Goal: Task Accomplishment & Management: Use online tool/utility

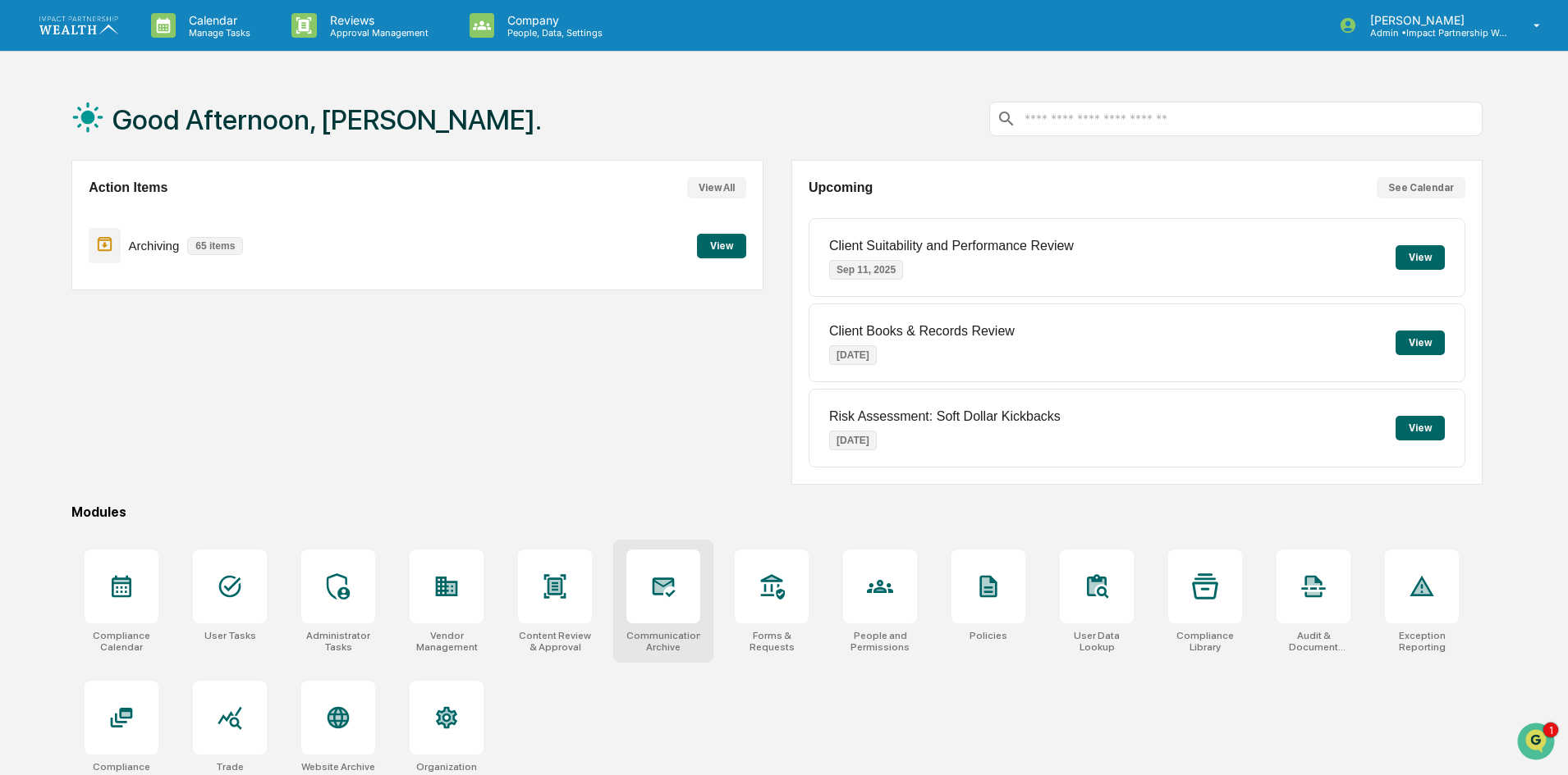
click at [655, 601] on div at bounding box center [662, 586] width 74 height 74
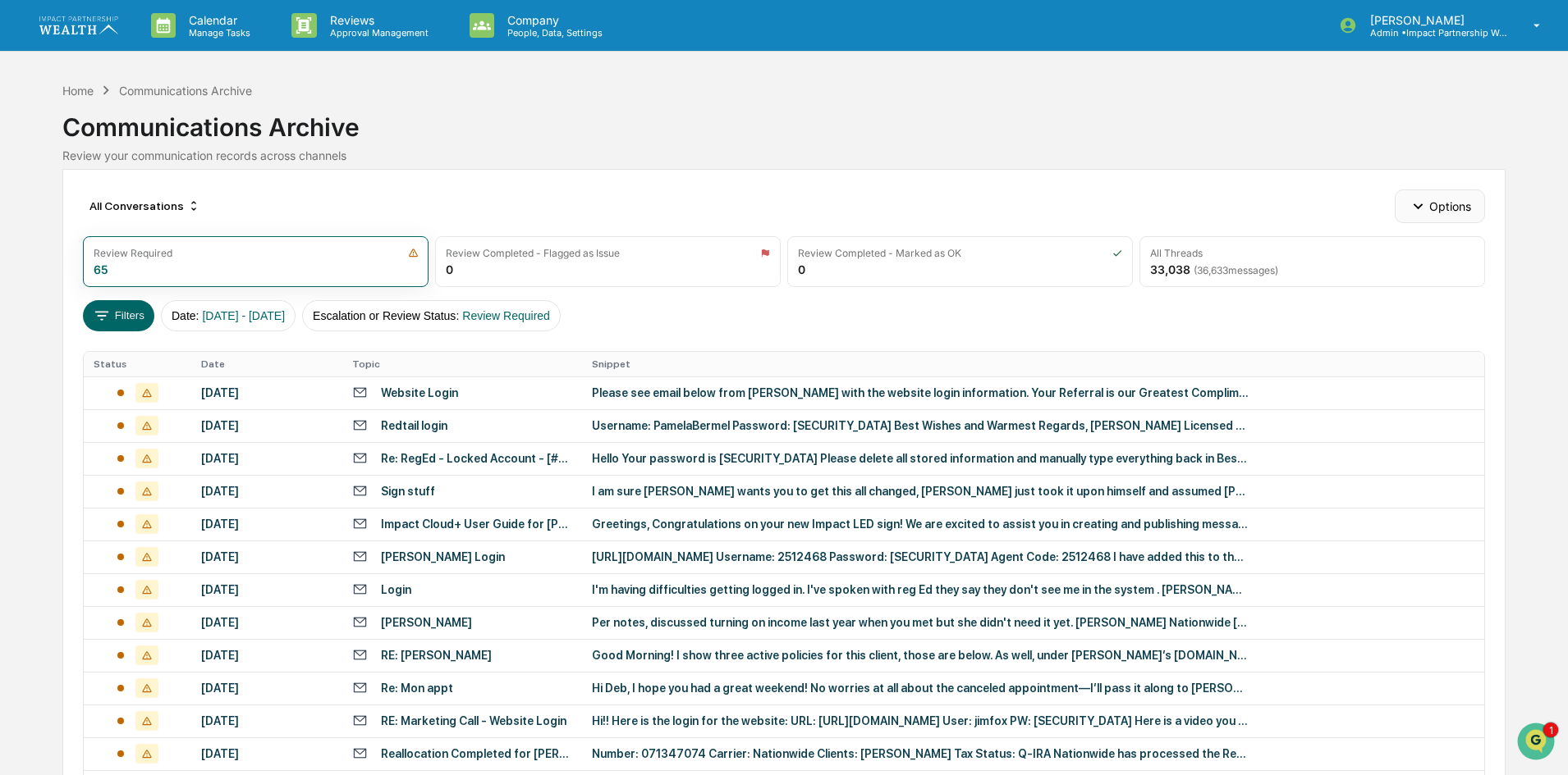
click at [1456, 212] on button "Options" at bounding box center [1438, 205] width 89 height 32
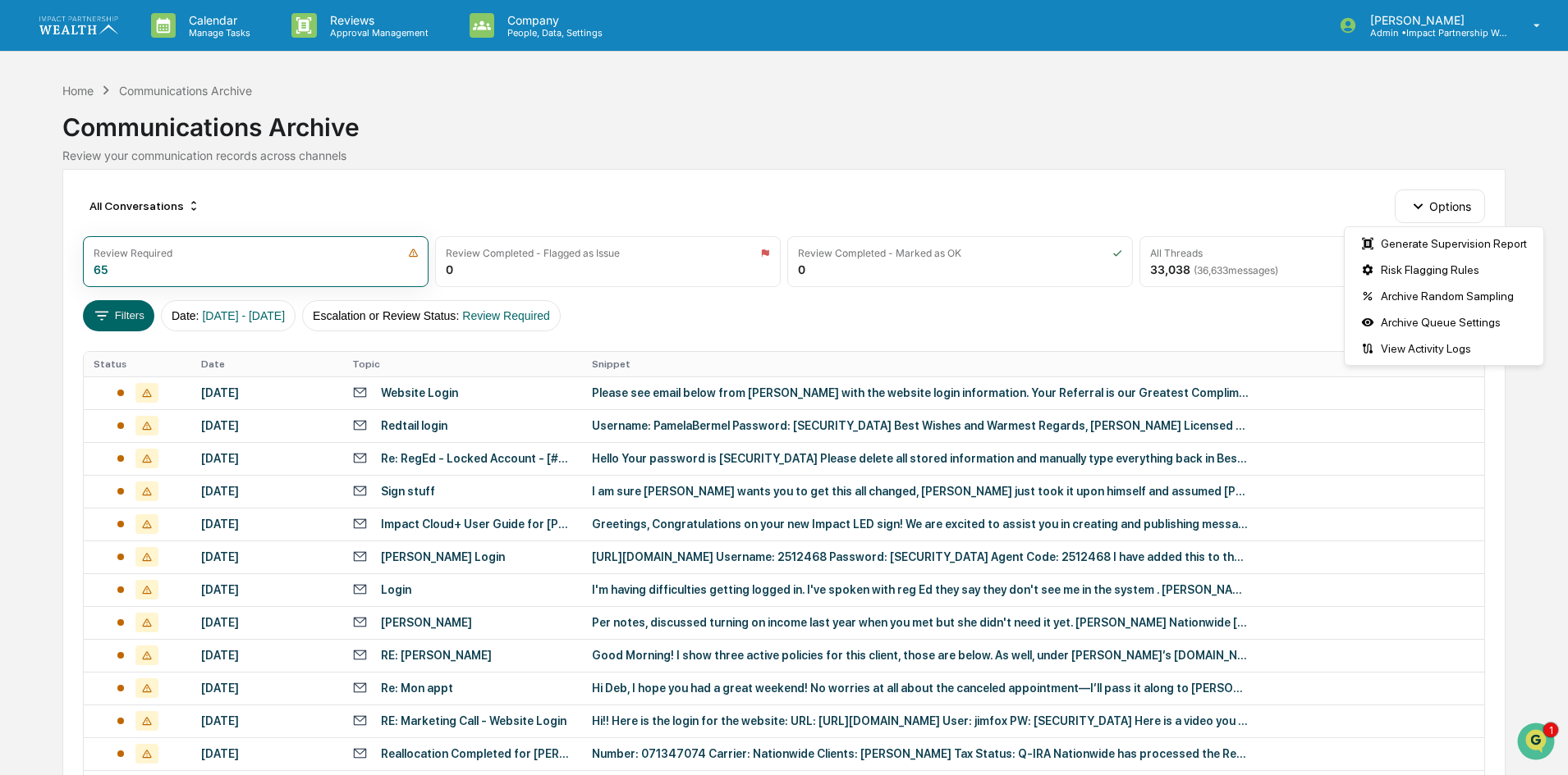
click at [1272, 180] on div "All Conversations Options Review Required 65 Review Completed - Flagged as Issu…" at bounding box center [783, 730] width 1442 height 1122
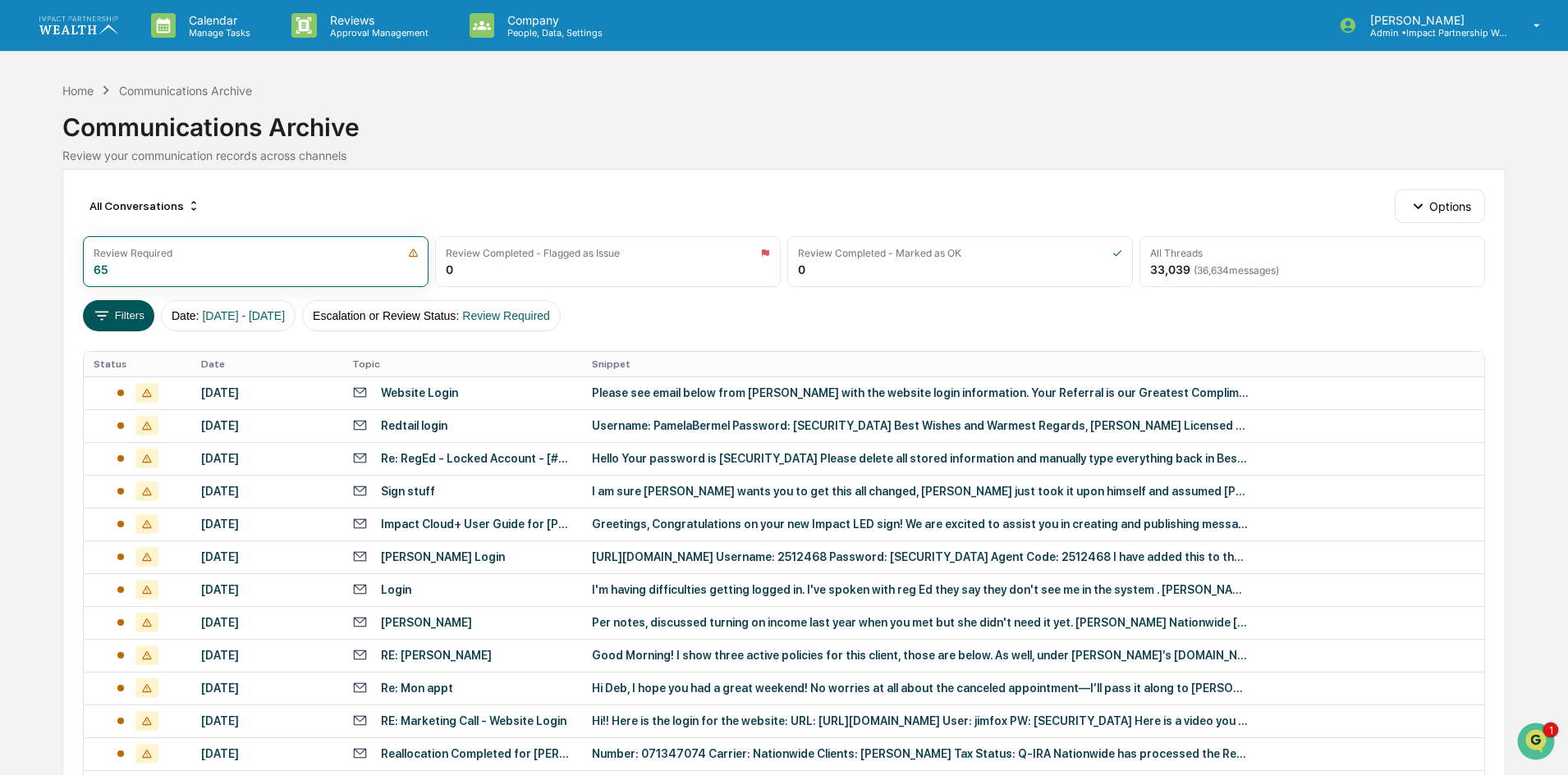
click at [138, 311] on button "Filters" at bounding box center [118, 316] width 72 height 31
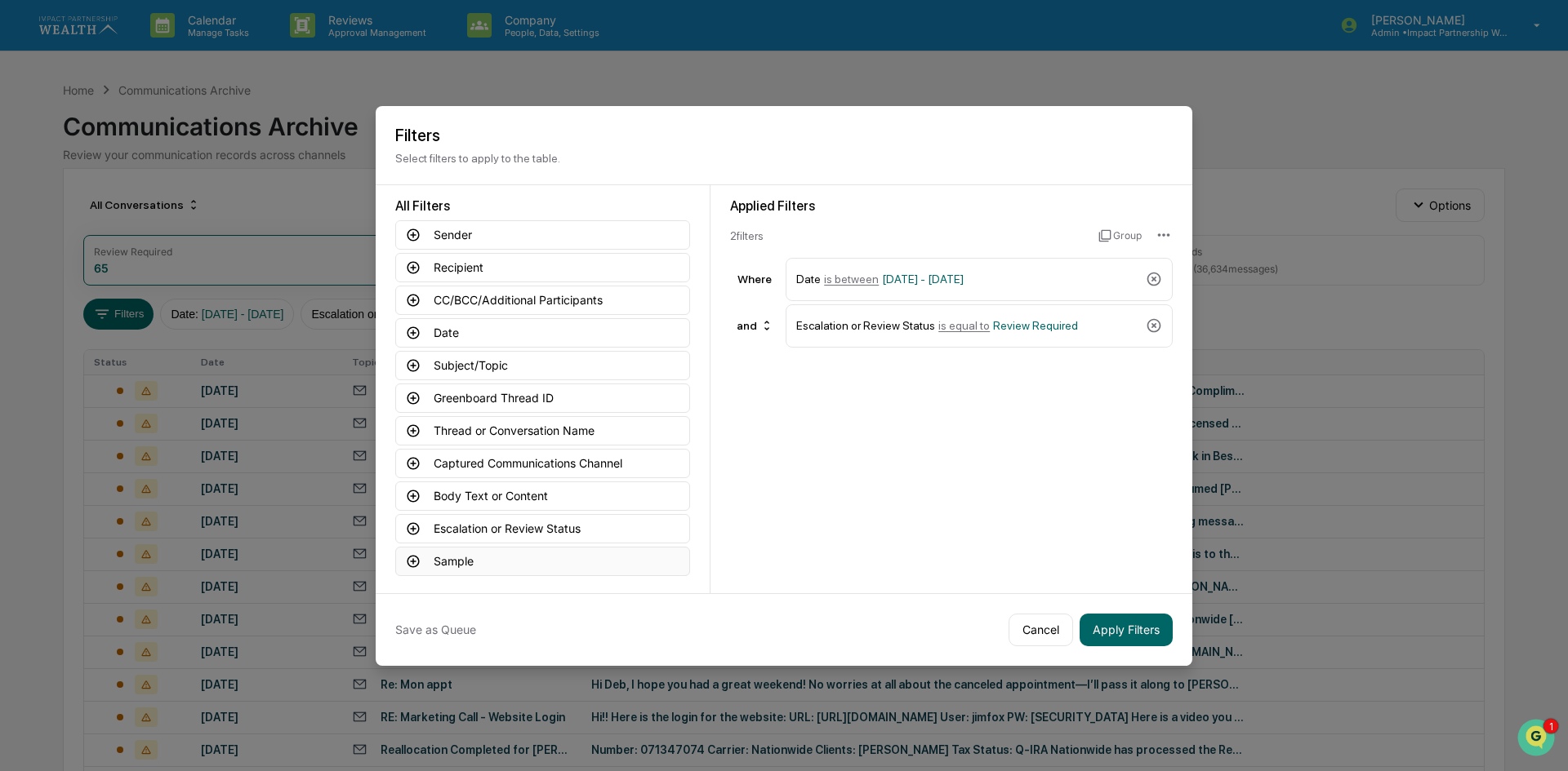
click at [460, 566] on button "Sample" at bounding box center [543, 562] width 295 height 29
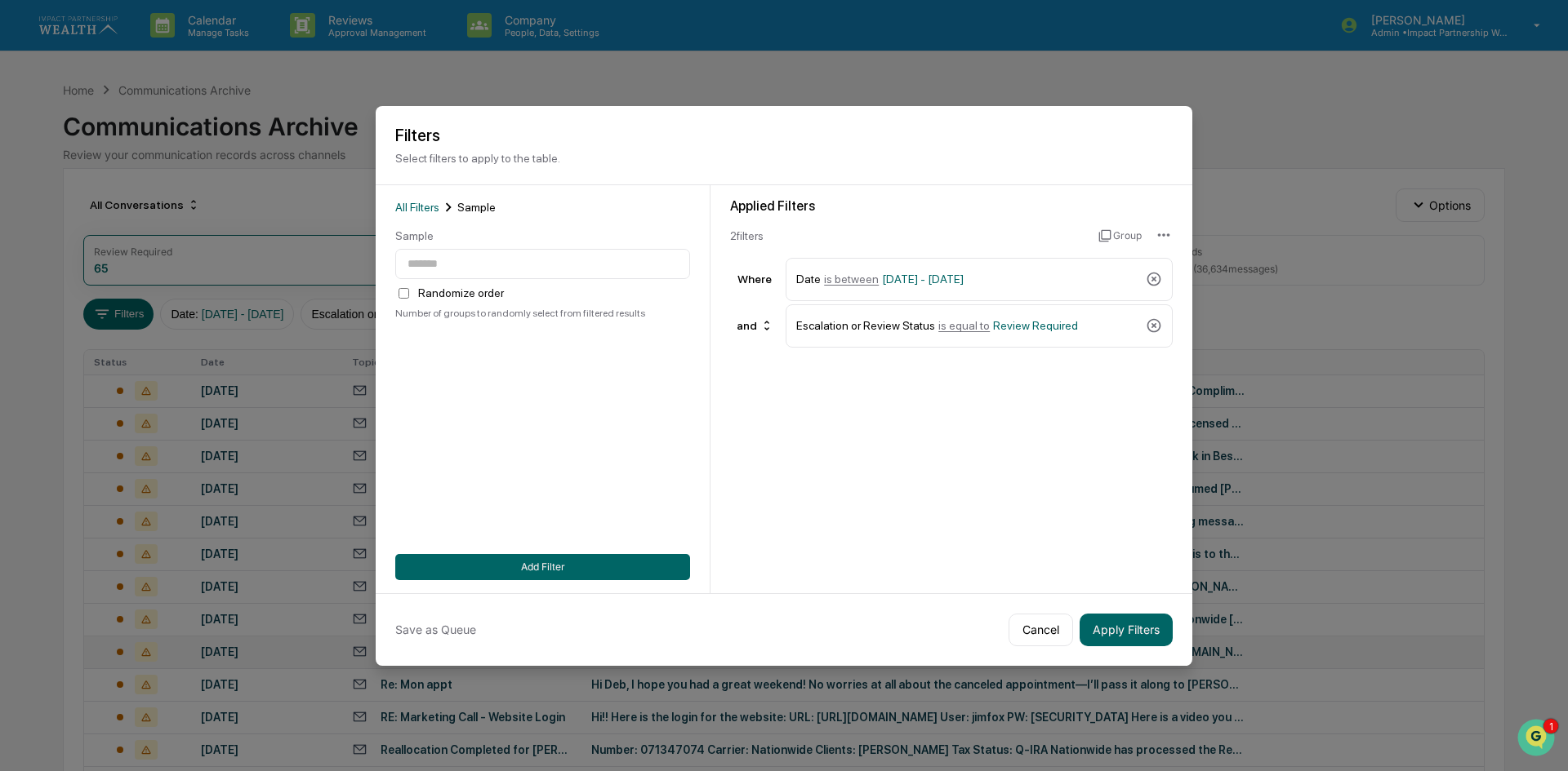
click at [1023, 640] on button "Cancel" at bounding box center [1041, 629] width 65 height 32
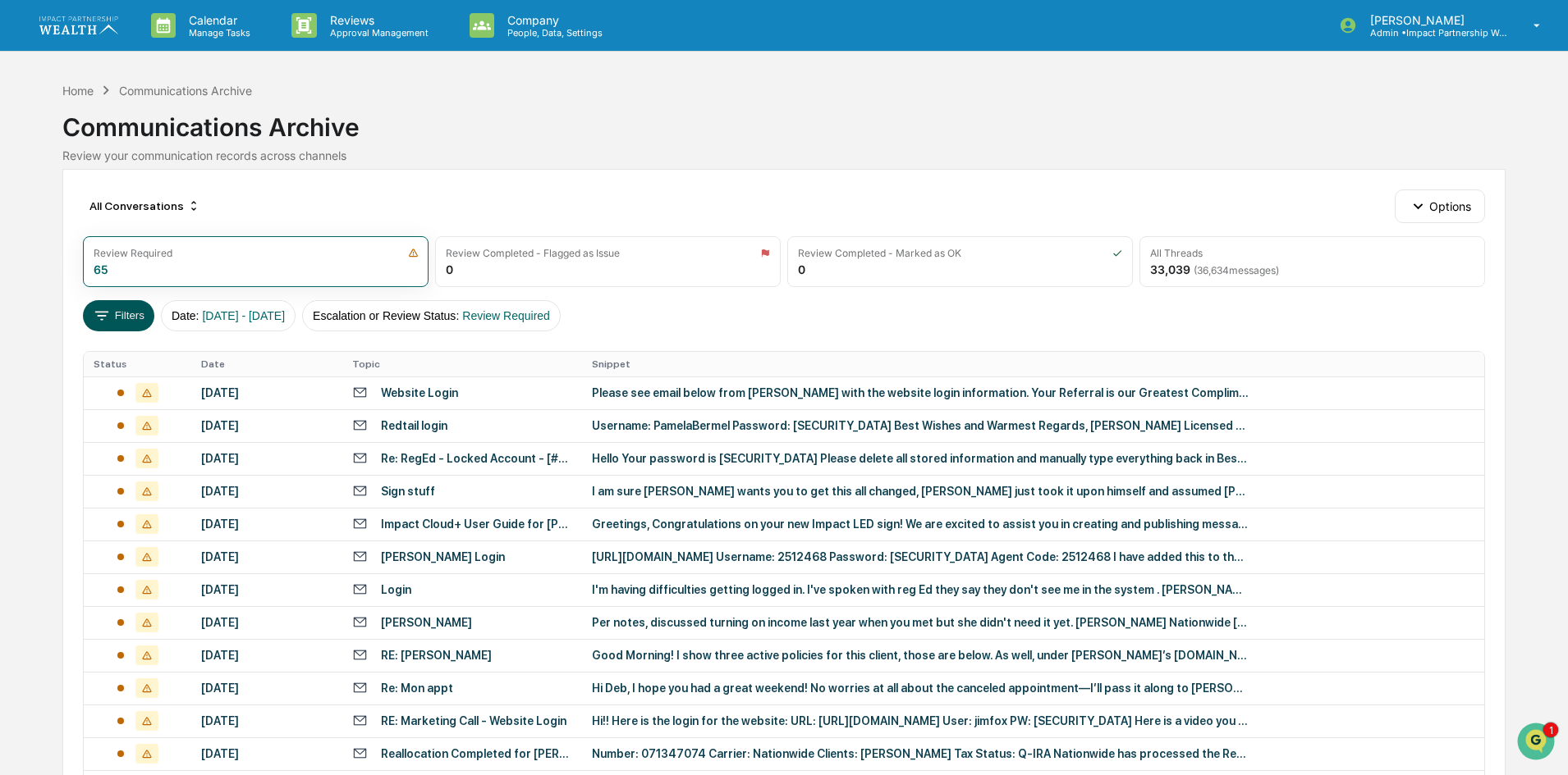
click at [119, 318] on button "Filters" at bounding box center [118, 316] width 72 height 31
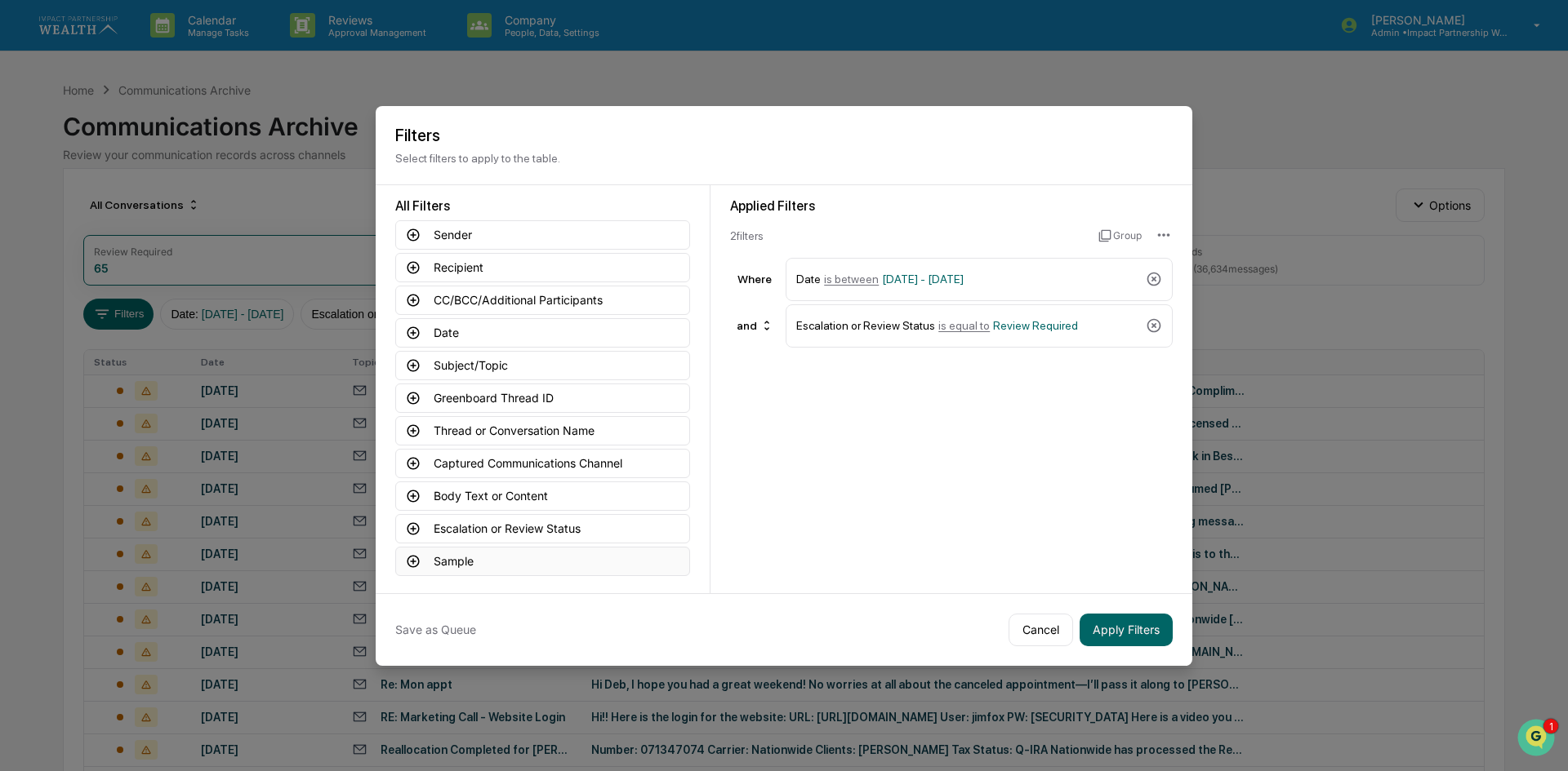
click at [453, 563] on button "Sample" at bounding box center [543, 562] width 295 height 29
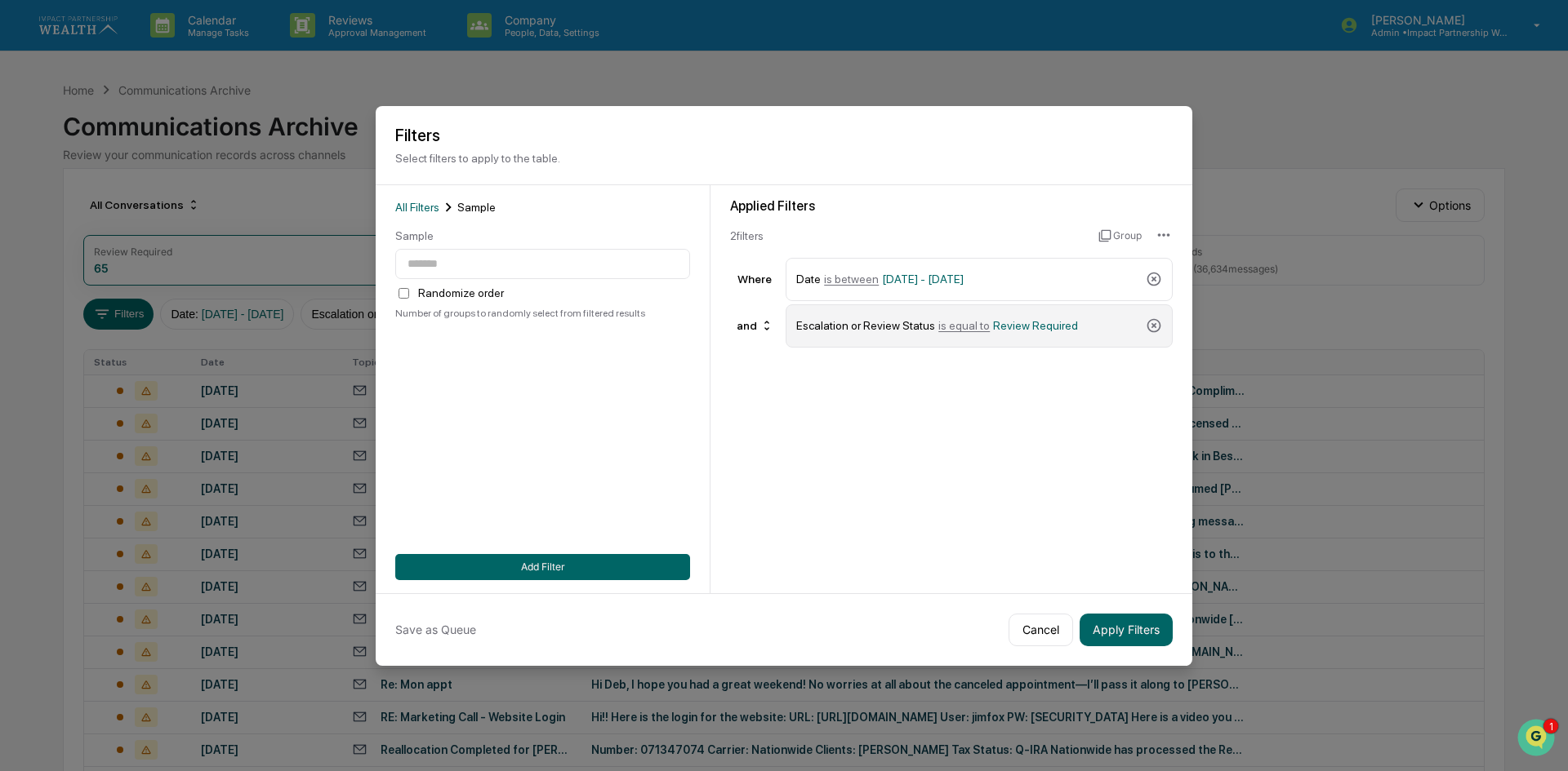
click at [1069, 326] on div "Escalation or Review Status is equal to Review Required" at bounding box center [968, 325] width 343 height 28
click at [543, 257] on div "Review Required" at bounding box center [543, 245] width 295 height 31
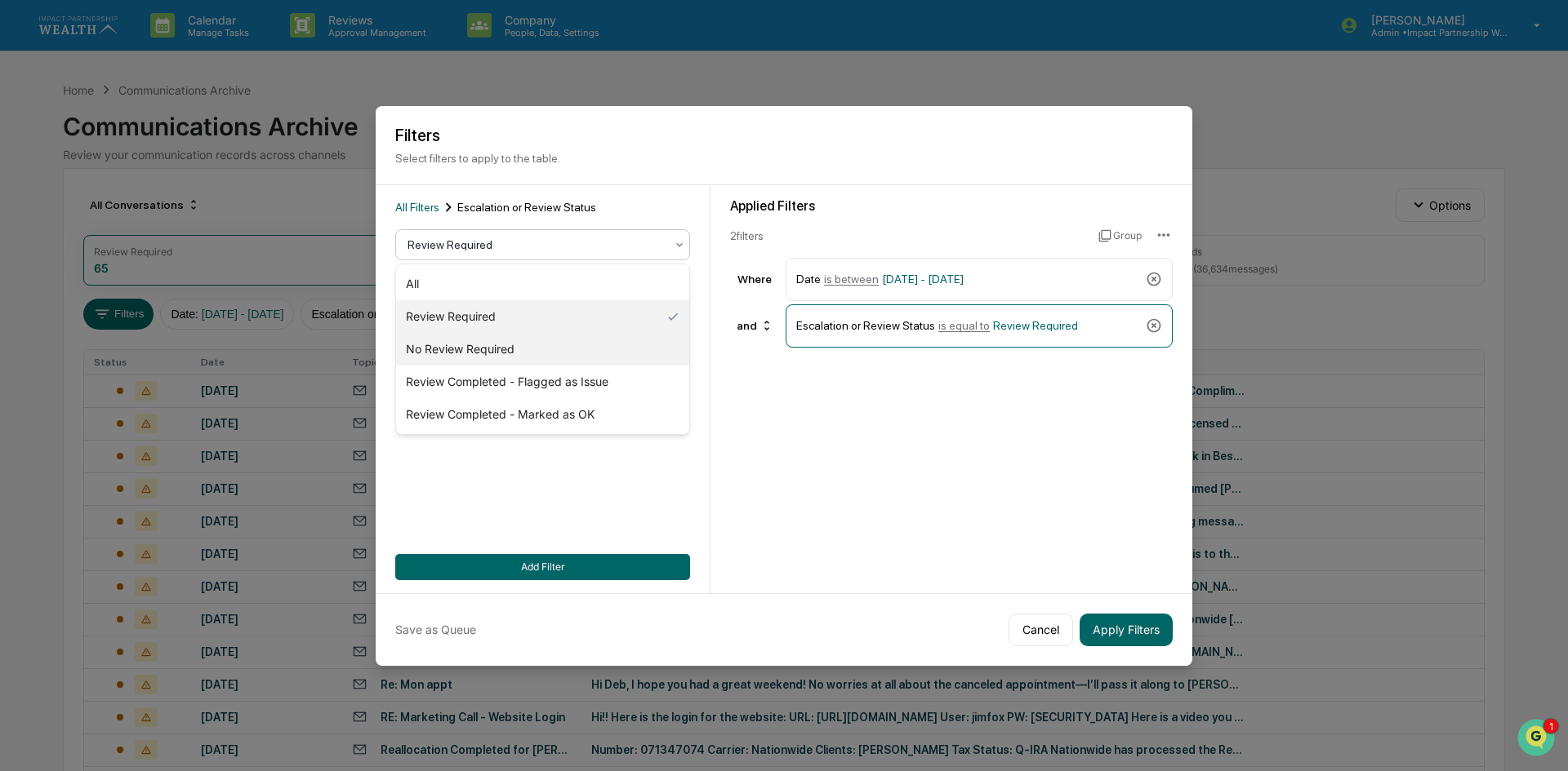
click at [460, 349] on div "No Review Required" at bounding box center [543, 349] width 293 height 32
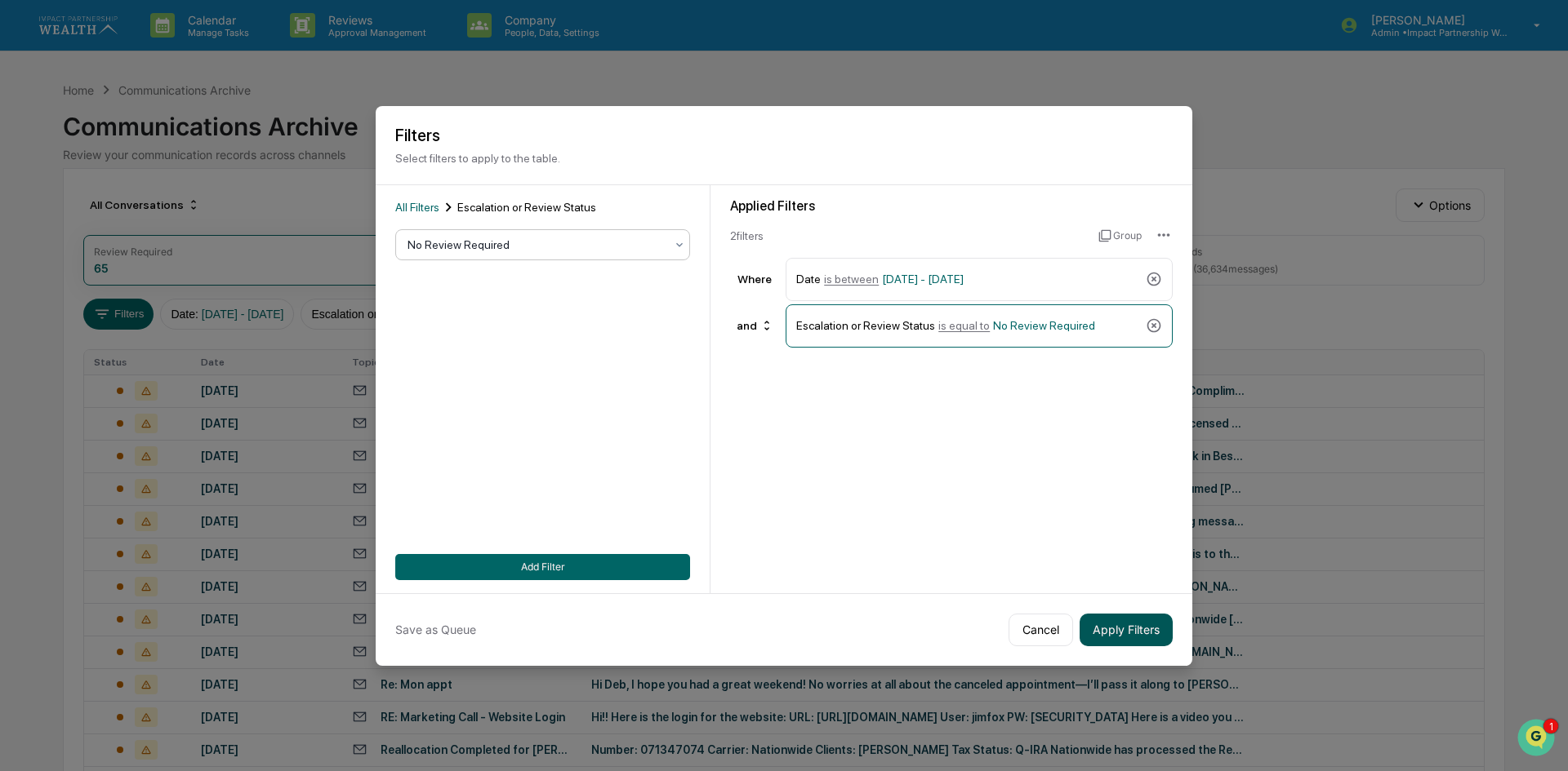
click at [1126, 629] on button "Apply Filters" at bounding box center [1125, 629] width 93 height 32
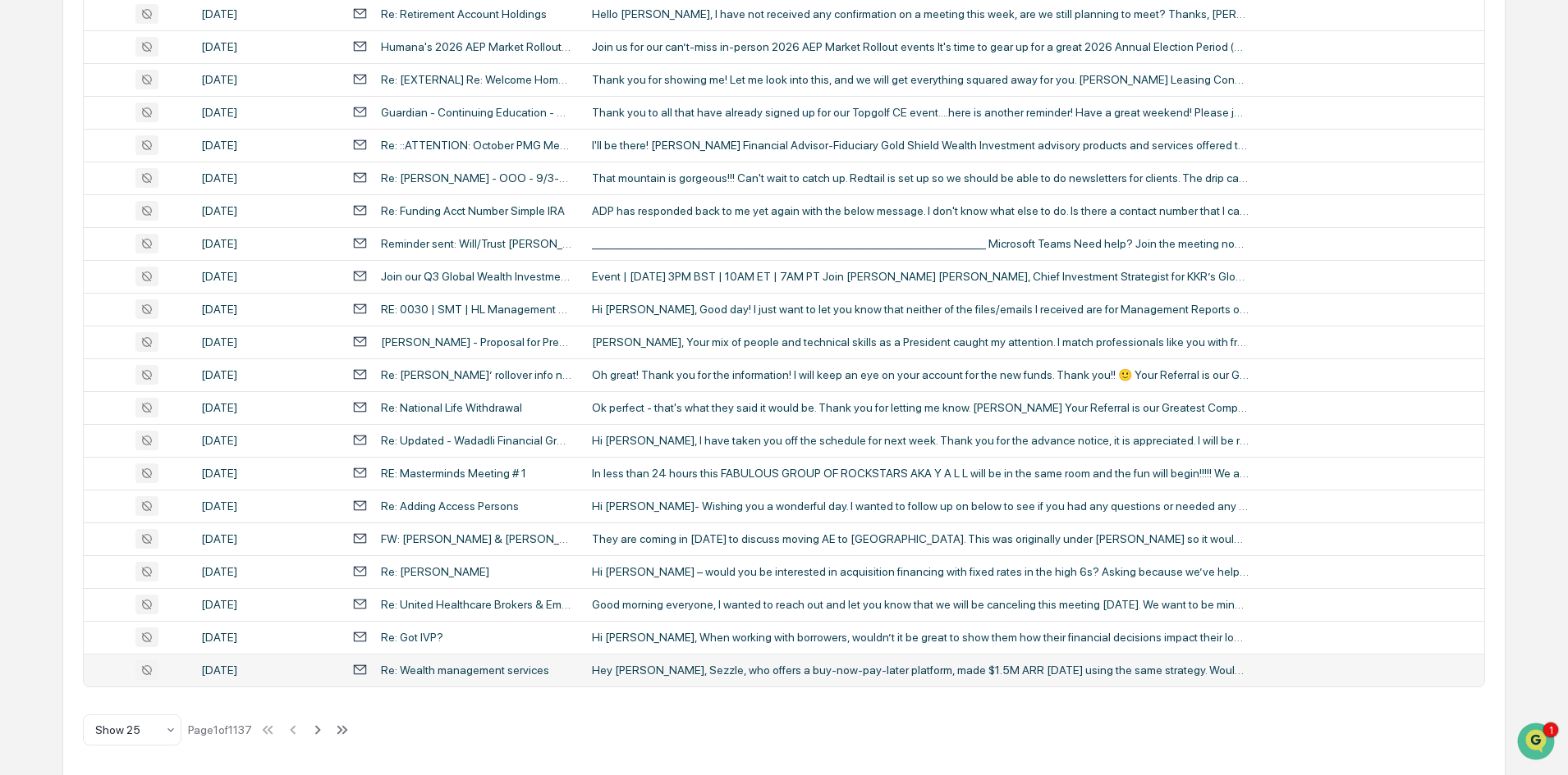
scroll to position [516, 0]
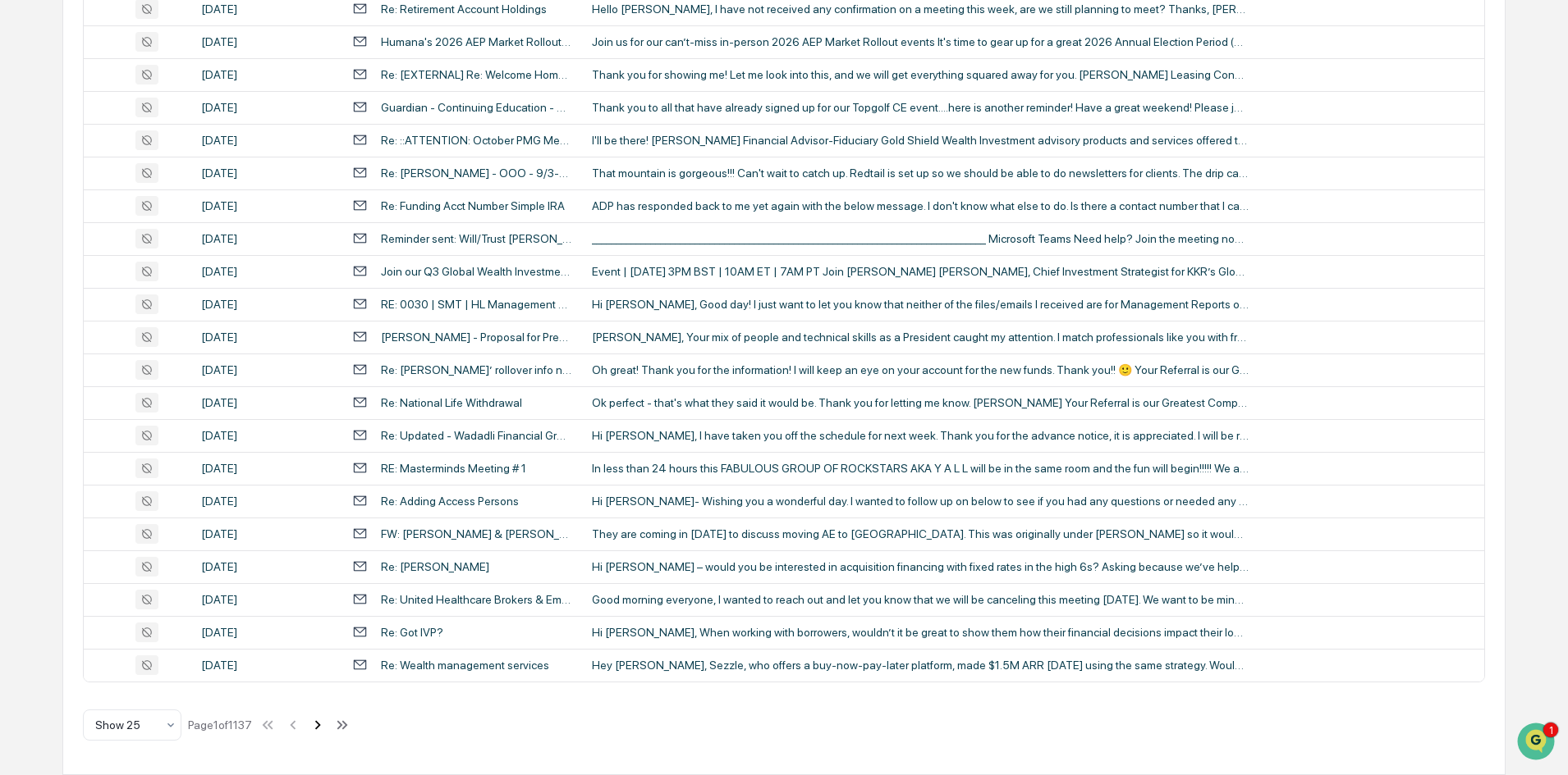
click at [321, 723] on icon at bounding box center [318, 725] width 6 height 9
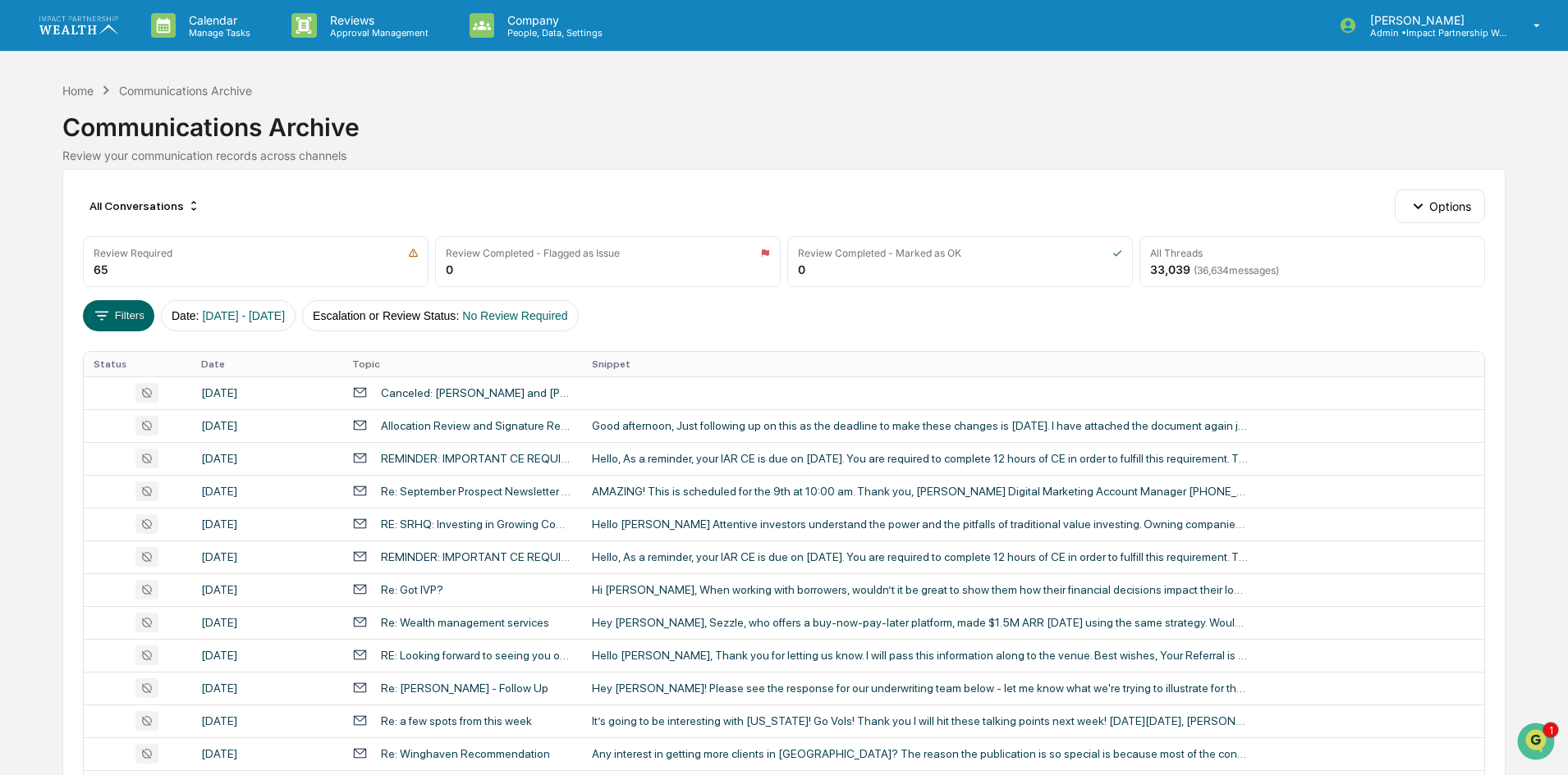
scroll to position [492, 0]
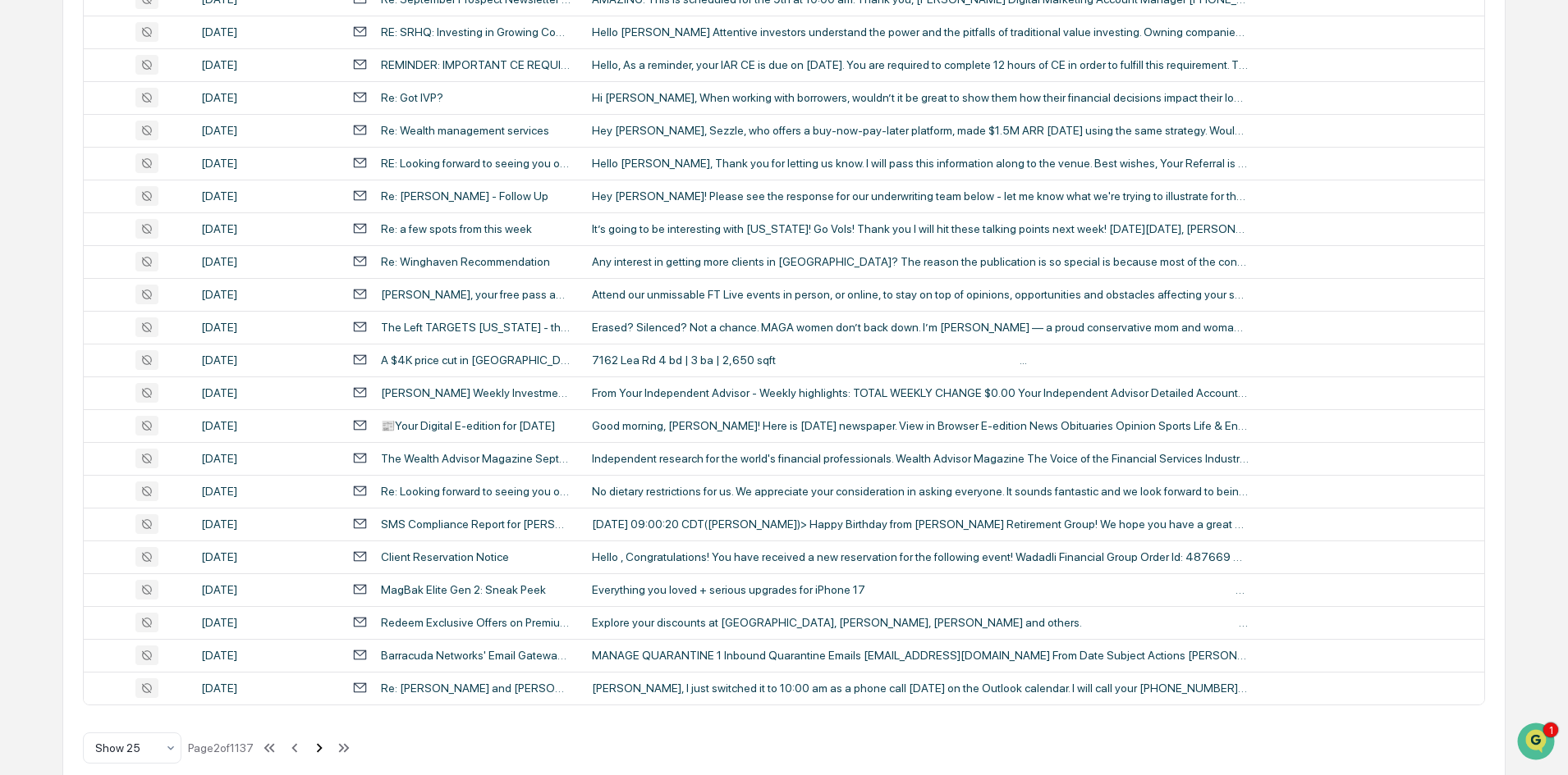
click at [327, 748] on icon at bounding box center [319, 748] width 18 height 18
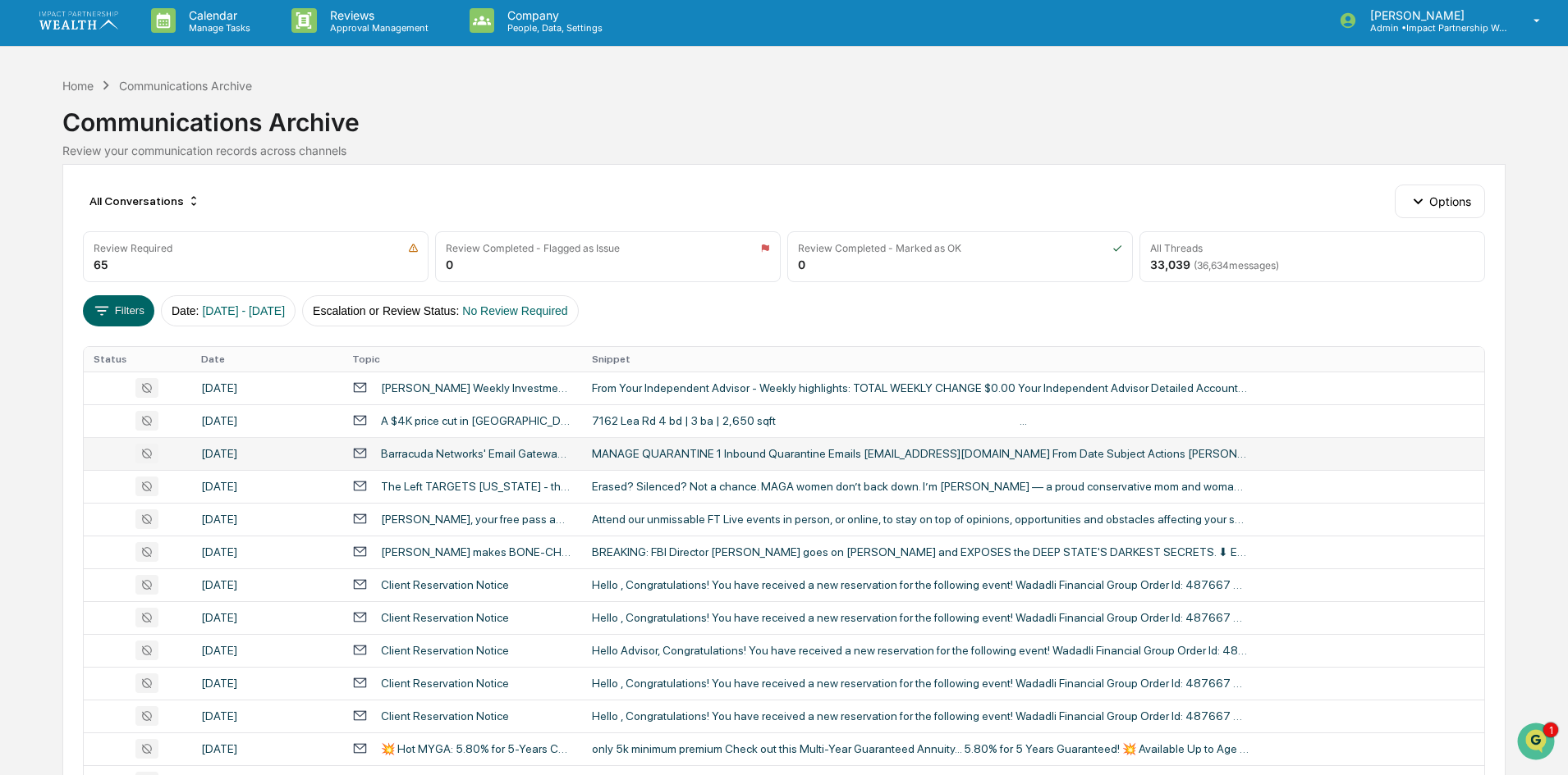
scroll to position [0, 0]
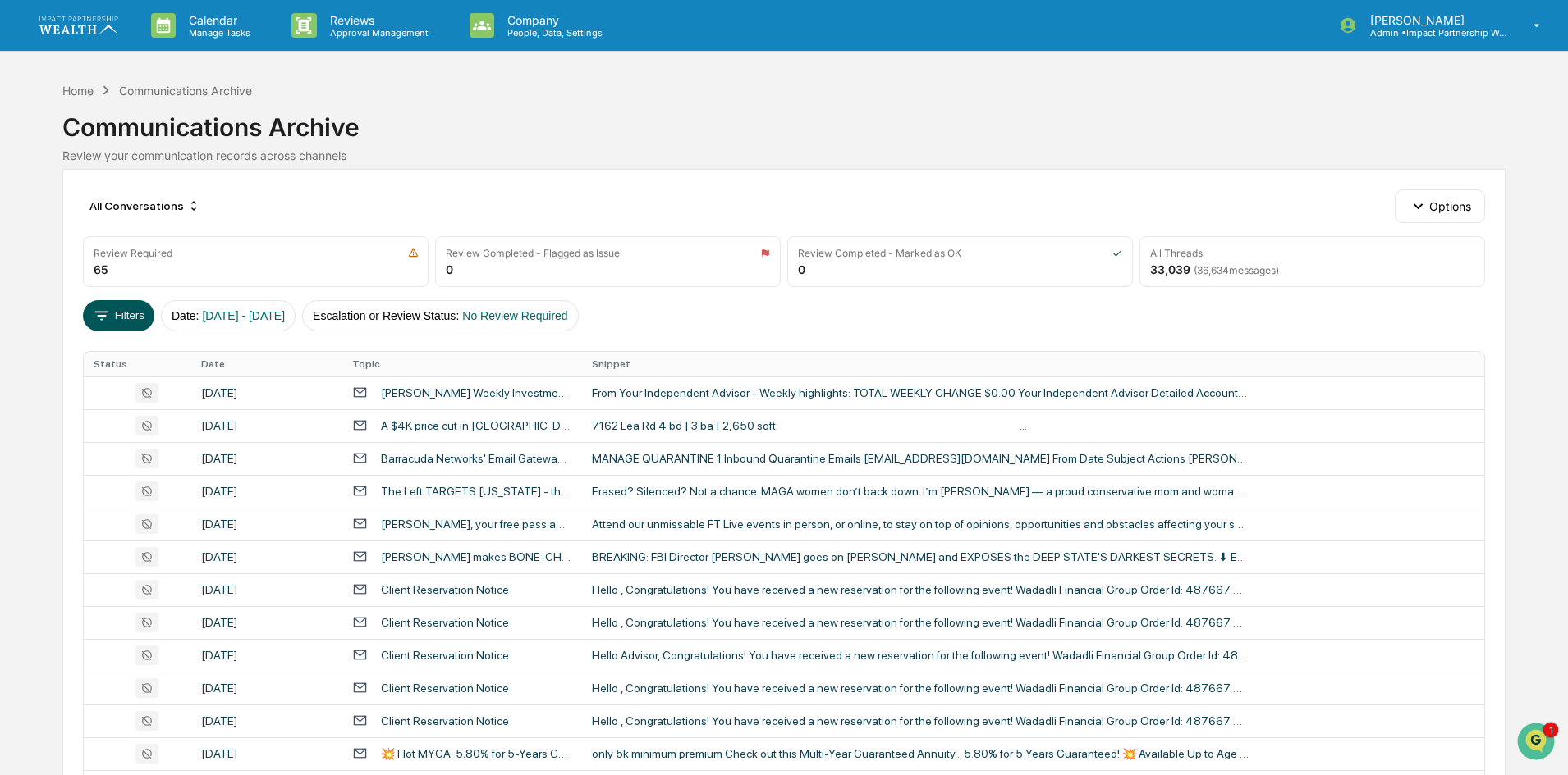
click at [132, 316] on button "Filters" at bounding box center [118, 316] width 72 height 31
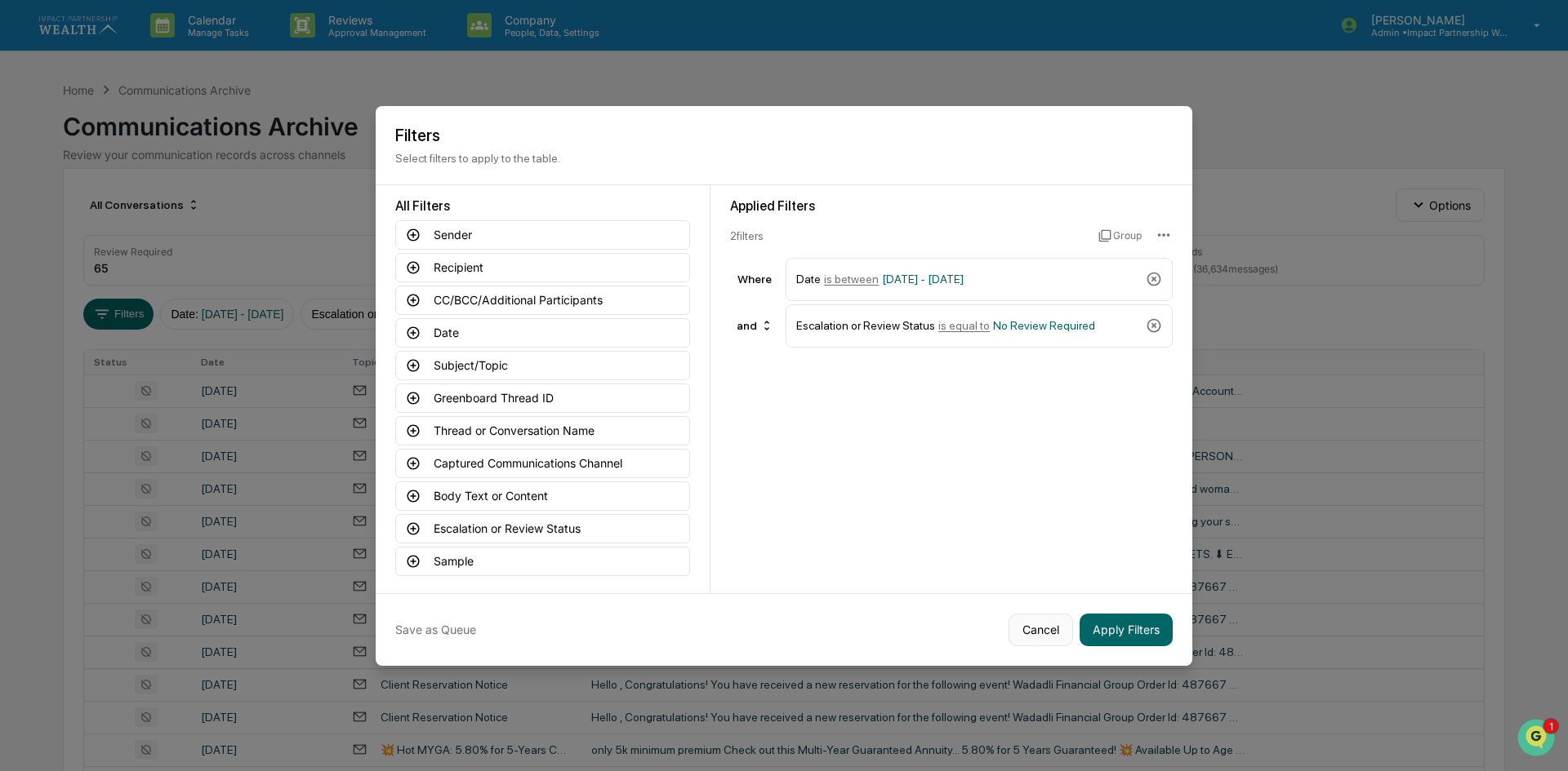
click at [1026, 625] on button "Cancel" at bounding box center [1041, 629] width 65 height 32
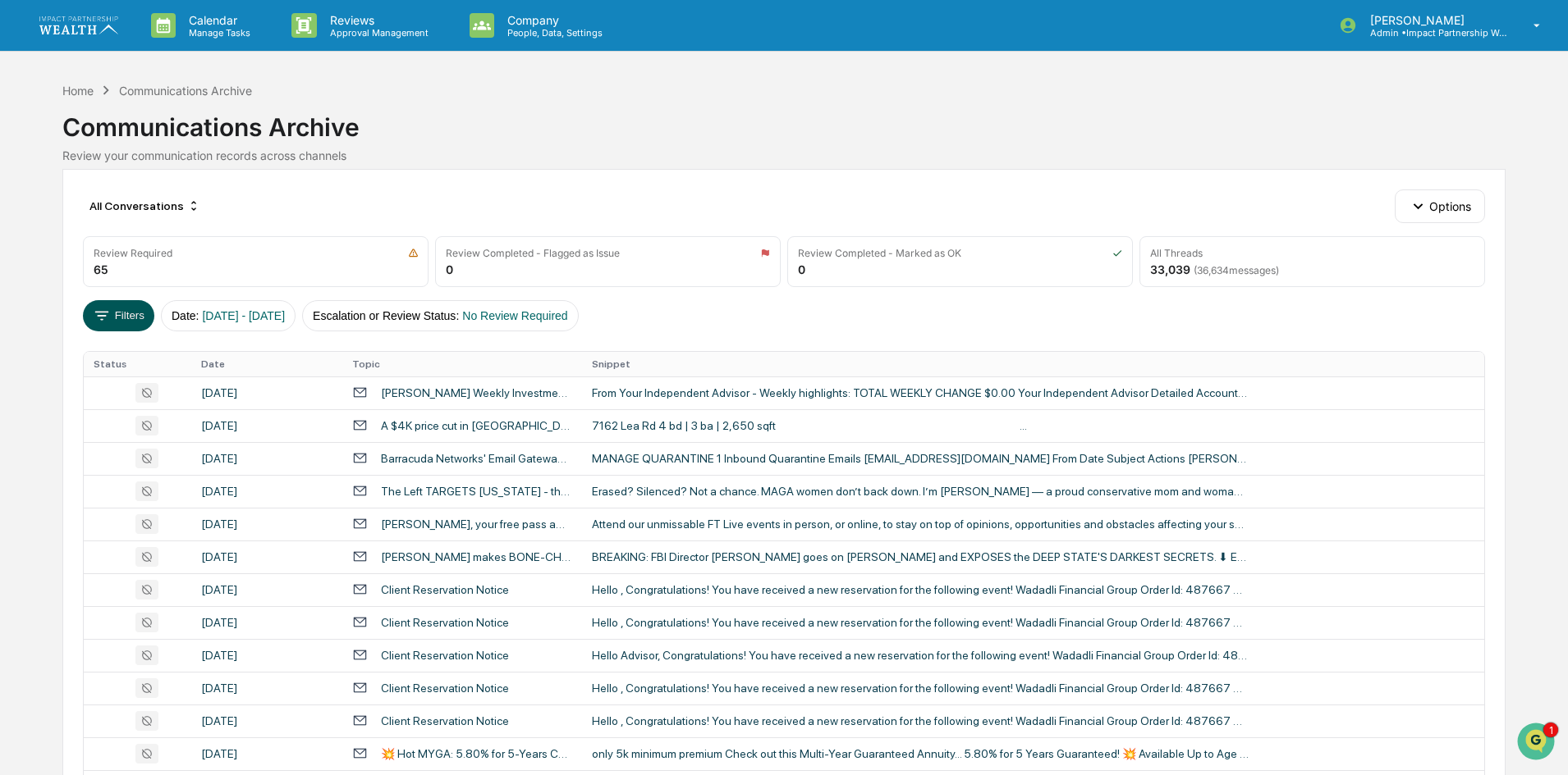
click at [120, 319] on button "Filters" at bounding box center [118, 316] width 72 height 31
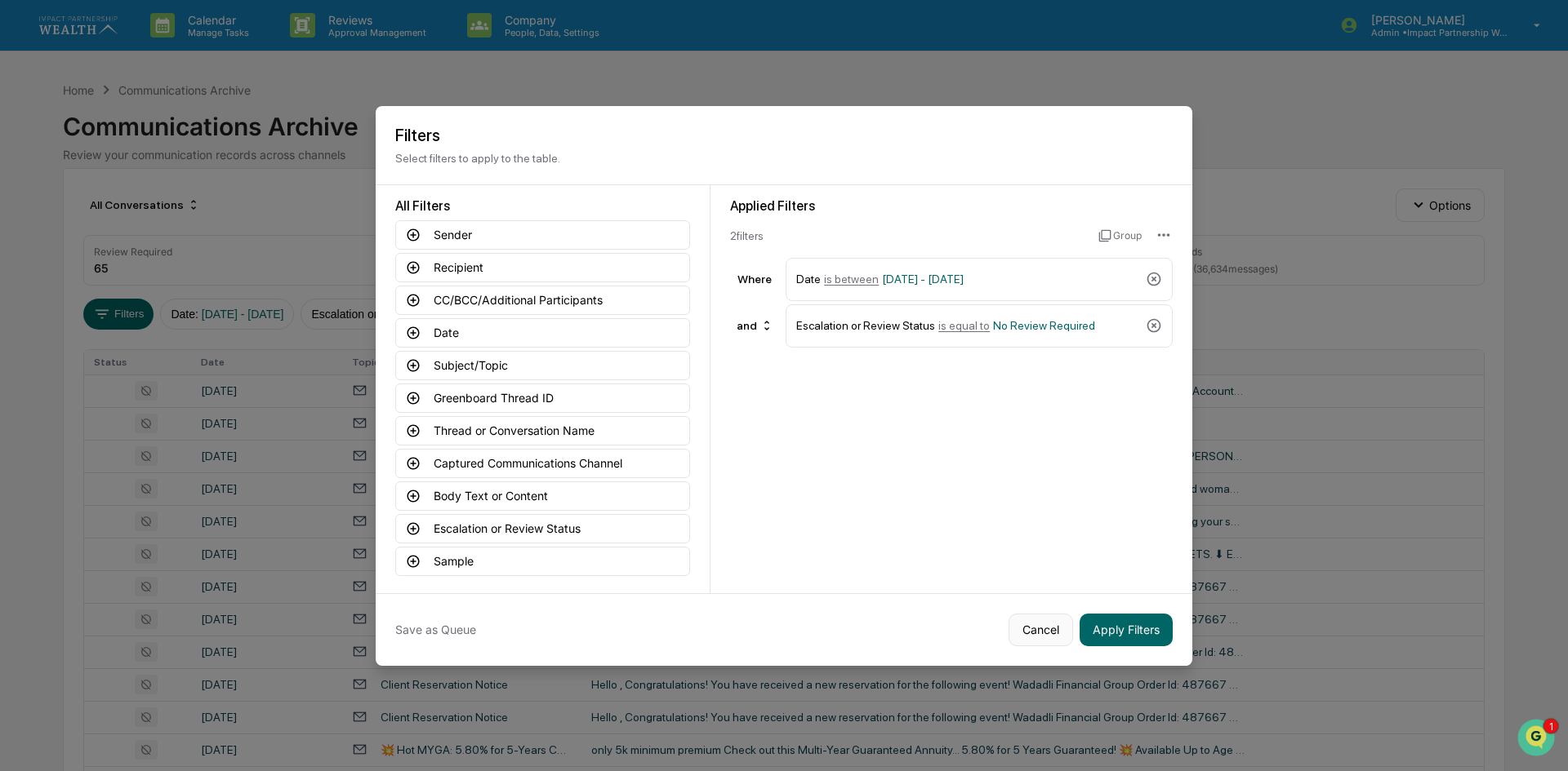
click at [1035, 630] on button "Cancel" at bounding box center [1041, 629] width 65 height 32
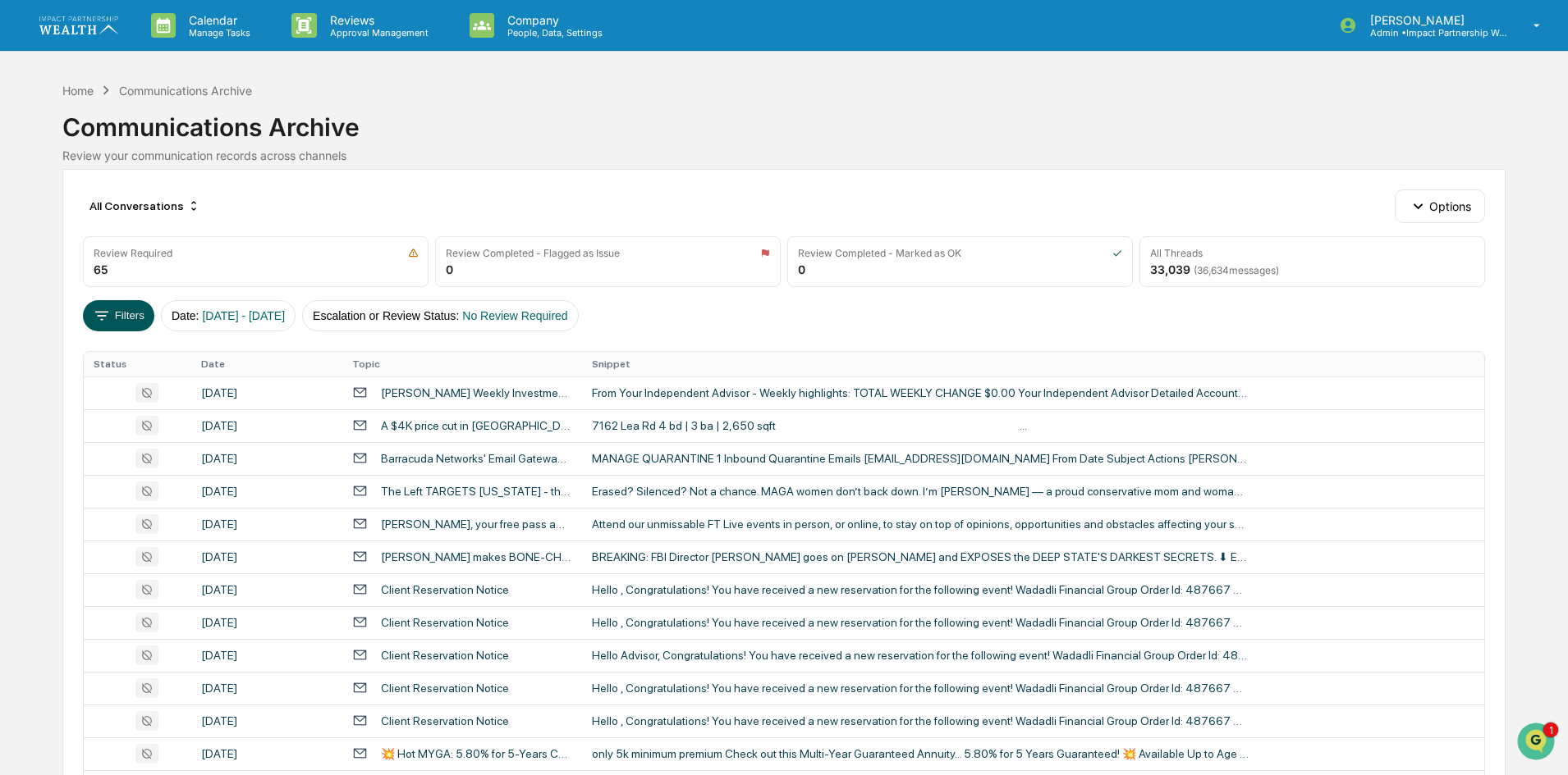
click at [126, 311] on button "Filters" at bounding box center [118, 316] width 72 height 31
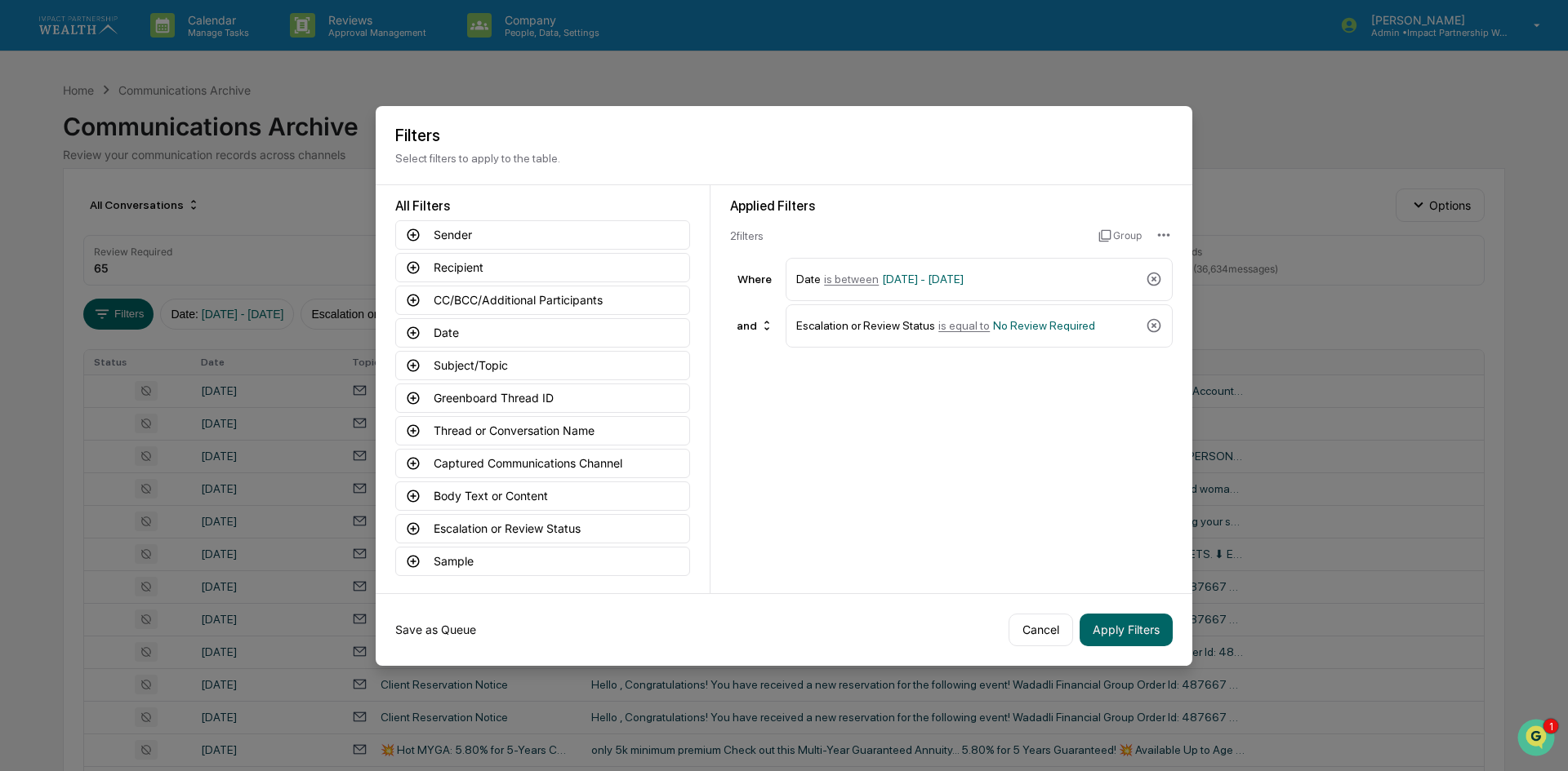
click at [457, 634] on button "Save as Queue" at bounding box center [435, 629] width 81 height 32
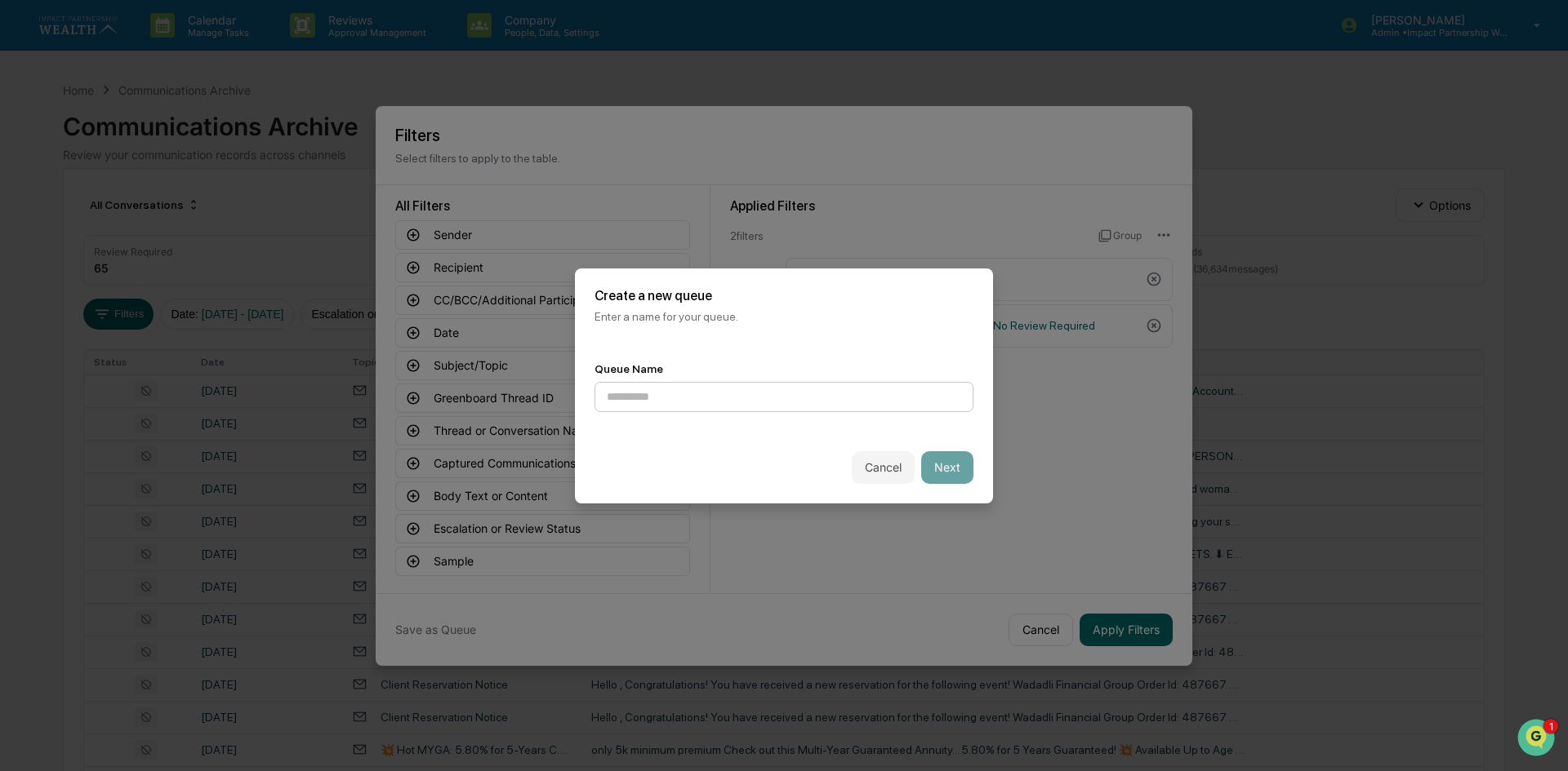
click at [702, 391] on input at bounding box center [784, 397] width 379 height 30
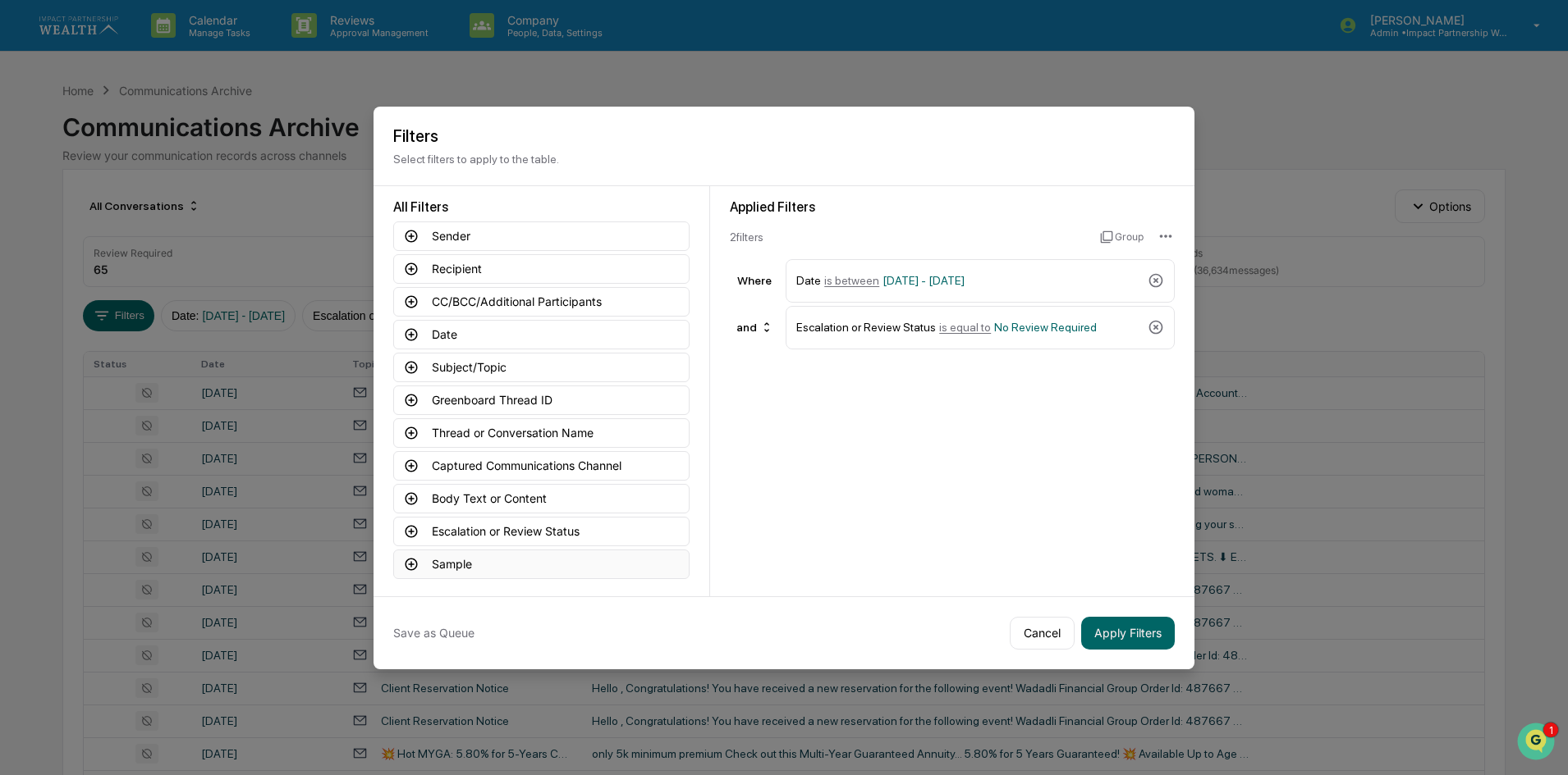
click at [472, 563] on button "Sample" at bounding box center [541, 565] width 297 height 29
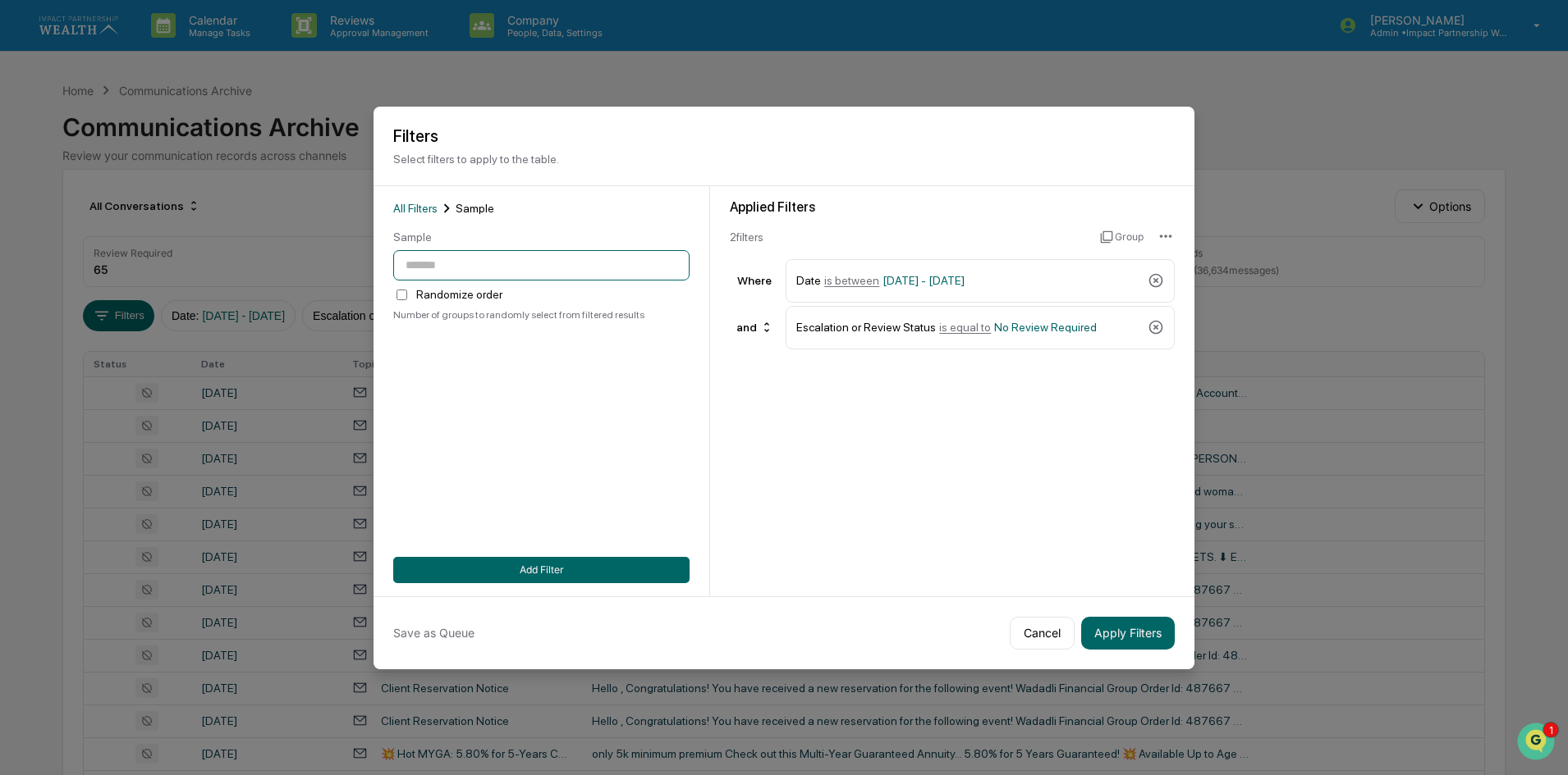
click at [467, 269] on input "number" at bounding box center [541, 265] width 297 height 30
type input "*"
click at [462, 560] on button "Add Filter" at bounding box center [541, 570] width 297 height 27
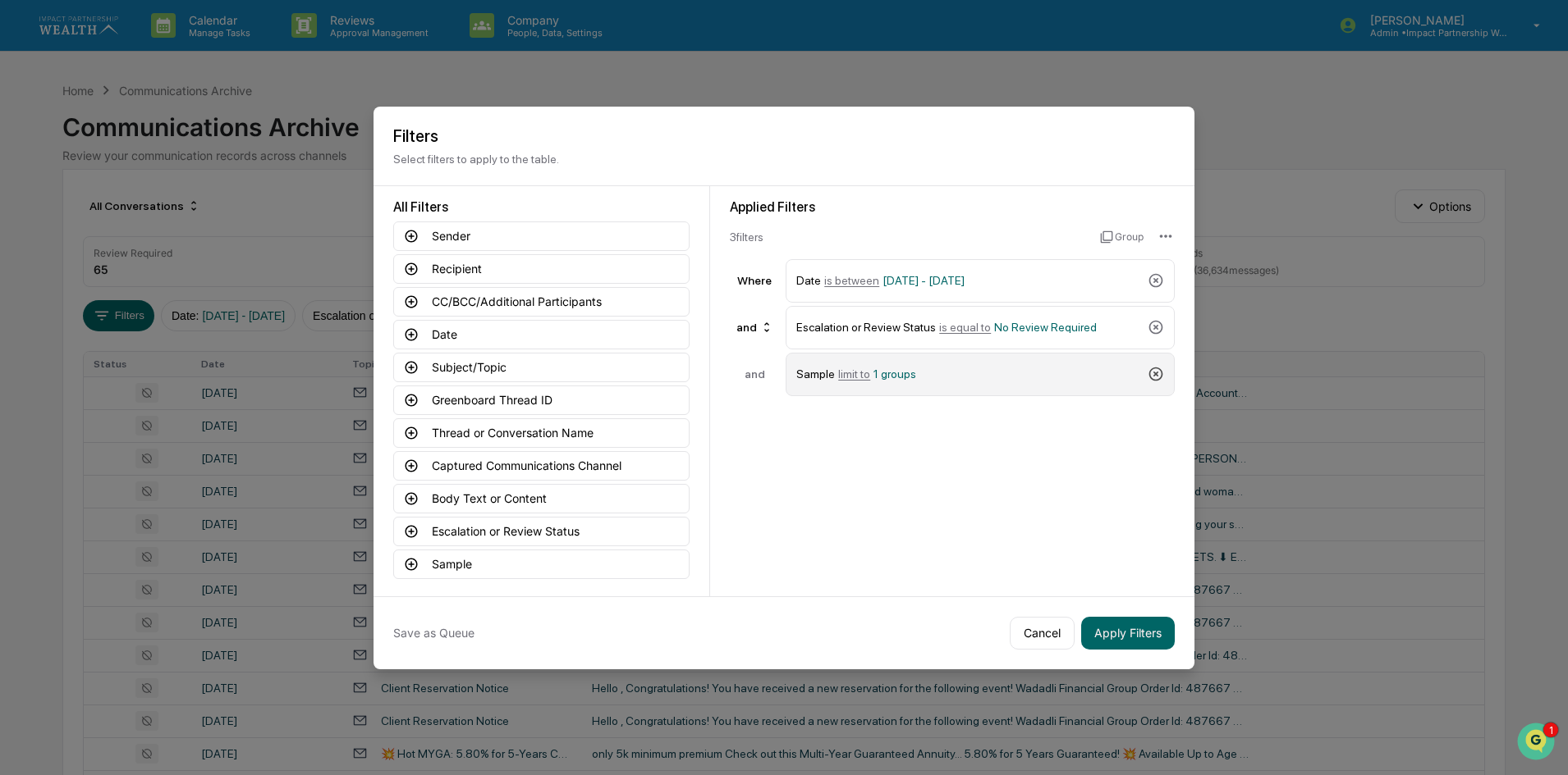
click at [1159, 373] on icon at bounding box center [1155, 374] width 17 height 17
click at [423, 563] on button "Sample" at bounding box center [541, 565] width 297 height 29
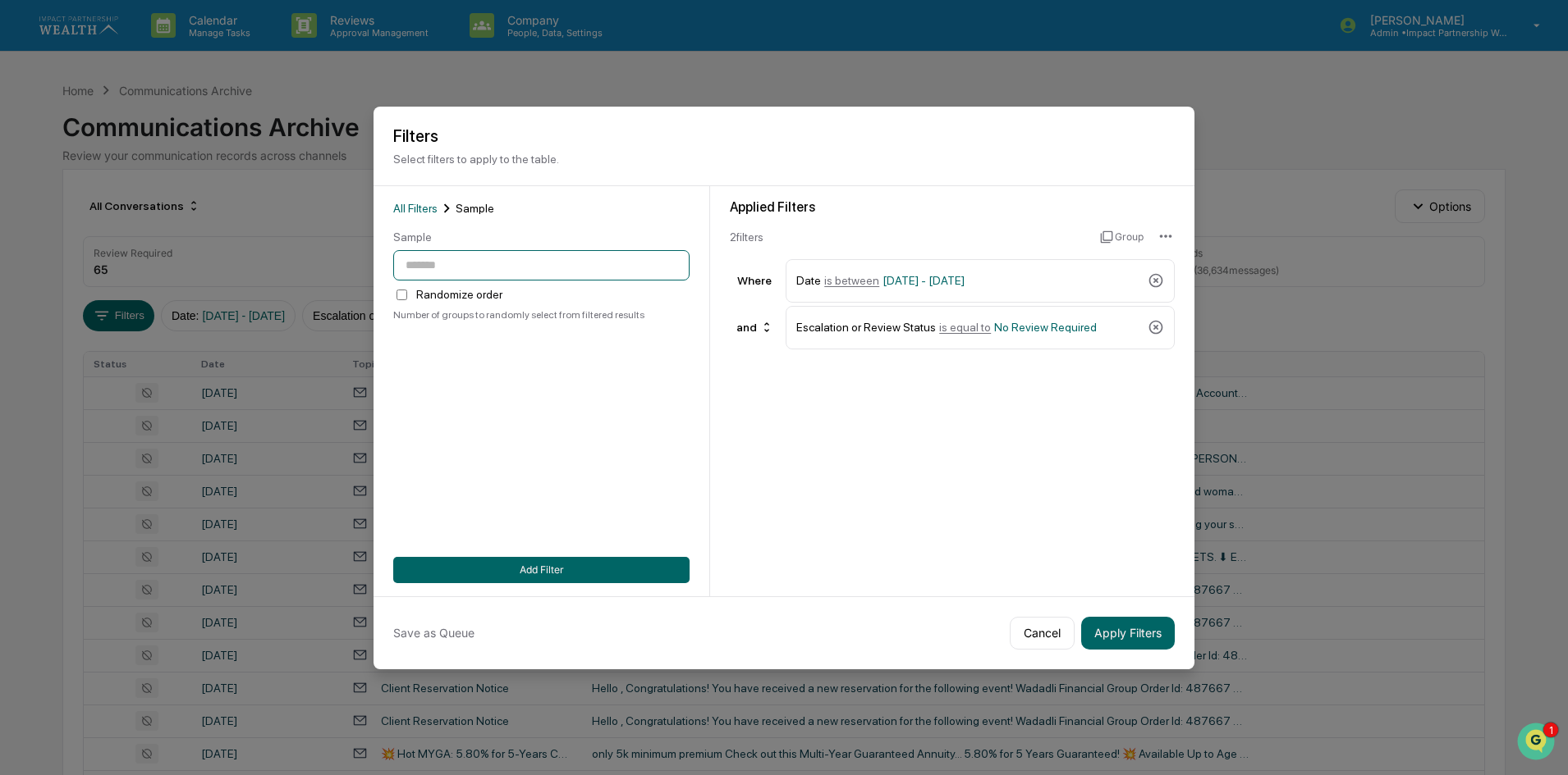
click at [445, 266] on input "number" at bounding box center [541, 265] width 297 height 30
click at [750, 141] on h2 "Filters" at bounding box center [783, 137] width 781 height 20
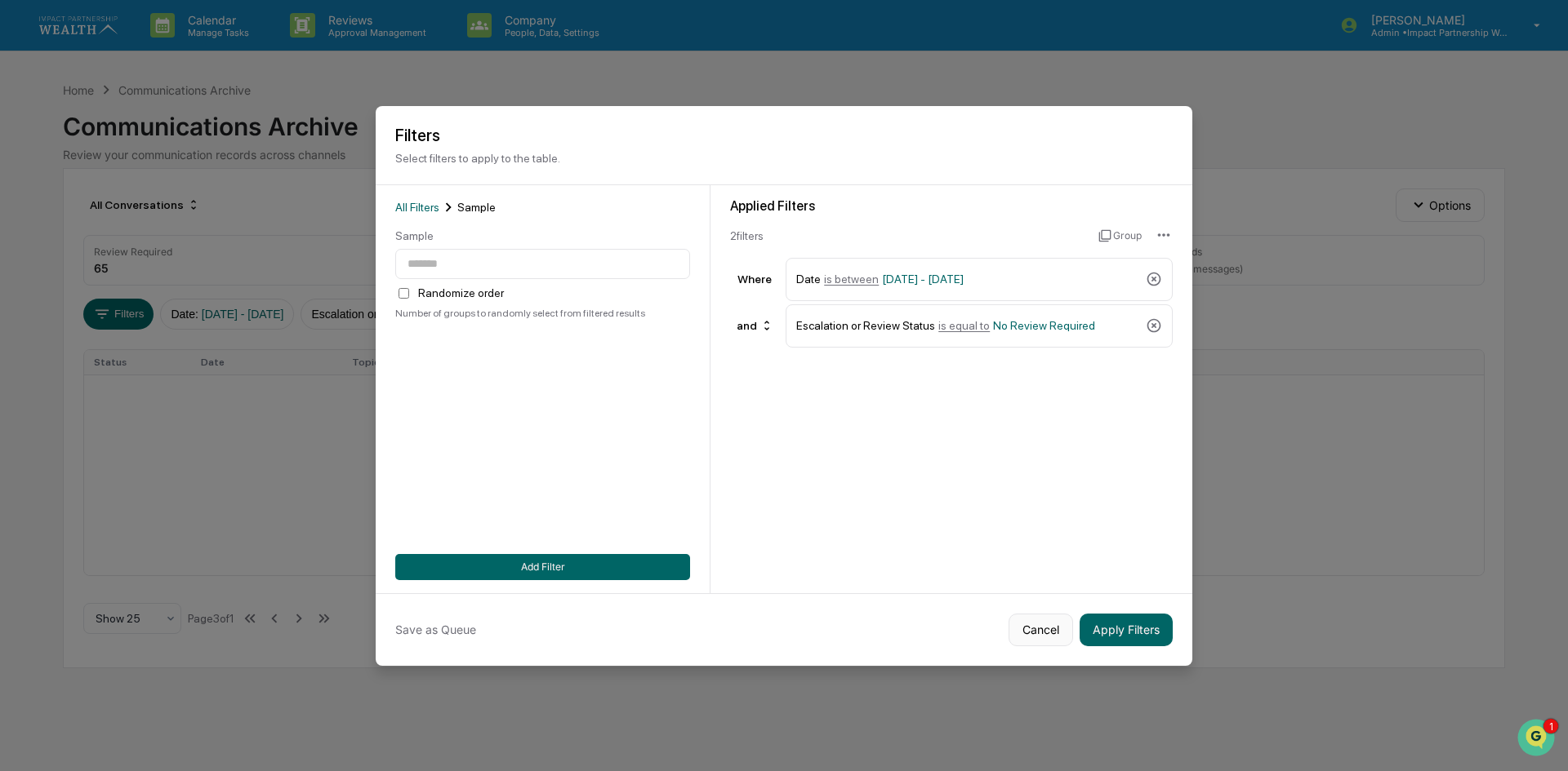
click at [1033, 625] on button "Cancel" at bounding box center [1041, 629] width 65 height 32
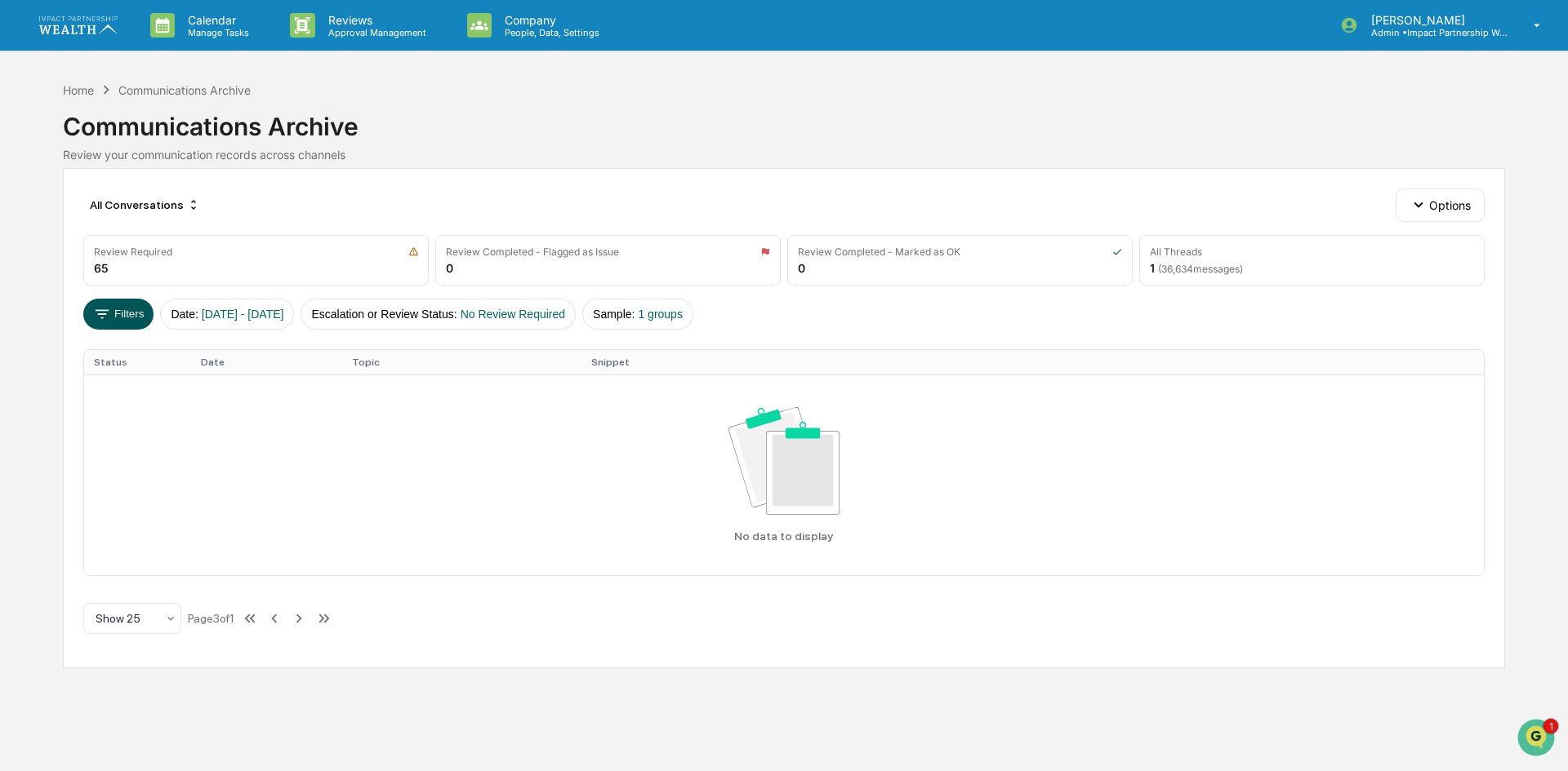
click at [126, 320] on button "Filters" at bounding box center [118, 315] width 71 height 31
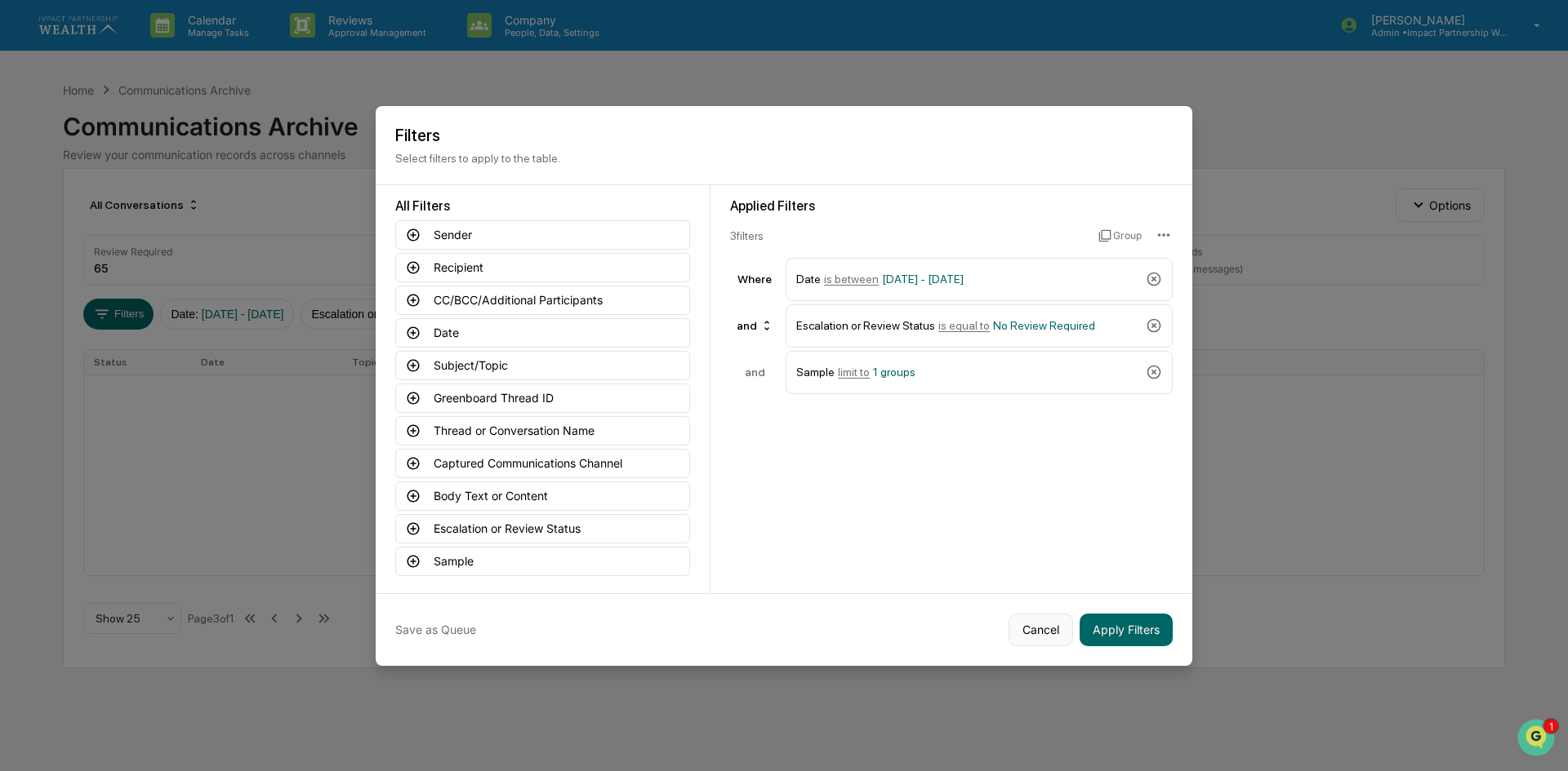
click at [1028, 632] on button "Cancel" at bounding box center [1041, 629] width 65 height 32
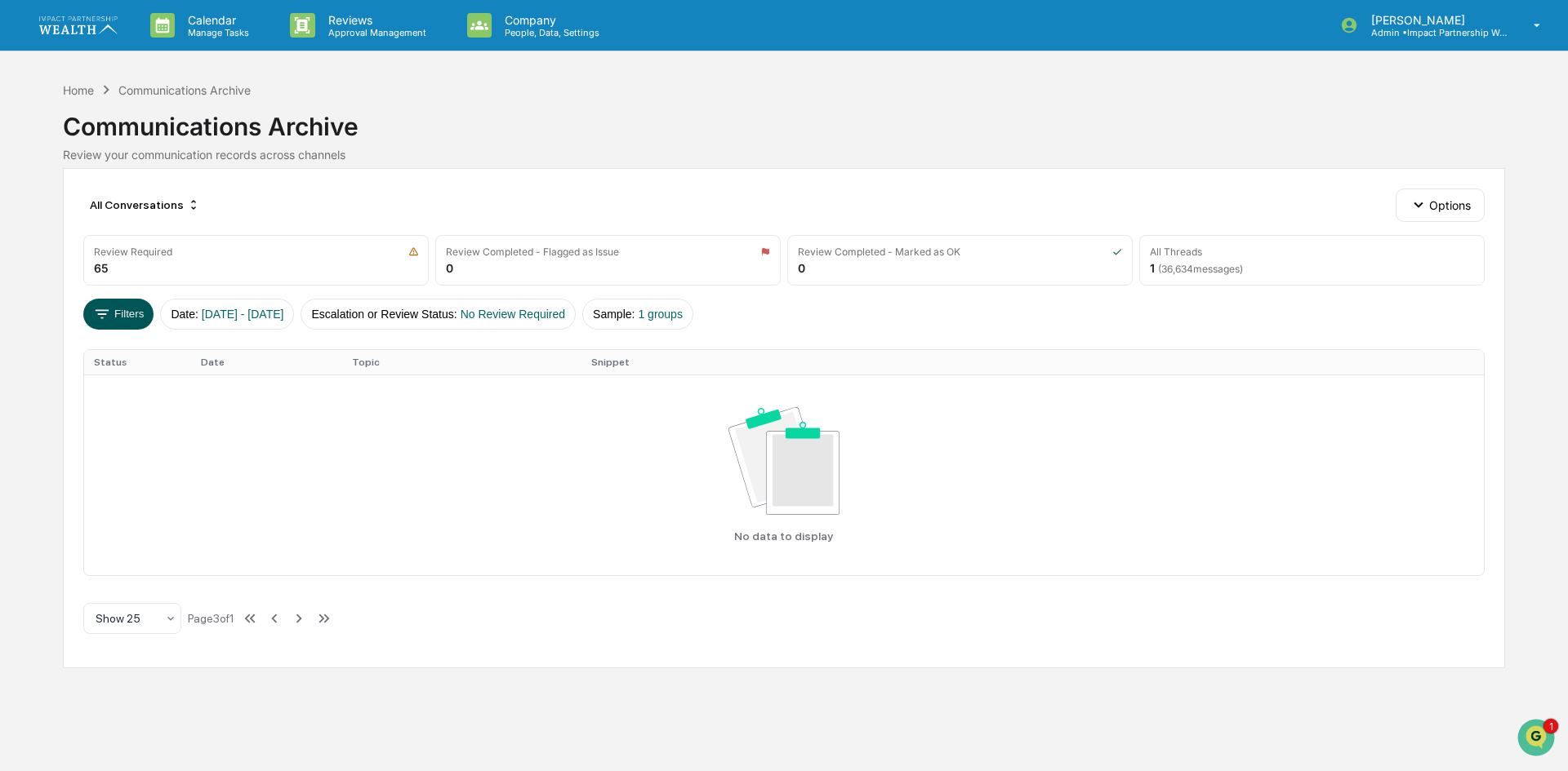
click at [119, 317] on button "Filters" at bounding box center [118, 315] width 71 height 31
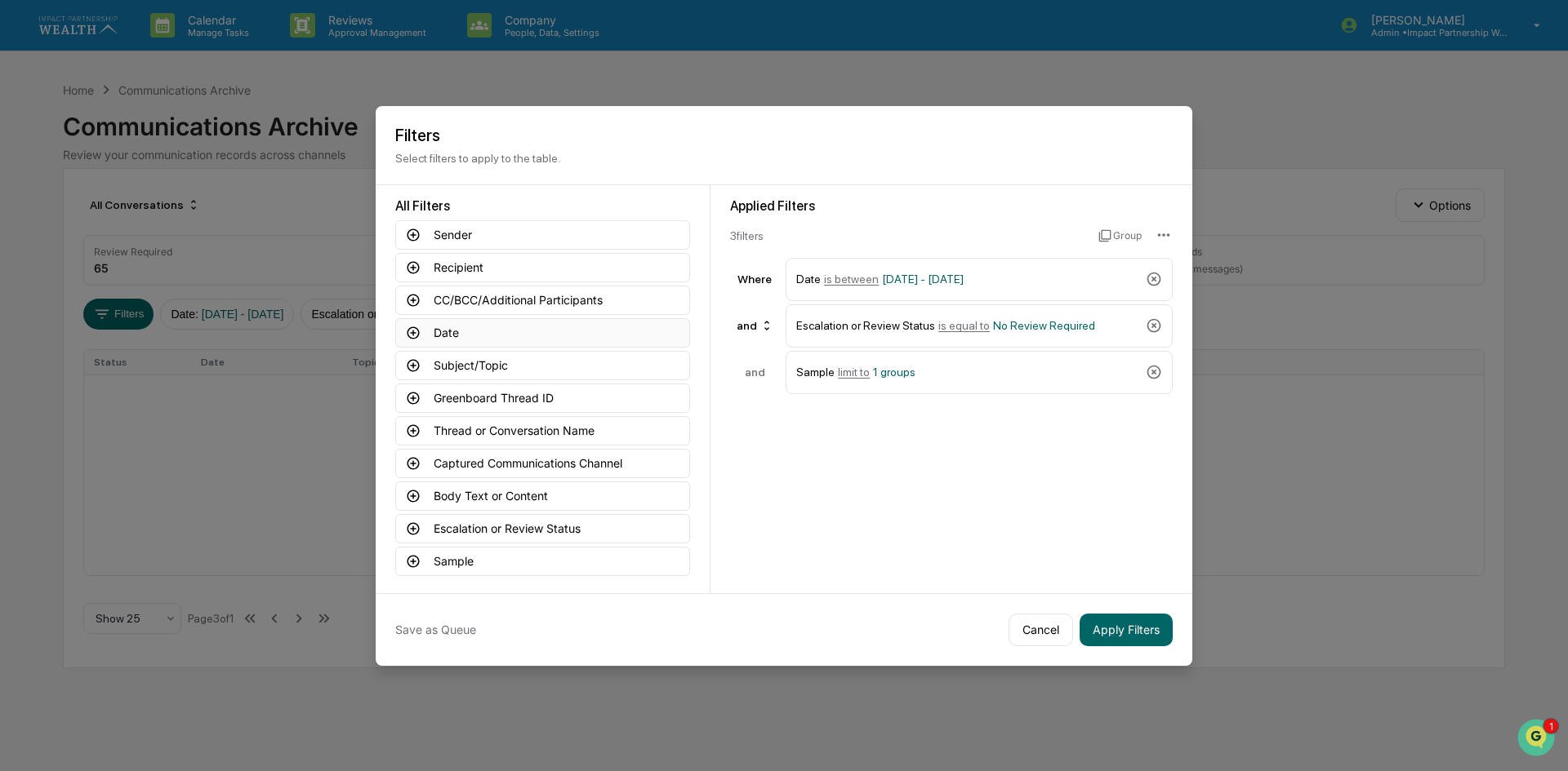
click at [472, 335] on button "Date" at bounding box center [543, 333] width 295 height 29
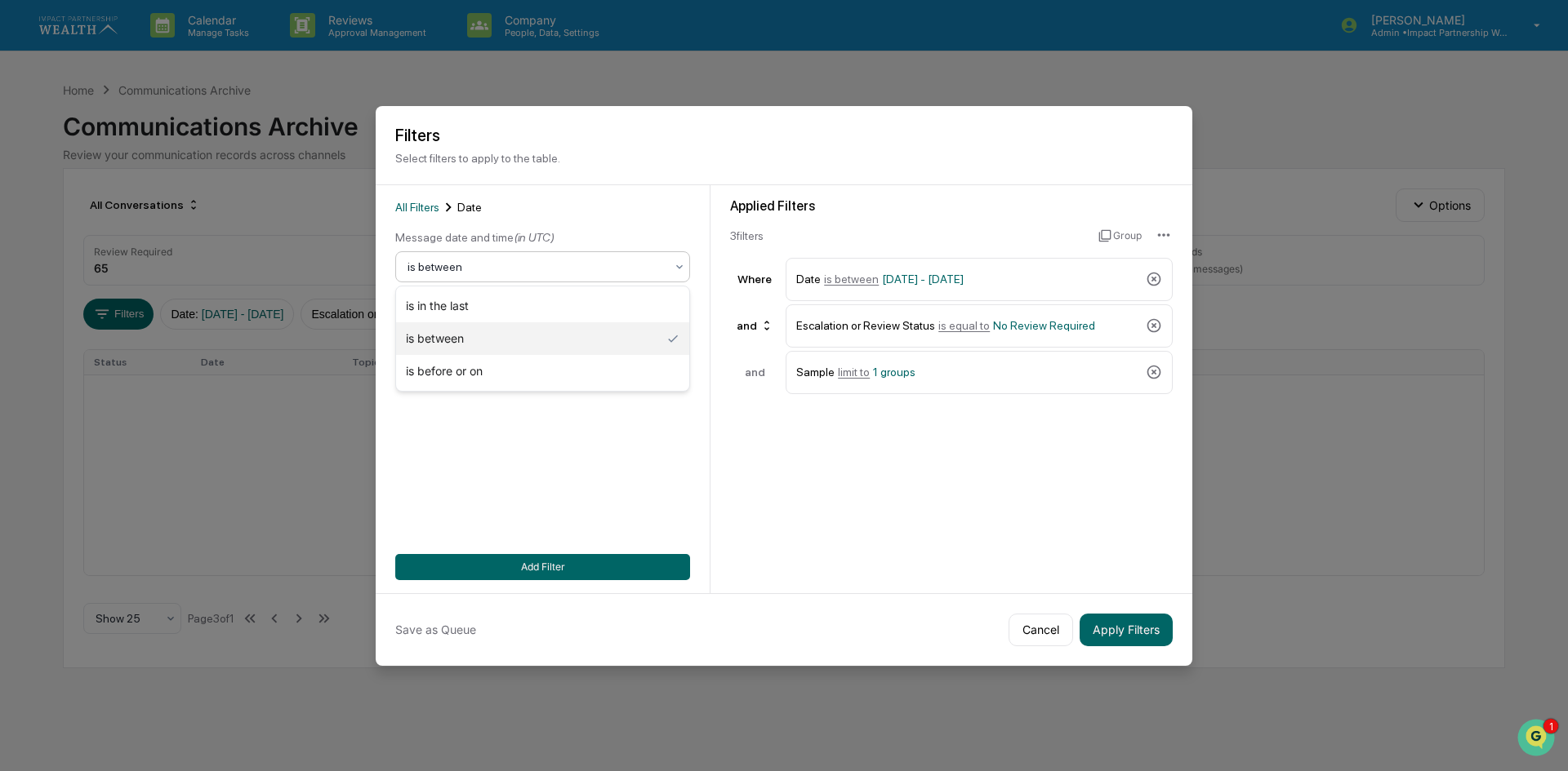
click at [458, 262] on div at bounding box center [536, 267] width 257 height 17
click at [457, 375] on div "is before or on" at bounding box center [543, 370] width 293 height 32
click at [444, 260] on div at bounding box center [536, 267] width 257 height 17
click at [449, 342] on div "is between" at bounding box center [543, 338] width 293 height 32
click at [469, 262] on div at bounding box center [536, 267] width 257 height 17
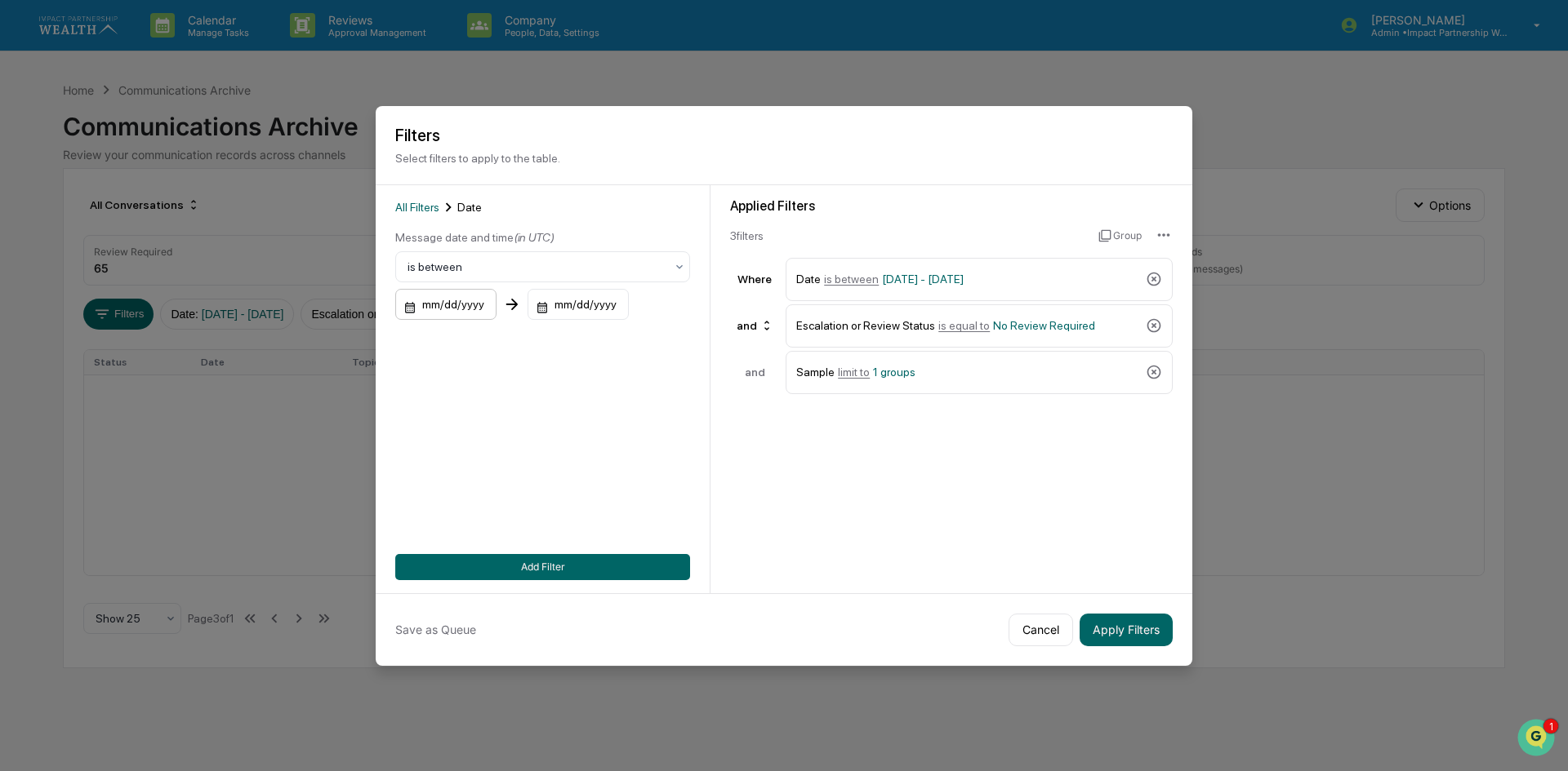
click at [453, 298] on div "mm/dd/yyyy" at bounding box center [446, 305] width 102 height 31
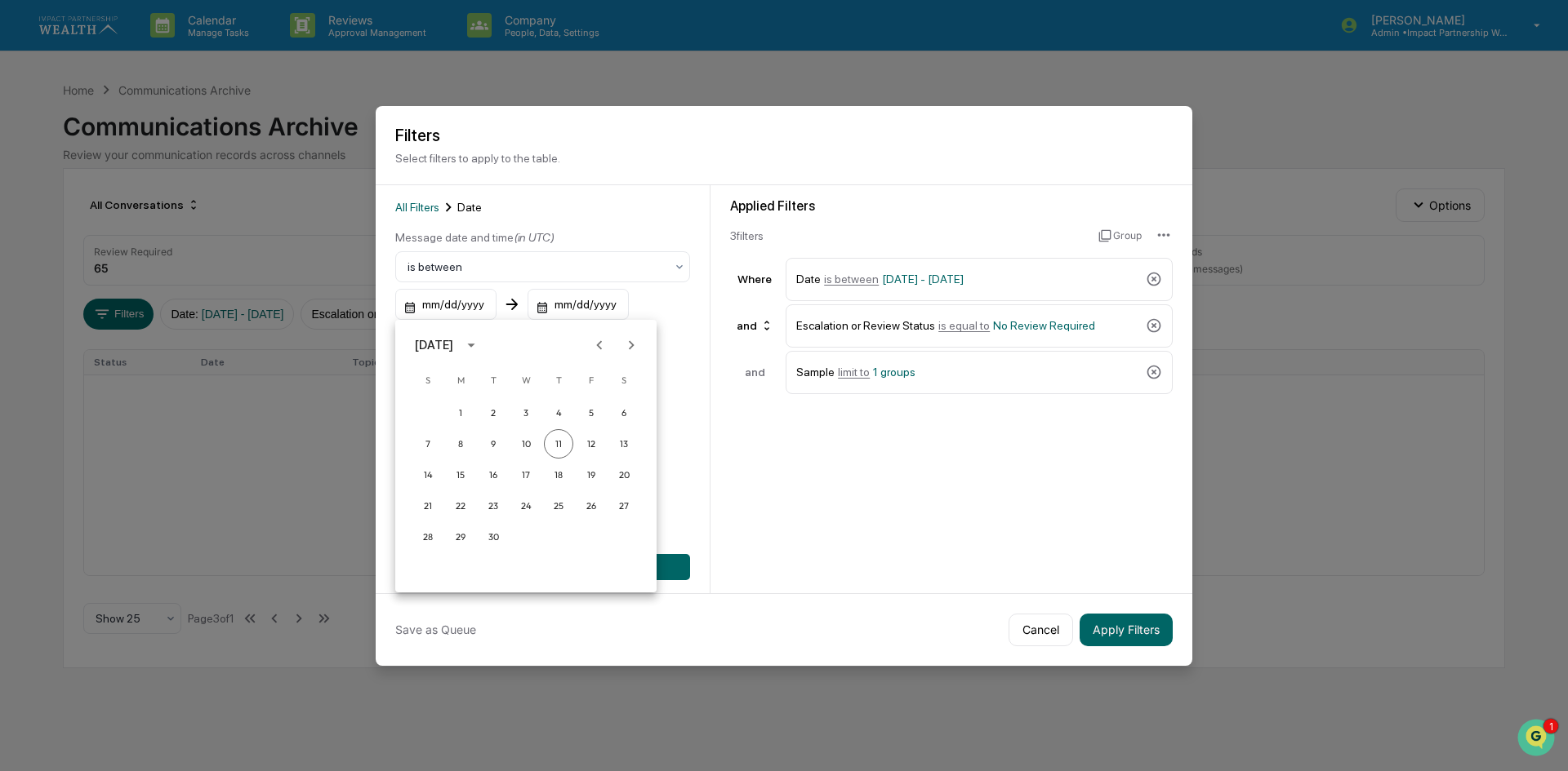
click at [454, 344] on div "September 2025" at bounding box center [433, 345] width 38 height 18
click at [454, 342] on div "September 2025" at bounding box center [433, 345] width 38 height 18
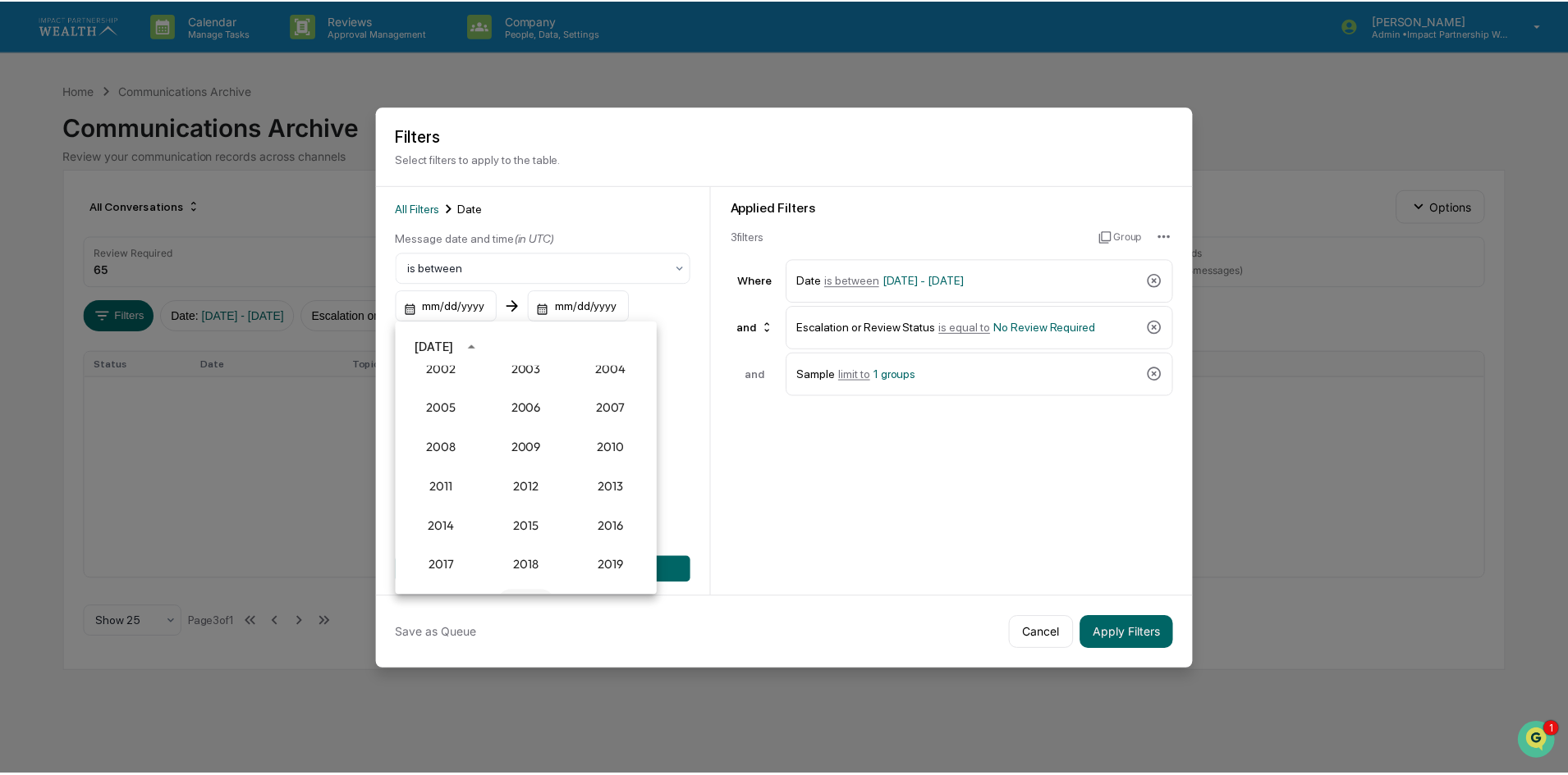
scroll to position [1274, 0]
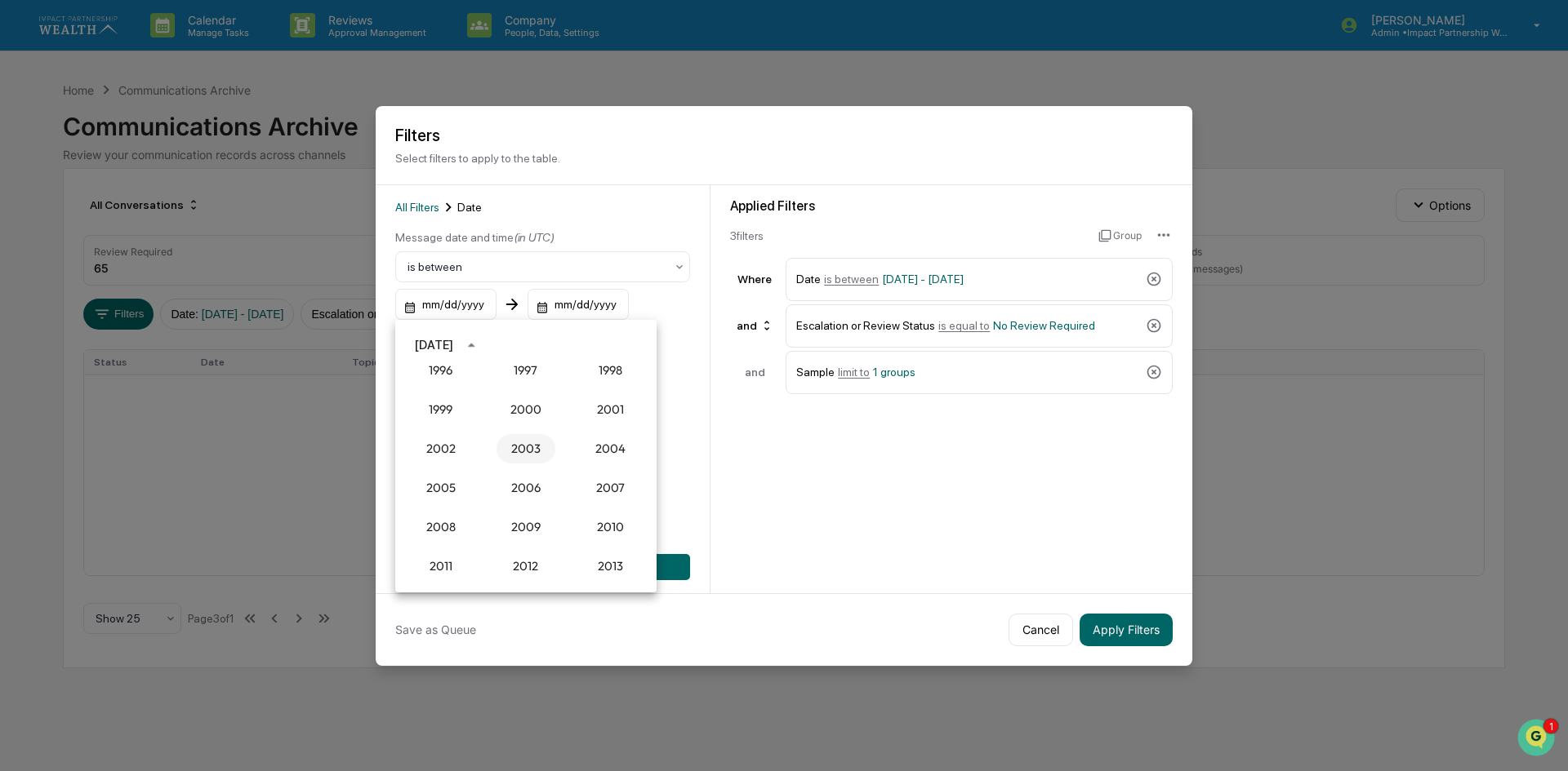
click at [522, 447] on button "2003" at bounding box center [526, 449] width 59 height 29
click at [434, 381] on button "Jan" at bounding box center [441, 385] width 59 height 29
click at [528, 410] on button "1" at bounding box center [526, 413] width 29 height 29
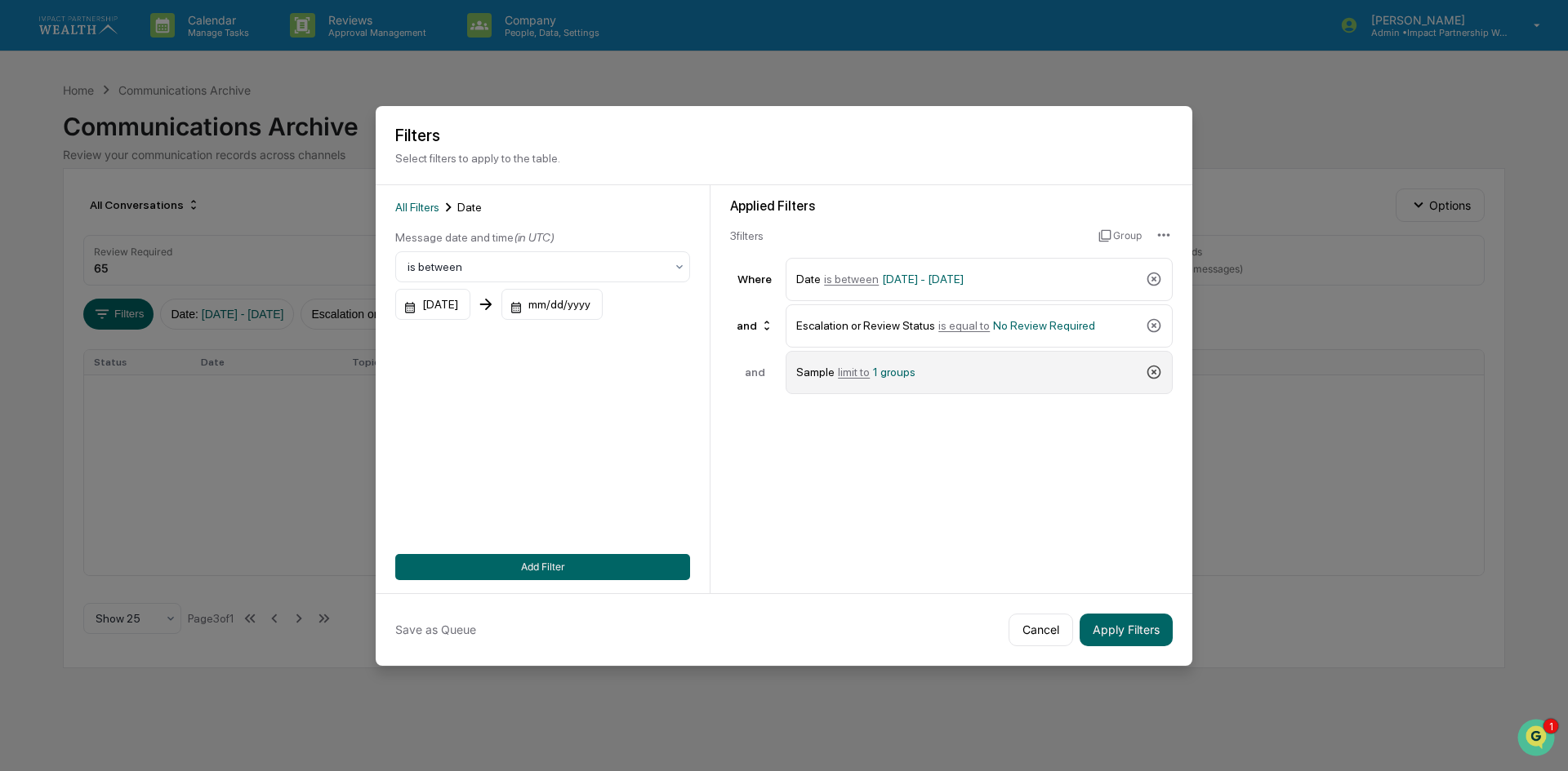
click at [1155, 369] on icon at bounding box center [1154, 372] width 17 height 17
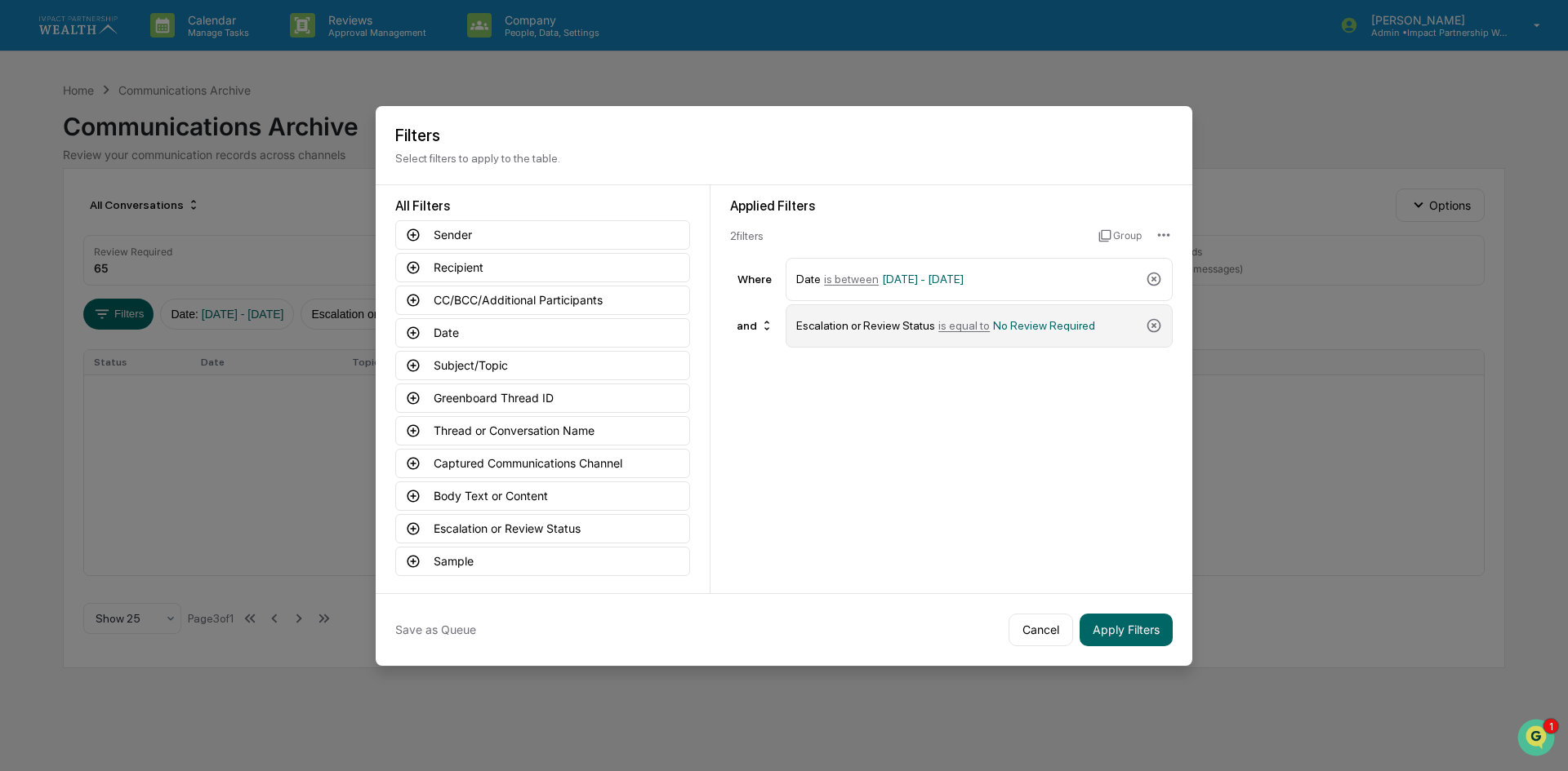
click at [1050, 324] on span "No Review Required" at bounding box center [1044, 325] width 102 height 13
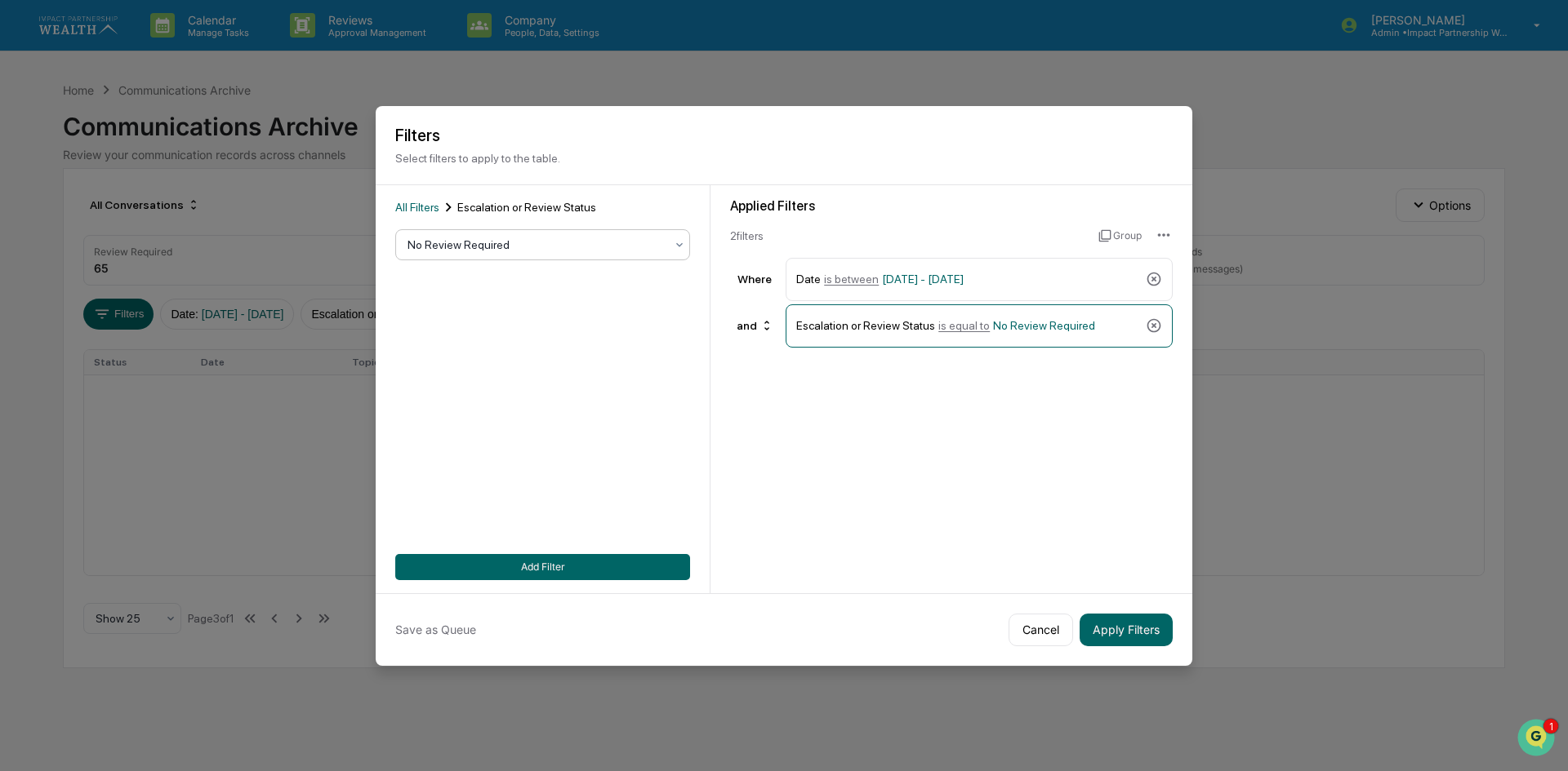
click at [553, 245] on div at bounding box center [536, 244] width 257 height 17
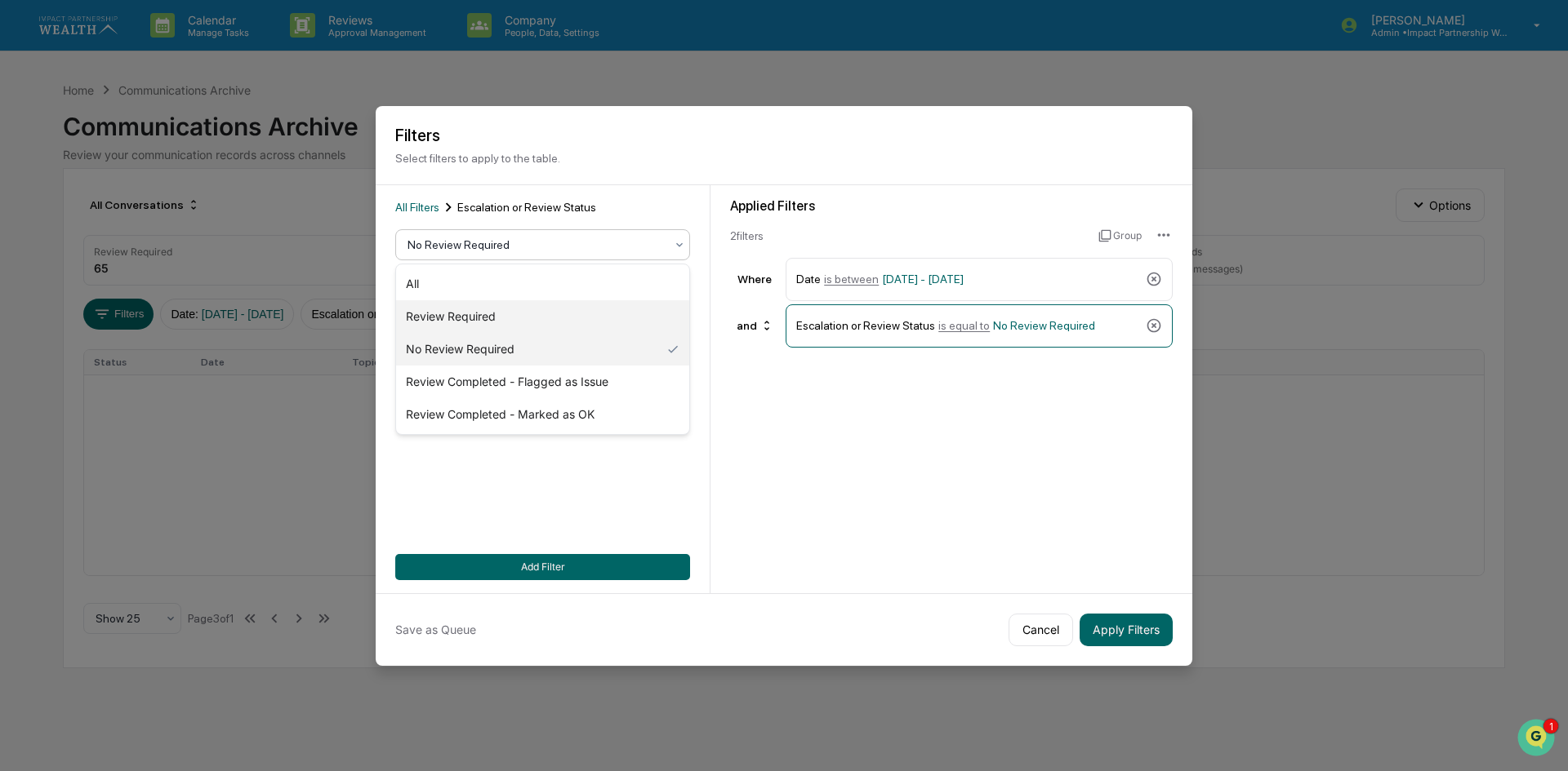
click at [474, 315] on div "Review Required" at bounding box center [543, 316] width 293 height 32
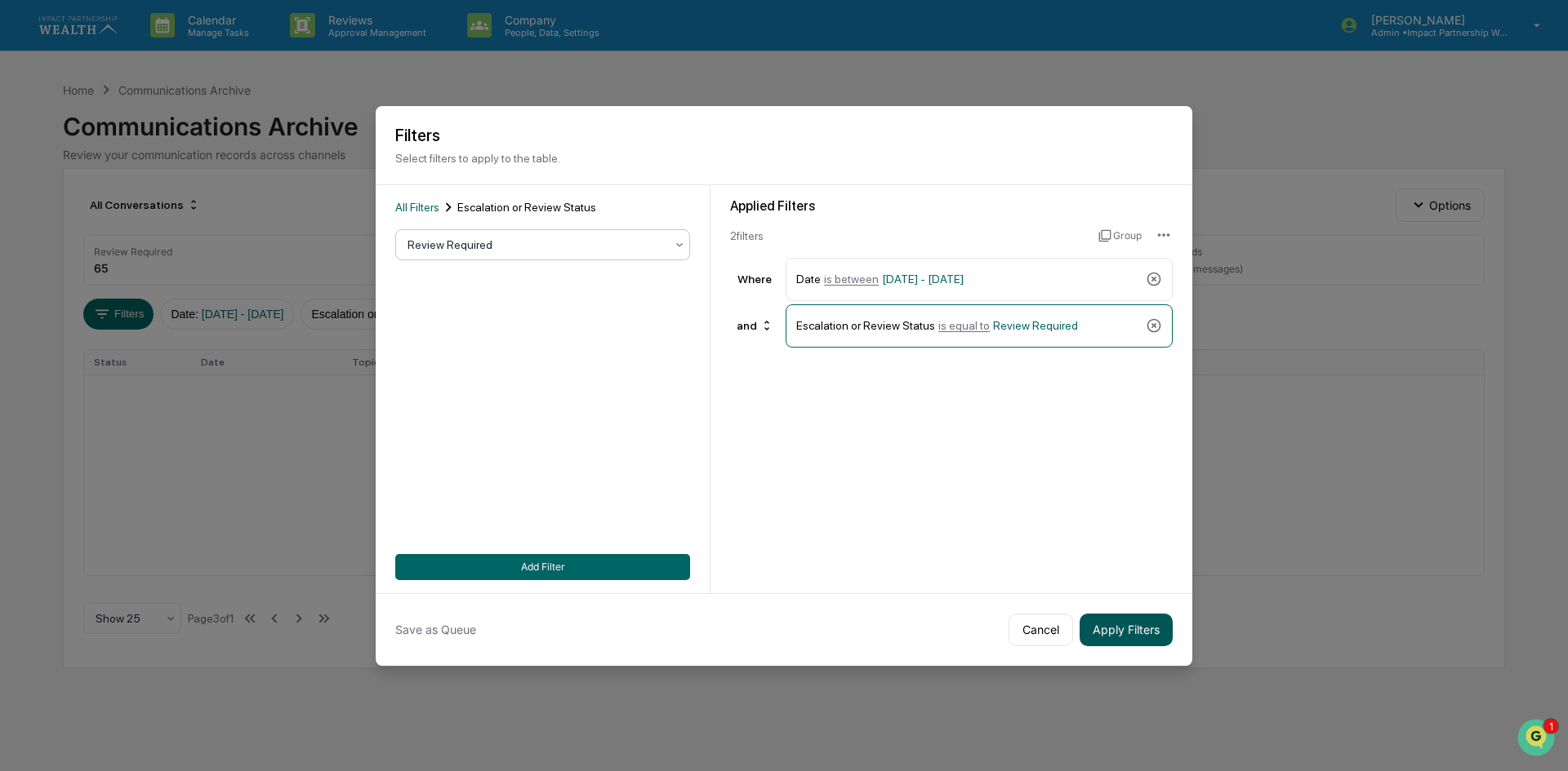
click at [1119, 629] on button "Apply Filters" at bounding box center [1125, 629] width 93 height 32
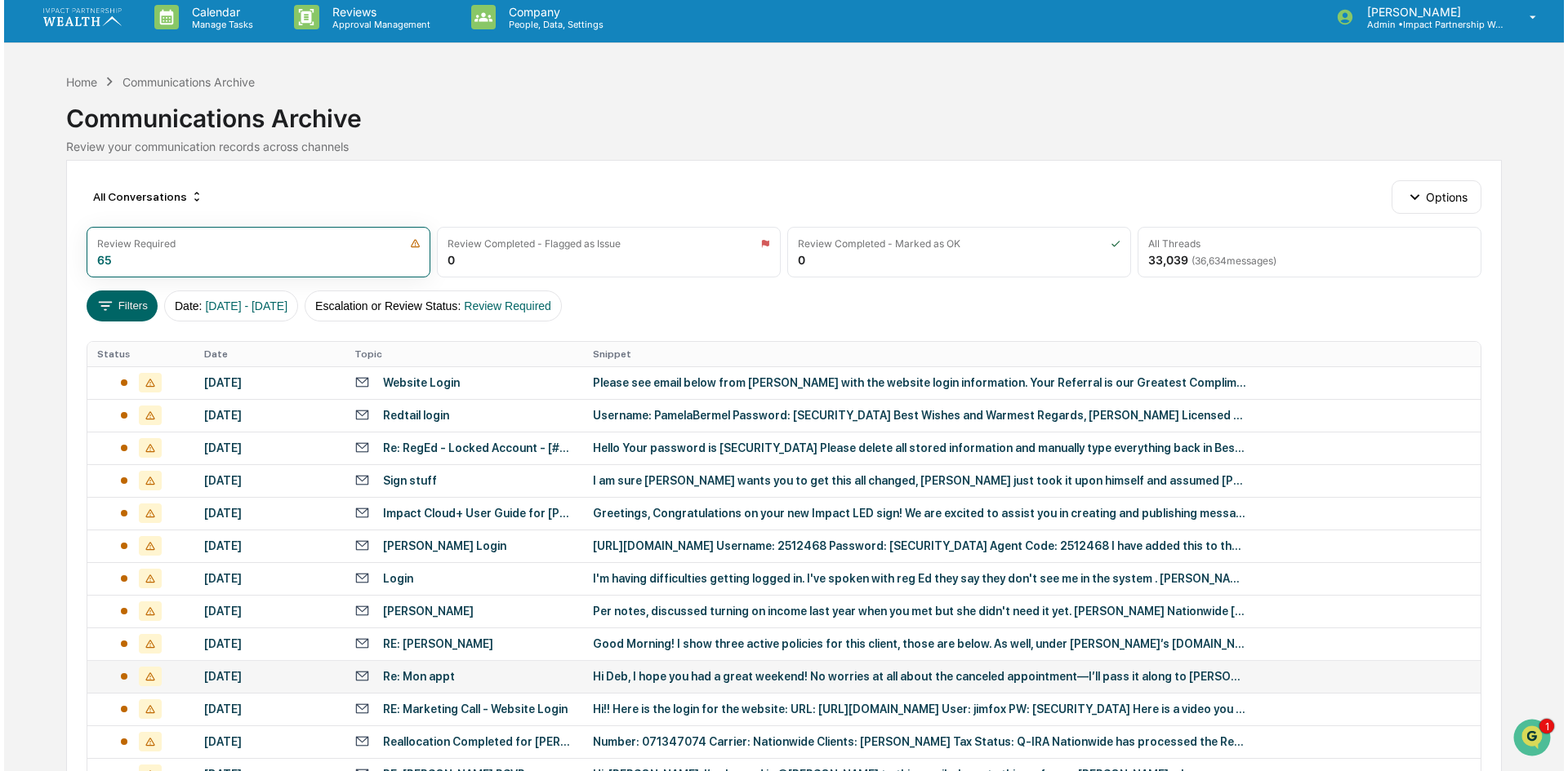
scroll to position [0, 0]
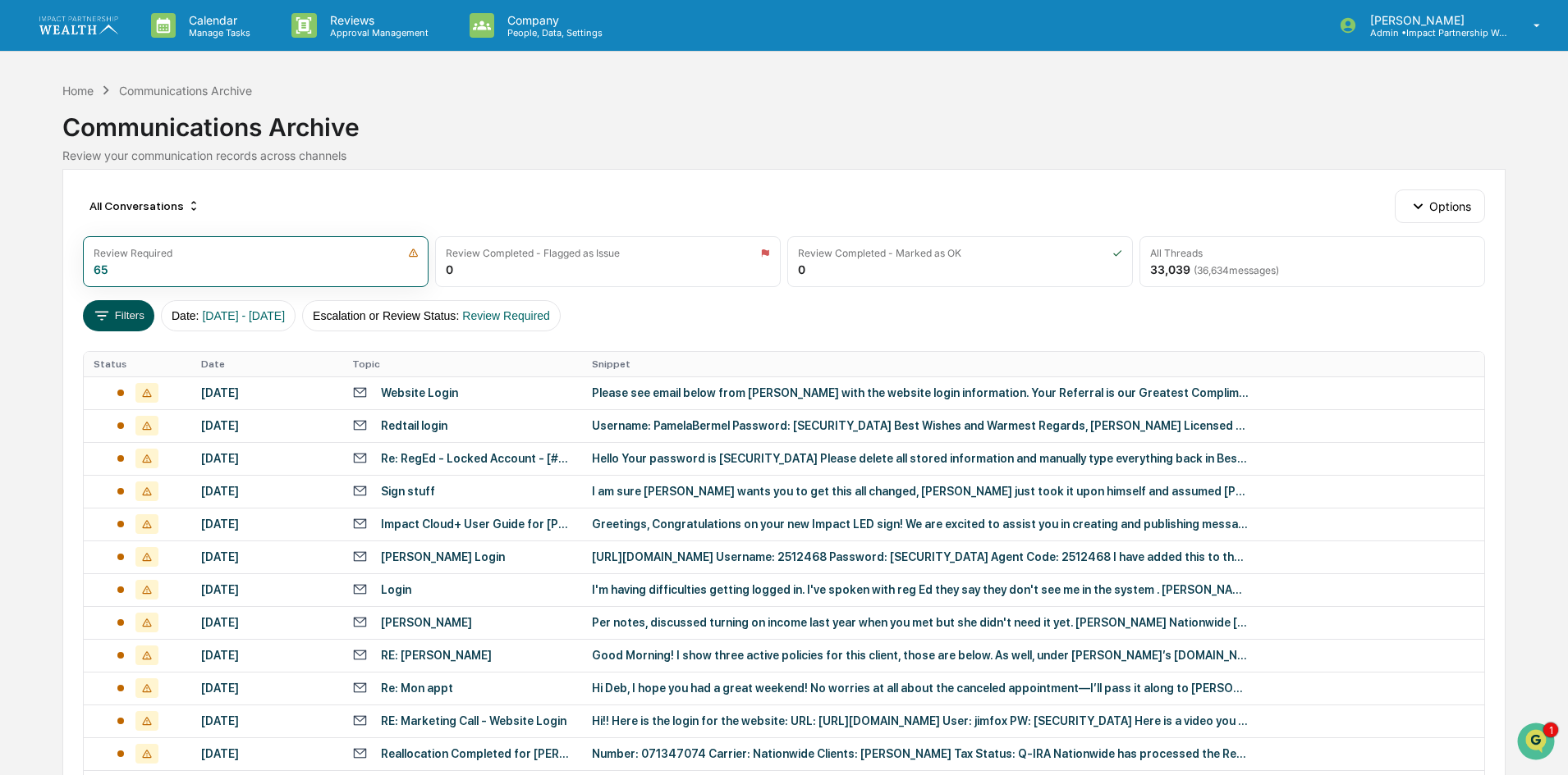
click at [144, 311] on button "Filters" at bounding box center [118, 316] width 72 height 31
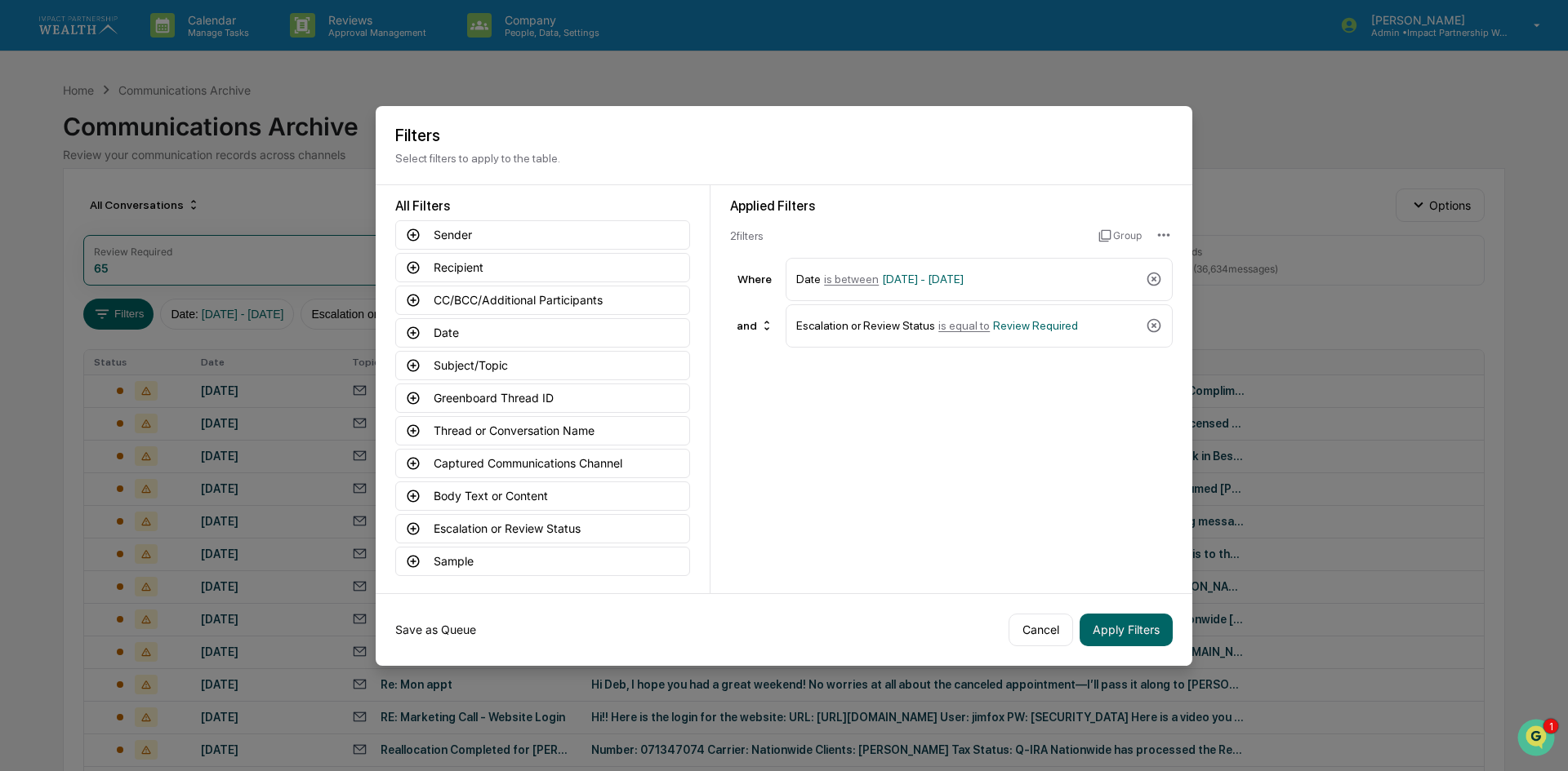
click at [440, 626] on button "Save as Queue" at bounding box center [435, 629] width 81 height 32
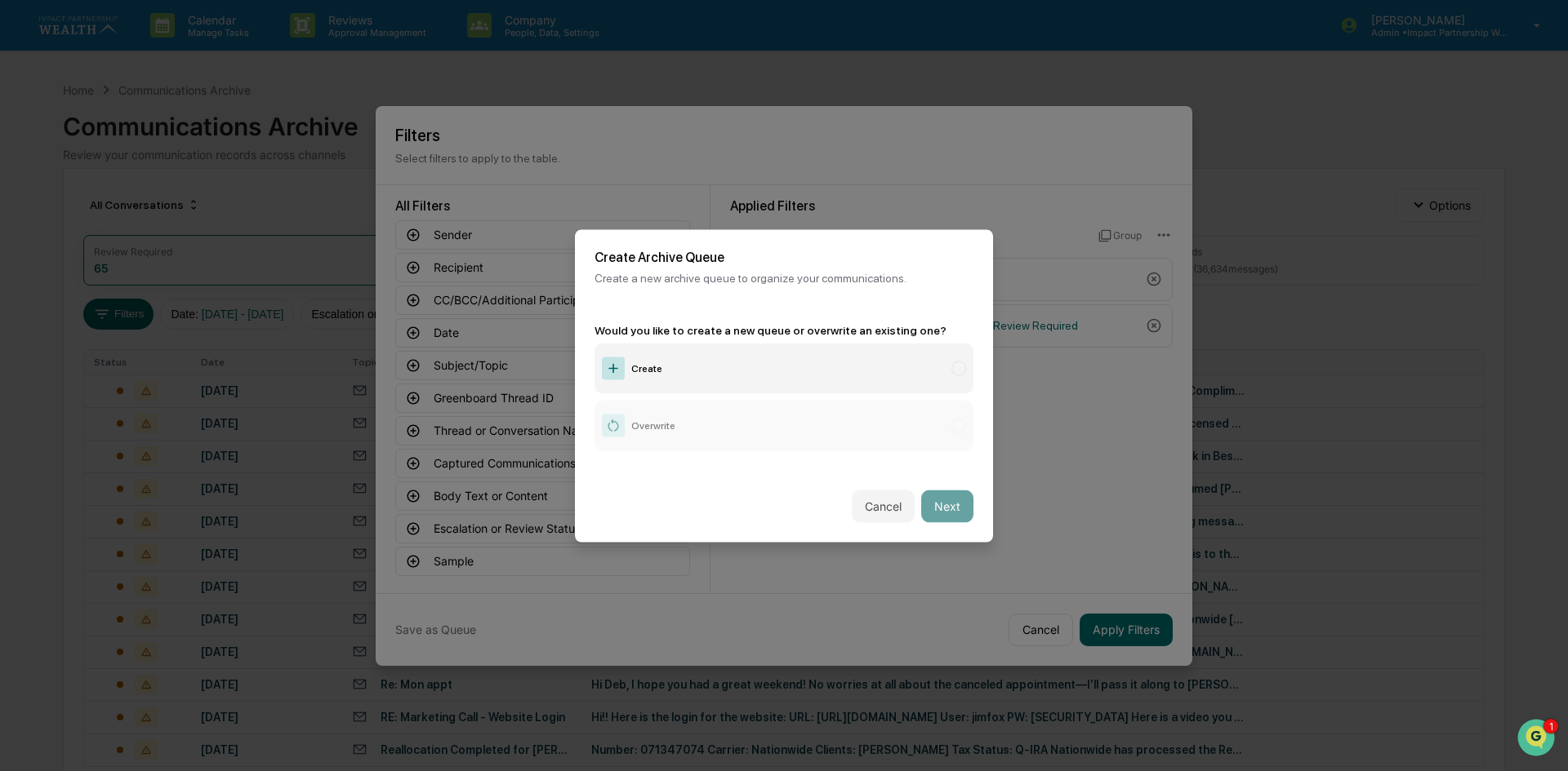
click at [661, 364] on label "Create" at bounding box center [784, 368] width 379 height 51
click at [948, 509] on button "Next" at bounding box center [946, 505] width 52 height 32
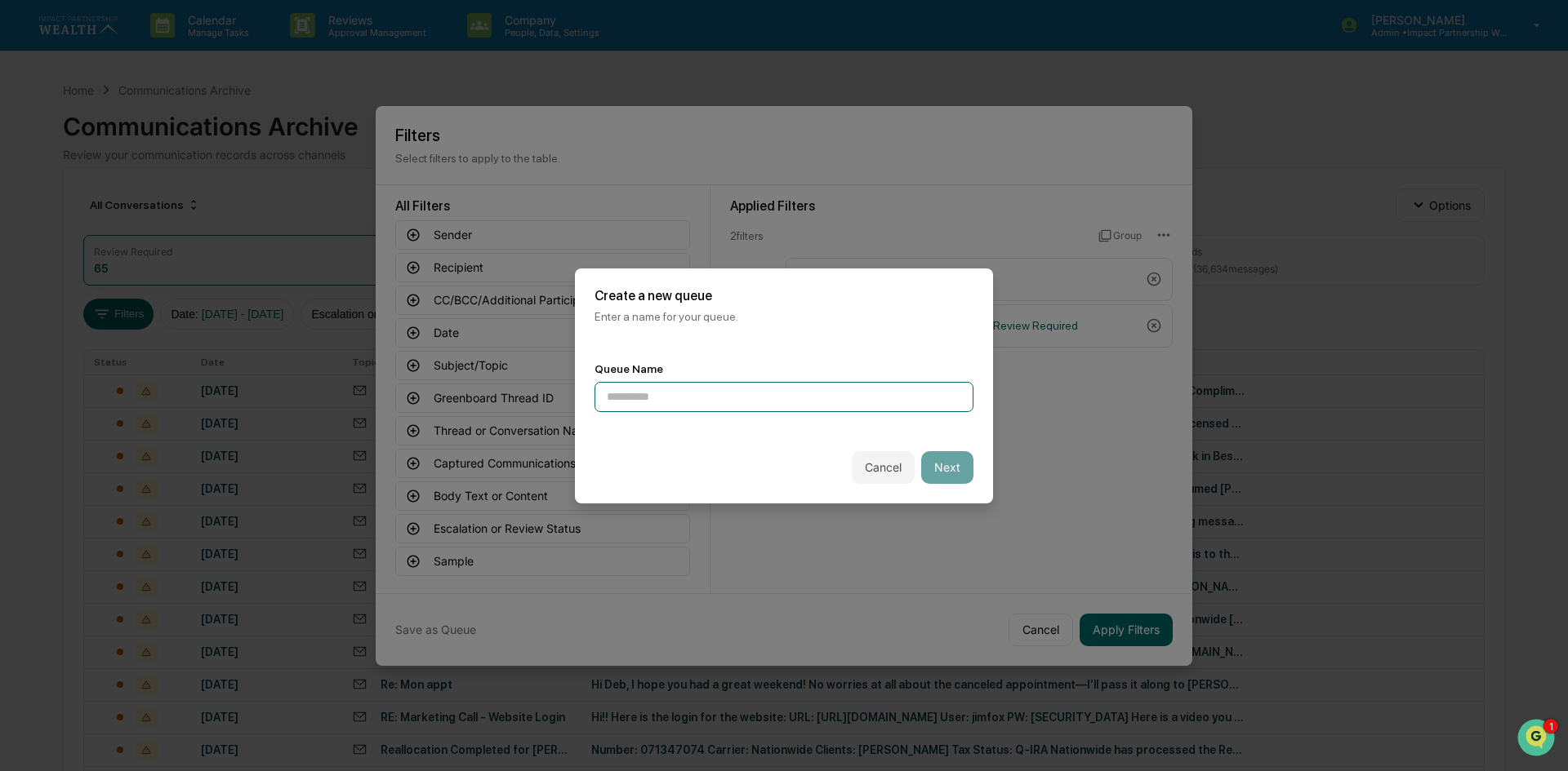
click at [697, 399] on input at bounding box center [784, 397] width 379 height 30
type input "*******"
click at [960, 469] on button "Next" at bounding box center [946, 467] width 52 height 32
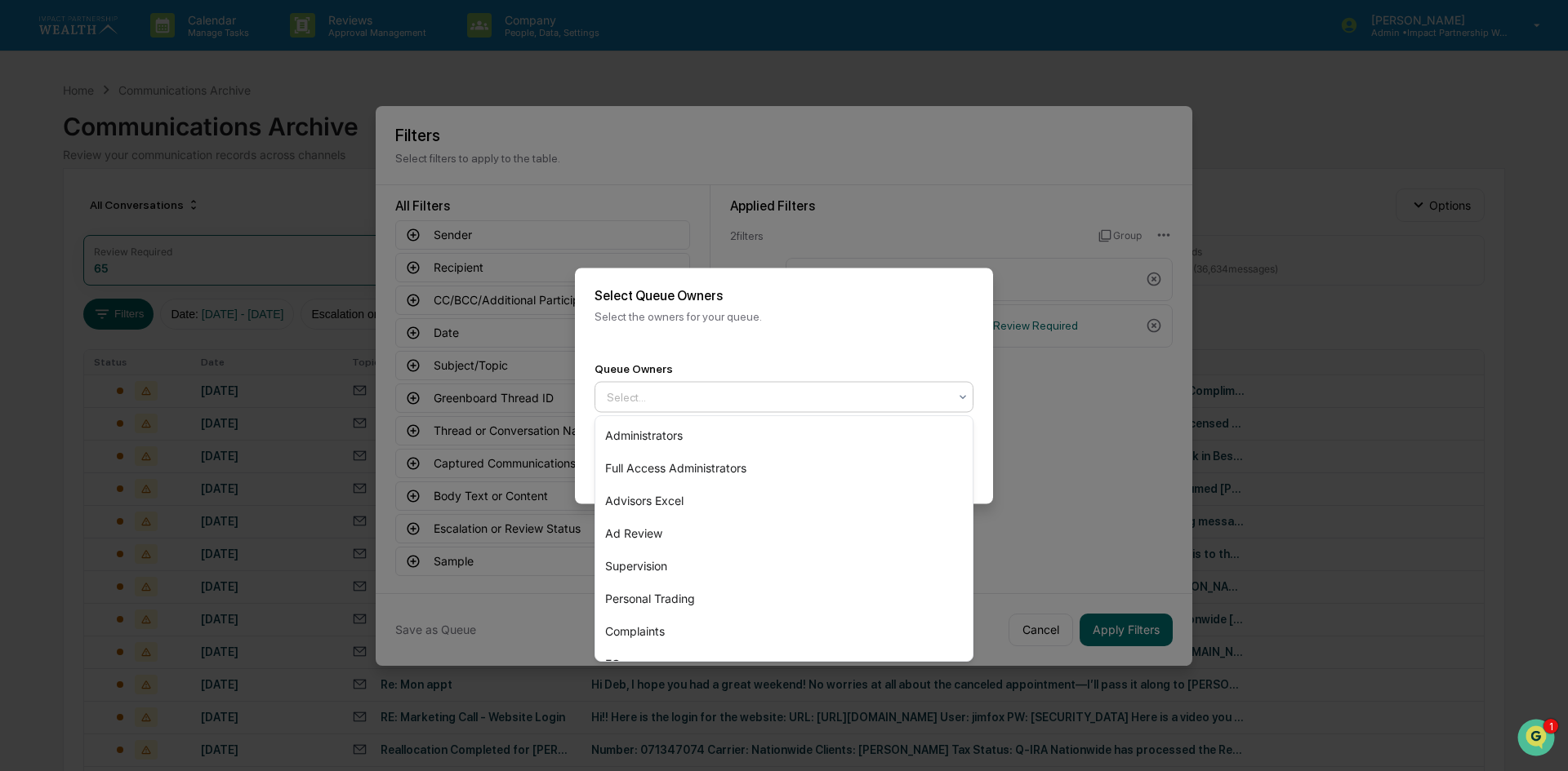
click at [741, 400] on div at bounding box center [777, 397] width 341 height 17
click at [911, 345] on div "Queue Owners 8 results available. Use Up and Down to choose options, press Ente…" at bounding box center [784, 387] width 418 height 90
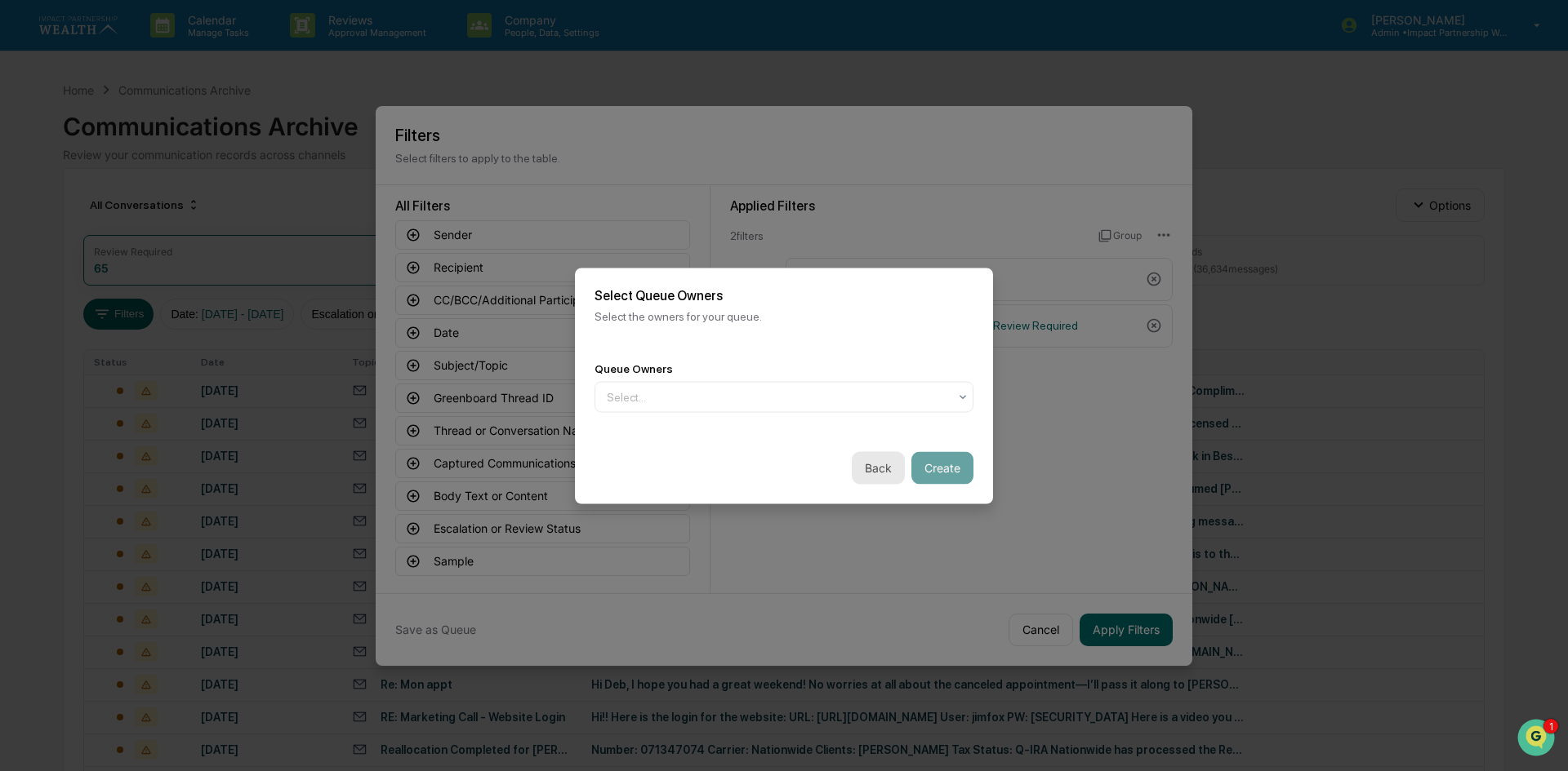
click at [877, 461] on button "Back" at bounding box center [878, 467] width 53 height 32
click at [633, 392] on input "*******" at bounding box center [784, 397] width 379 height 30
type input "*****"
click at [961, 468] on button "Next" at bounding box center [946, 467] width 52 height 32
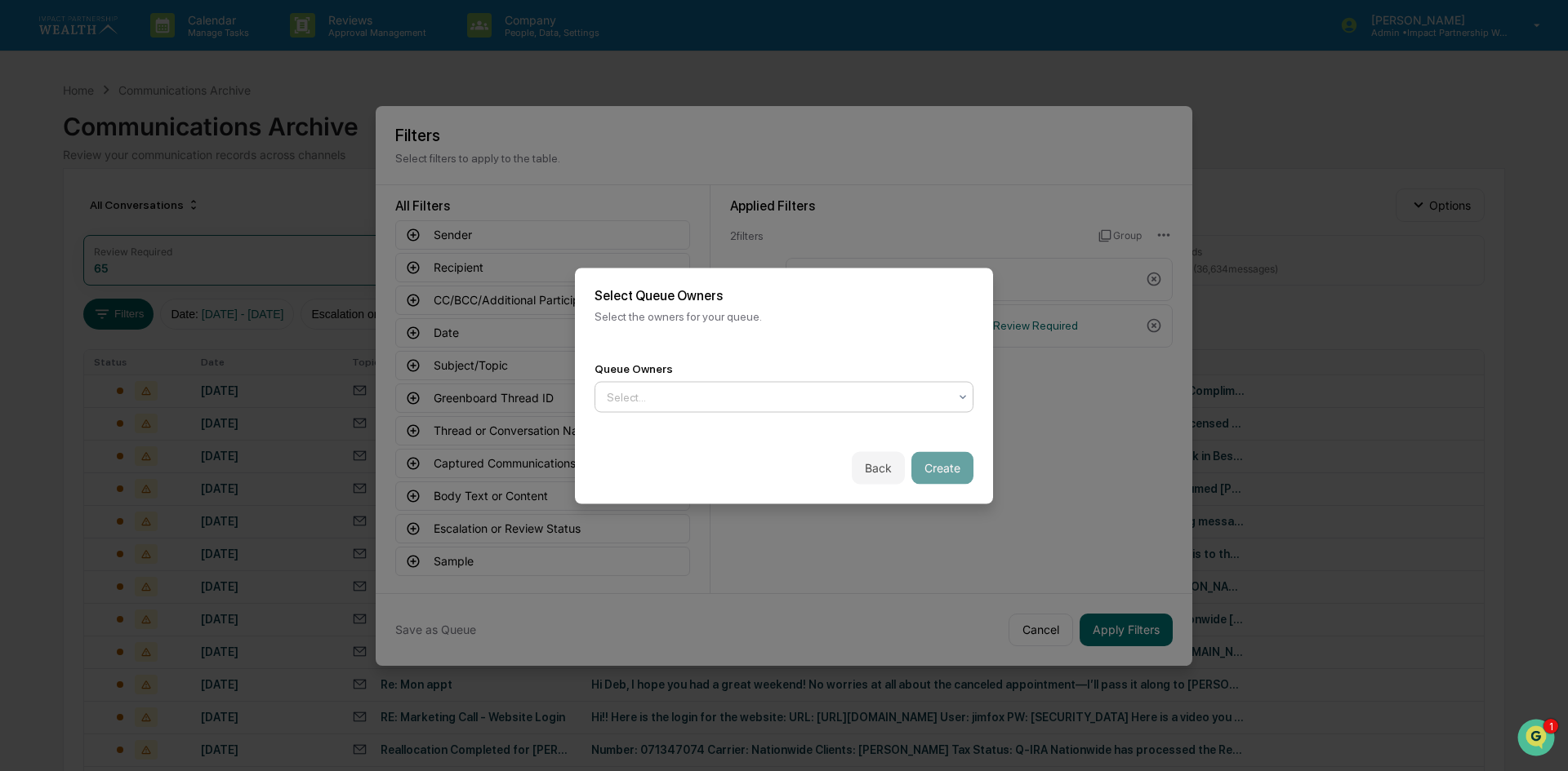
click at [755, 392] on div at bounding box center [777, 397] width 341 height 17
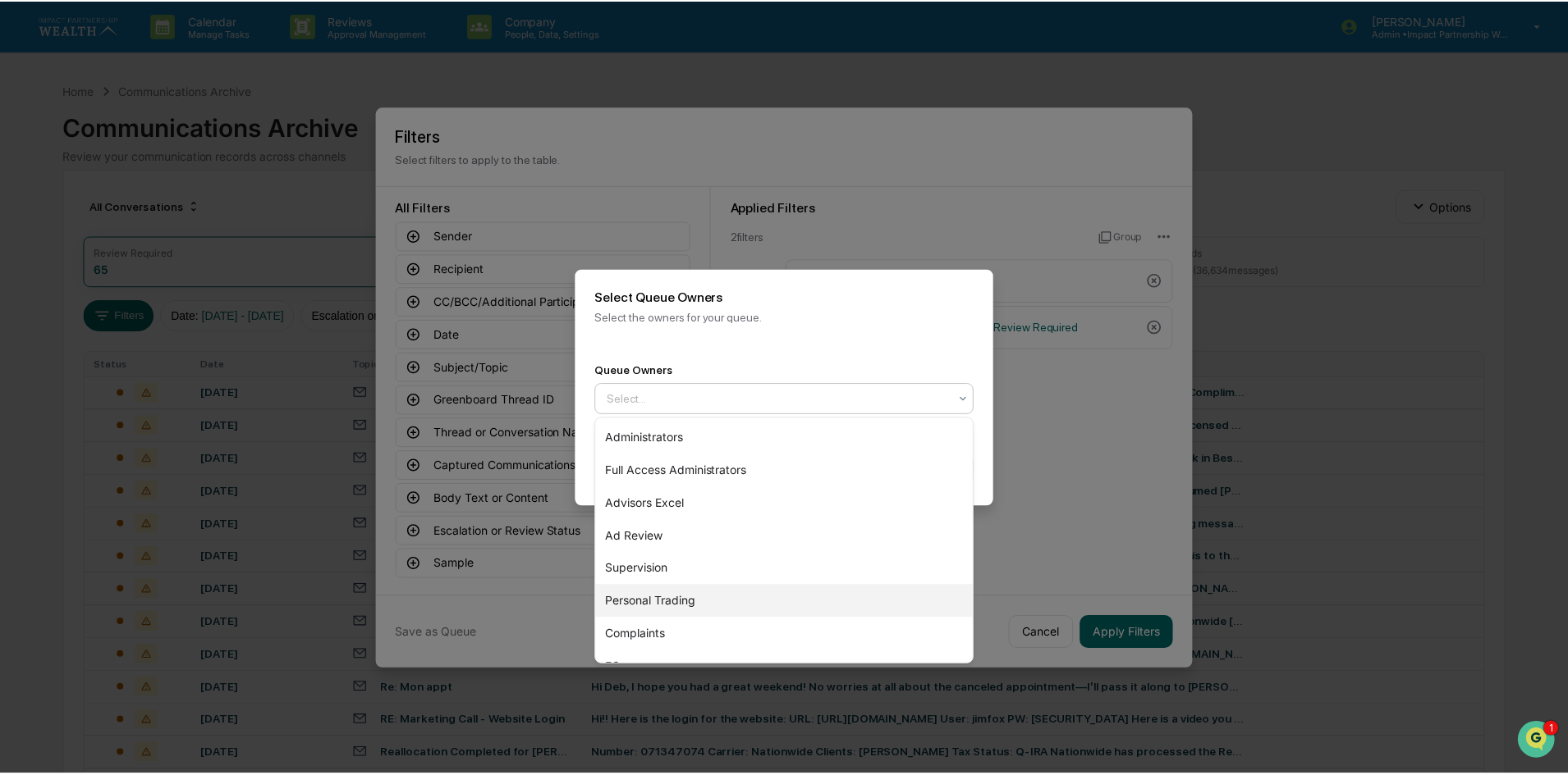
scroll to position [23, 0]
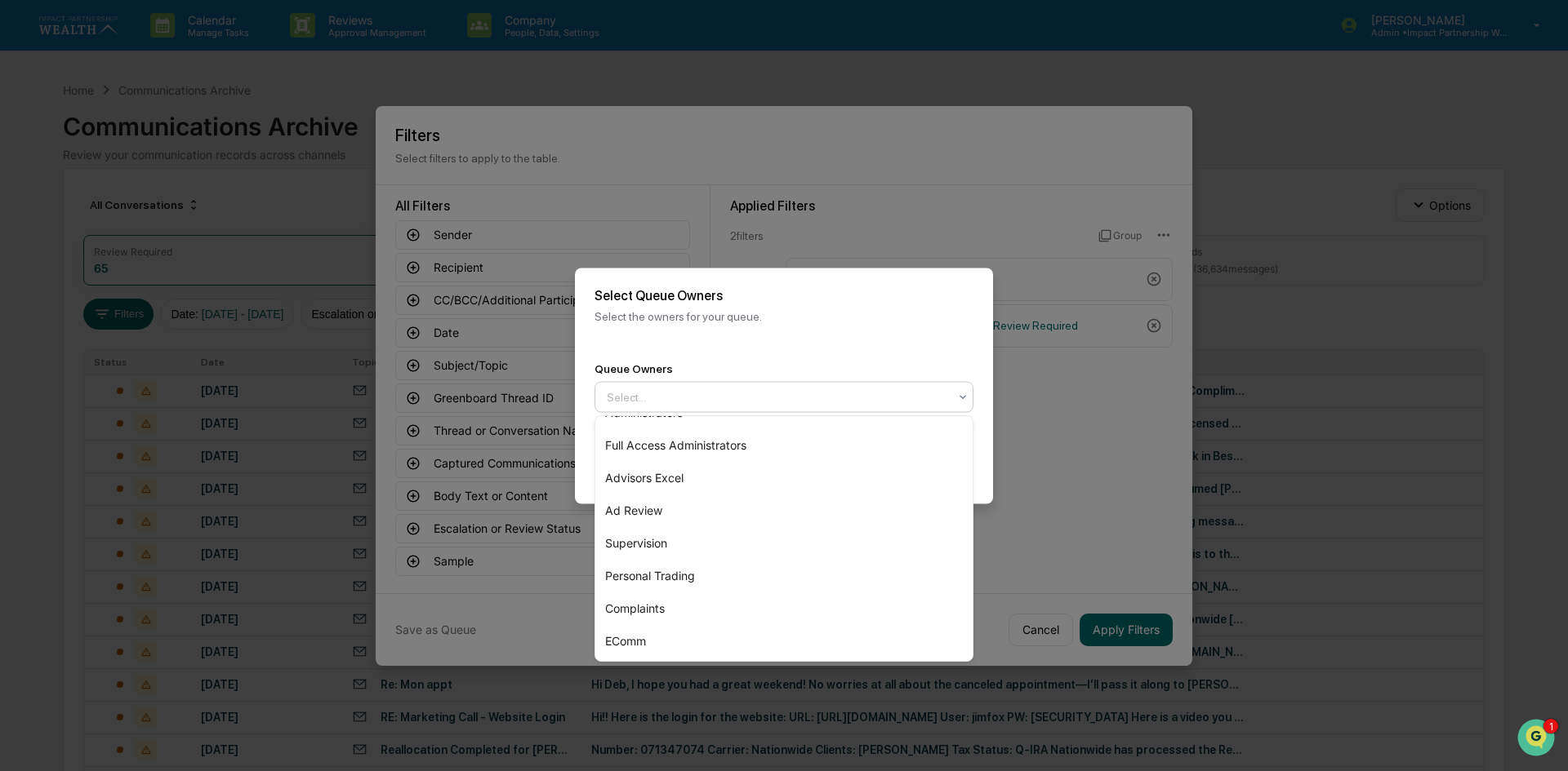
click at [983, 314] on div "Select Queue Owners Select the owners for your queue." at bounding box center [784, 305] width 418 height 74
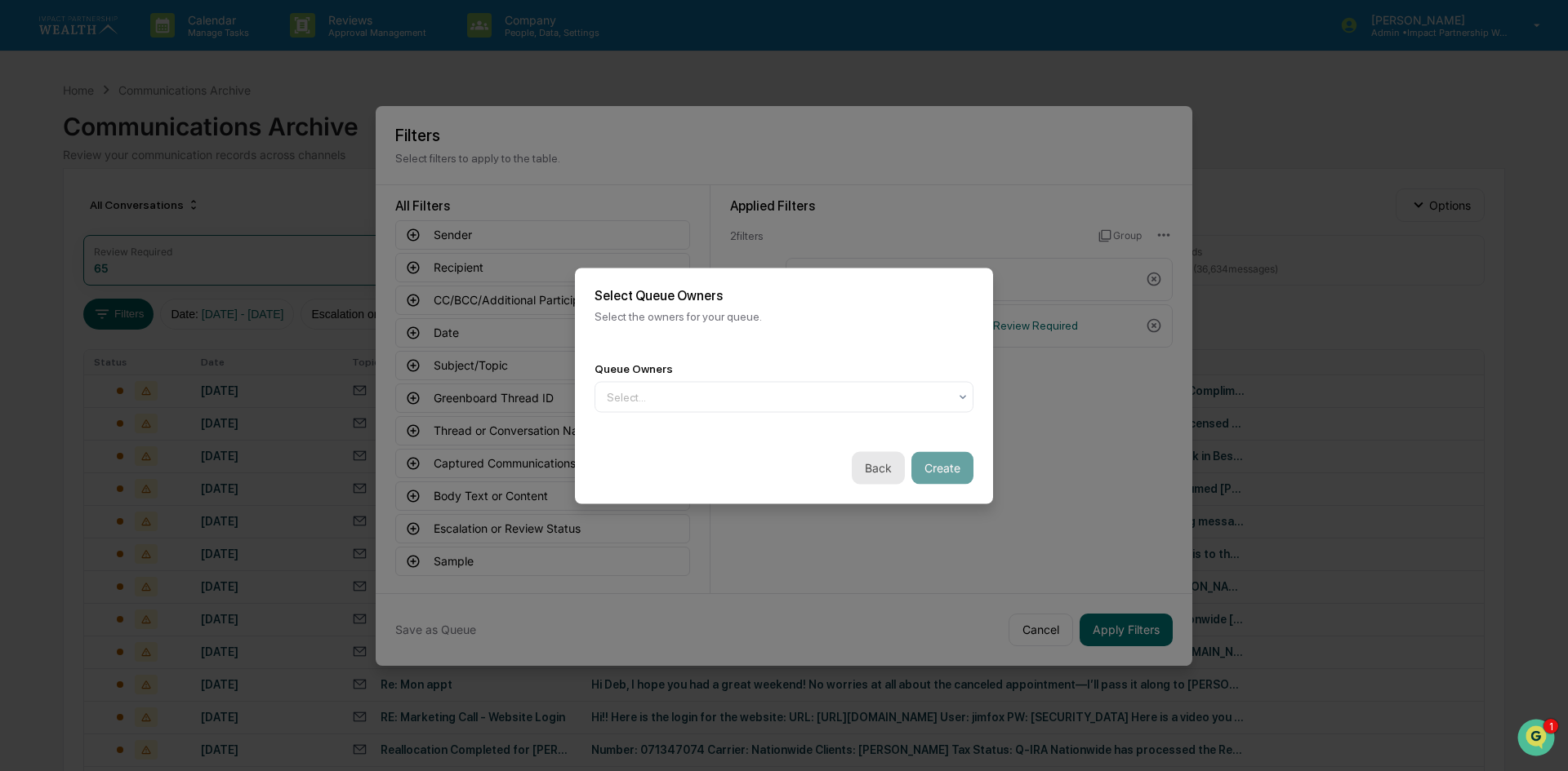
click at [886, 462] on button "Back" at bounding box center [878, 467] width 53 height 32
click at [893, 485] on div "Cancel Next" at bounding box center [784, 468] width 418 height 72
click at [889, 471] on button "Cancel" at bounding box center [883, 467] width 63 height 32
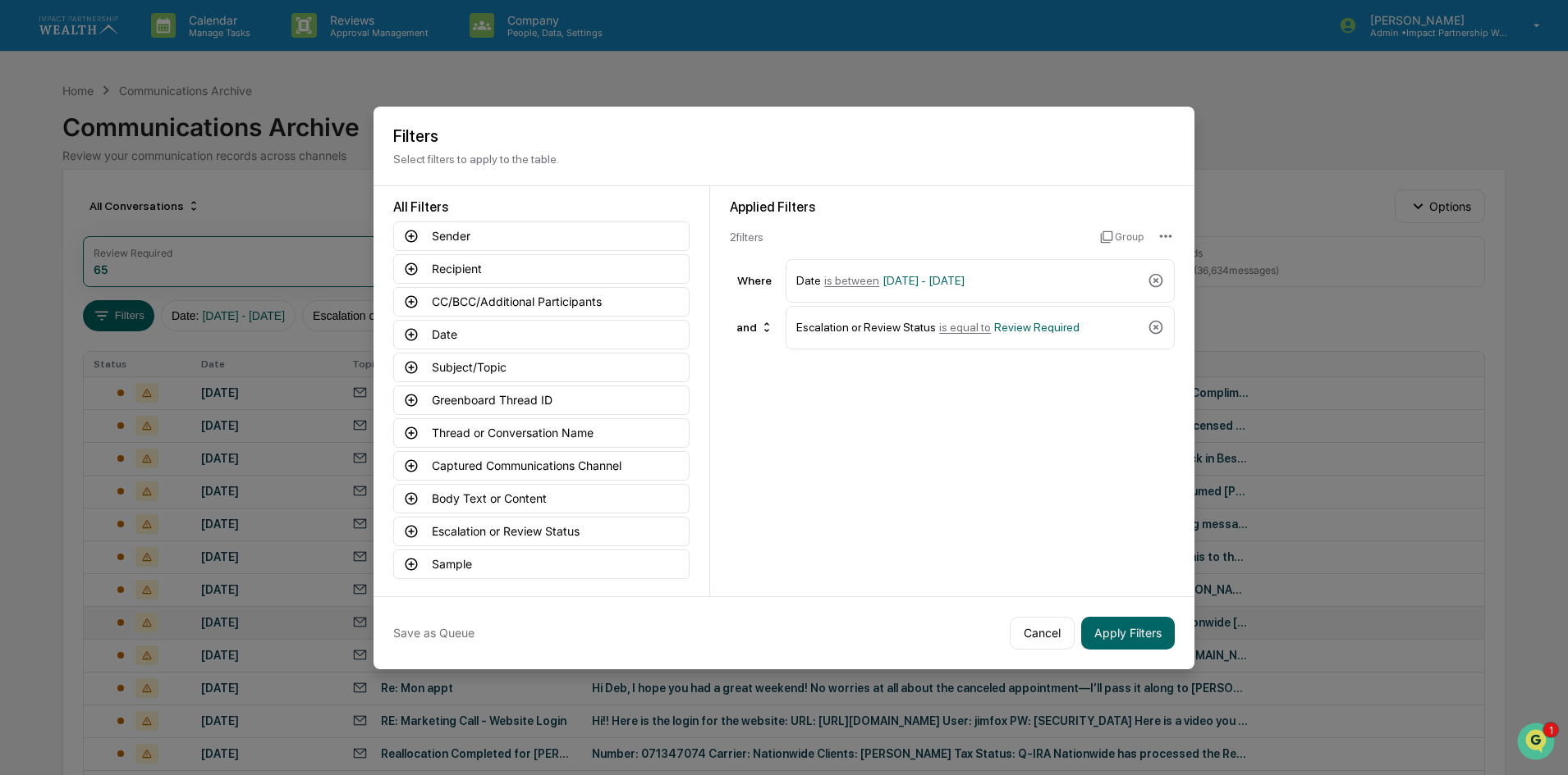
click at [1045, 623] on button "Cancel" at bounding box center [1042, 633] width 65 height 32
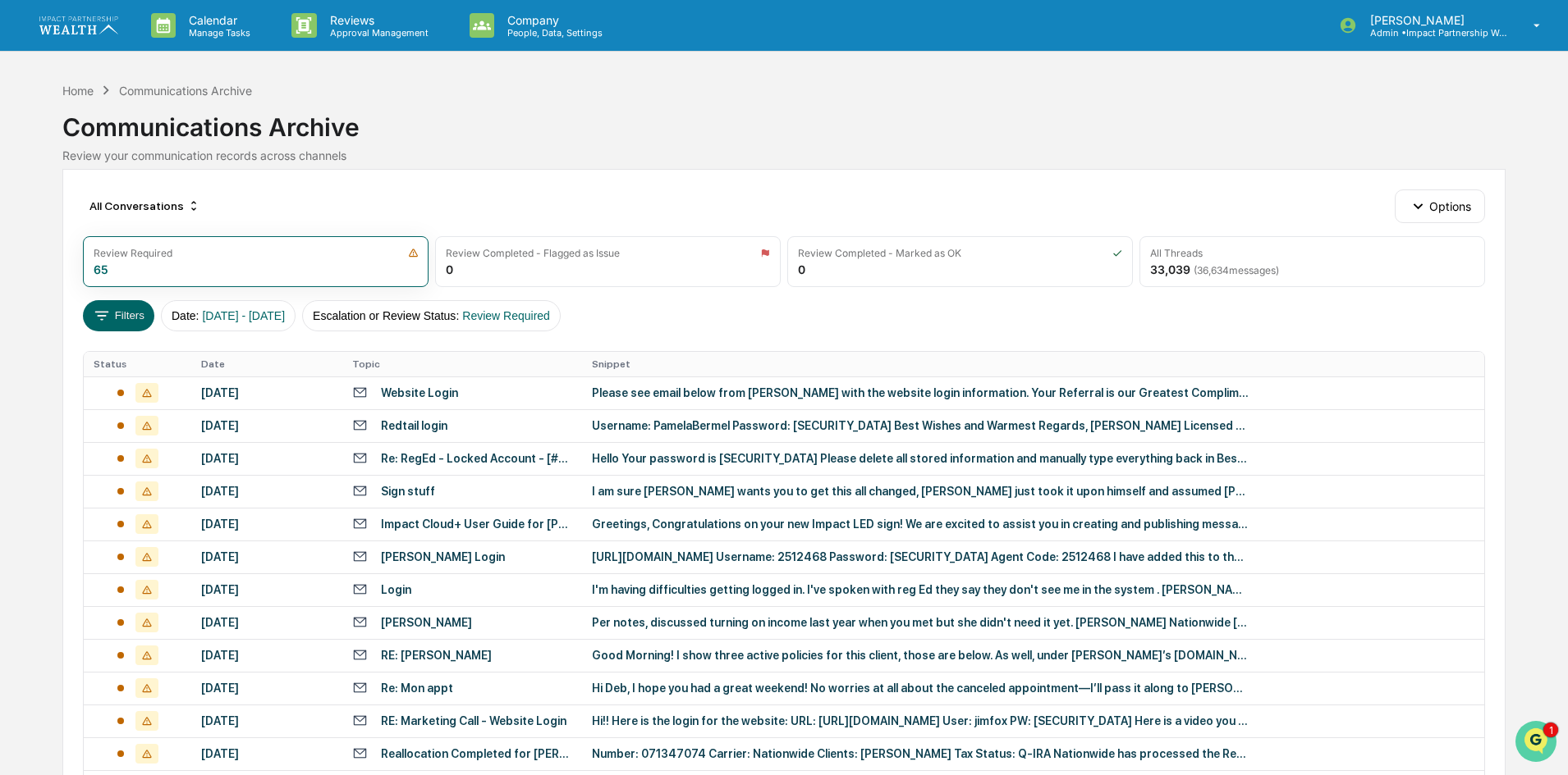
click at [1538, 735] on img "Open customer support" at bounding box center [1536, 742] width 41 height 32
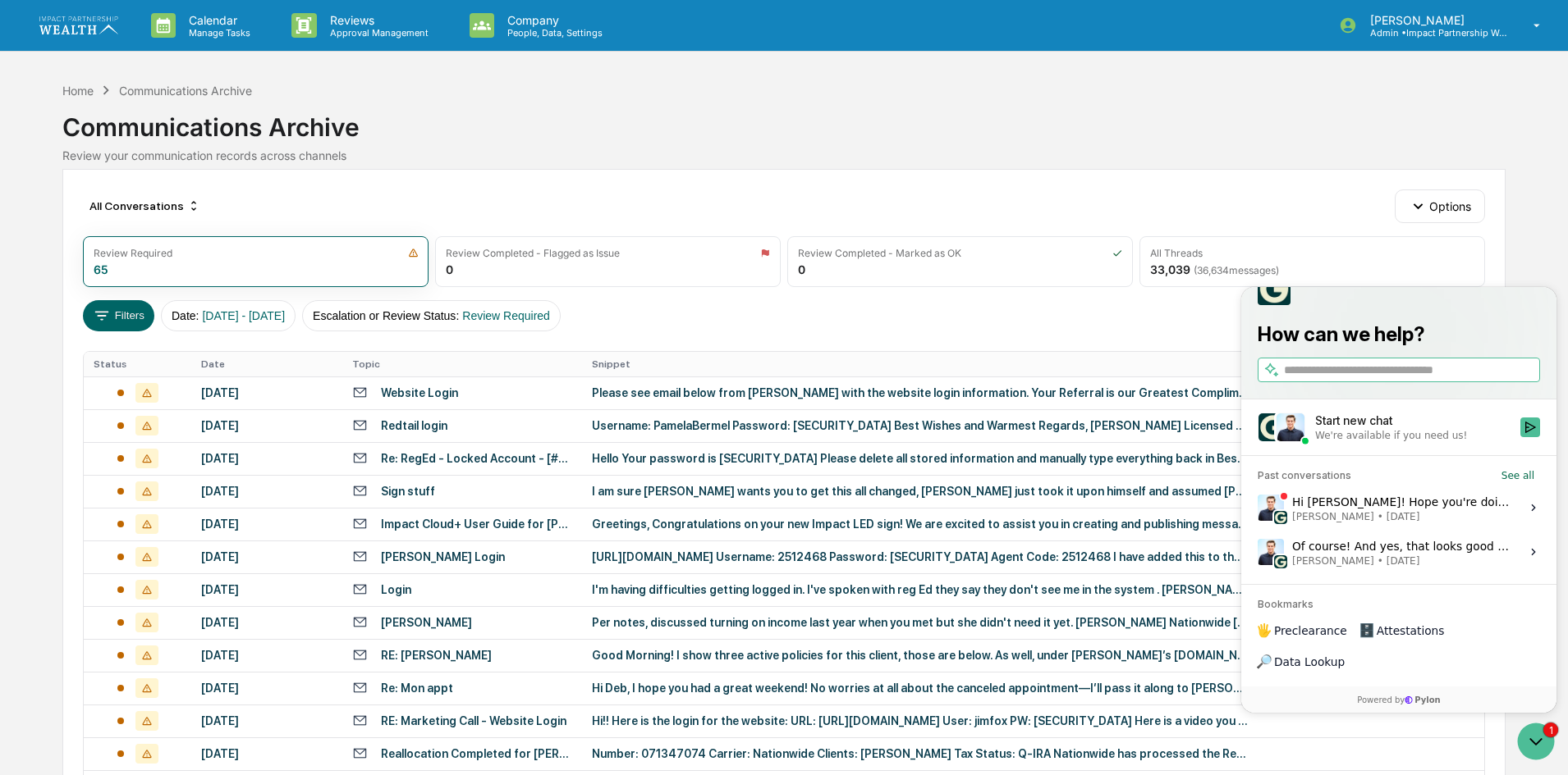
click at [1342, 379] on input "search" at bounding box center [1410, 370] width 252 height 18
type input "*****"
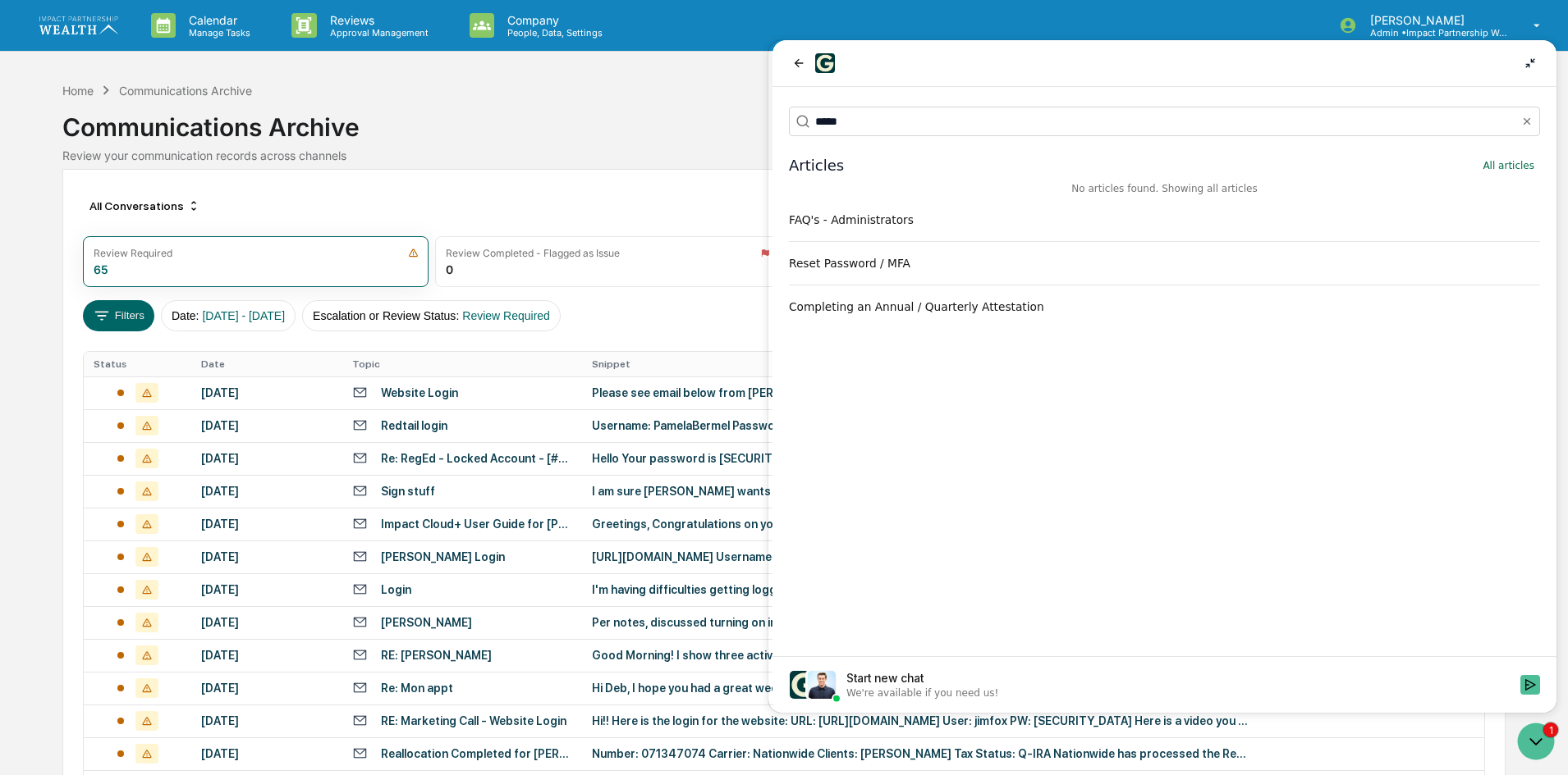
click at [841, 222] on div "FAQ's - Administrators" at bounding box center [1164, 220] width 751 height 17
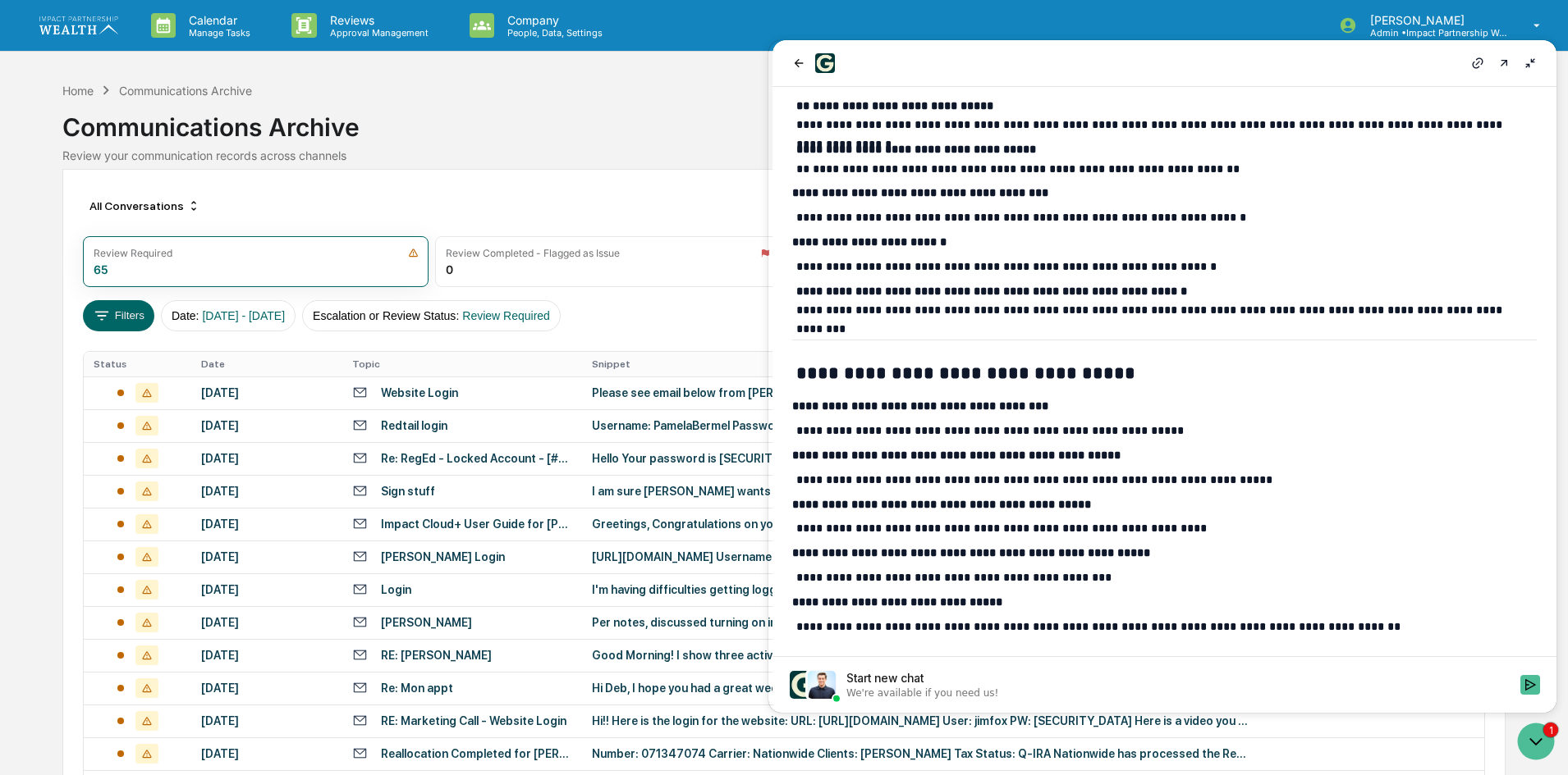
scroll to position [247, 0]
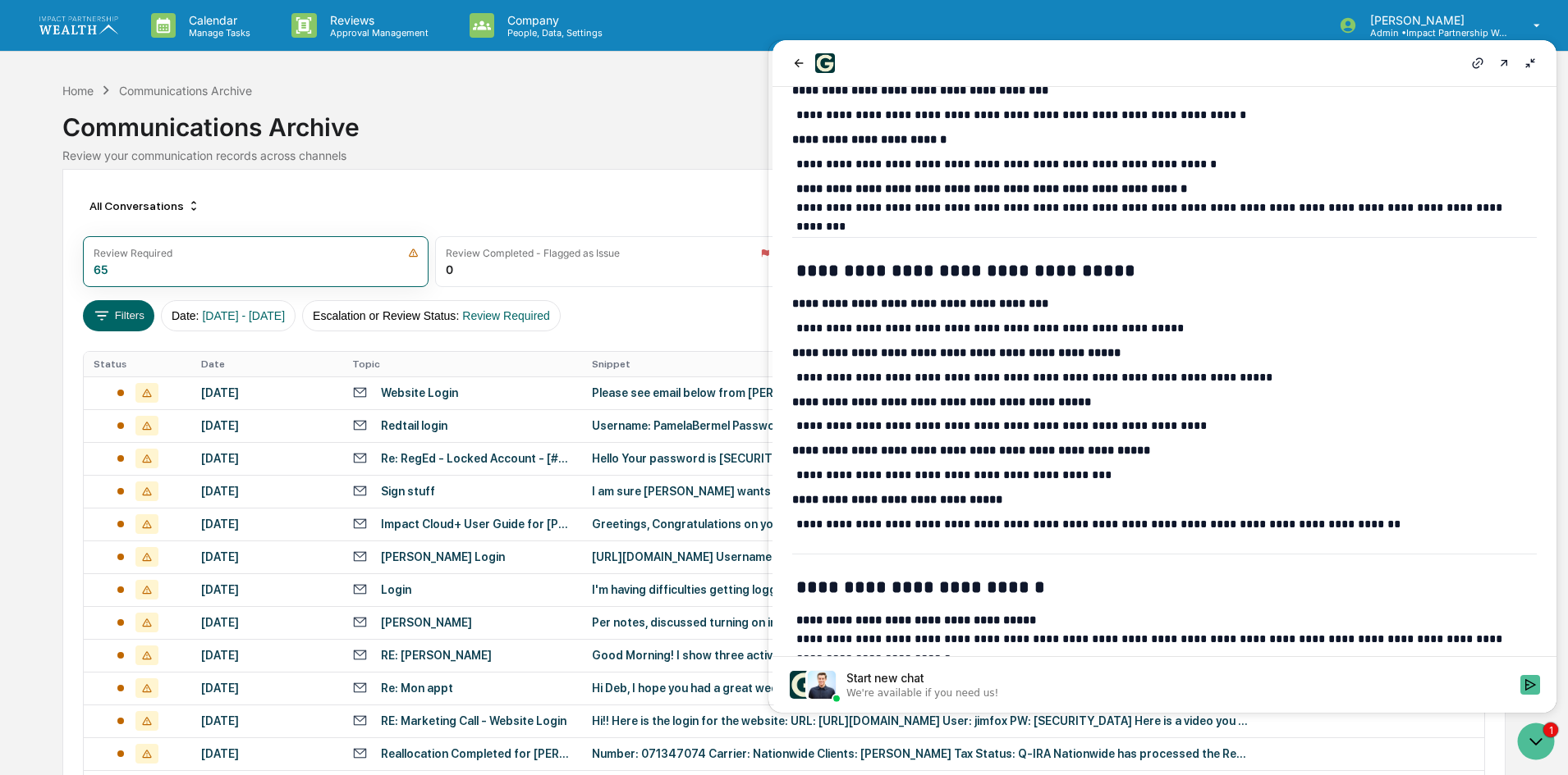
click at [1532, 62] on icon at bounding box center [1530, 63] width 13 height 13
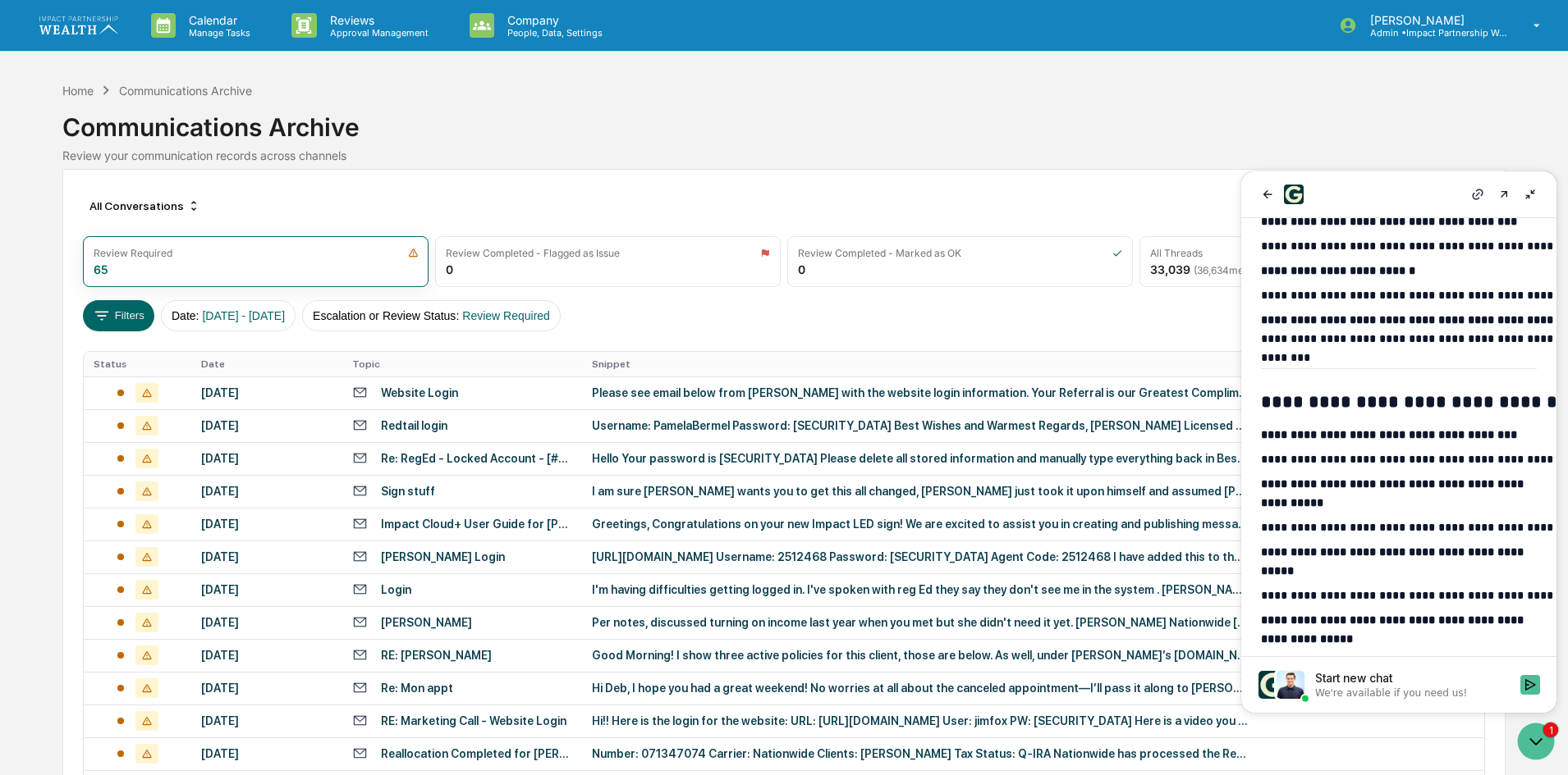
scroll to position [470, 0]
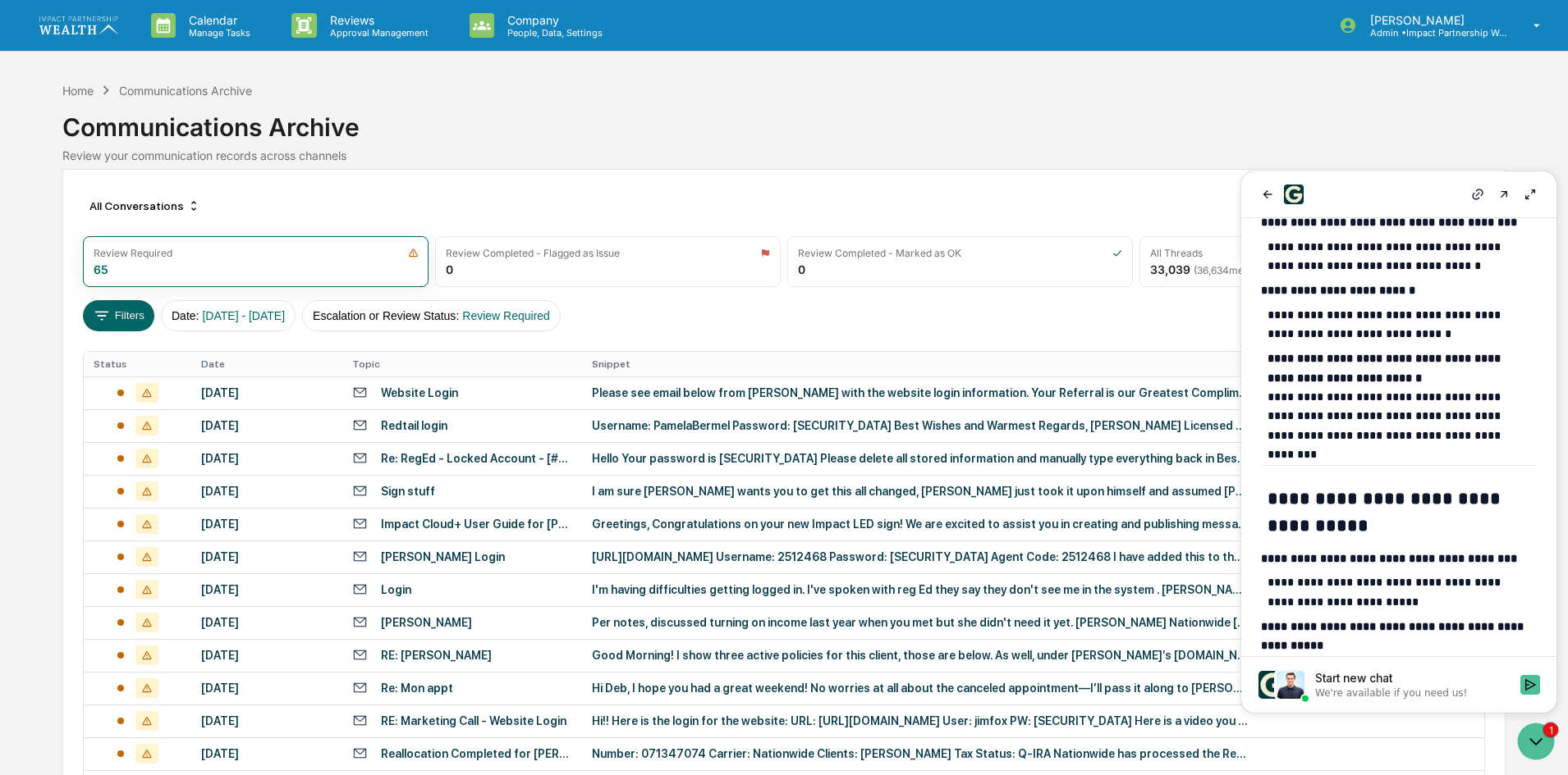
click at [880, 117] on div "Communications Archive" at bounding box center [783, 120] width 1442 height 42
click at [1532, 195] on icon at bounding box center [1530, 194] width 13 height 13
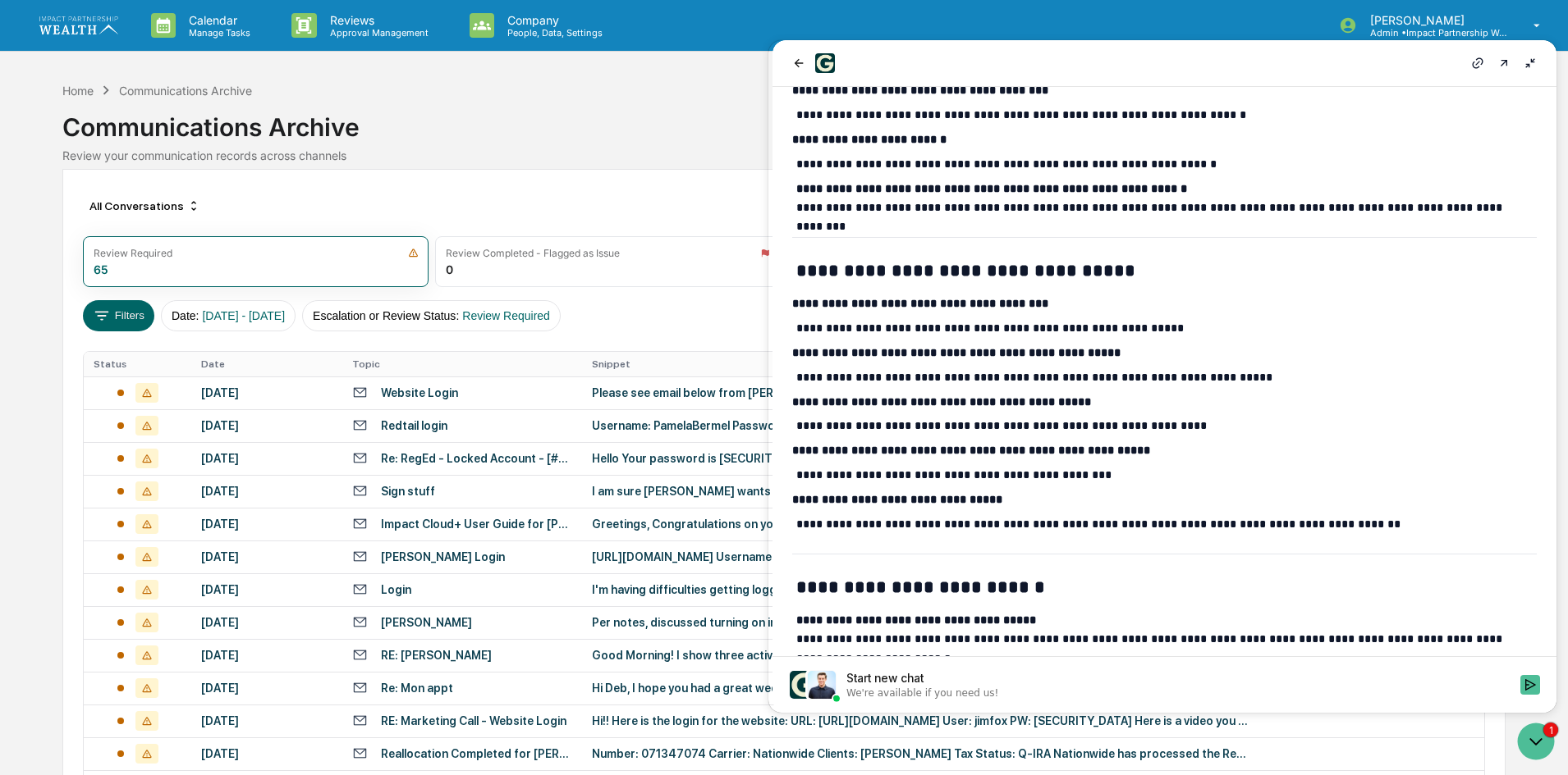
click at [1507, 65] on icon at bounding box center [1503, 63] width 7 height 7
click at [1082, 23] on div "Calendar Manage Tasks Reviews Approval Management Company People, Data, Setting…" at bounding box center [784, 26] width 1568 height 52
click at [1539, 741] on icon "Open customer support" at bounding box center [1536, 742] width 41 height 41
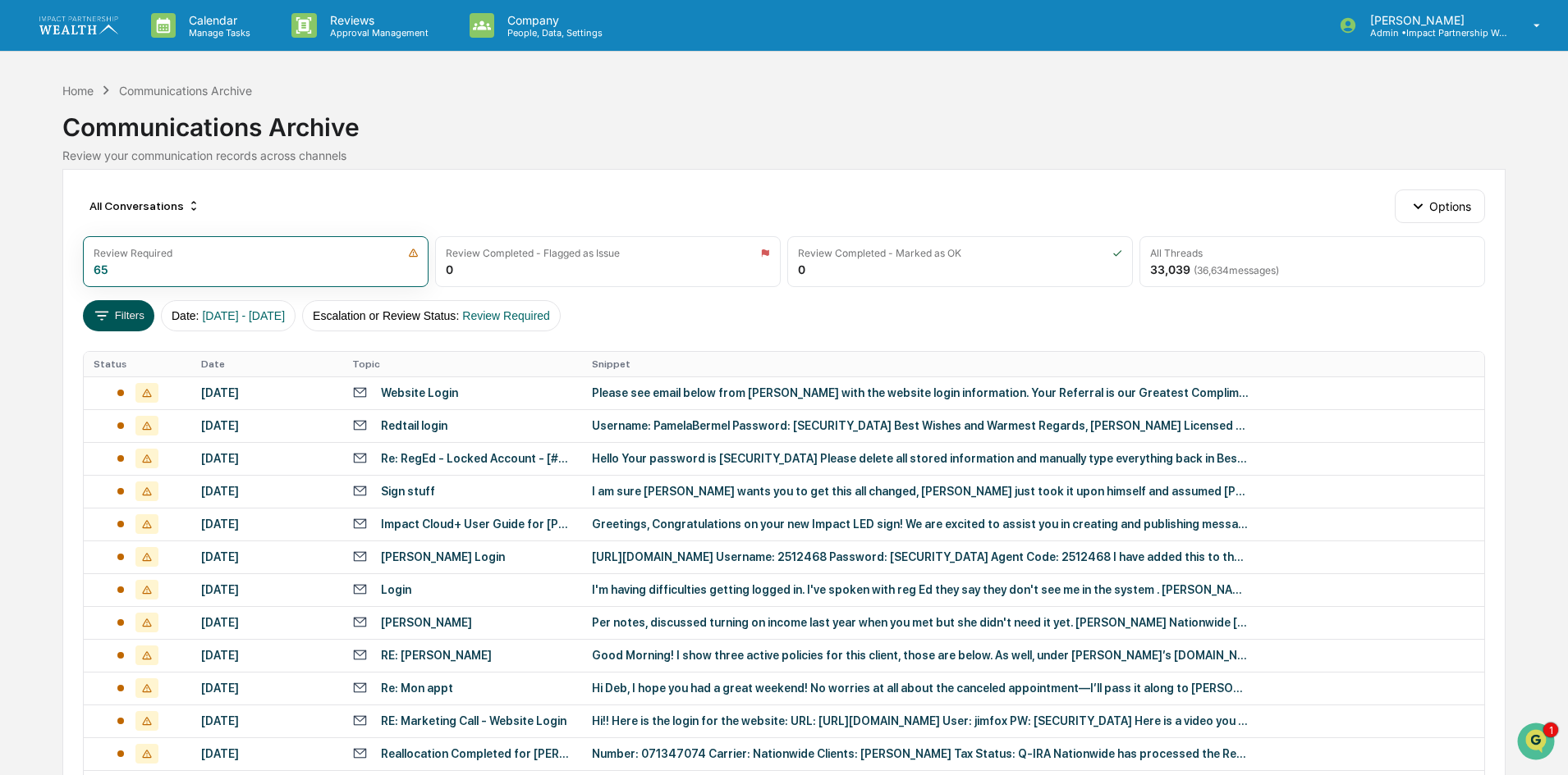
click at [120, 311] on button "Filters" at bounding box center [118, 316] width 72 height 31
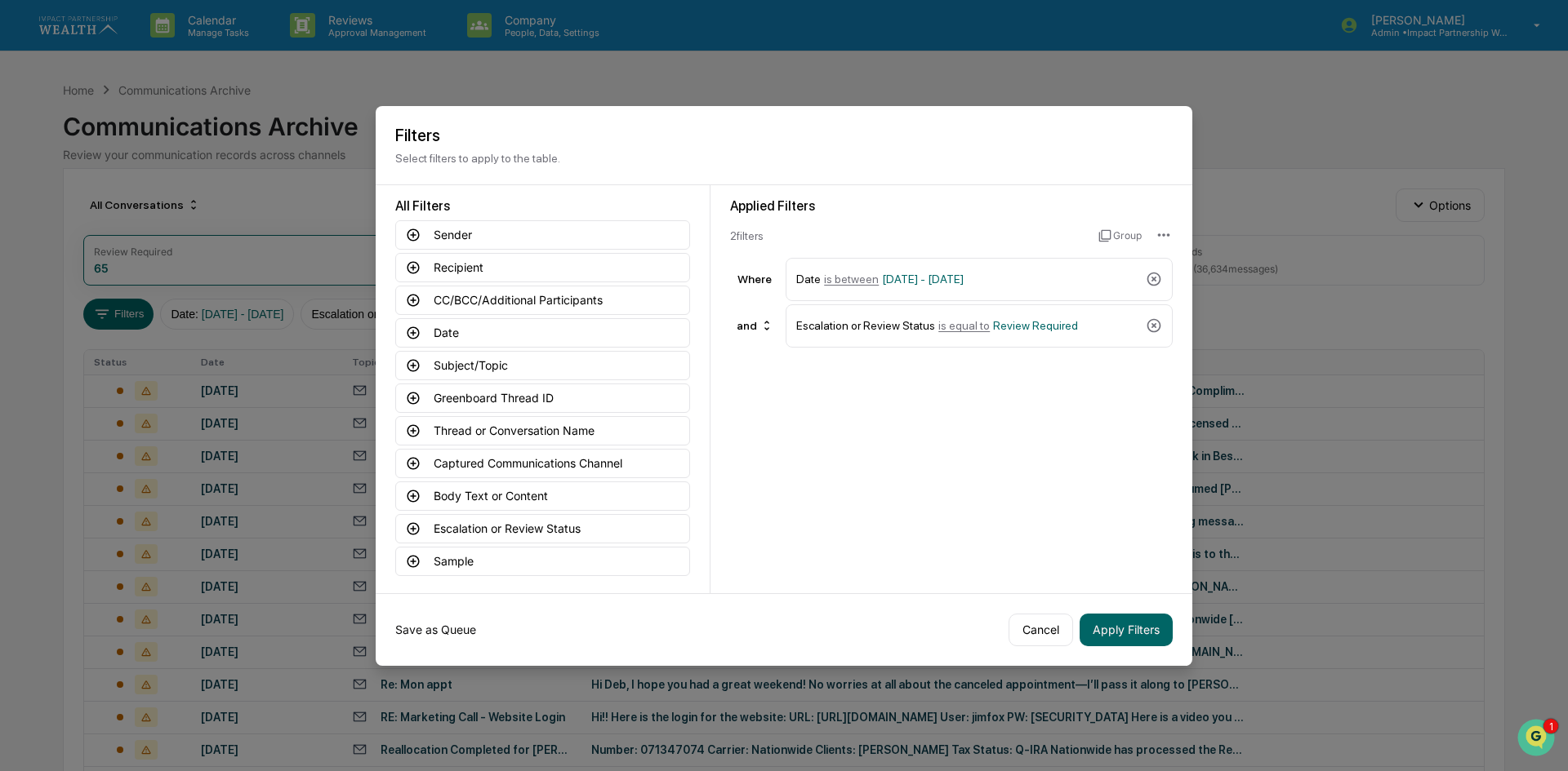
click at [414, 627] on button "Save as Queue" at bounding box center [435, 629] width 81 height 32
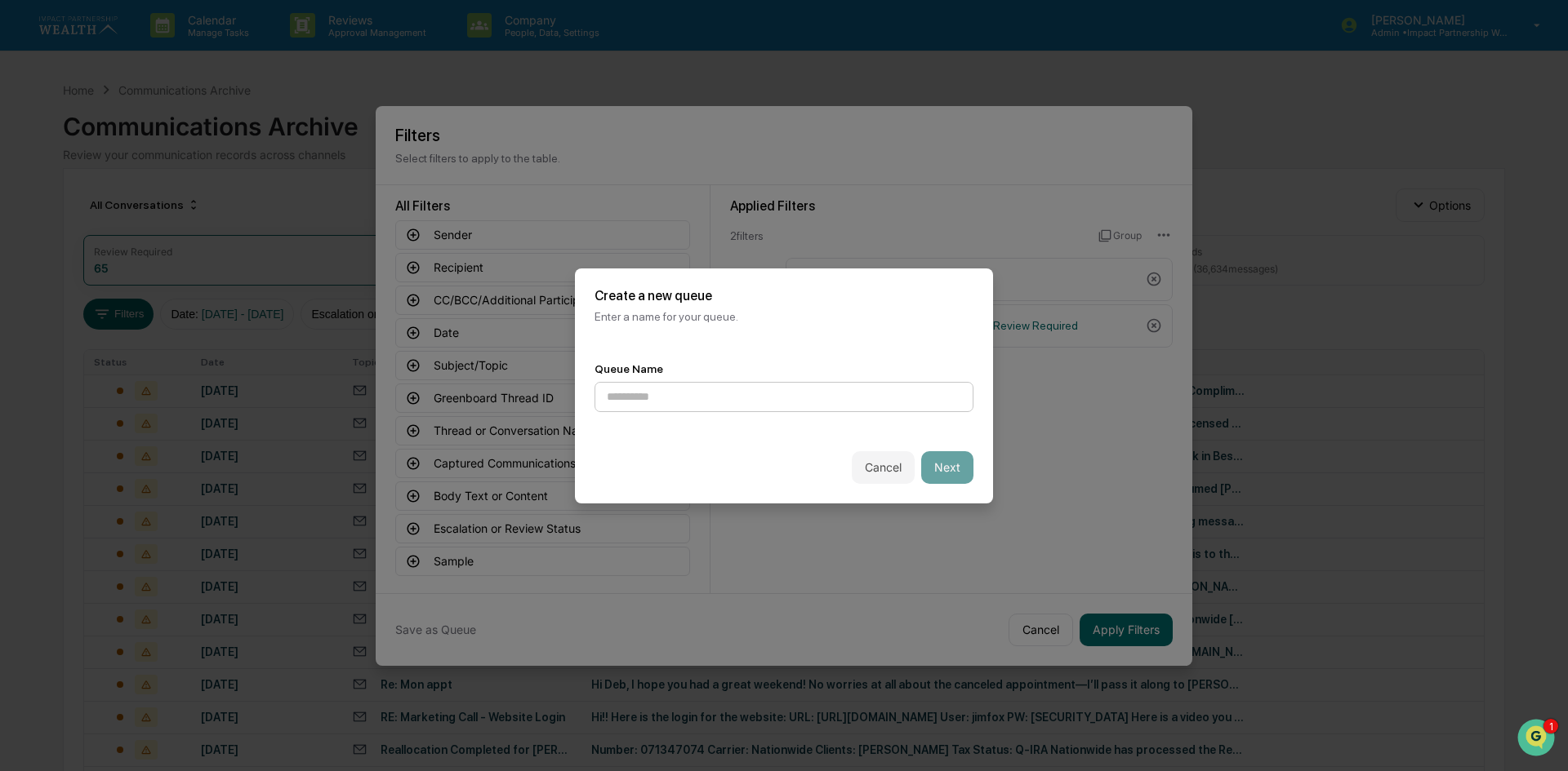
click at [720, 387] on input at bounding box center [784, 397] width 379 height 30
type input "*****"
click at [881, 469] on button "Cancel" at bounding box center [883, 467] width 63 height 32
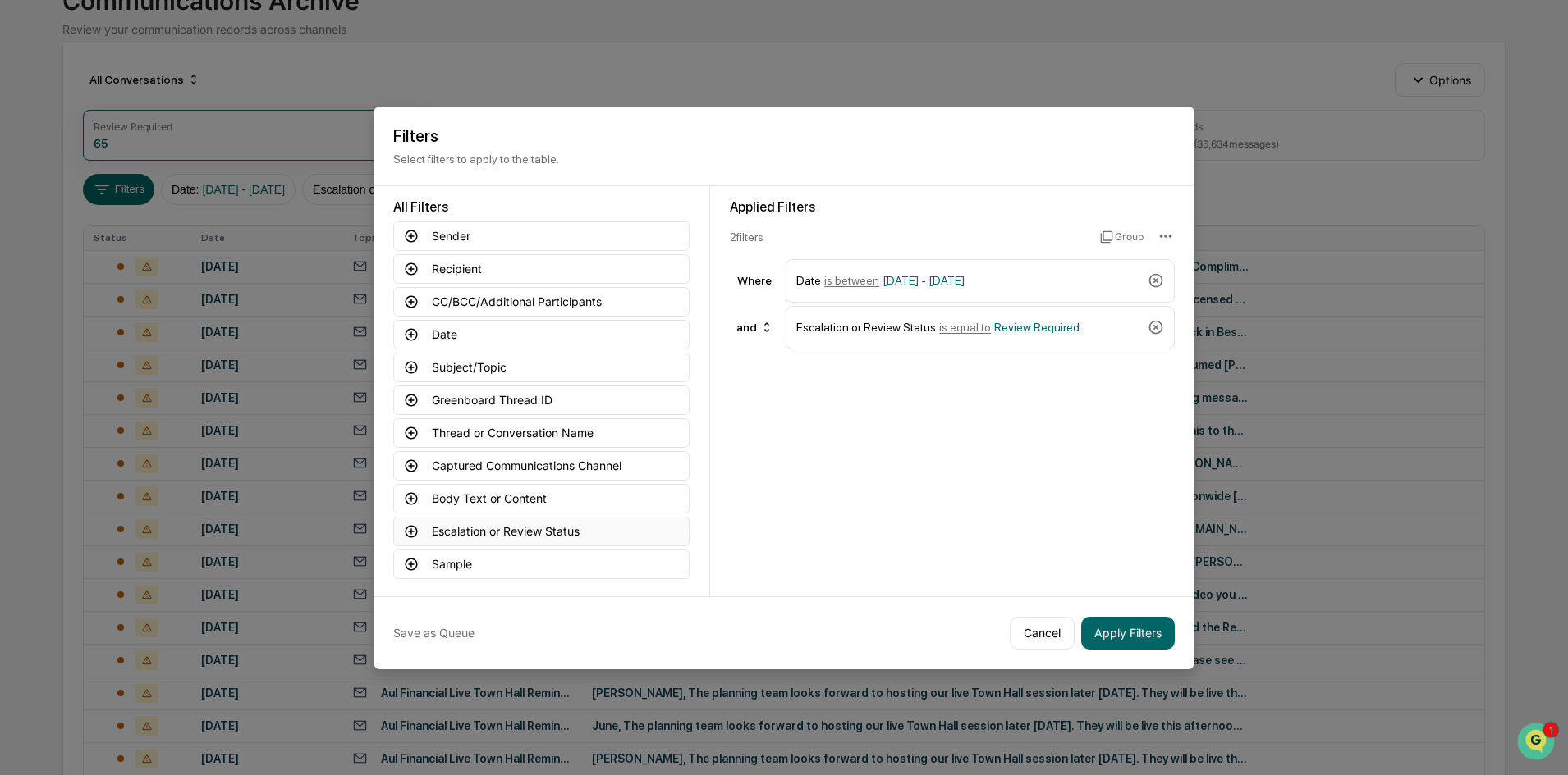
scroll to position [247, 0]
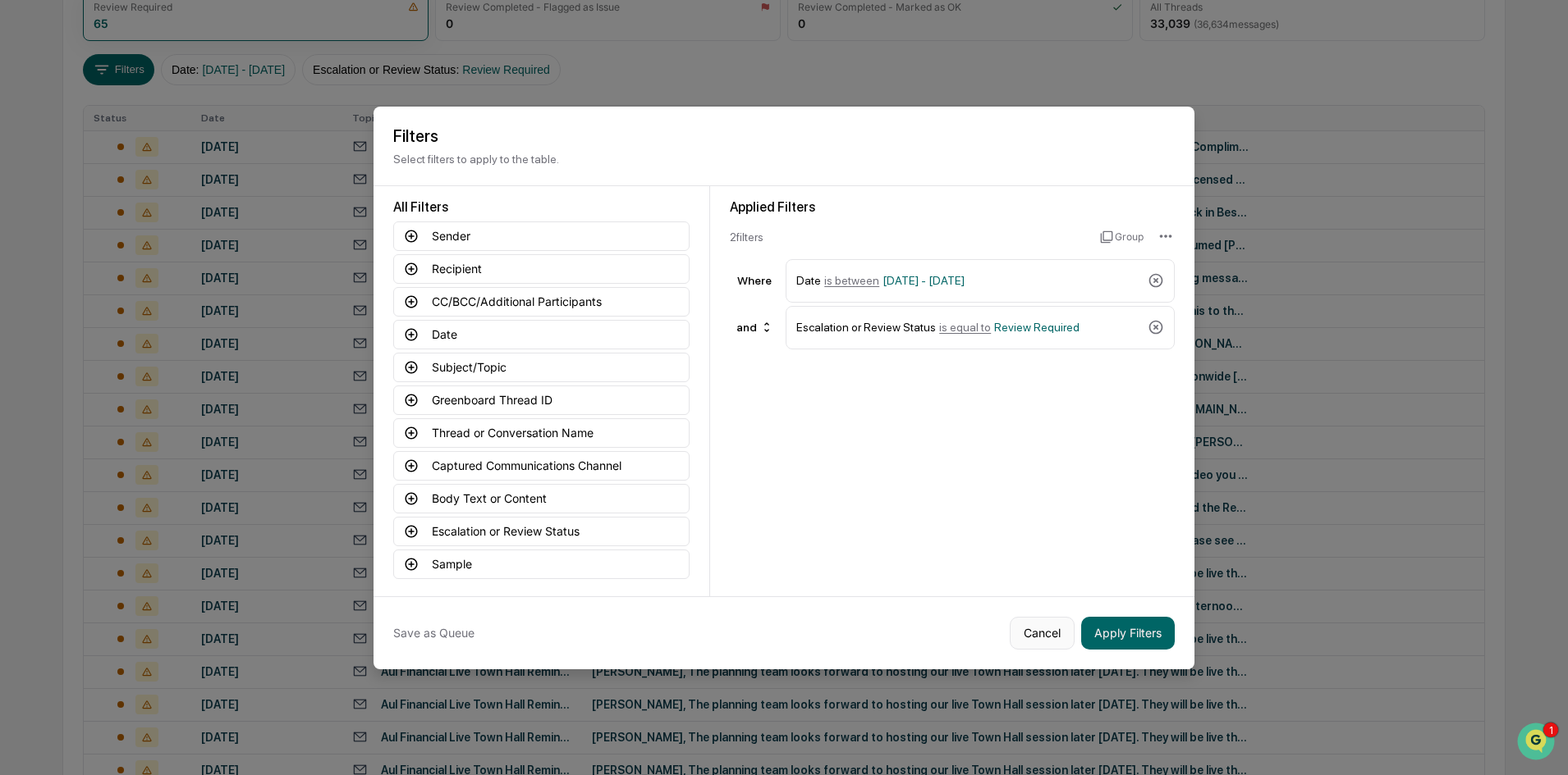
click at [1035, 624] on button "Cancel" at bounding box center [1042, 633] width 65 height 32
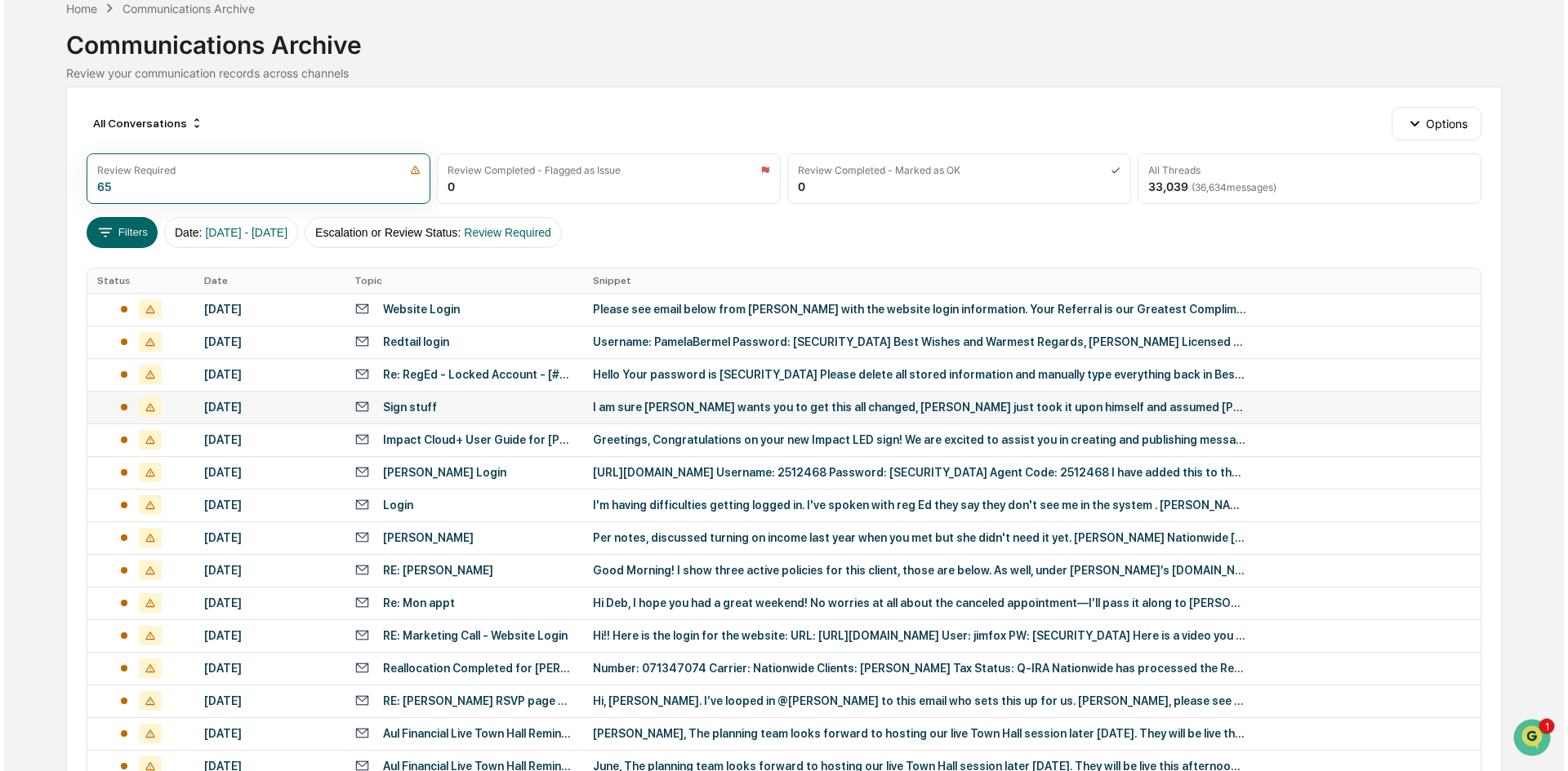
scroll to position [0, 0]
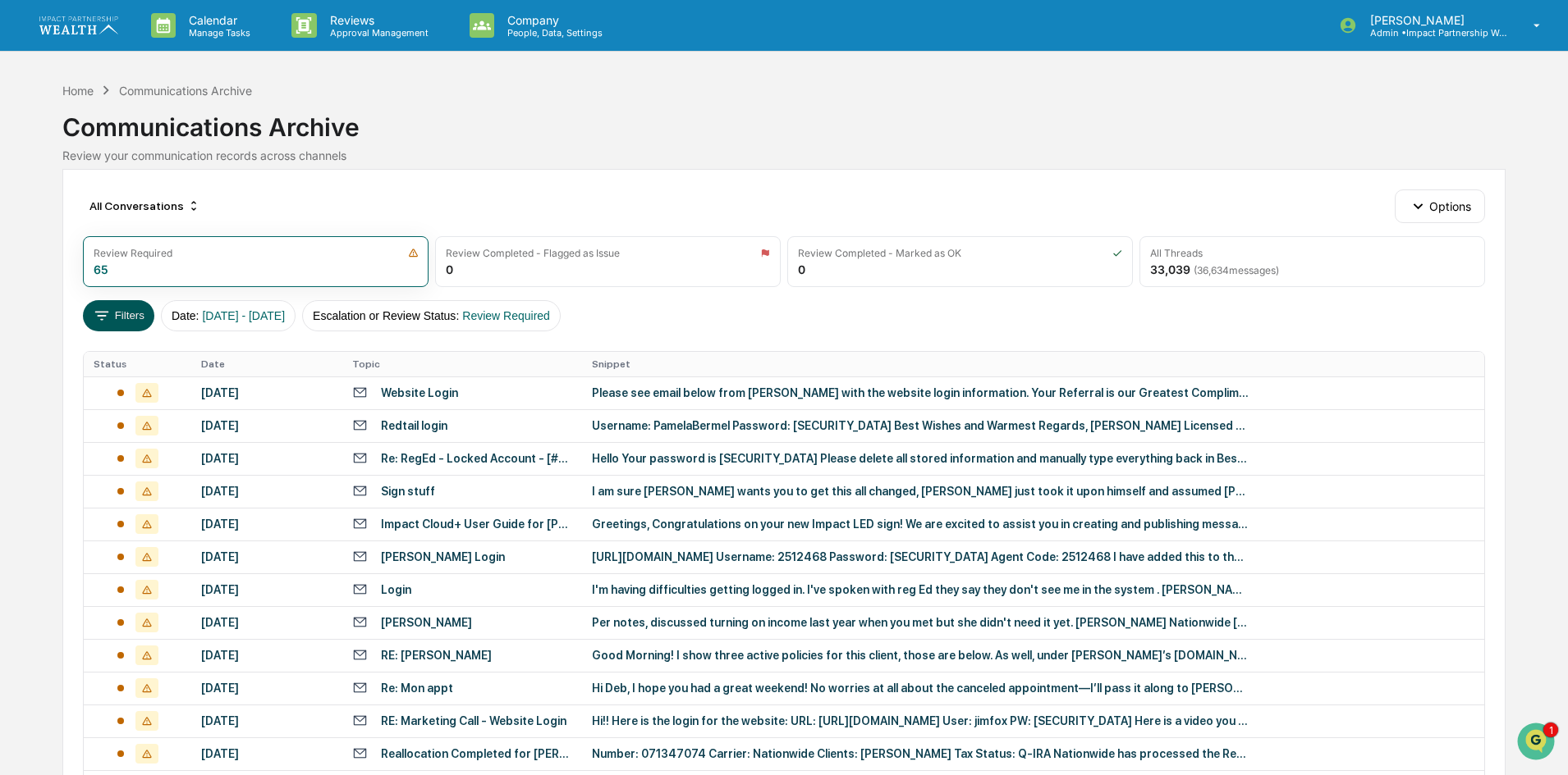
click at [117, 315] on button "Filters" at bounding box center [118, 316] width 72 height 31
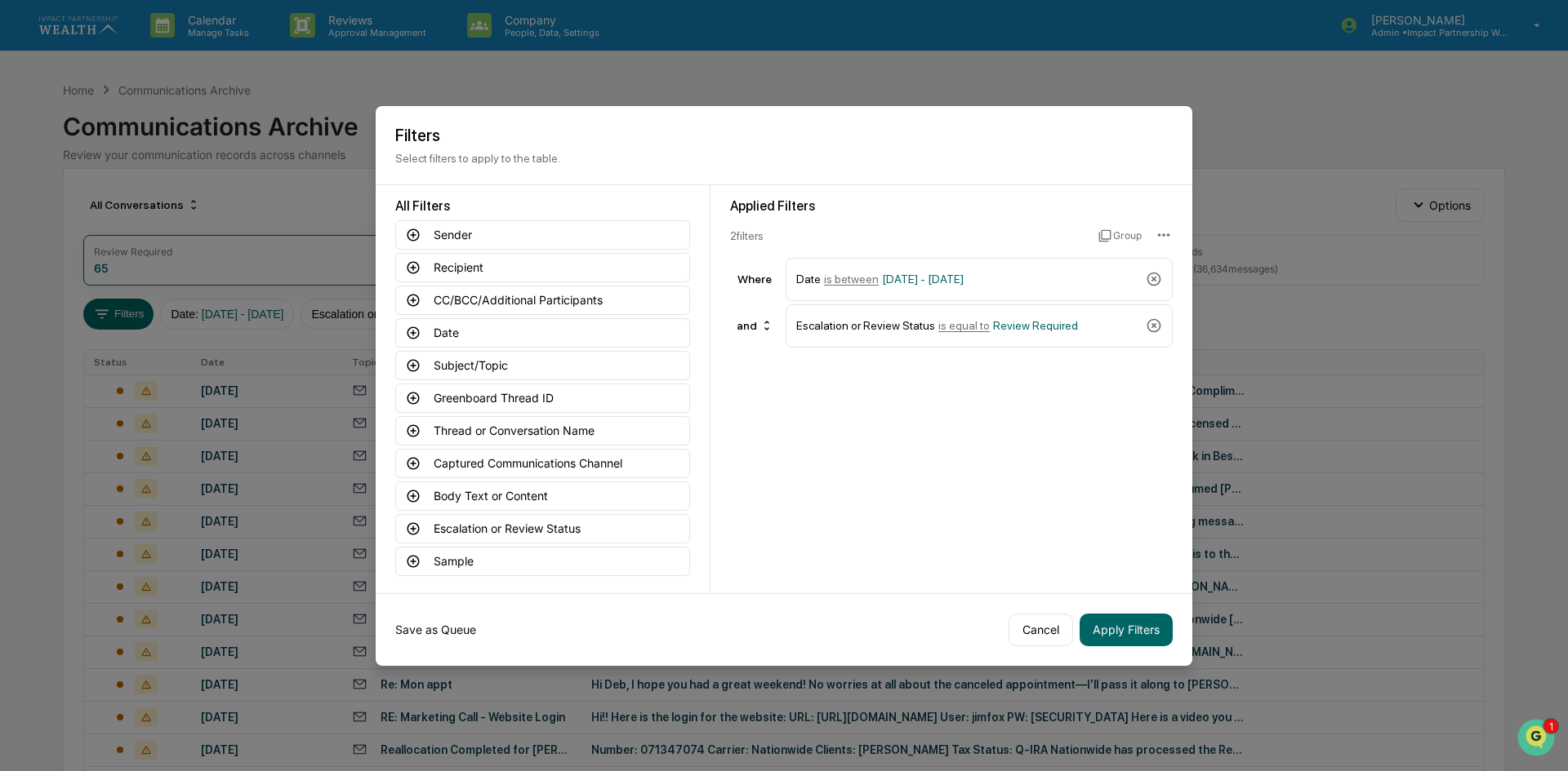
click at [436, 634] on button "Save as Queue" at bounding box center [435, 629] width 81 height 32
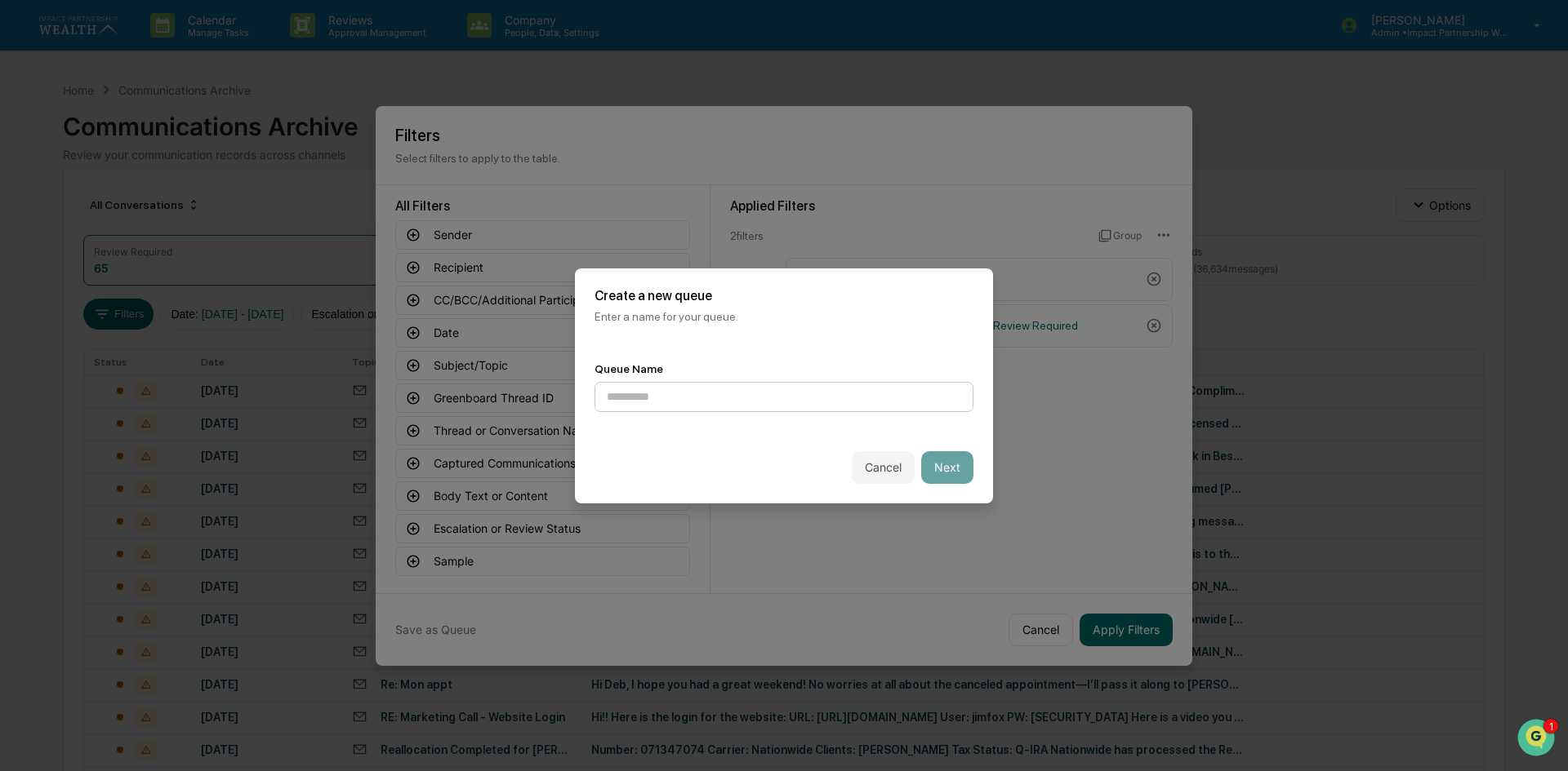
click at [762, 397] on input at bounding box center [784, 397] width 379 height 30
drag, startPoint x: 686, startPoint y: 399, endPoint x: 709, endPoint y: 399, distance: 23.0
click at [709, 399] on input "**********" at bounding box center [784, 397] width 379 height 30
type input "**********"
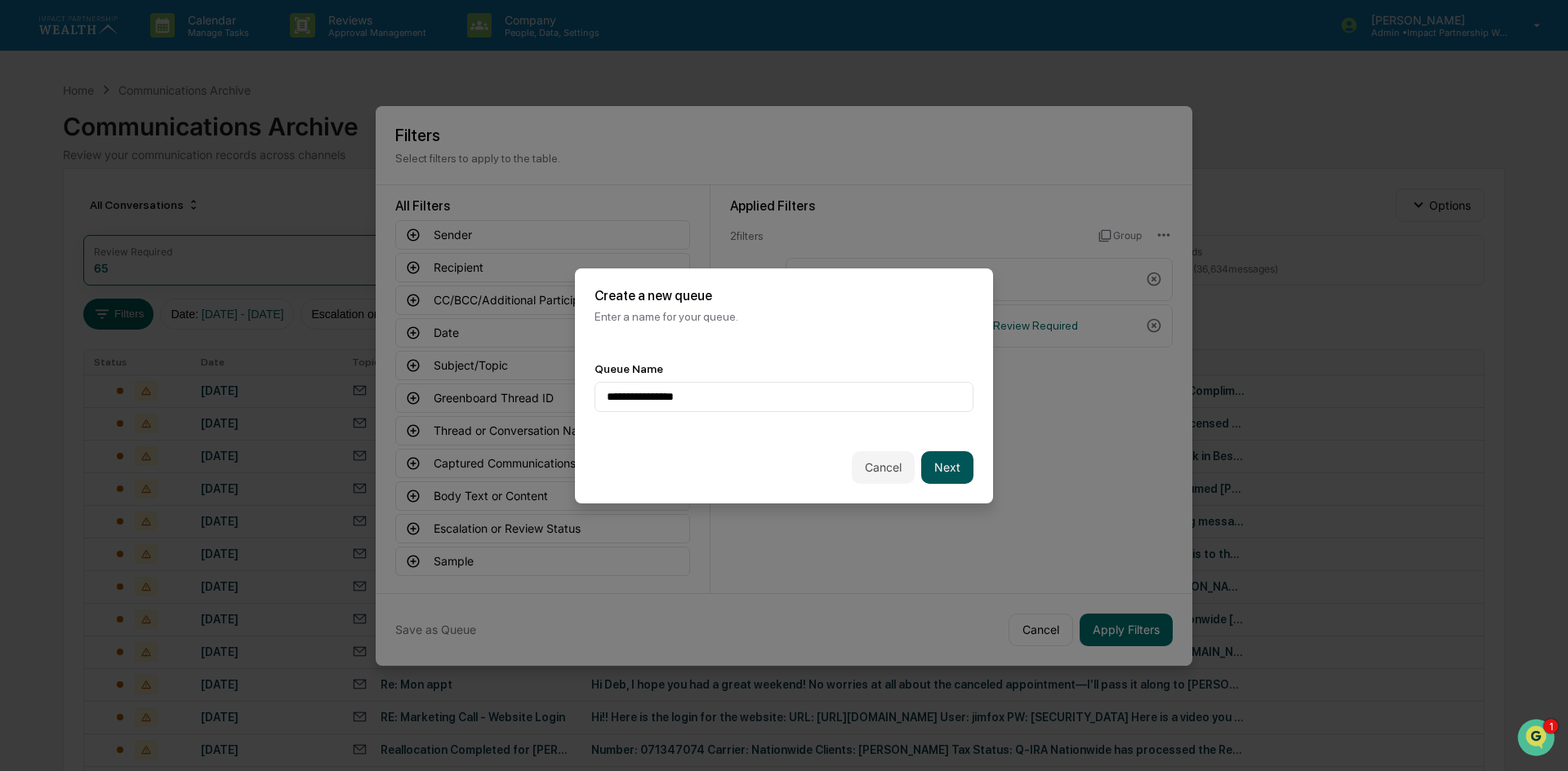
click at [943, 471] on button "Next" at bounding box center [946, 467] width 52 height 32
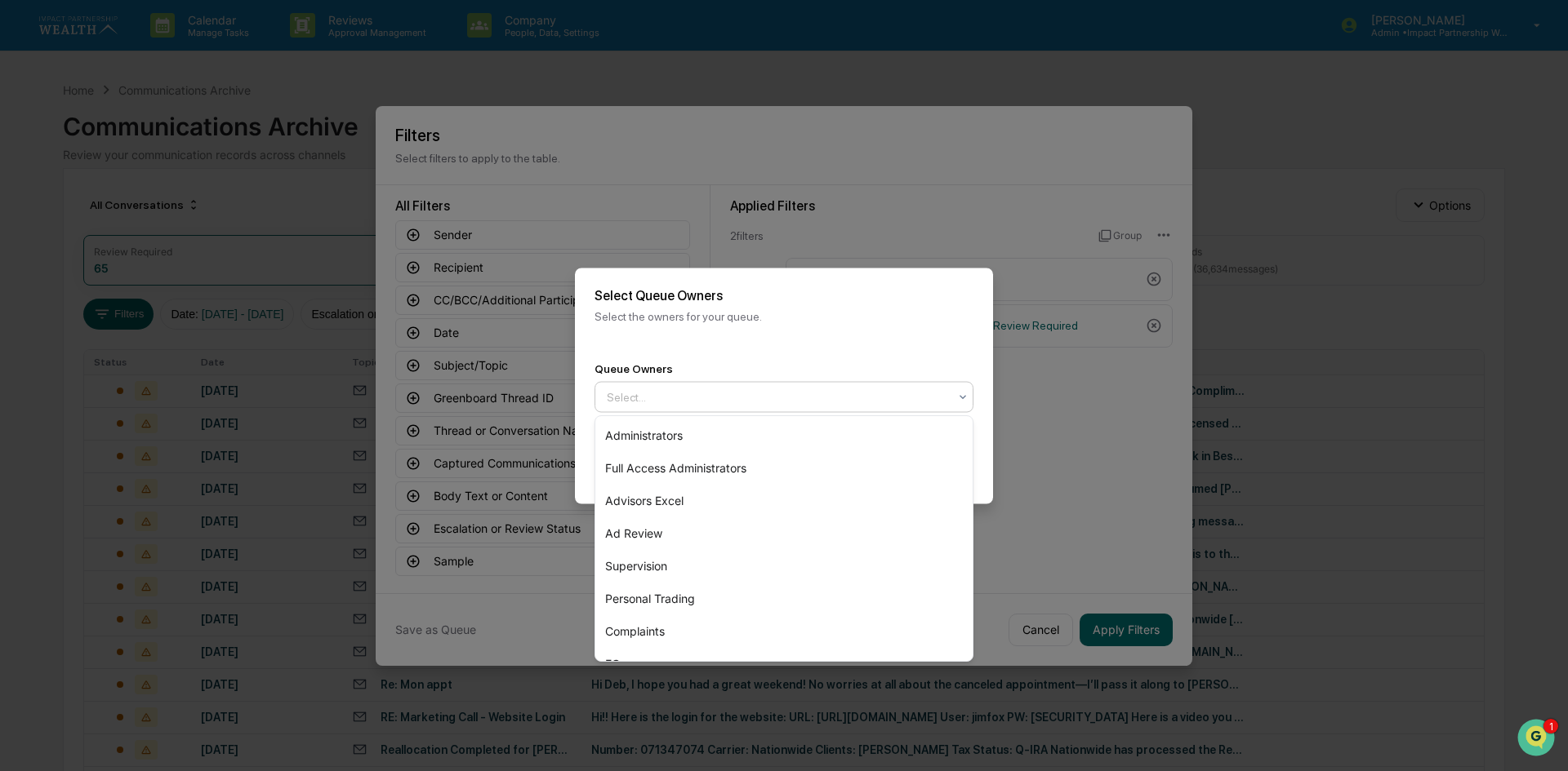
click at [784, 398] on div at bounding box center [777, 397] width 341 height 17
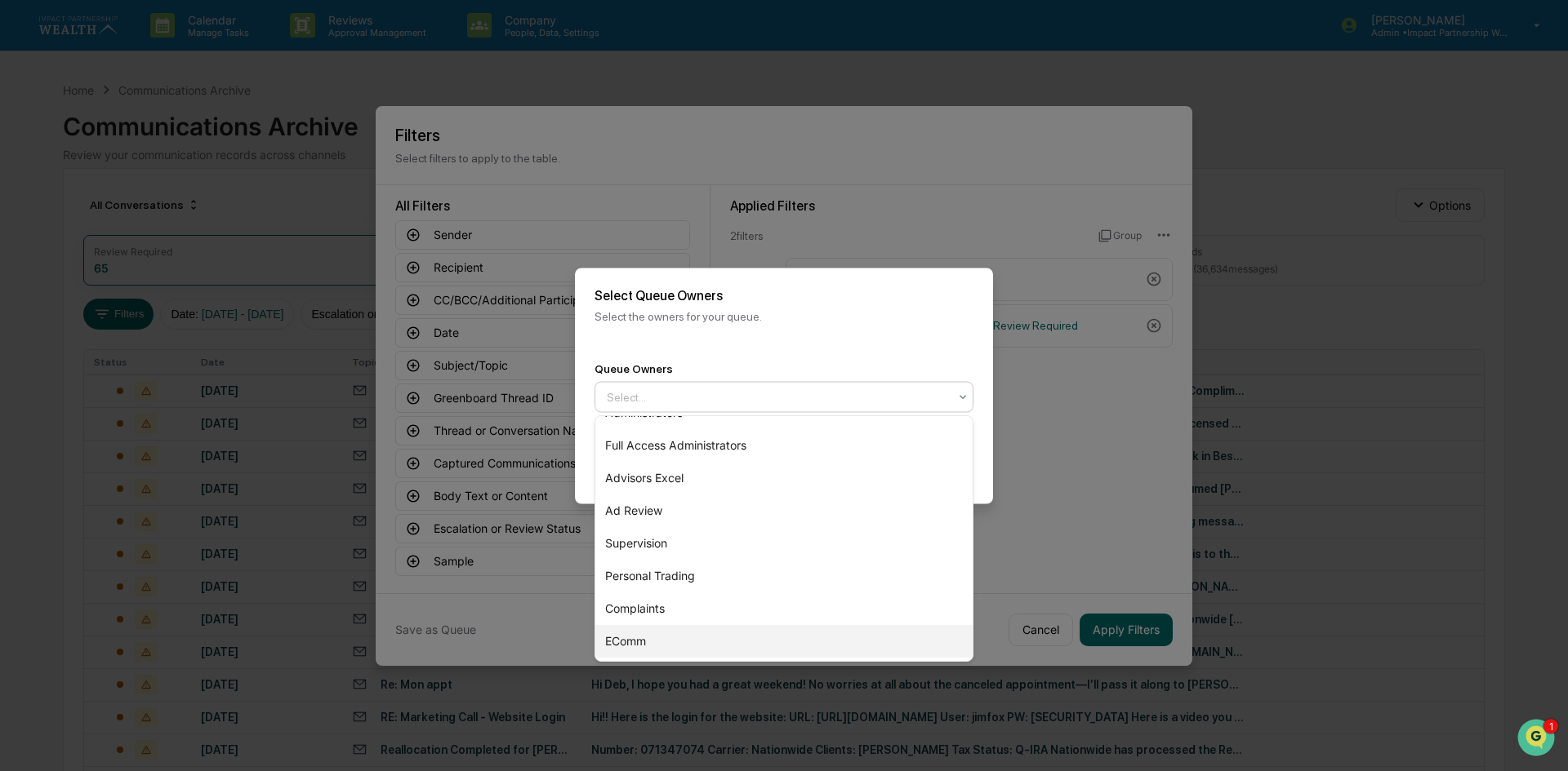
click at [634, 645] on div "EComm" at bounding box center [784, 641] width 377 height 32
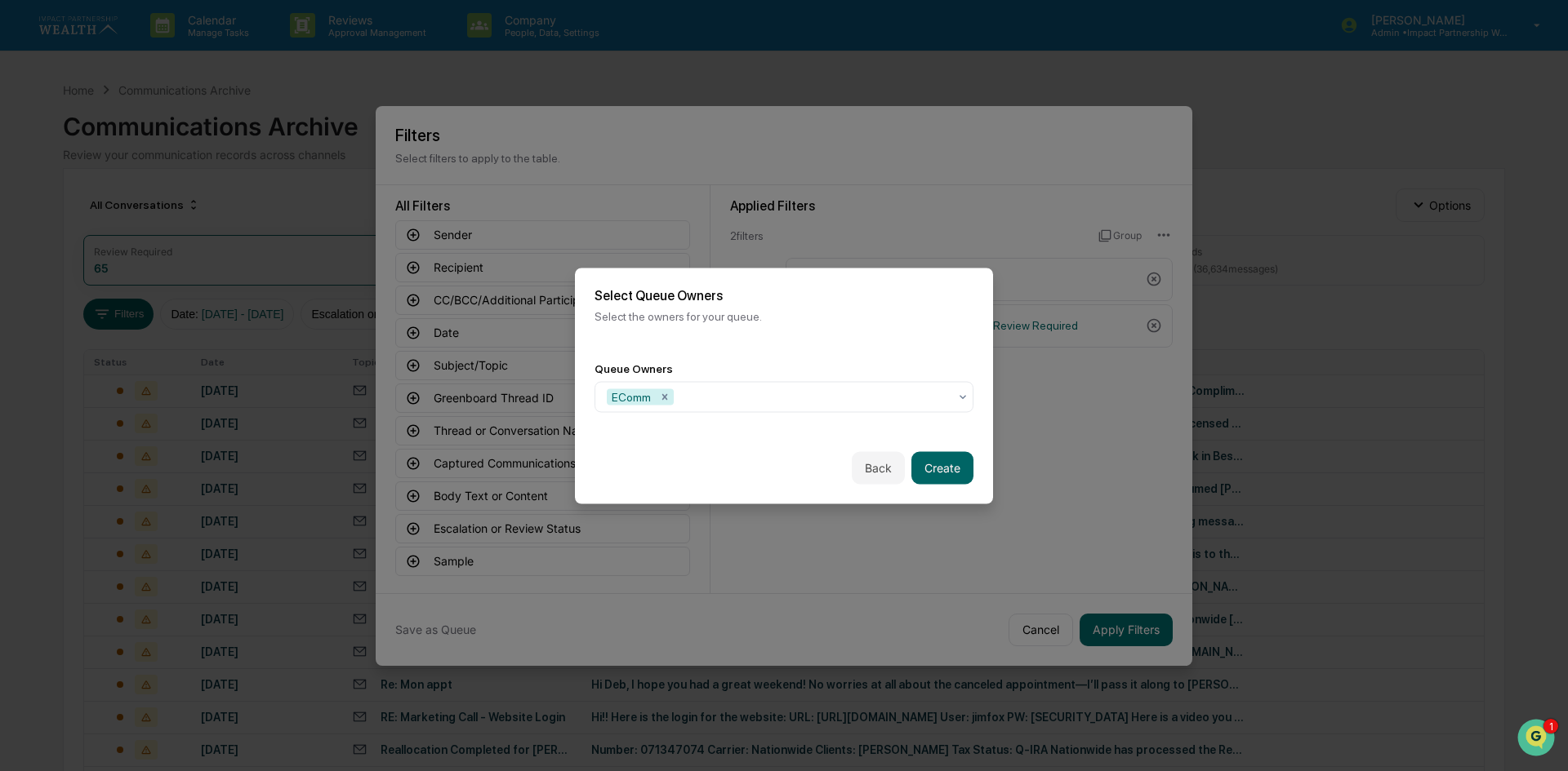
click at [796, 327] on div "Select Queue Owners Select the owners for your queue." at bounding box center [784, 305] width 418 height 74
click at [665, 397] on icon "Remove EComm" at bounding box center [666, 397] width 6 height 6
click at [665, 397] on div at bounding box center [777, 397] width 341 height 17
click at [734, 400] on div at bounding box center [777, 397] width 341 height 17
click at [833, 386] on div "Select..." at bounding box center [777, 397] width 358 height 26
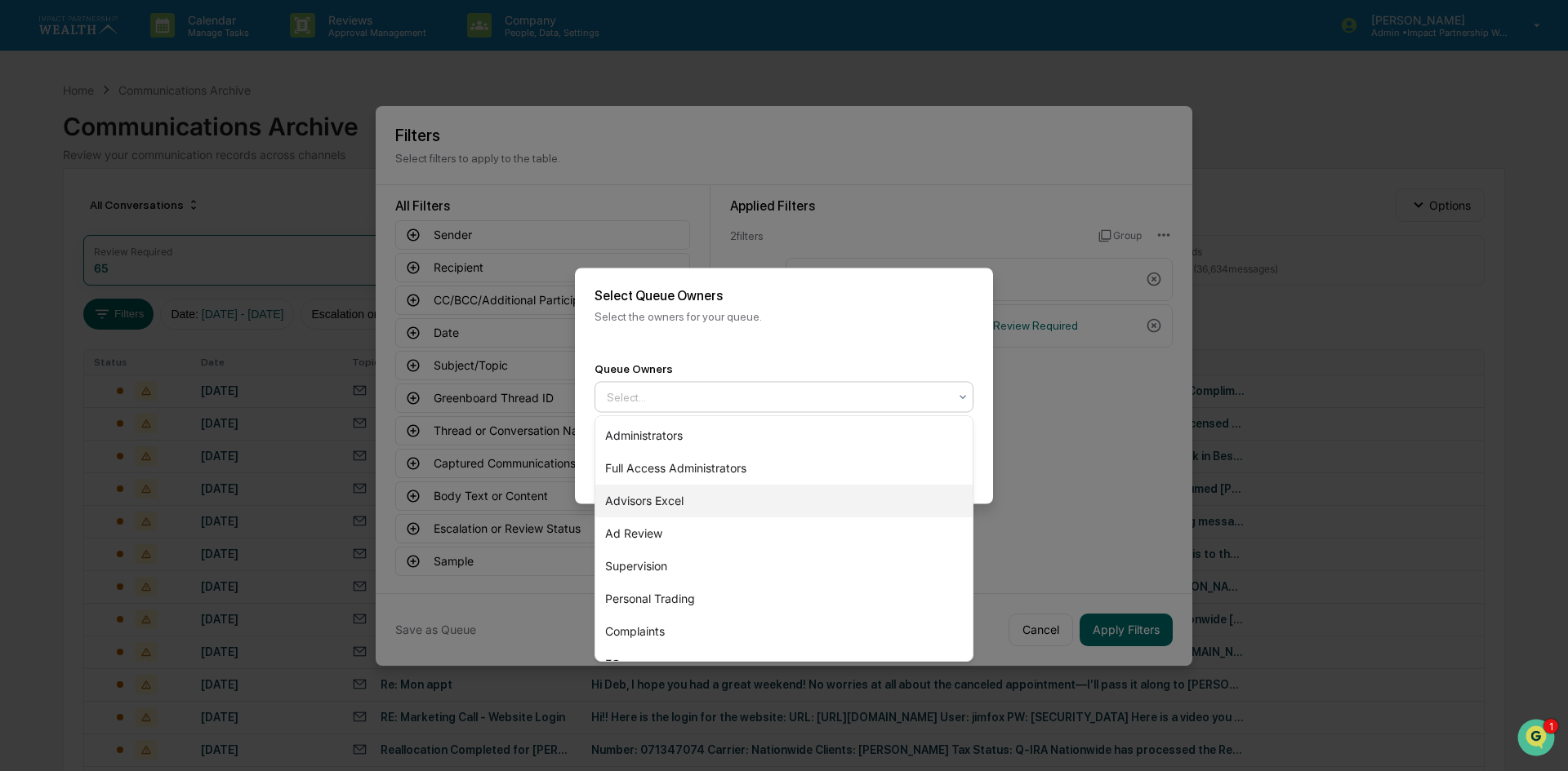
click at [691, 503] on div "Advisors Excel" at bounding box center [784, 500] width 377 height 32
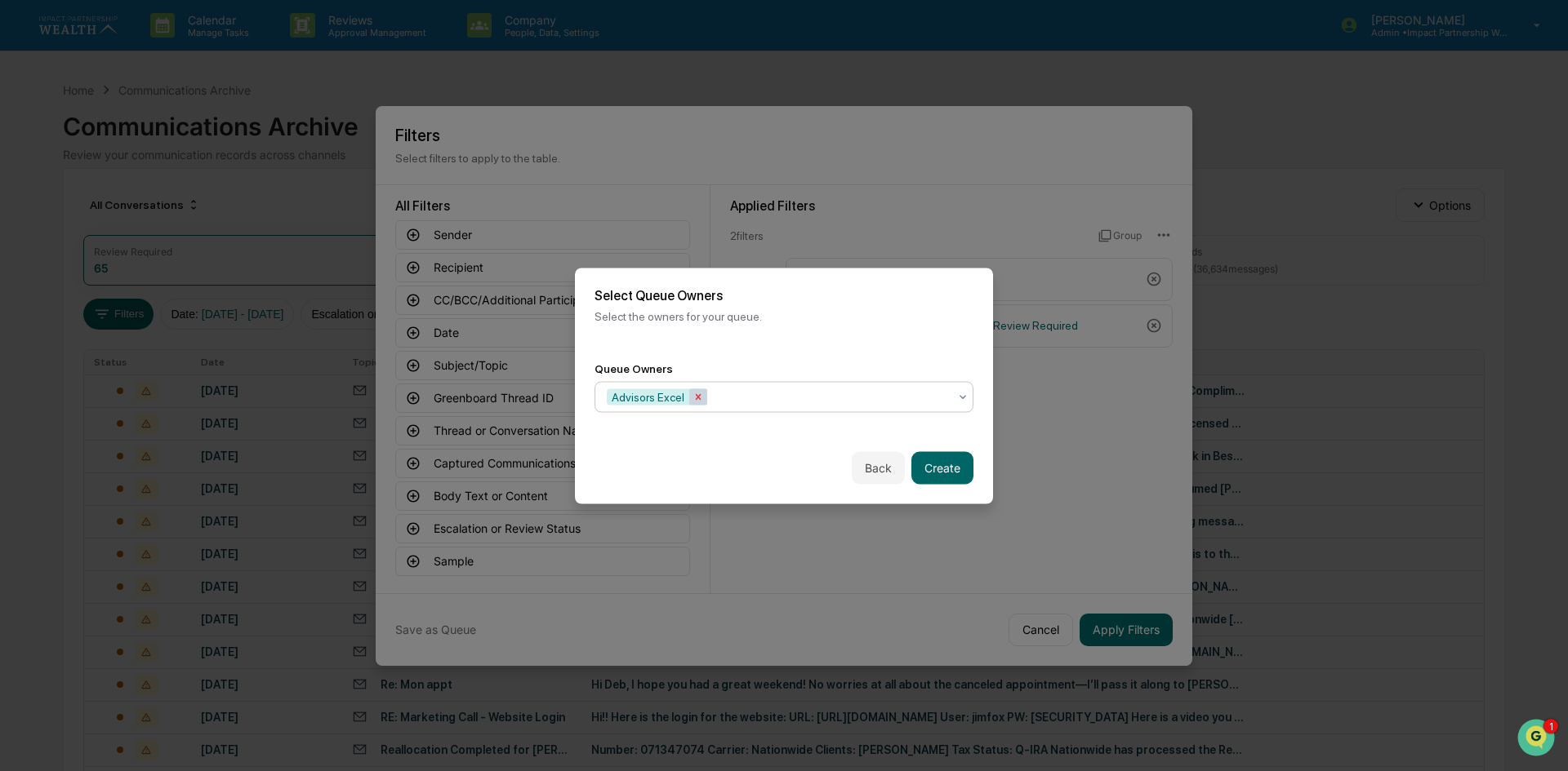
click at [697, 398] on icon "Remove Advisors Excel" at bounding box center [698, 397] width 12 height 12
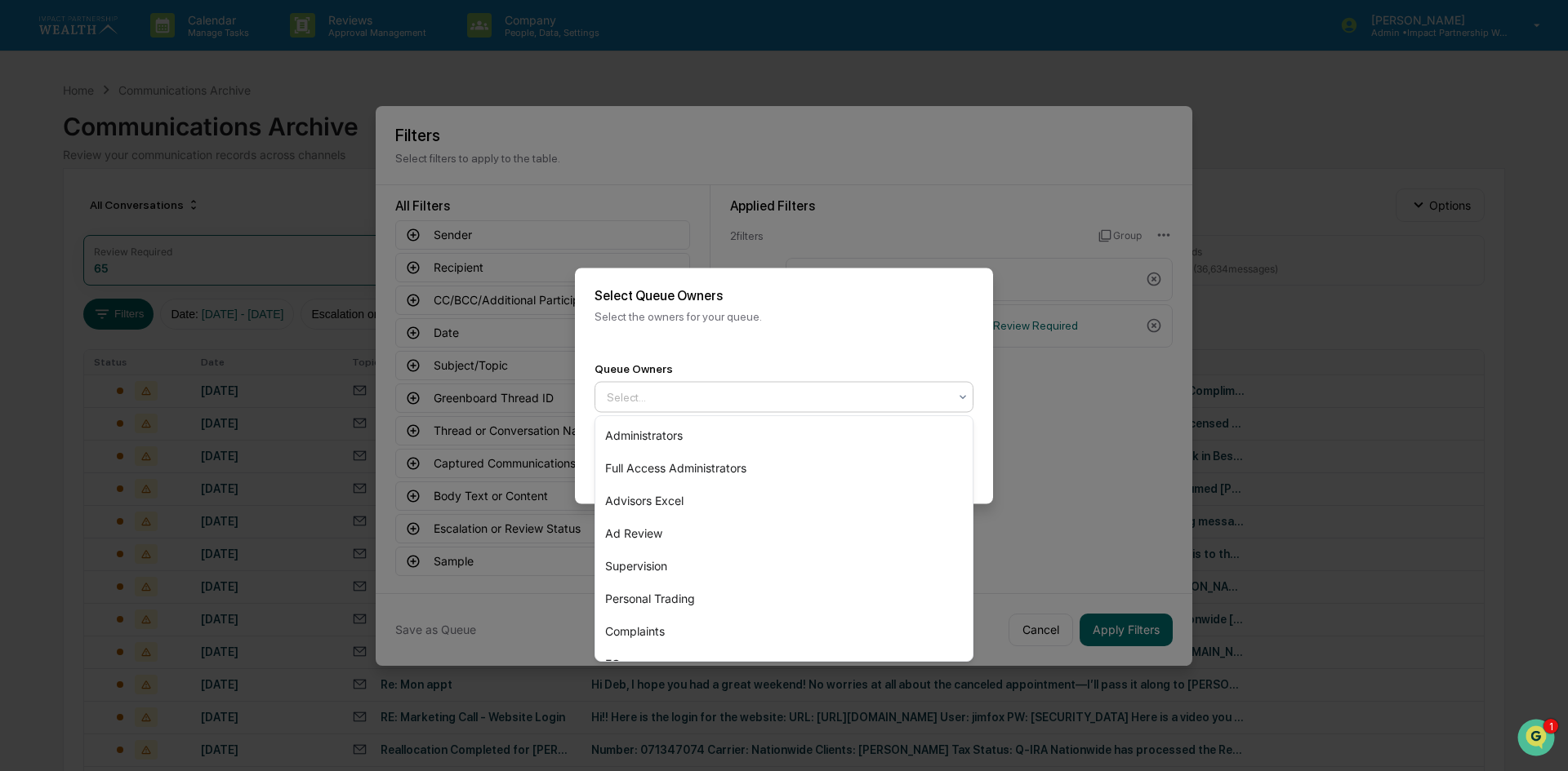
click at [702, 396] on div at bounding box center [777, 397] width 341 height 17
click at [648, 535] on div "Ad Review" at bounding box center [784, 534] width 377 height 32
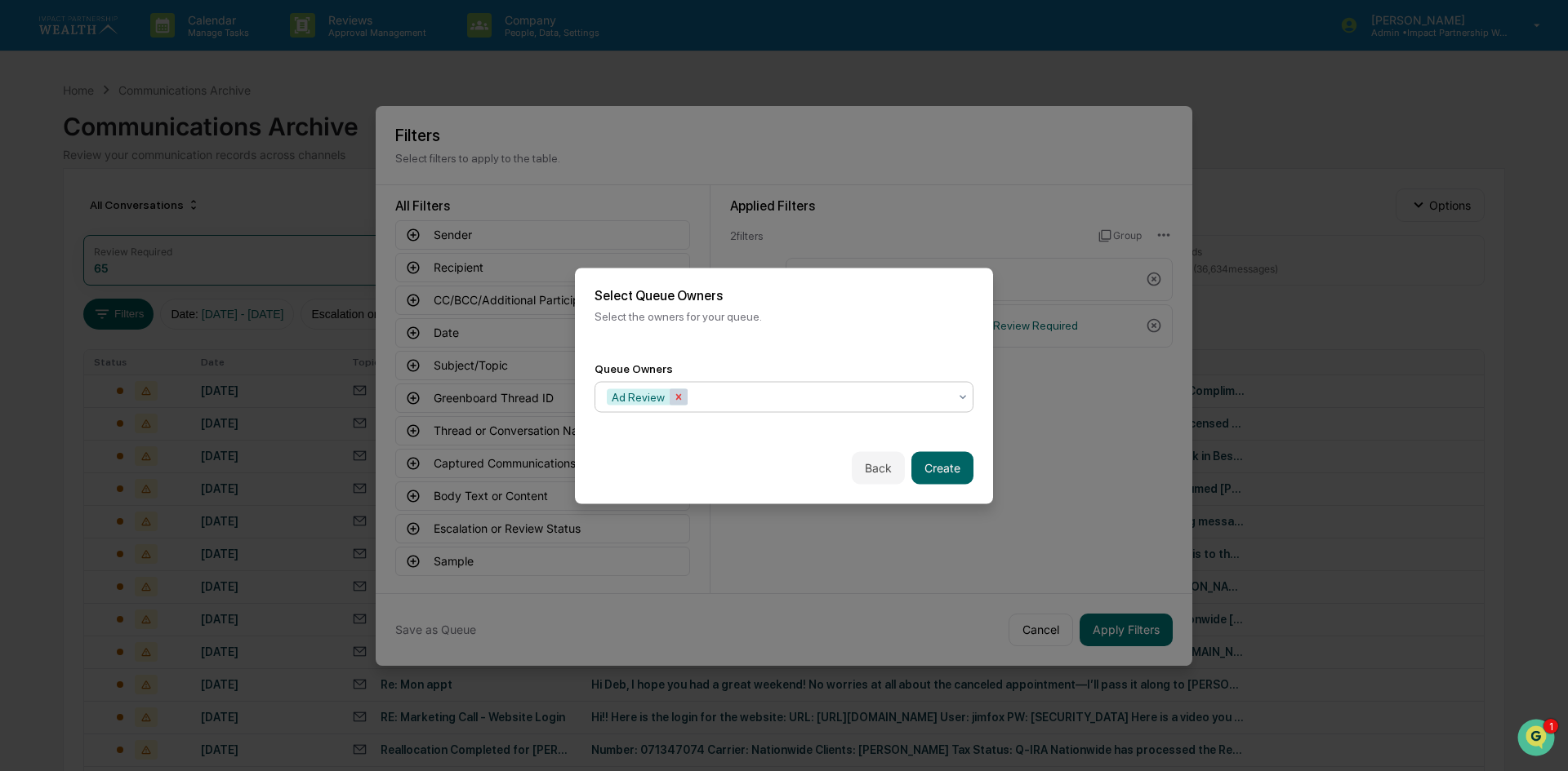
click at [683, 395] on div "Remove Ad Review" at bounding box center [678, 397] width 18 height 17
click at [683, 395] on div at bounding box center [777, 397] width 341 height 17
click at [715, 398] on div at bounding box center [777, 397] width 341 height 17
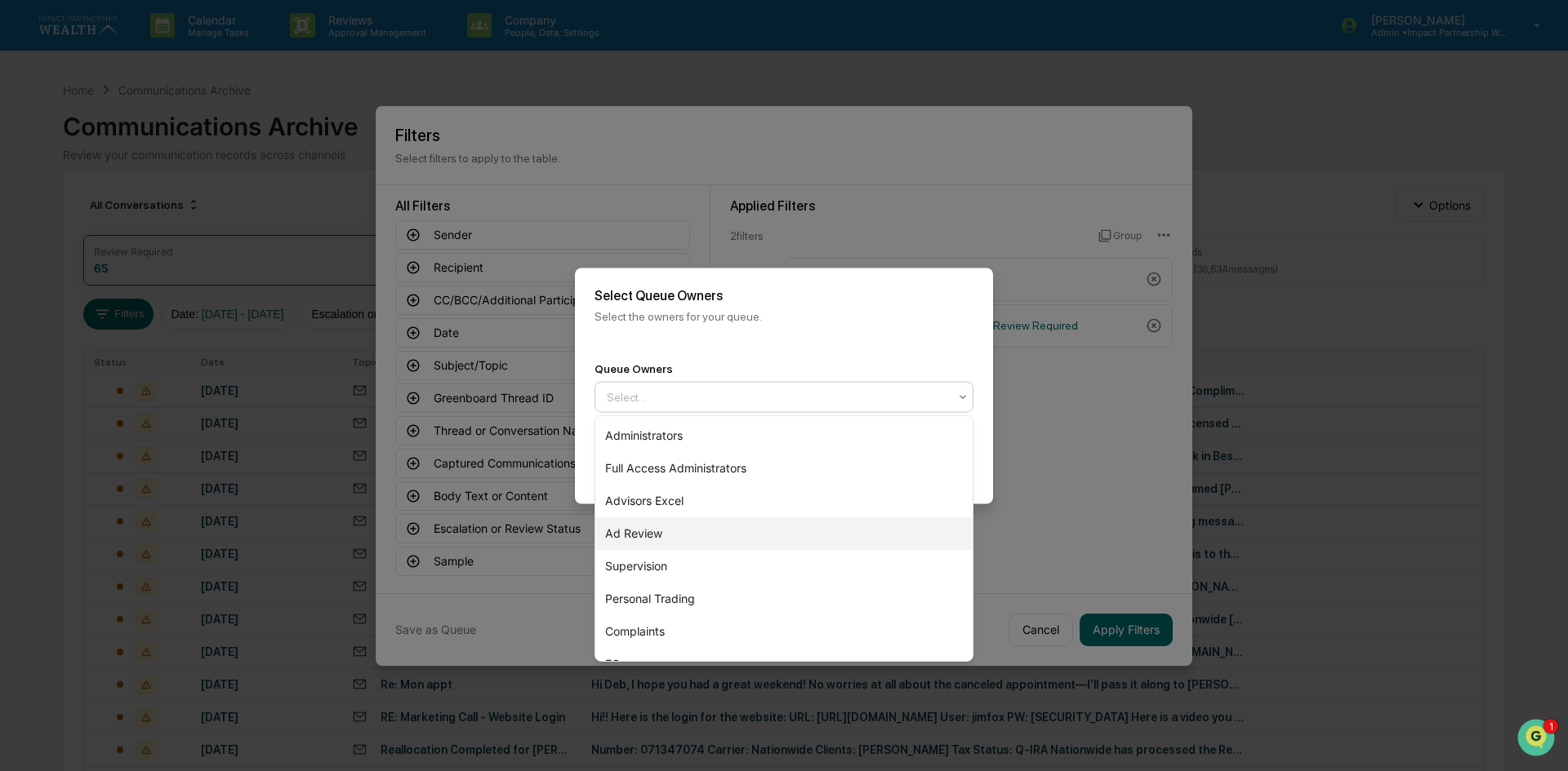
scroll to position [22, 0]
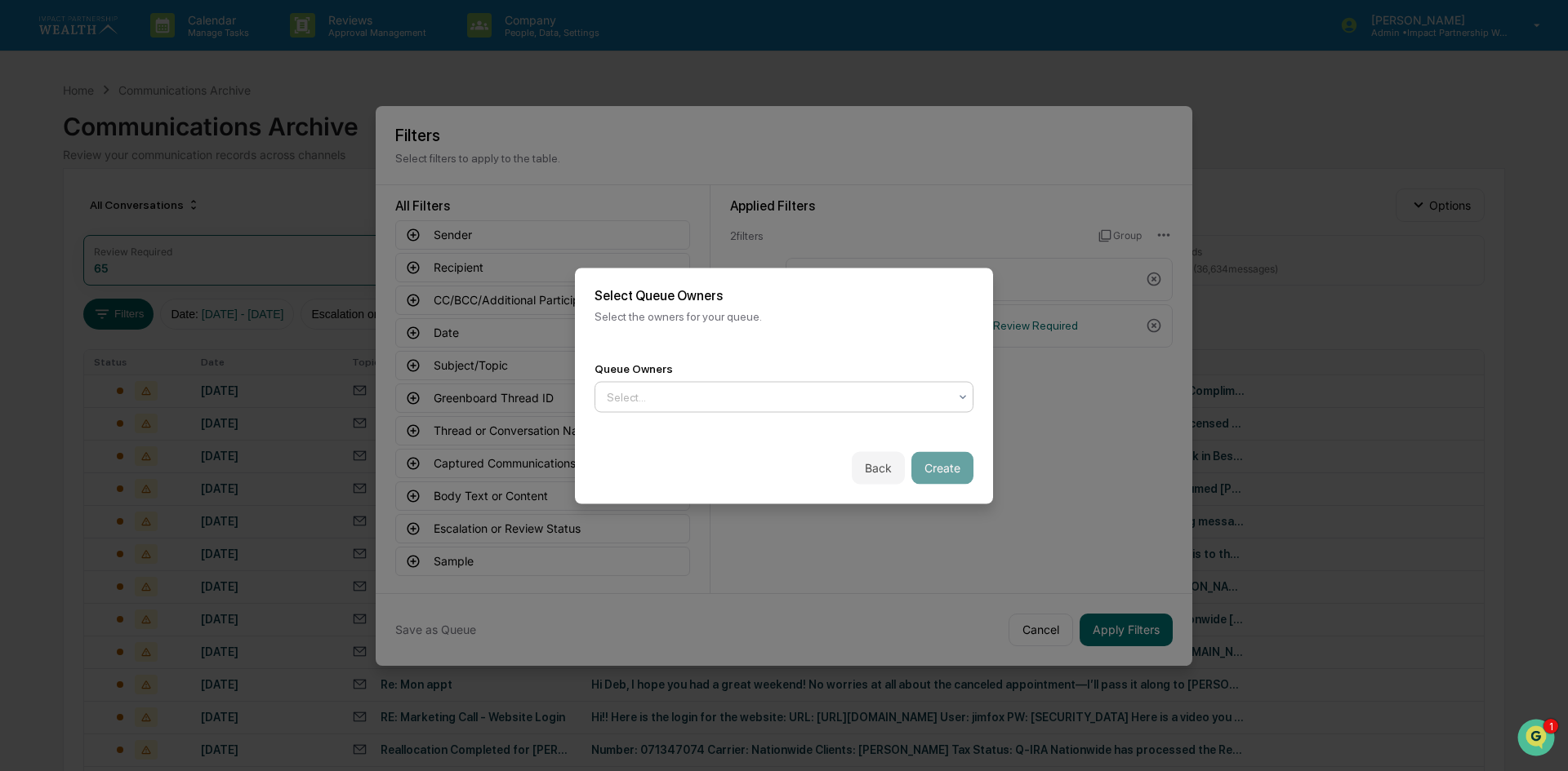
click at [640, 398] on div at bounding box center [777, 397] width 341 height 17
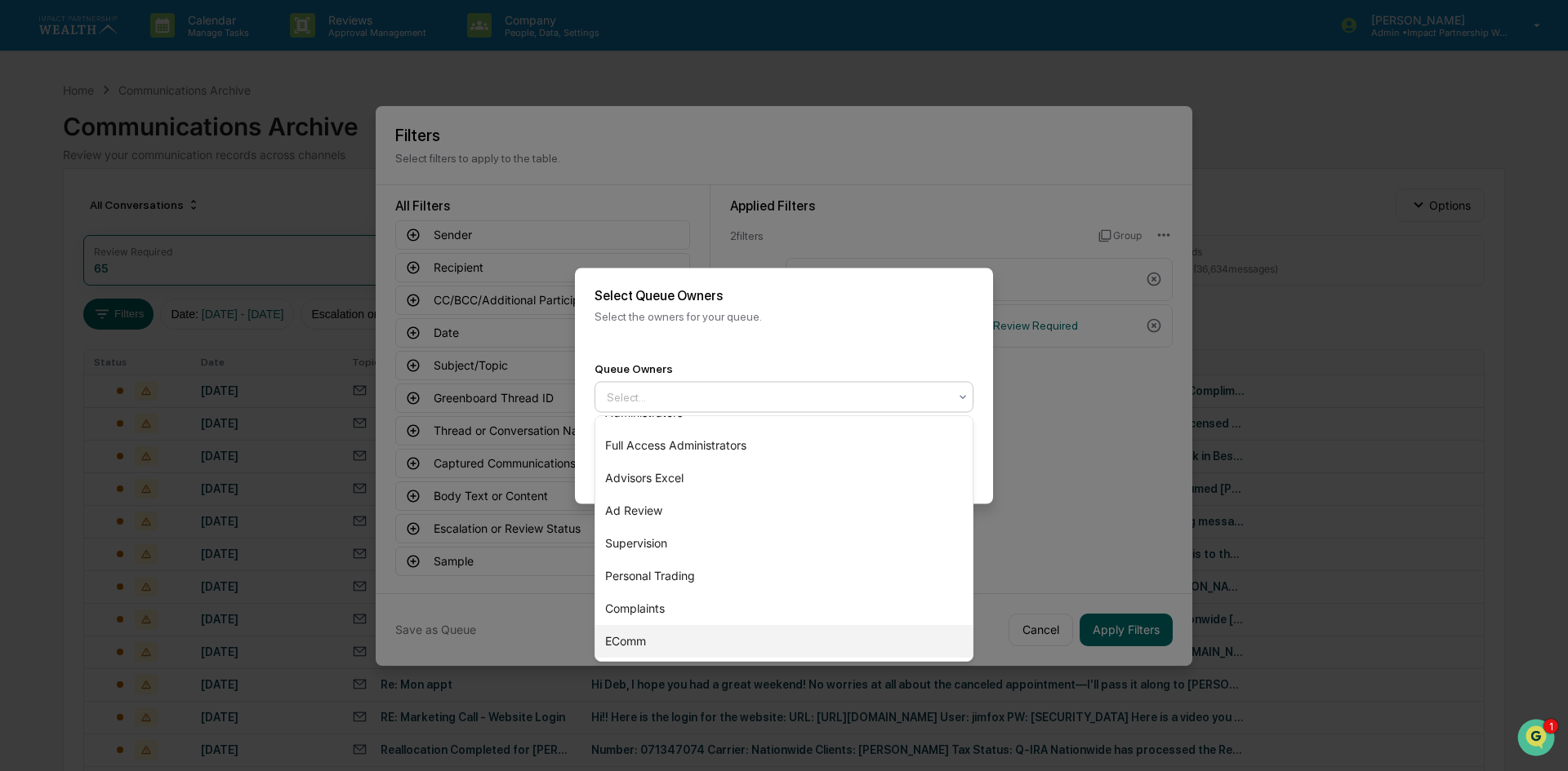
click at [644, 644] on div "EComm" at bounding box center [784, 641] width 377 height 32
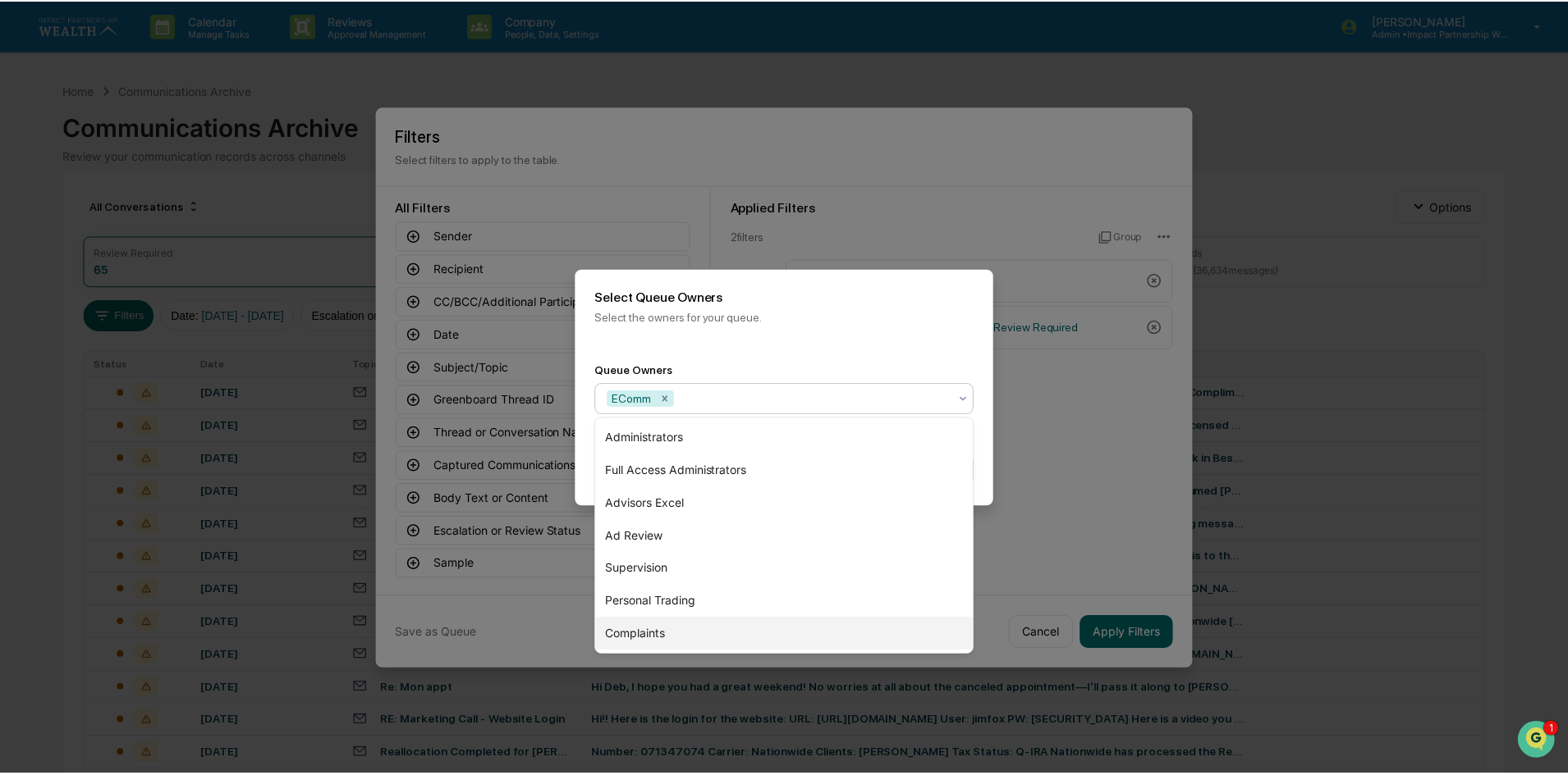
scroll to position [0, 0]
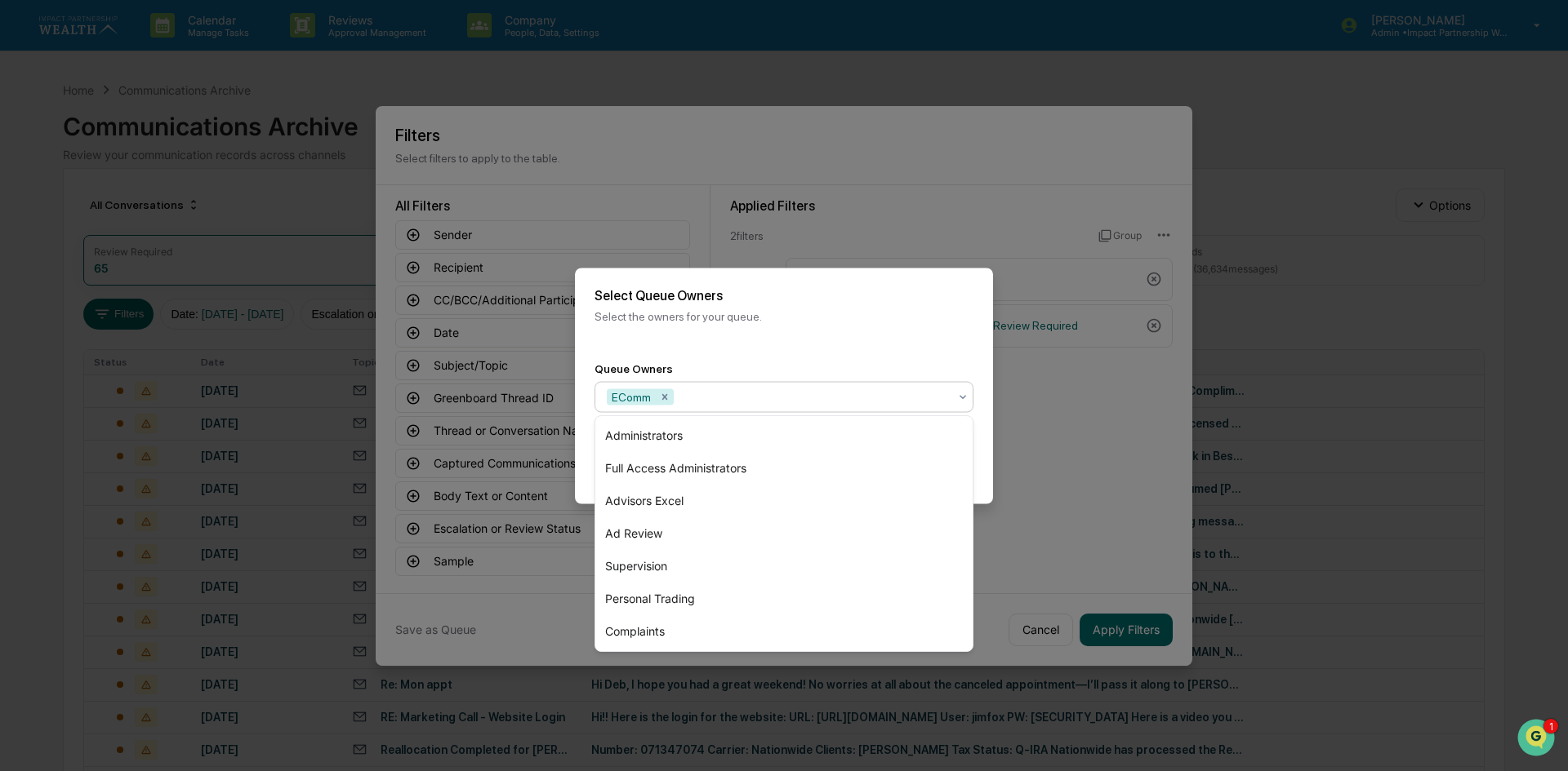
click at [866, 337] on div "Select Queue Owners Select the owners for your queue." at bounding box center [784, 305] width 418 height 74
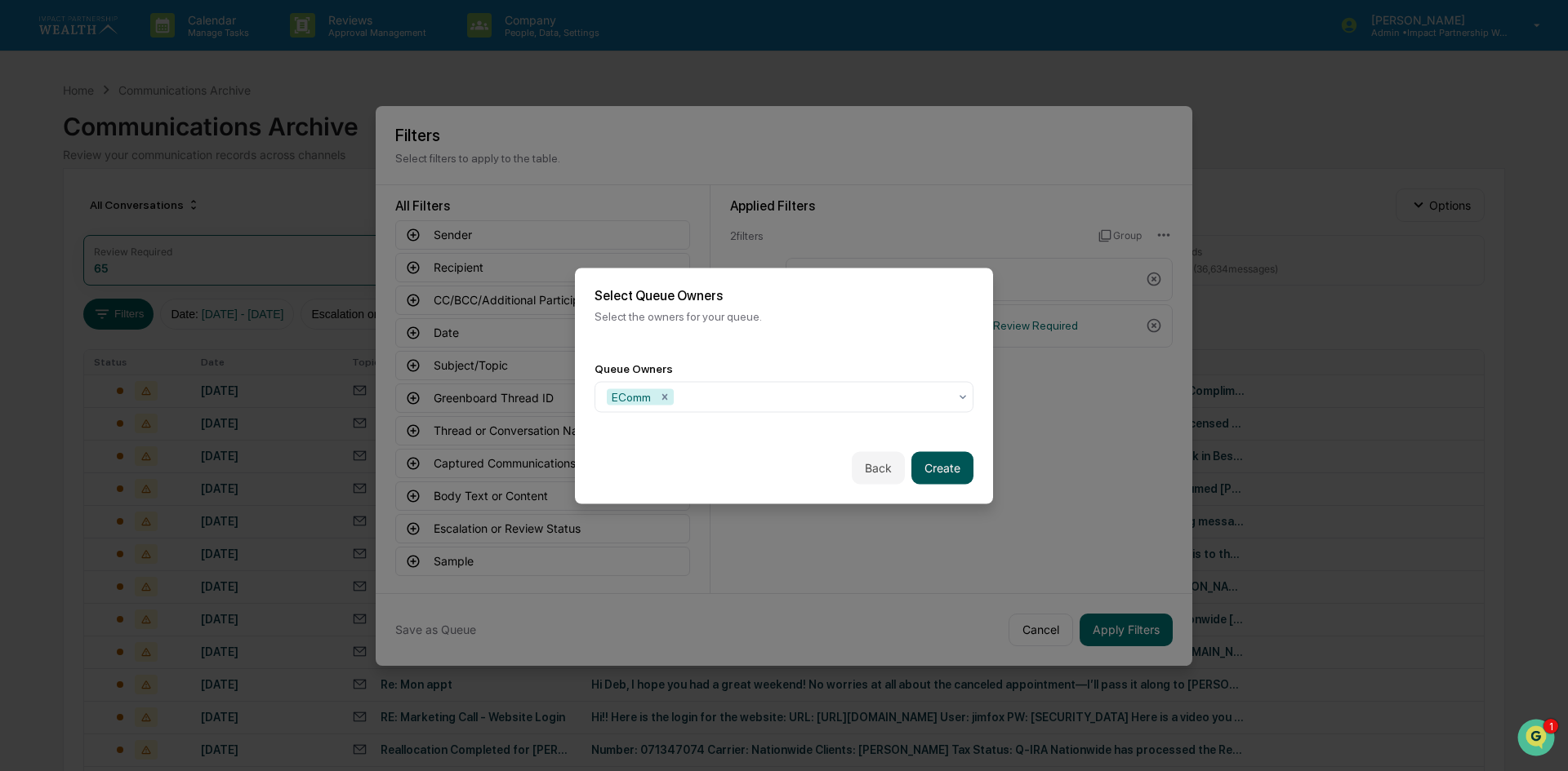
click at [955, 471] on button "Create" at bounding box center [941, 467] width 62 height 32
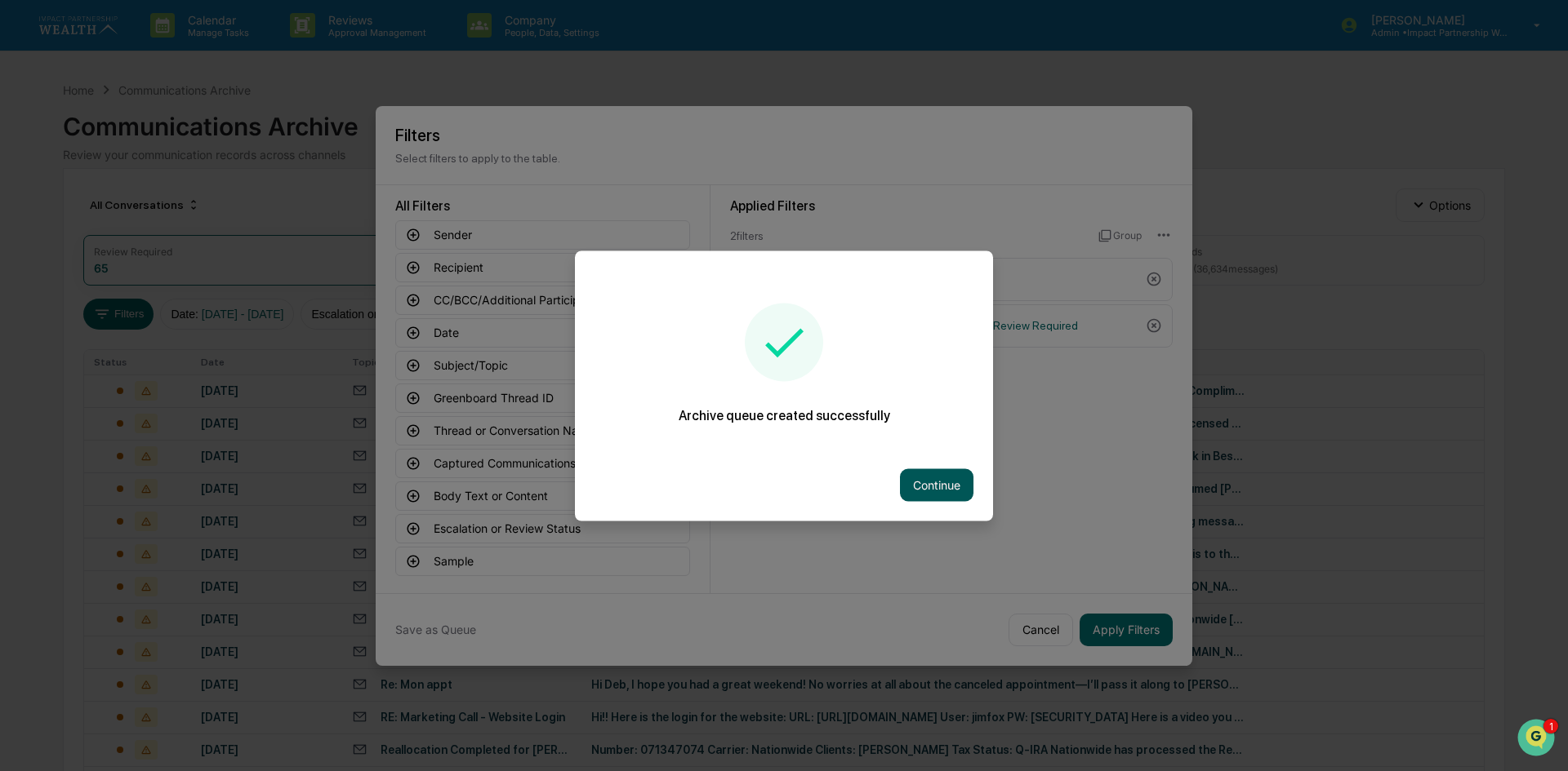
click at [943, 493] on button "Continue" at bounding box center [936, 485] width 73 height 32
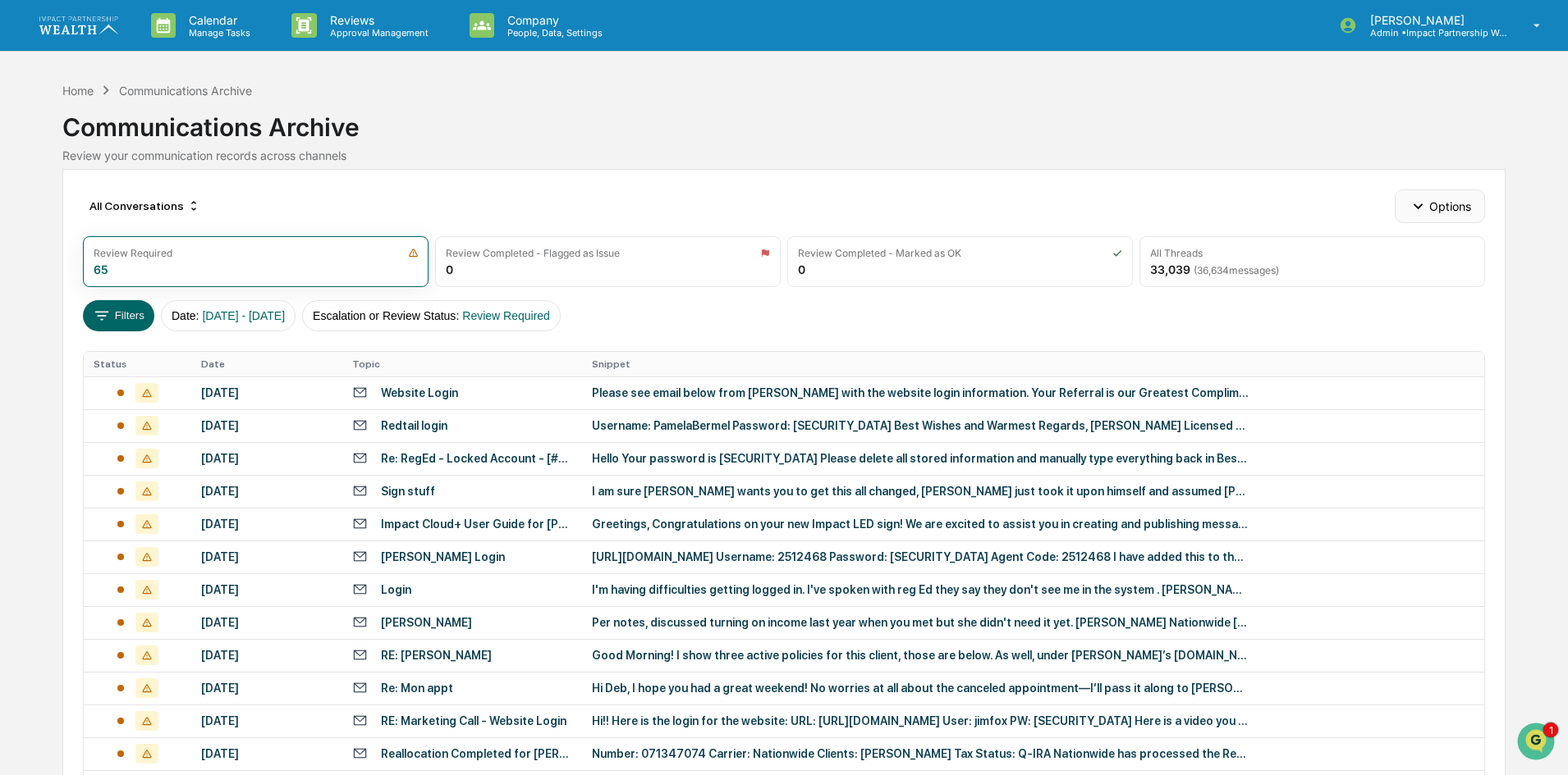
click at [1420, 215] on button "Options" at bounding box center [1438, 205] width 89 height 32
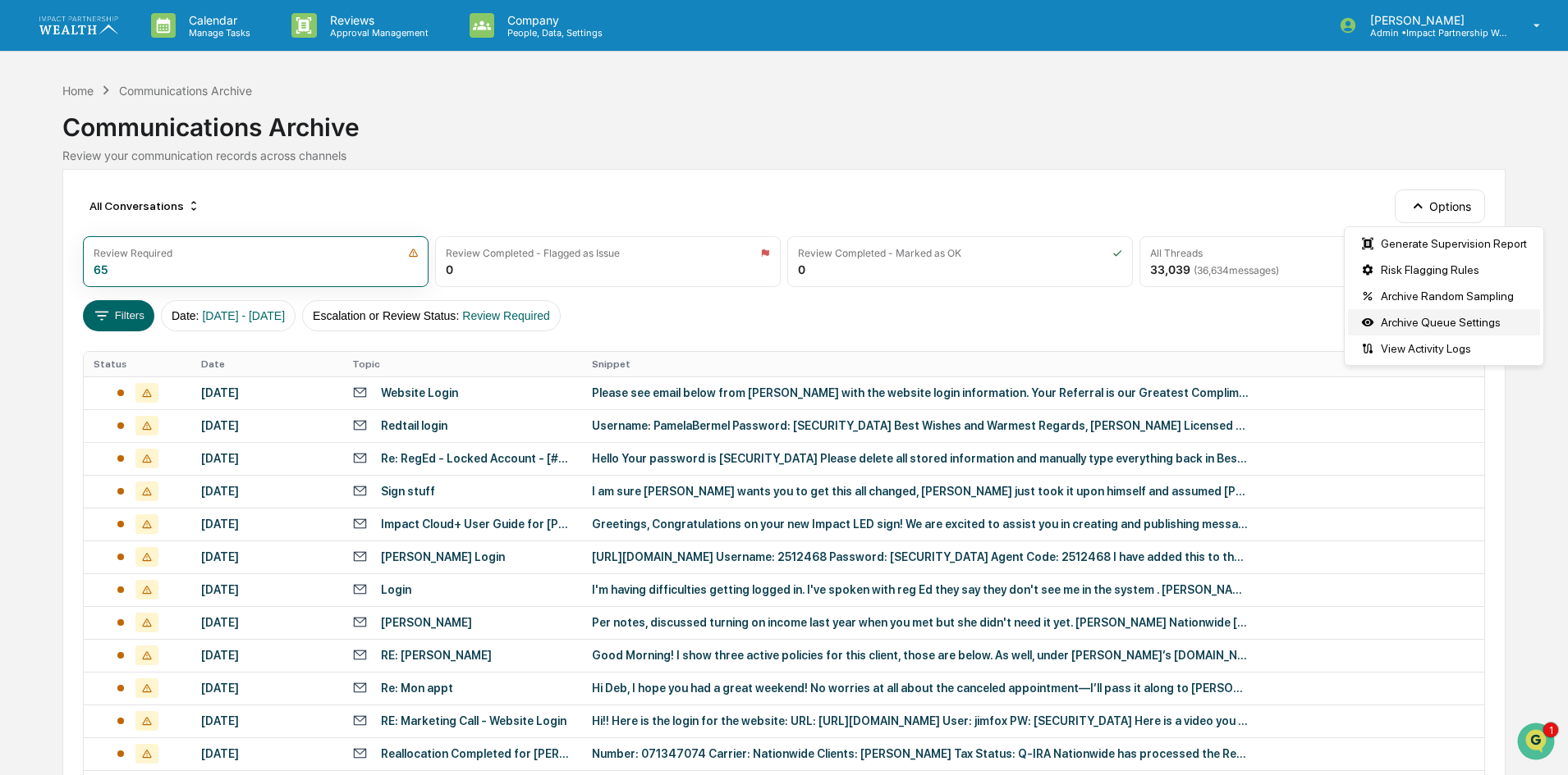
click at [1422, 326] on div "Archive Queue Settings" at bounding box center [1443, 322] width 192 height 27
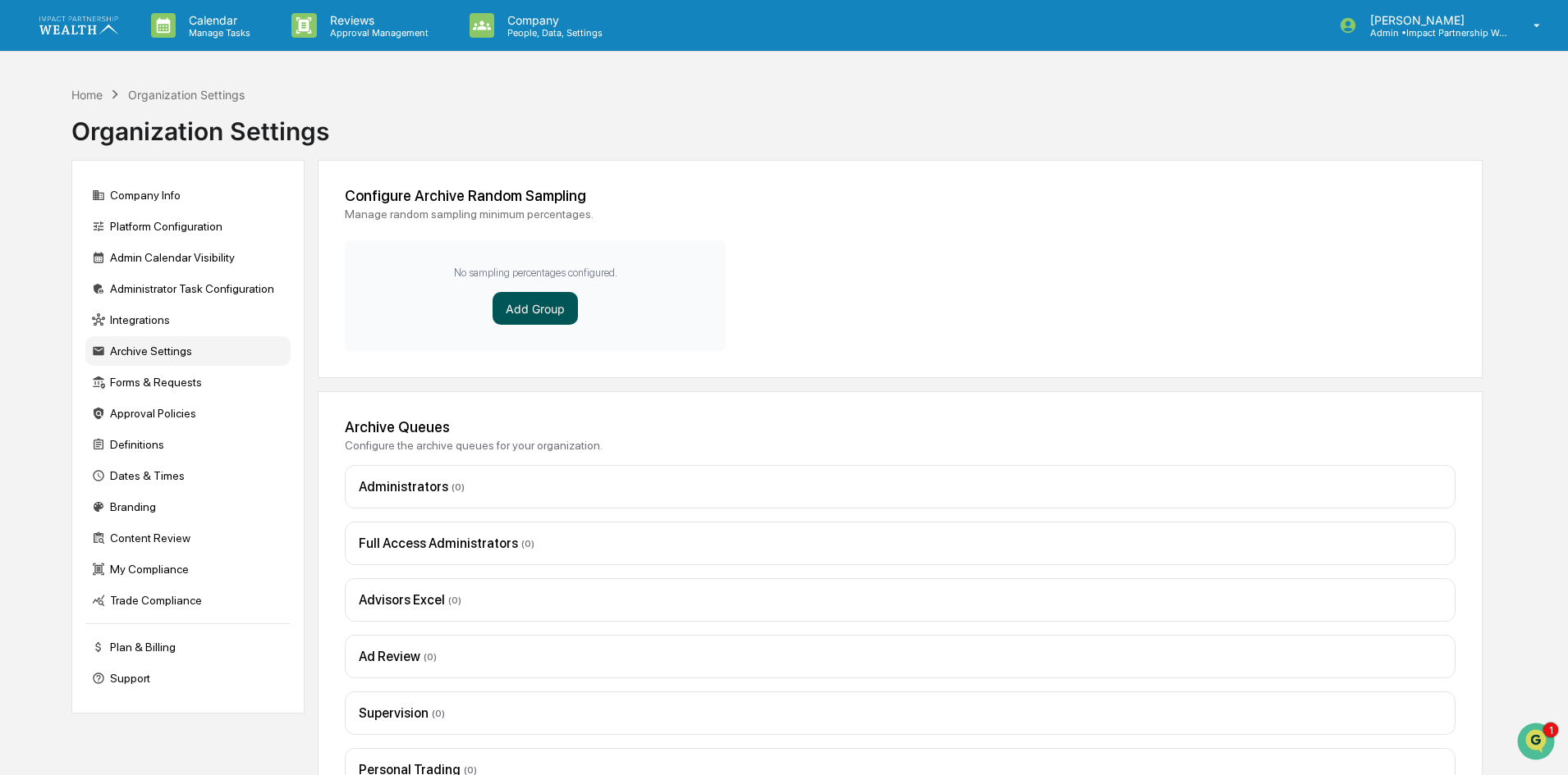
click at [537, 305] on button "Add Group" at bounding box center [534, 307] width 85 height 32
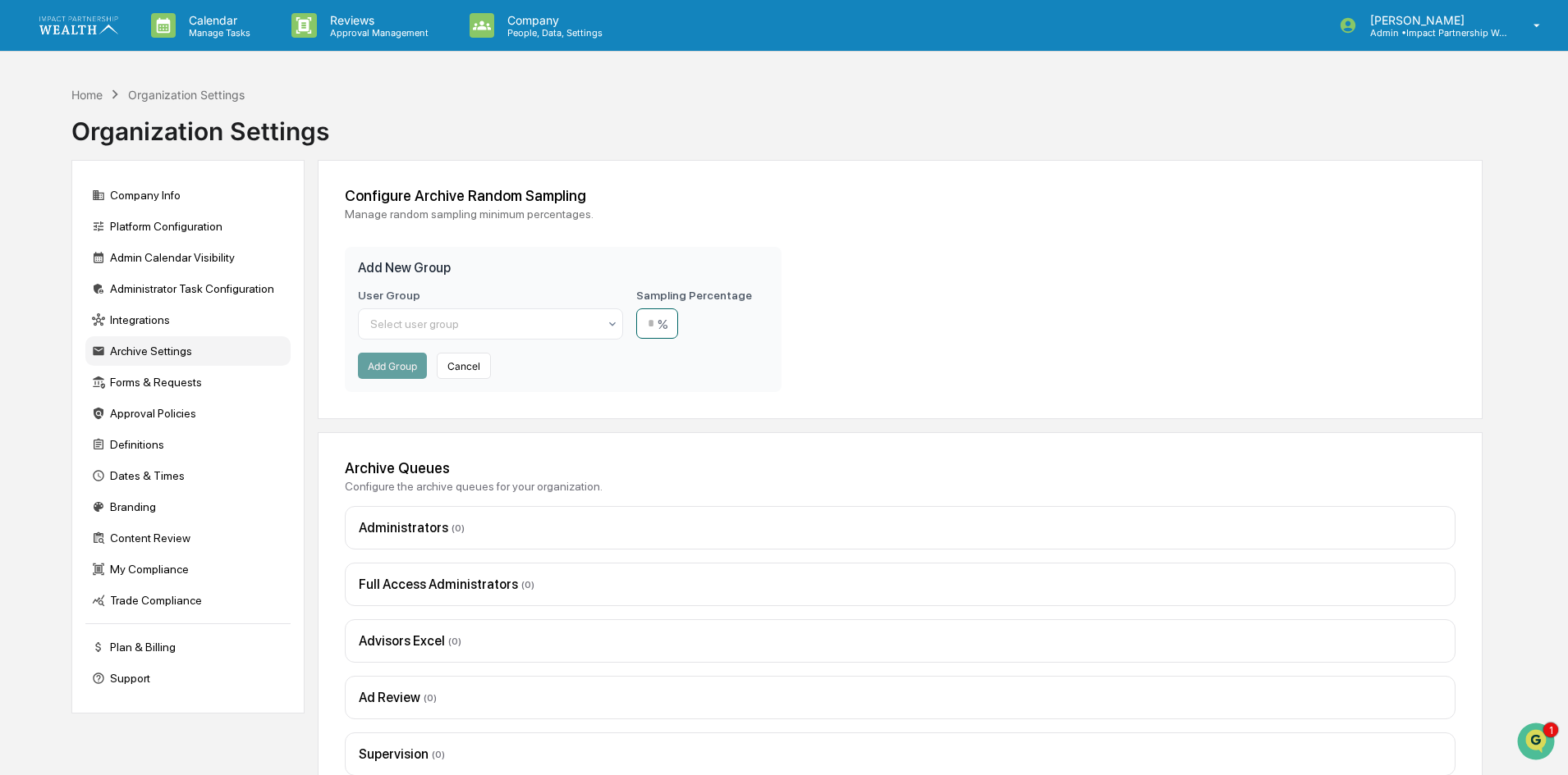
click at [678, 325] on input "number" at bounding box center [656, 323] width 42 height 30
click at [990, 332] on div "Configure Archive Random Sampling Manage random sampling minimum percentages. A…" at bounding box center [899, 290] width 1164 height 259
click at [507, 316] on div at bounding box center [483, 324] width 227 height 17
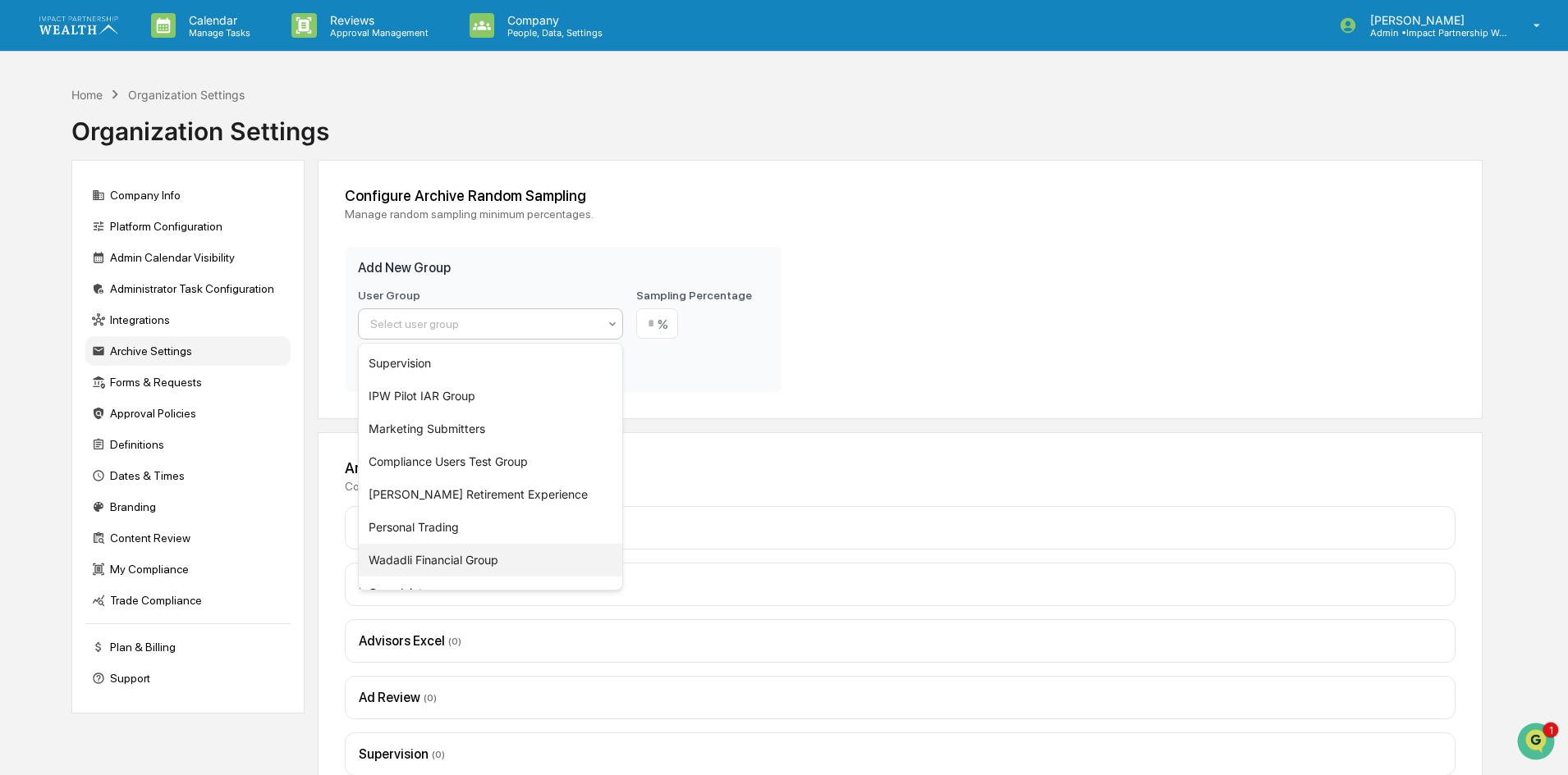
scroll to position [384, 0]
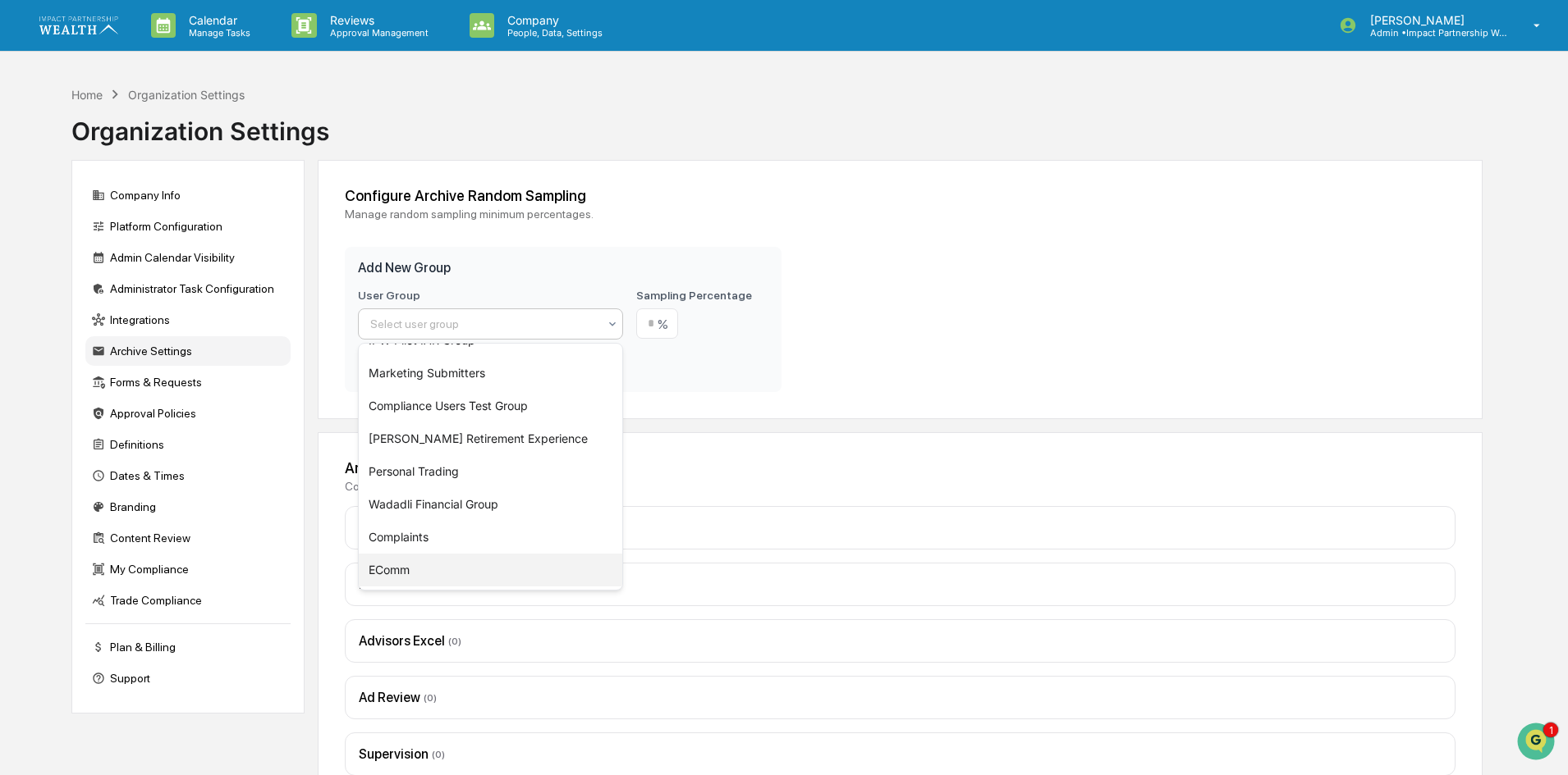
click at [408, 581] on div "EComm" at bounding box center [490, 570] width 263 height 32
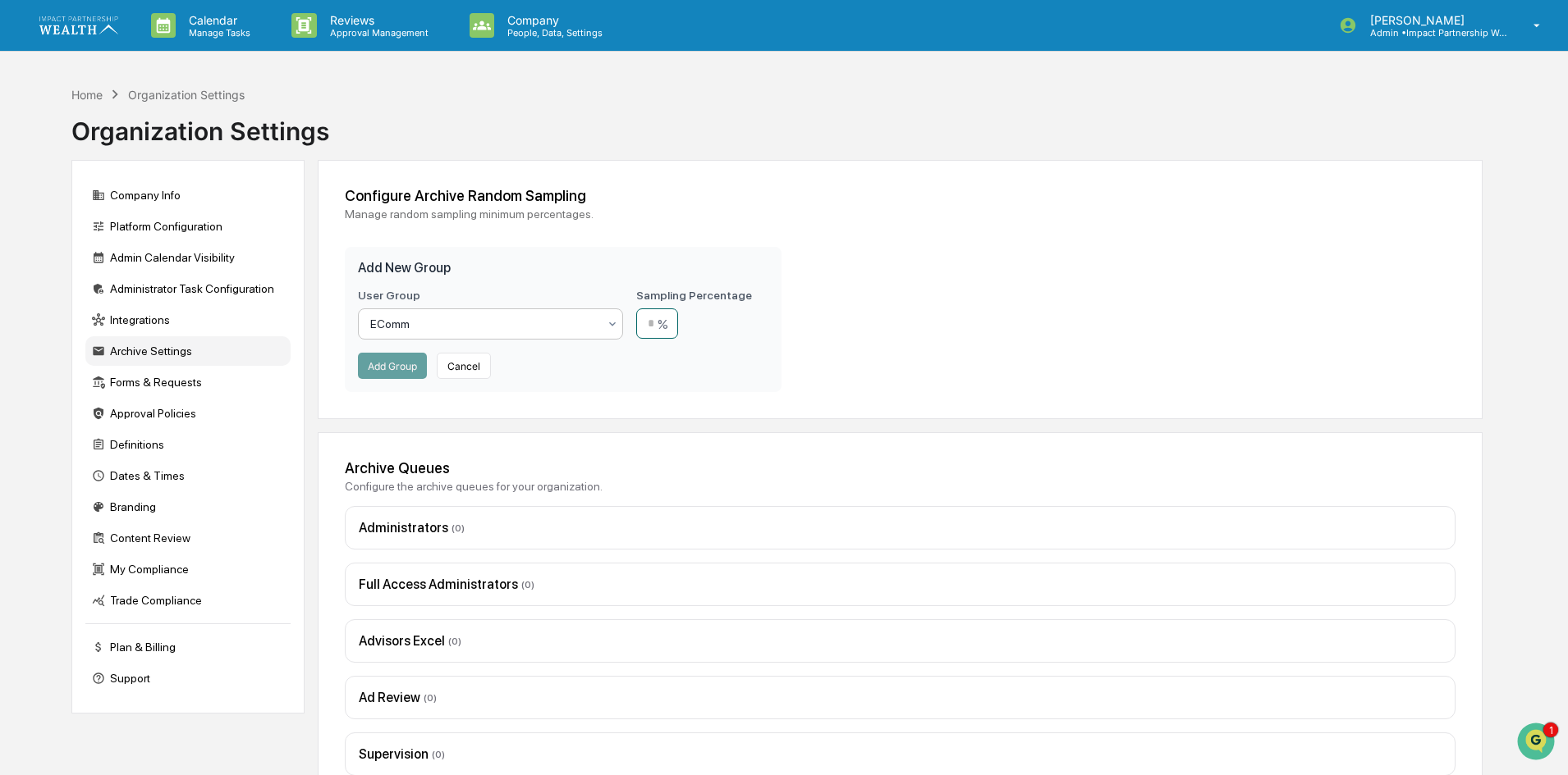
click at [671, 319] on input "number" at bounding box center [656, 323] width 42 height 30
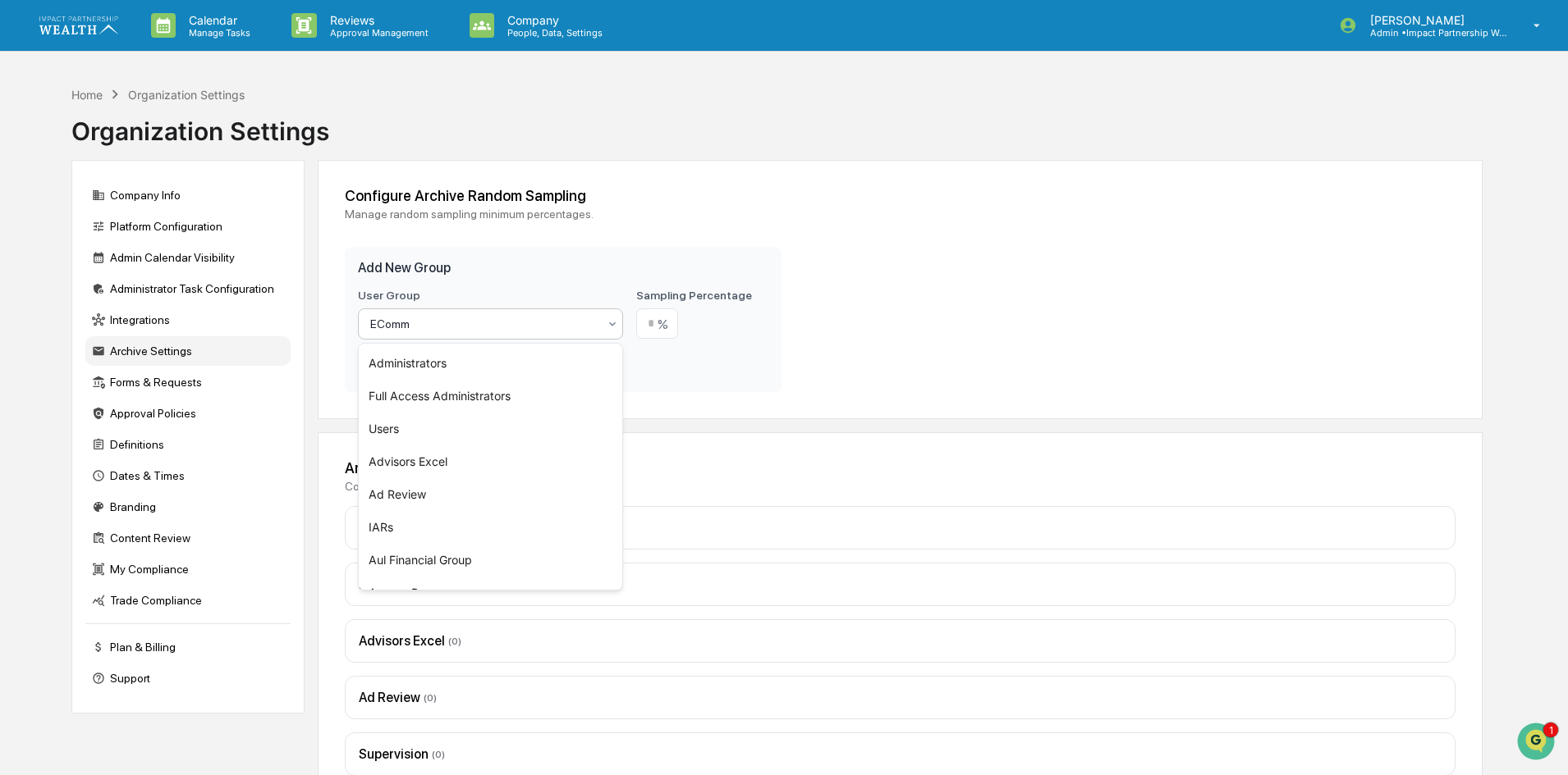
click at [408, 320] on div at bounding box center [483, 324] width 227 height 17
click at [422, 526] on div "IARs" at bounding box center [490, 526] width 263 height 32
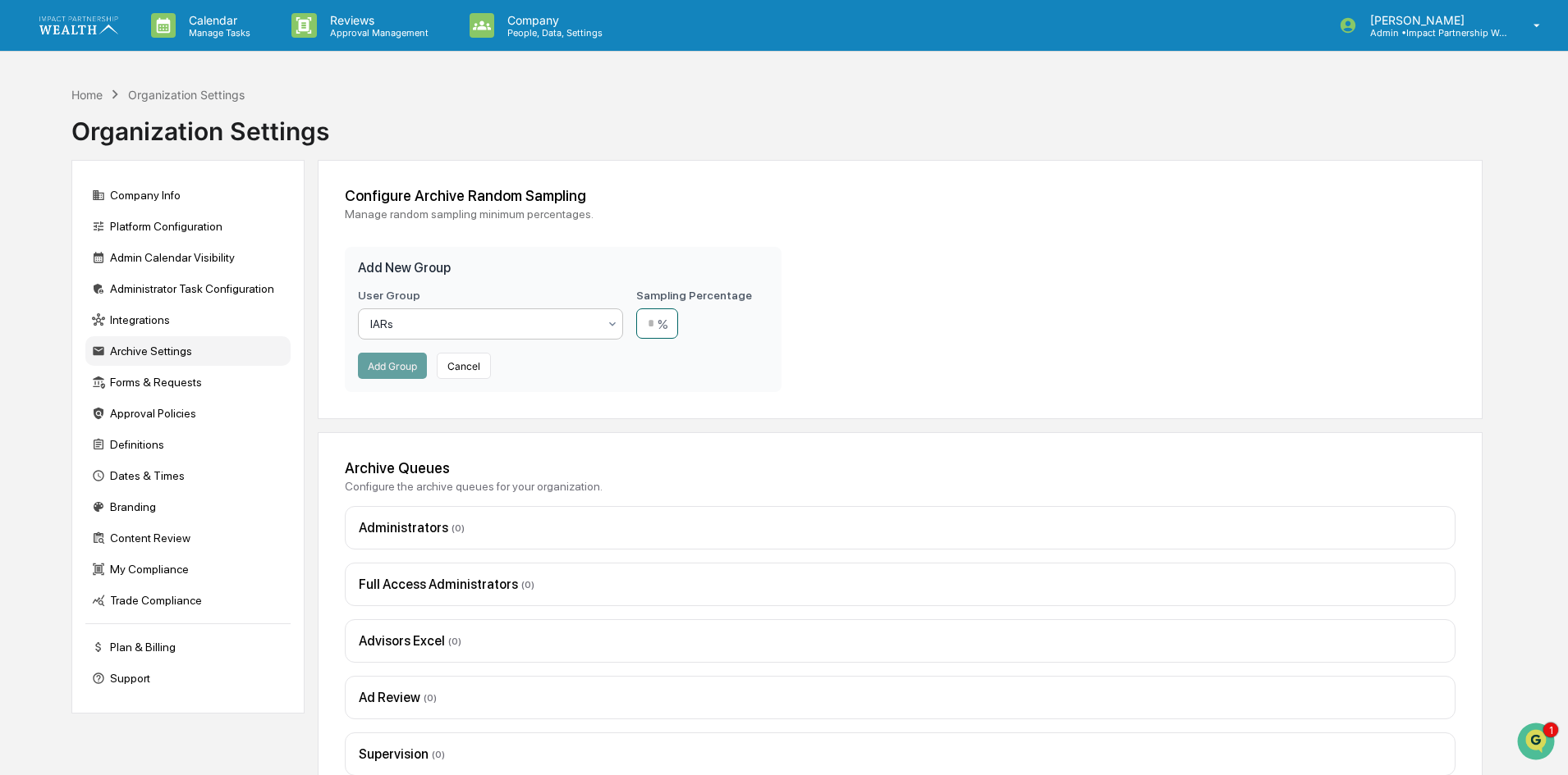
click at [671, 318] on input "number" at bounding box center [656, 323] width 42 height 30
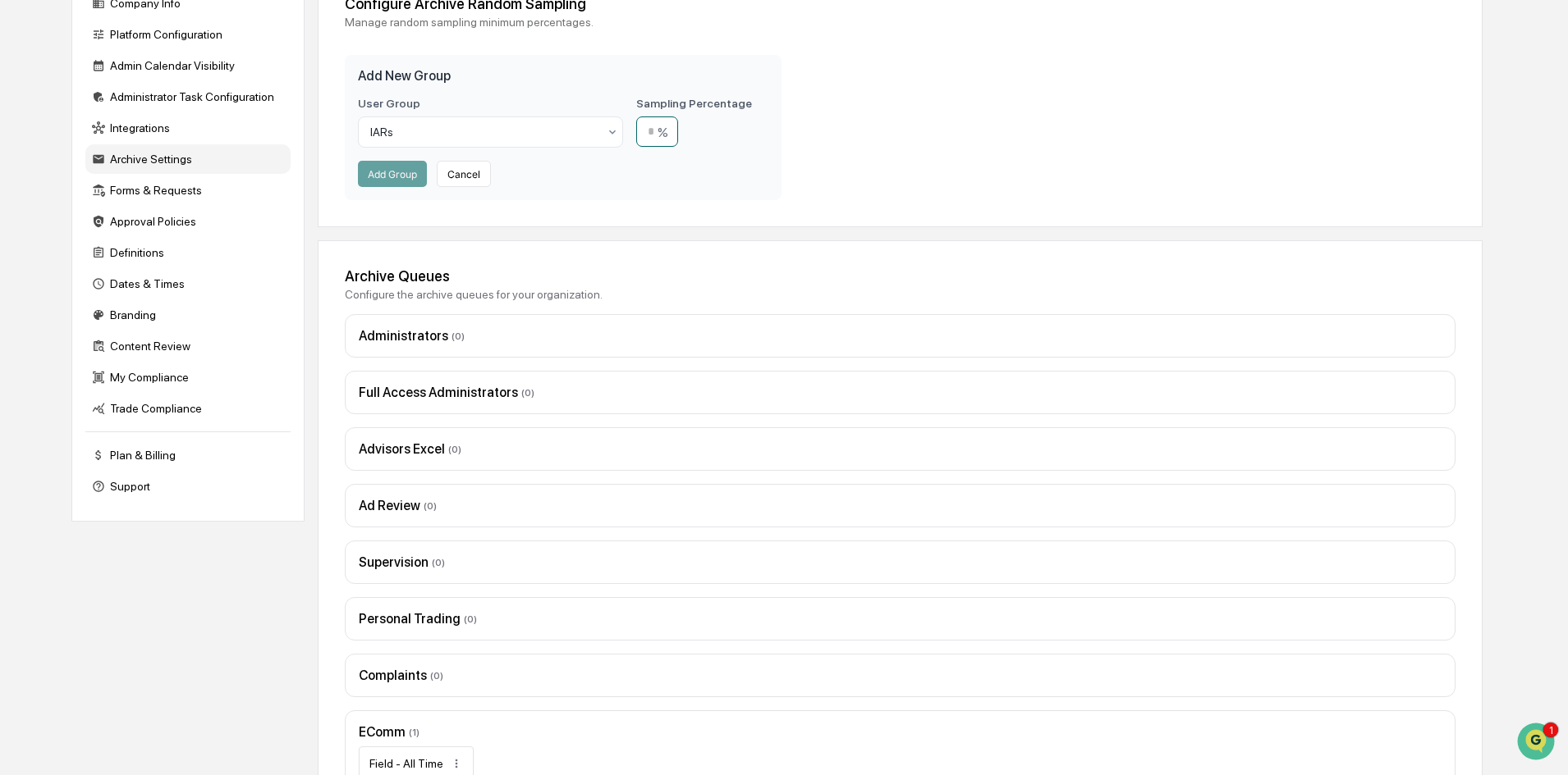
scroll to position [239, 0]
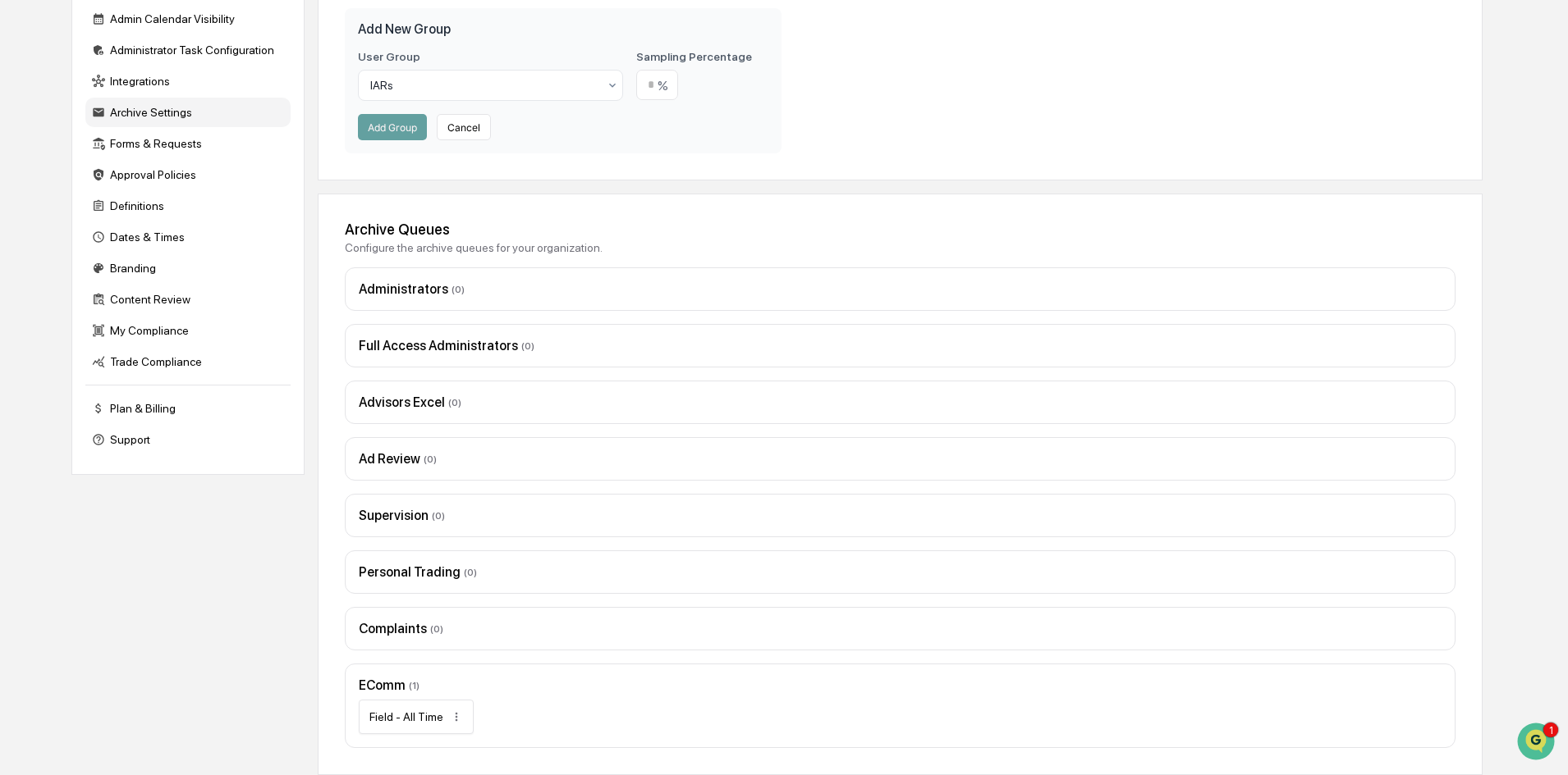
click at [747, 685] on div "EComm ( 1 )" at bounding box center [900, 686] width 1083 height 16
click at [379, 686] on div "EComm ( 1 )" at bounding box center [900, 686] width 1083 height 16
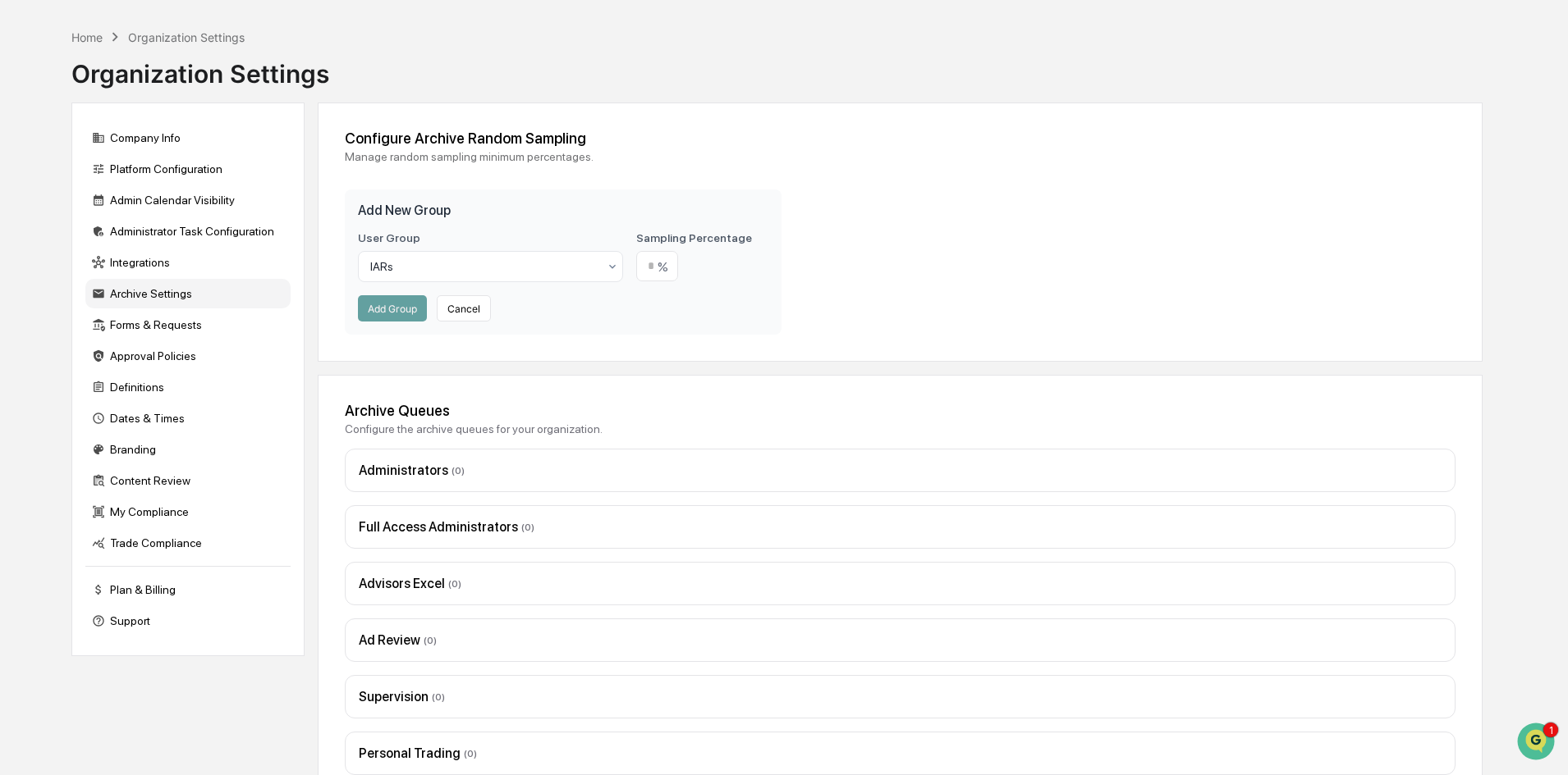
scroll to position [0, 0]
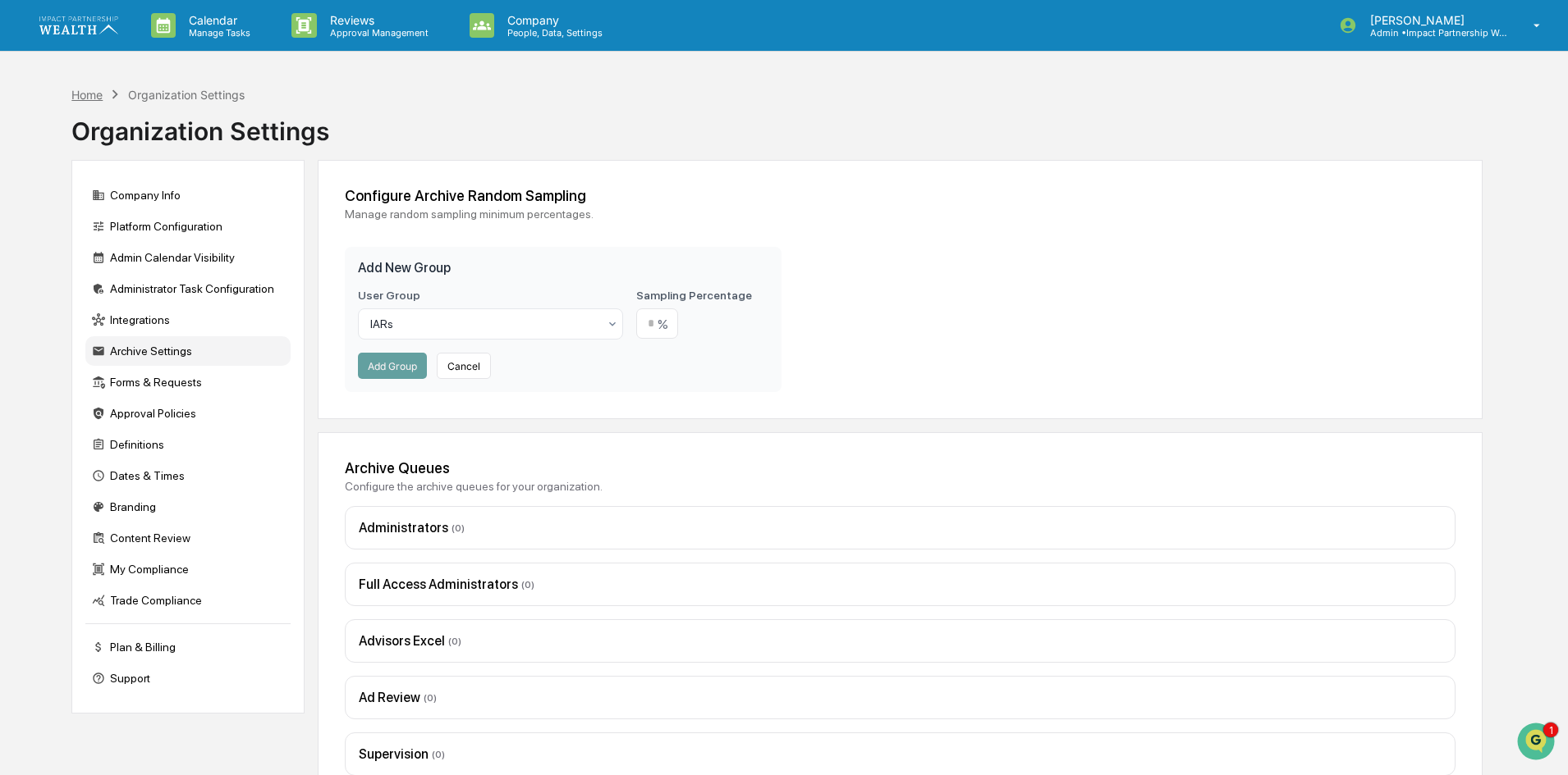
click at [86, 93] on div "Home" at bounding box center [87, 94] width 31 height 14
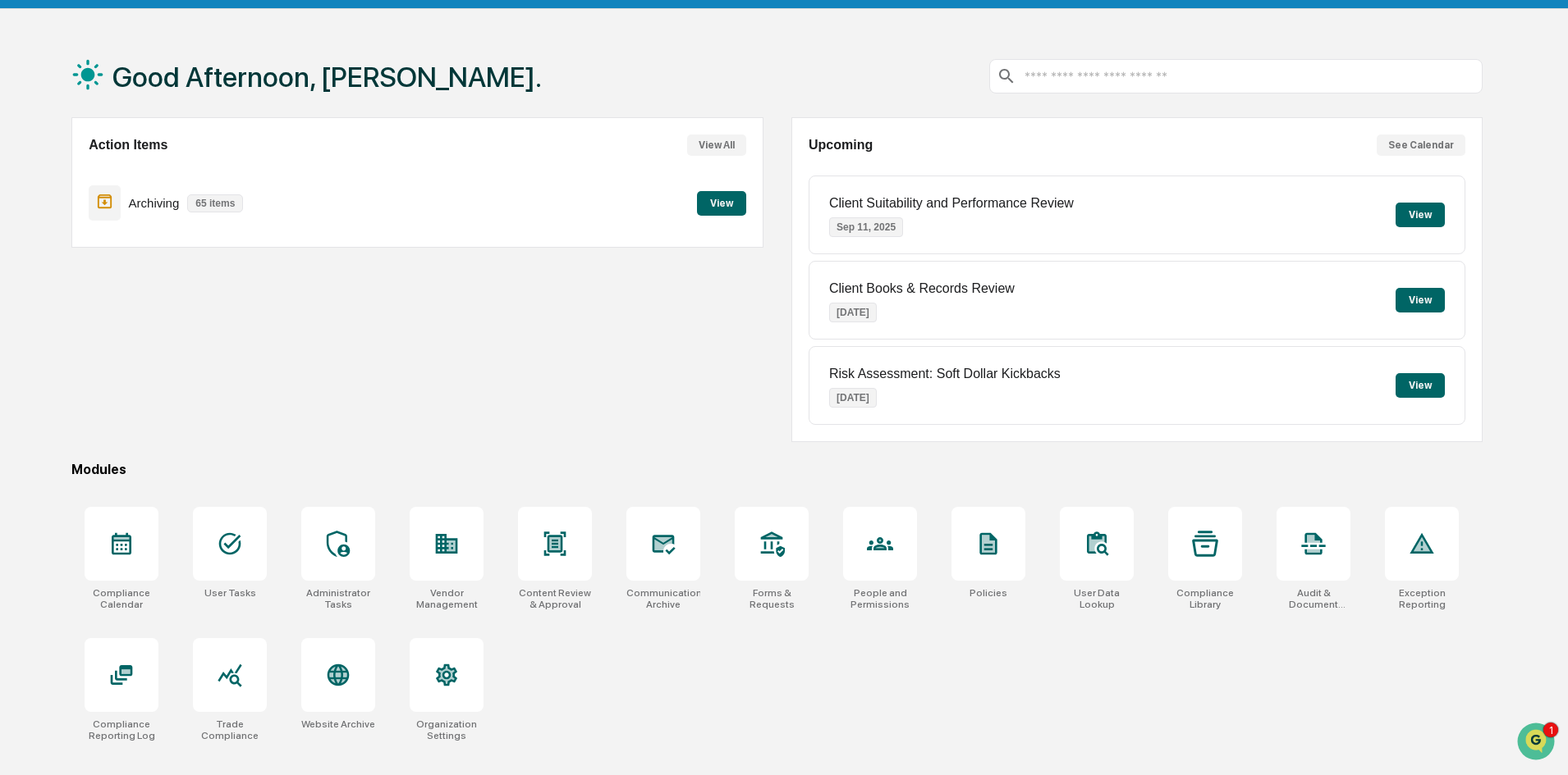
scroll to position [78, 0]
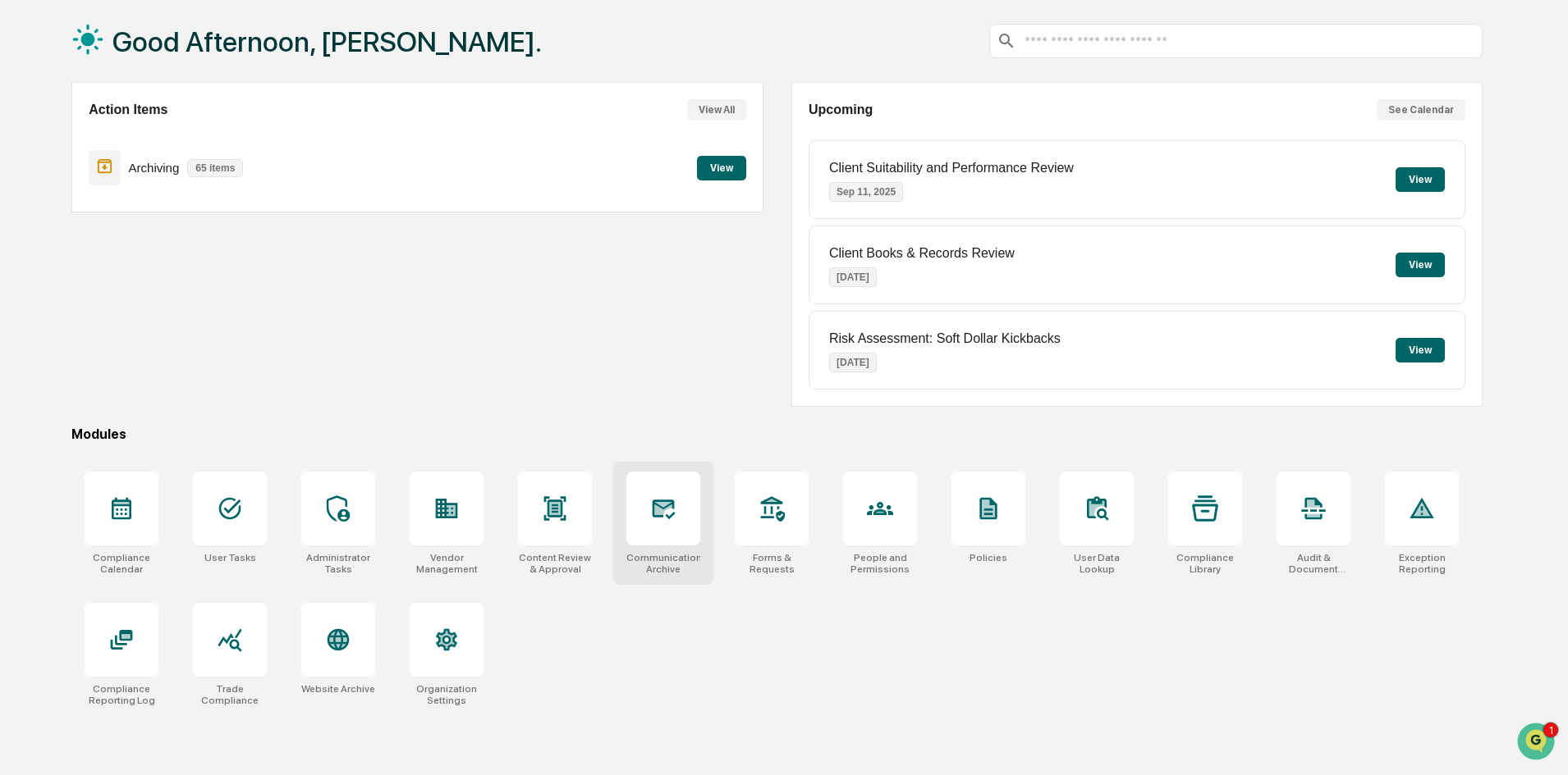
click at [668, 510] on icon at bounding box center [663, 509] width 27 height 27
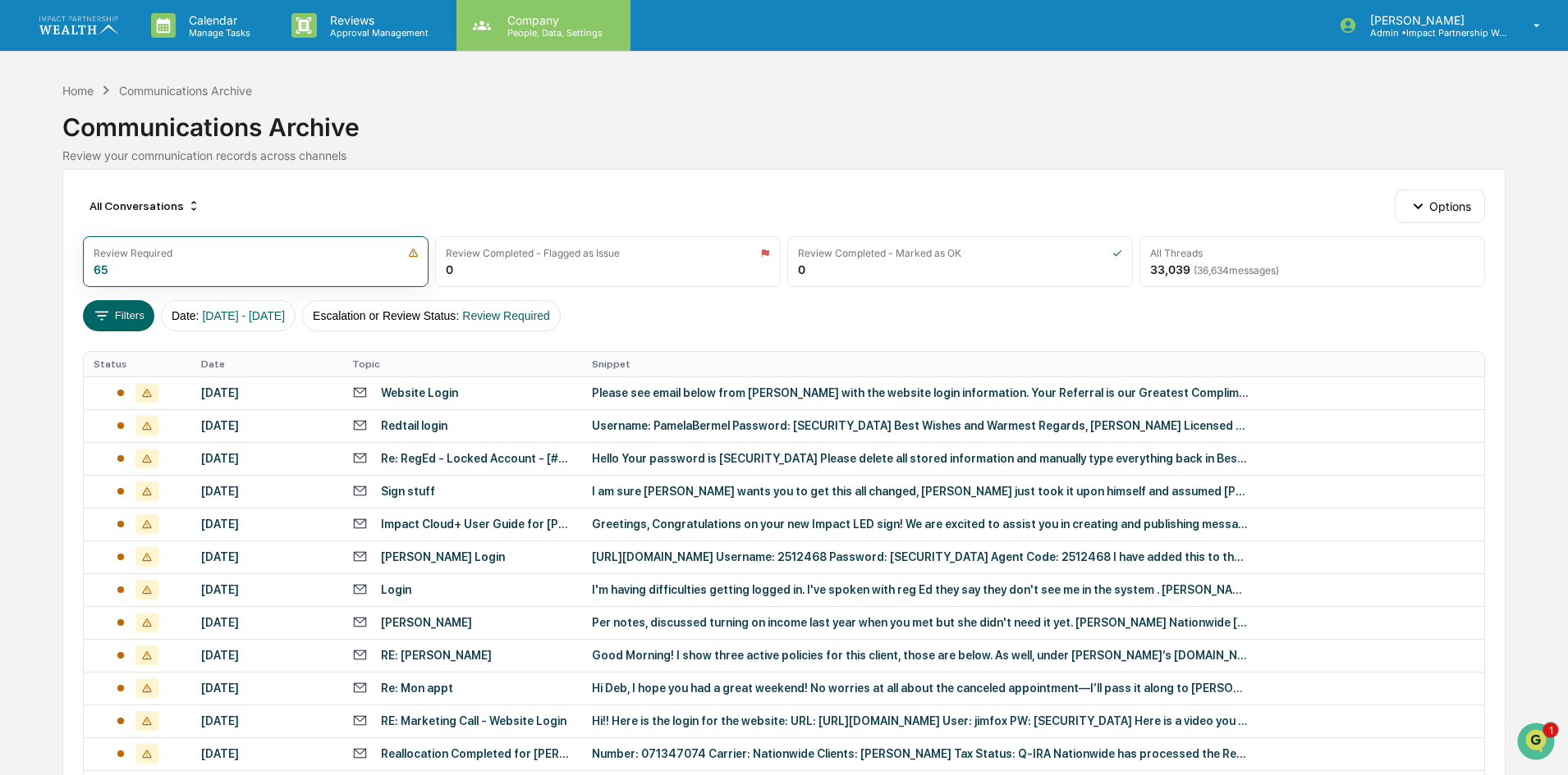
click at [539, 28] on p "People, Data, Settings" at bounding box center [552, 33] width 117 height 12
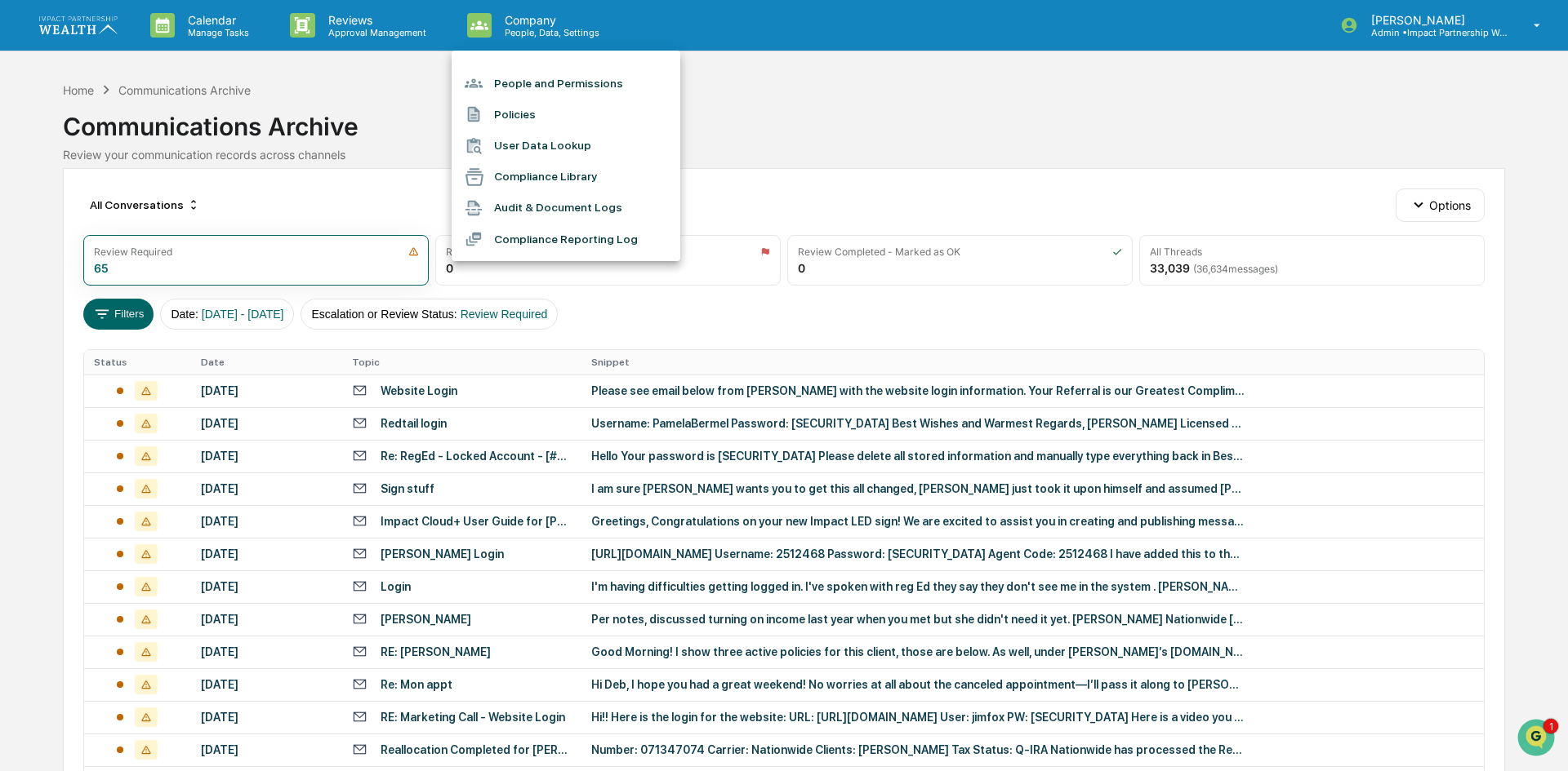
click at [539, 77] on li "People and Permissions" at bounding box center [566, 83] width 229 height 31
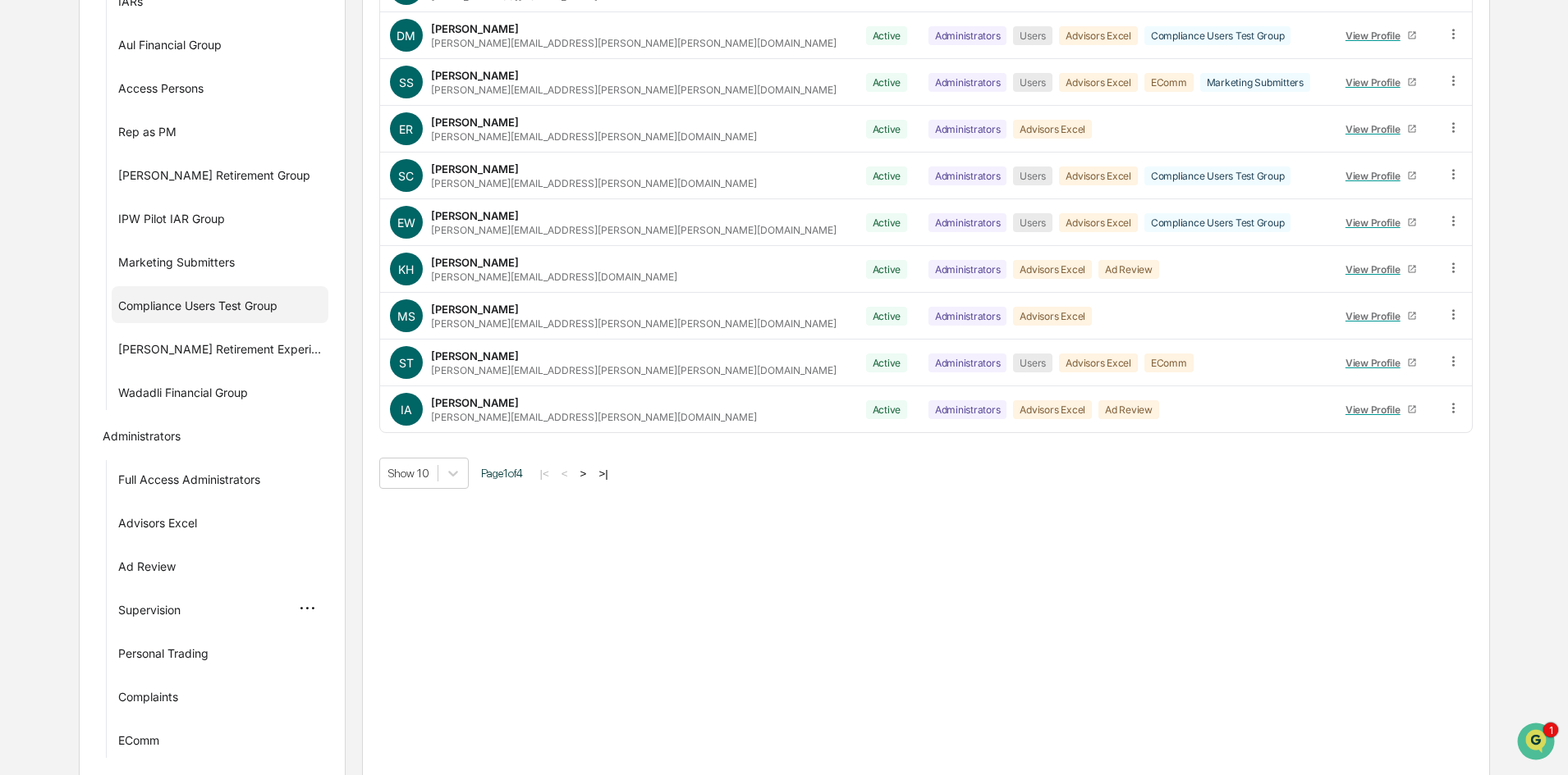
scroll to position [357, 0]
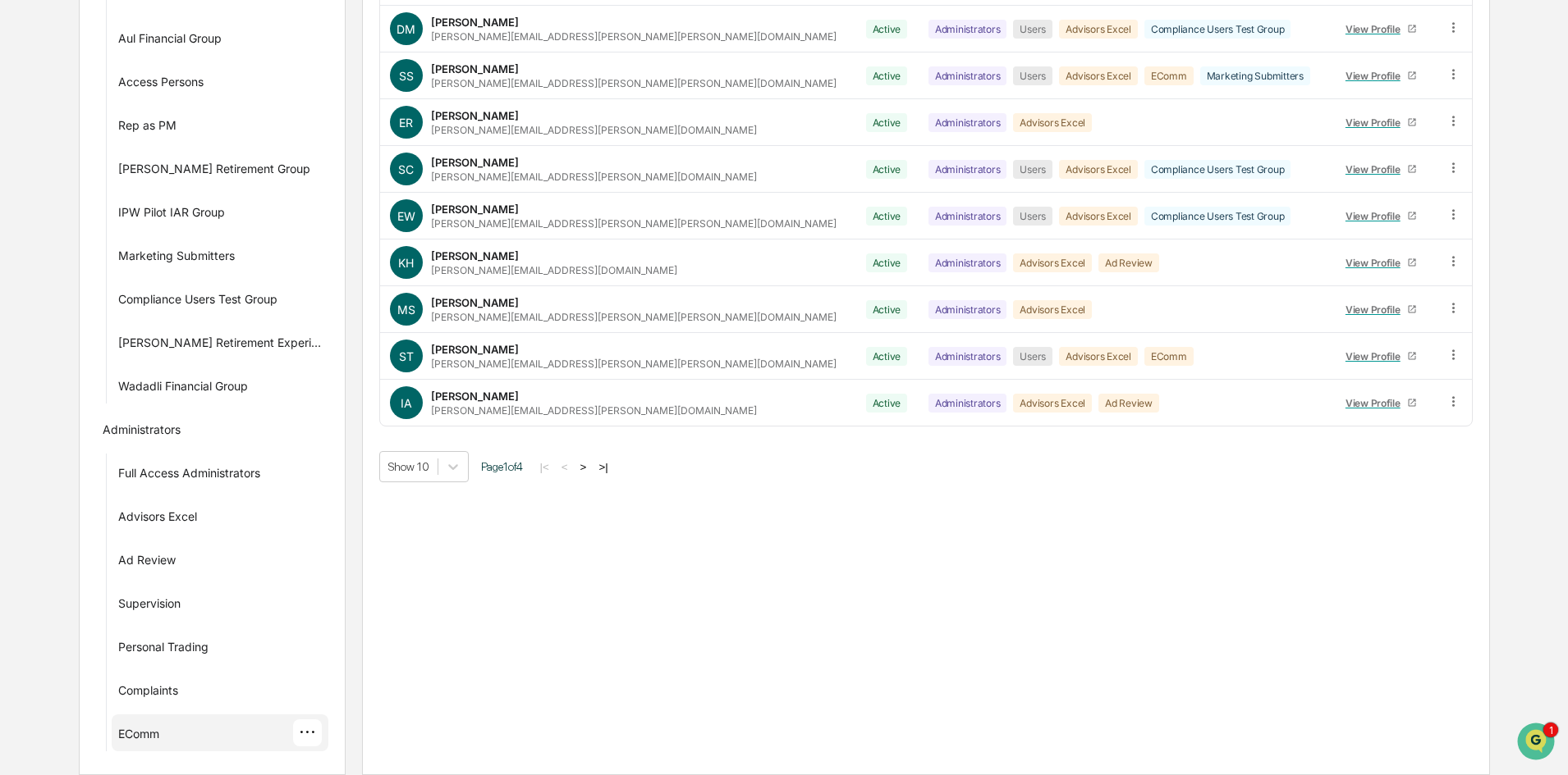
click at [154, 740] on div "EComm" at bounding box center [139, 737] width 41 height 20
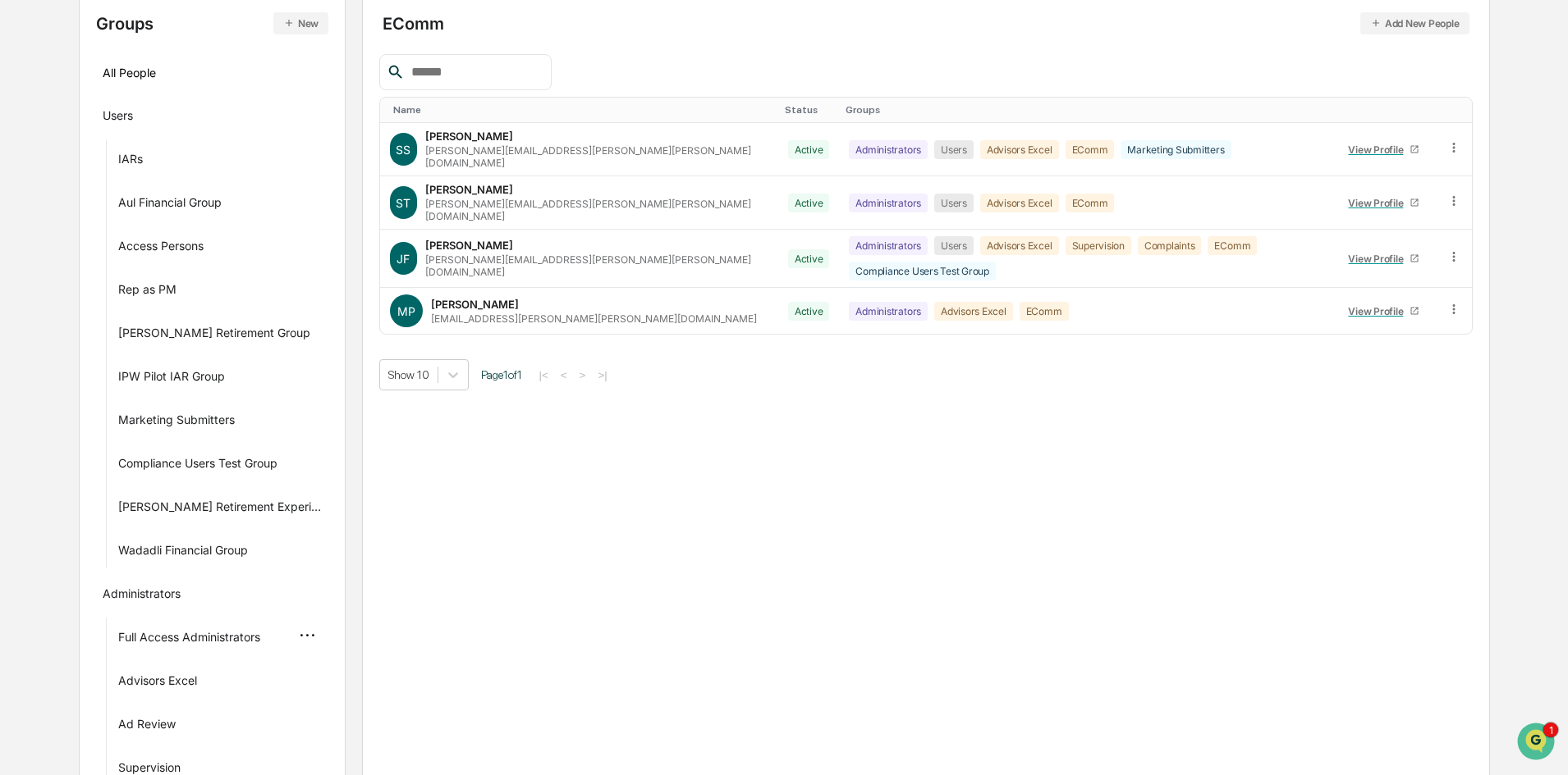
scroll to position [0, 0]
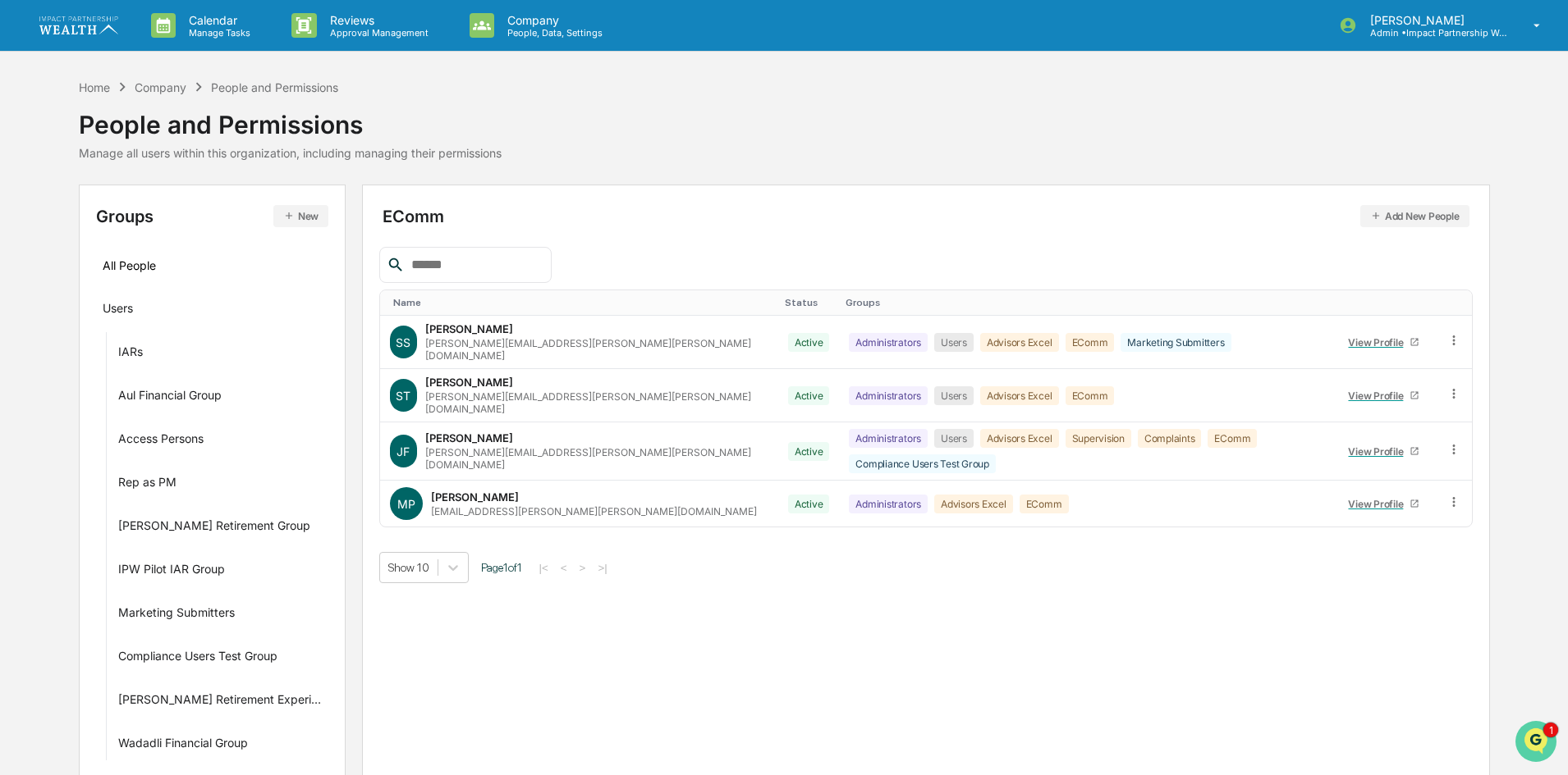
click at [1529, 744] on icon "Open customer support" at bounding box center [1536, 762] width 41 height 41
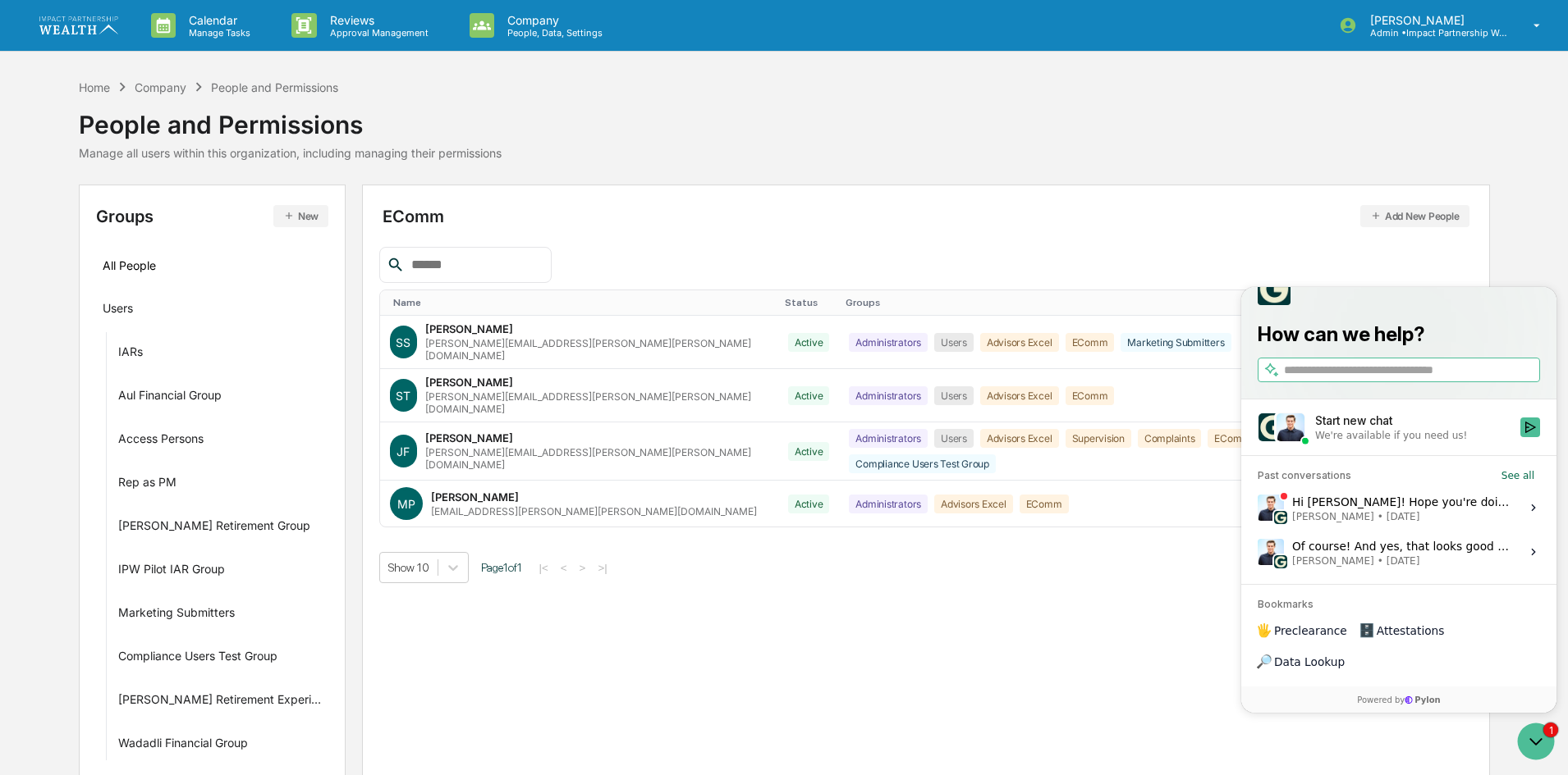
click at [1318, 379] on input "search" at bounding box center [1410, 370] width 252 height 18
type input "*****"
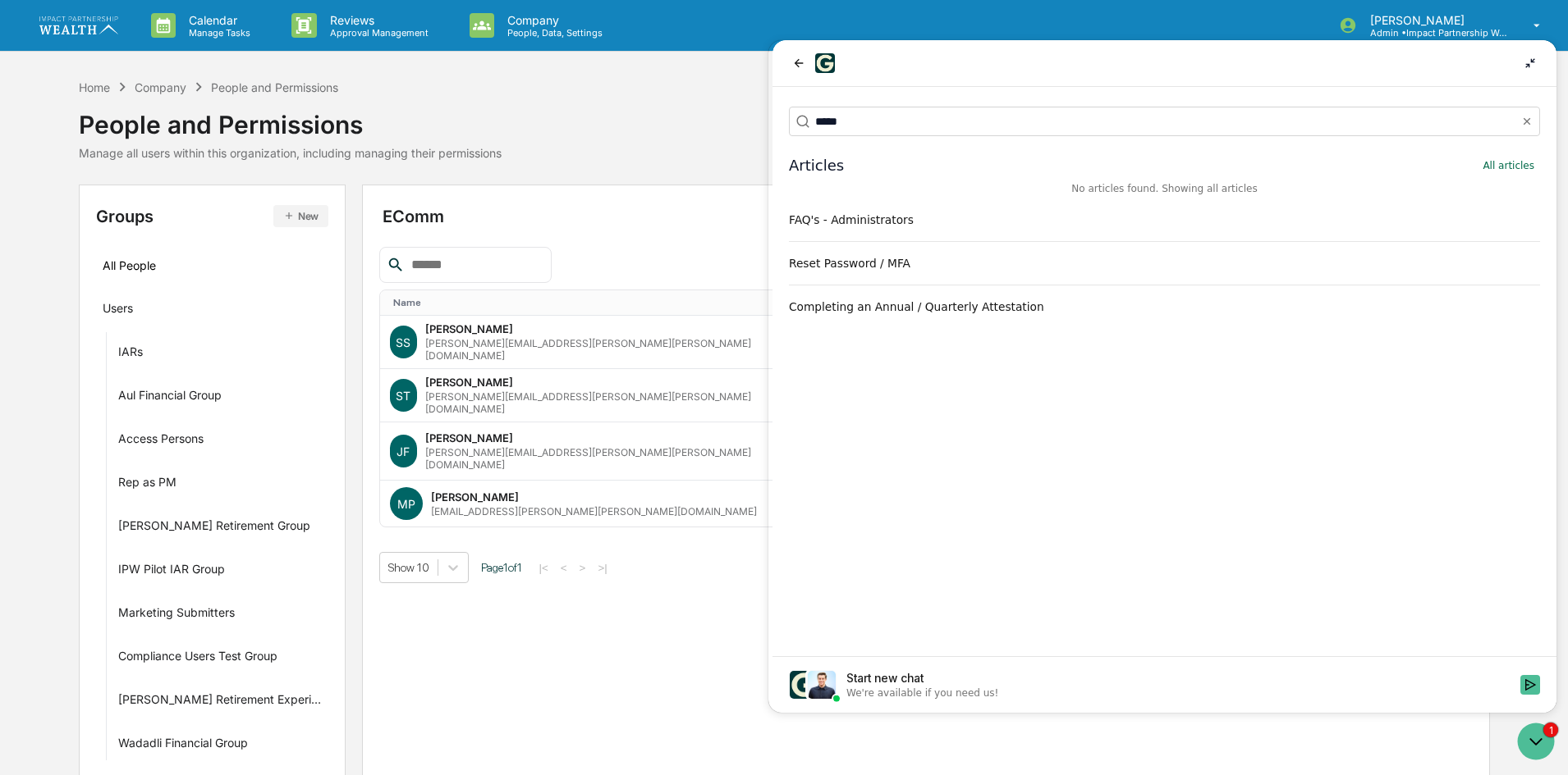
click at [886, 219] on div "FAQ's - Administrators" at bounding box center [1164, 220] width 751 height 17
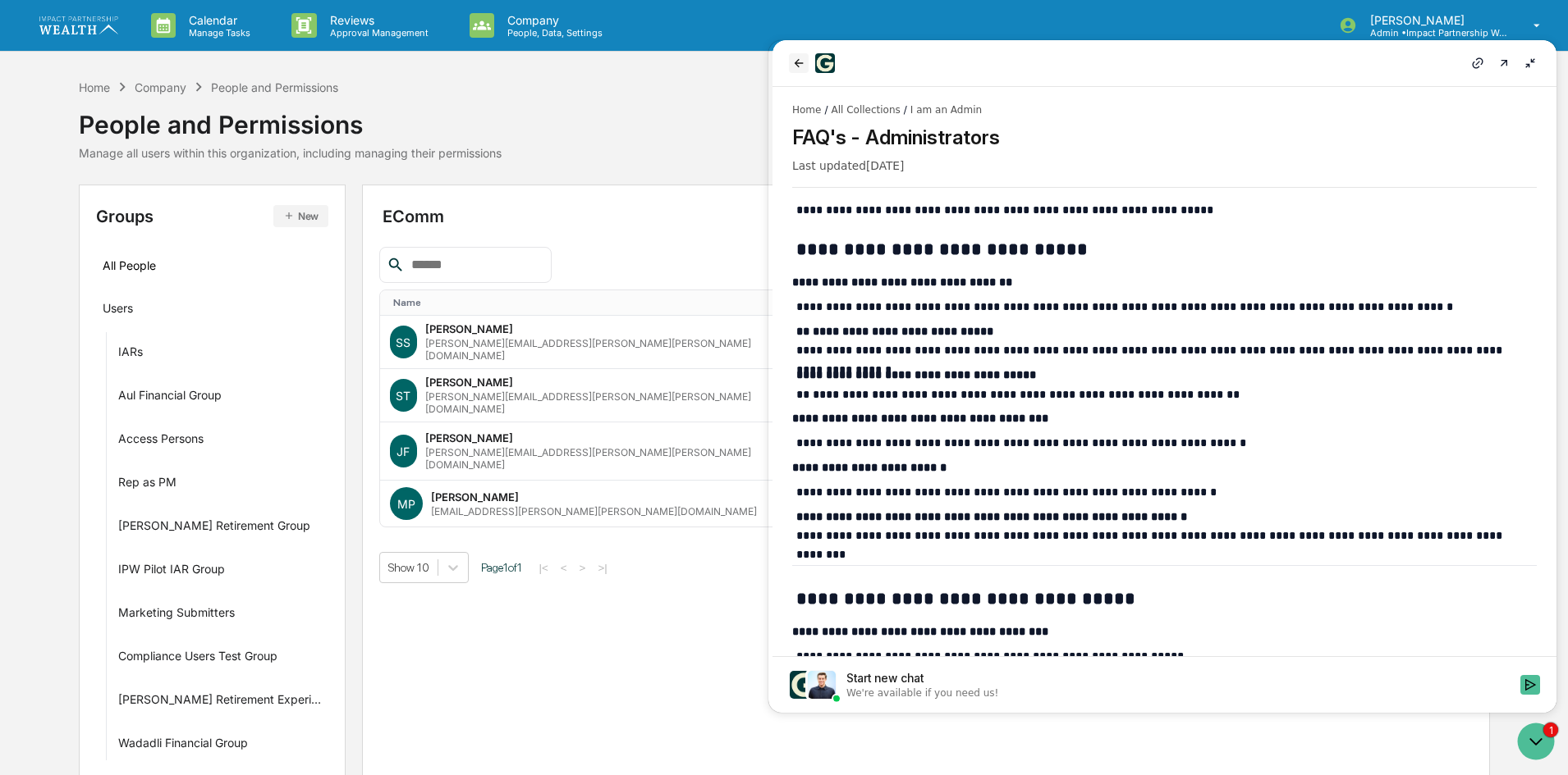
click at [801, 62] on icon "back" at bounding box center [798, 63] width 13 height 13
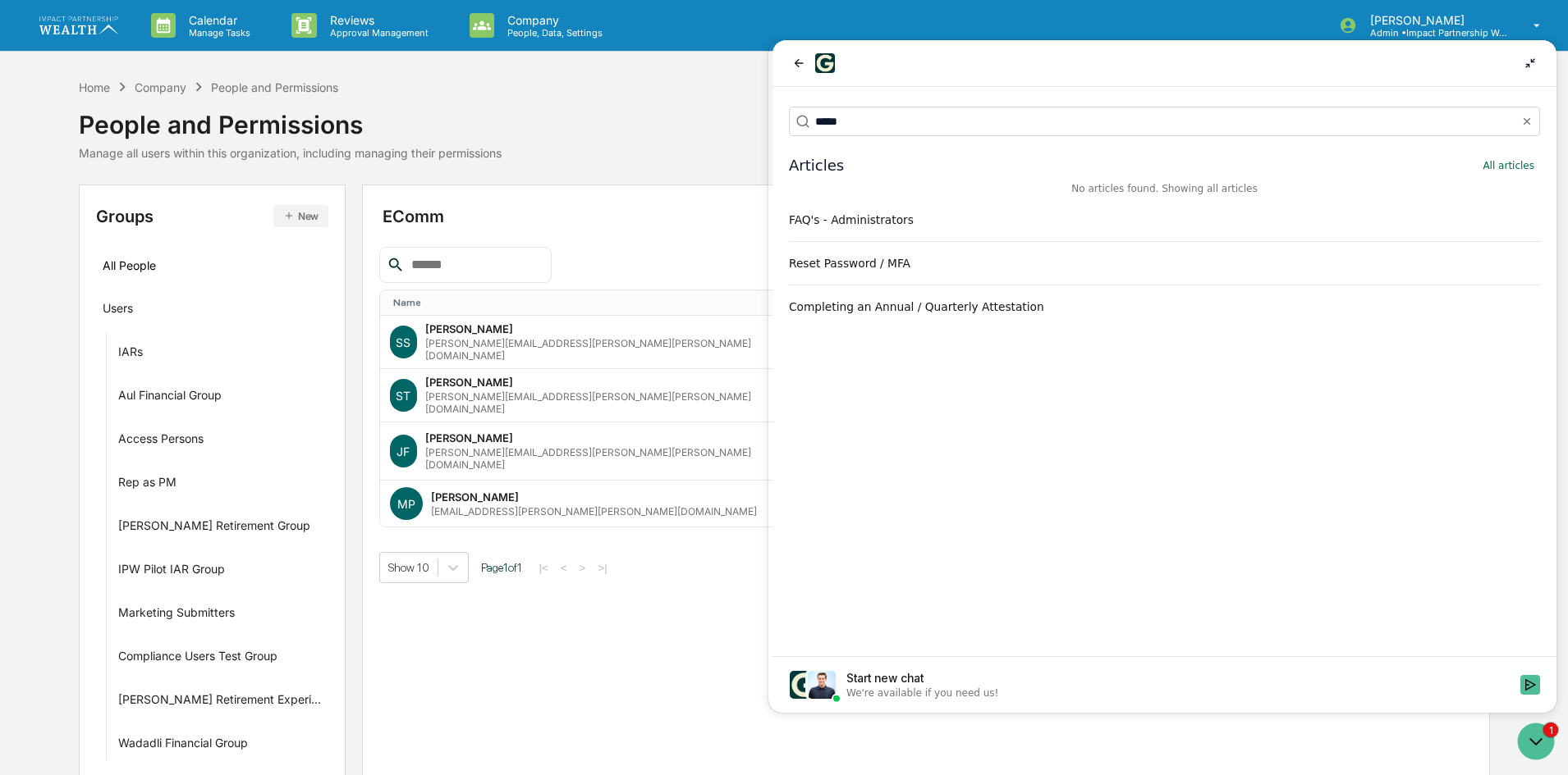
click at [847, 230] on button "FAQ's - Administrators" at bounding box center [1164, 220] width 764 height 29
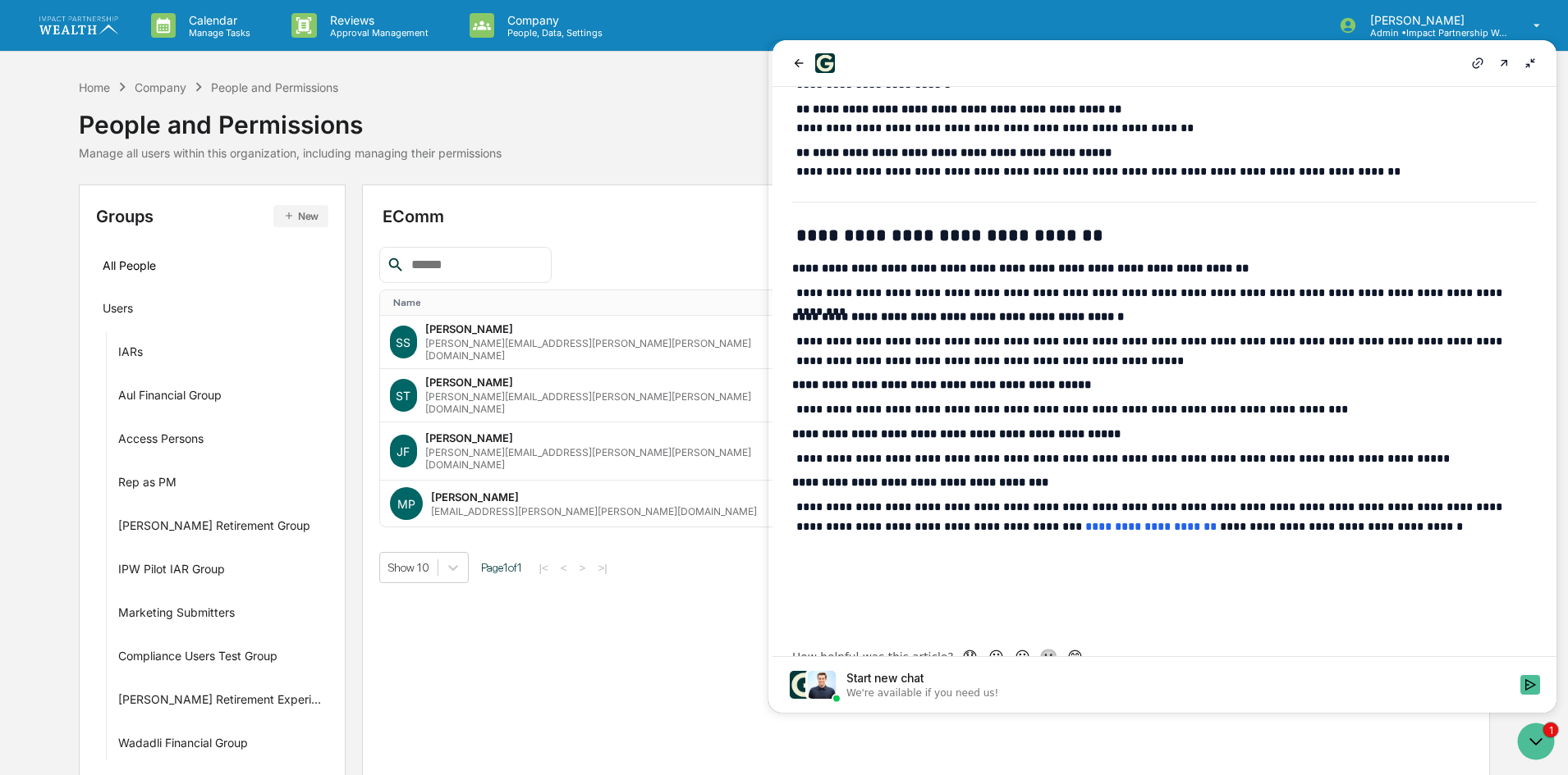
scroll to position [930, 0]
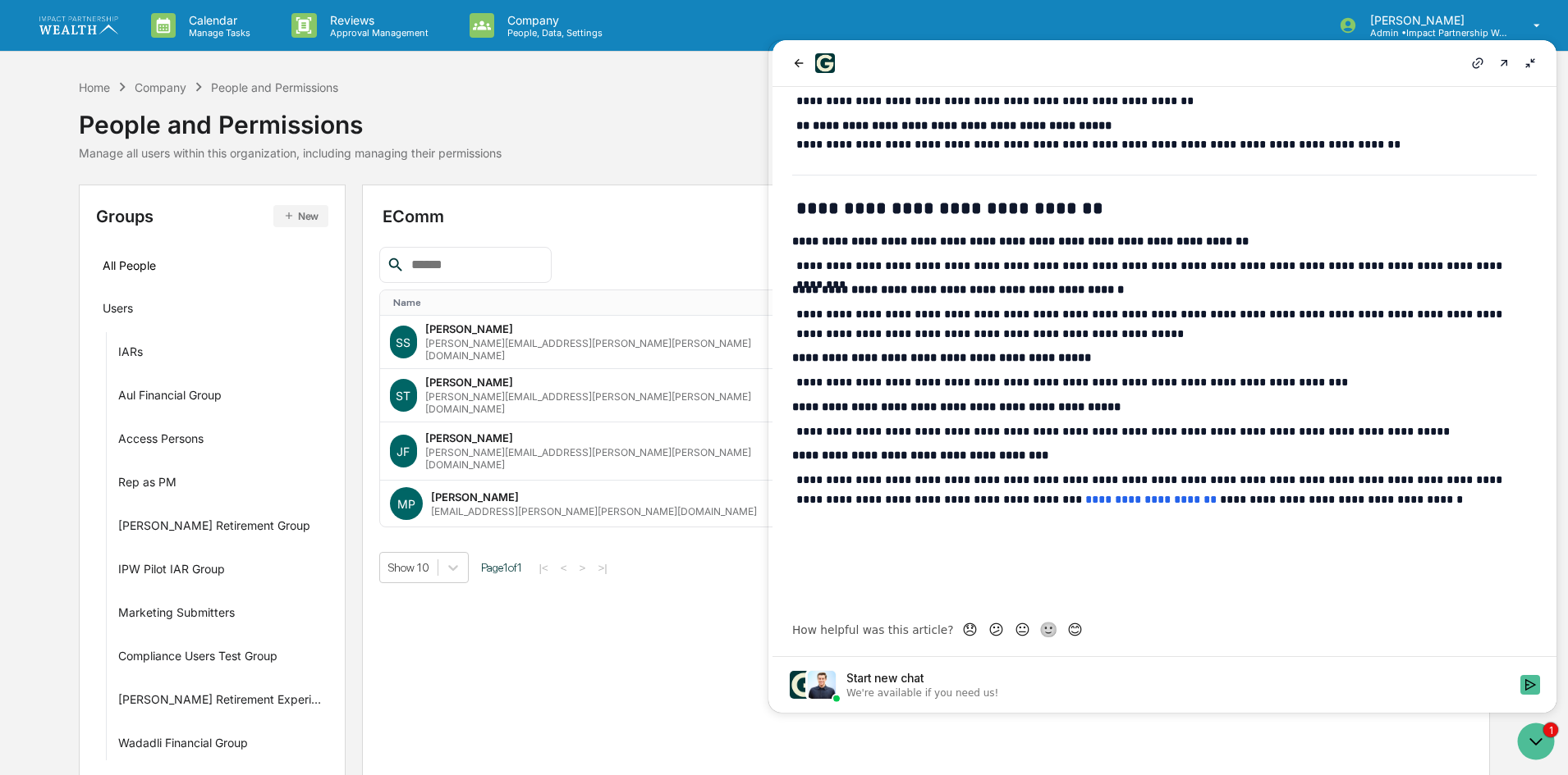
click at [729, 566] on div "EComm Add New People Name Status Groups SS Shawn Scholz shawn.scholz@ae-wm.com …" at bounding box center [925, 658] width 1128 height 948
drag, startPoint x: 1540, startPoint y: 62, endPoint x: 2308, endPoint y: 102, distance: 769.0
click at [1540, 62] on button at bounding box center [1530, 63] width 20 height 20
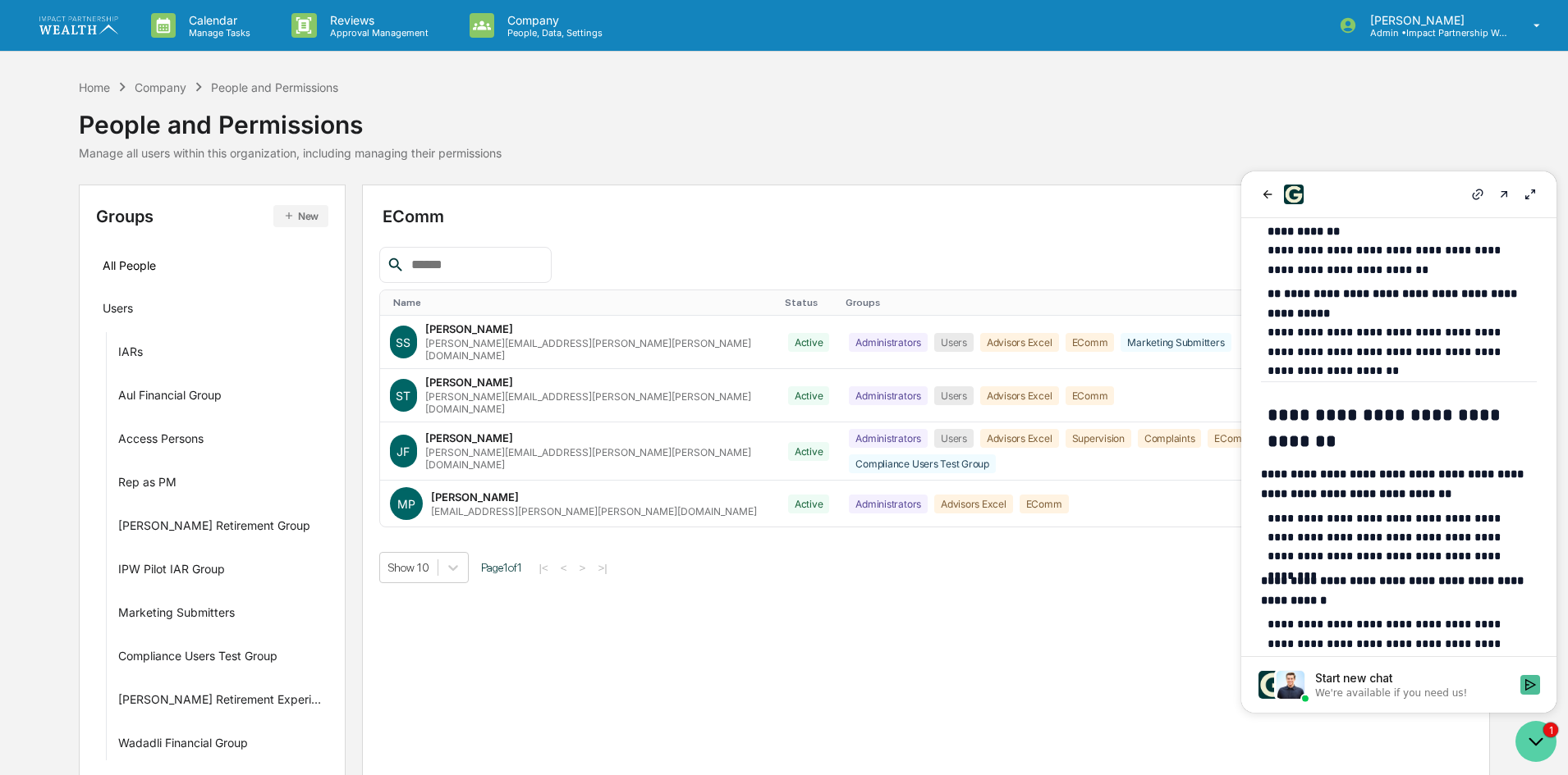
click at [1544, 749] on icon "Open customer support" at bounding box center [1536, 742] width 41 height 41
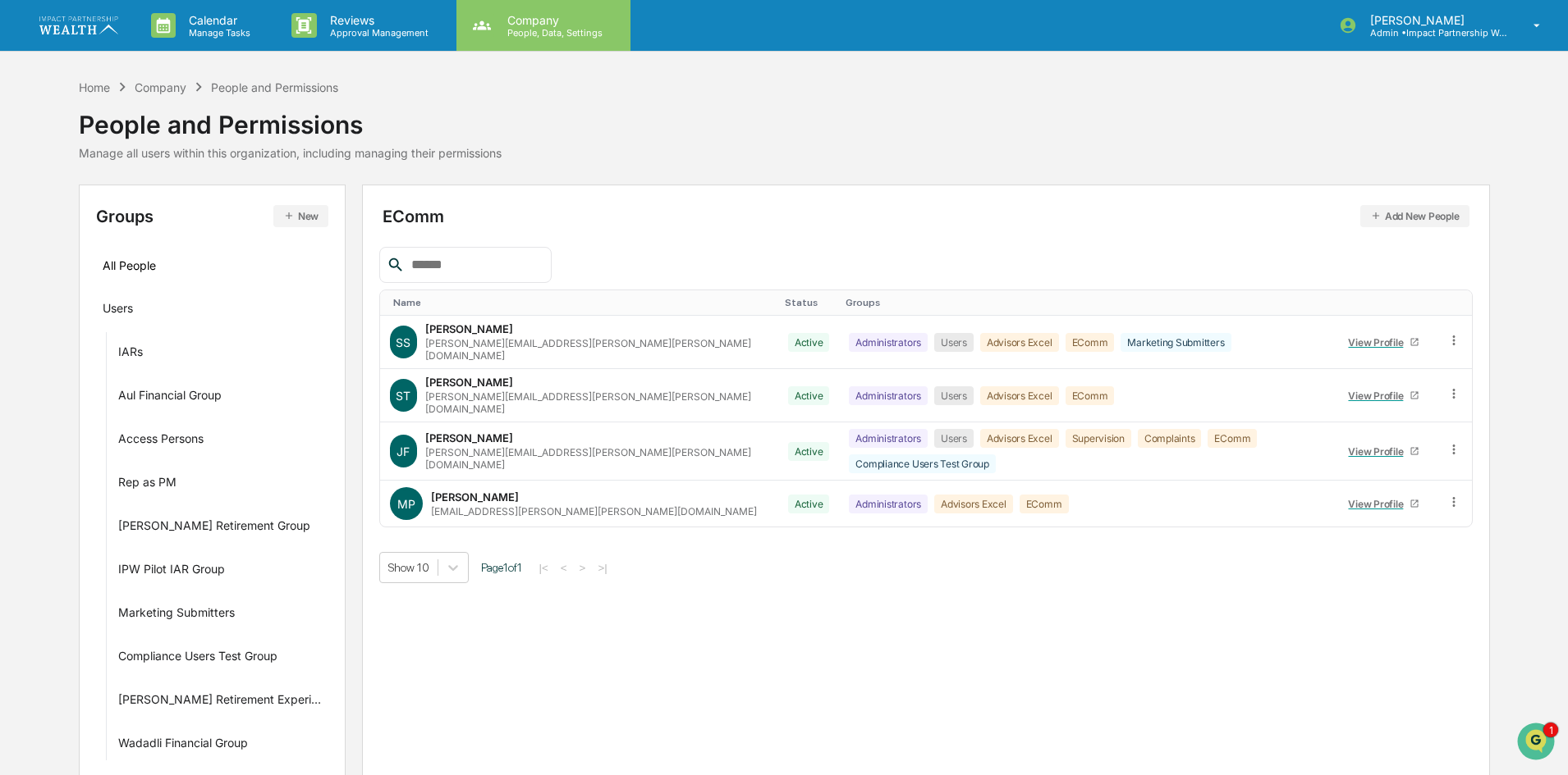
click at [527, 28] on p "People, Data, Settings" at bounding box center [552, 33] width 117 height 12
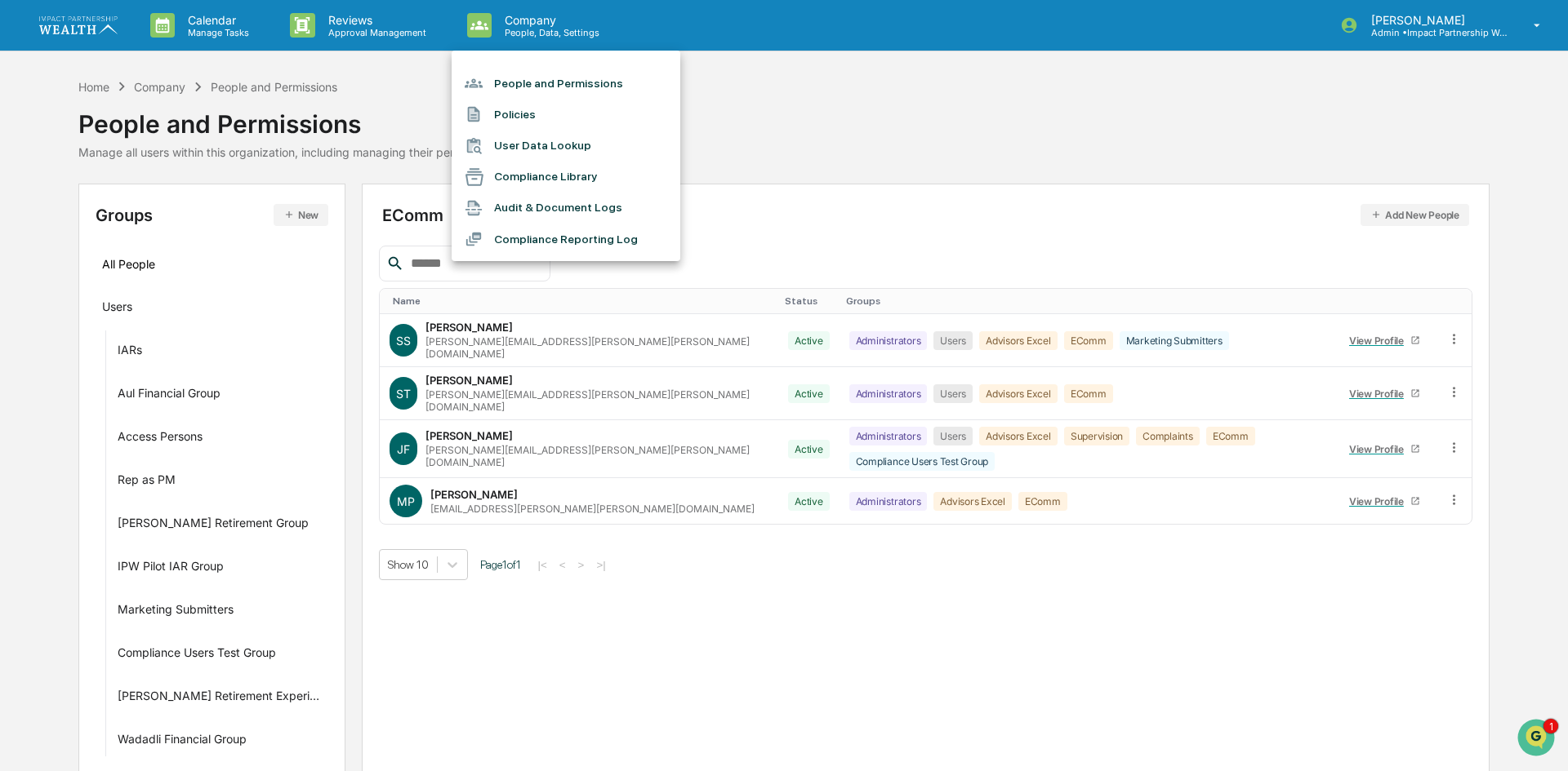
drag, startPoint x: 1029, startPoint y: 143, endPoint x: 1120, endPoint y: 108, distance: 97.5
click at [1030, 143] on div at bounding box center [784, 385] width 1568 height 771
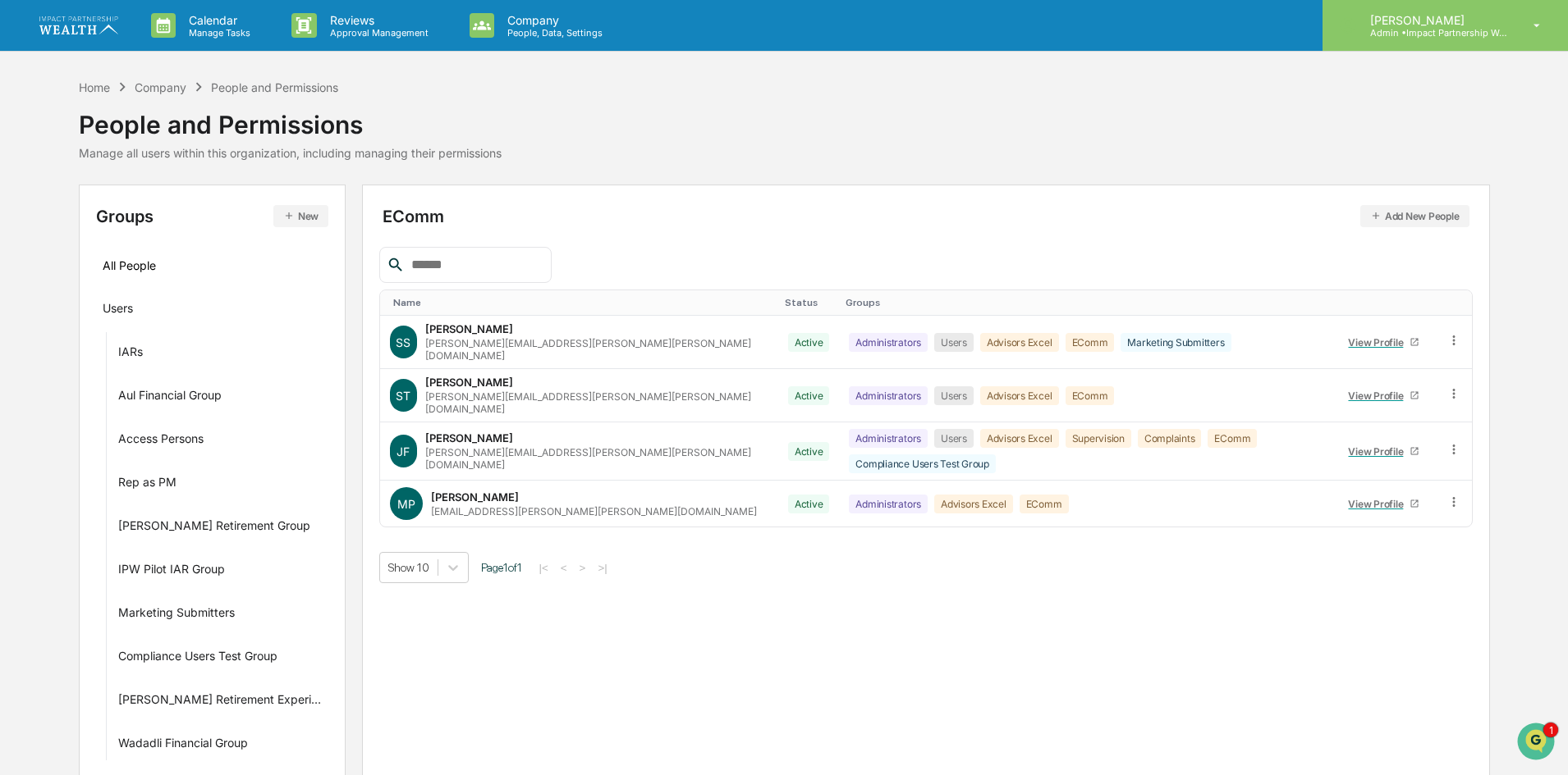
click at [1529, 28] on icon at bounding box center [1537, 26] width 28 height 16
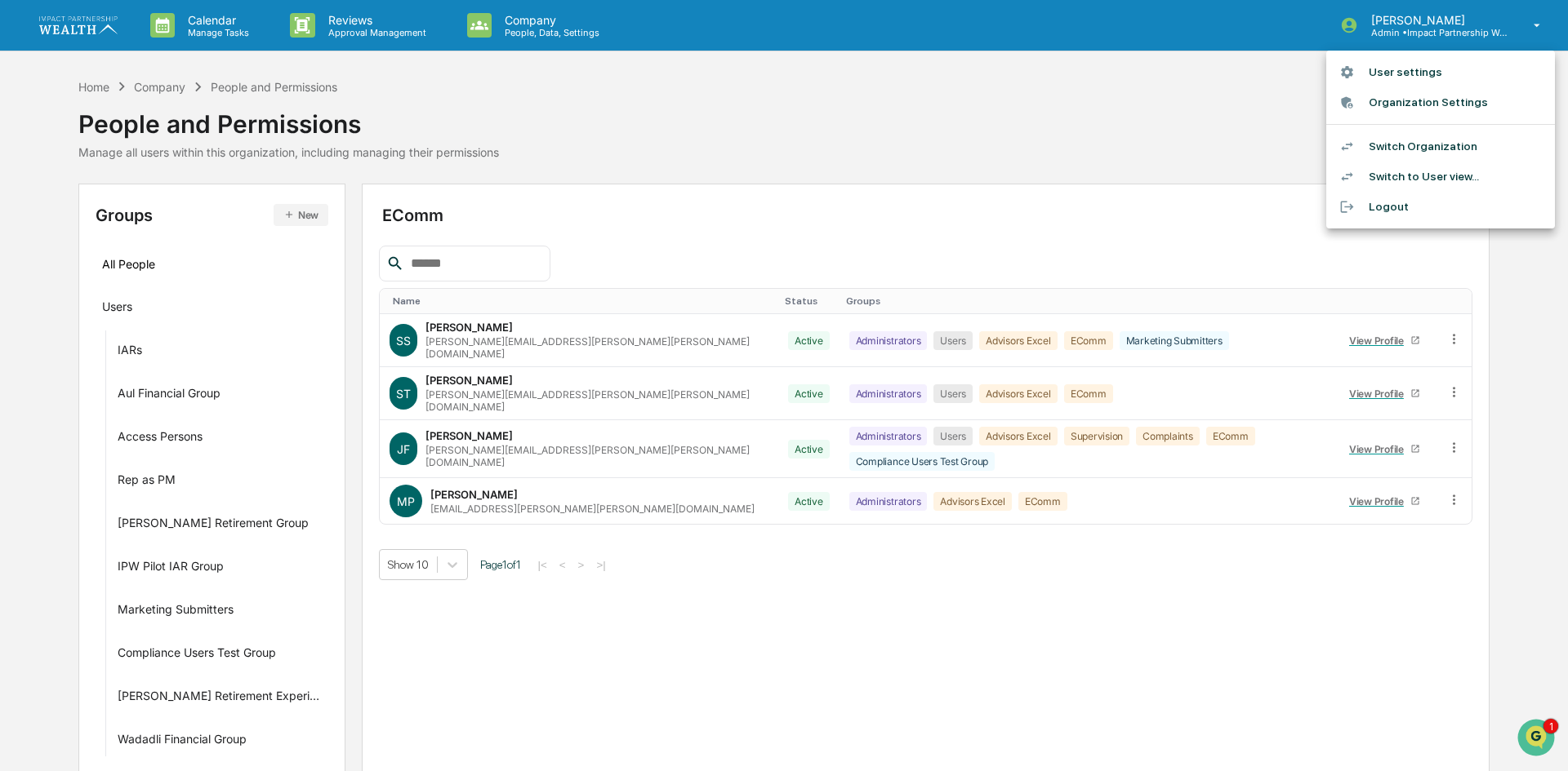
click at [1436, 107] on li "Organization Settings" at bounding box center [1441, 102] width 229 height 30
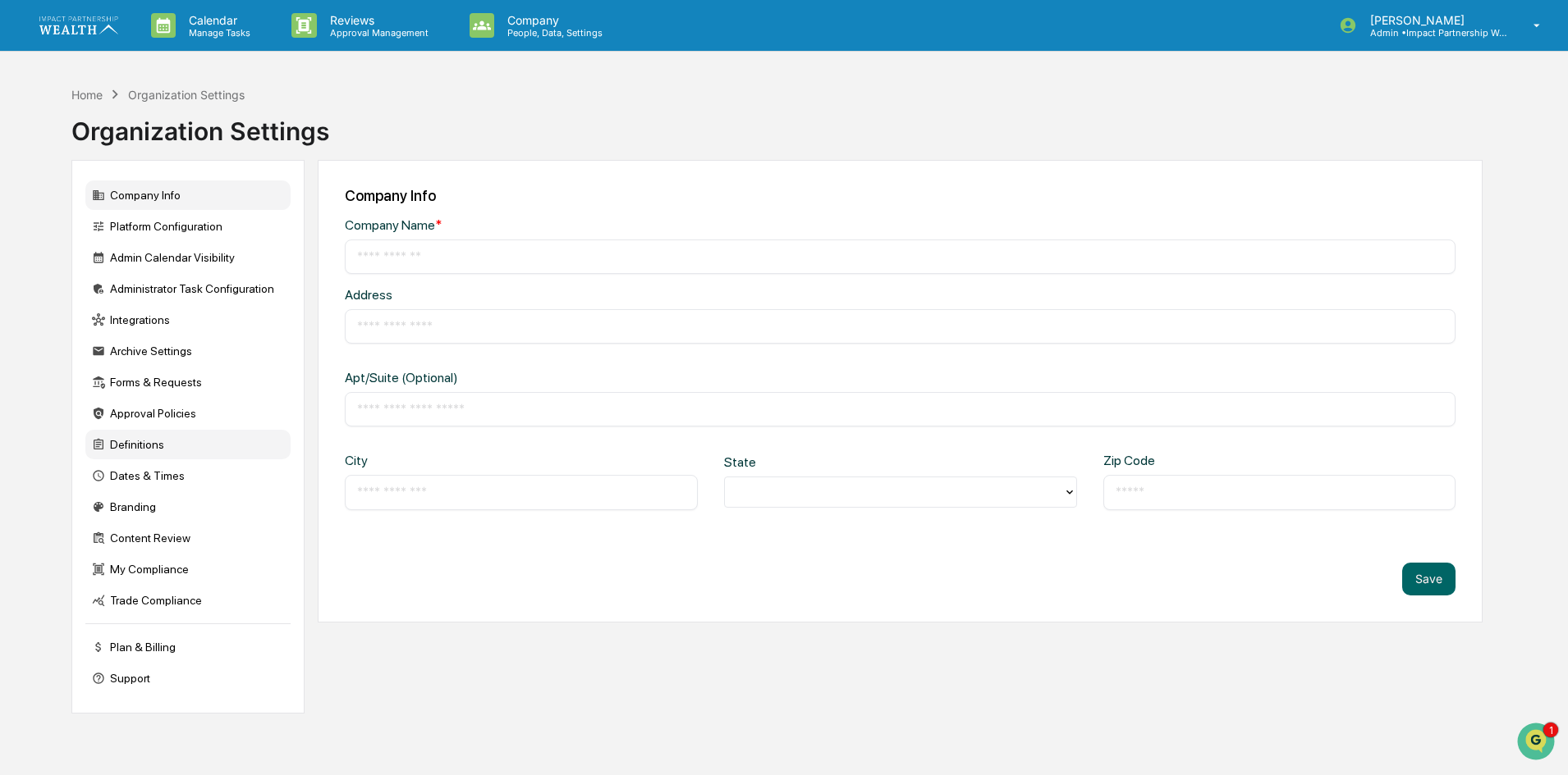
type input "**********"
type input "********"
type input "*****"
click at [164, 350] on div "Archive Settings" at bounding box center [188, 352] width 205 height 29
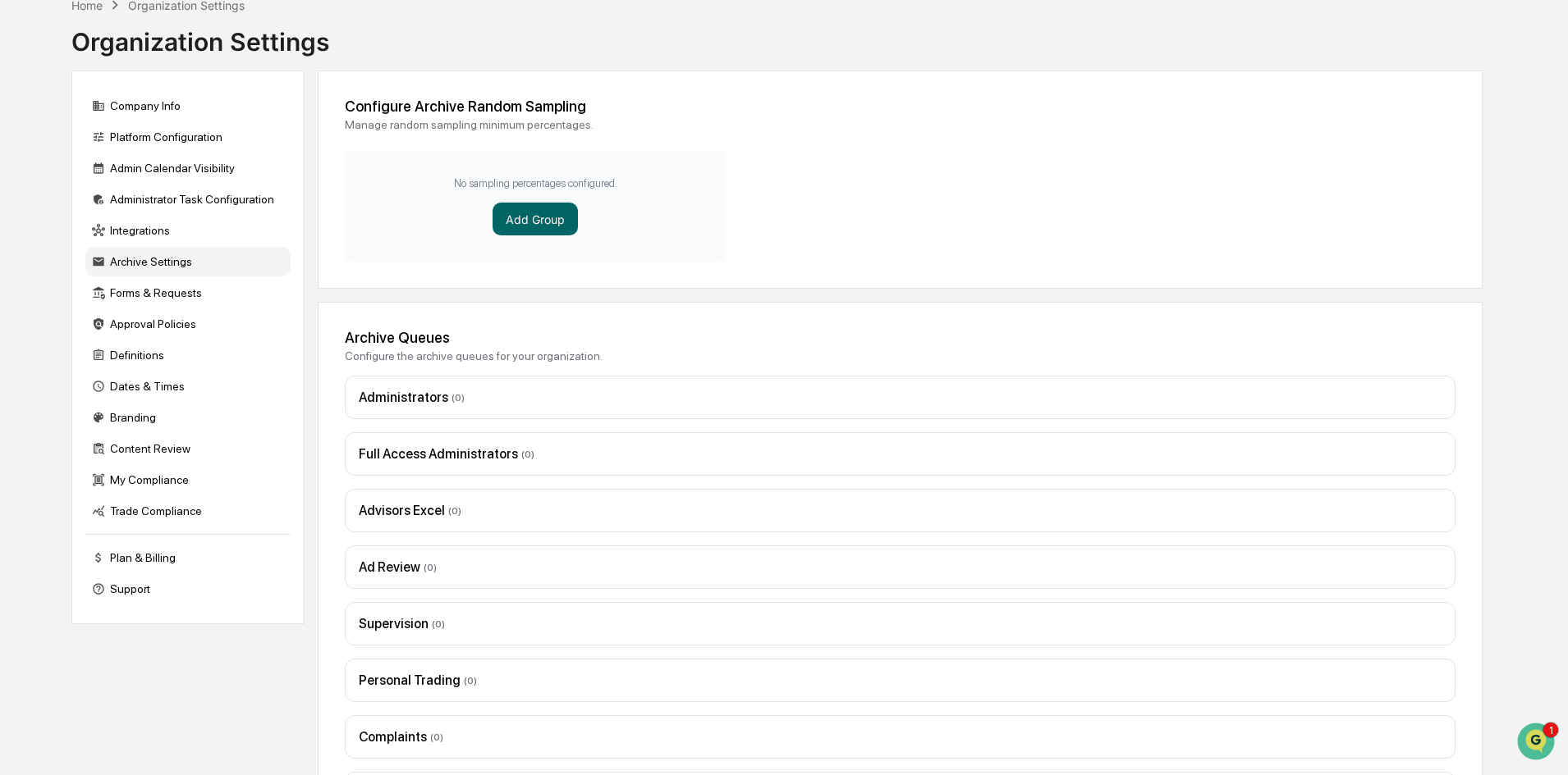
scroll to position [197, 0]
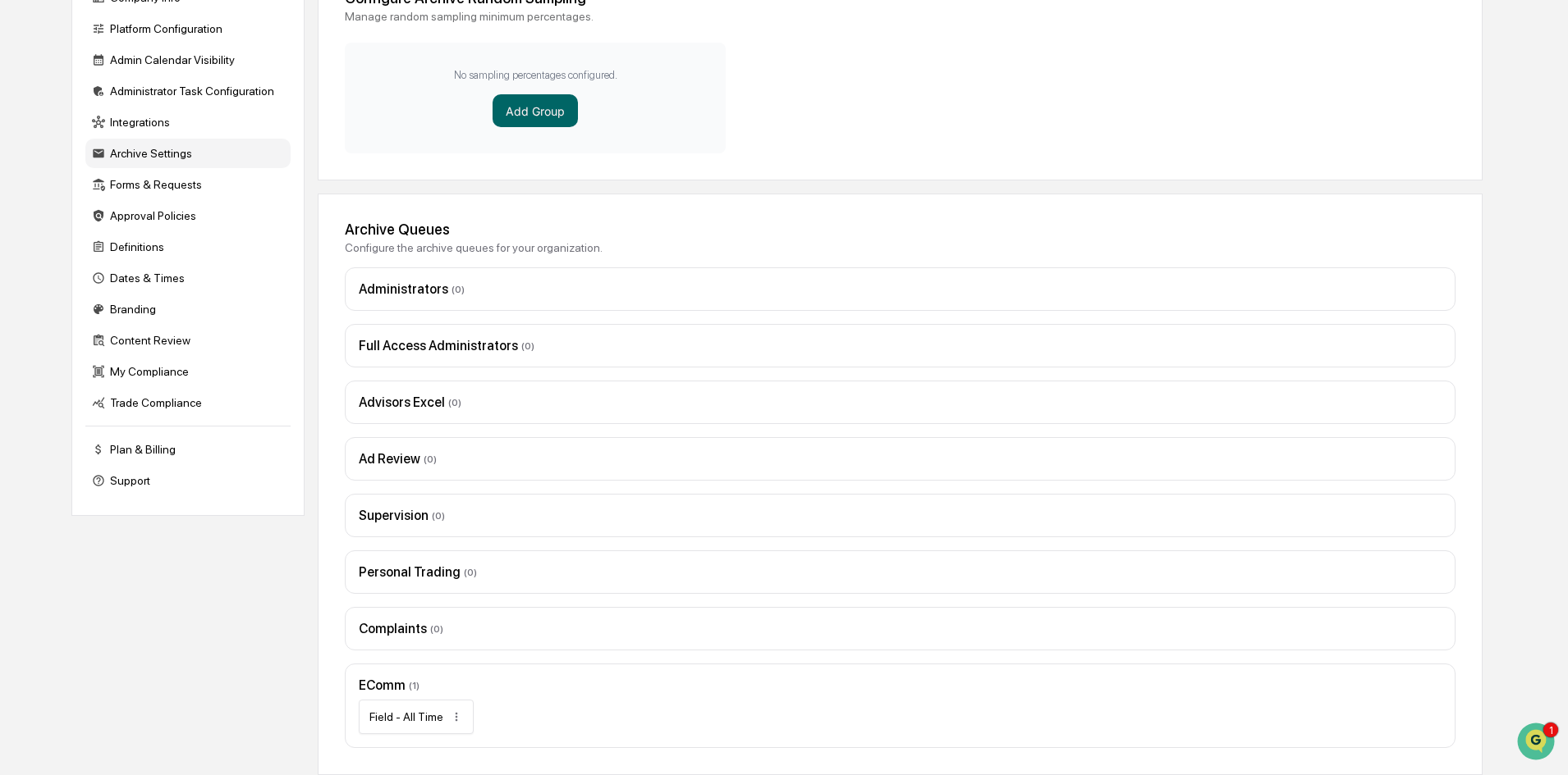
click at [386, 669] on div "EComm ( 1 ) Field - All Time" at bounding box center [900, 706] width 1110 height 84
click at [407, 693] on div "EComm ( 1 ) Field - All Time" at bounding box center [900, 706] width 1110 height 84
click at [431, 714] on div "Field - All Time" at bounding box center [406, 716] width 74 height 13
click at [453, 578] on html "Calendar Manage Tasks Reviews Approval Management Company People, Data, Setting…" at bounding box center [784, 190] width 1568 height 775
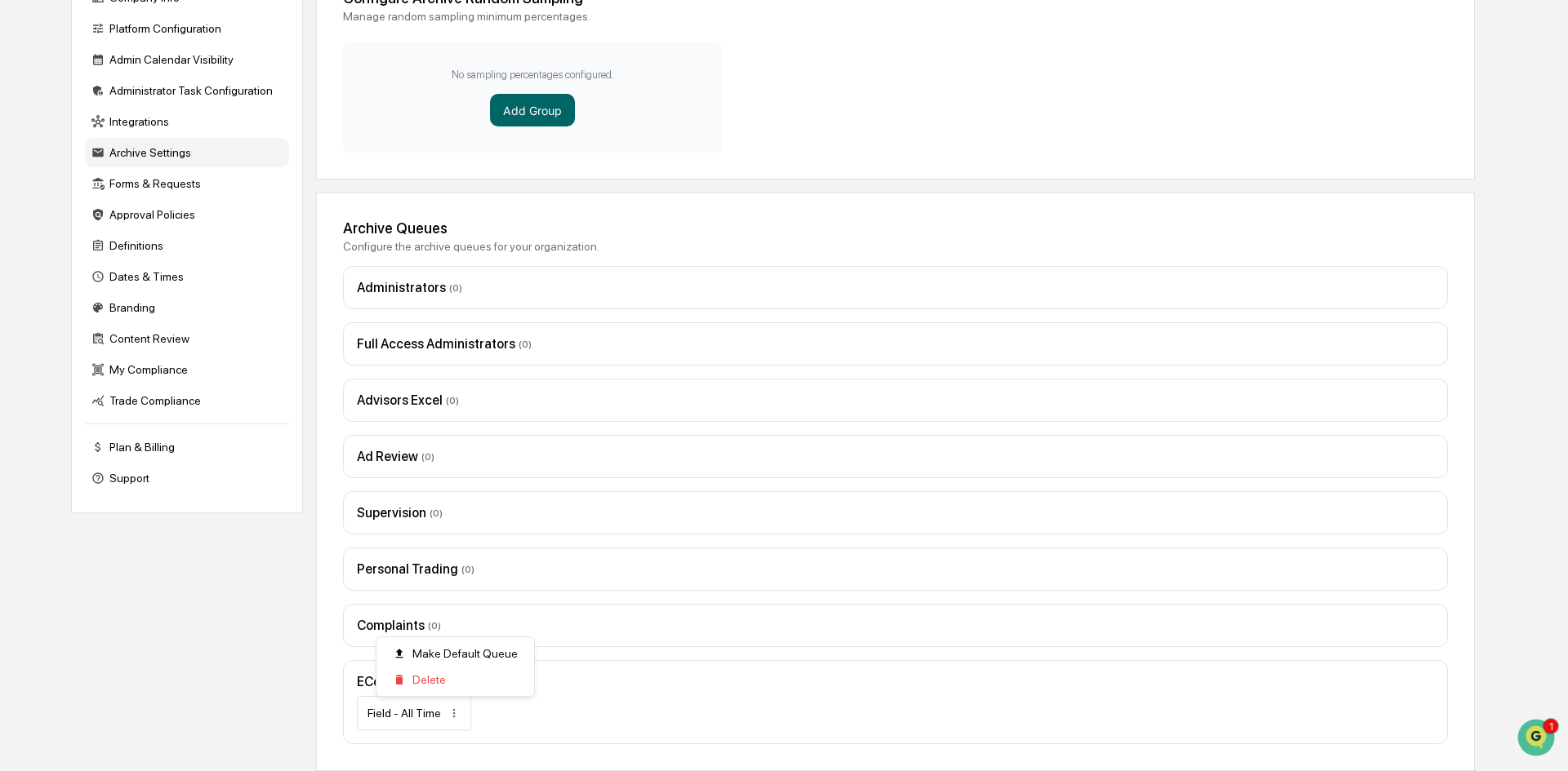
click at [536, 575] on html "Calendar Manage Tasks Reviews Approval Management Company People, Data, Setting…" at bounding box center [784, 189] width 1568 height 771
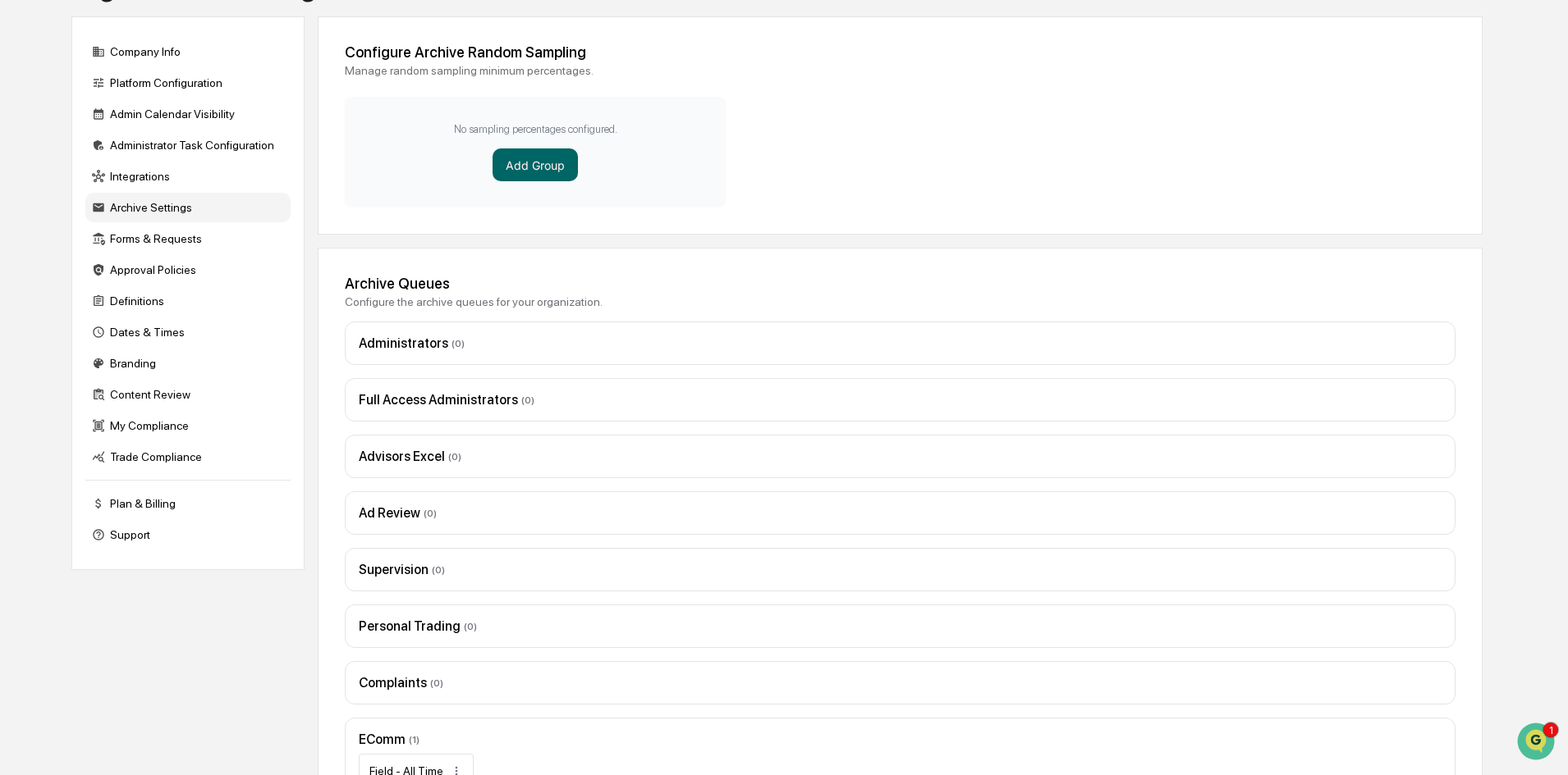
scroll to position [33, 0]
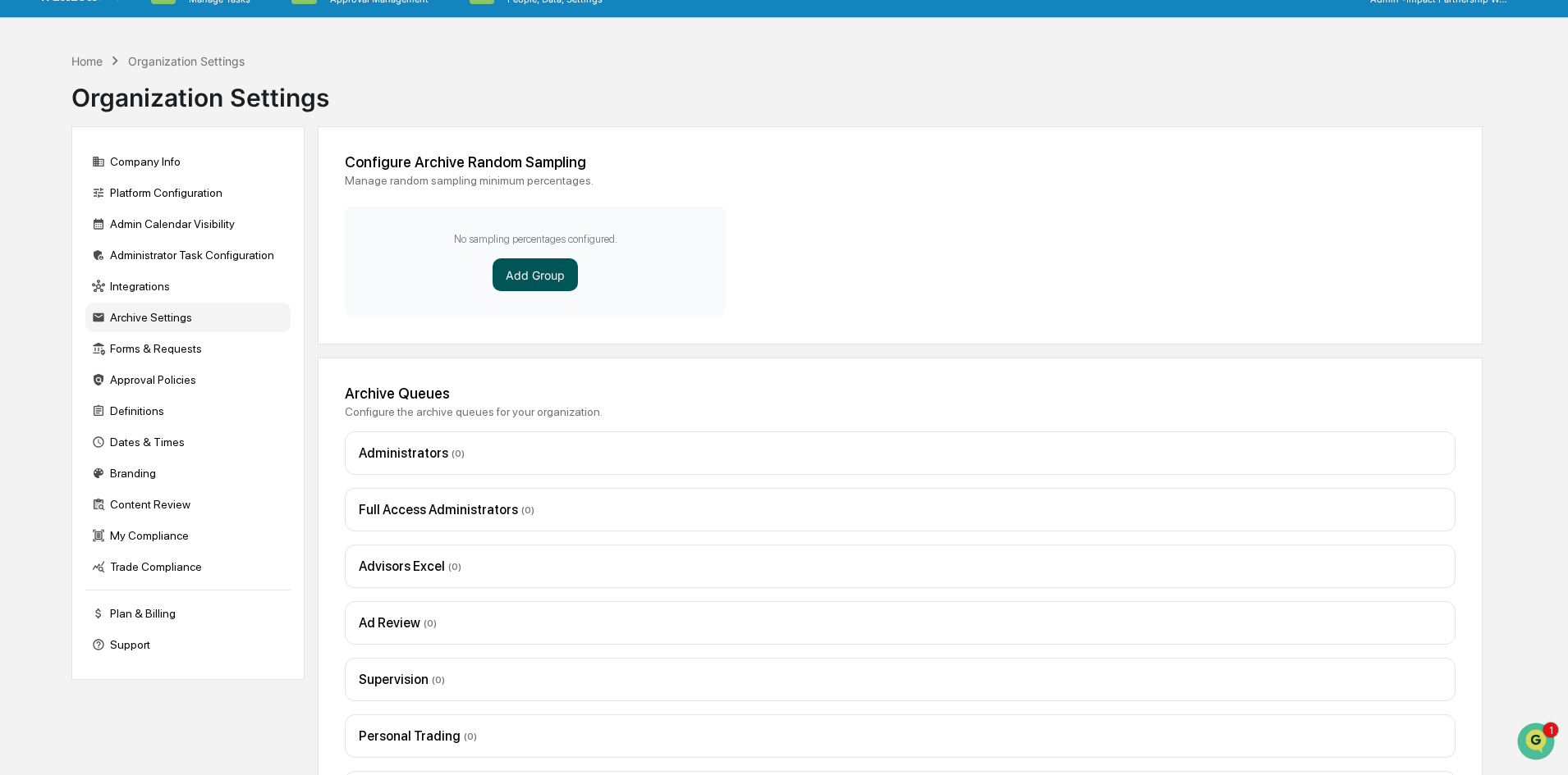
click at [528, 273] on button "Add Group" at bounding box center [534, 274] width 85 height 32
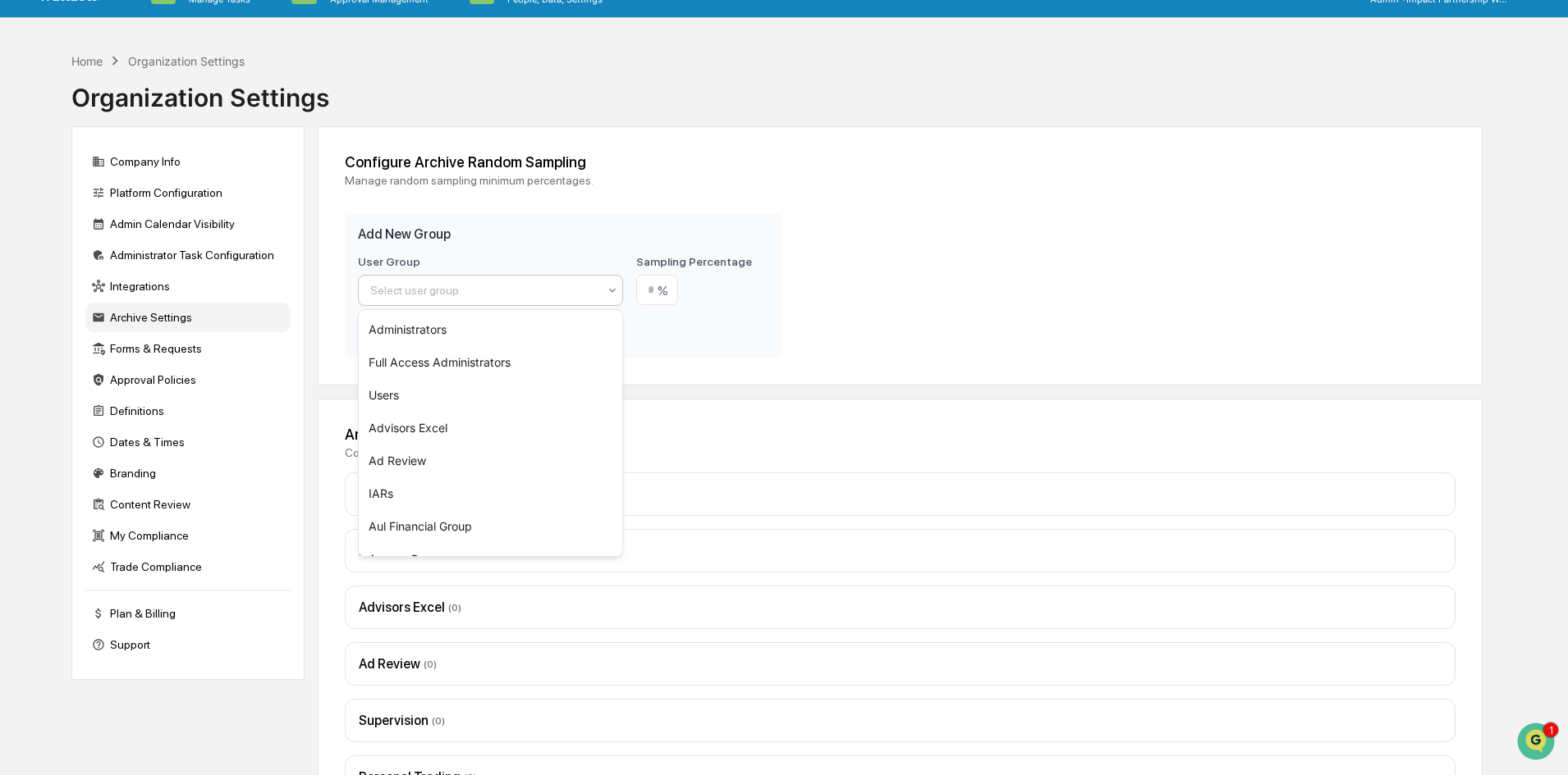
click at [484, 298] on div at bounding box center [483, 290] width 227 height 17
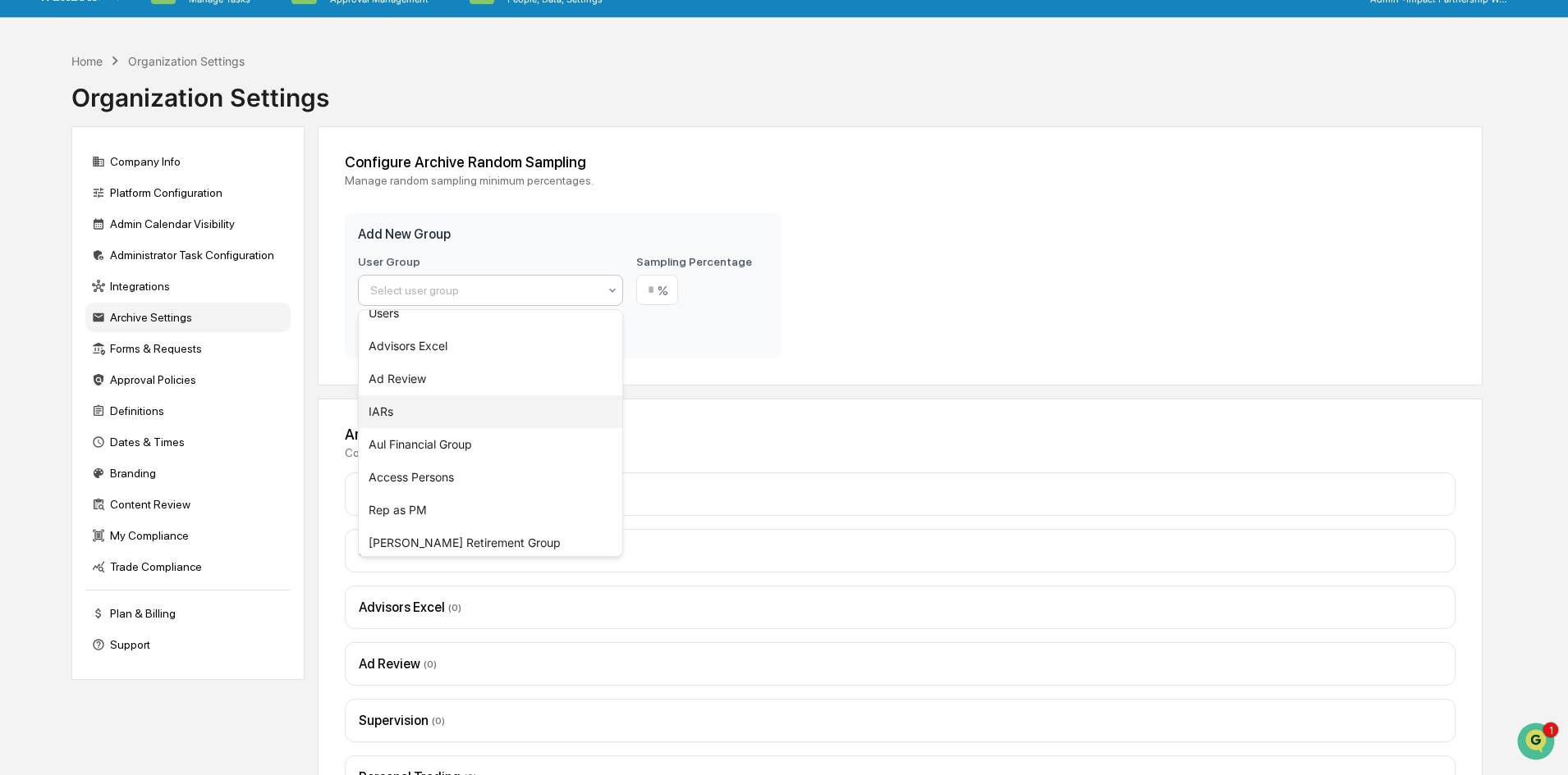
click at [401, 409] on div "IARs" at bounding box center [490, 412] width 263 height 32
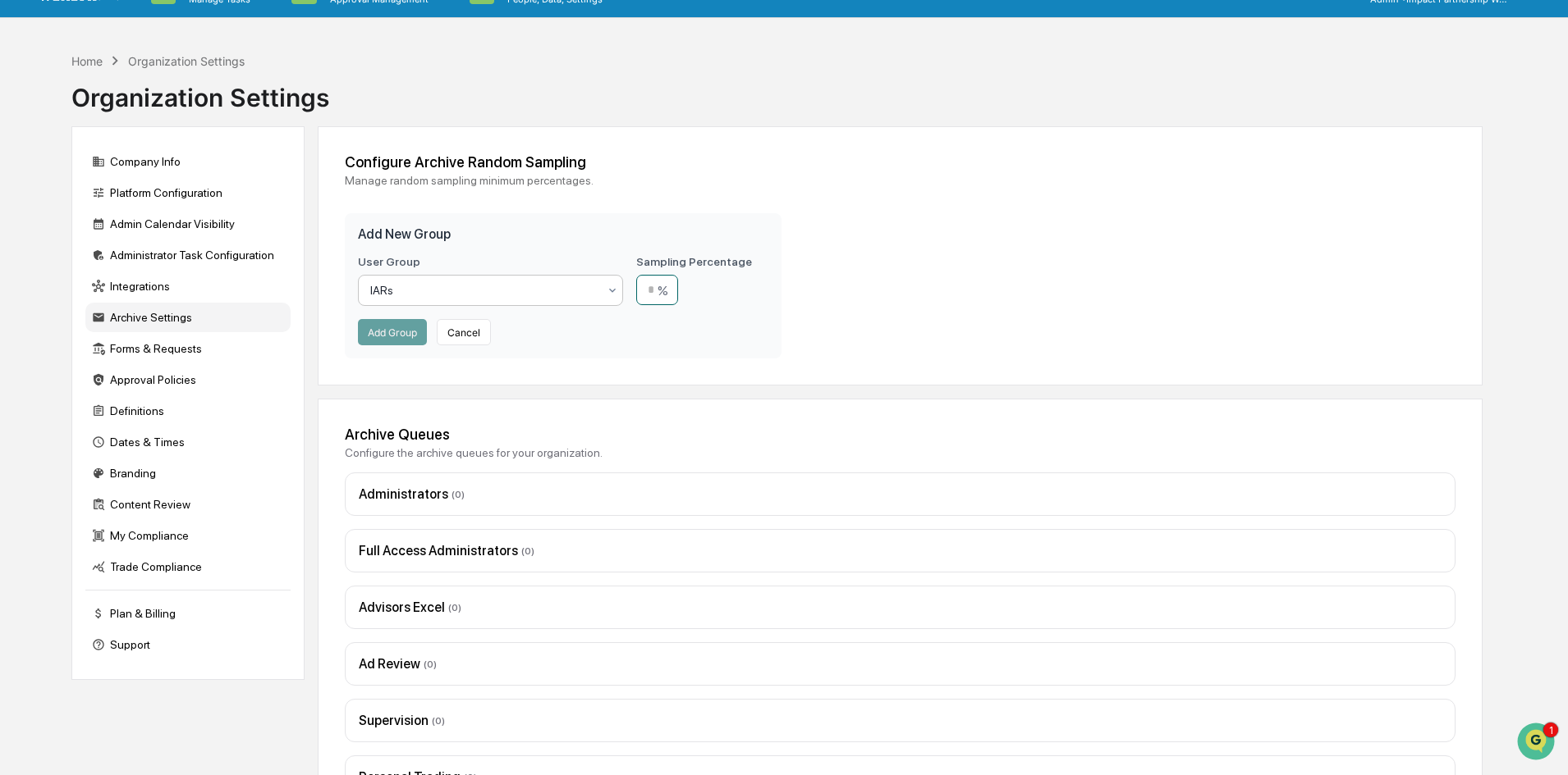
click at [667, 284] on input "number" at bounding box center [656, 290] width 42 height 30
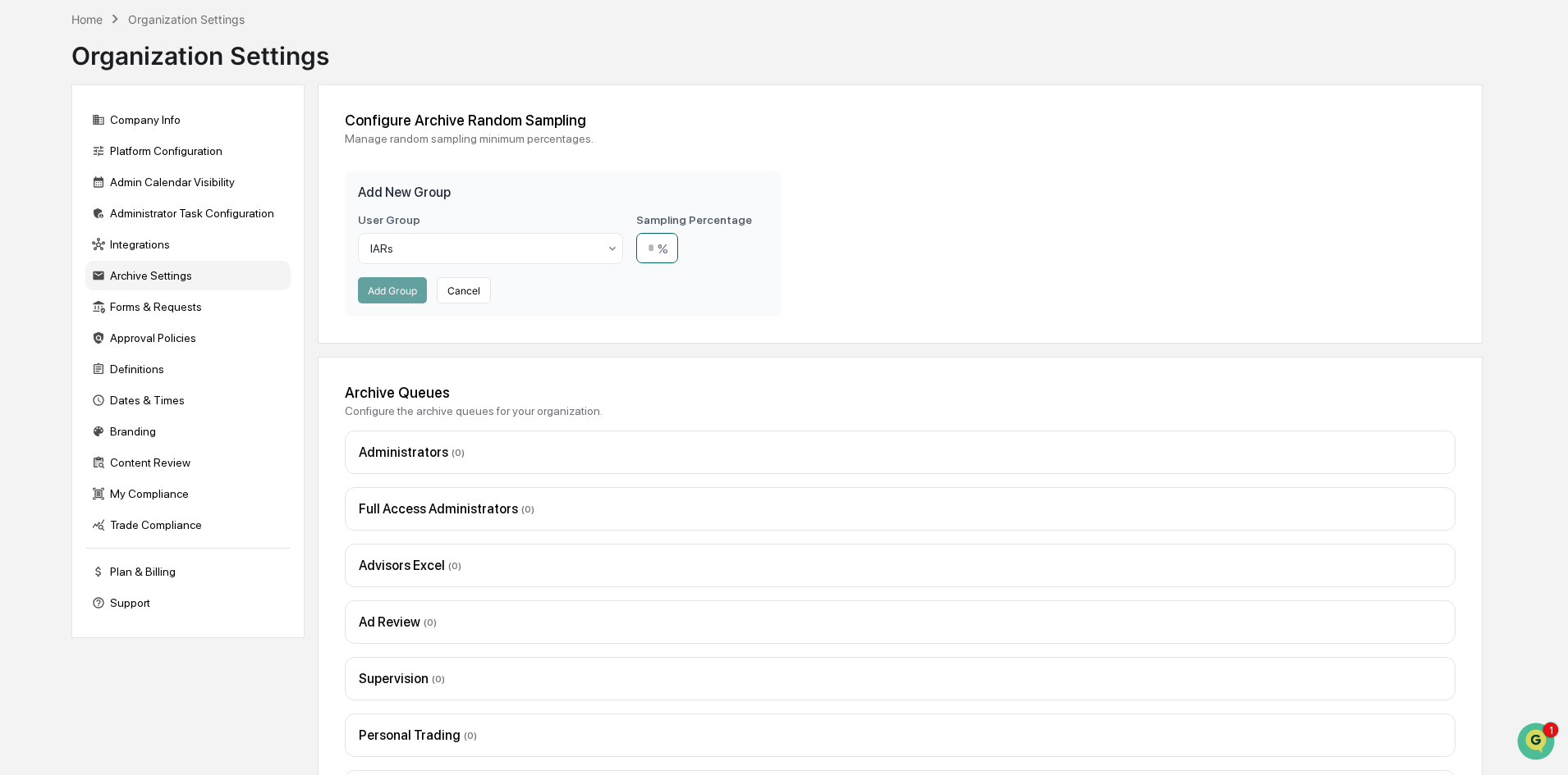
scroll to position [0, 0]
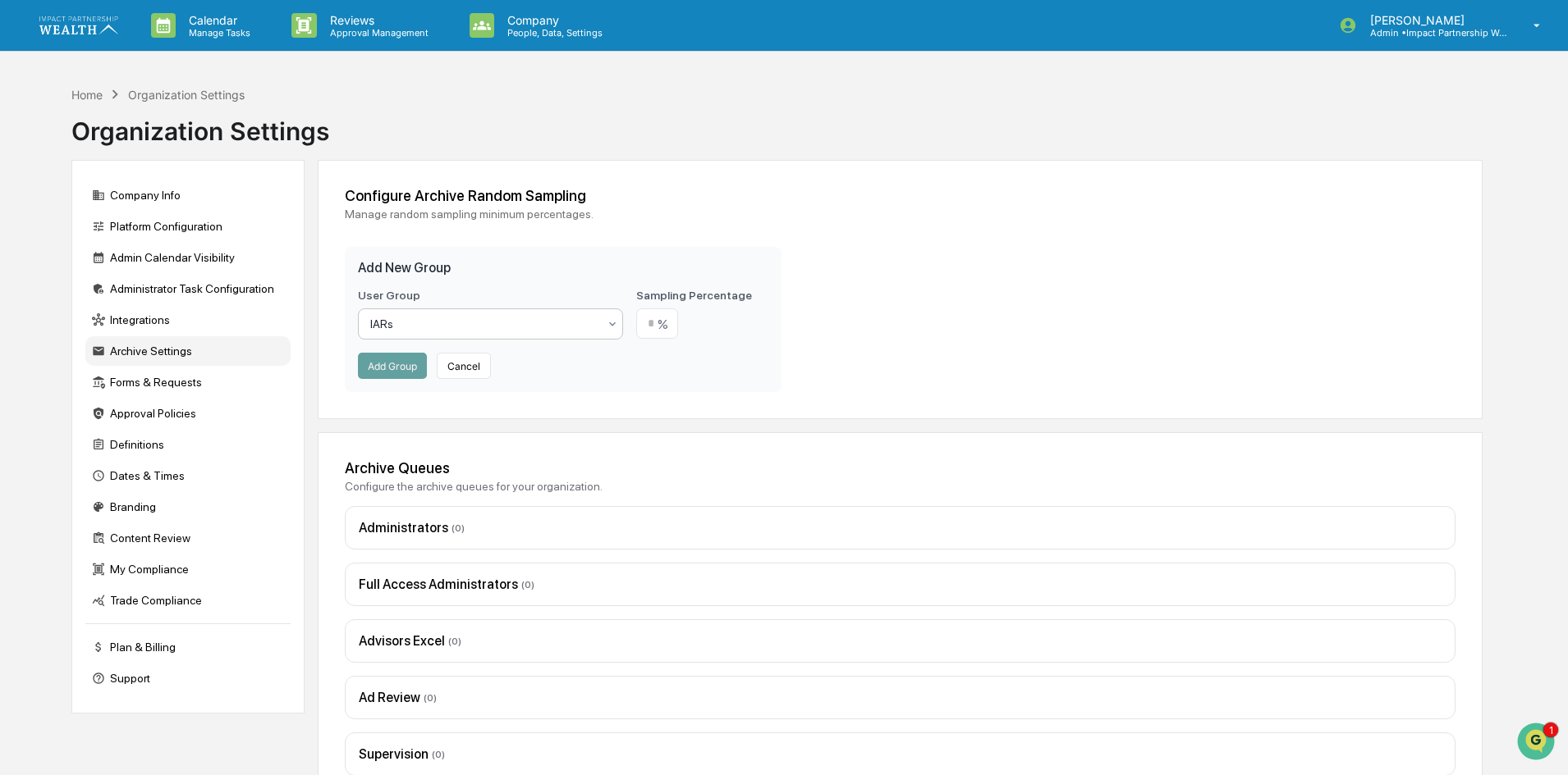
click at [488, 327] on div at bounding box center [483, 324] width 227 height 17
click at [678, 327] on input "number" at bounding box center [656, 323] width 42 height 30
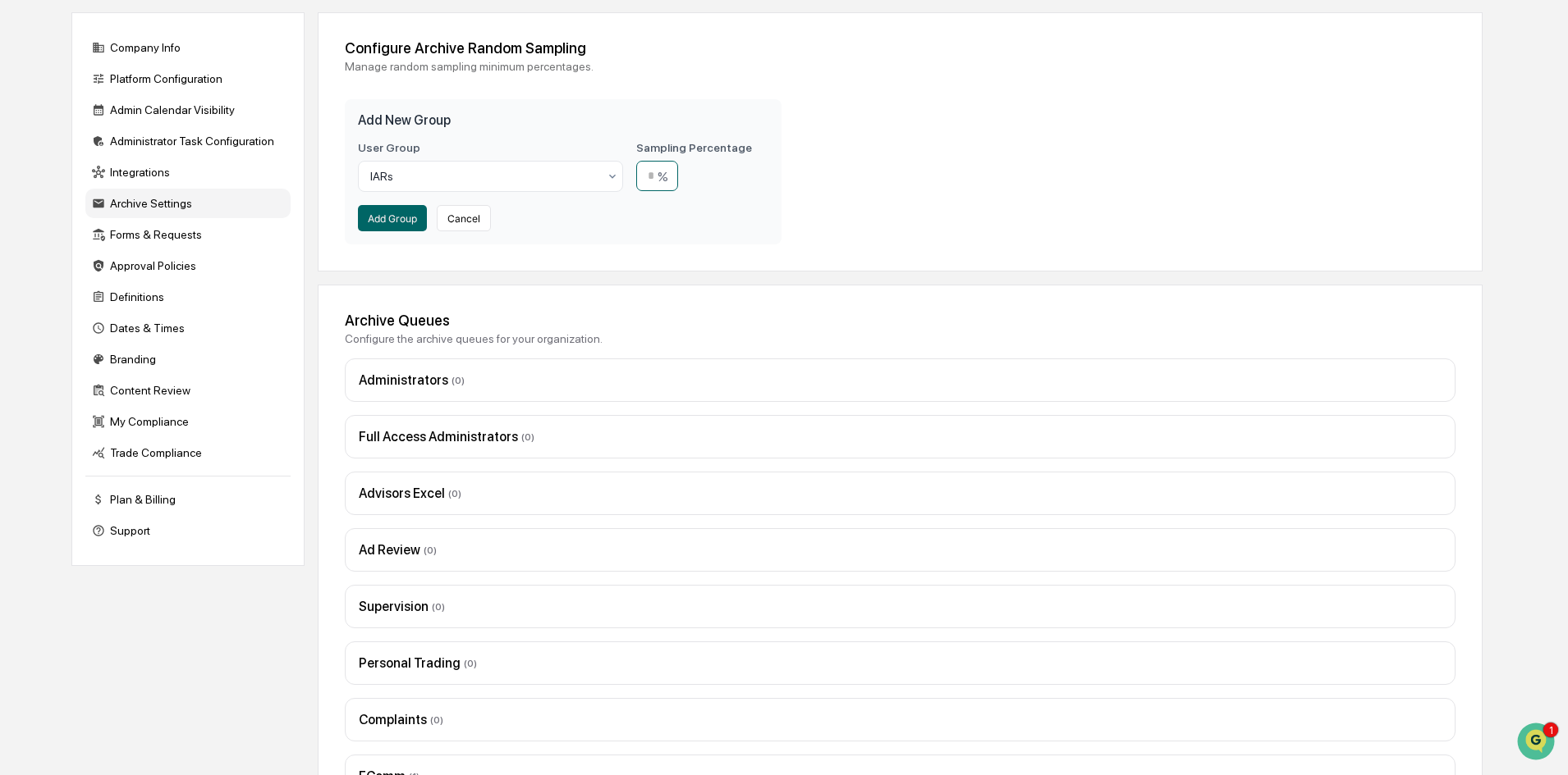
scroll to position [239, 0]
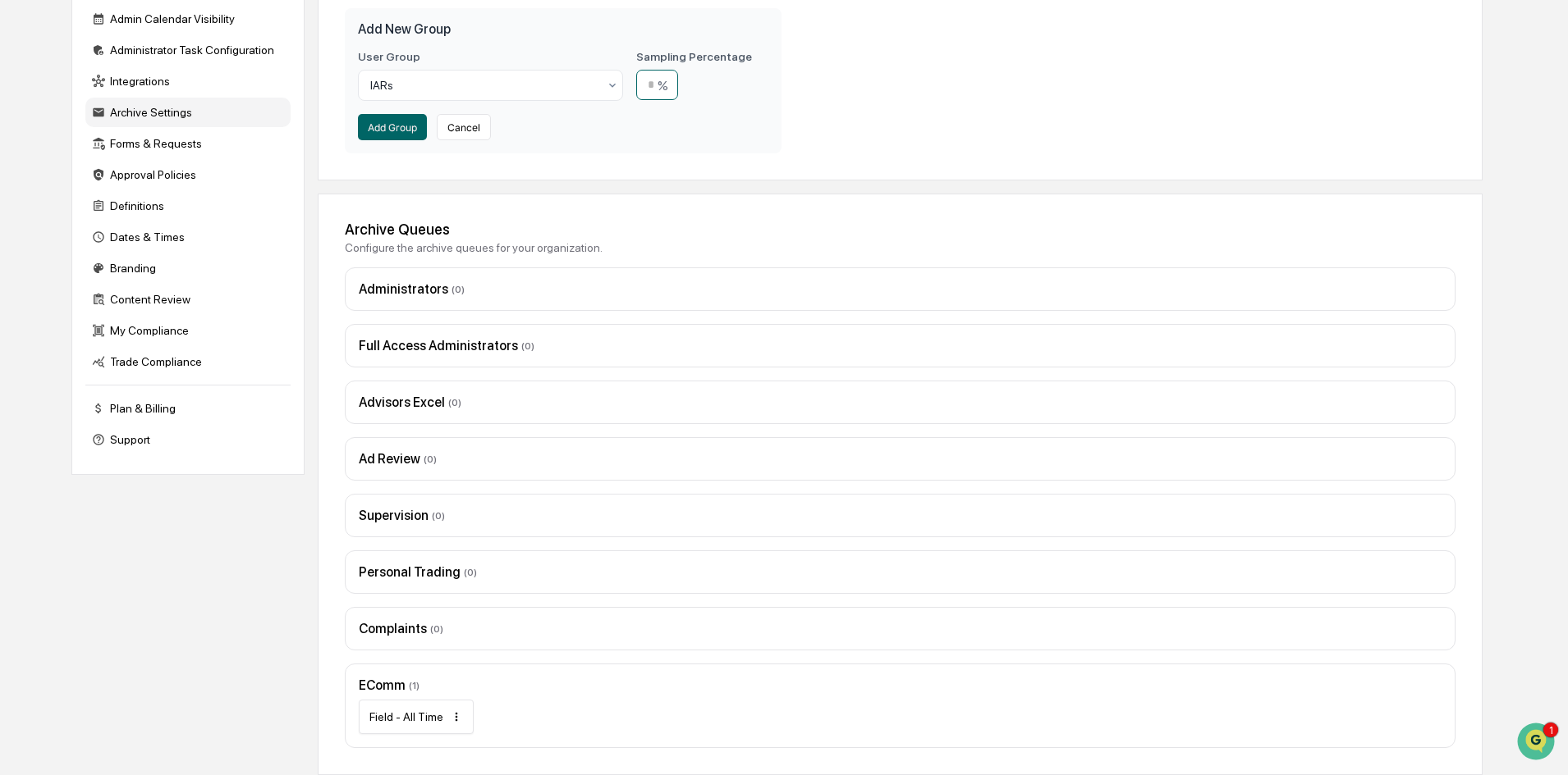
type input "*"
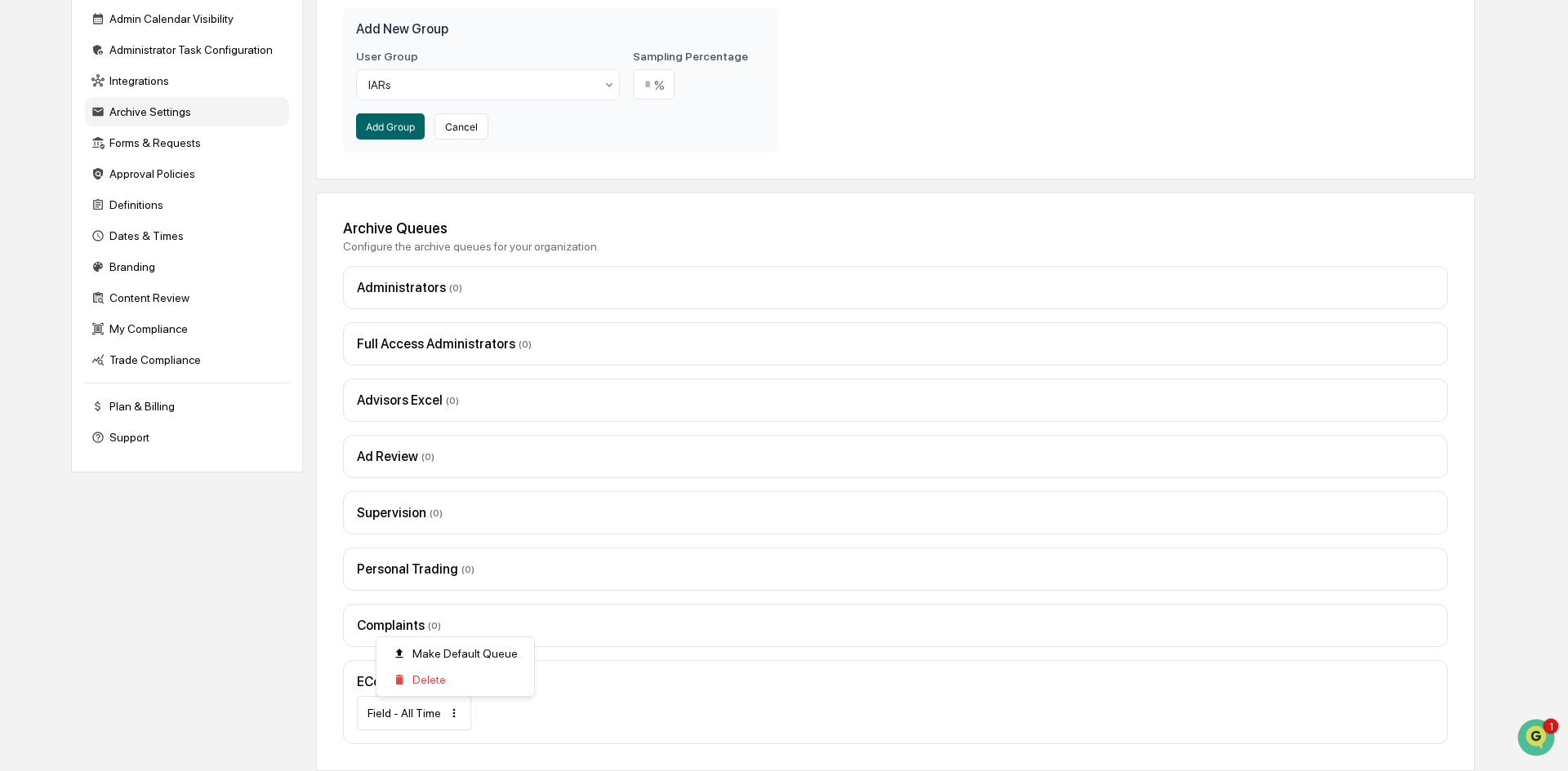
click at [452, 534] on html "Calendar Manage Tasks Reviews Approval Management Company People, Data, Setting…" at bounding box center [784, 148] width 1568 height 771
click at [581, 534] on html "Calendar Manage Tasks Reviews Approval Management Company People, Data, Setting…" at bounding box center [784, 148] width 1568 height 771
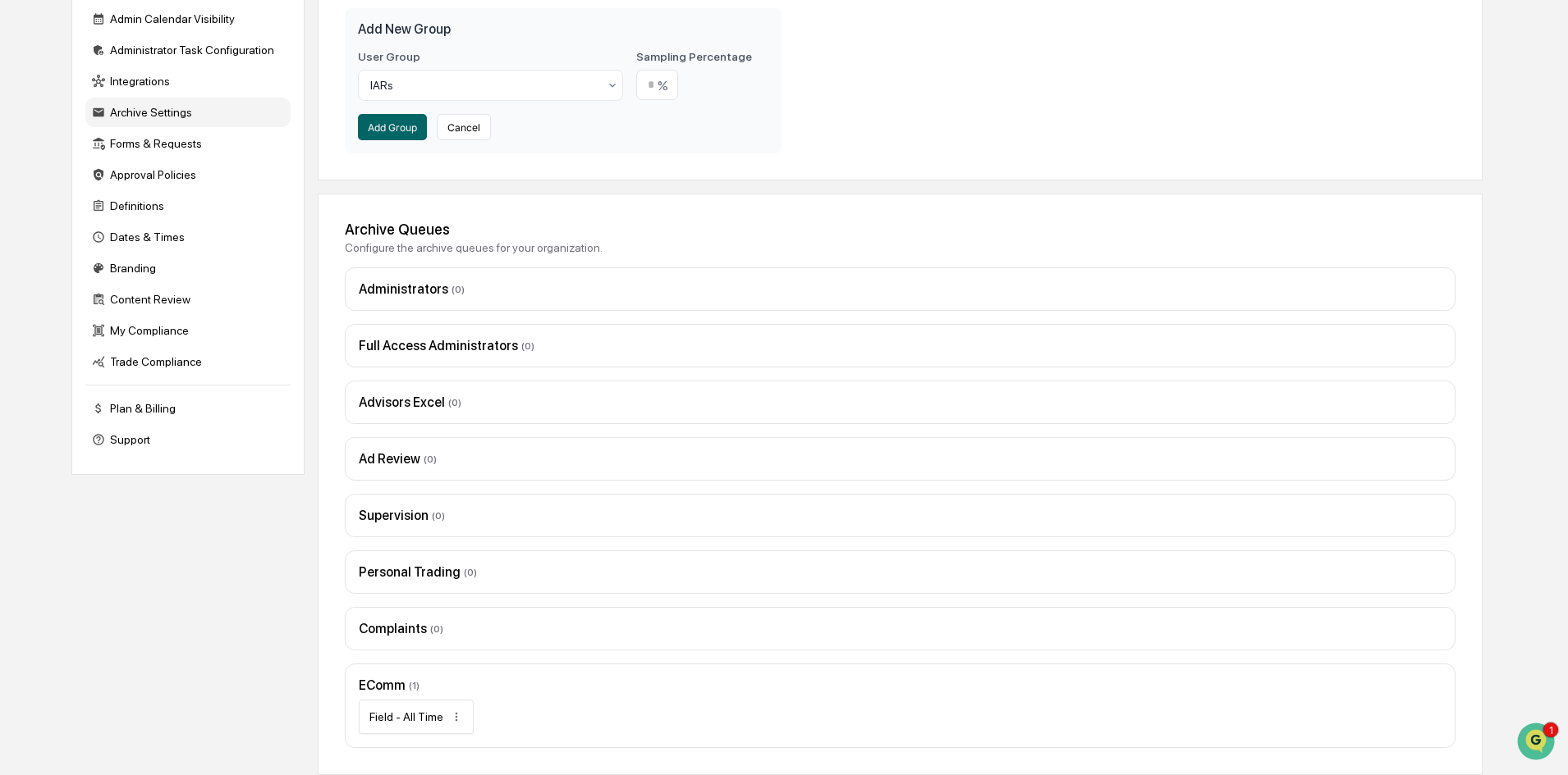
click at [452, 628] on div "Complaints ( 0 )" at bounding box center [900, 629] width 1083 height 16
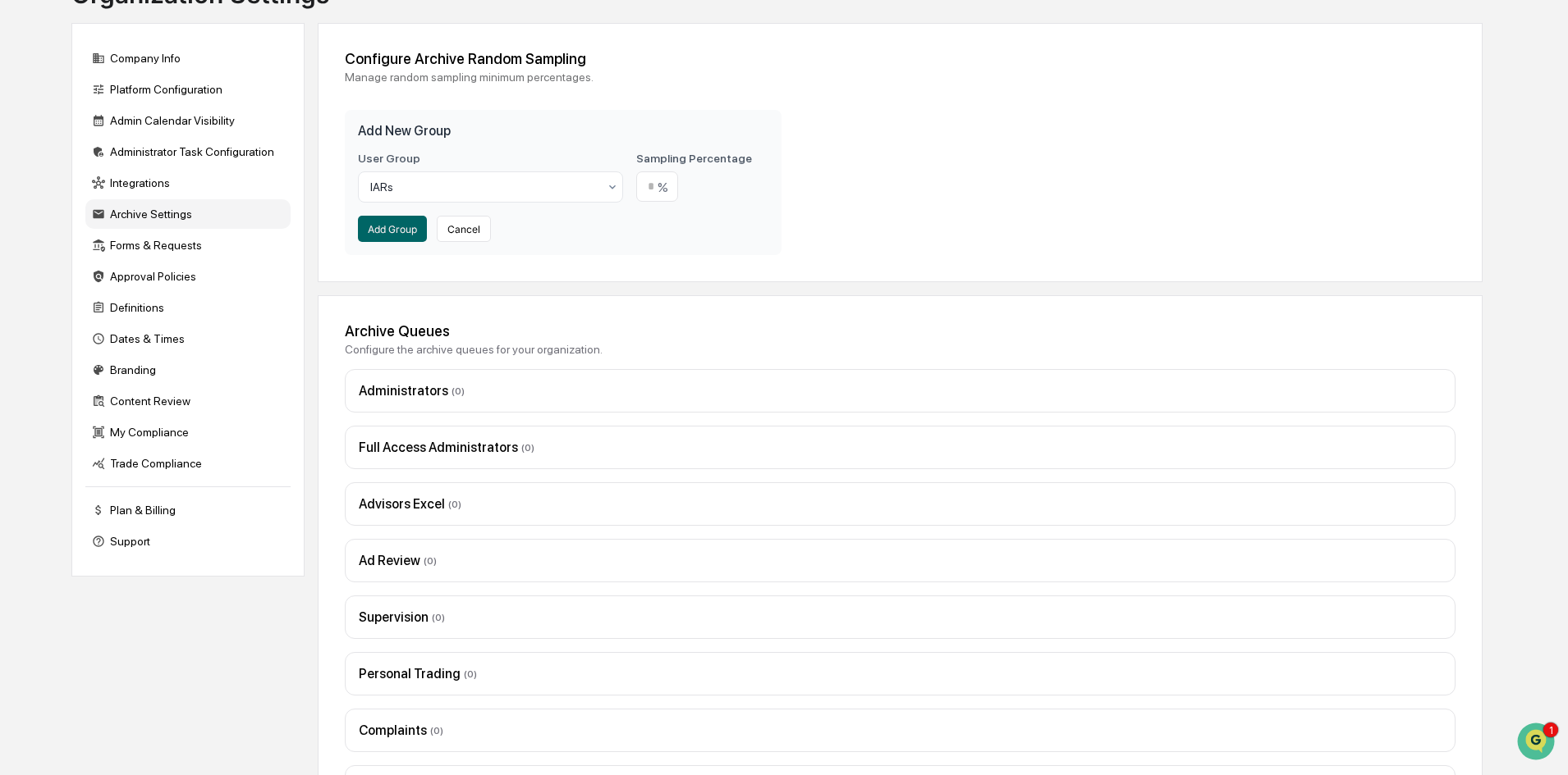
scroll to position [0, 0]
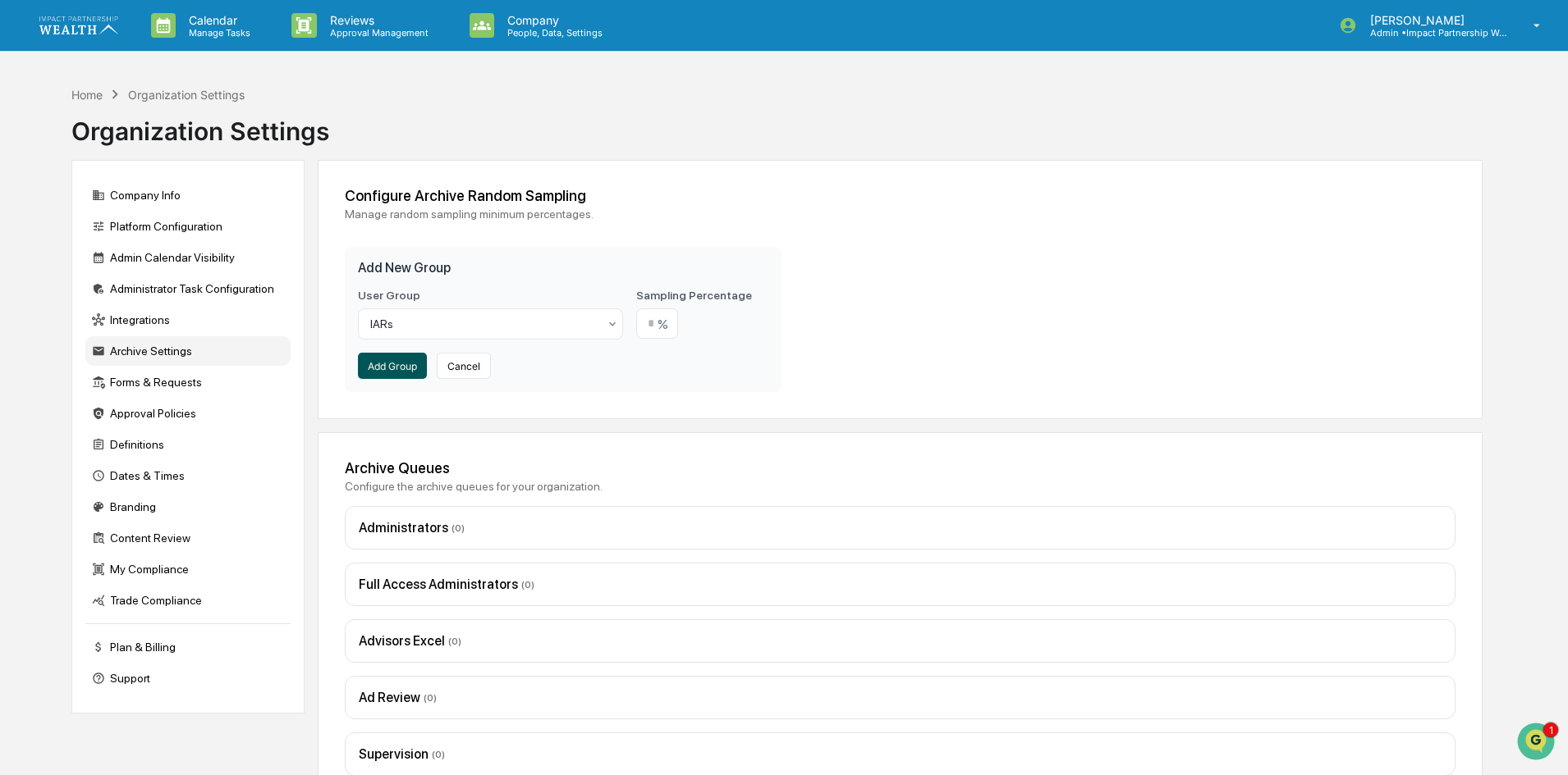
click at [392, 361] on button "Add Group" at bounding box center [392, 365] width 69 height 27
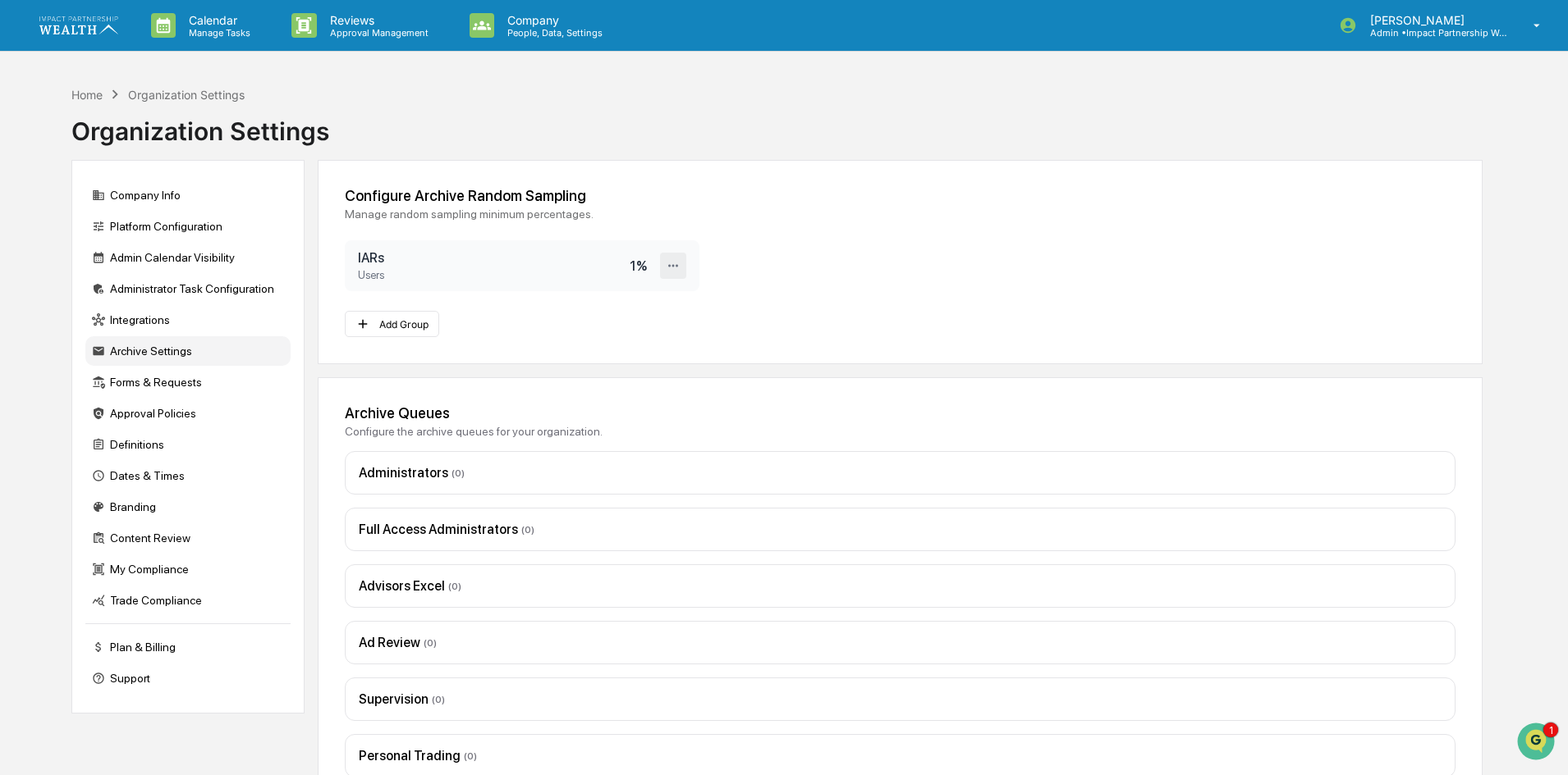
click at [675, 265] on icon at bounding box center [674, 266] width 16 height 16
click at [622, 322] on div "Delete" at bounding box center [621, 321] width 132 height 28
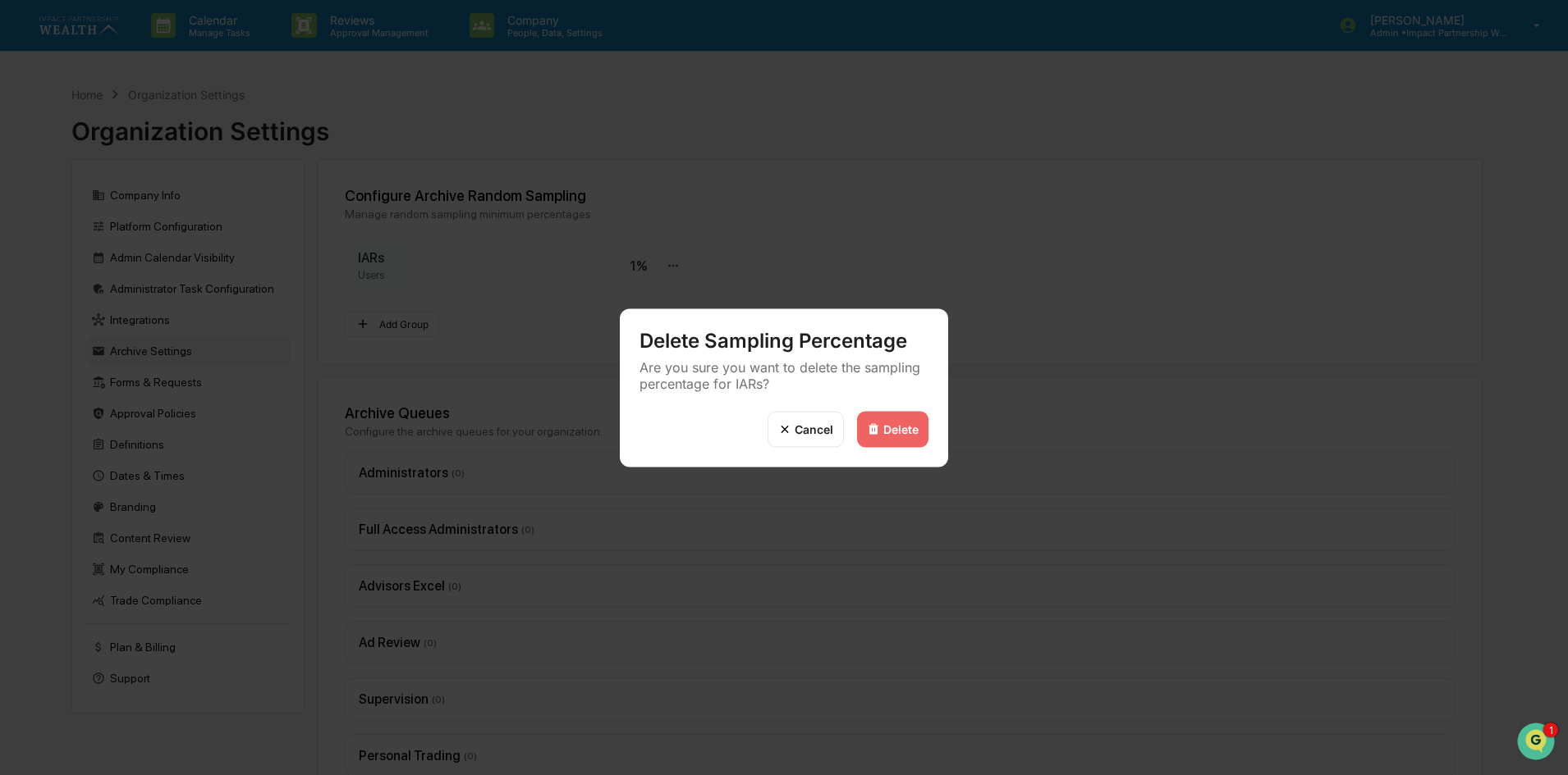
click at [893, 433] on div "Delete" at bounding box center [901, 429] width 35 height 14
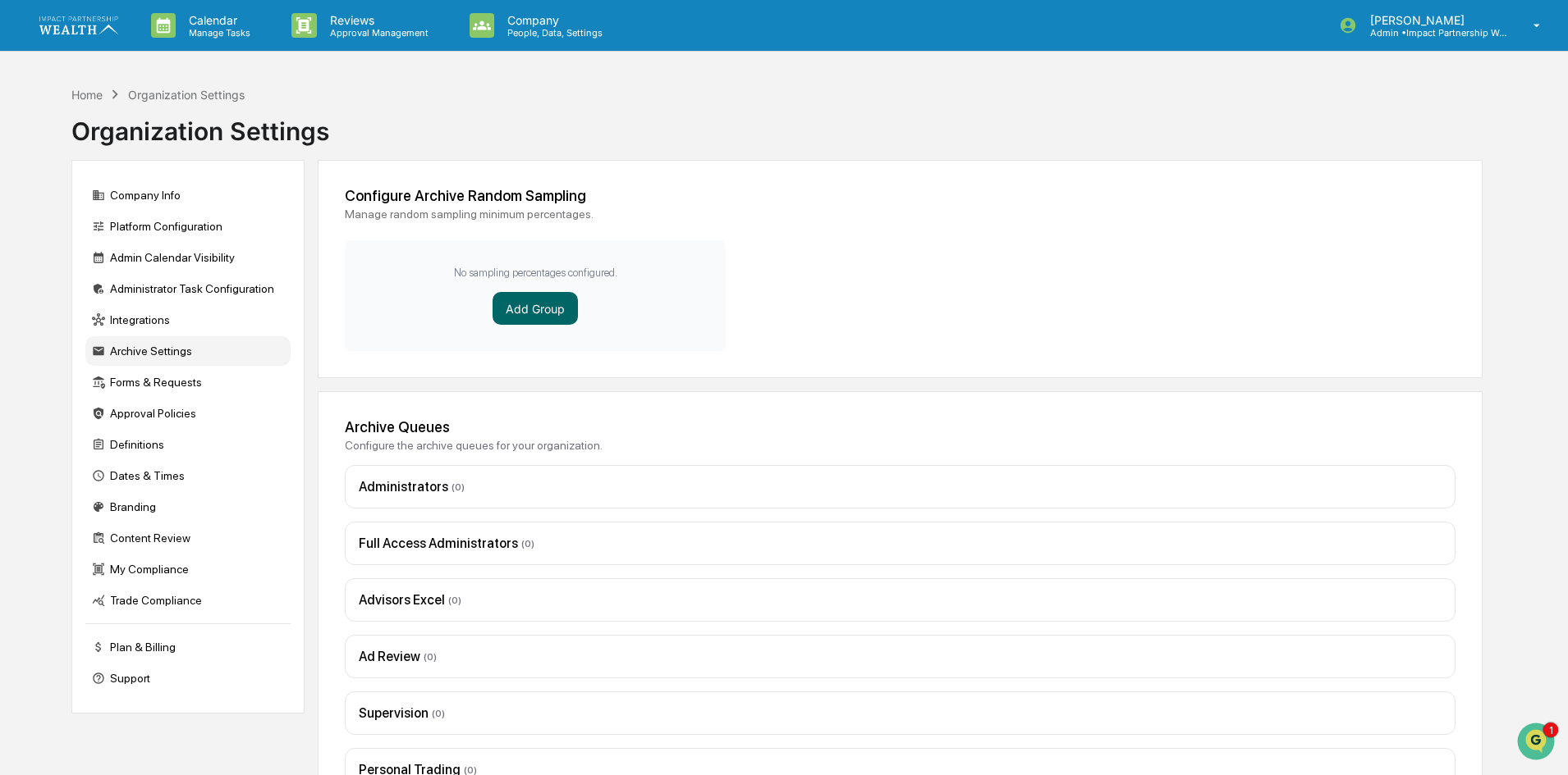
click at [882, 293] on div "Configure Archive Random Sampling Manage random sampling minimum percentages. N…" at bounding box center [899, 269] width 1164 height 218
click at [554, 301] on button "Add Group" at bounding box center [534, 307] width 85 height 32
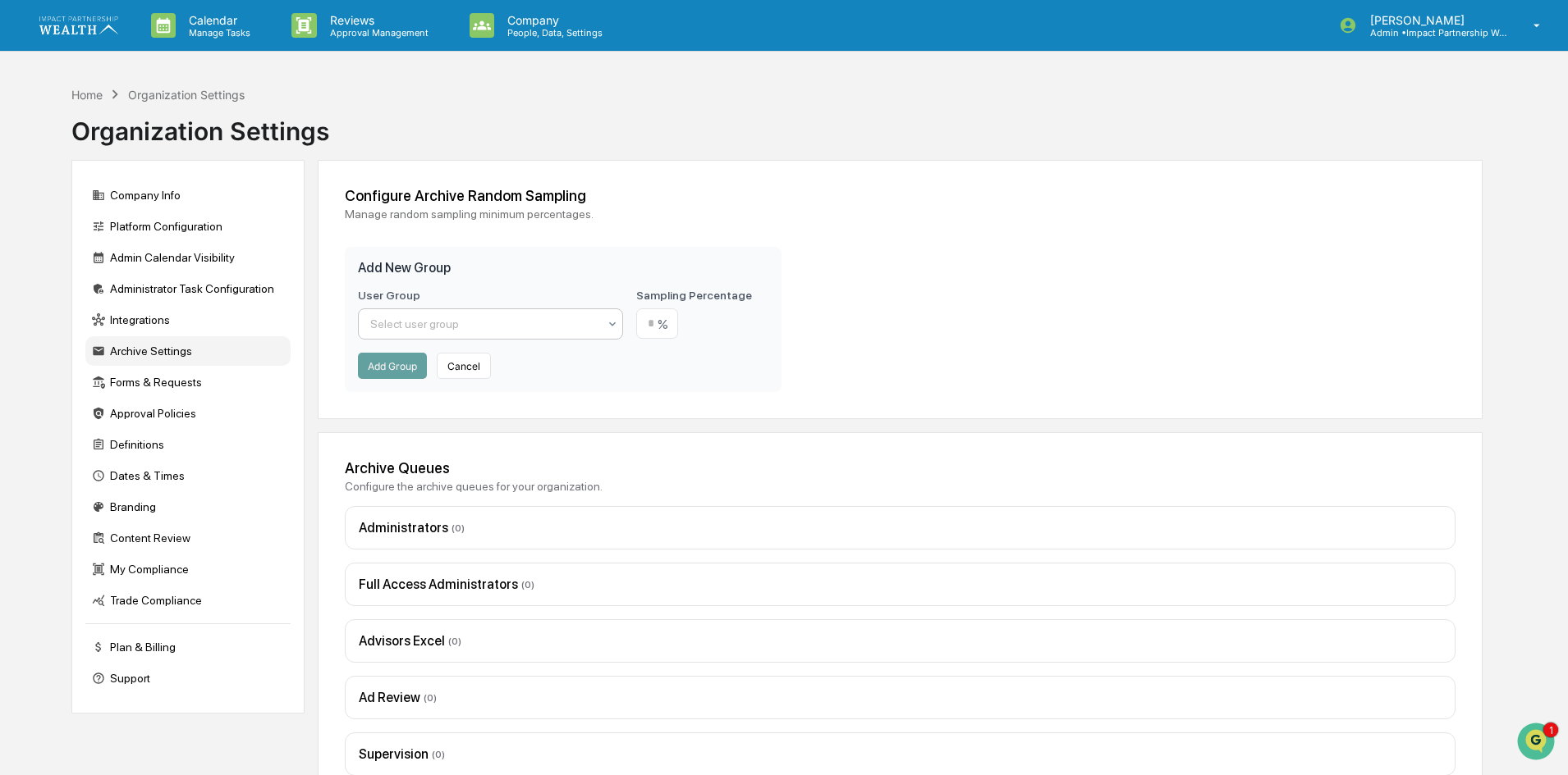
click at [490, 325] on div at bounding box center [483, 324] width 227 height 17
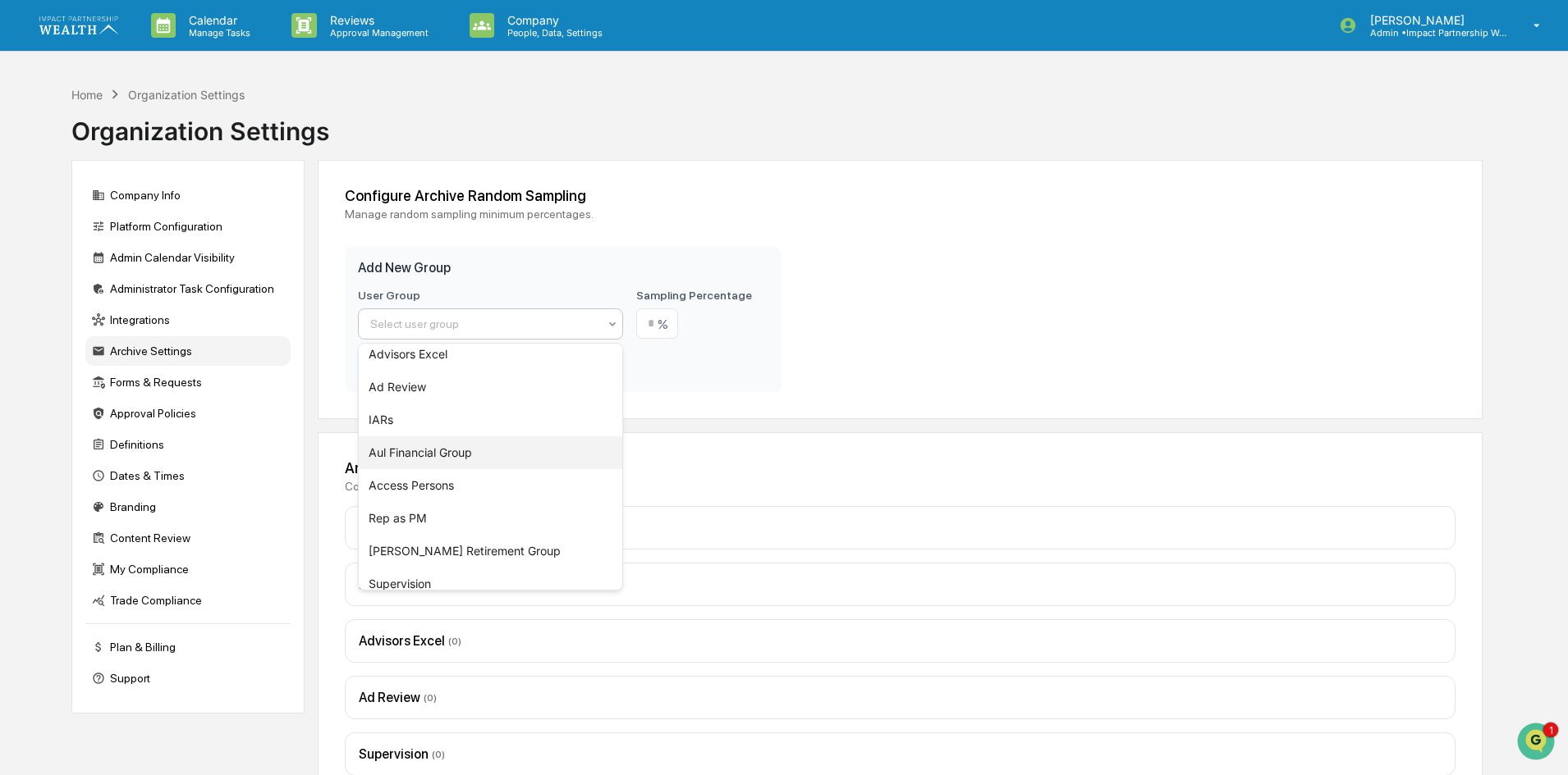
scroll to position [83, 0]
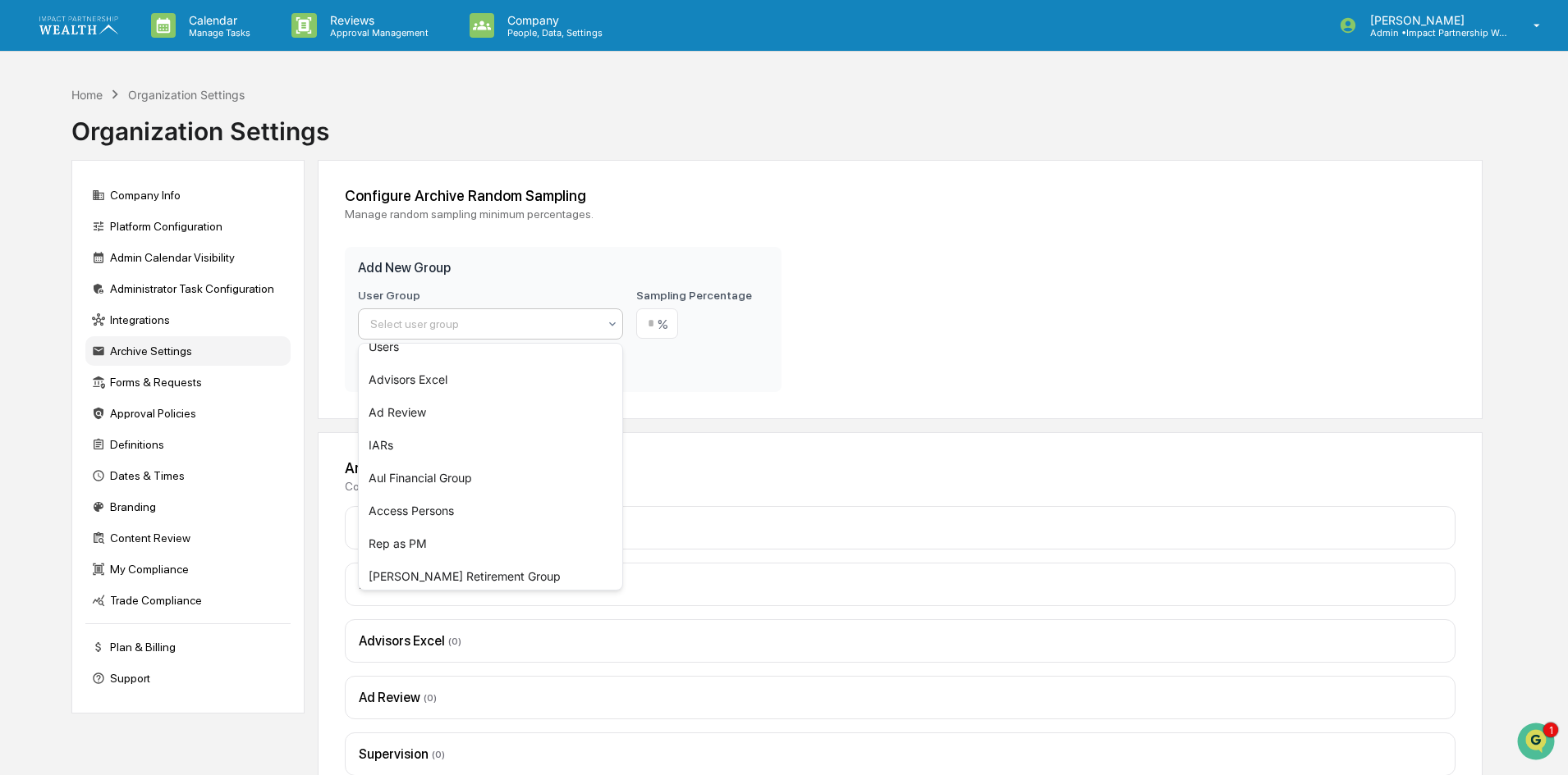
click at [925, 321] on div "Configure Archive Random Sampling Manage random sampling minimum percentages. A…" at bounding box center [899, 290] width 1164 height 259
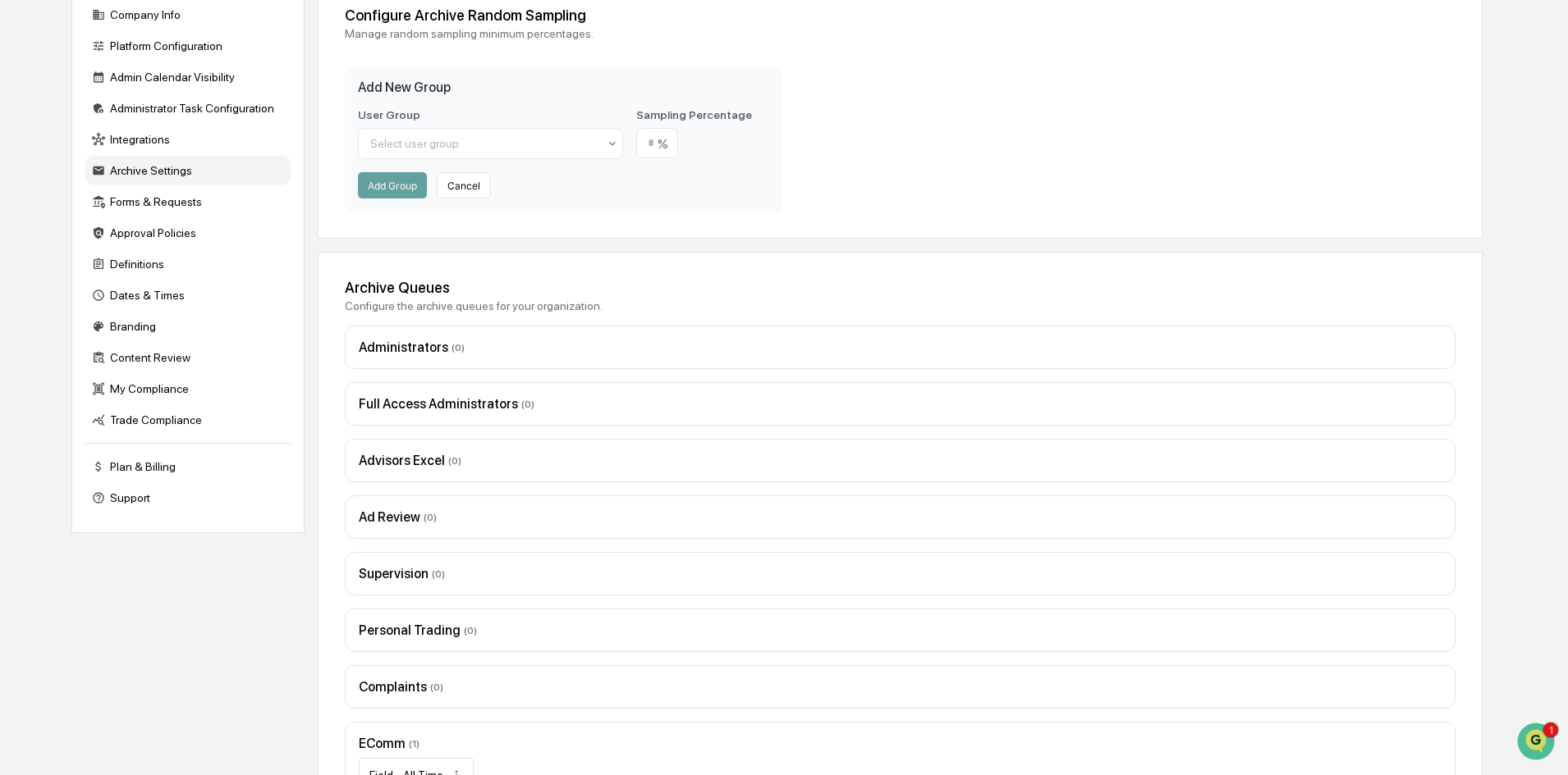
scroll to position [239, 0]
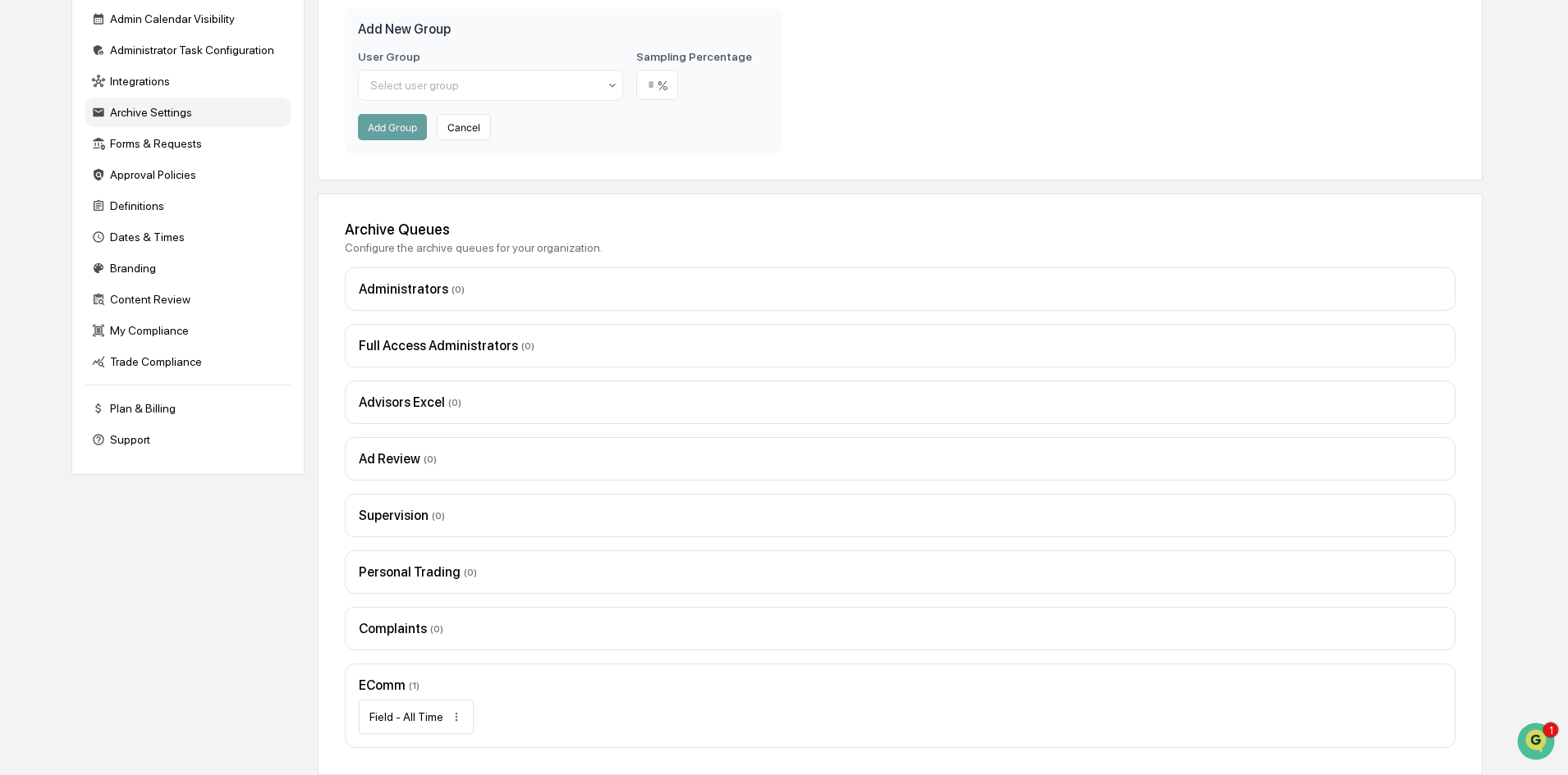
click at [446, 344] on div "Full Access Administrators ( 0 )" at bounding box center [900, 346] width 1083 height 16
click at [435, 397] on div "Advisors Excel ( 0 )" at bounding box center [900, 403] width 1083 height 16
click at [450, 463] on div "Ad Review ( 0 )" at bounding box center [900, 459] width 1083 height 16
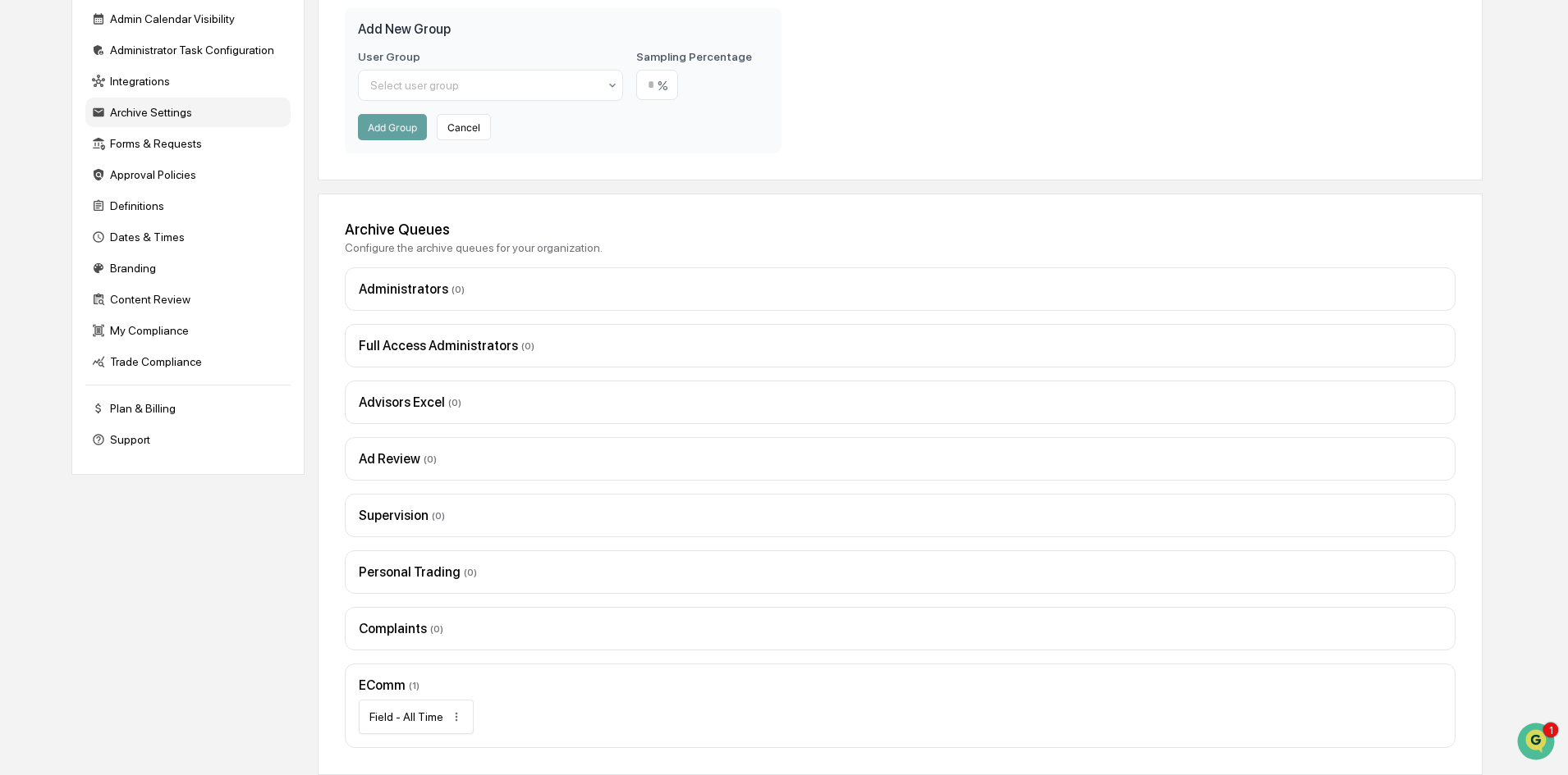
click at [391, 524] on div "Supervision ( 0 )" at bounding box center [900, 516] width 1110 height 43
click at [411, 567] on div "Personal Trading ( 0 )" at bounding box center [900, 573] width 1083 height 16
click at [409, 633] on div "Complaints ( 0 )" at bounding box center [900, 629] width 1083 height 16
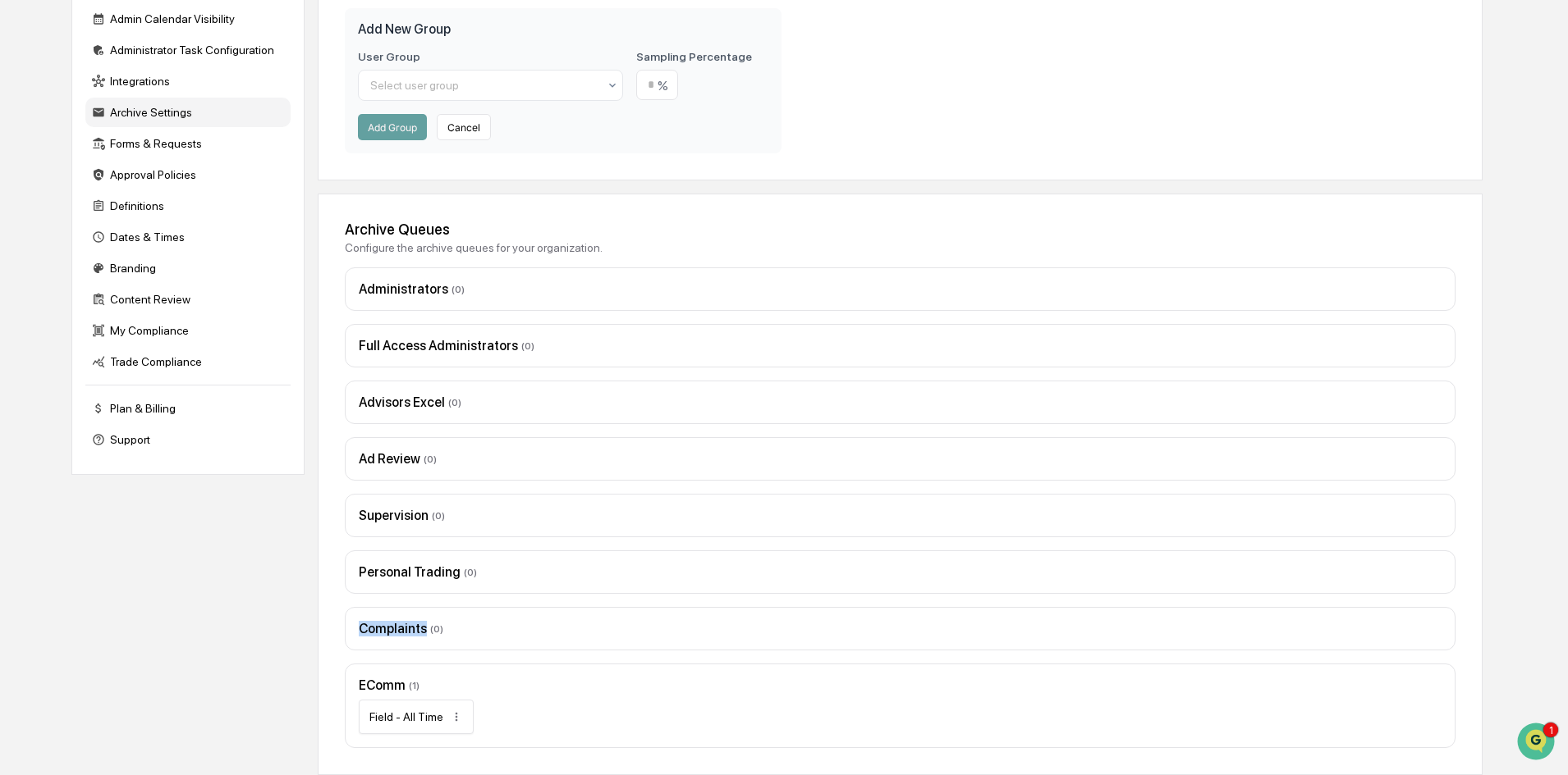
click at [409, 633] on div "Complaints ( 0 )" at bounding box center [900, 629] width 1083 height 16
click at [426, 636] on div "Complaints ( 0 )" at bounding box center [900, 629] width 1083 height 16
click at [411, 630] on div "Complaints ( 0 )" at bounding box center [900, 629] width 1083 height 16
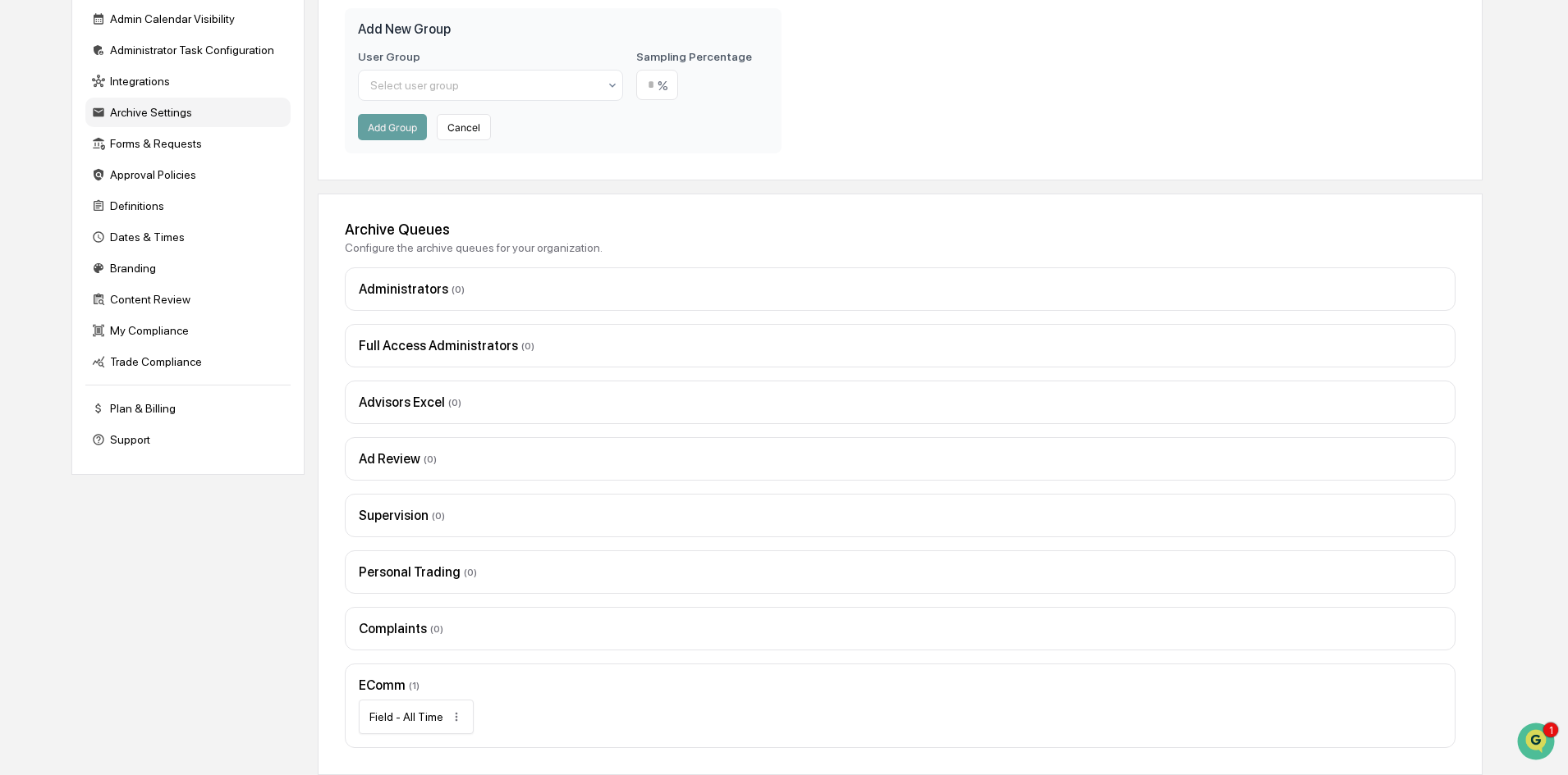
click at [395, 559] on div "Personal Trading ( 0 )" at bounding box center [900, 573] width 1110 height 43
click at [397, 279] on div "Administrators ( 0 )" at bounding box center [900, 289] width 1110 height 43
click at [397, 287] on div "Administrators ( 0 )" at bounding box center [900, 290] width 1083 height 16
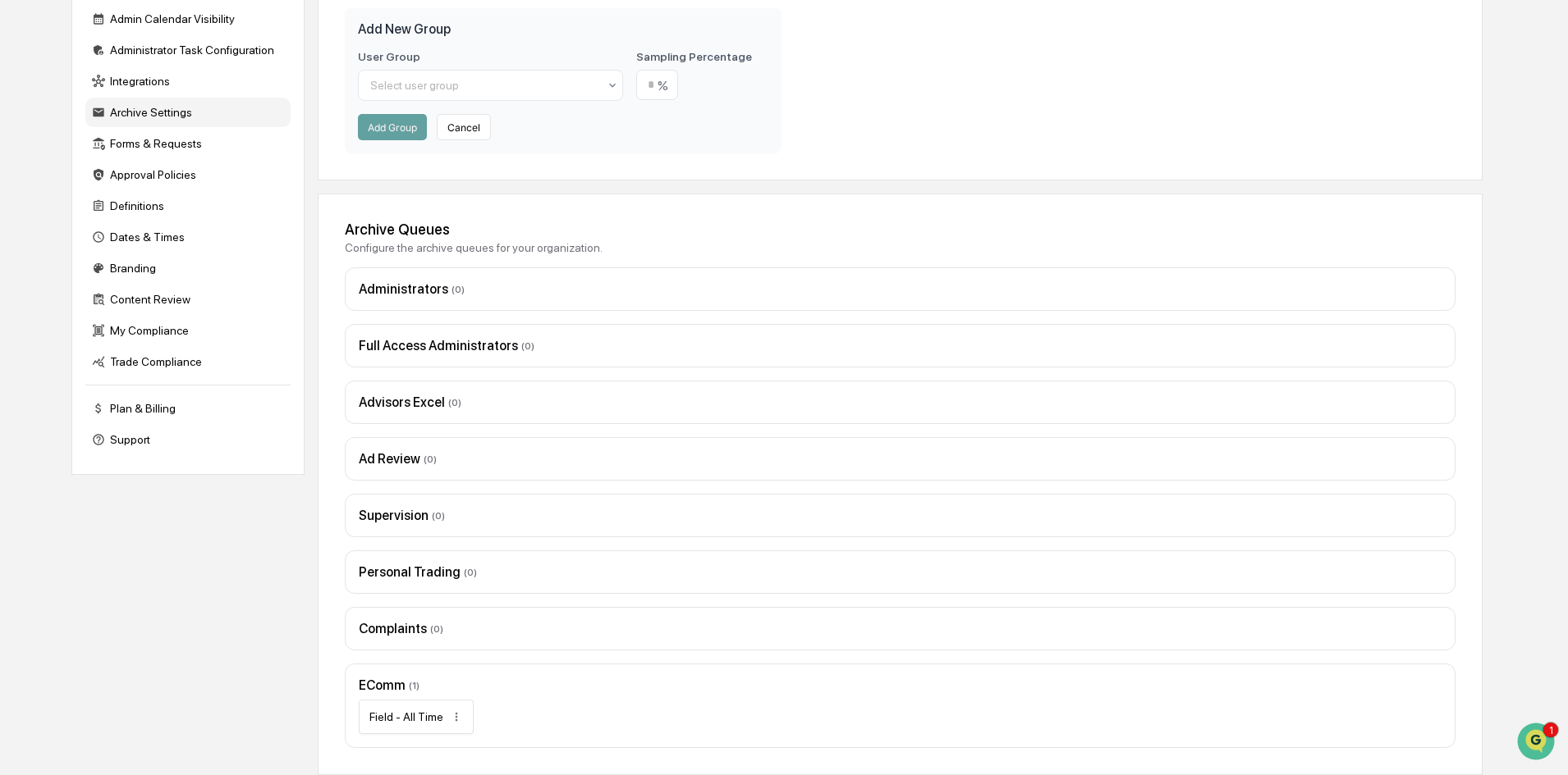
click at [390, 629] on div "Complaints ( 0 )" at bounding box center [900, 629] width 1083 height 16
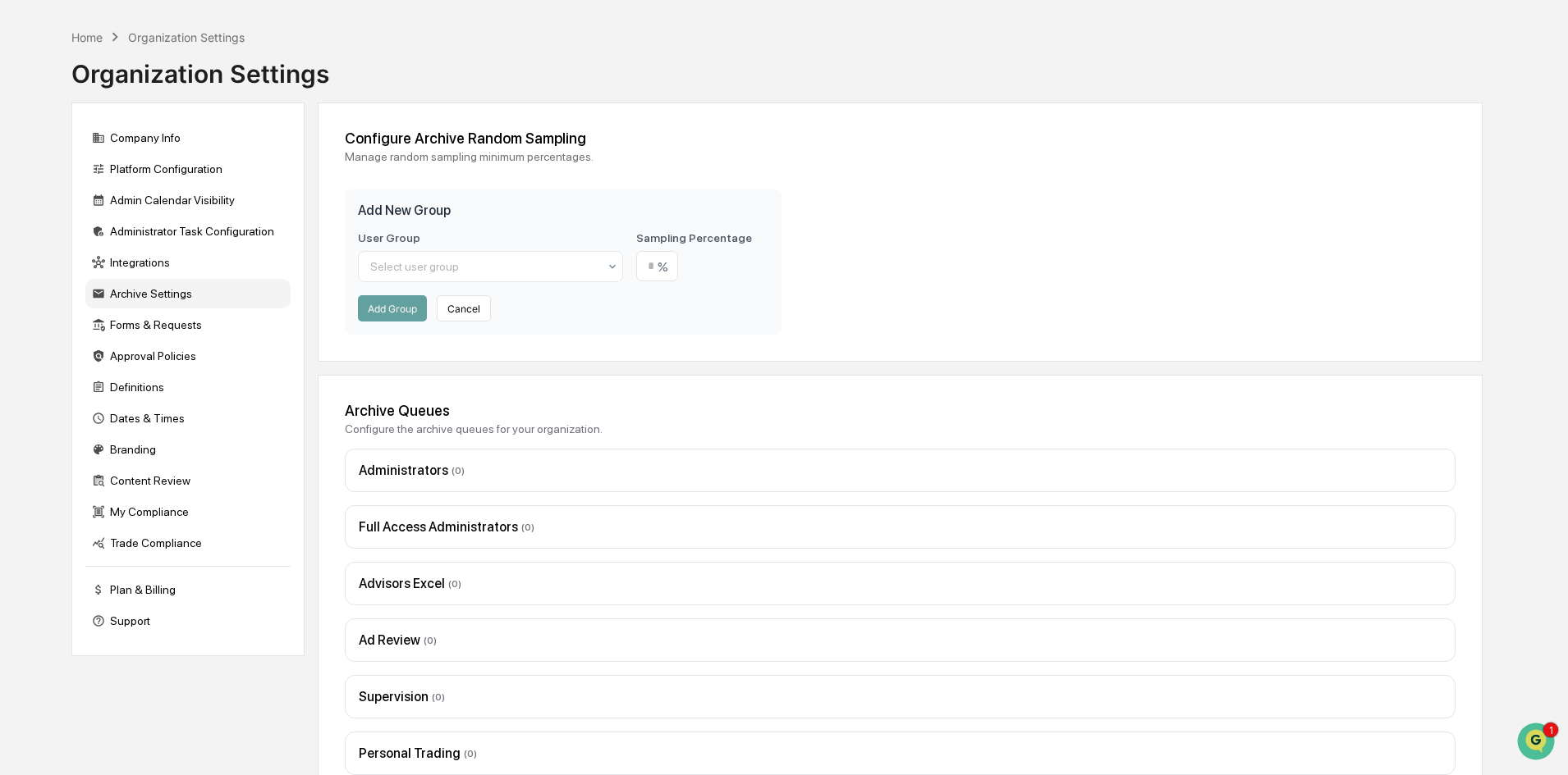
scroll to position [0, 0]
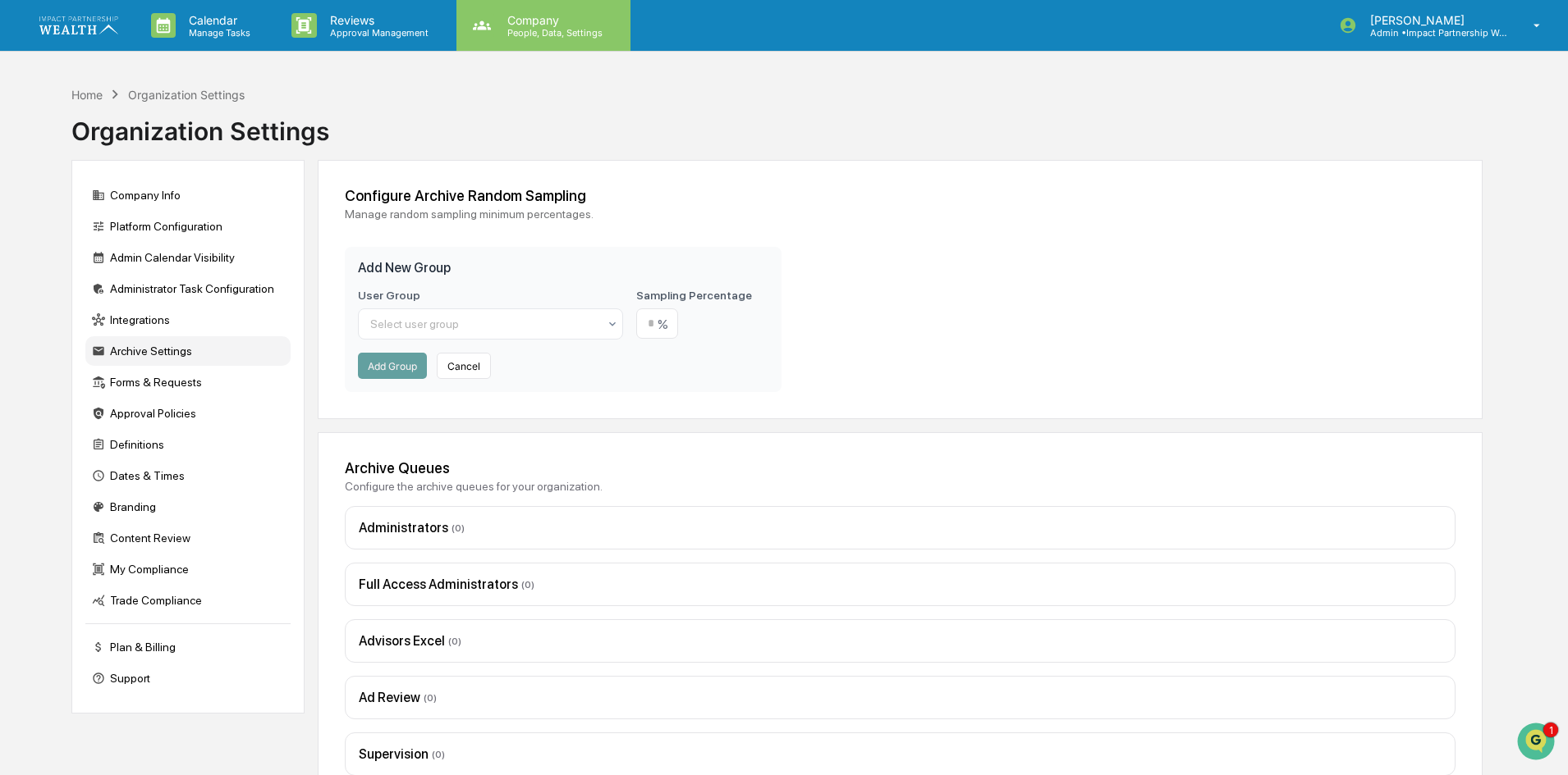
click at [536, 20] on p "Company" at bounding box center [552, 20] width 117 height 14
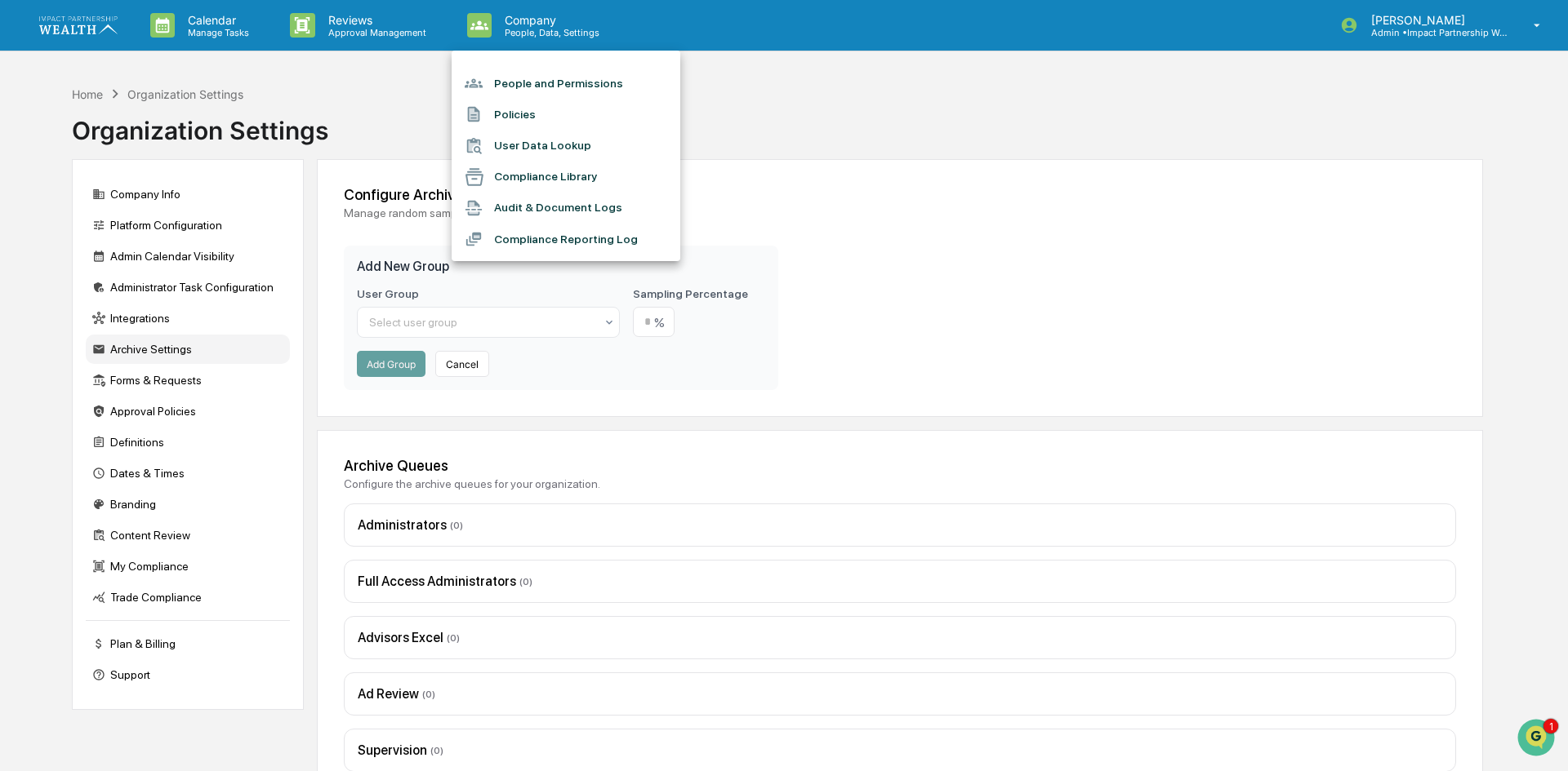
click at [526, 87] on li "People and Permissions" at bounding box center [566, 83] width 229 height 31
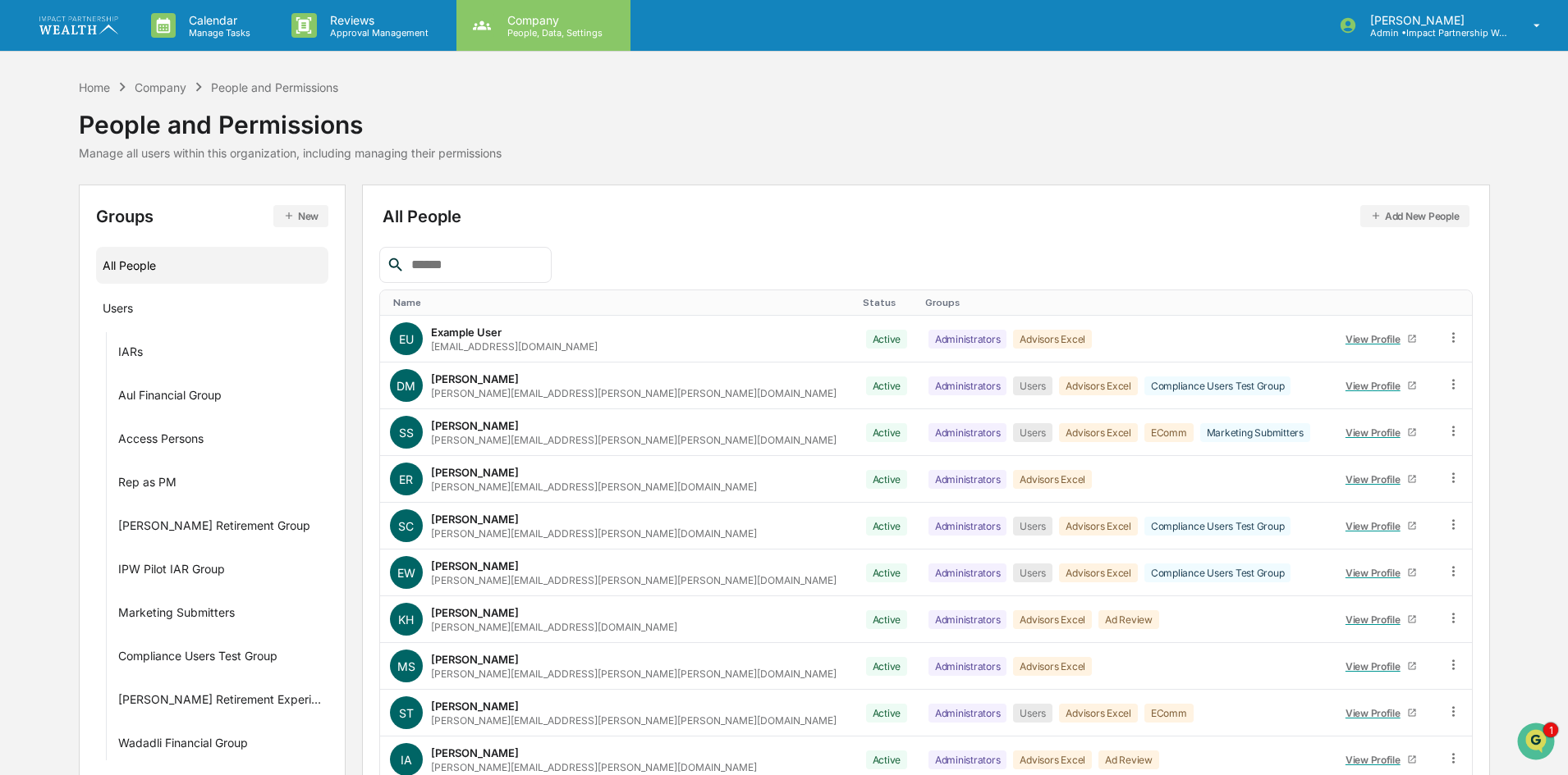
click at [532, 16] on p "Company" at bounding box center [552, 20] width 117 height 14
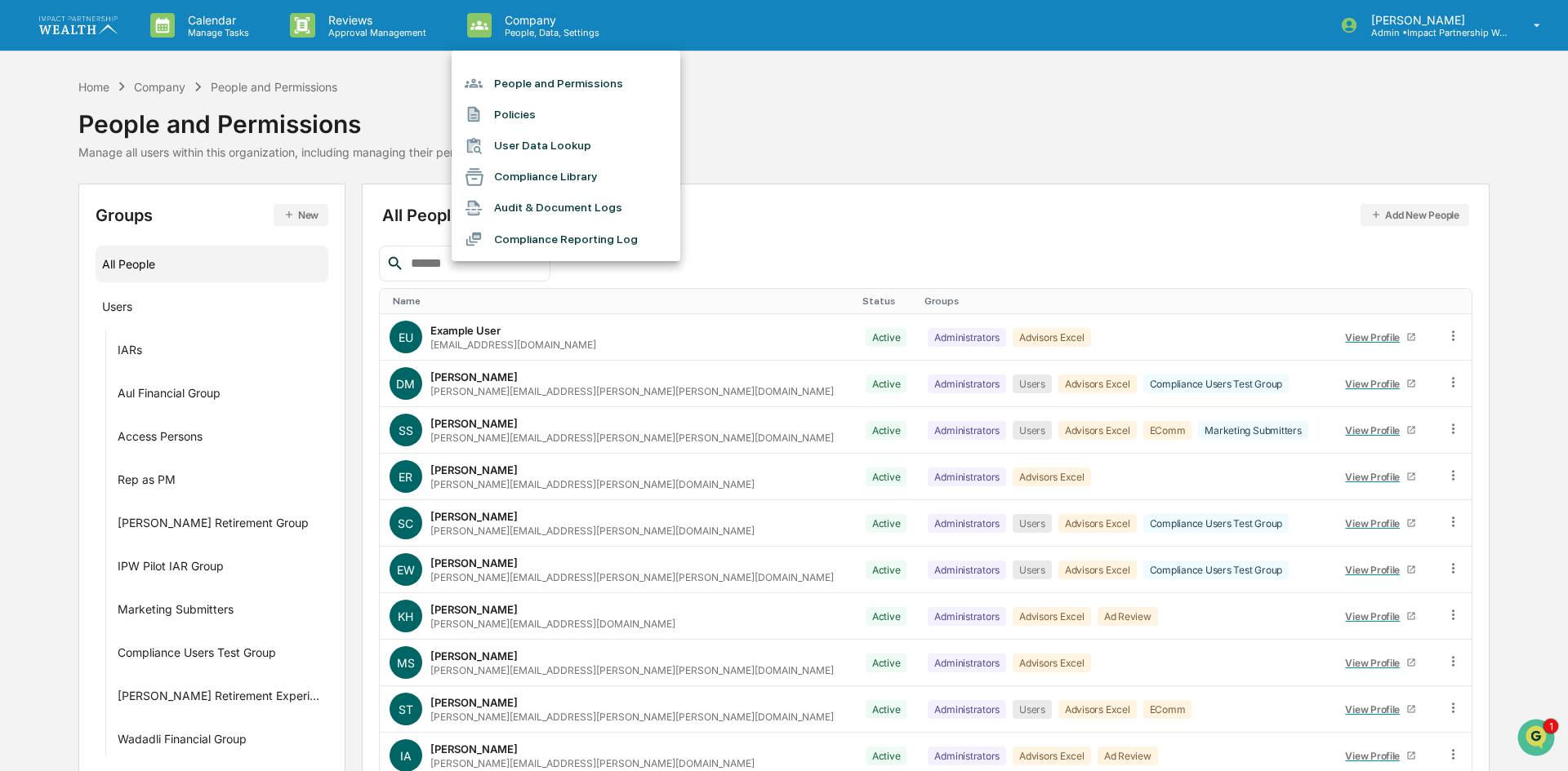
click at [928, 97] on div at bounding box center [784, 385] width 1568 height 771
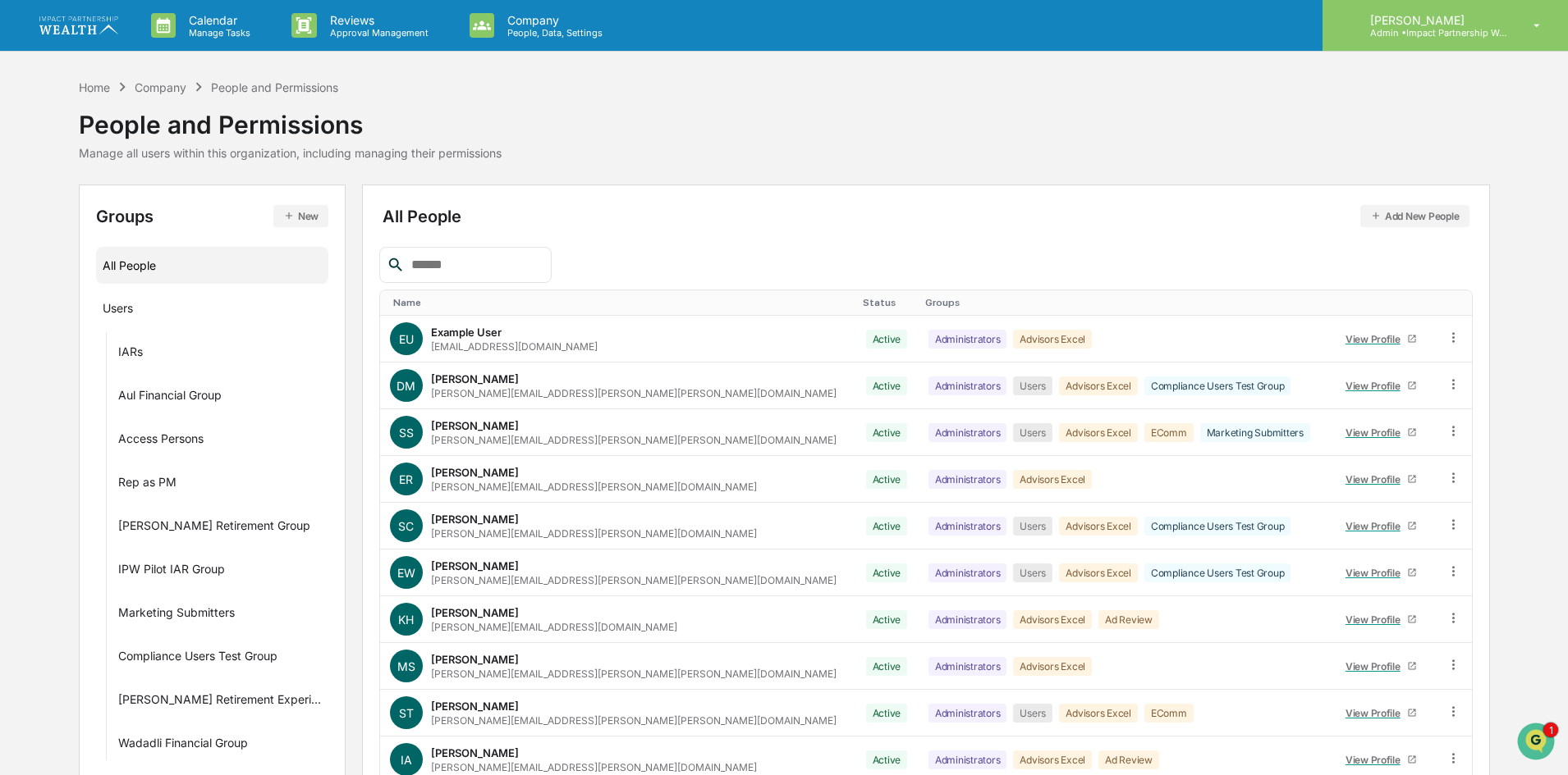
click at [1459, 18] on p "[PERSON_NAME]" at bounding box center [1432, 20] width 152 height 14
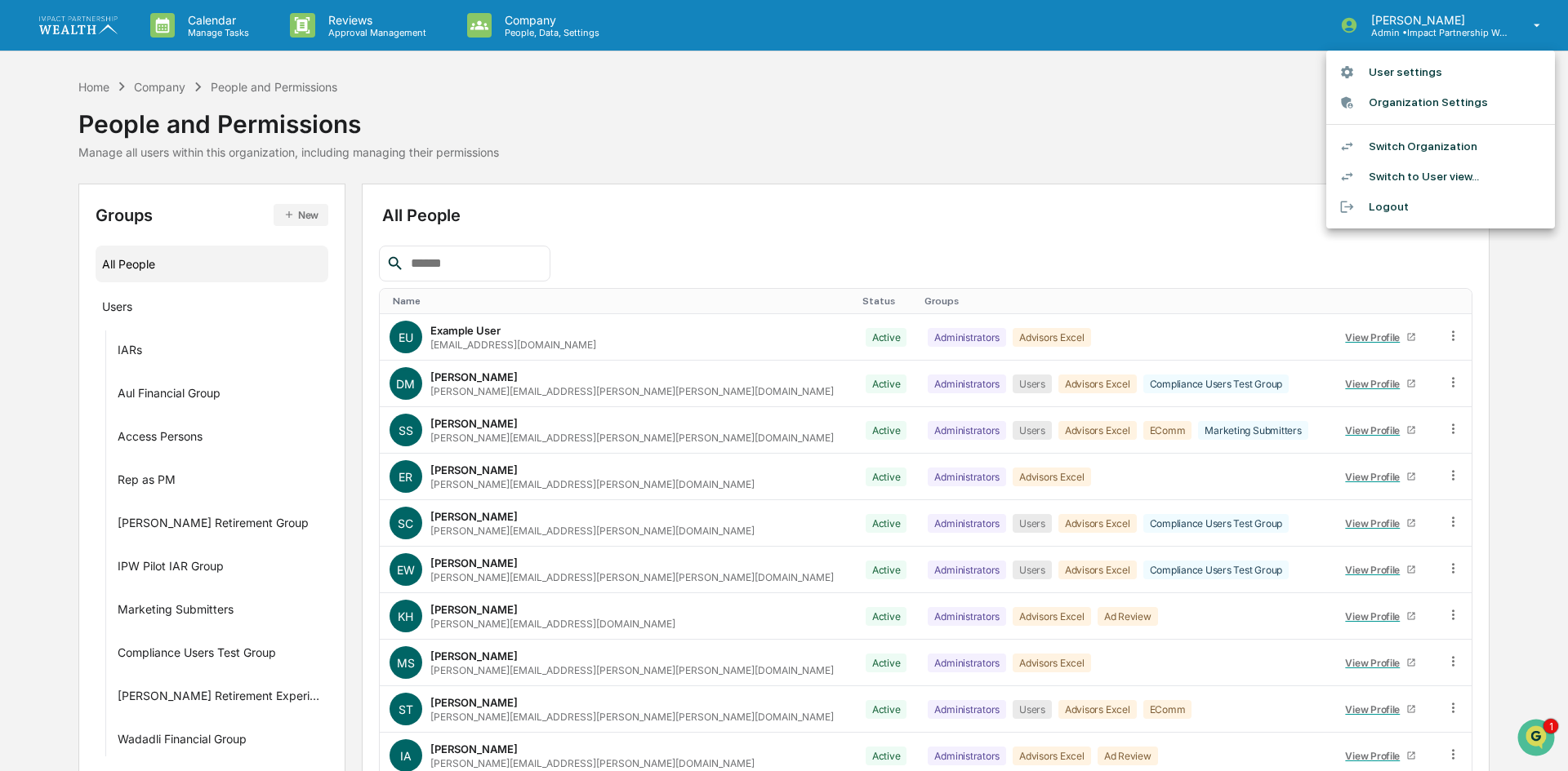
click at [1416, 105] on li "Organization Settings" at bounding box center [1441, 102] width 229 height 30
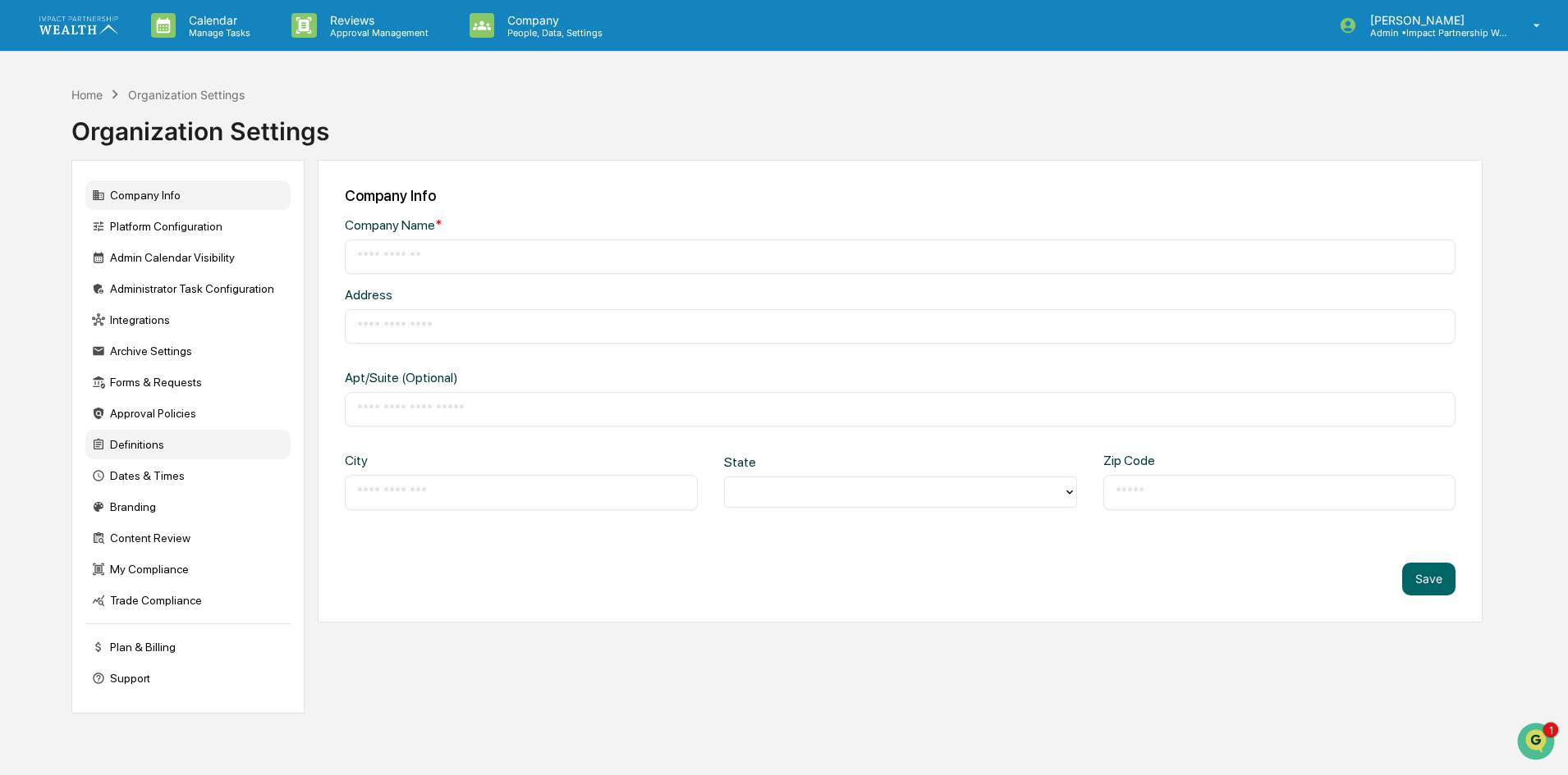
type input "**********"
type input "********"
type input "*****"
click at [94, 92] on div "Home" at bounding box center [87, 94] width 31 height 14
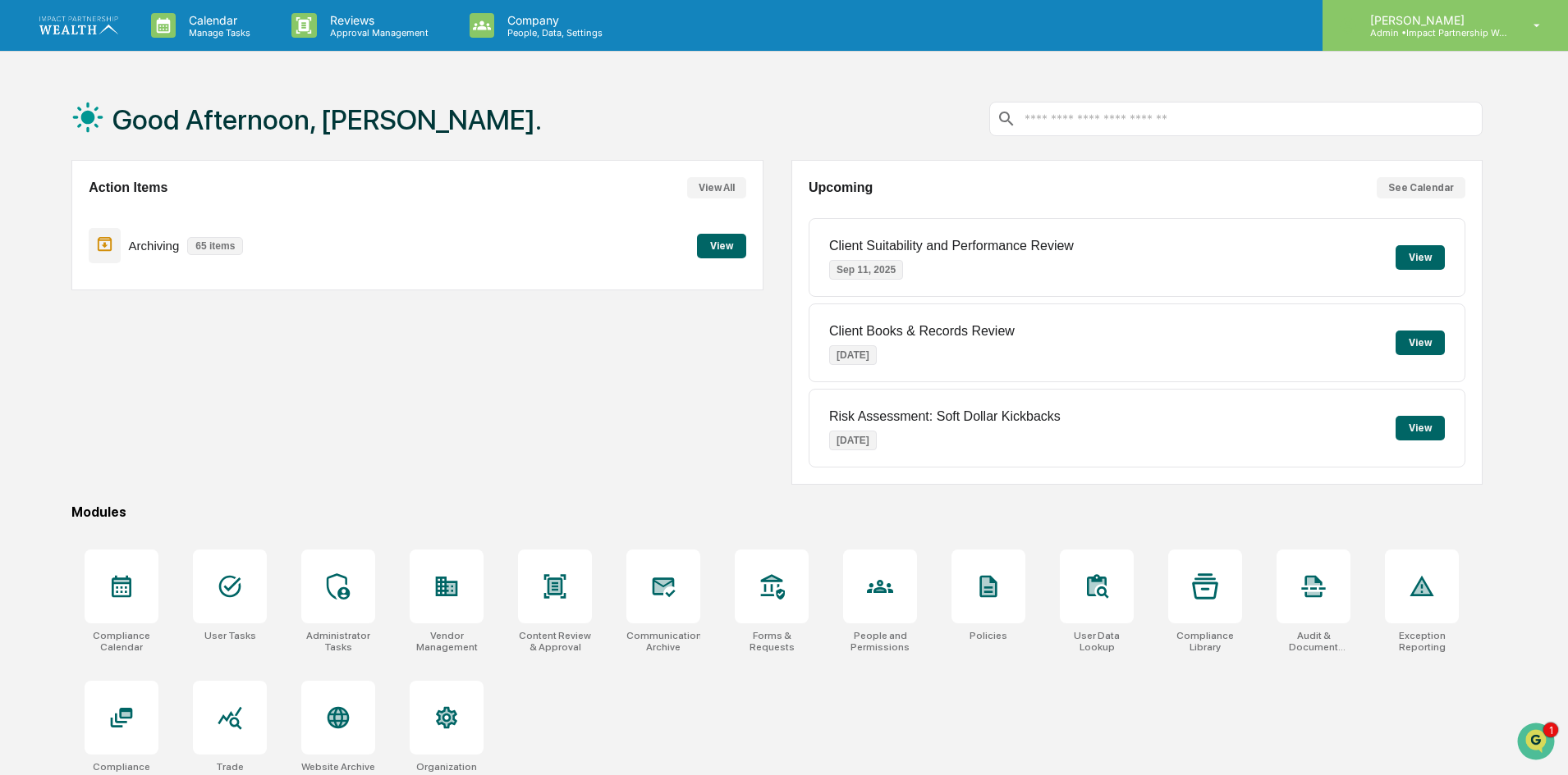
click at [1537, 22] on icon at bounding box center [1537, 26] width 28 height 16
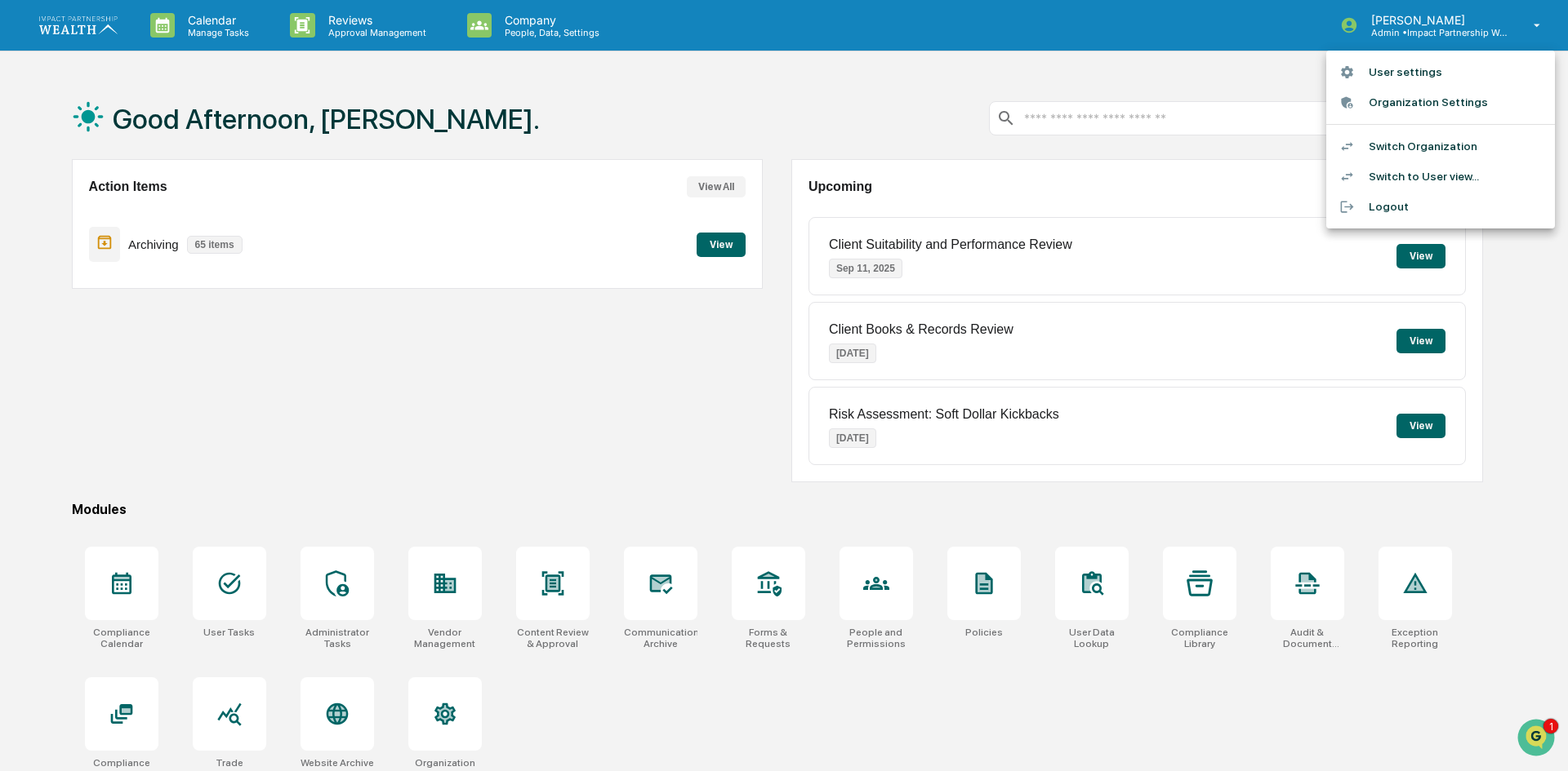
click at [1463, 104] on li "Organization Settings" at bounding box center [1441, 102] width 229 height 30
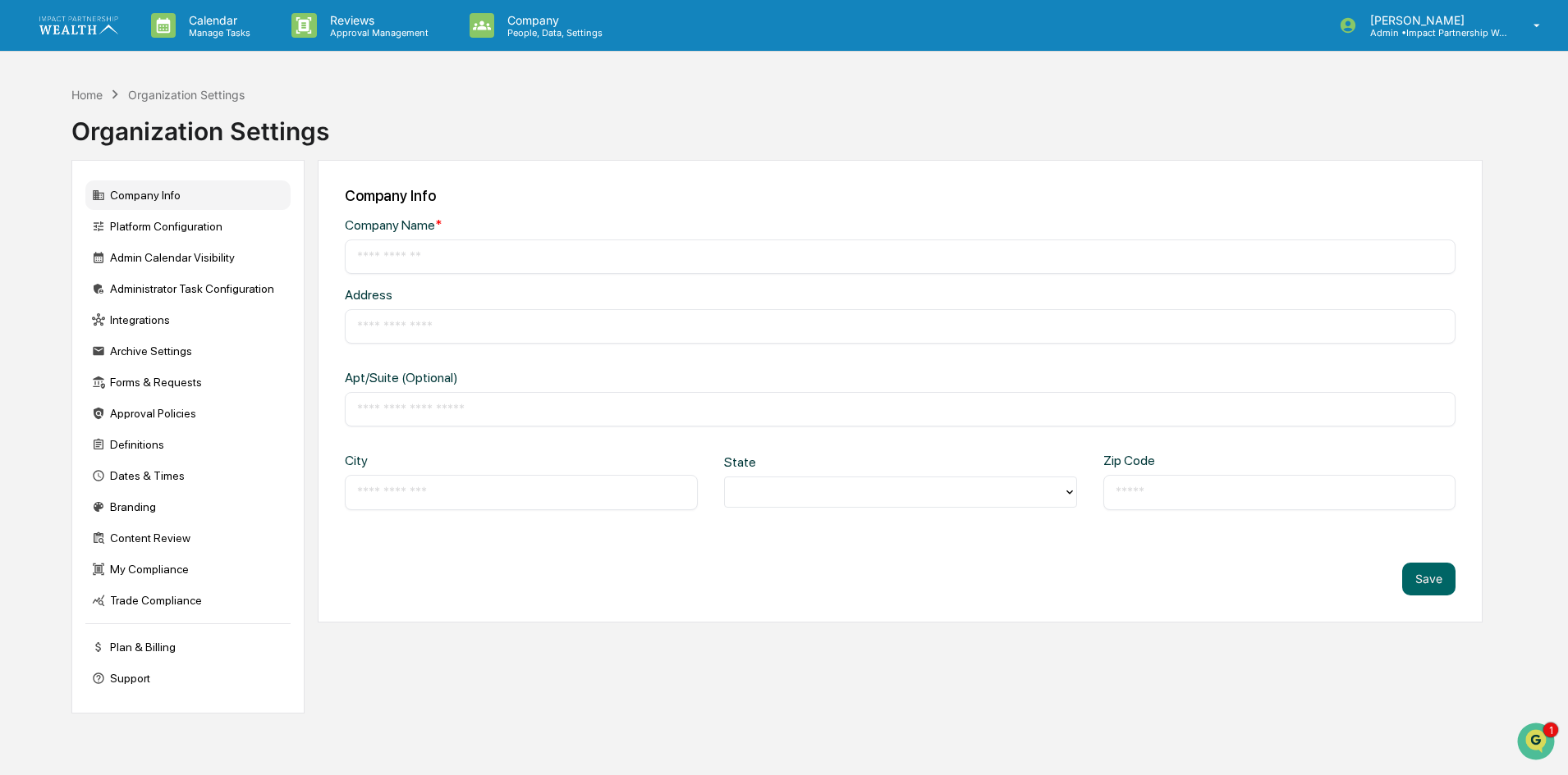
type input "**********"
type input "********"
type input "*****"
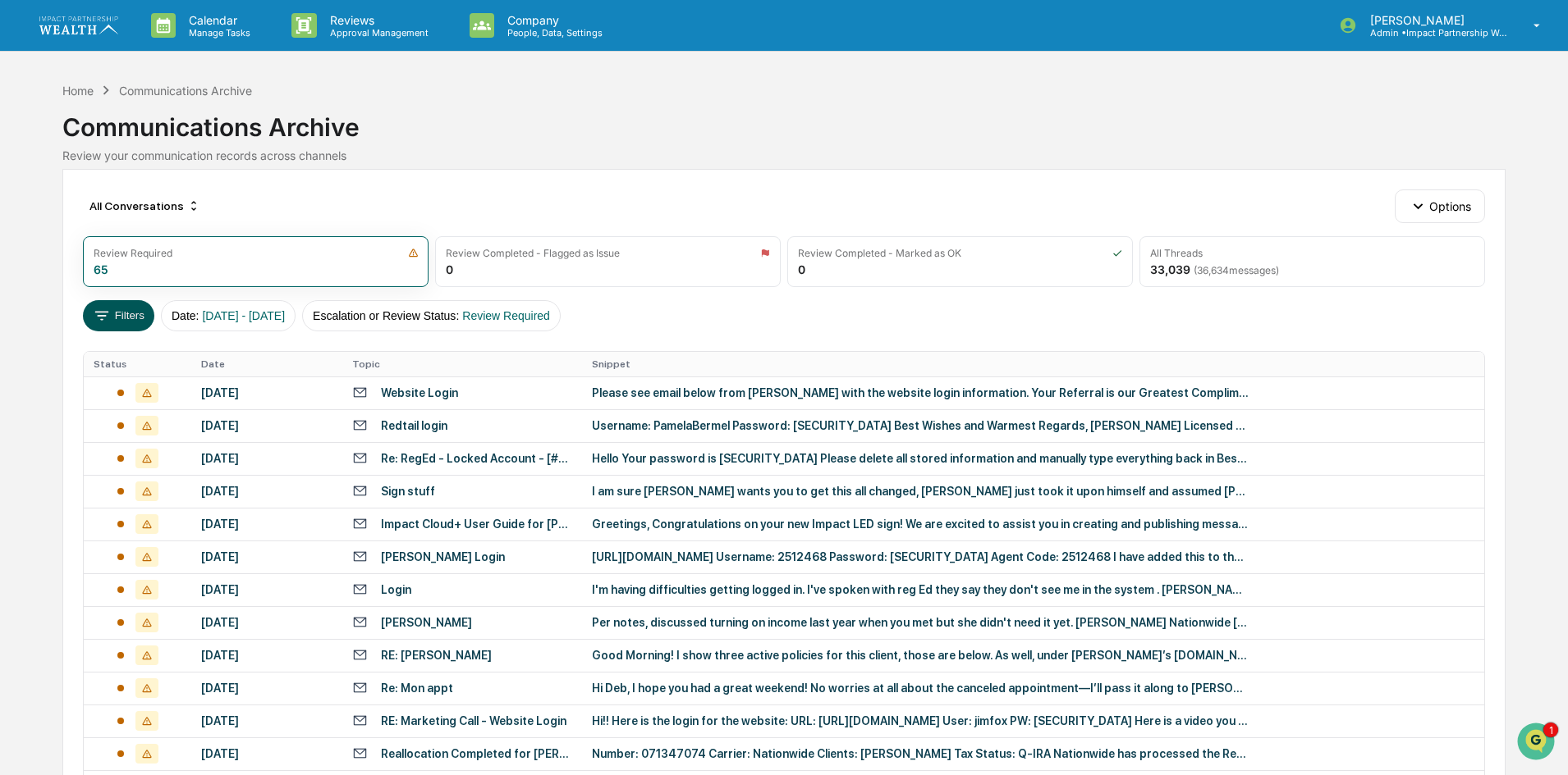
click at [102, 314] on icon at bounding box center [101, 315] width 18 height 18
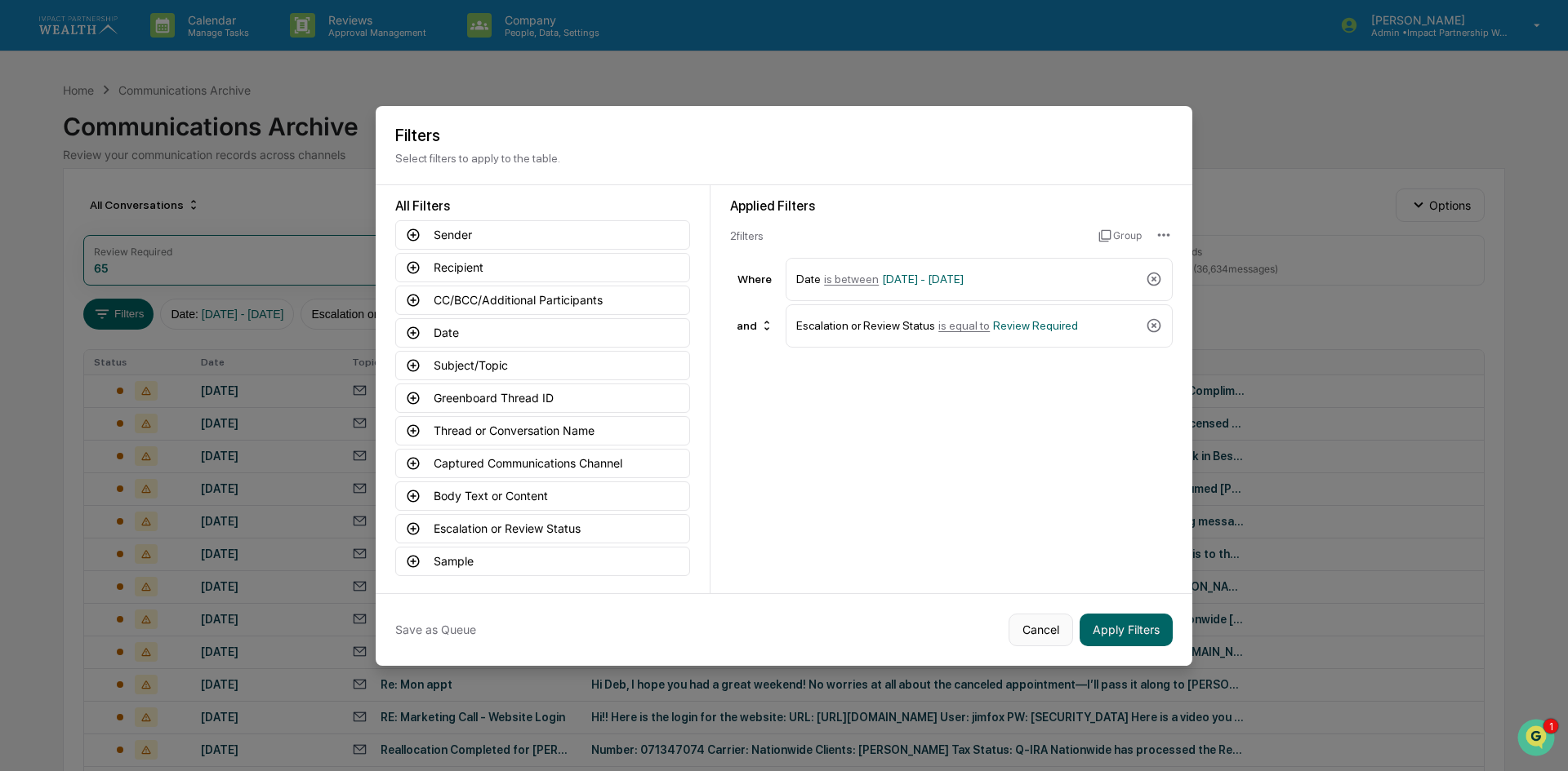
click at [1029, 634] on button "Cancel" at bounding box center [1041, 629] width 65 height 32
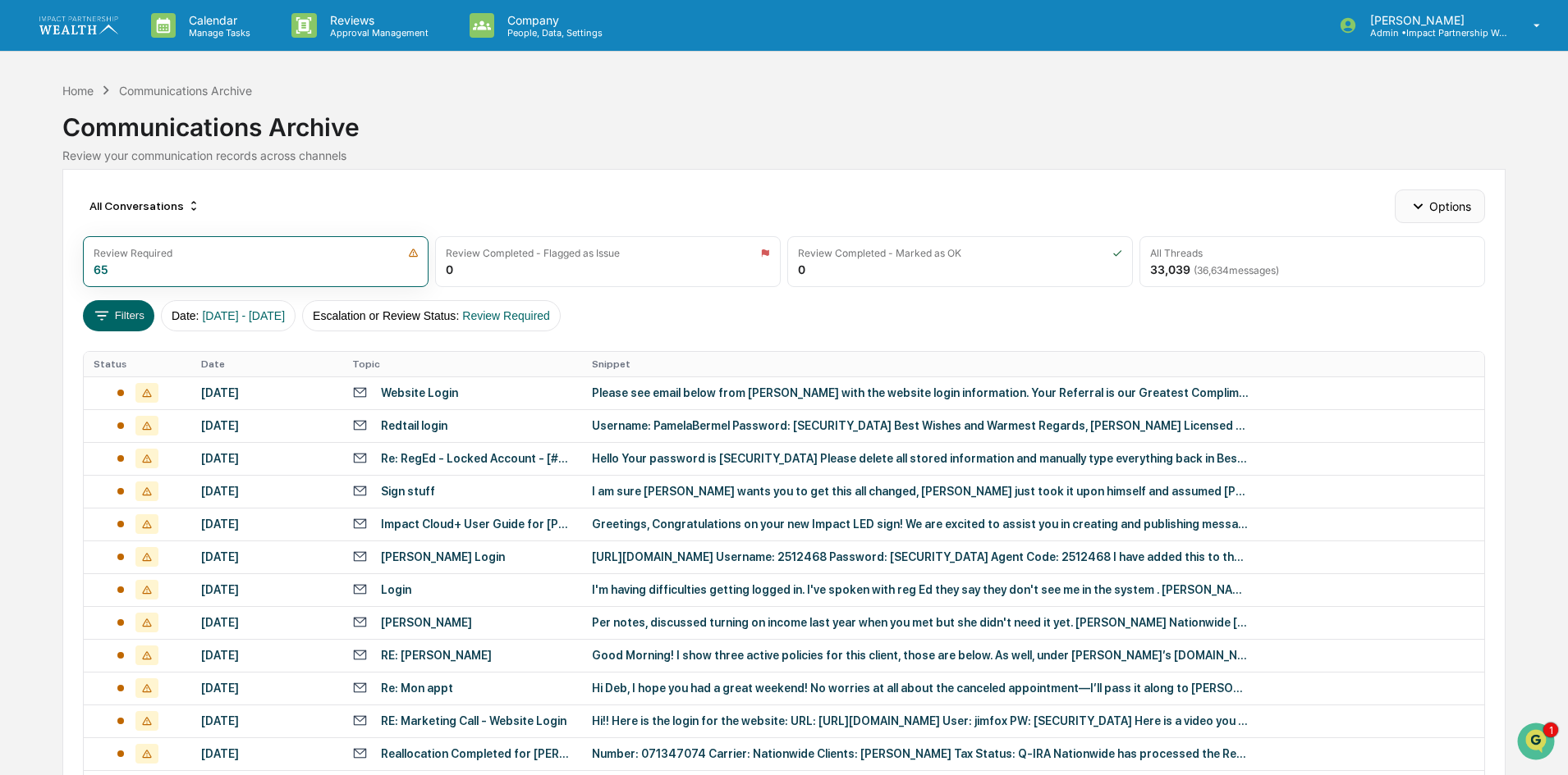
click at [1419, 211] on icon "button" at bounding box center [1418, 206] width 18 height 18
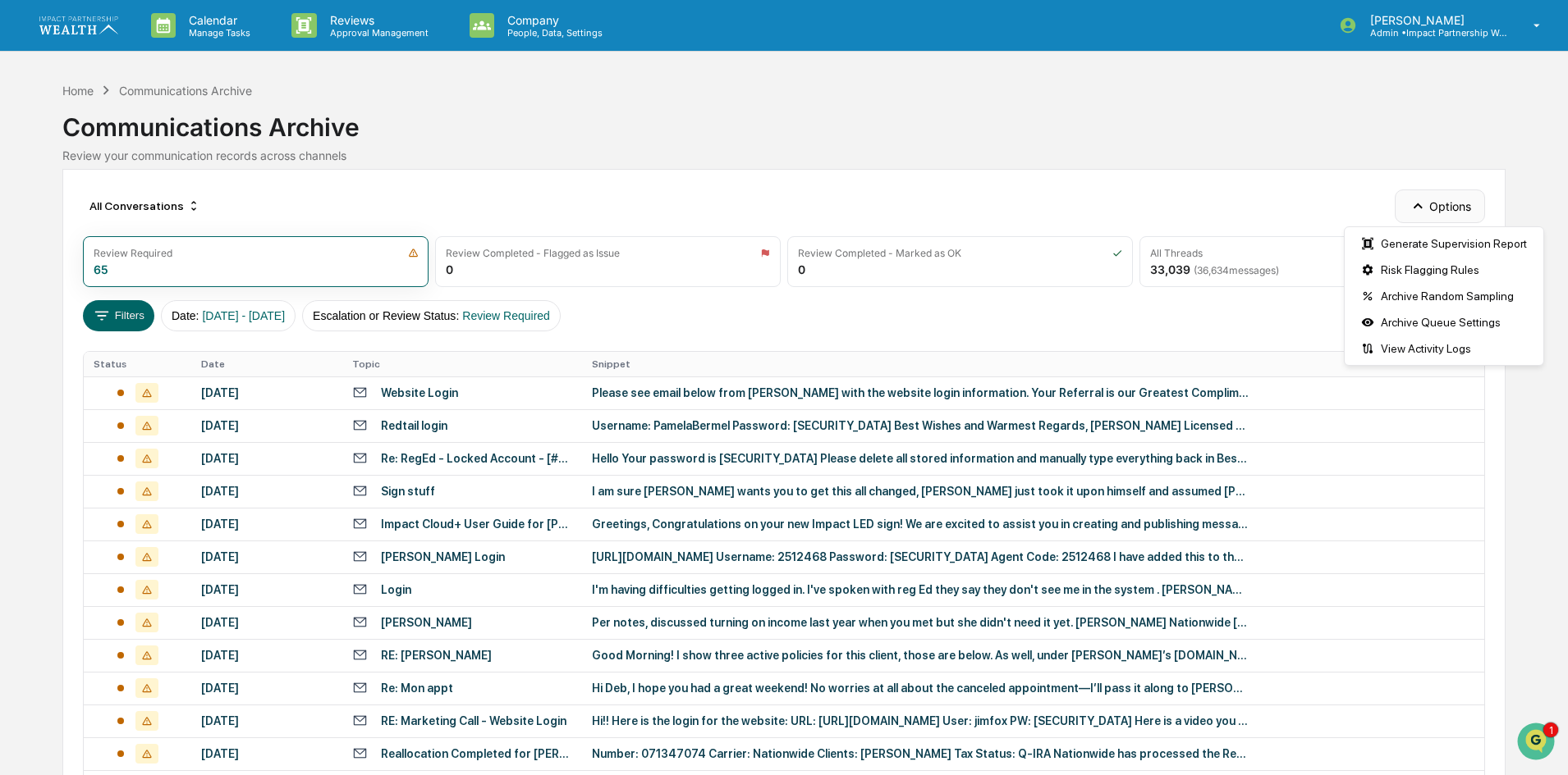
click at [1430, 202] on button "Options" at bounding box center [1438, 205] width 89 height 32
click at [1439, 203] on button "Options" at bounding box center [1438, 205] width 89 height 32
click at [1418, 297] on div "Archive Random Sampling" at bounding box center [1443, 296] width 192 height 27
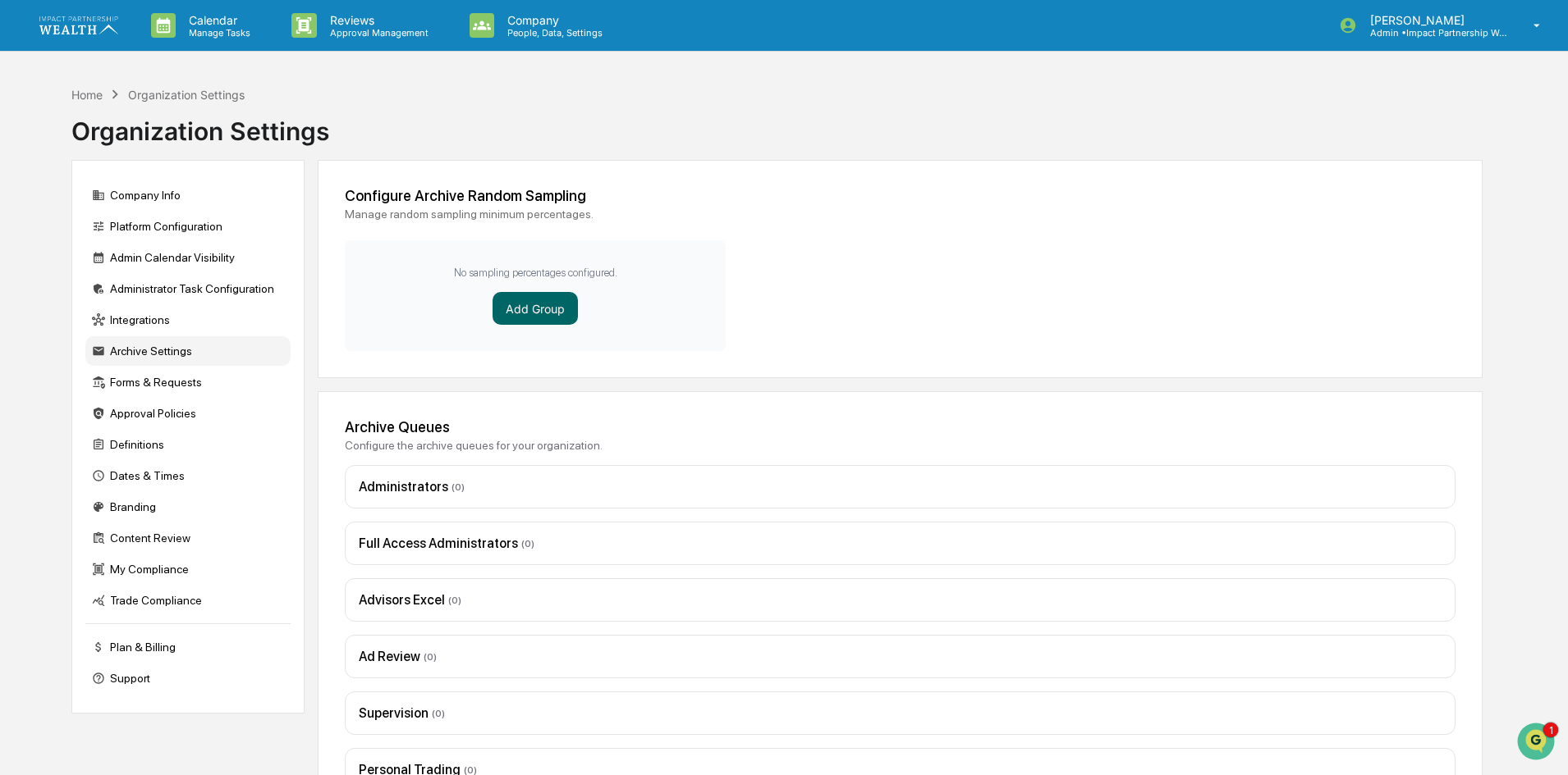
click at [153, 95] on div "Organization Settings" at bounding box center [186, 94] width 117 height 14
click at [79, 92] on div "Home" at bounding box center [87, 94] width 31 height 14
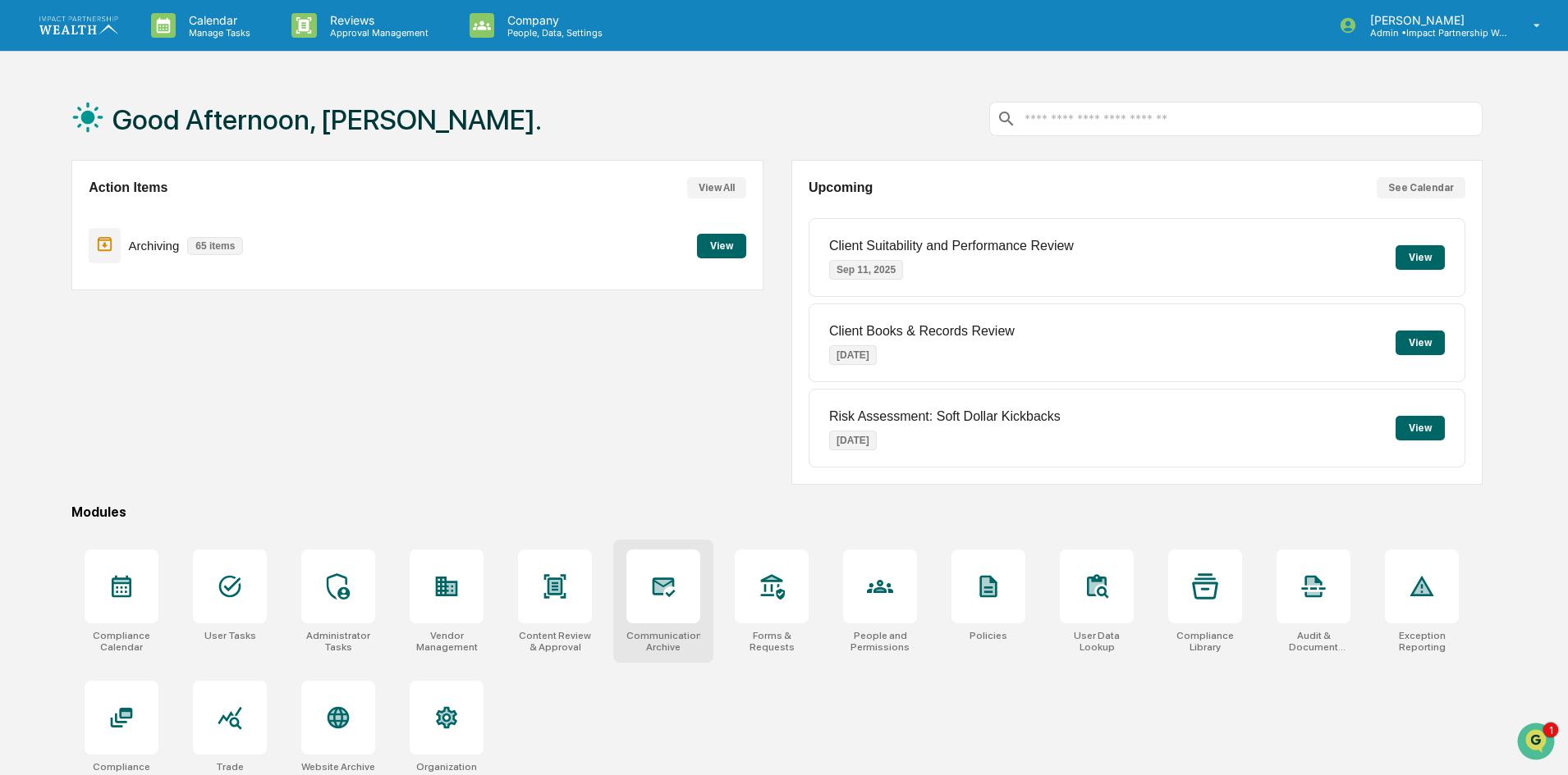
click at [683, 597] on div at bounding box center [662, 586] width 74 height 74
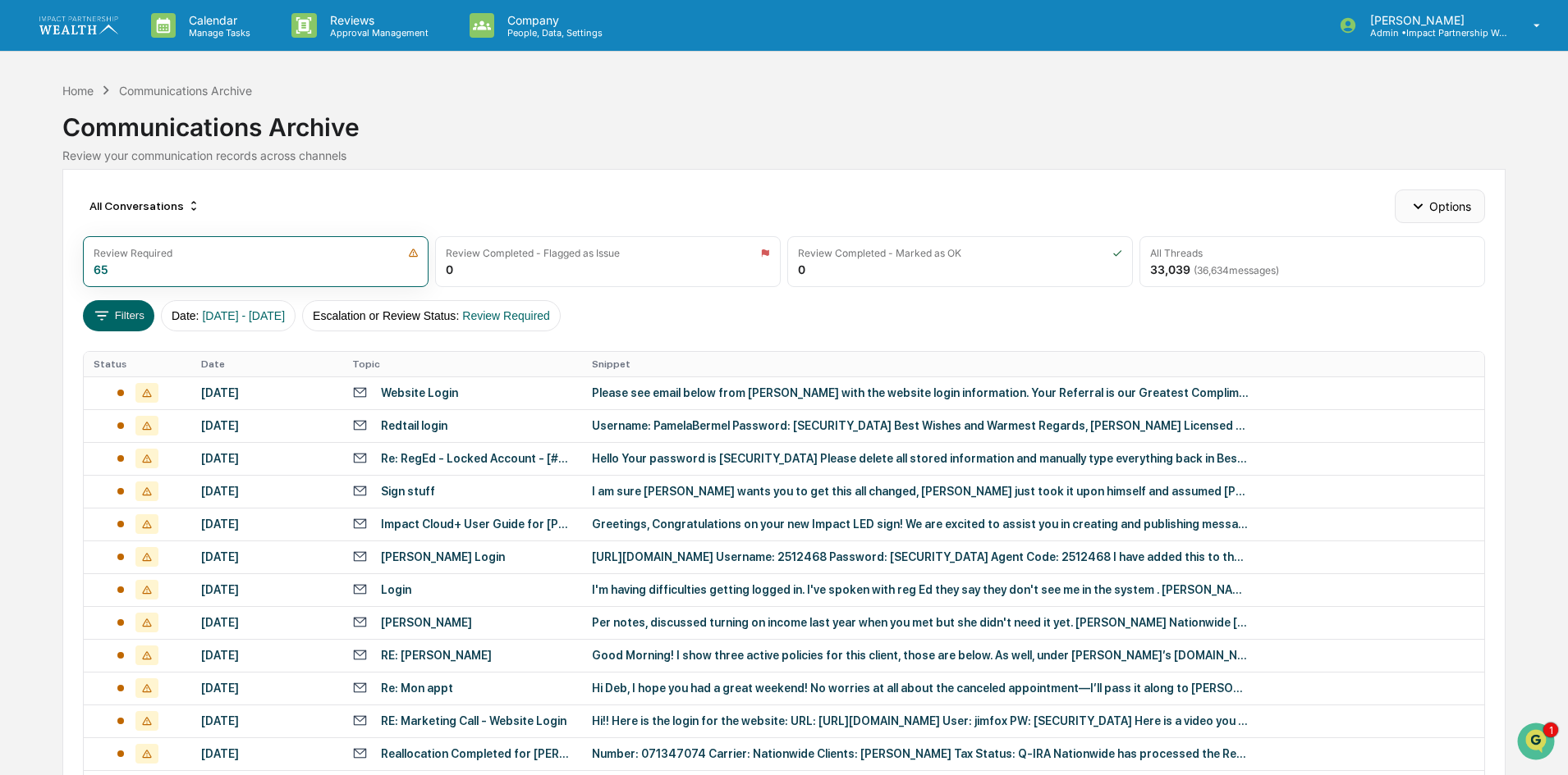
click at [1437, 206] on button "Options" at bounding box center [1438, 205] width 89 height 32
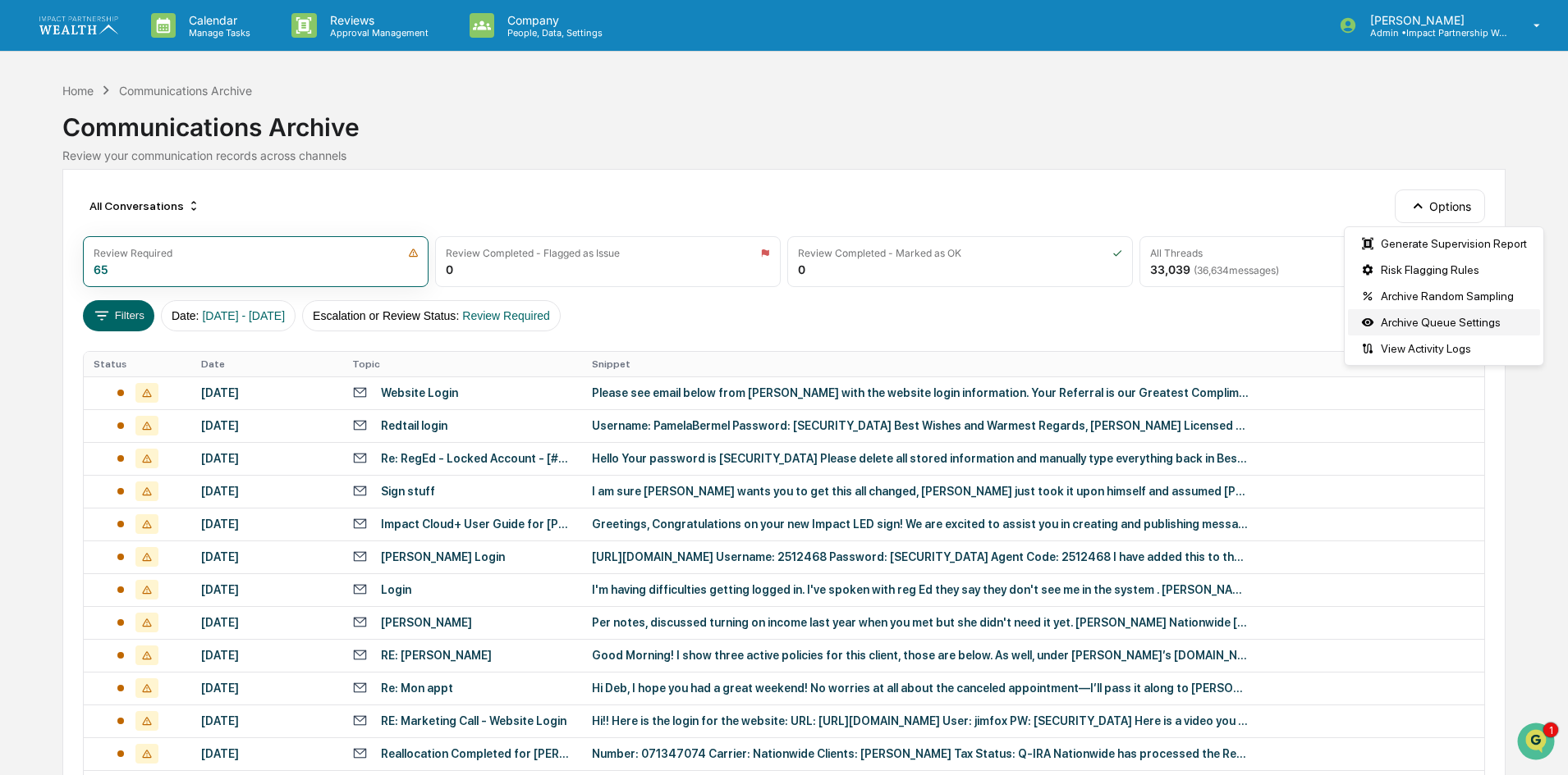
click at [1434, 327] on div "Archive Queue Settings" at bounding box center [1443, 322] width 192 height 27
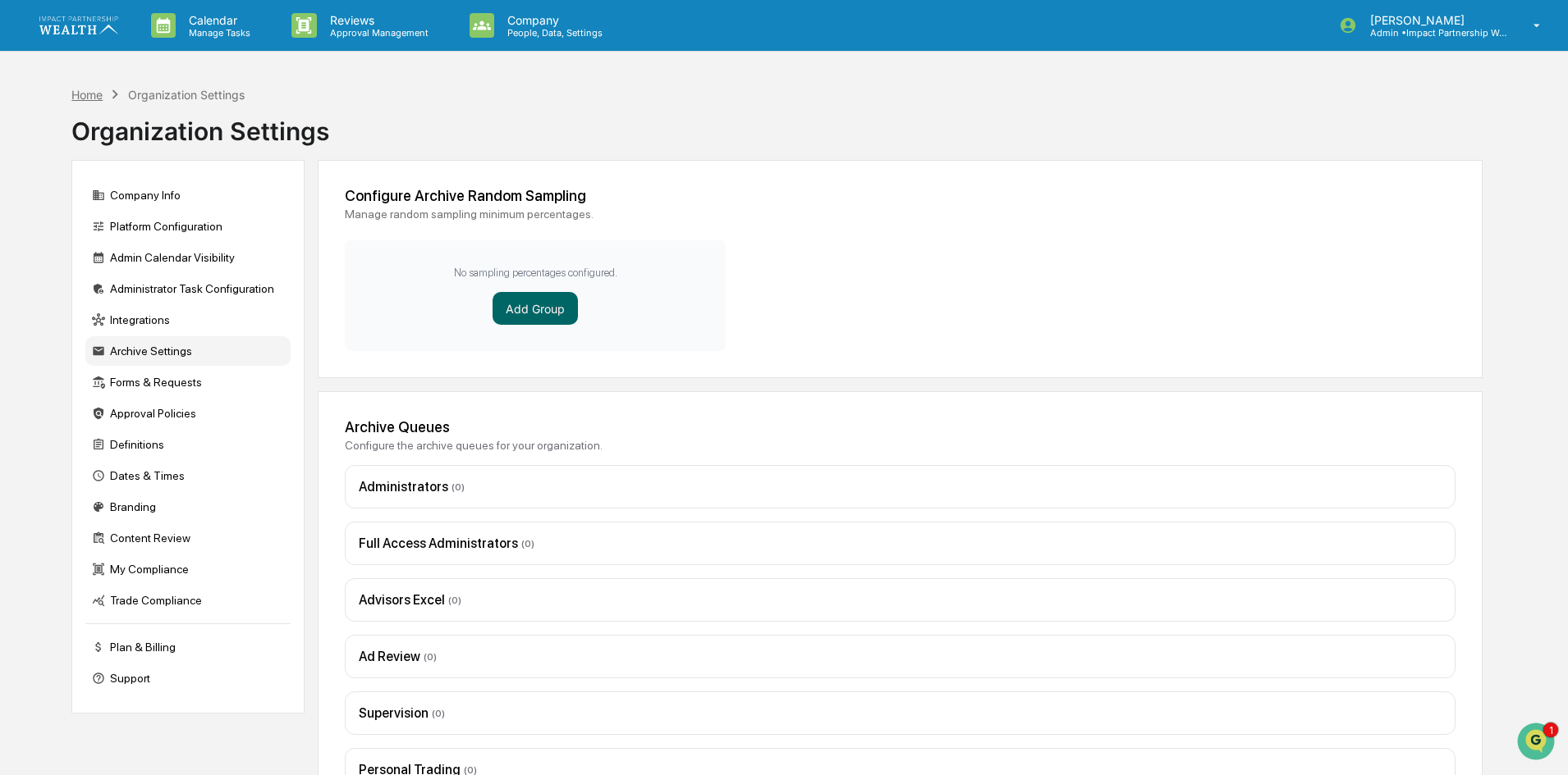
click at [82, 91] on div "Home" at bounding box center [87, 94] width 31 height 14
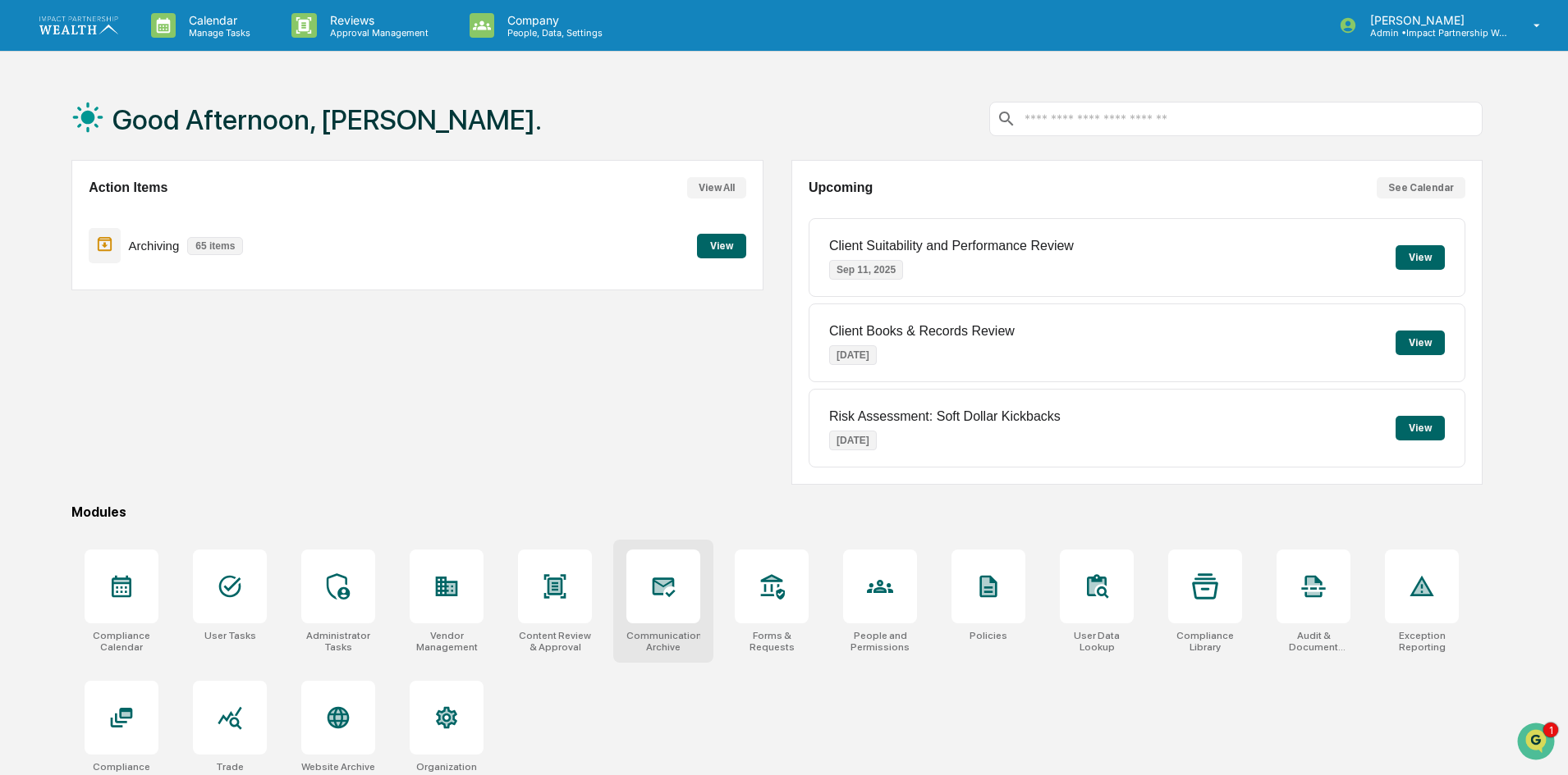
click at [664, 589] on icon at bounding box center [664, 586] width 18 height 13
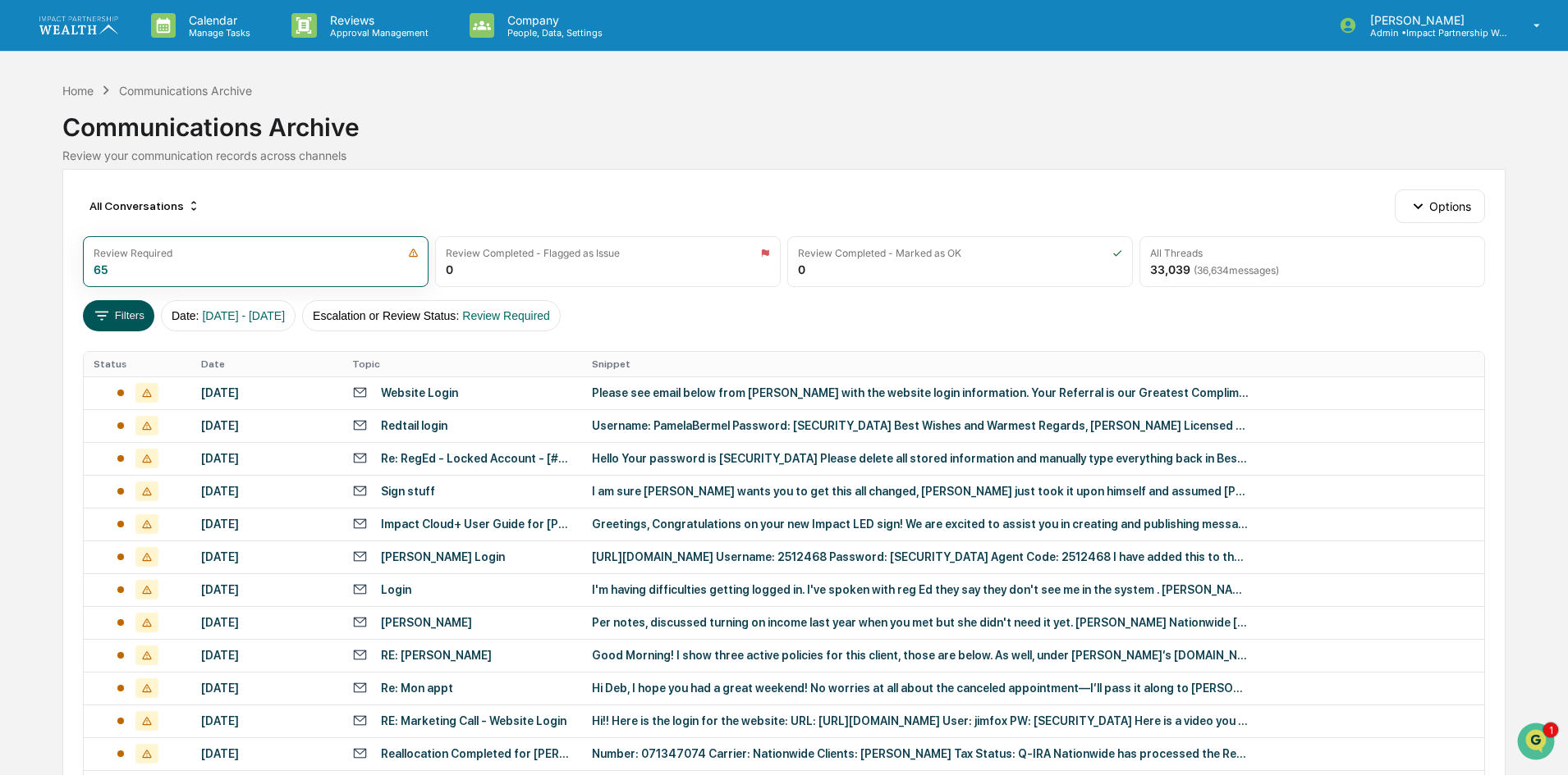
click at [99, 317] on icon at bounding box center [101, 315] width 18 height 18
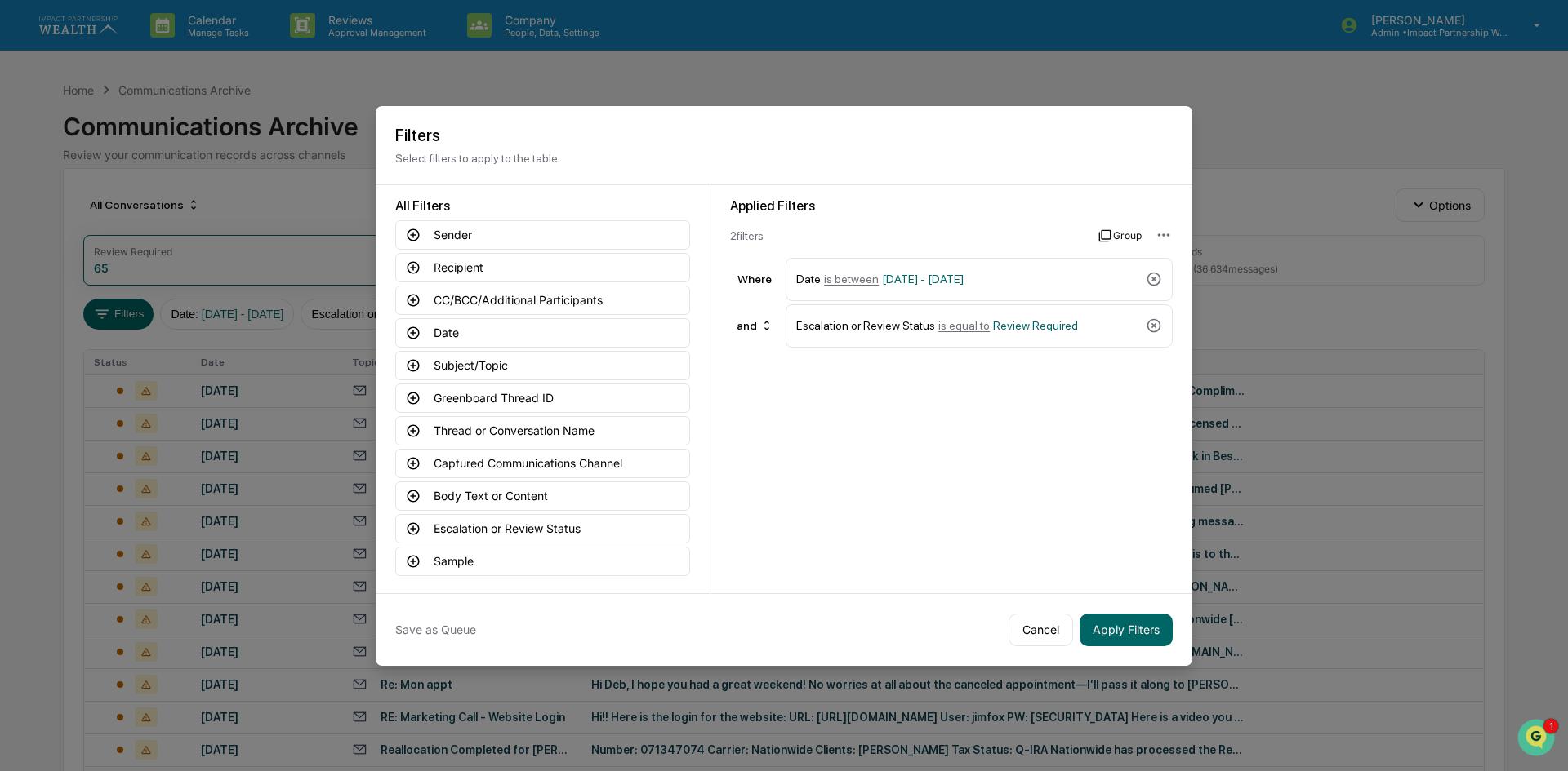
click at [1130, 236] on button "Group" at bounding box center [1120, 236] width 43 height 26
click at [1025, 629] on button "Cancel" at bounding box center [1041, 629] width 65 height 32
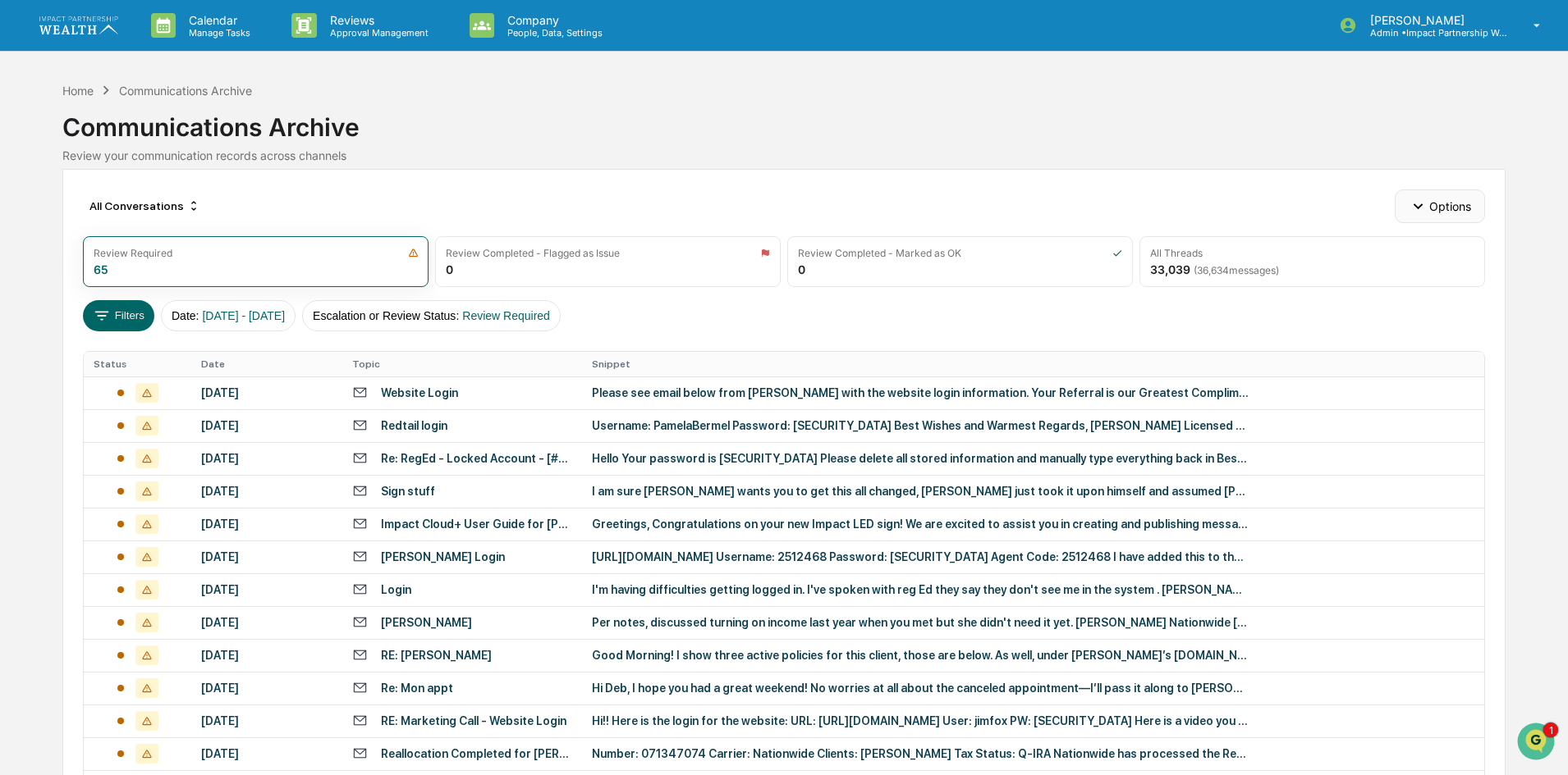
click at [1452, 210] on button "Options" at bounding box center [1438, 205] width 89 height 32
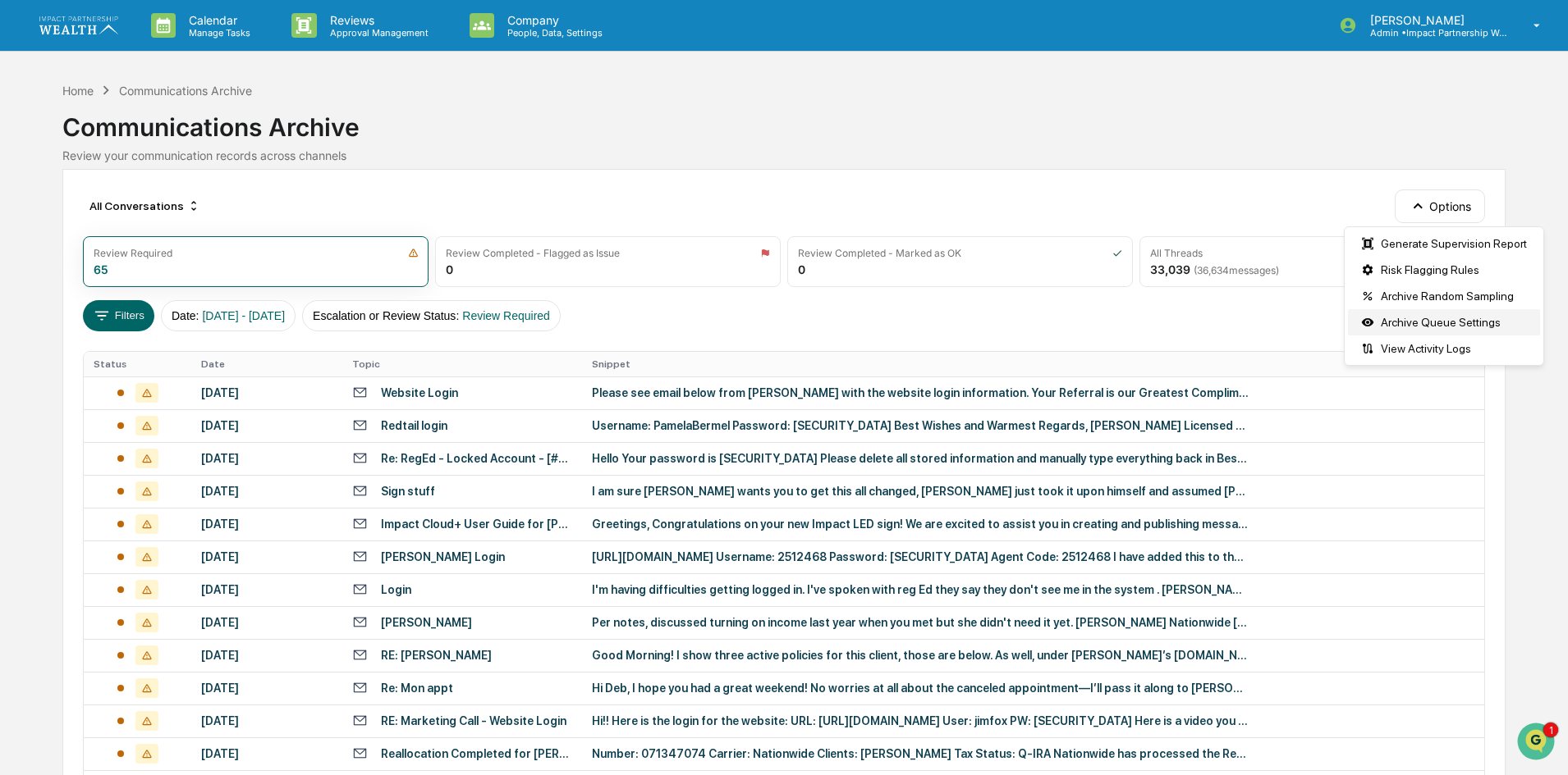
click at [1416, 323] on div "Archive Queue Settings" at bounding box center [1443, 322] width 192 height 27
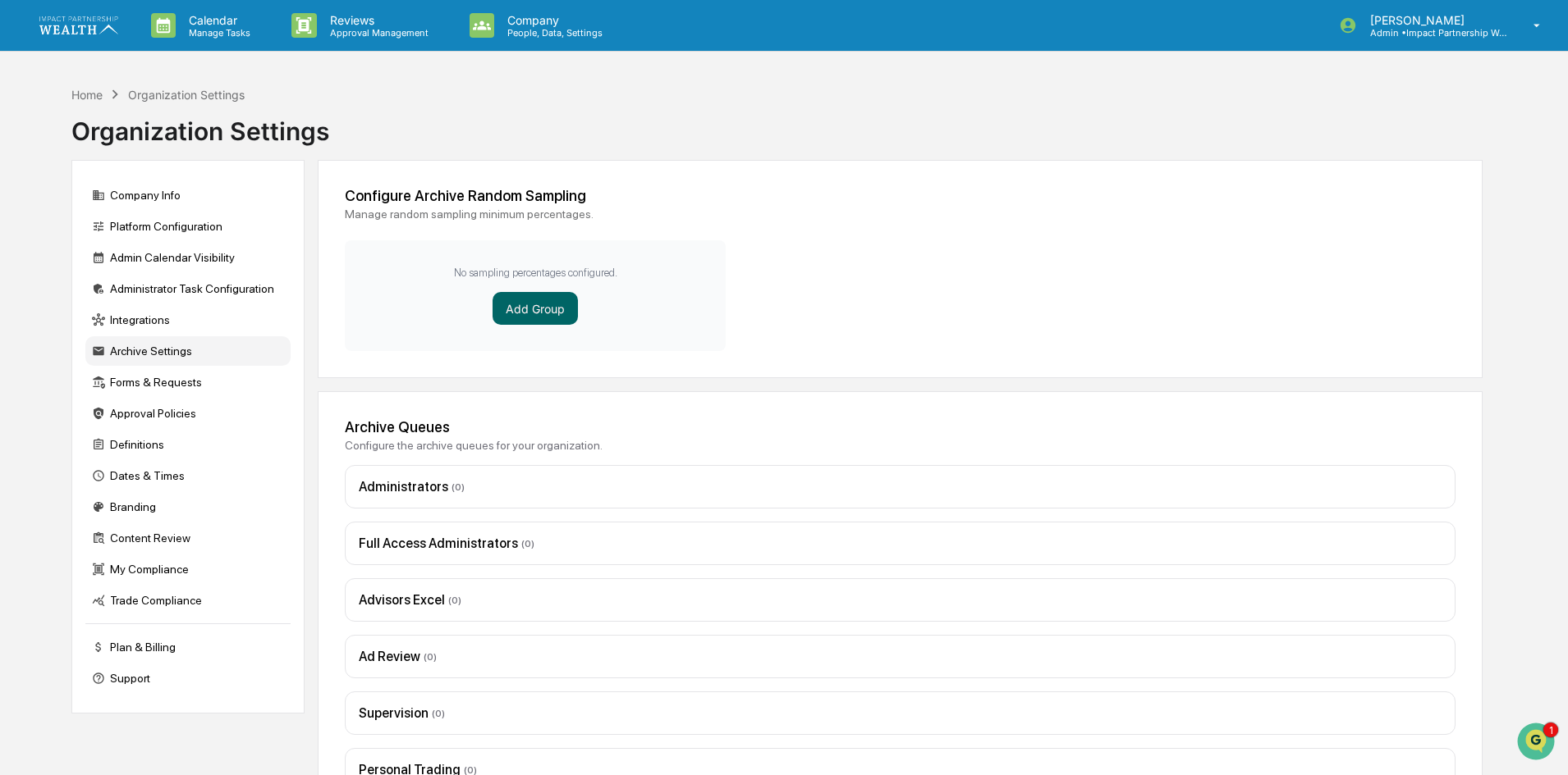
scroll to position [197, 0]
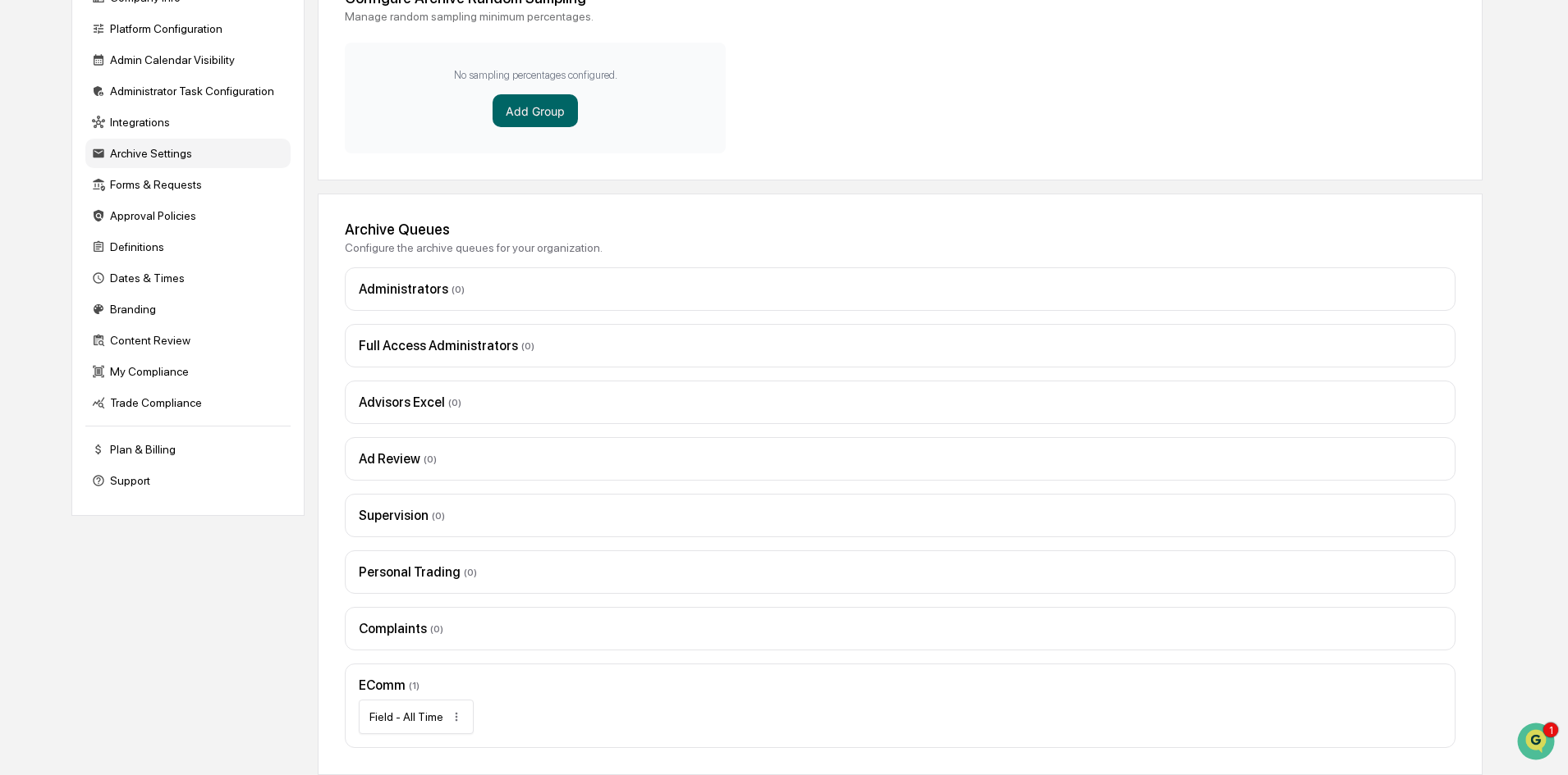
click at [392, 683] on div "EComm ( 1 )" at bounding box center [900, 686] width 1083 height 16
click at [557, 709] on div "Field - All Time" at bounding box center [900, 717] width 1083 height 34
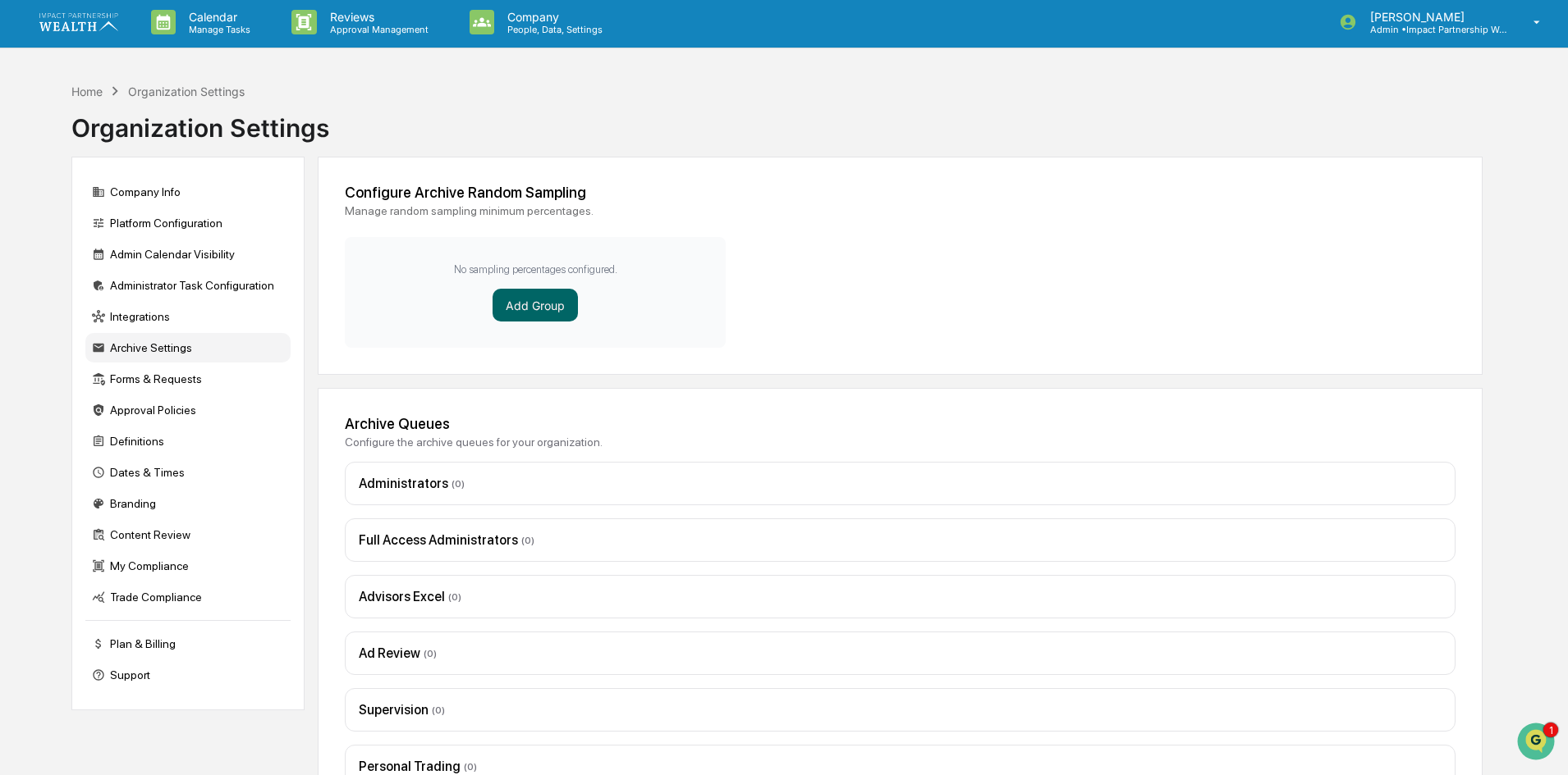
scroll to position [0, 0]
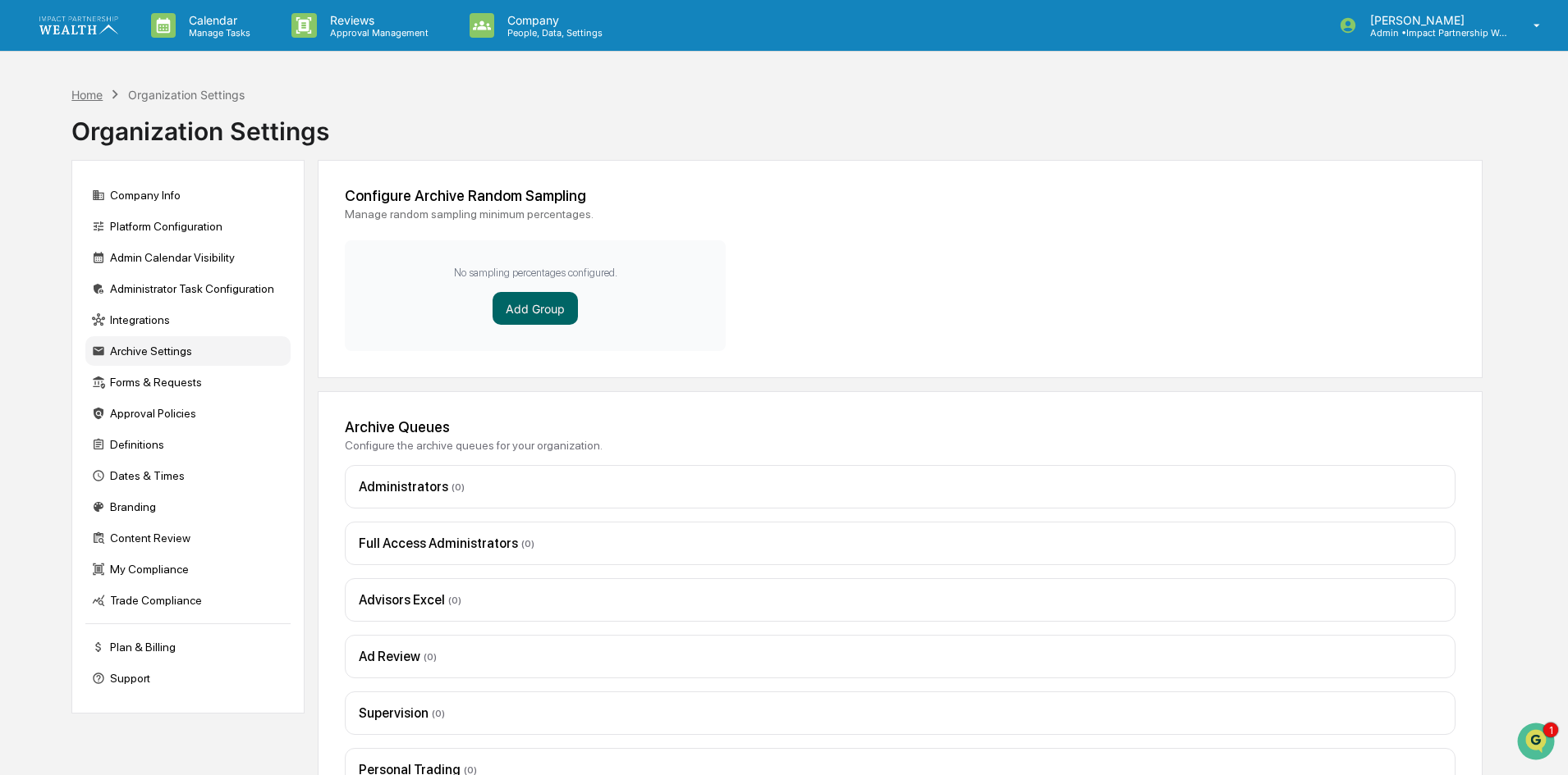
click at [88, 92] on div "Home" at bounding box center [87, 94] width 31 height 14
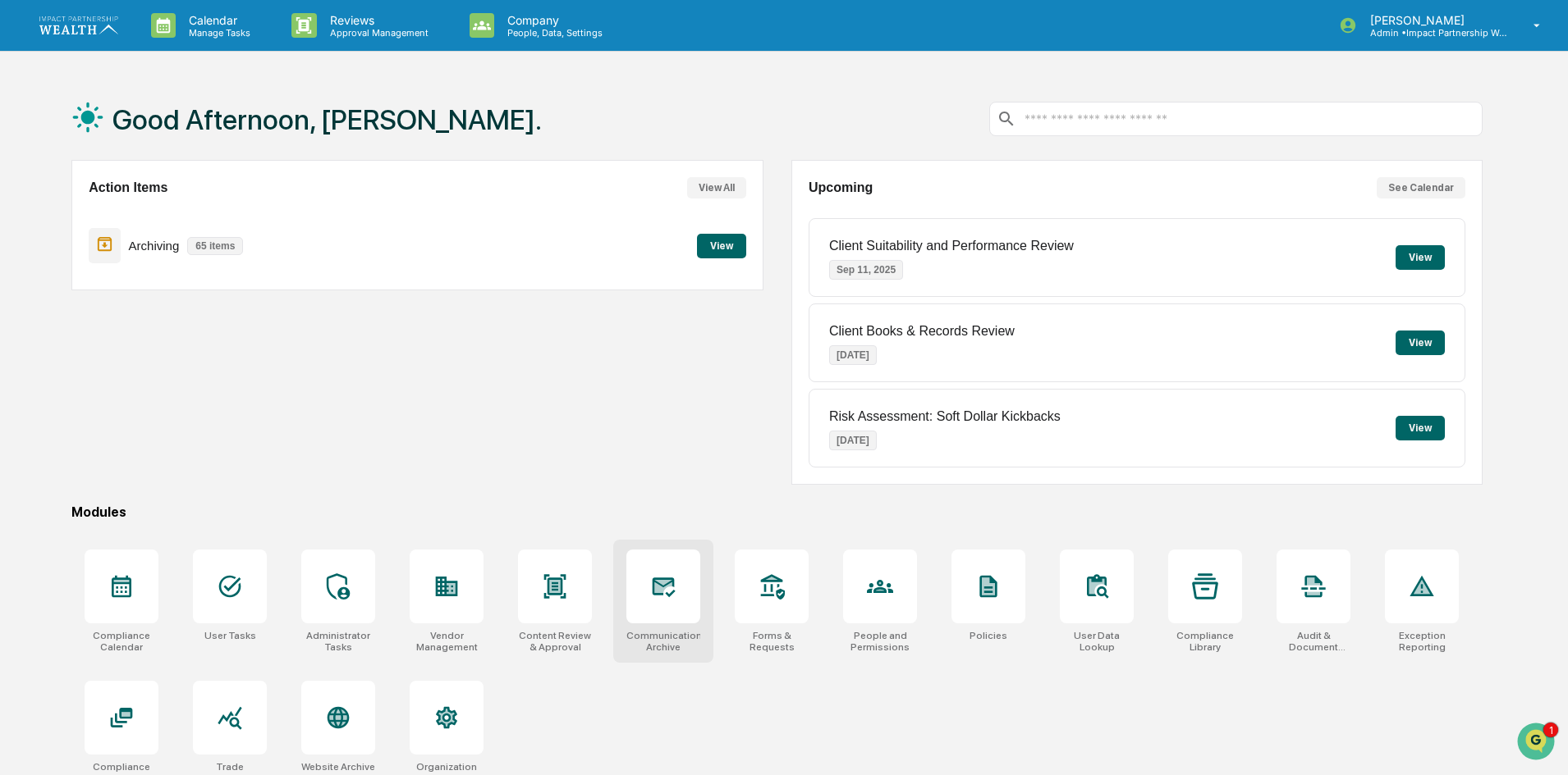
click at [668, 585] on icon at bounding box center [664, 586] width 18 height 13
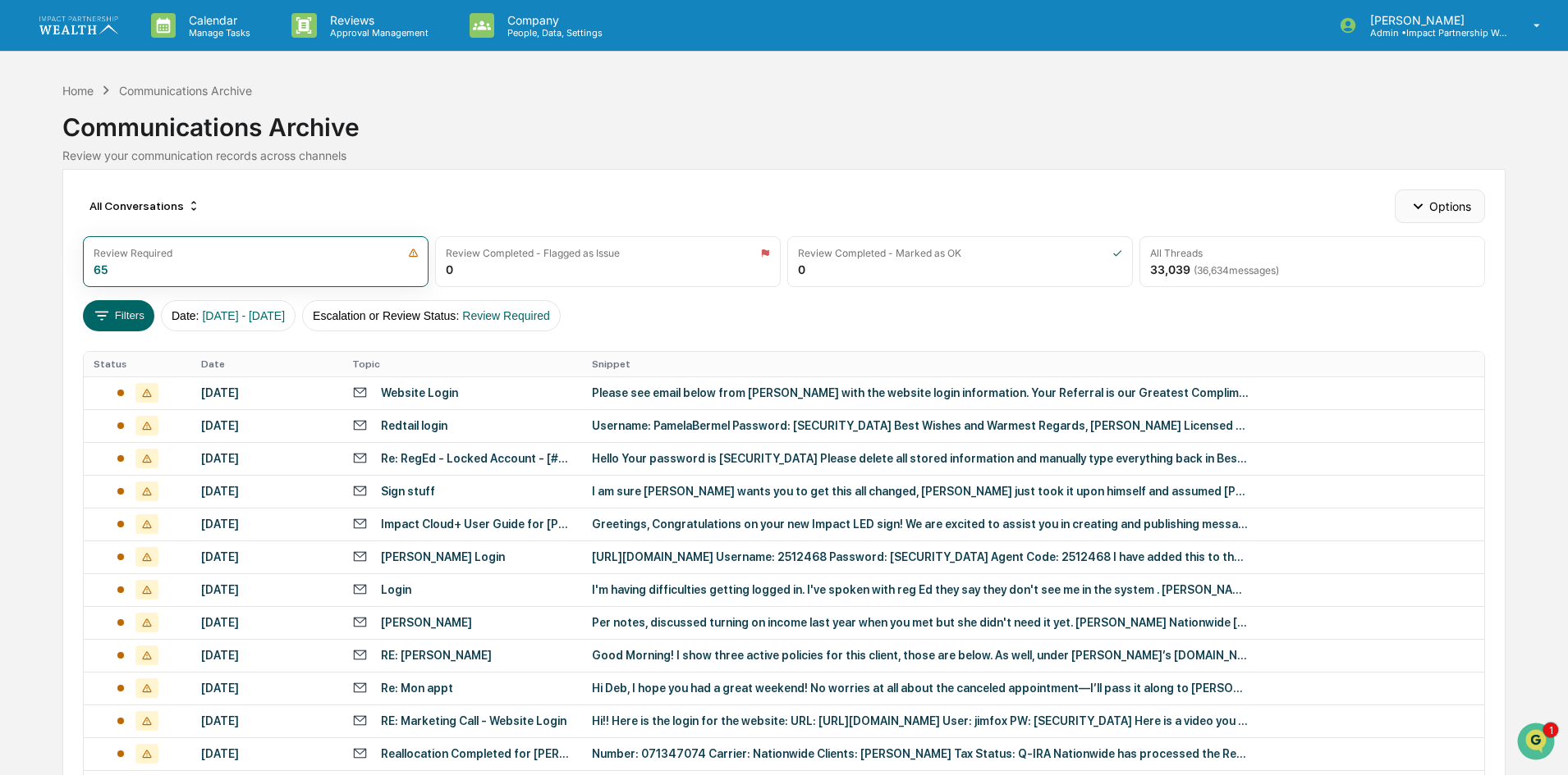
click at [1436, 198] on button "Options" at bounding box center [1438, 205] width 89 height 32
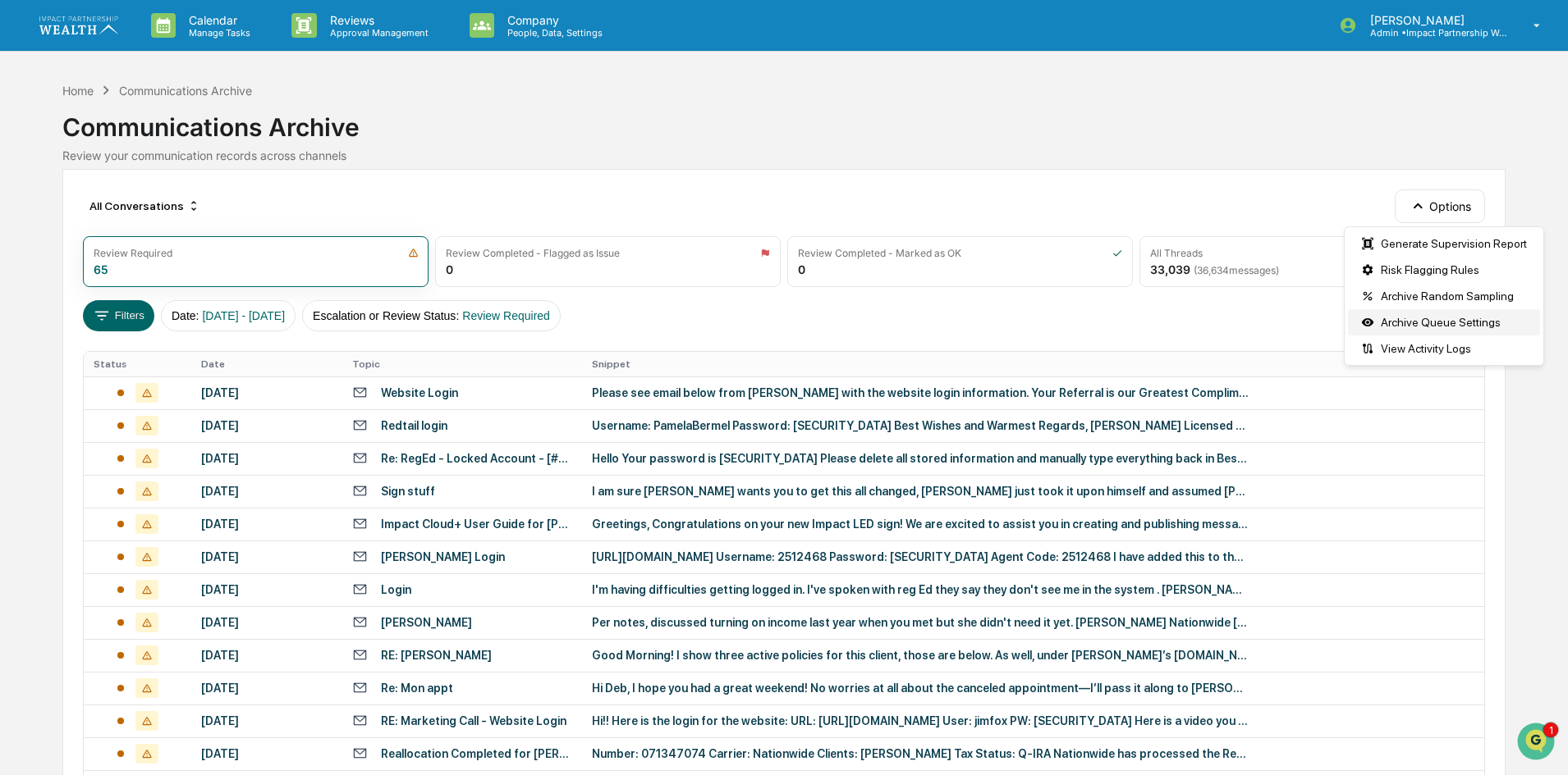
click at [1424, 321] on div "Archive Queue Settings" at bounding box center [1443, 322] width 192 height 27
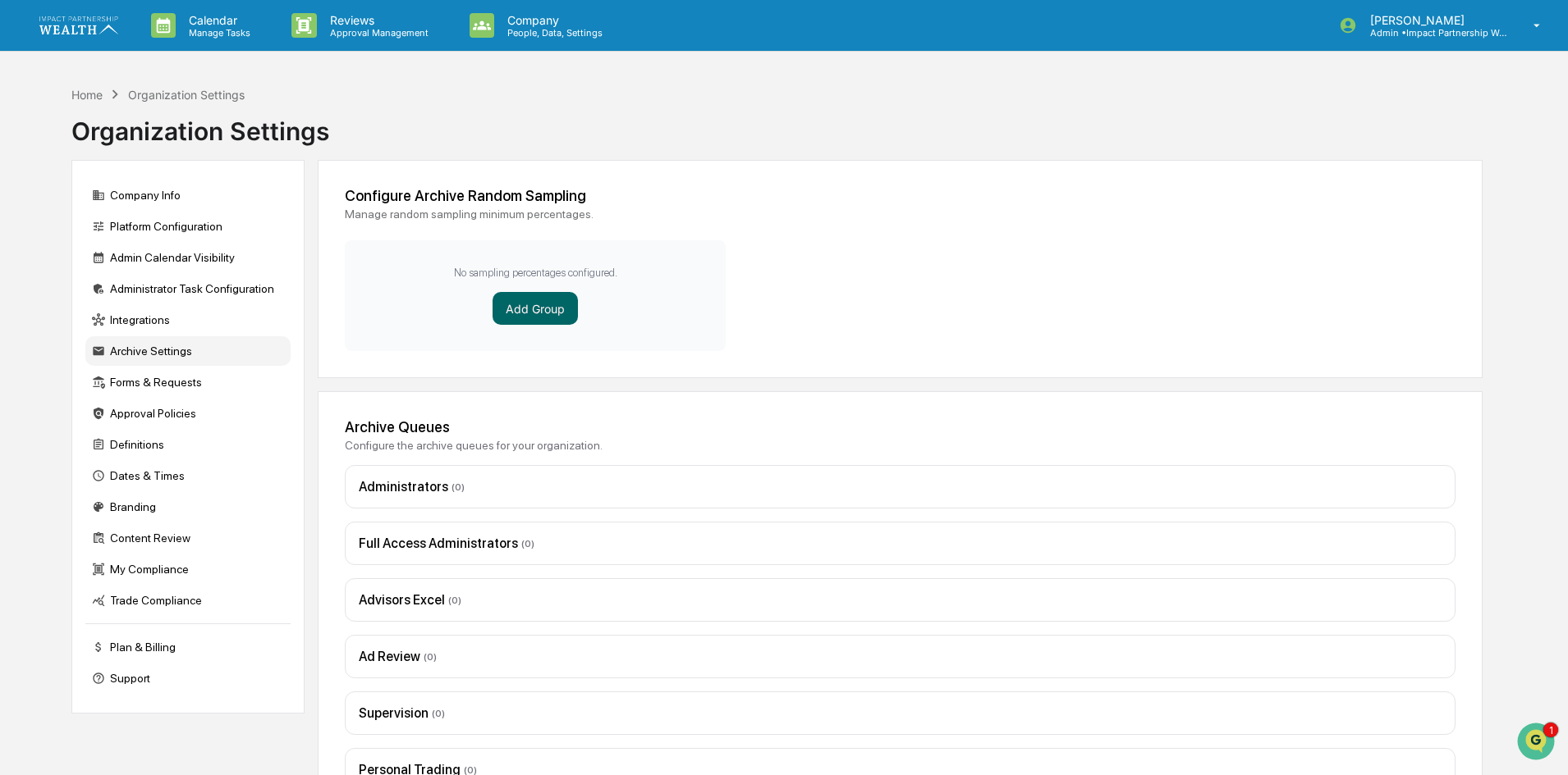
scroll to position [197, 0]
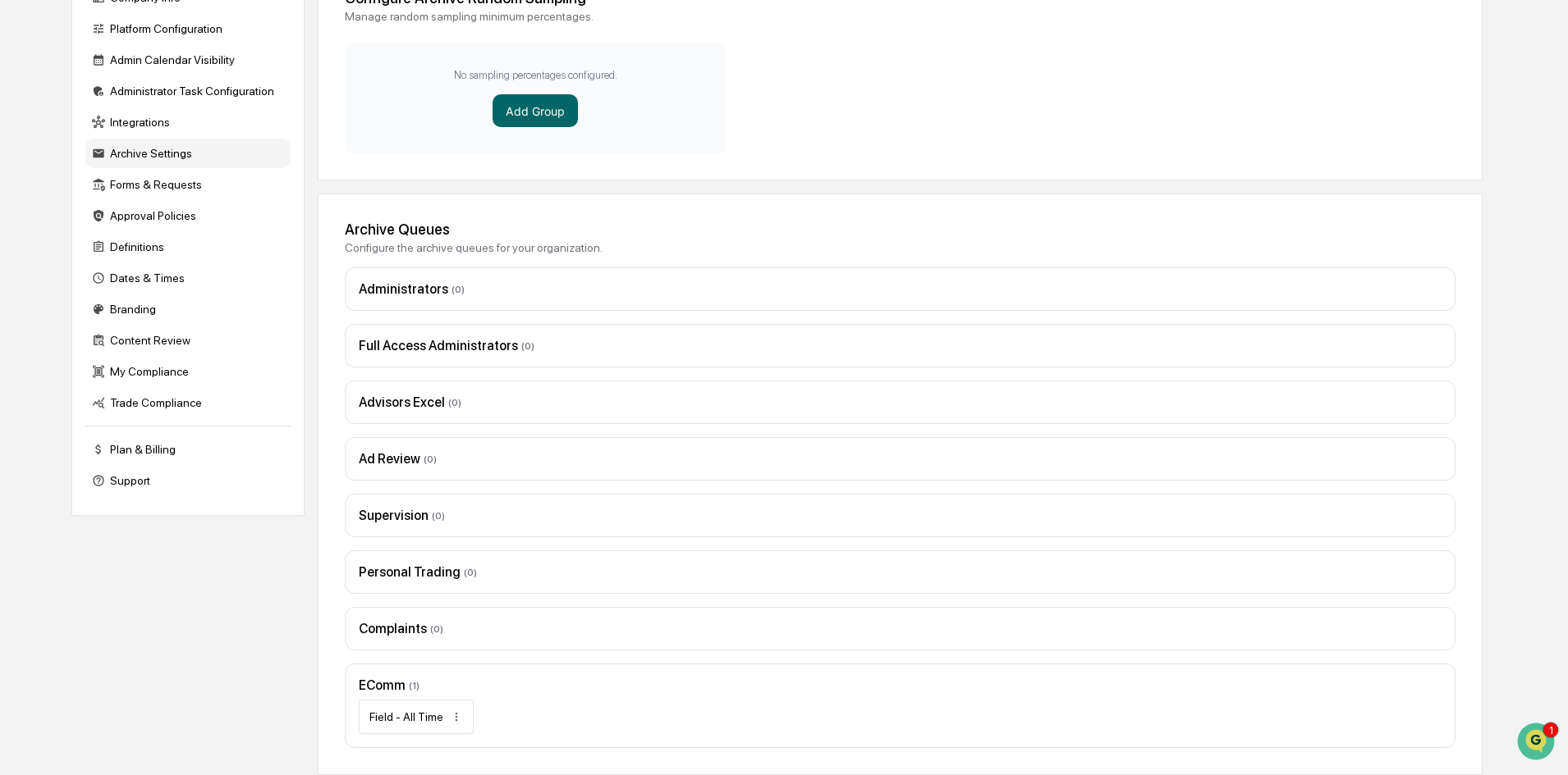
click at [392, 709] on div "Field - All Time" at bounding box center [416, 717] width 115 height 34
click at [392, 672] on div "EComm ( 1 ) Field - All Time" at bounding box center [900, 706] width 1110 height 84
click at [393, 685] on div "EComm ( 1 )" at bounding box center [900, 686] width 1083 height 16
click at [417, 720] on div "Field - All Time" at bounding box center [406, 716] width 74 height 13
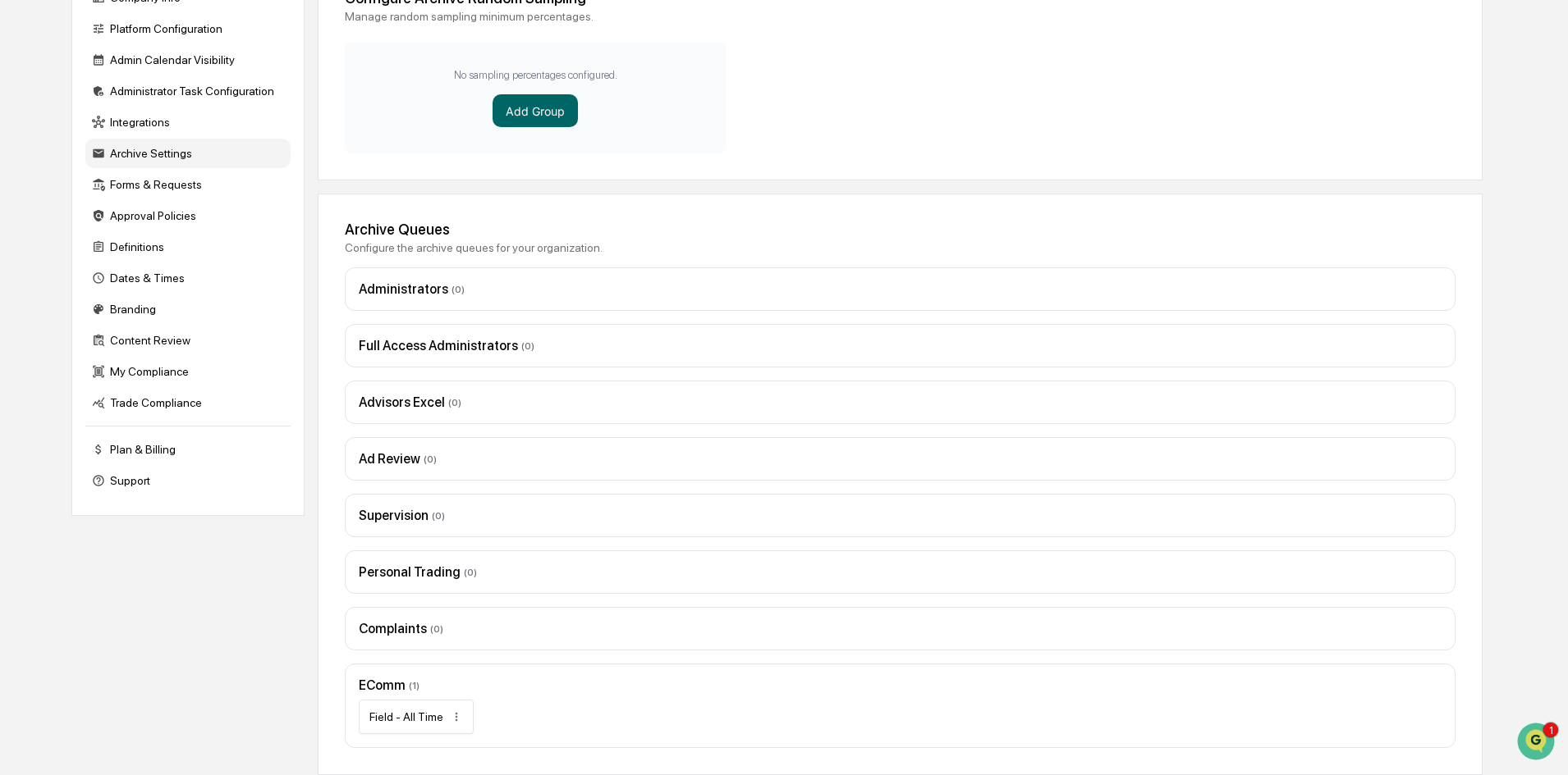
click at [415, 720] on div "Field - All Time" at bounding box center [406, 716] width 74 height 13
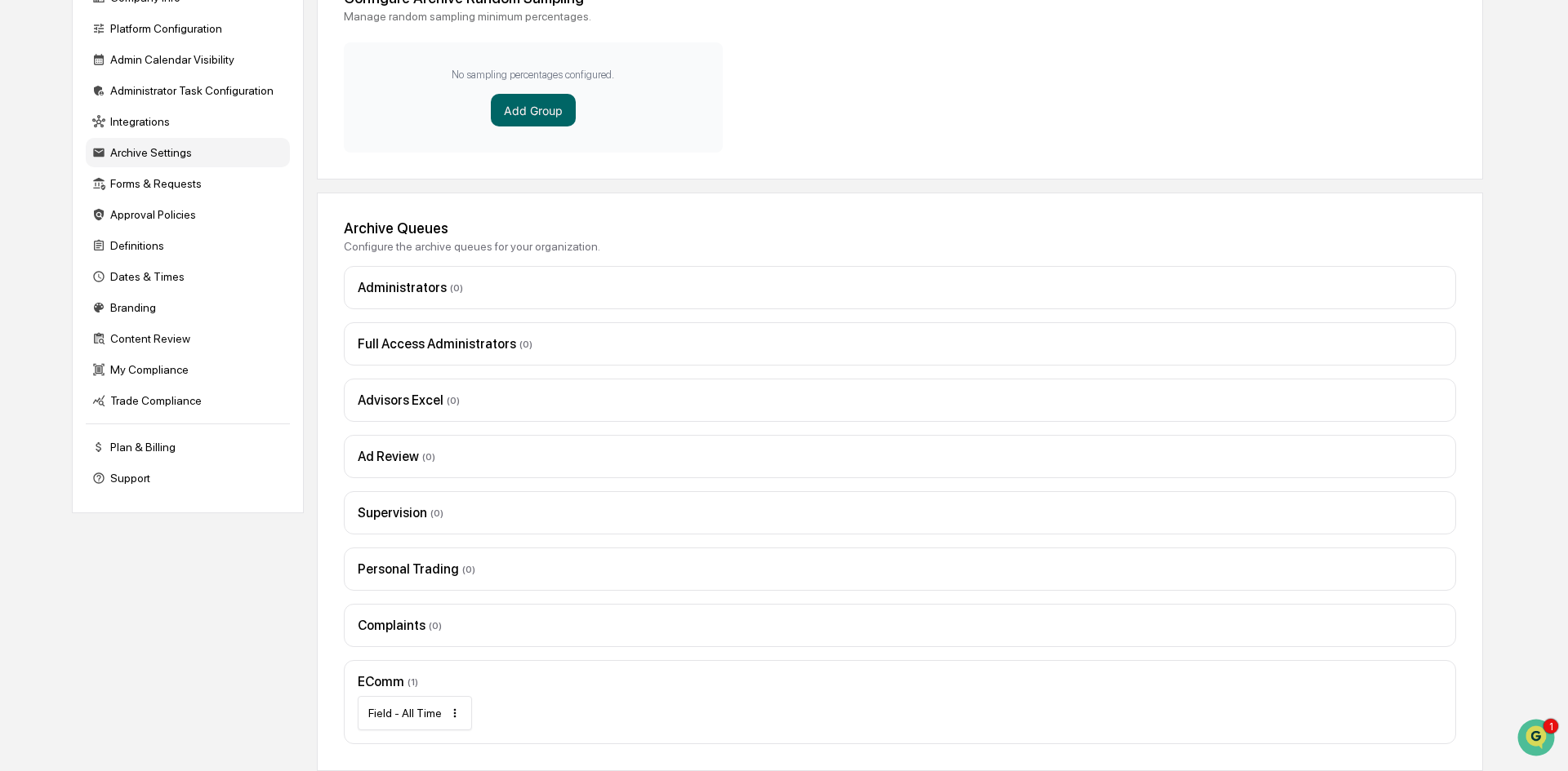
click at [454, 575] on html "Calendar Manage Tasks Reviews Approval Management Company People, Data, Setting…" at bounding box center [784, 189] width 1568 height 771
click at [564, 575] on html "Calendar Manage Tasks Reviews Approval Management Company People, Data, Setting…" at bounding box center [784, 189] width 1568 height 771
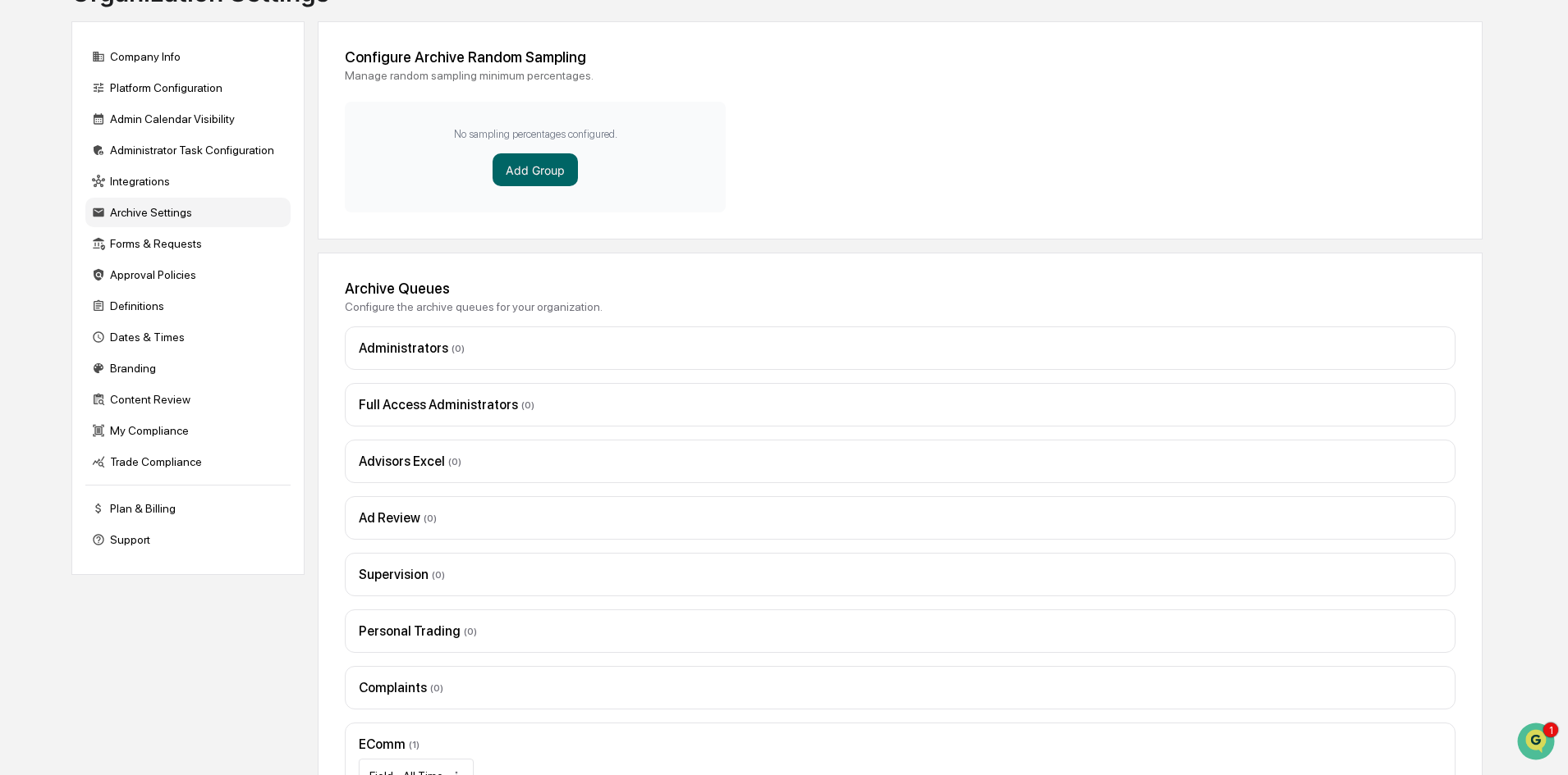
scroll to position [0, 0]
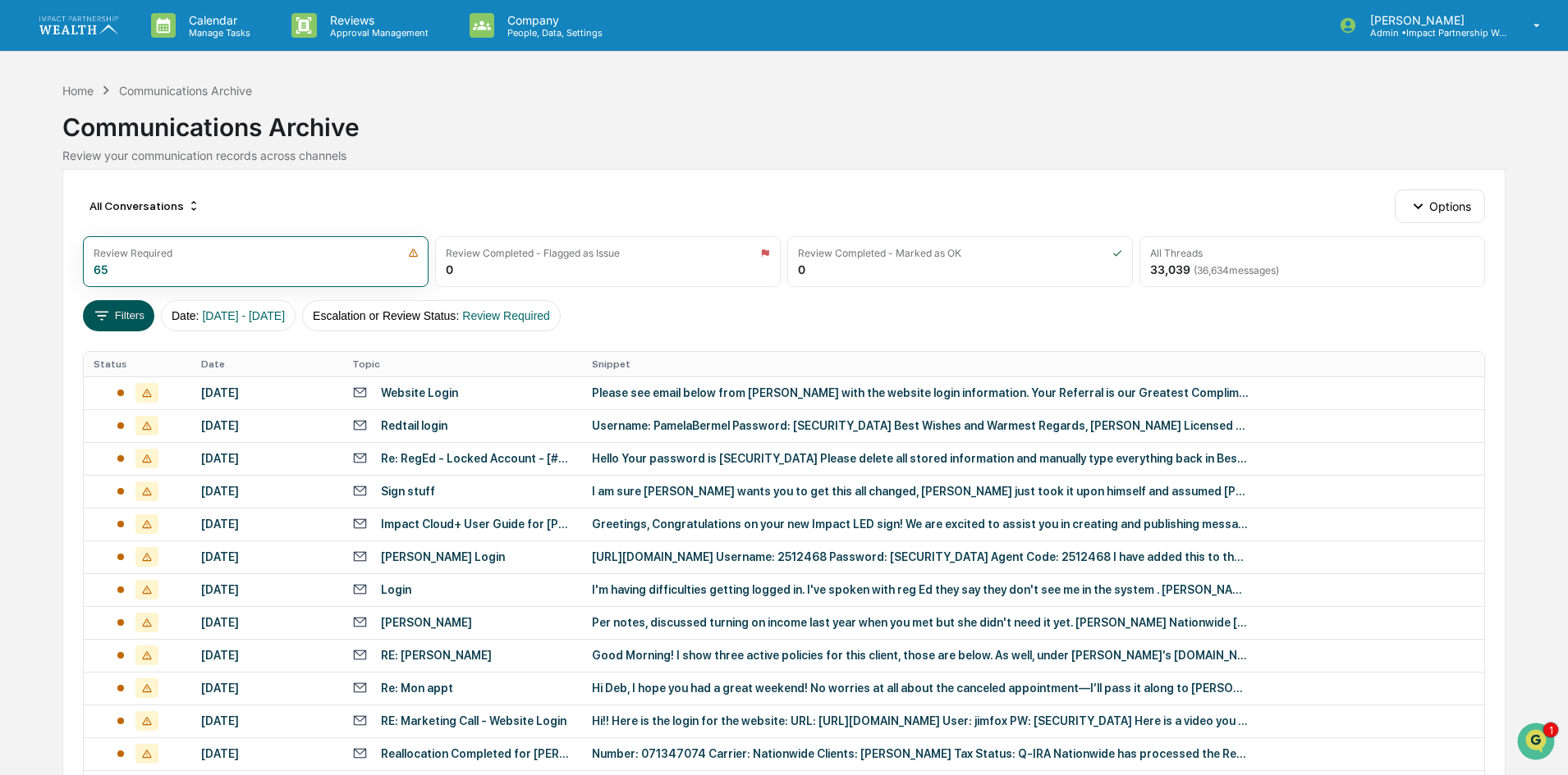
click at [137, 312] on button "Filters" at bounding box center [118, 316] width 72 height 31
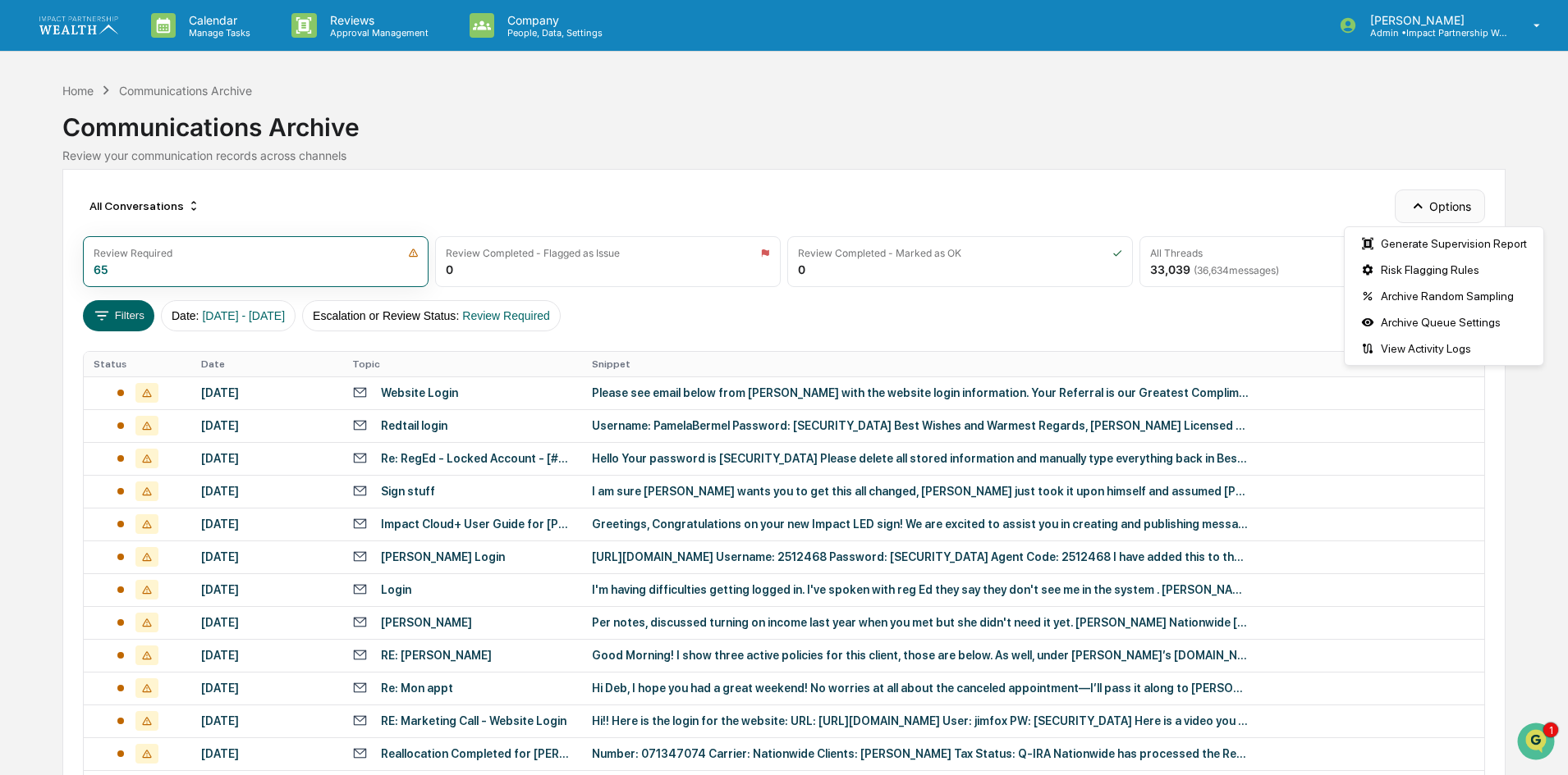
click at [1479, 212] on button "Options" at bounding box center [1438, 205] width 89 height 32
click at [724, 198] on div "All Conversations Options" at bounding box center [783, 205] width 1401 height 32
click at [1454, 199] on button "Options" at bounding box center [1438, 205] width 89 height 32
click at [1414, 321] on div "Archive Queue Settings" at bounding box center [1443, 322] width 192 height 27
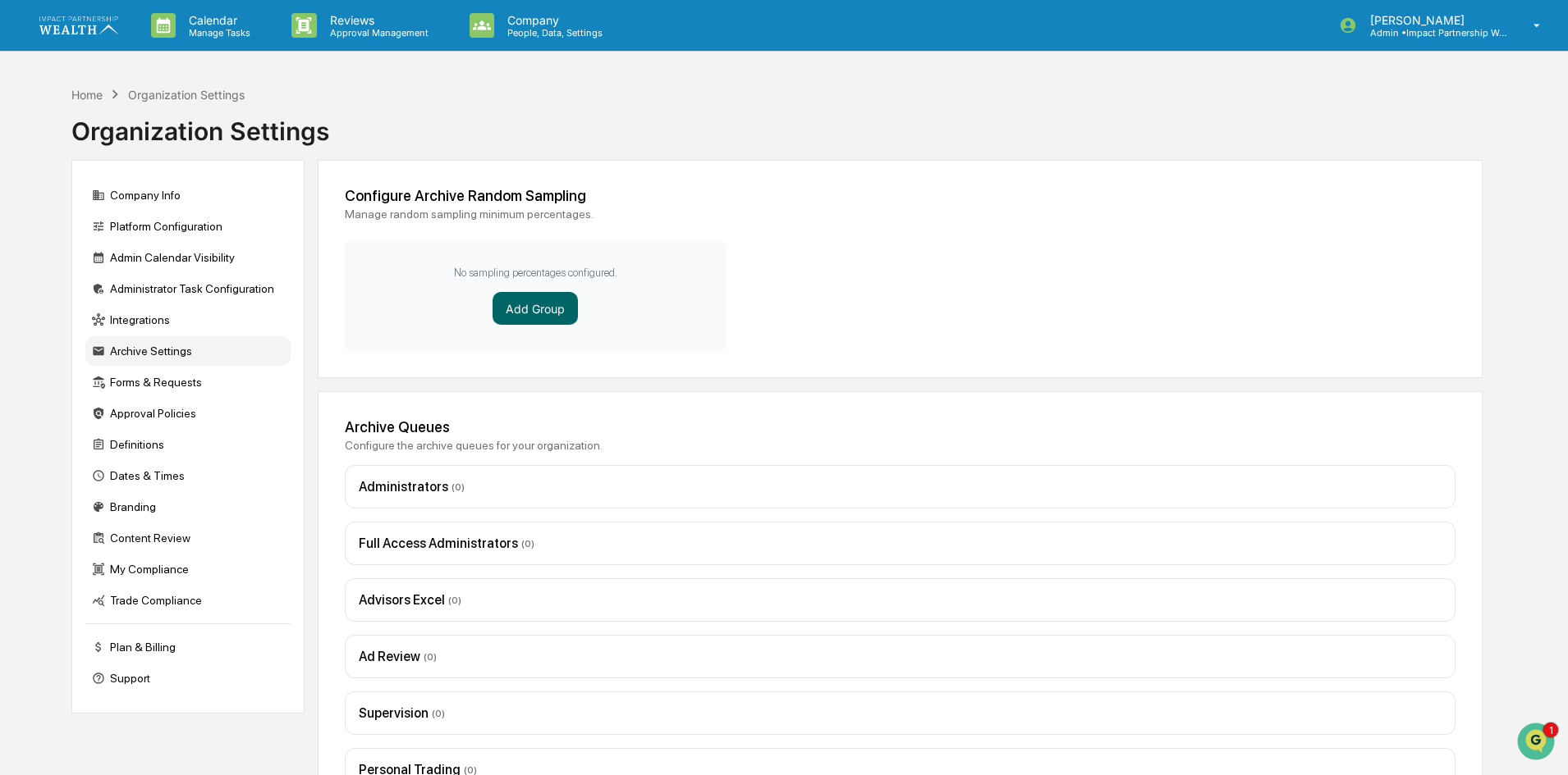
scroll to position [197, 0]
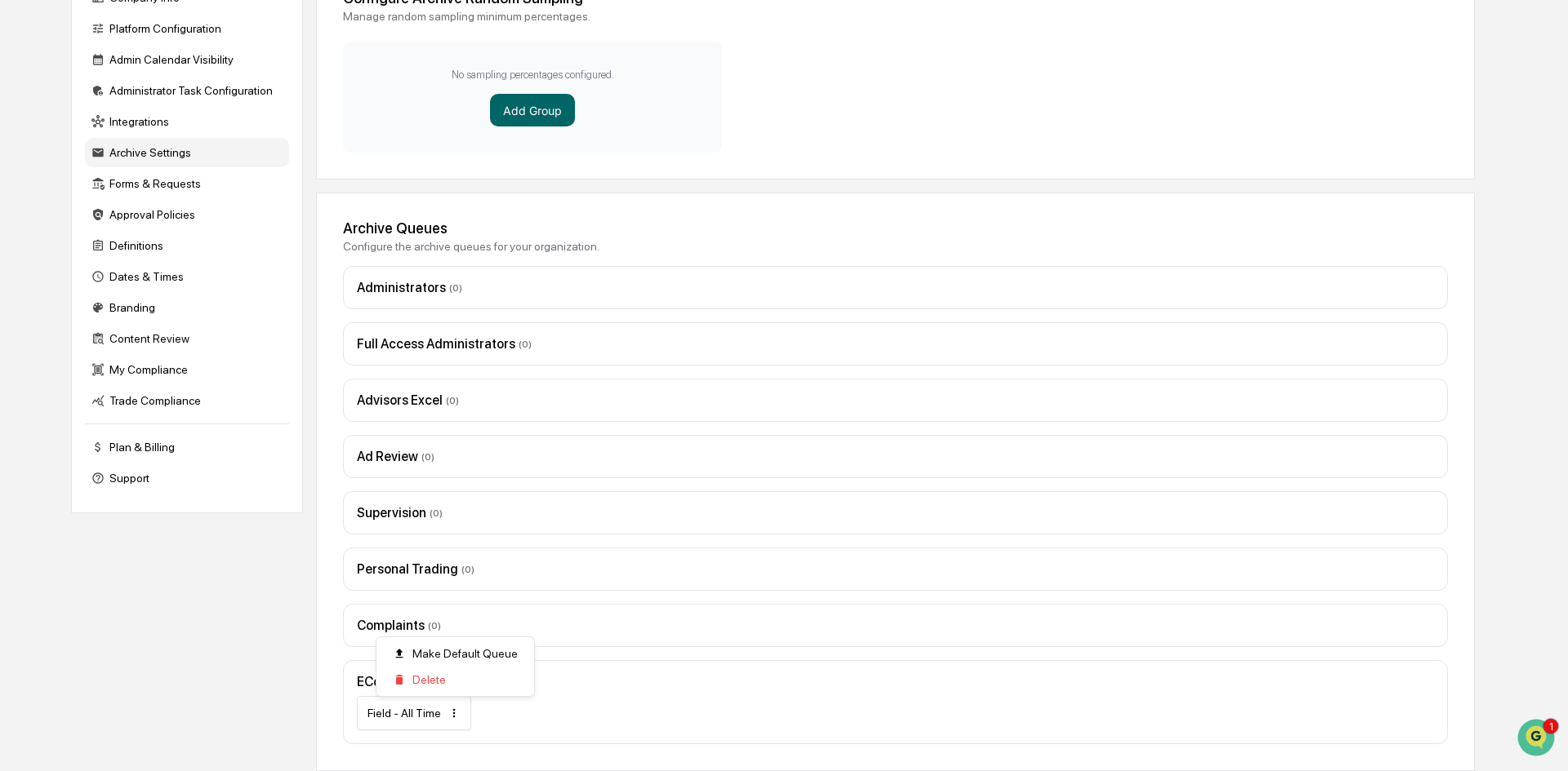
click at [452, 575] on html "Calendar Manage Tasks Reviews Approval Management Company People, Data, Setting…" at bounding box center [784, 189] width 1568 height 771
click at [413, 575] on html "Calendar Manage Tasks Reviews Approval Management Company People, Data, Setting…" at bounding box center [784, 189] width 1568 height 771
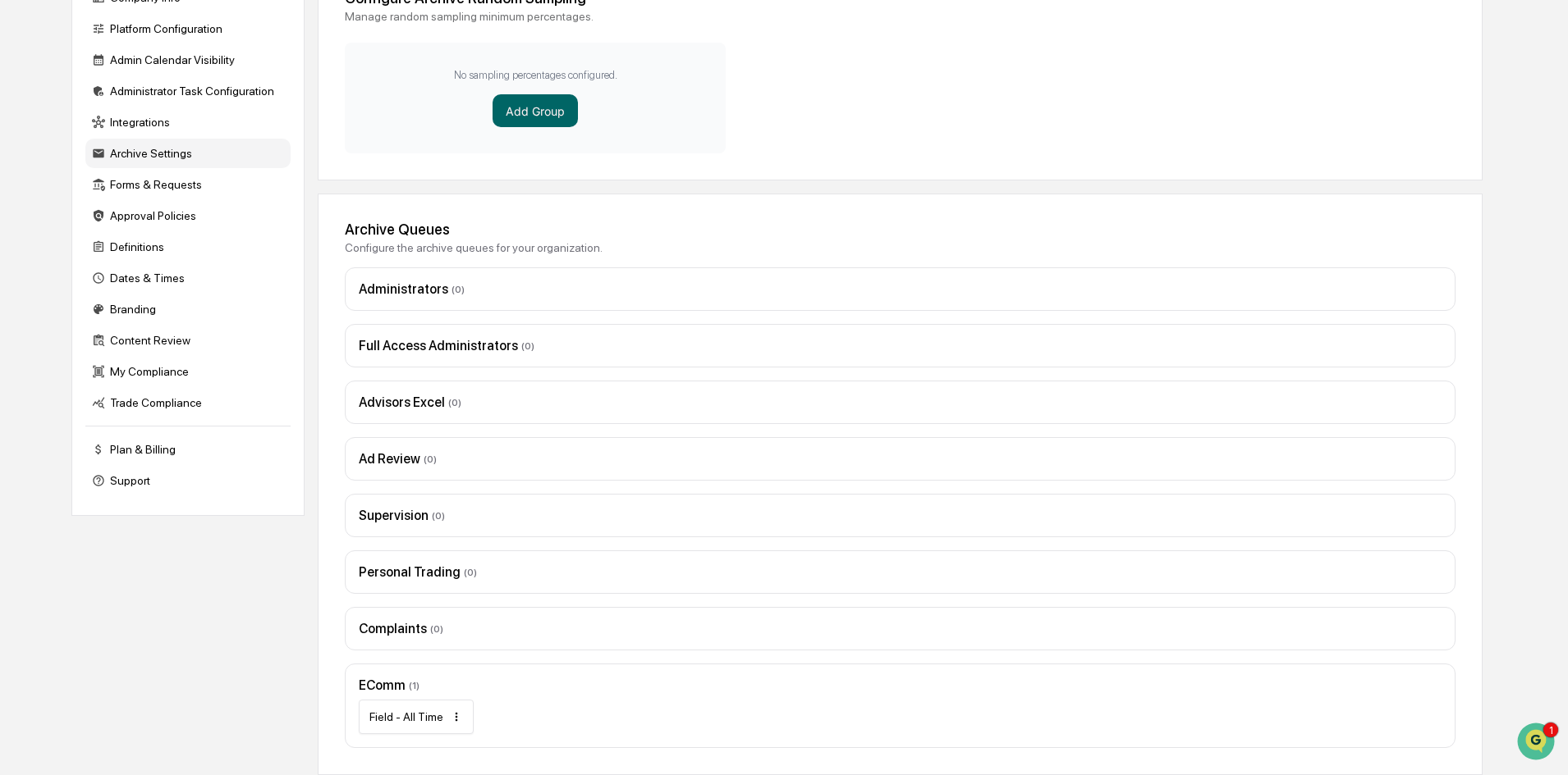
click at [451, 578] on html "Calendar Manage Tasks Reviews Approval Management Company People, Data, Setting…" at bounding box center [784, 190] width 1568 height 775
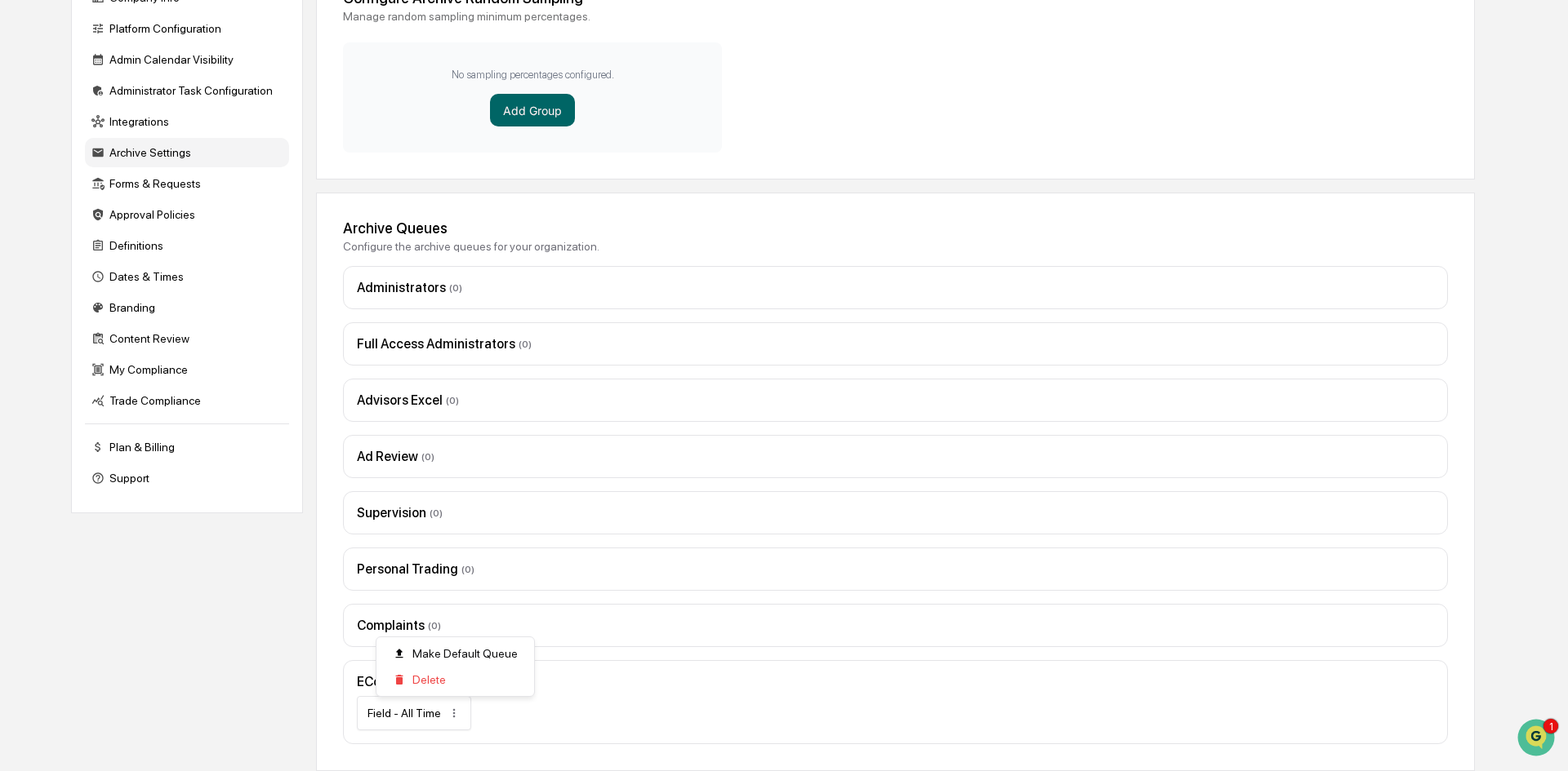
click at [568, 575] on html "Calendar Manage Tasks Reviews Approval Management Company People, Data, Setting…" at bounding box center [784, 189] width 1568 height 771
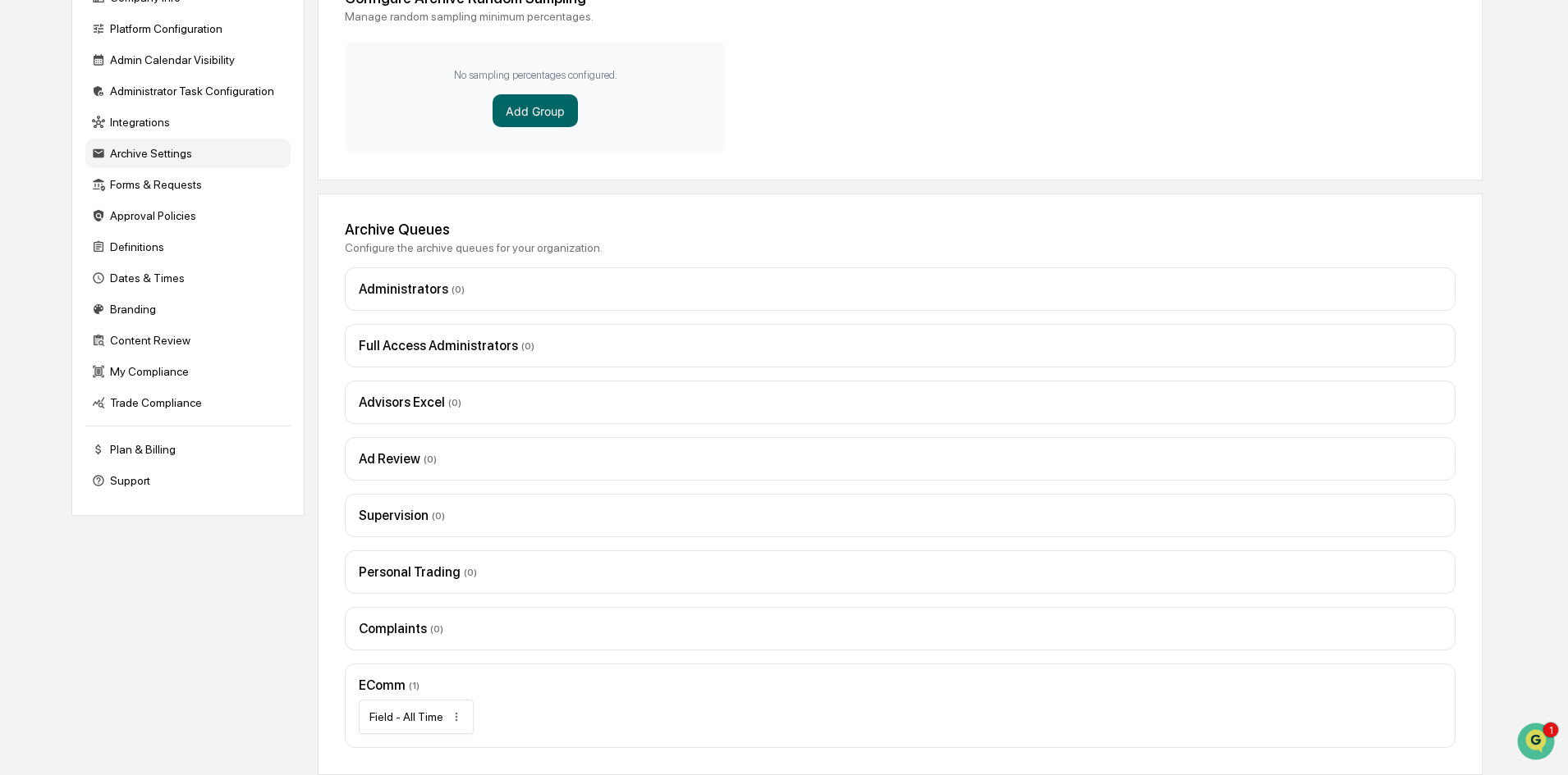
click at [206, 633] on div "Company Info Platform Configuration Admin Calendar Visibility Administrator Tas…" at bounding box center [777, 369] width 1411 height 813
click at [436, 725] on div "Field - All Time" at bounding box center [416, 717] width 115 height 34
click at [449, 578] on html "Calendar Manage Tasks Reviews Approval Management Company People, Data, Setting…" at bounding box center [784, 190] width 1568 height 775
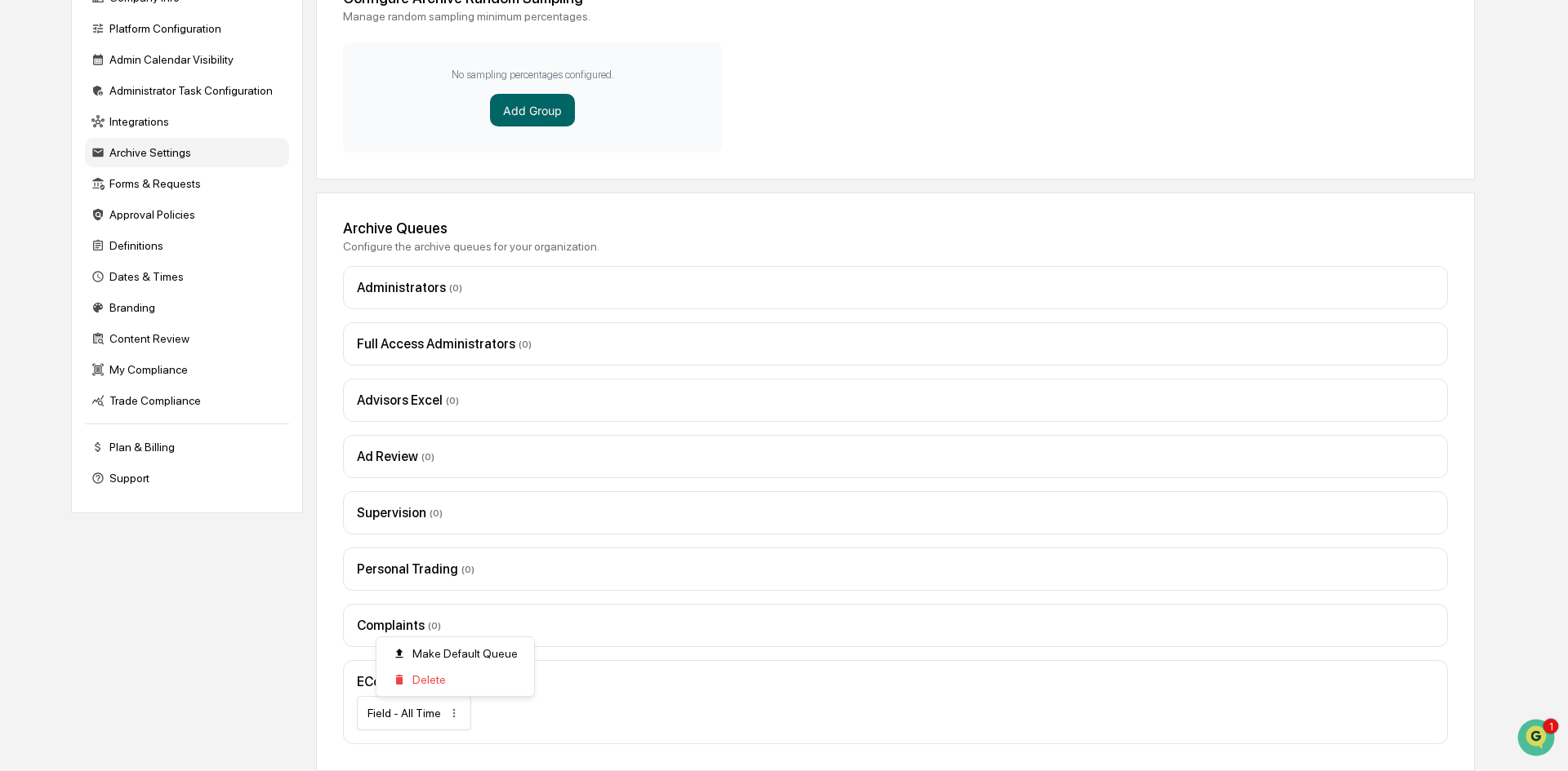
click at [203, 575] on html "Calendar Manage Tasks Reviews Approval Management Company People, Data, Setting…" at bounding box center [784, 189] width 1568 height 771
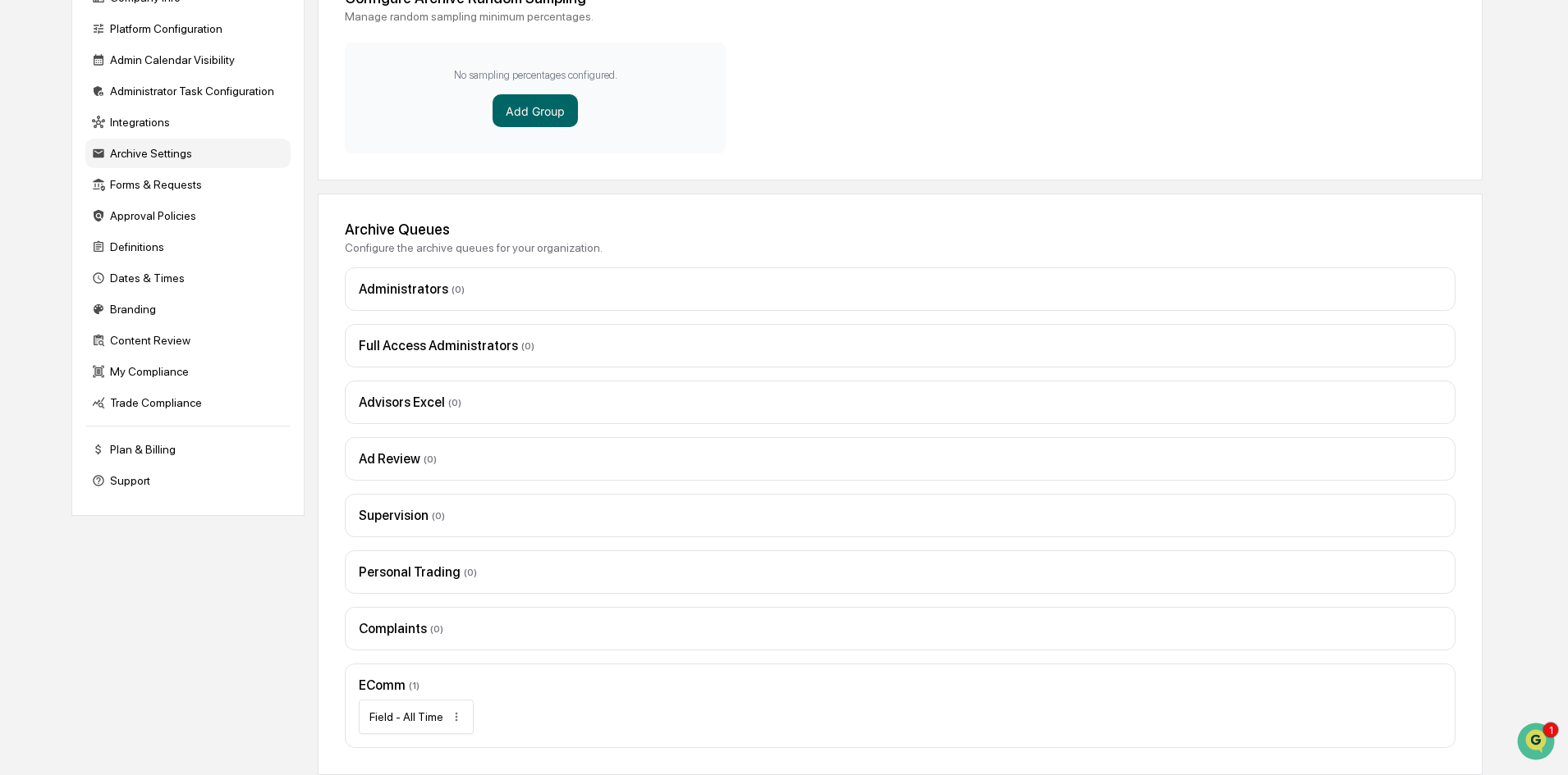
click at [417, 712] on div "Field - All Time" at bounding box center [406, 716] width 74 height 13
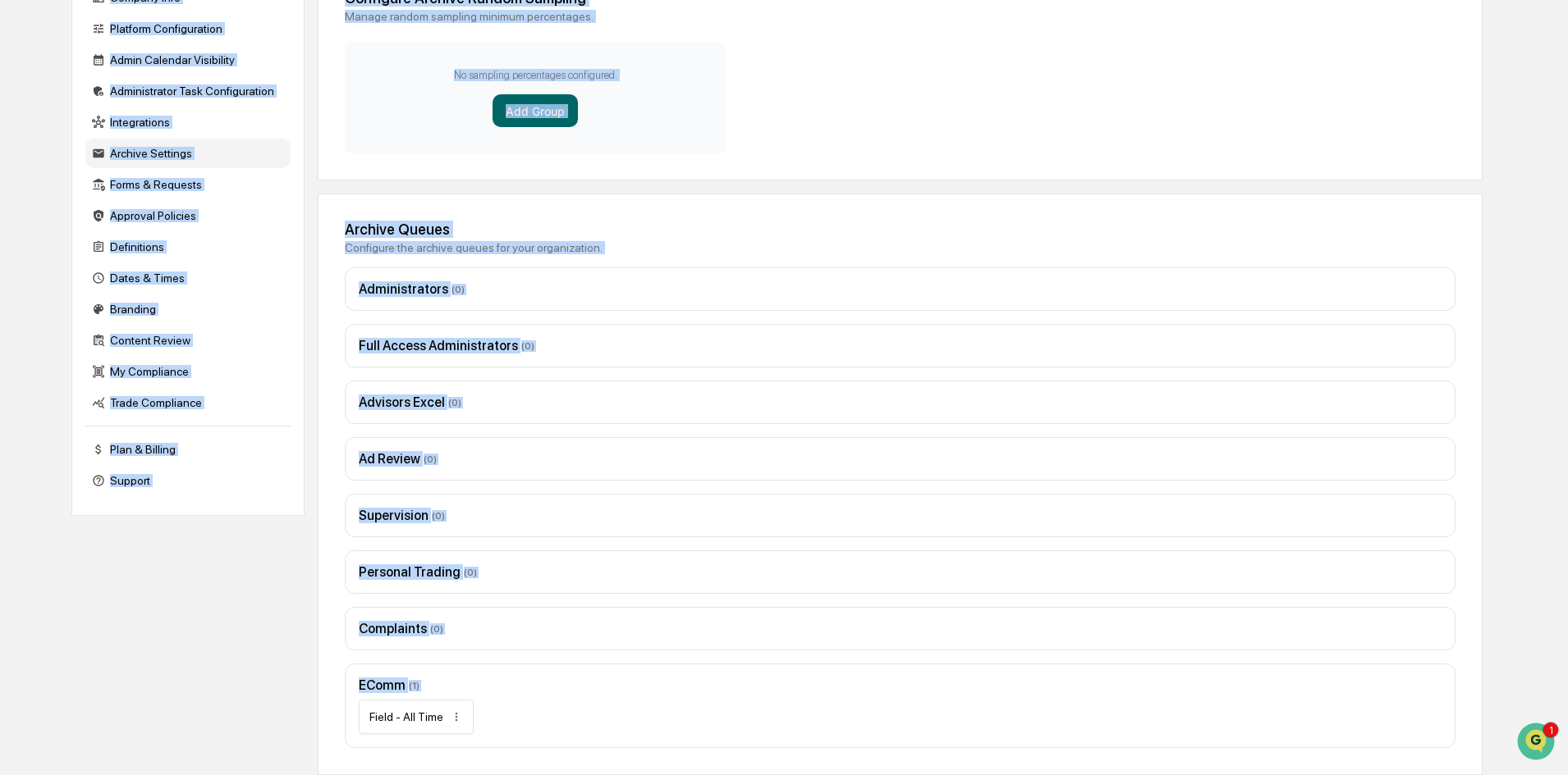
click at [417, 712] on div "Field - All Time" at bounding box center [406, 716] width 74 height 13
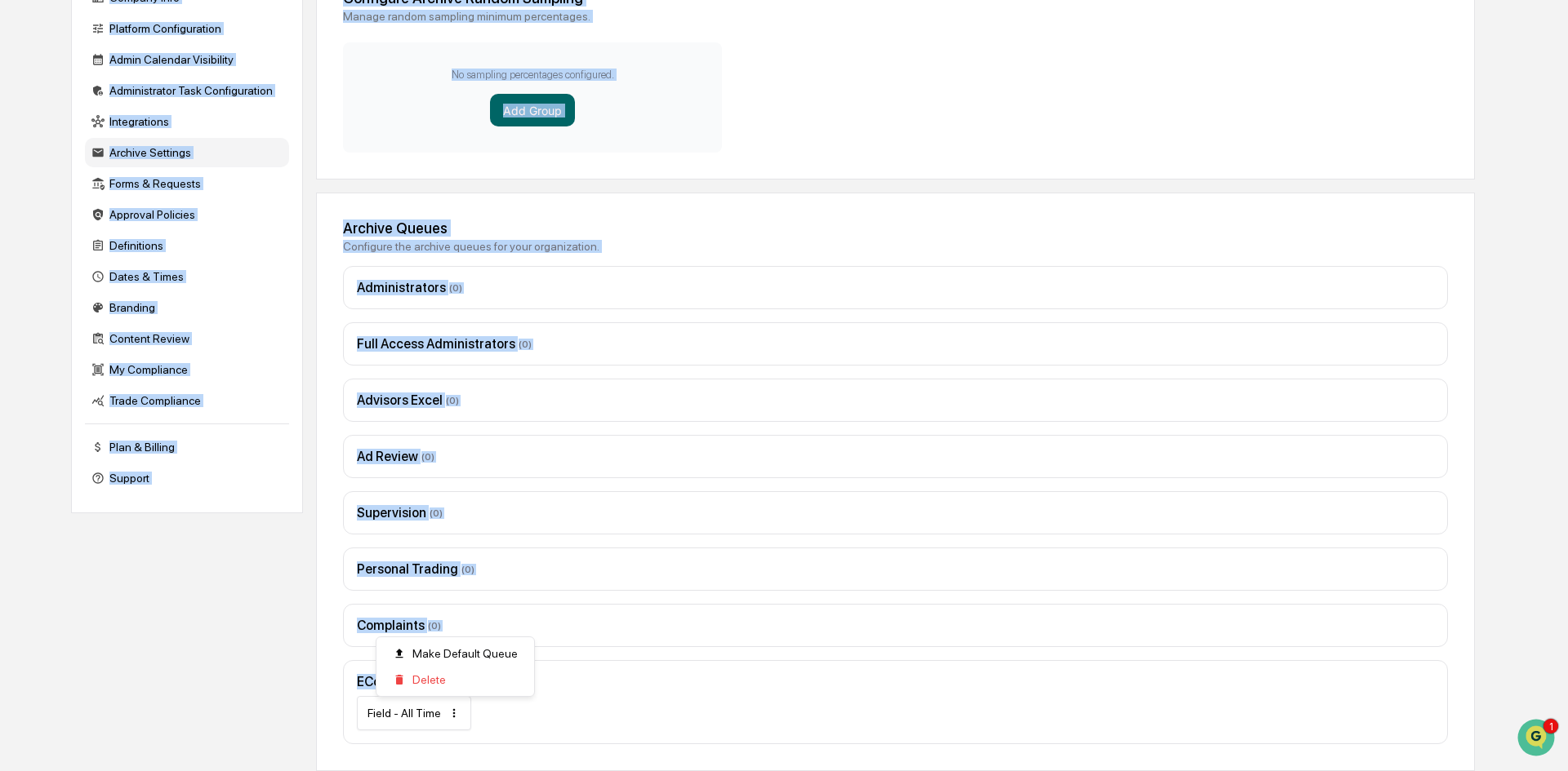
click at [454, 575] on html "Calendar Manage Tasks Reviews Approval Management Company People, Data, Setting…" at bounding box center [784, 189] width 1568 height 771
click at [265, 575] on html "Calendar Manage Tasks Reviews Approval Management Company People, Data, Setting…" at bounding box center [784, 189] width 1568 height 771
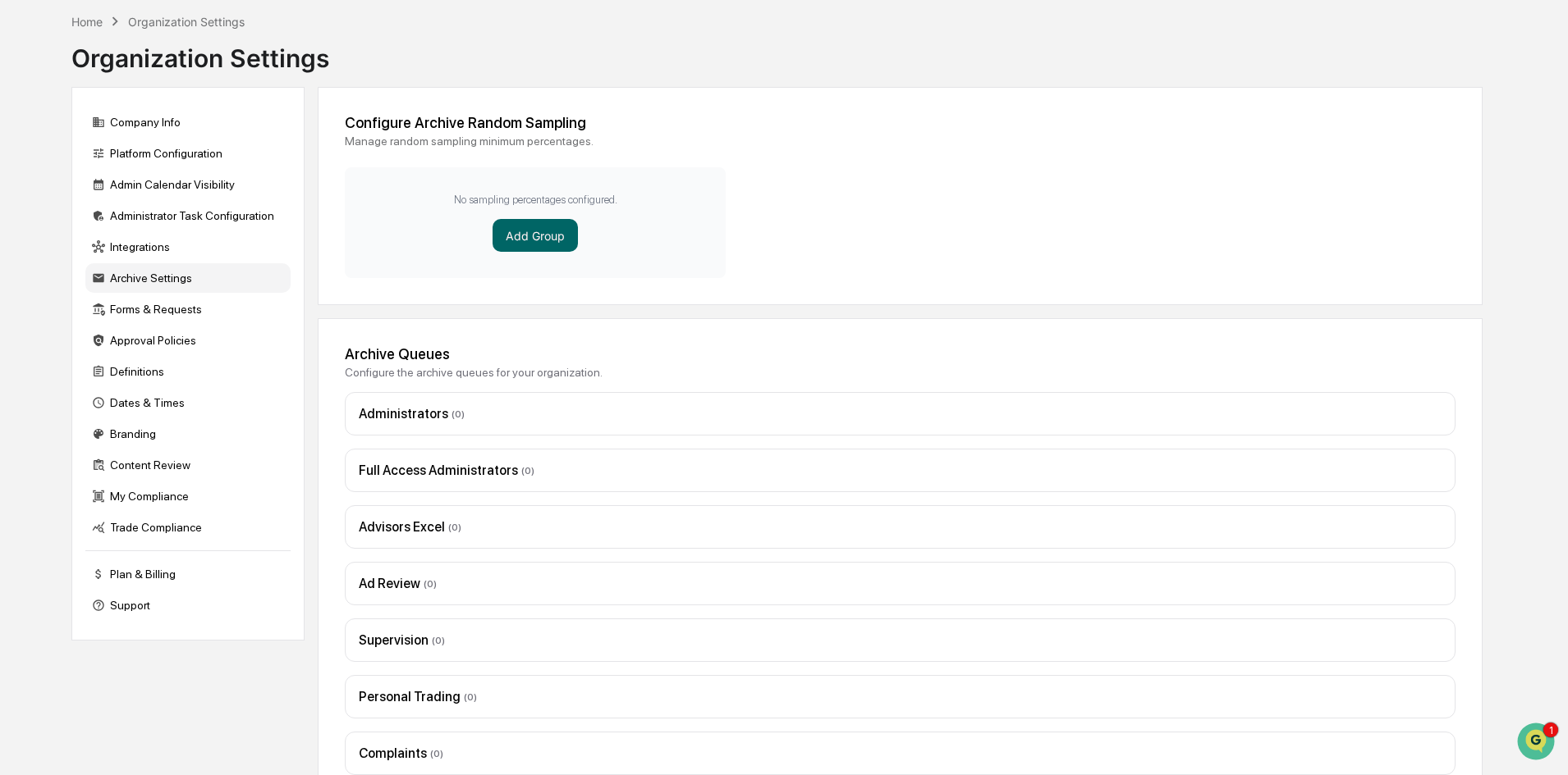
scroll to position [0, 0]
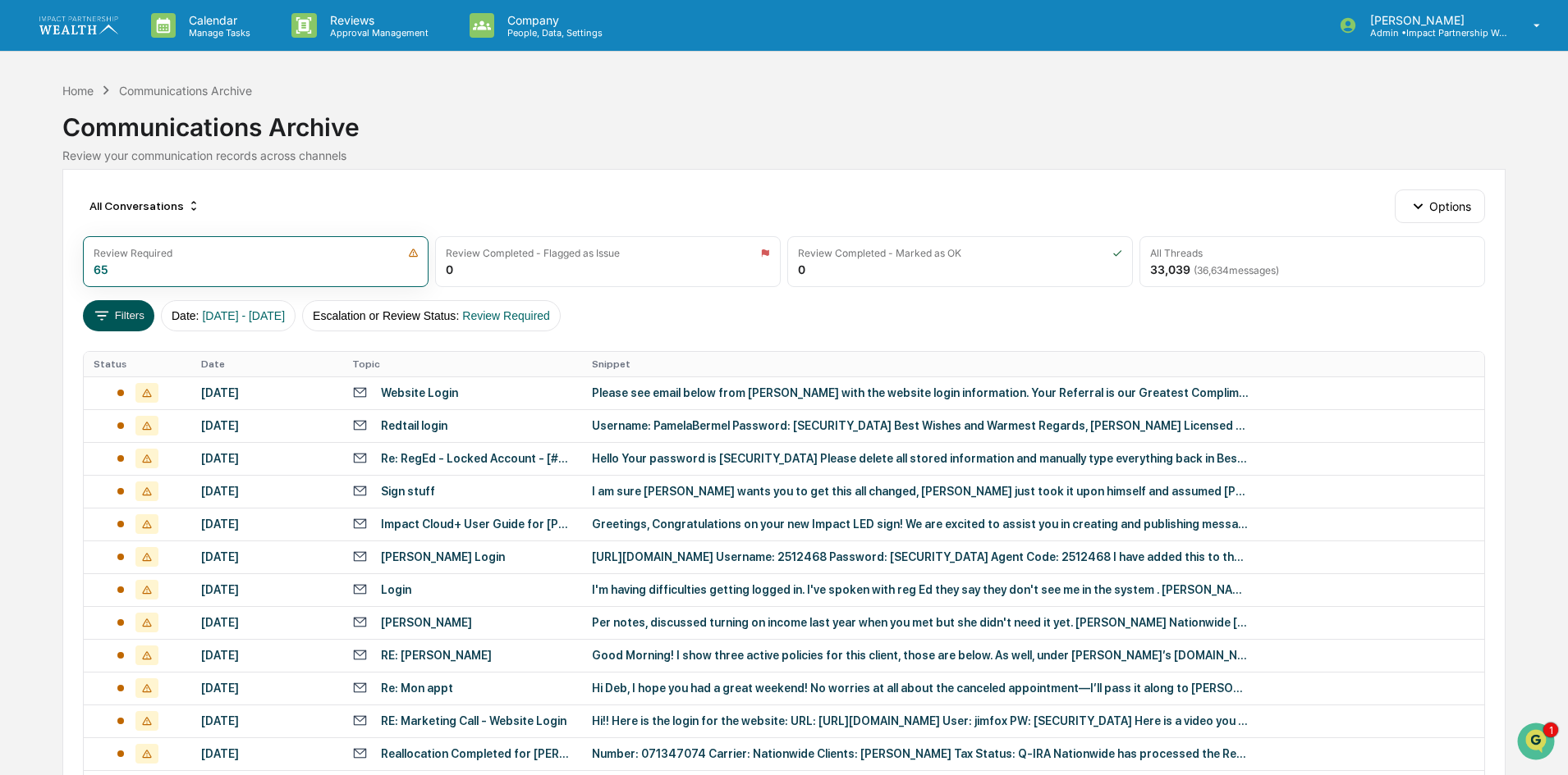
click at [122, 313] on button "Filters" at bounding box center [118, 316] width 72 height 31
click at [96, 316] on icon at bounding box center [101, 315] width 18 height 18
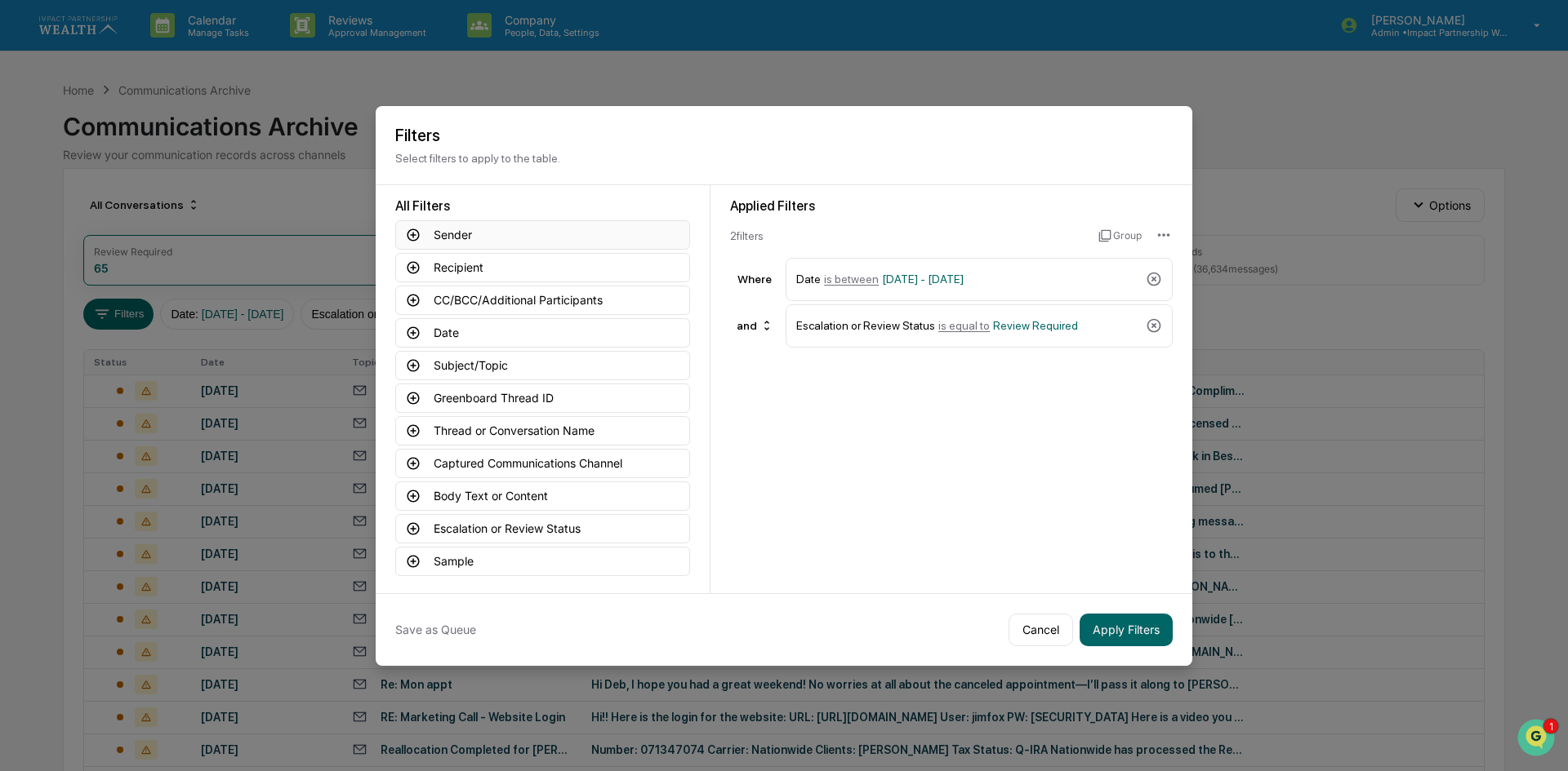
click at [499, 231] on button "Sender" at bounding box center [543, 236] width 295 height 29
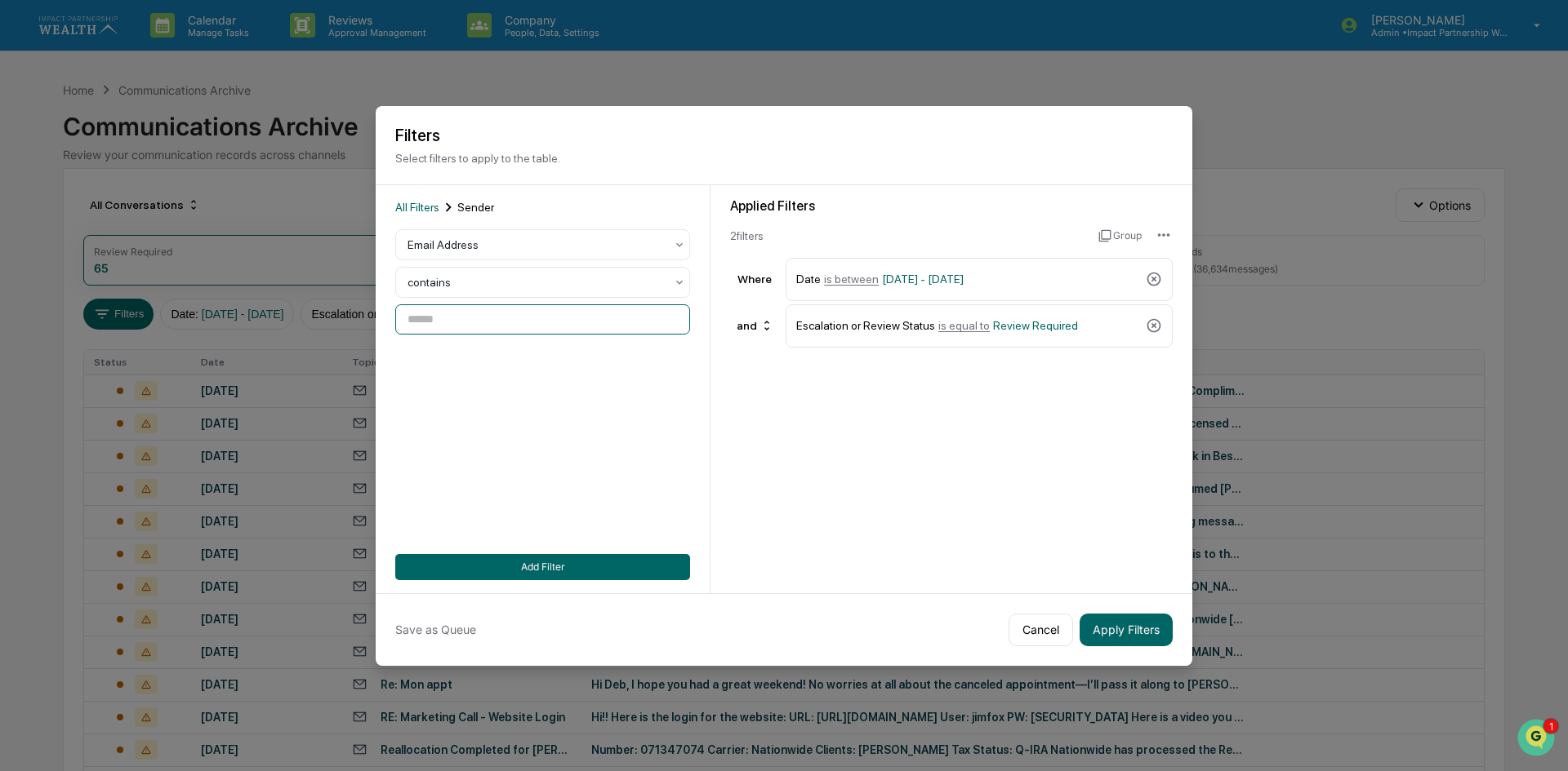
click at [455, 312] on input at bounding box center [543, 320] width 295 height 30
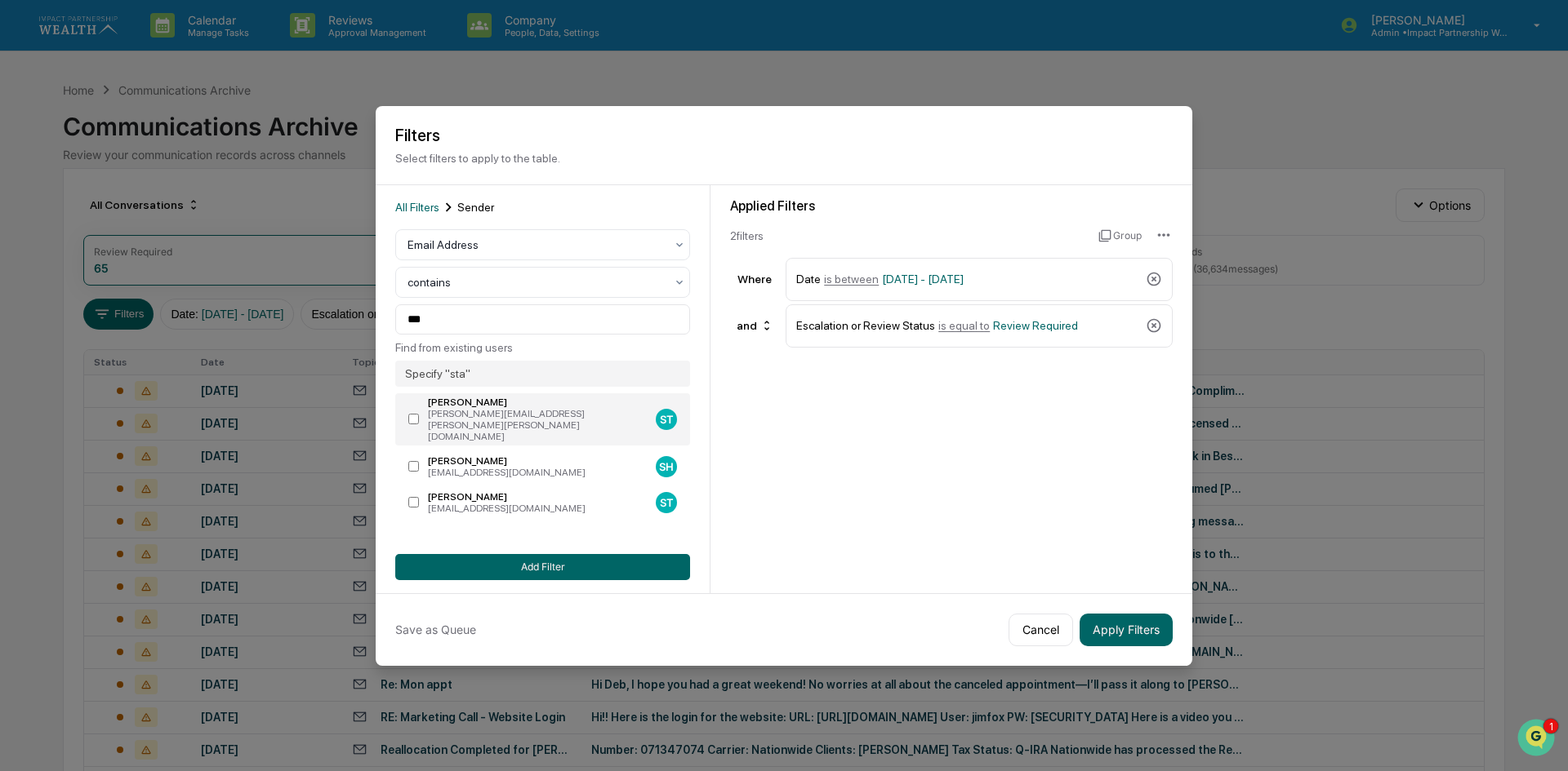
click at [484, 404] on div "[PERSON_NAME]" at bounding box center [539, 403] width 221 height 12
type input "**********"
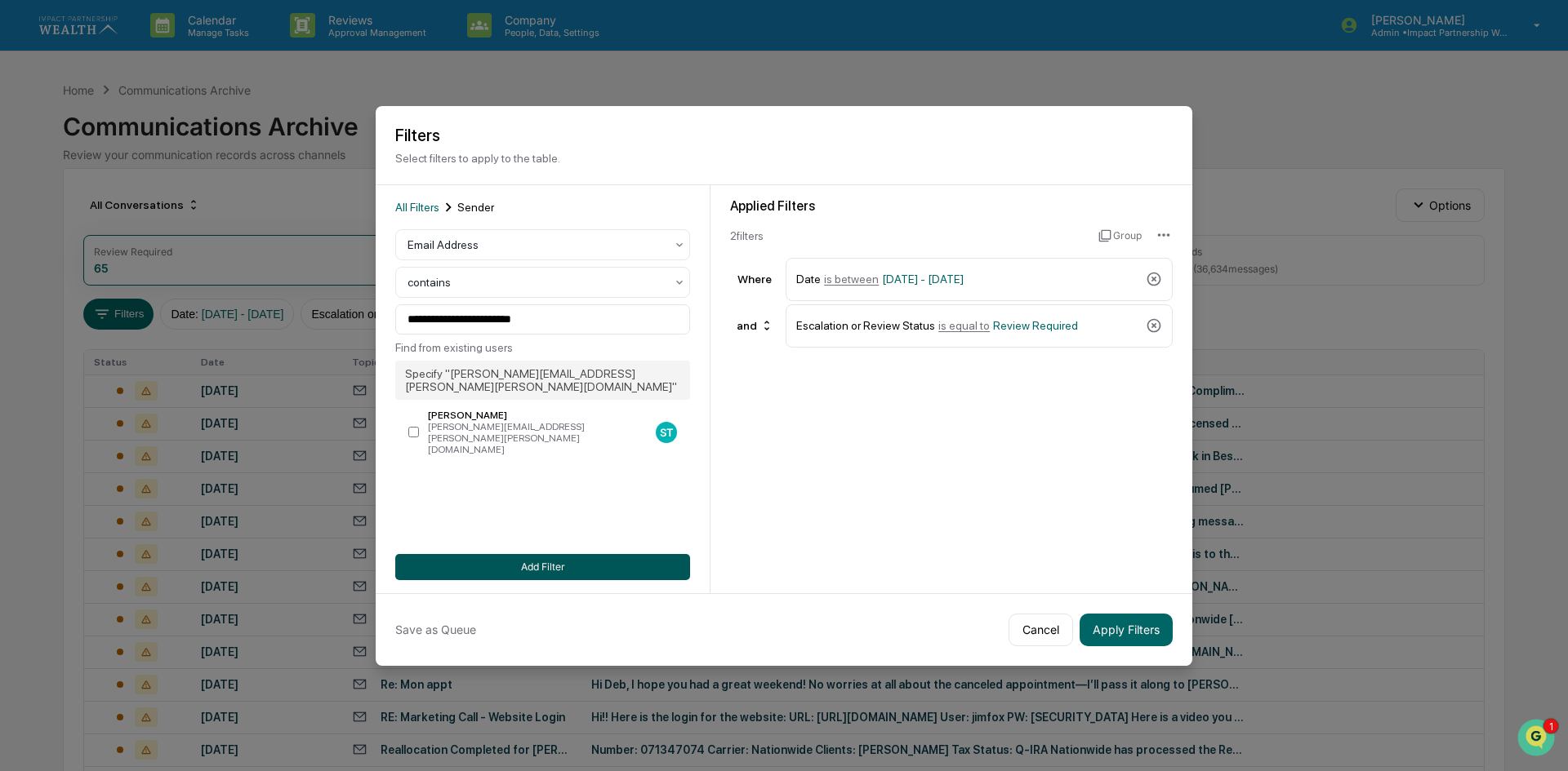
click at [542, 557] on button "Add Filter" at bounding box center [543, 567] width 295 height 26
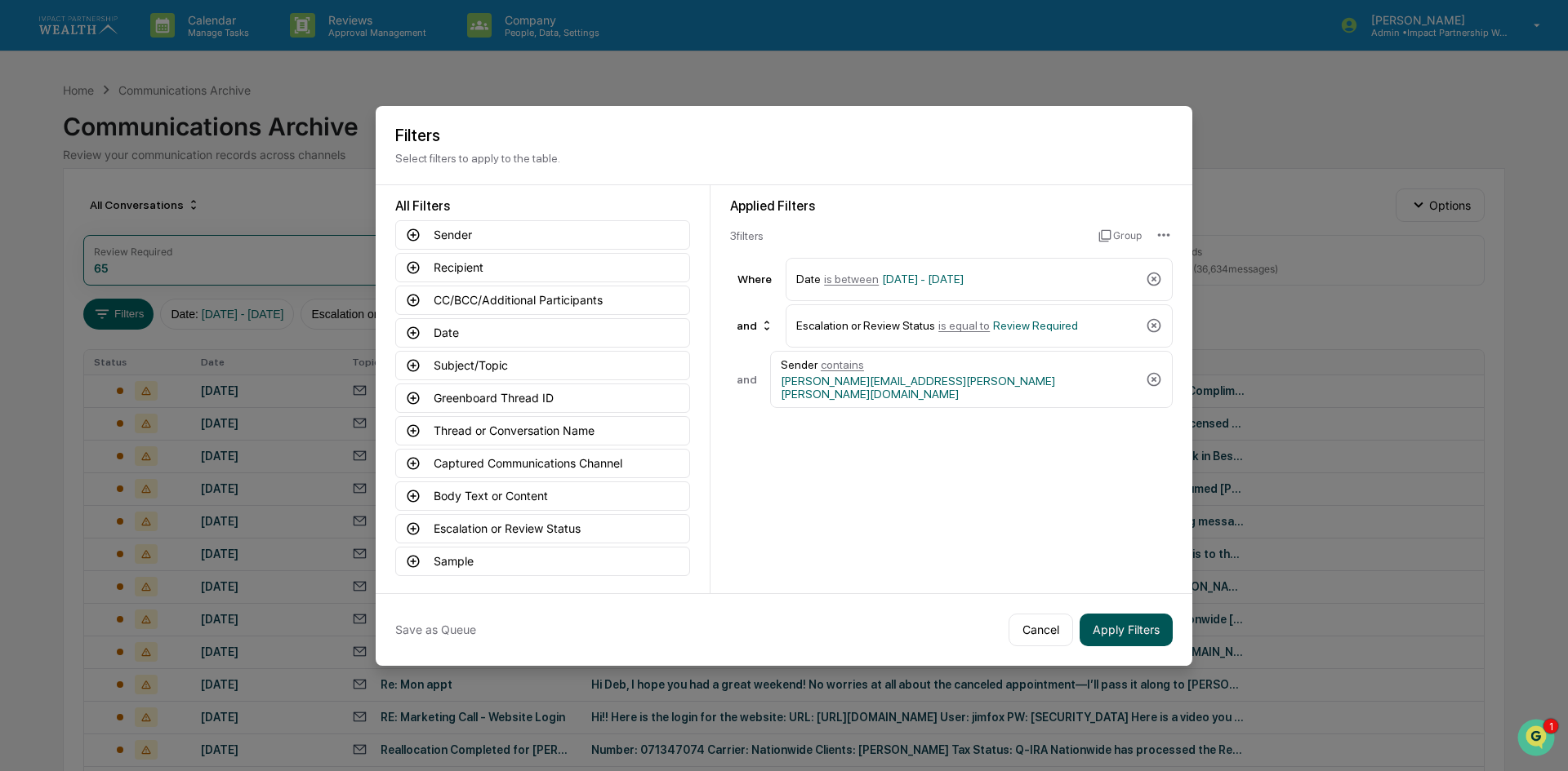
click at [1119, 627] on button "Apply Filters" at bounding box center [1125, 629] width 93 height 32
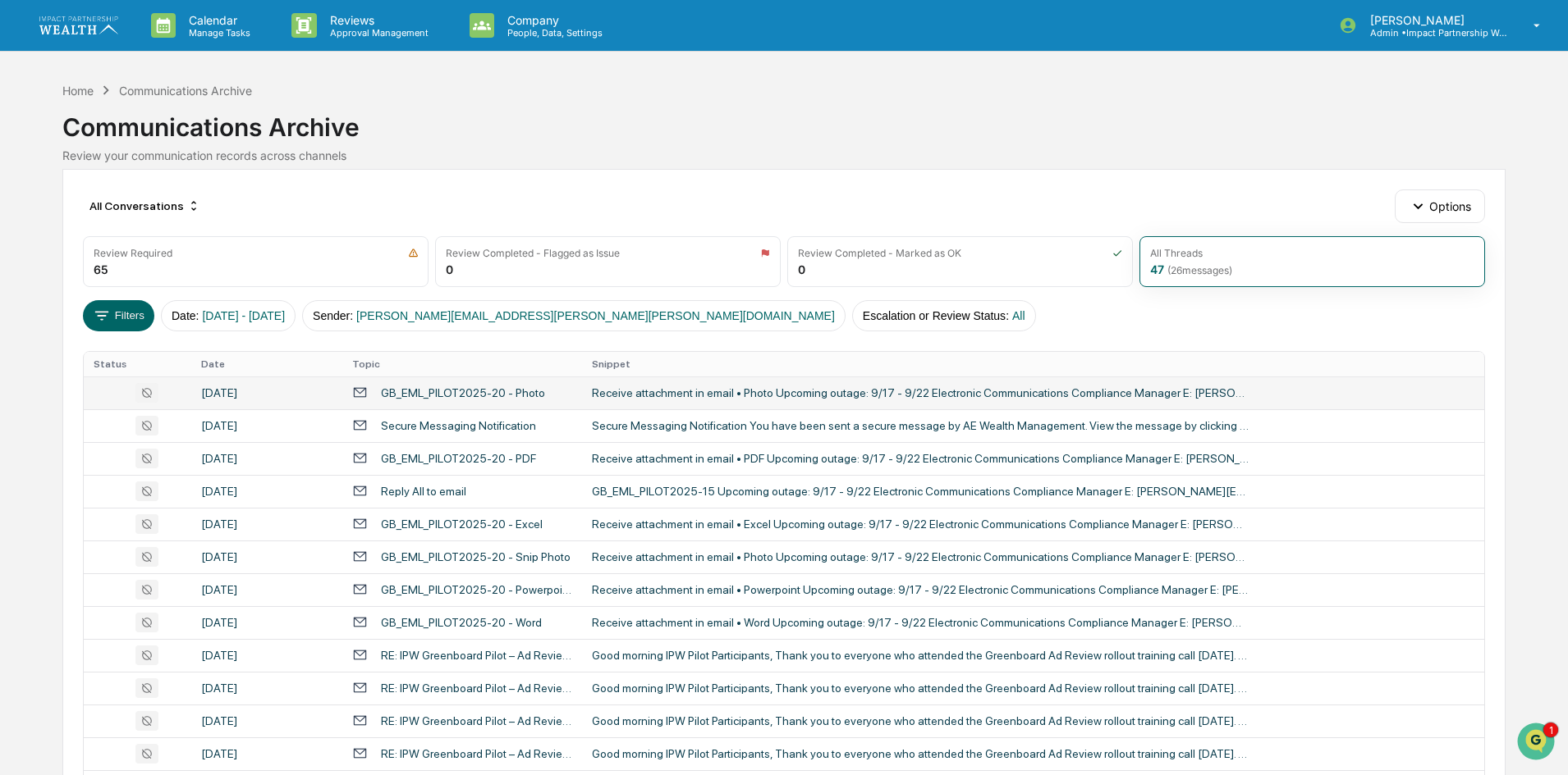
click at [694, 391] on div "Receive attachment in email • Photo Upcoming outage: 9/17 - 9/22 Electronic Com…" at bounding box center [920, 392] width 656 height 13
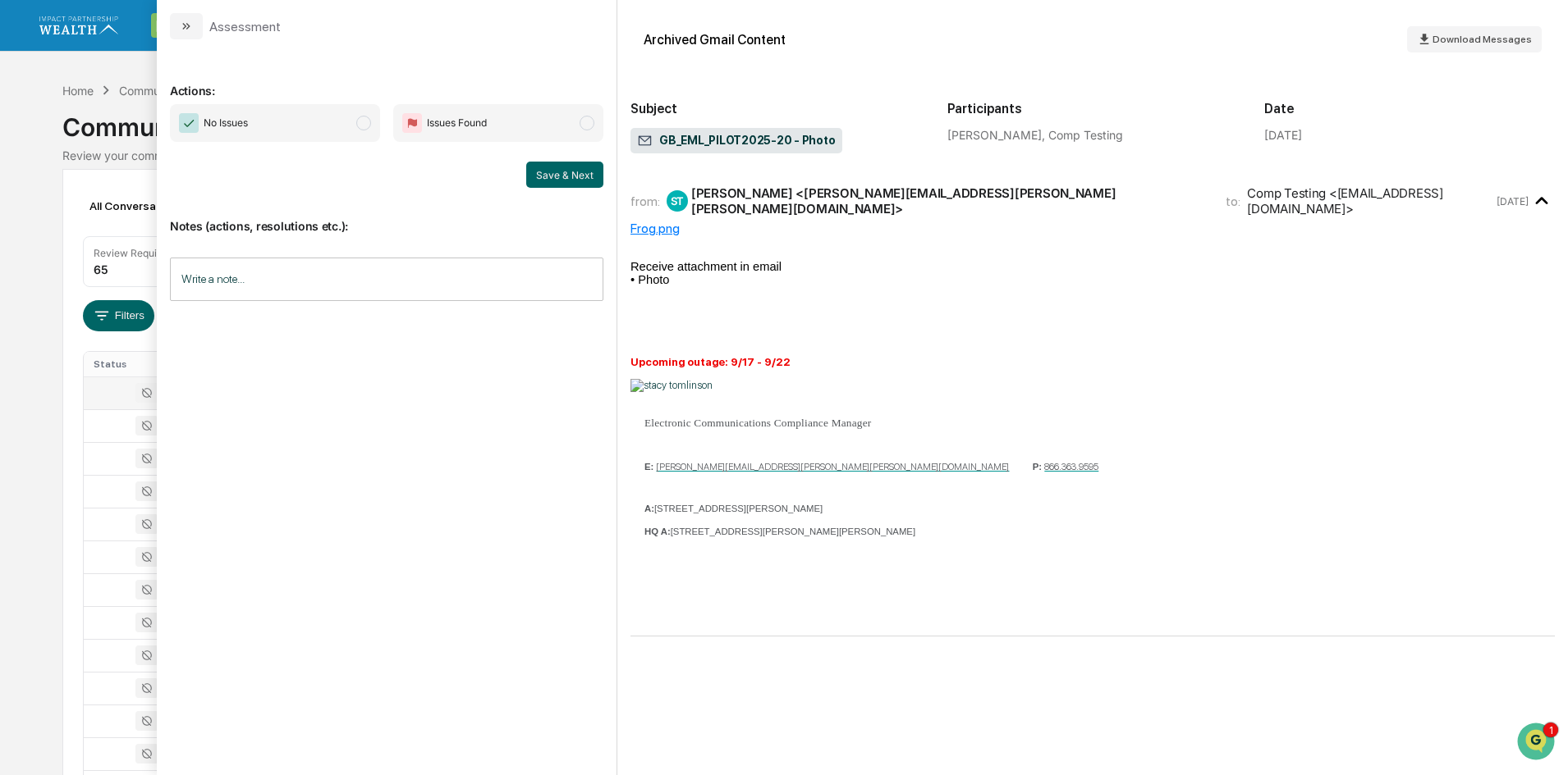
click at [277, 127] on span "No Issues" at bounding box center [275, 123] width 210 height 37
click at [218, 119] on span "No Issues" at bounding box center [225, 123] width 44 height 17
click at [556, 173] on button "Save & Next" at bounding box center [565, 175] width 78 height 27
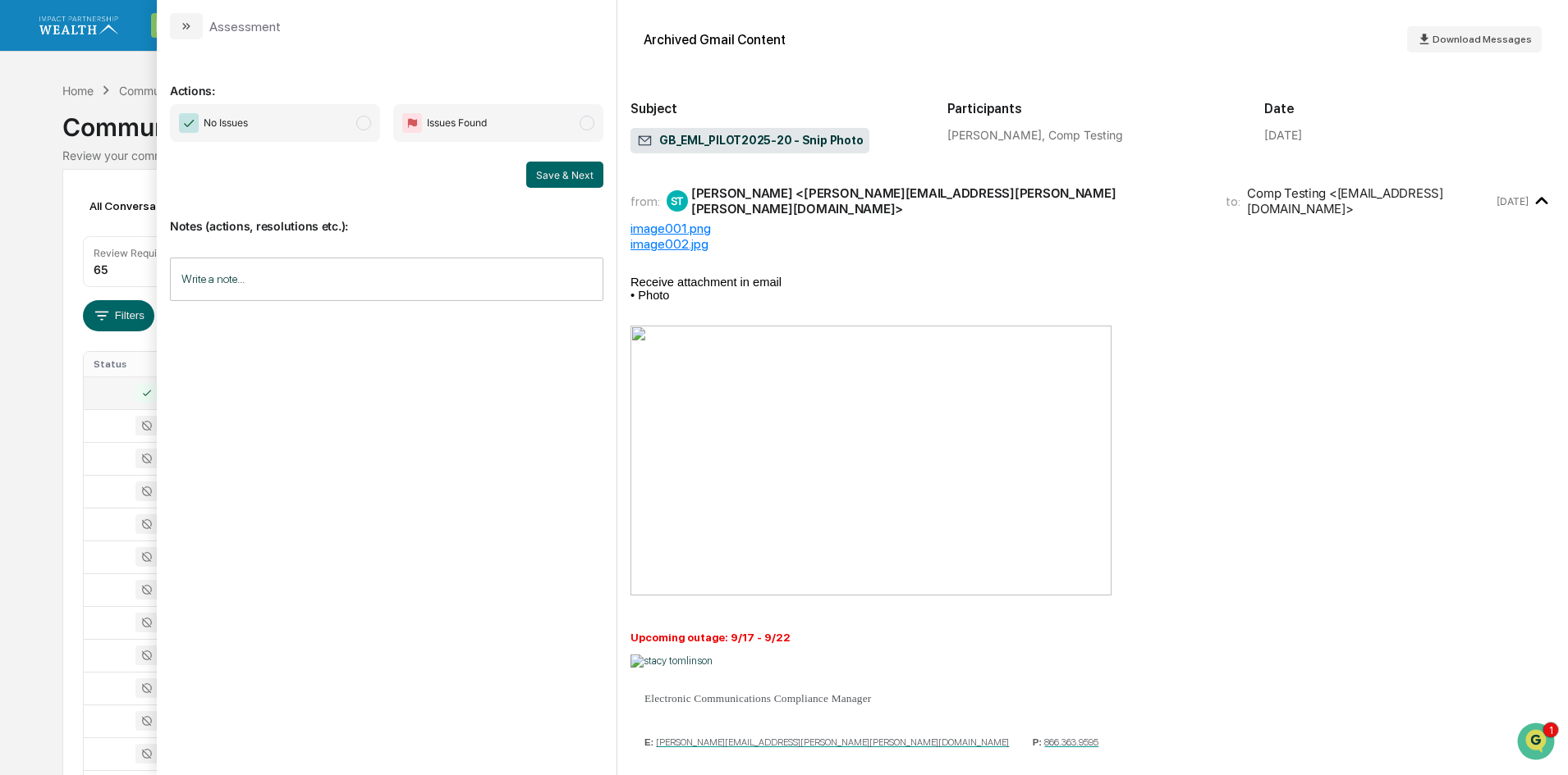
click at [24, 231] on div "Calendar Manage Tasks Reviews Approval Management Company People, Data, Setting…" at bounding box center [784, 645] width 1568 height 1291
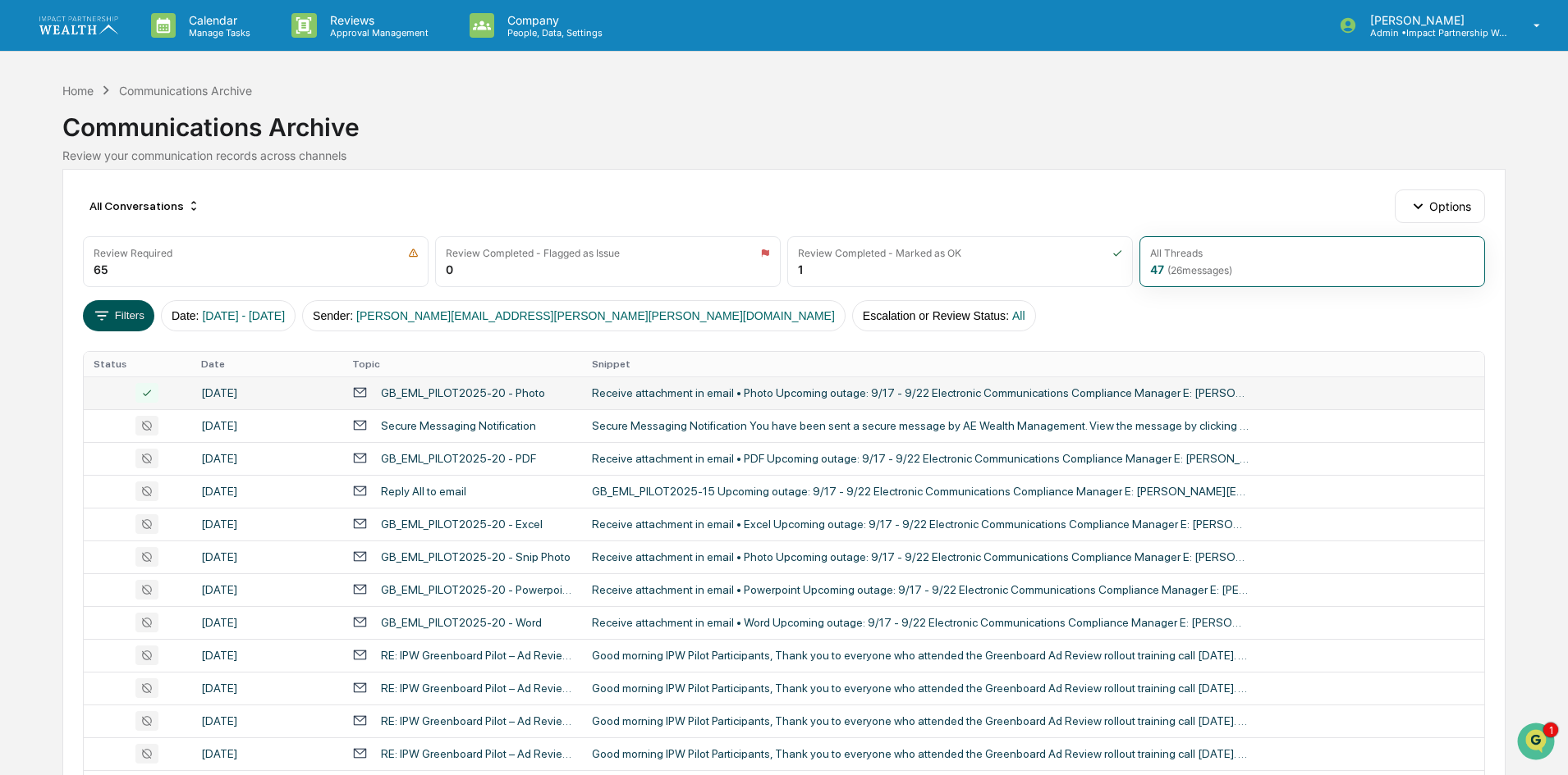
click at [125, 309] on button "Filters" at bounding box center [118, 316] width 72 height 31
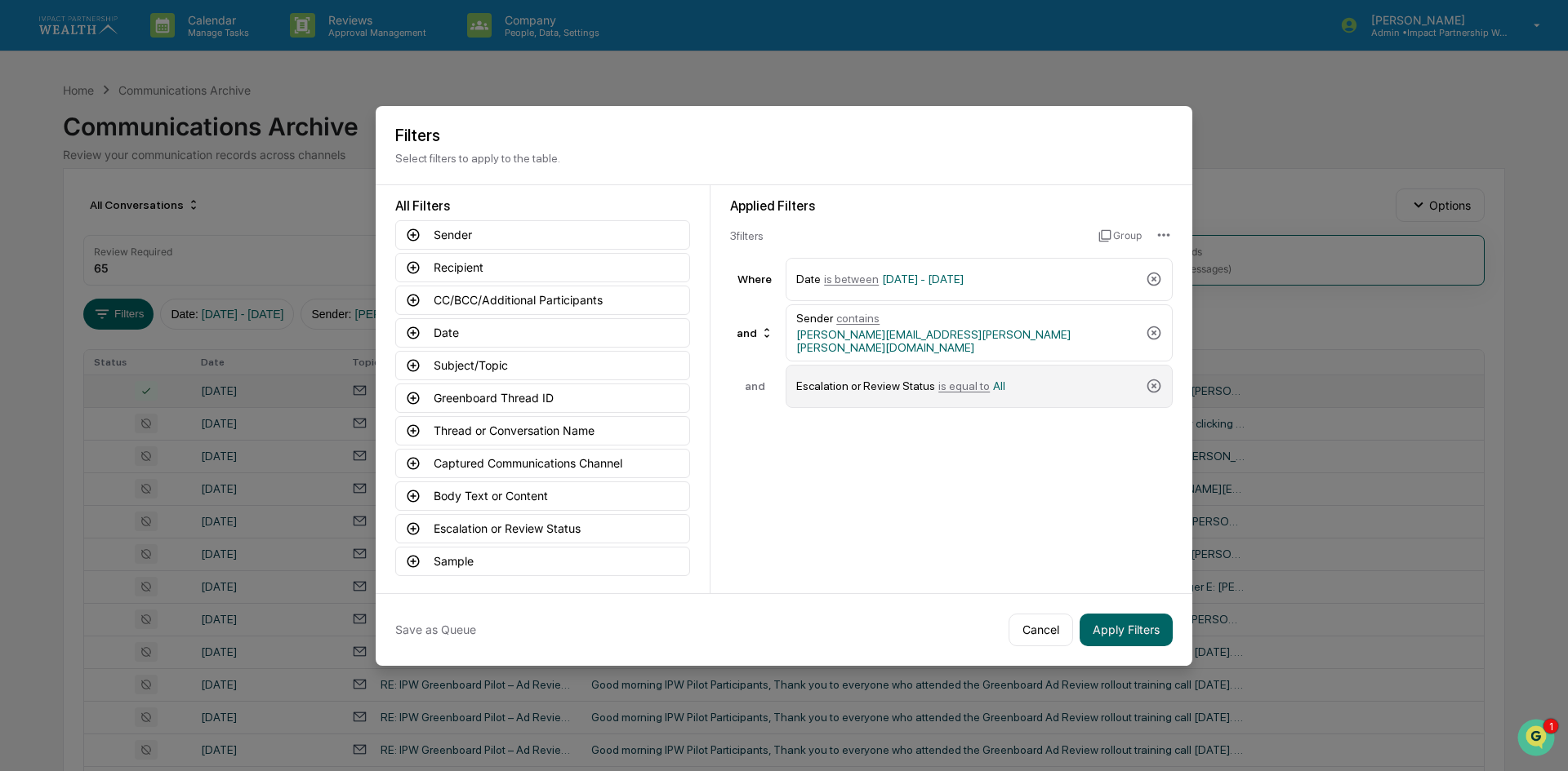
click at [993, 379] on span "All" at bounding box center [999, 385] width 13 height 13
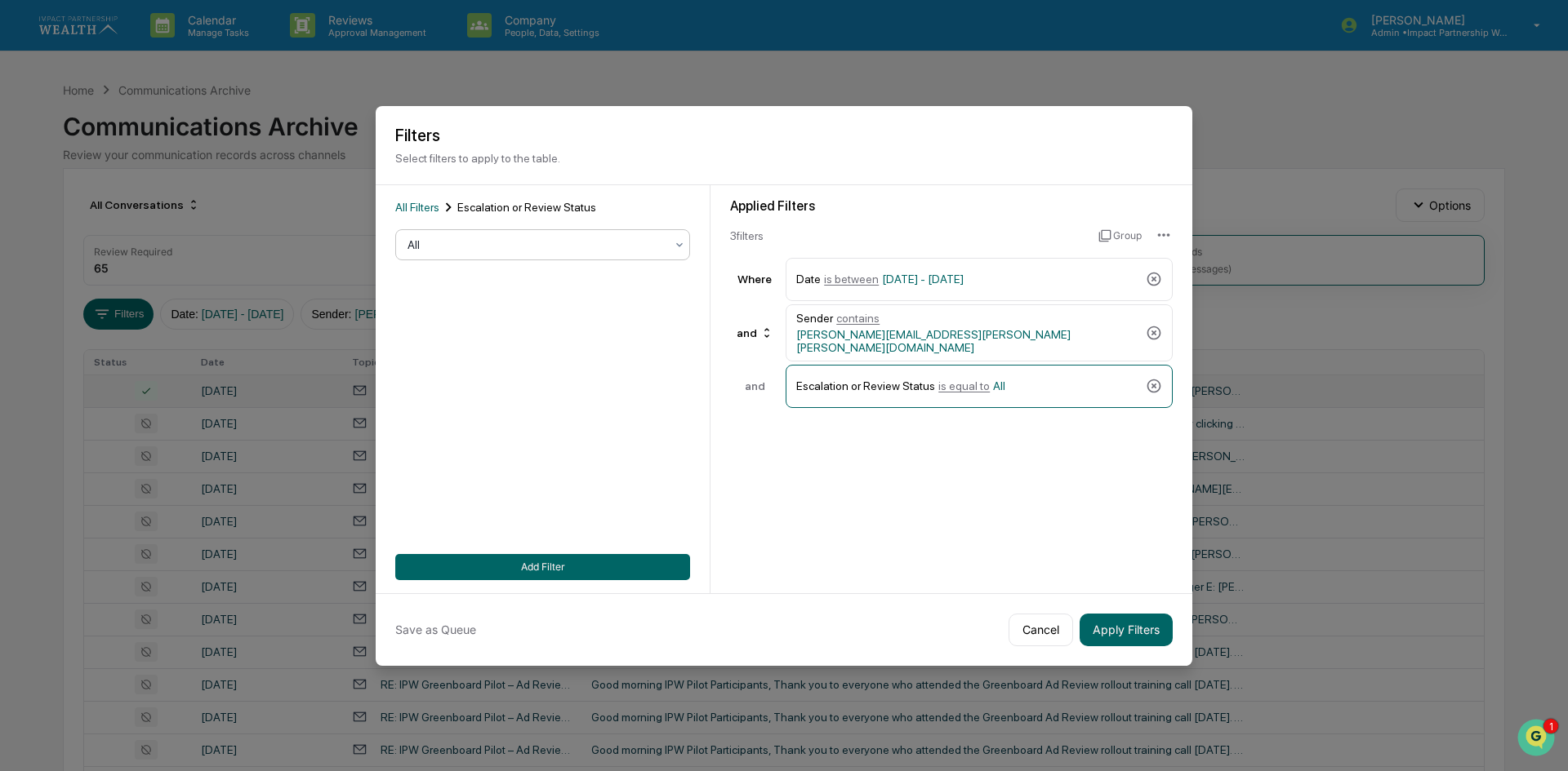
click at [568, 248] on div at bounding box center [536, 244] width 257 height 17
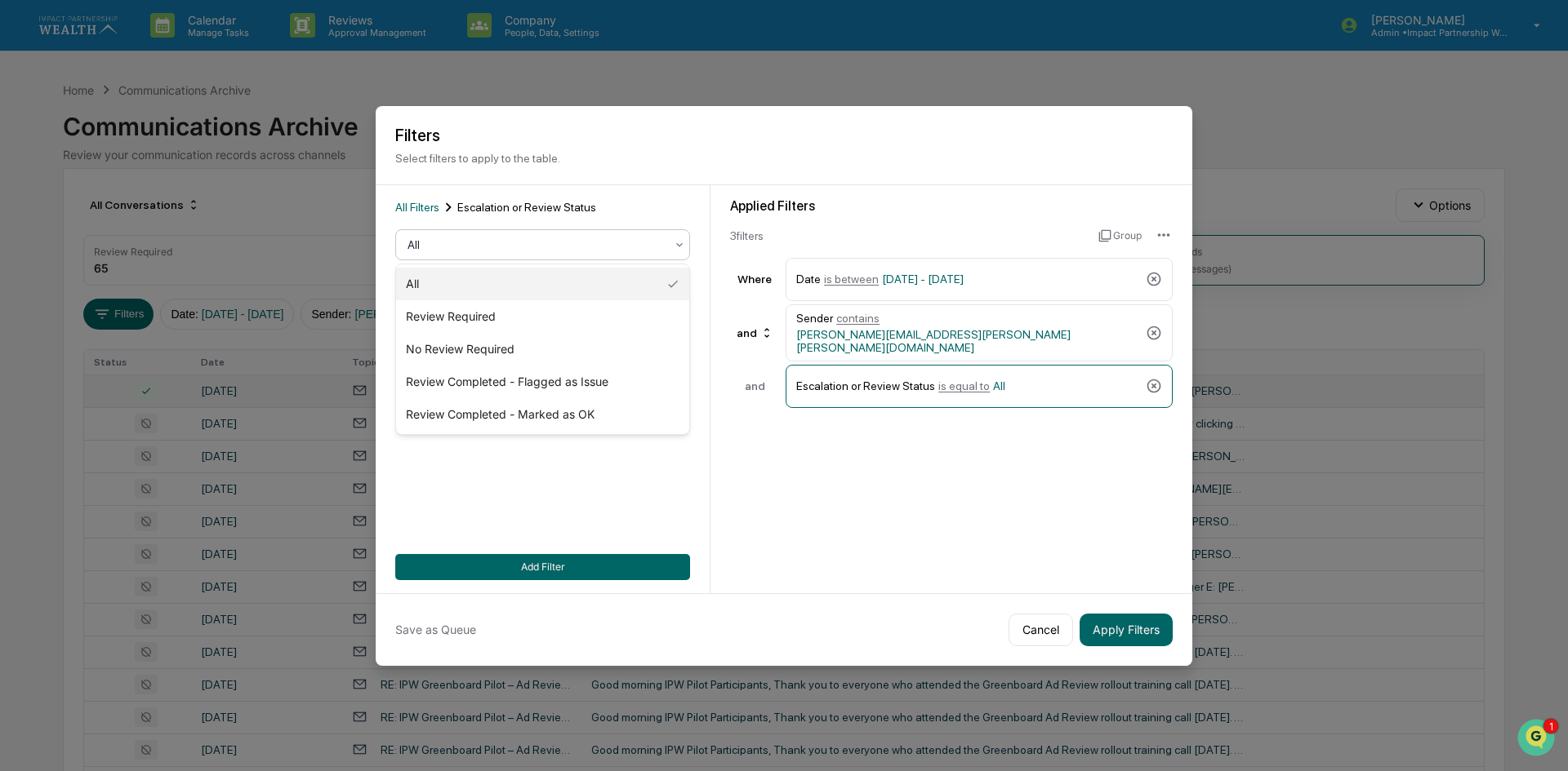
click at [442, 239] on div at bounding box center [536, 244] width 257 height 17
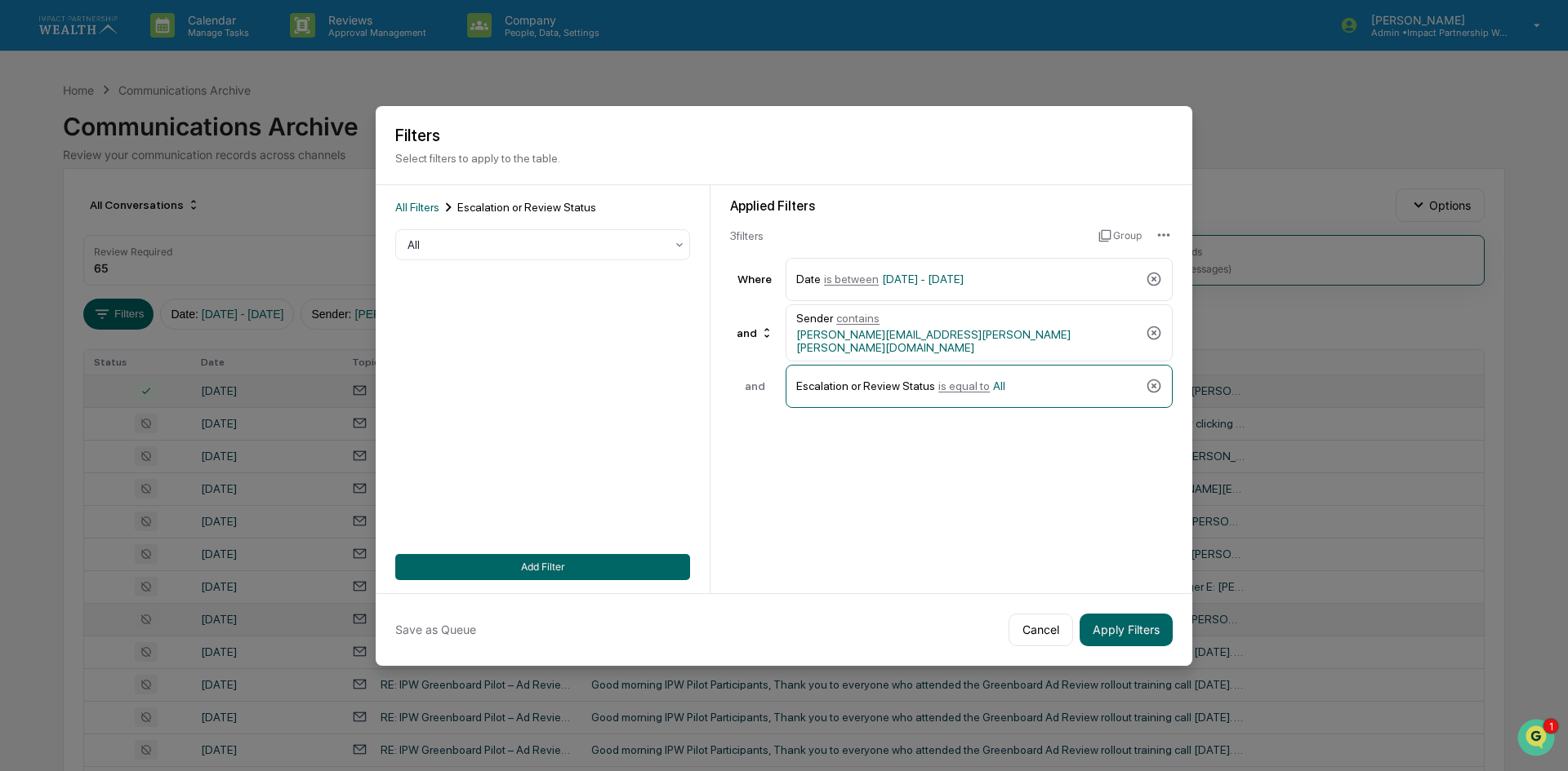
click at [1044, 628] on button "Cancel" at bounding box center [1041, 629] width 65 height 32
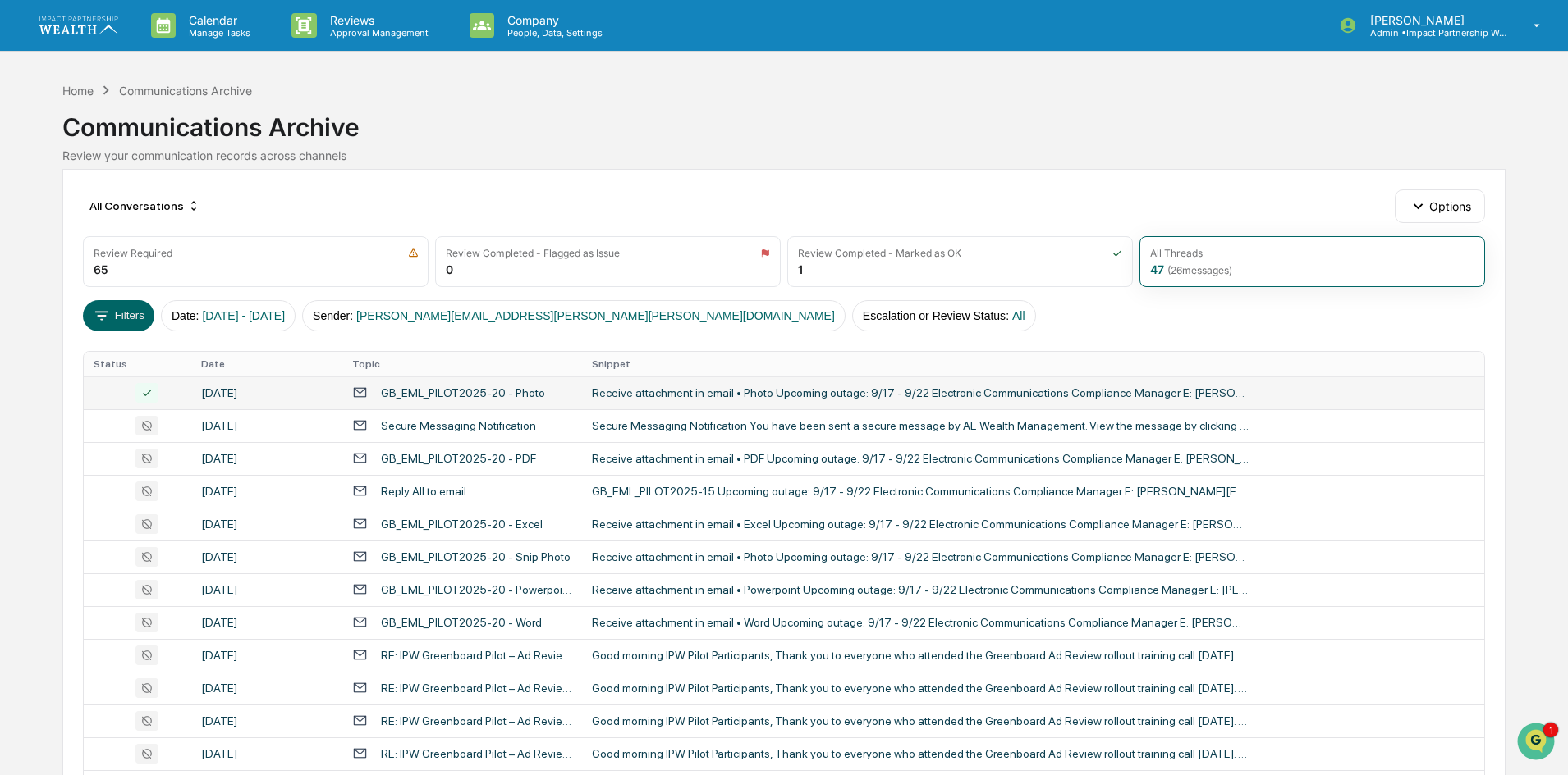
click at [291, 393] on div "September 8, 2025" at bounding box center [267, 392] width 132 height 13
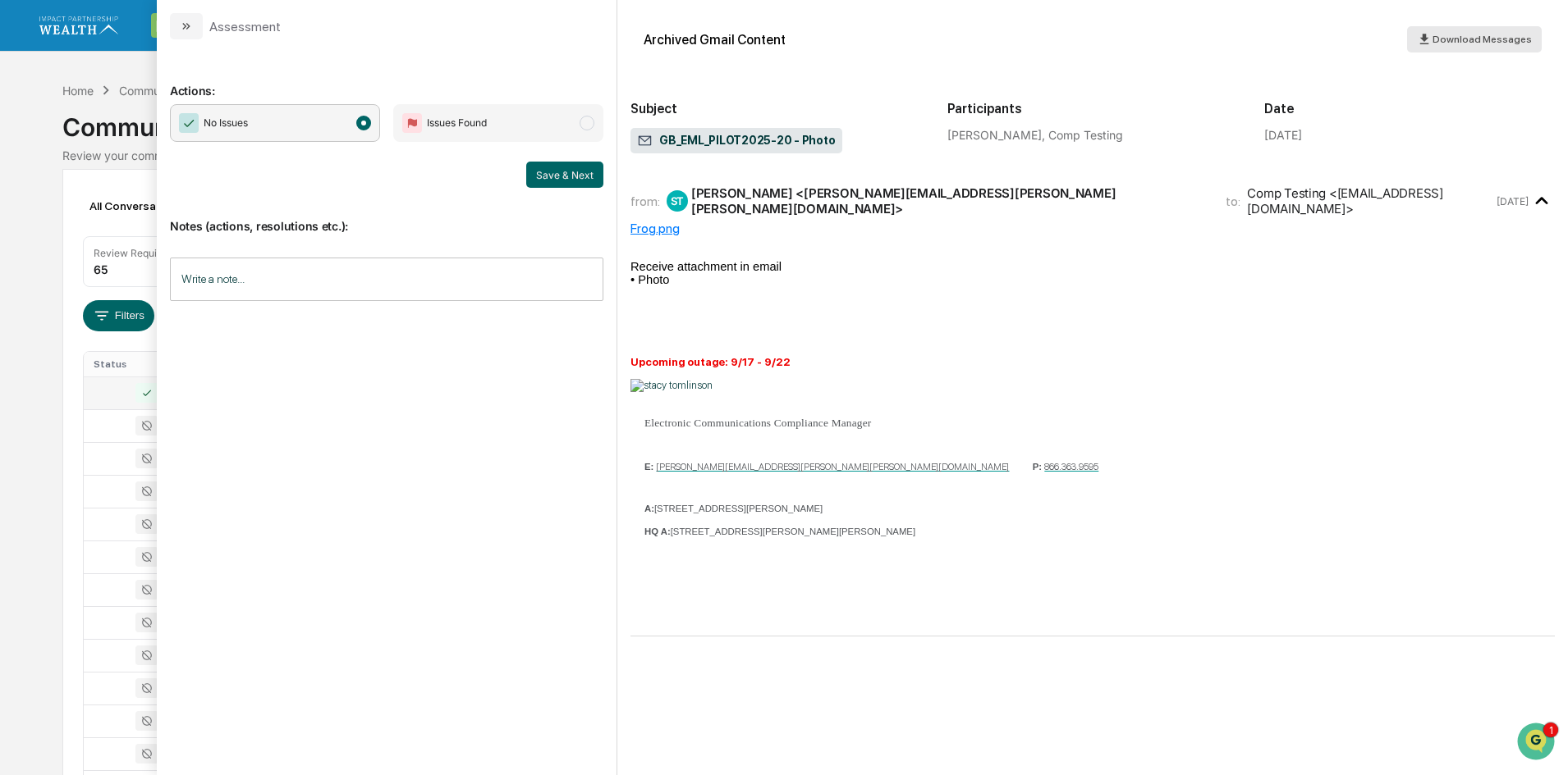
click at [1501, 42] on span "Download Messages" at bounding box center [1482, 39] width 99 height 12
click at [556, 120] on span "Issues Found" at bounding box center [498, 123] width 210 height 37
click at [574, 177] on button "Save & Next" at bounding box center [565, 175] width 78 height 27
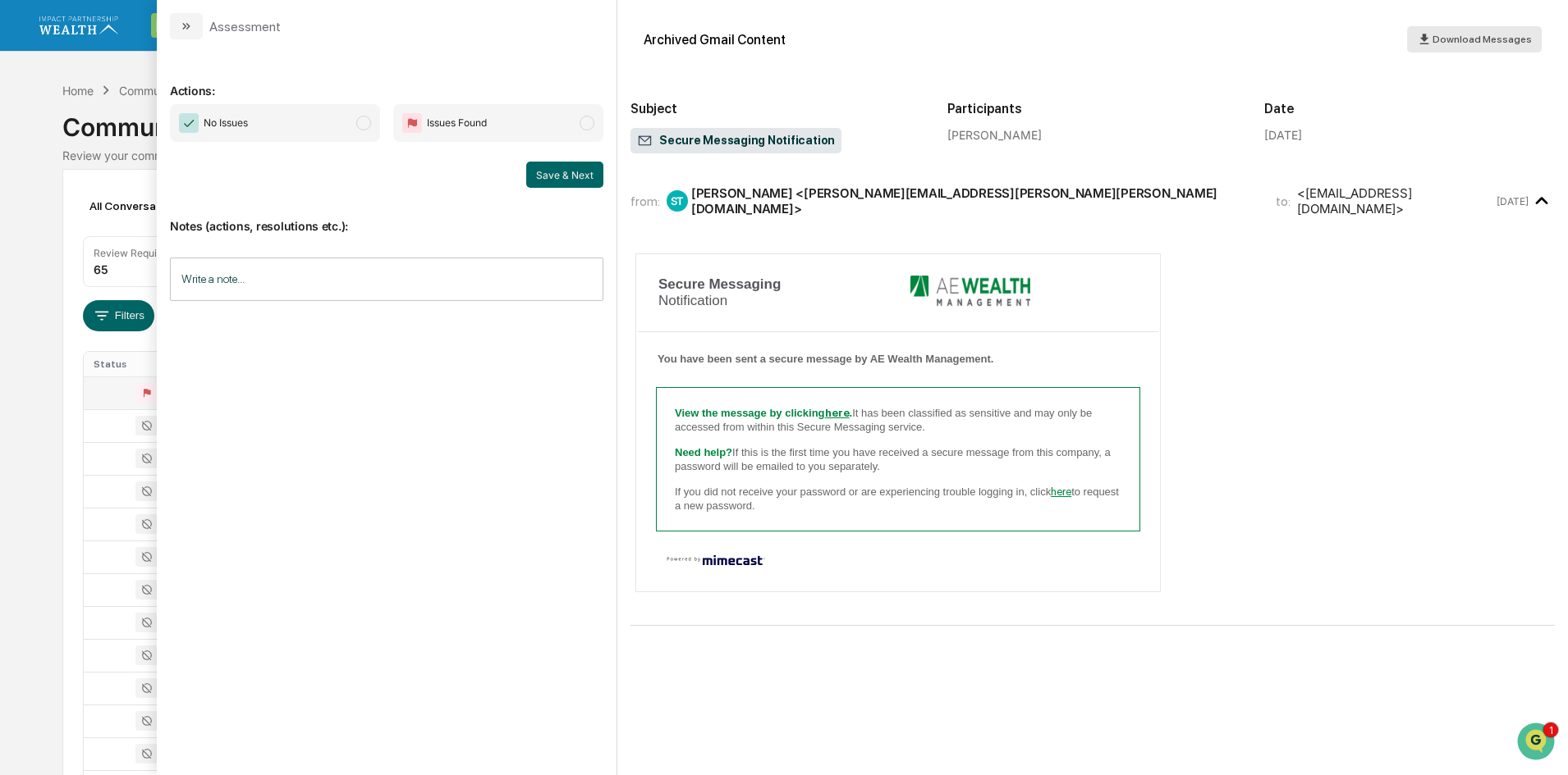
click at [1468, 41] on span "Download Messages" at bounding box center [1482, 39] width 99 height 12
click at [47, 307] on div "Calendar Manage Tasks Reviews Approval Management Company People, Data, Setting…" at bounding box center [784, 645] width 1568 height 1291
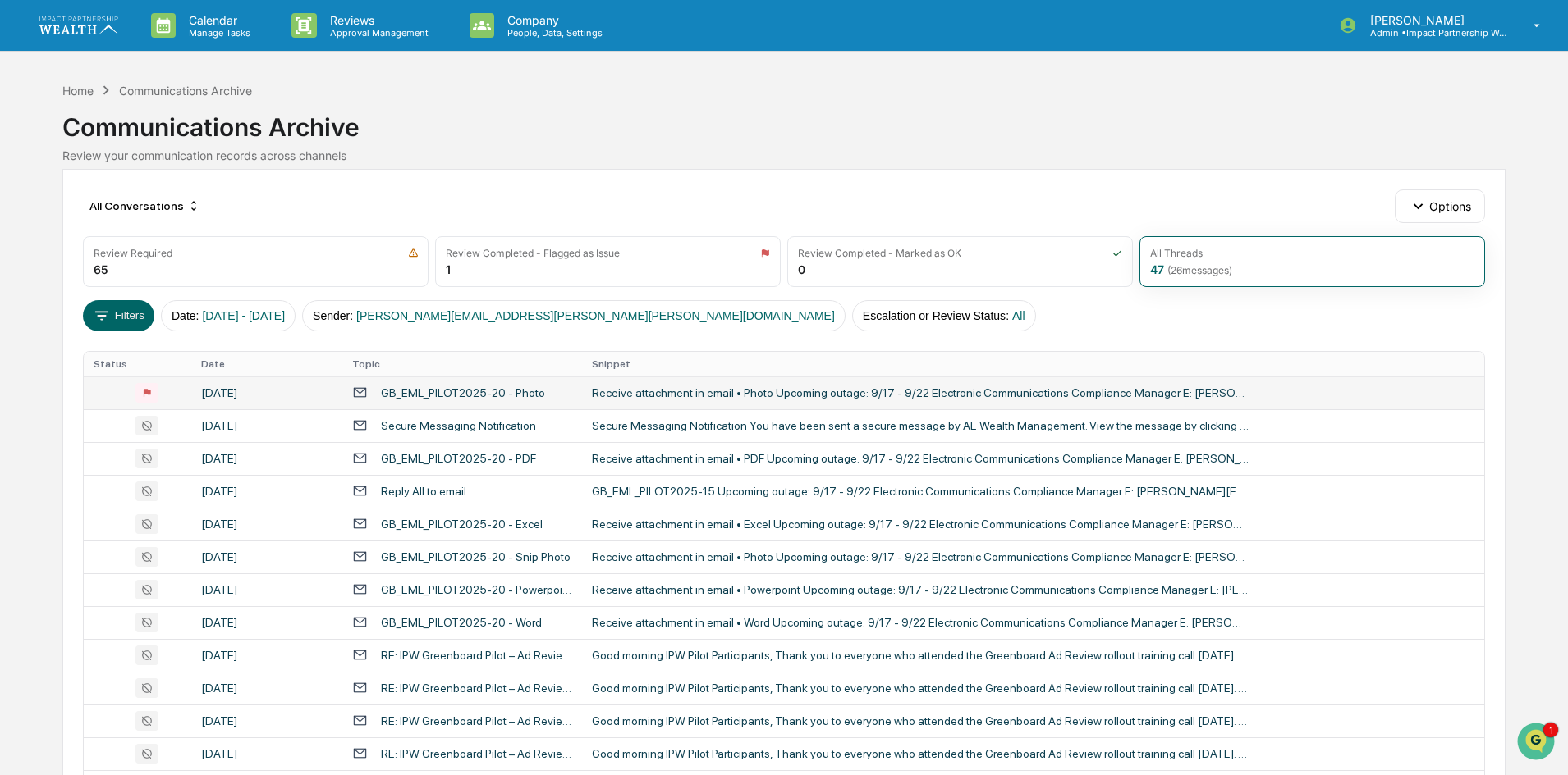
click at [250, 388] on div "September 8, 2025" at bounding box center [267, 392] width 132 height 13
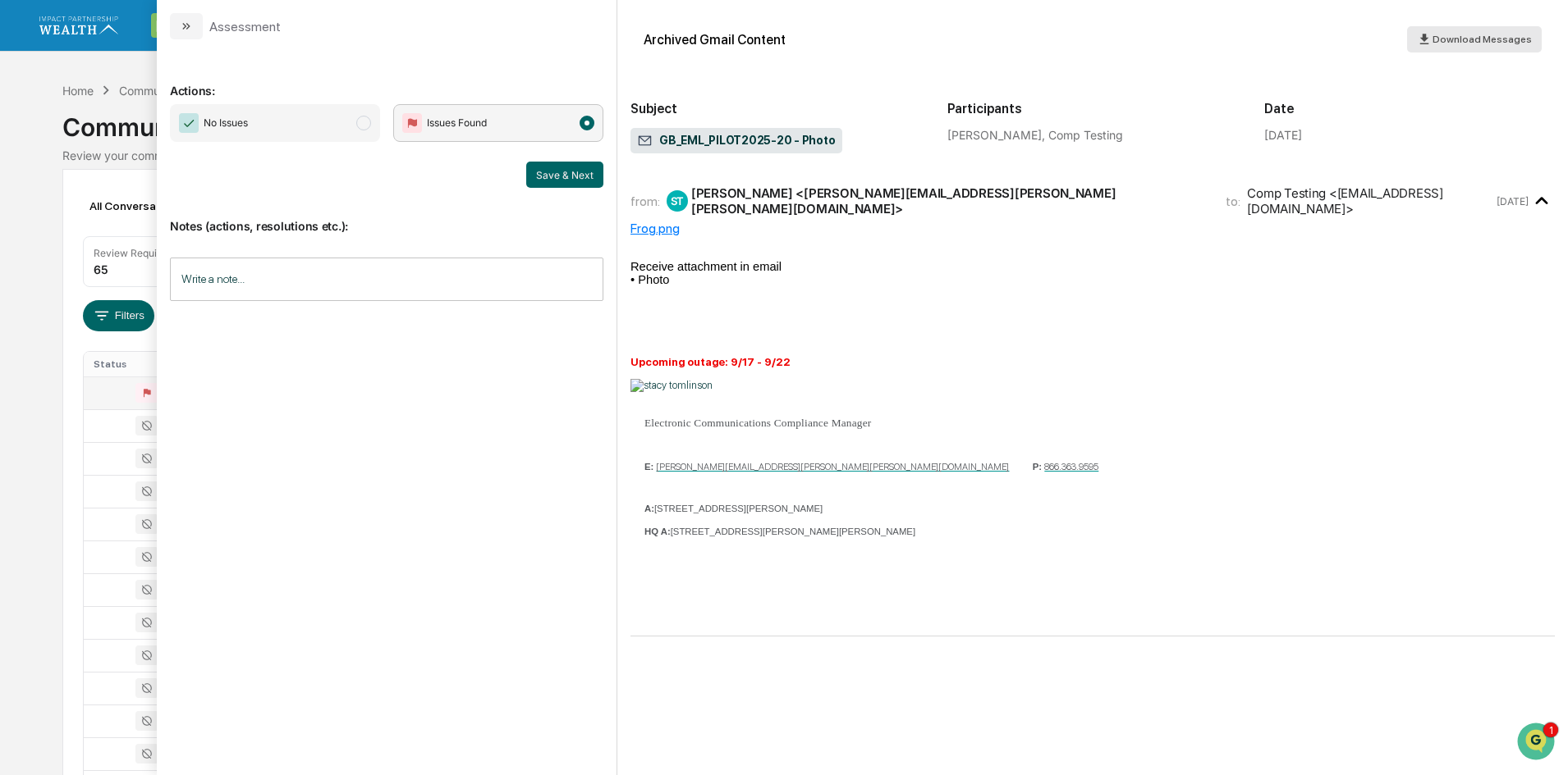
click at [1496, 38] on span "Download Messages" at bounding box center [1482, 39] width 99 height 12
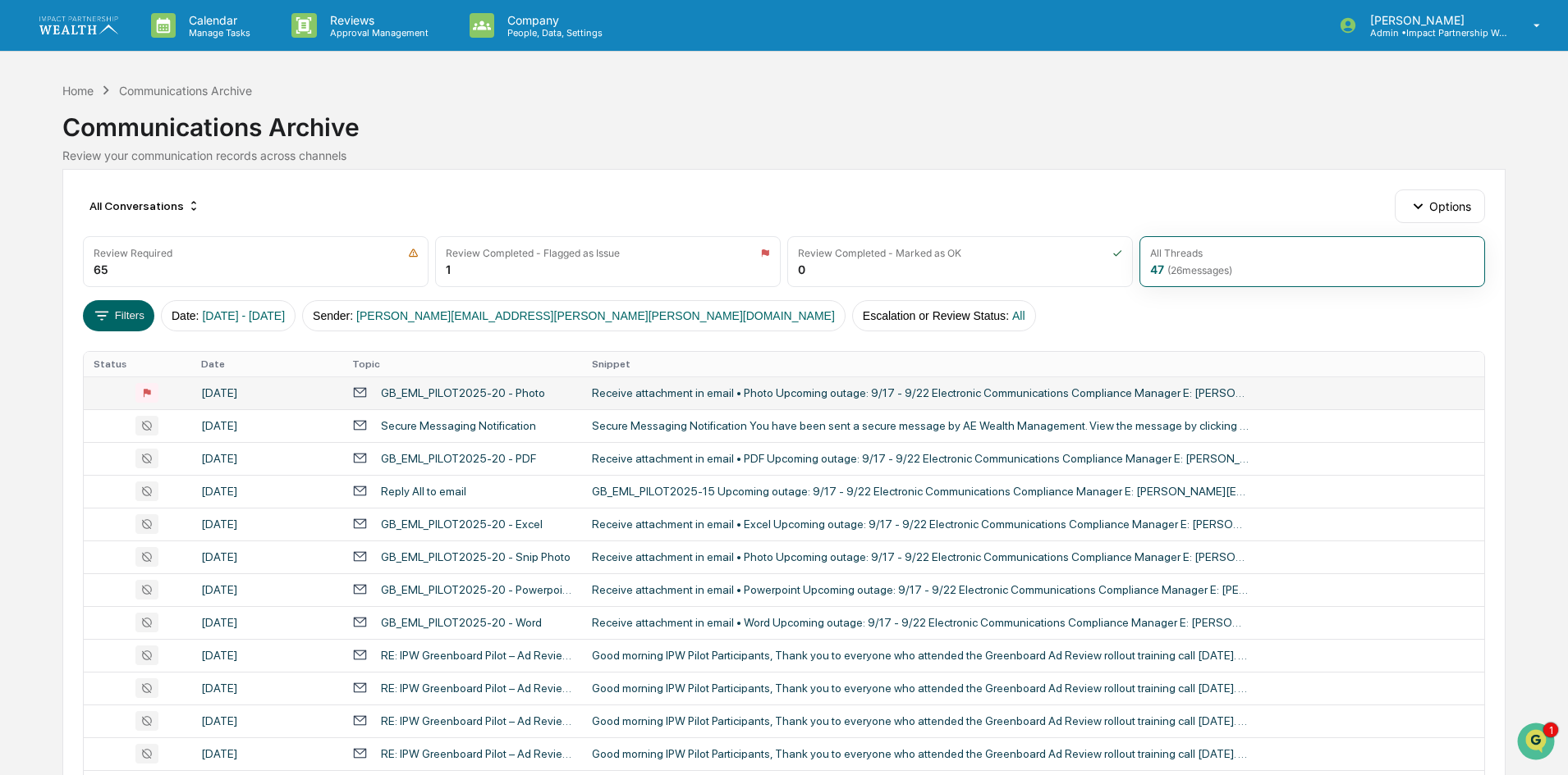
click at [65, 407] on div "All Conversations Options Review Required 65 Review Completed - Flagged as Issu…" at bounding box center [783, 730] width 1442 height 1122
click at [144, 425] on icon at bounding box center [146, 426] width 23 height 20
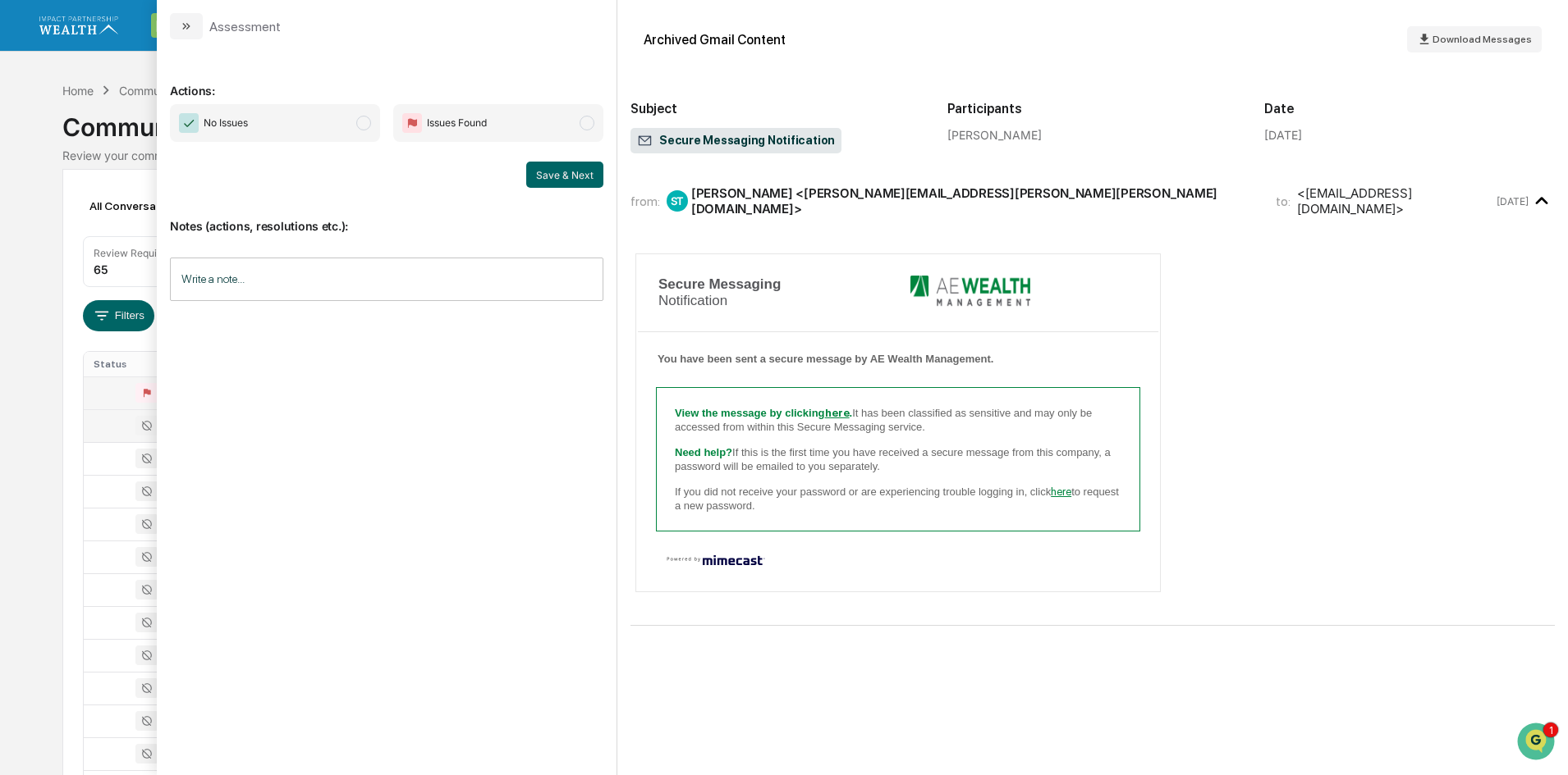
click at [35, 101] on div "Calendar Manage Tasks Reviews Approval Management Company People, Data, Setting…" at bounding box center [784, 645] width 1568 height 1291
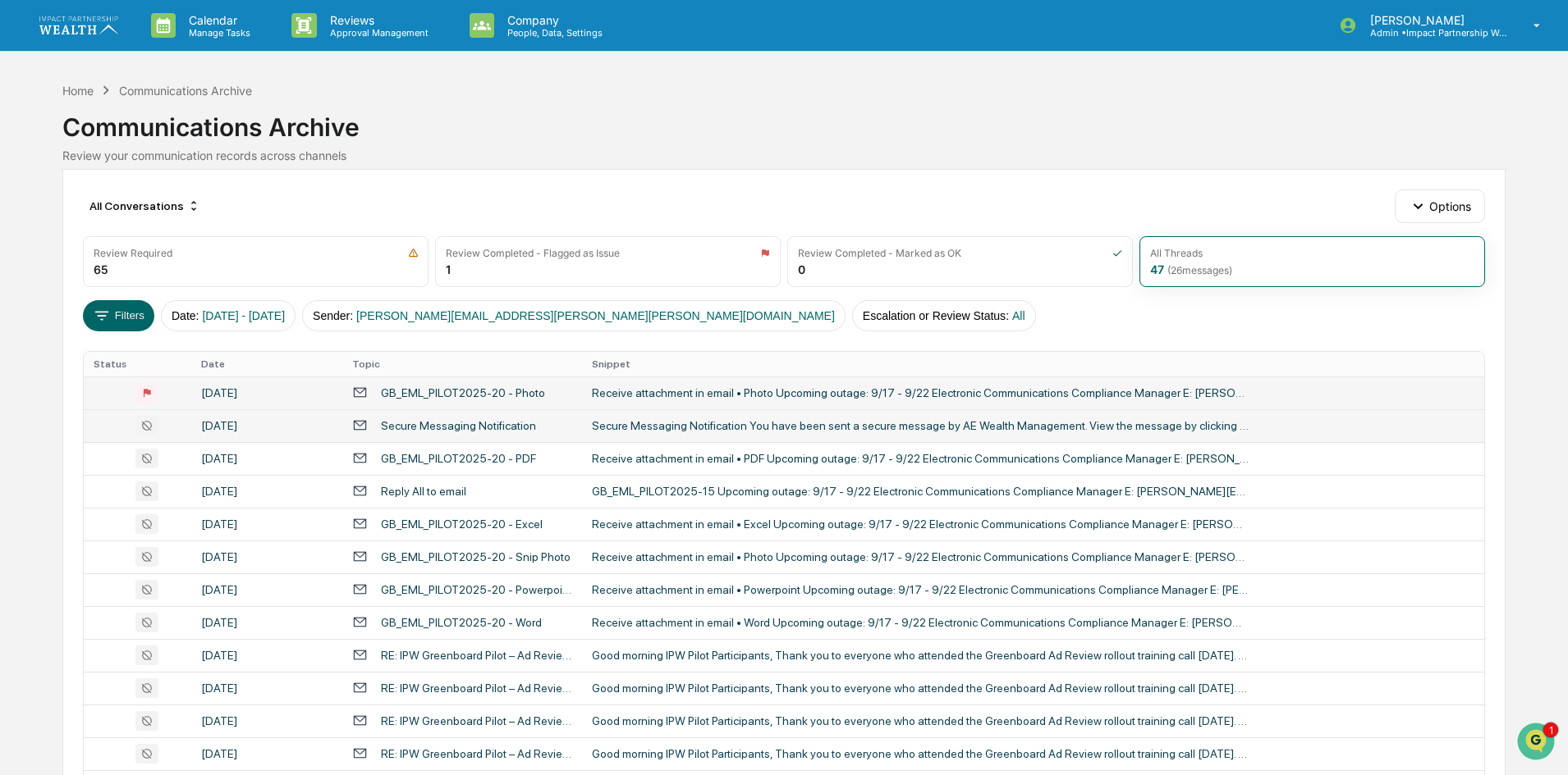
click at [234, 428] on div "September 8, 2025" at bounding box center [267, 425] width 132 height 13
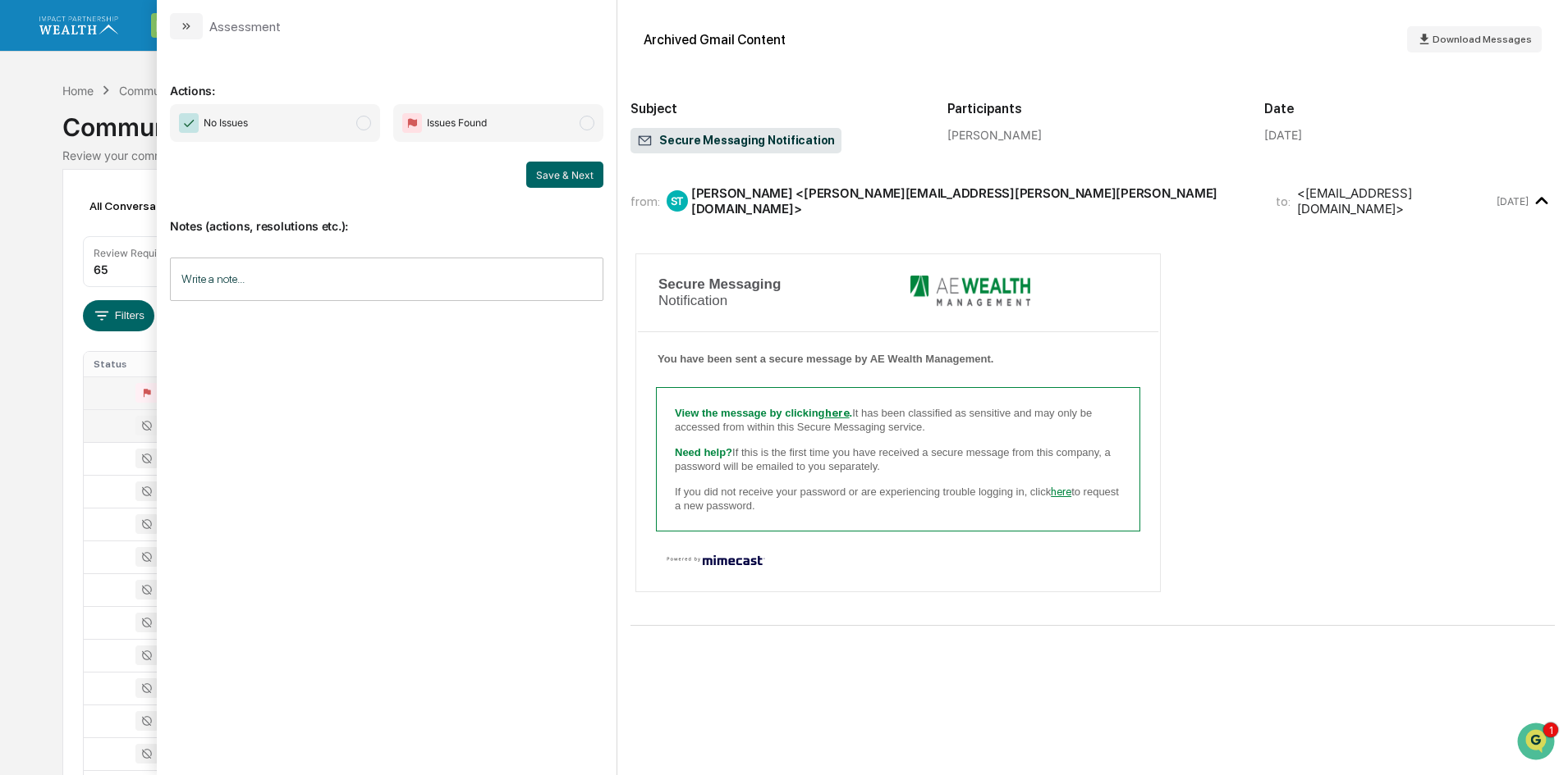
click at [247, 277] on input "Write a note..." at bounding box center [386, 279] width 433 height 43
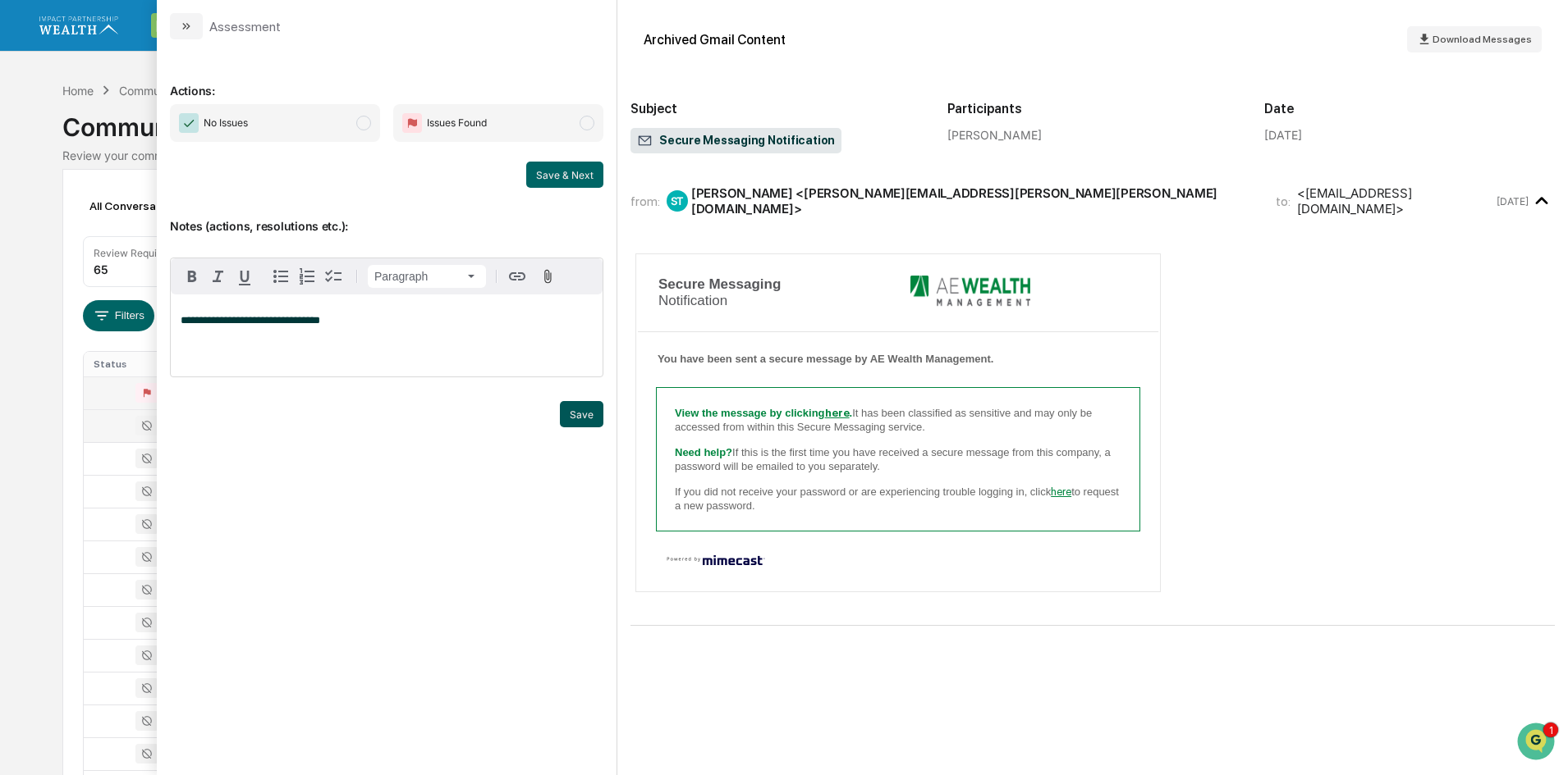
click at [580, 416] on button "Save" at bounding box center [582, 415] width 43 height 27
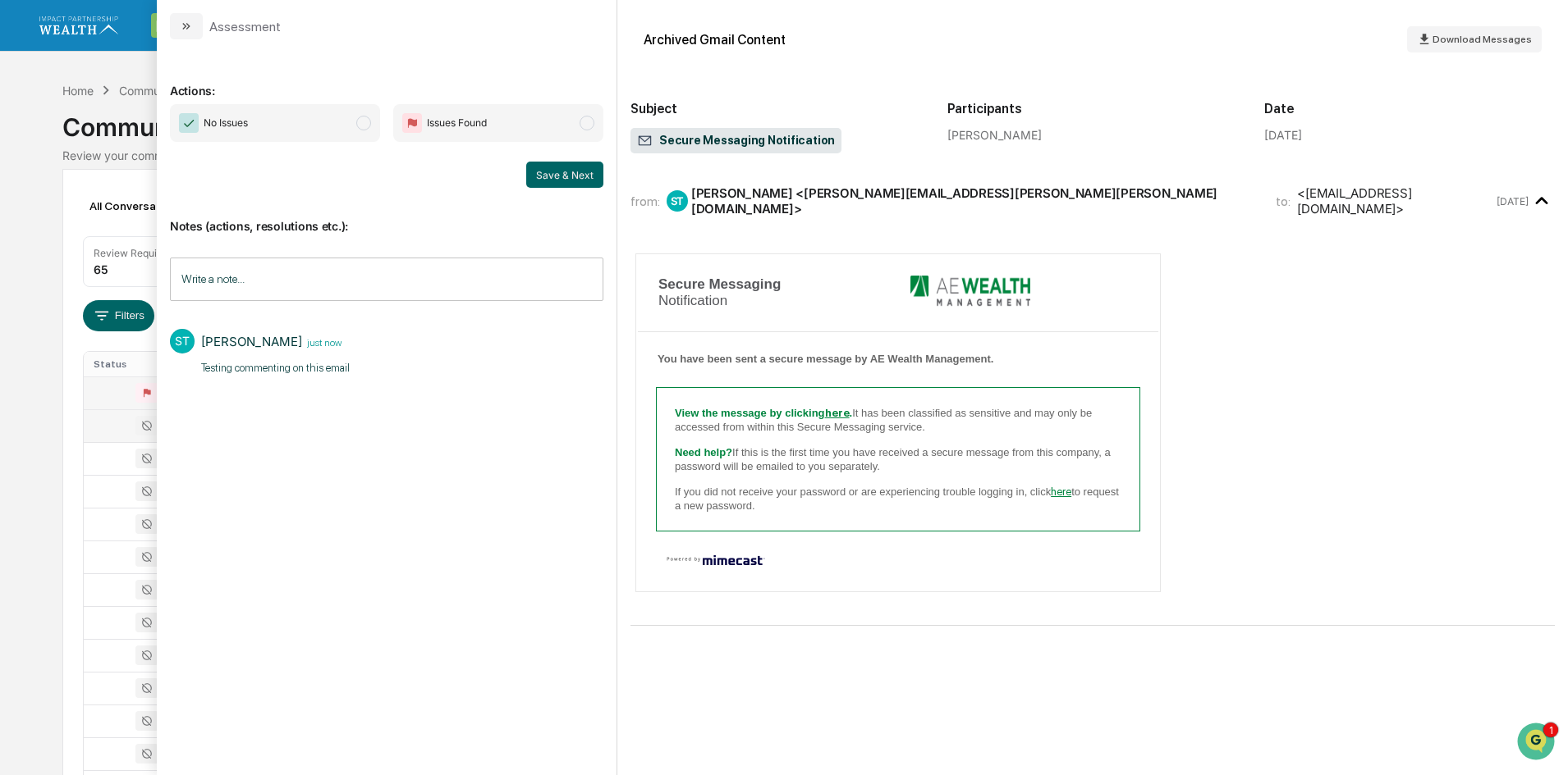
click at [22, 210] on div "Calendar Manage Tasks Reviews Approval Management Company People, Data, Setting…" at bounding box center [784, 645] width 1568 height 1291
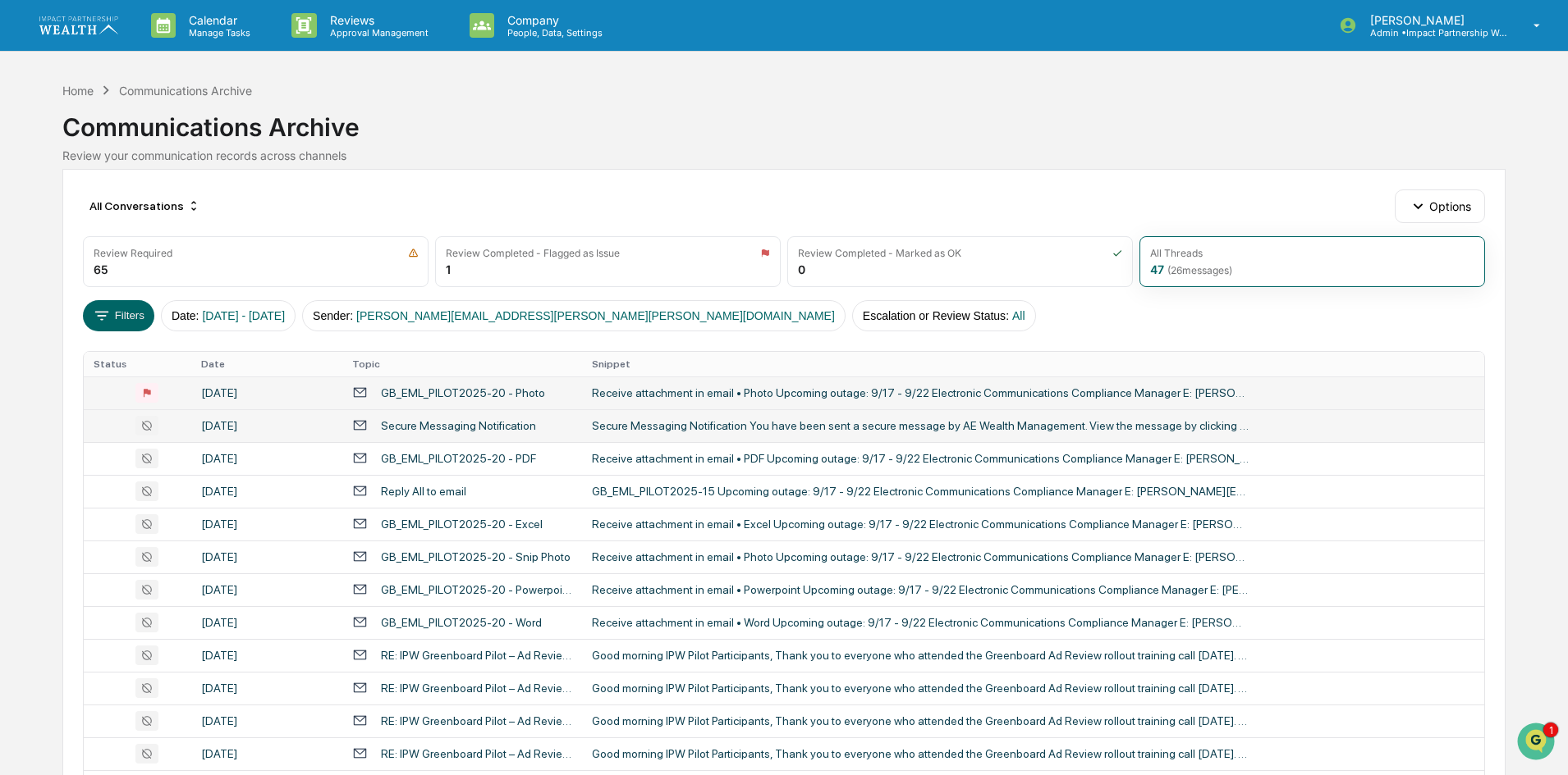
click at [267, 434] on td "September 8, 2025" at bounding box center [267, 425] width 151 height 32
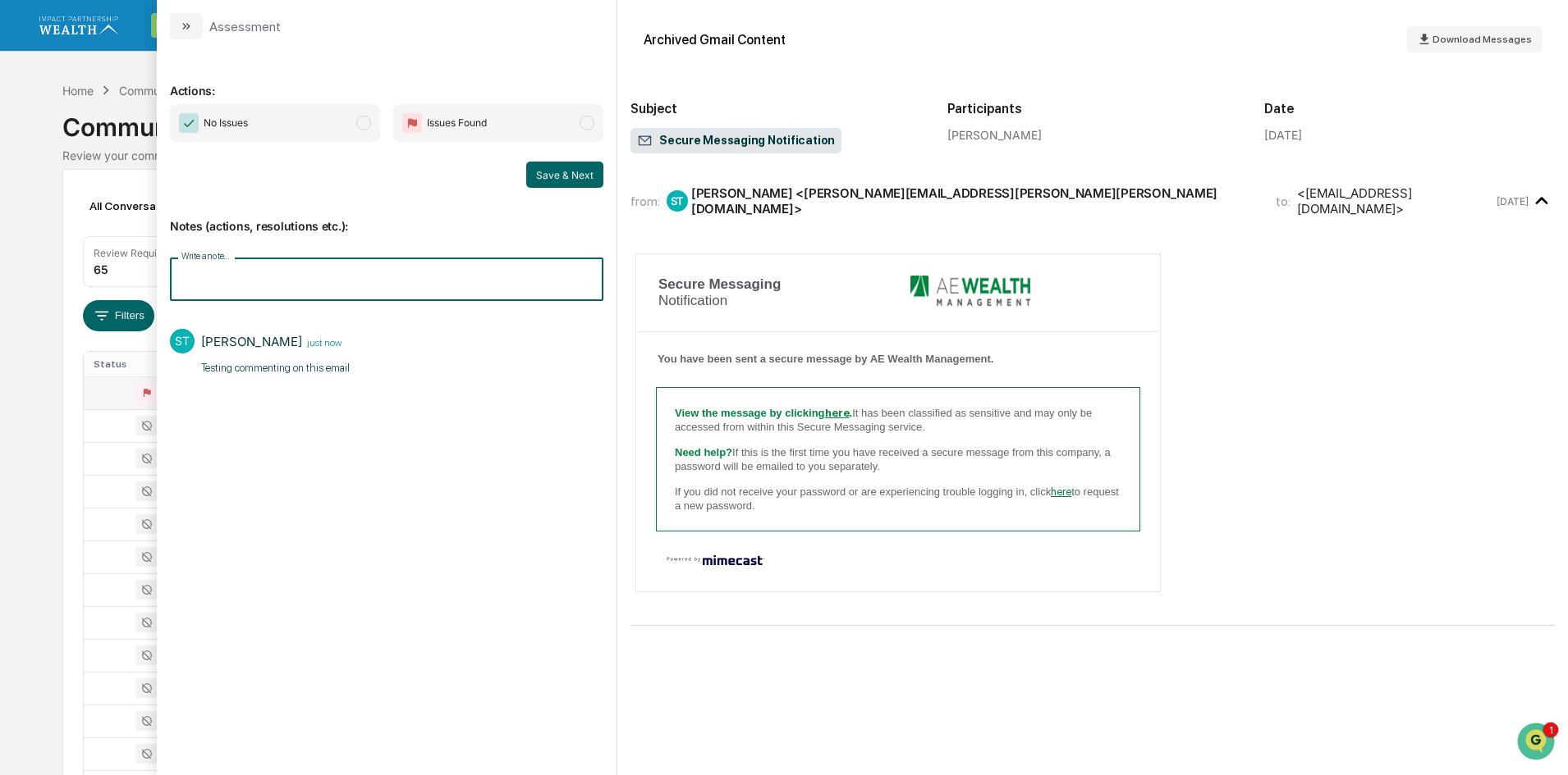
click at [267, 285] on input "Write a note..." at bounding box center [386, 279] width 433 height 43
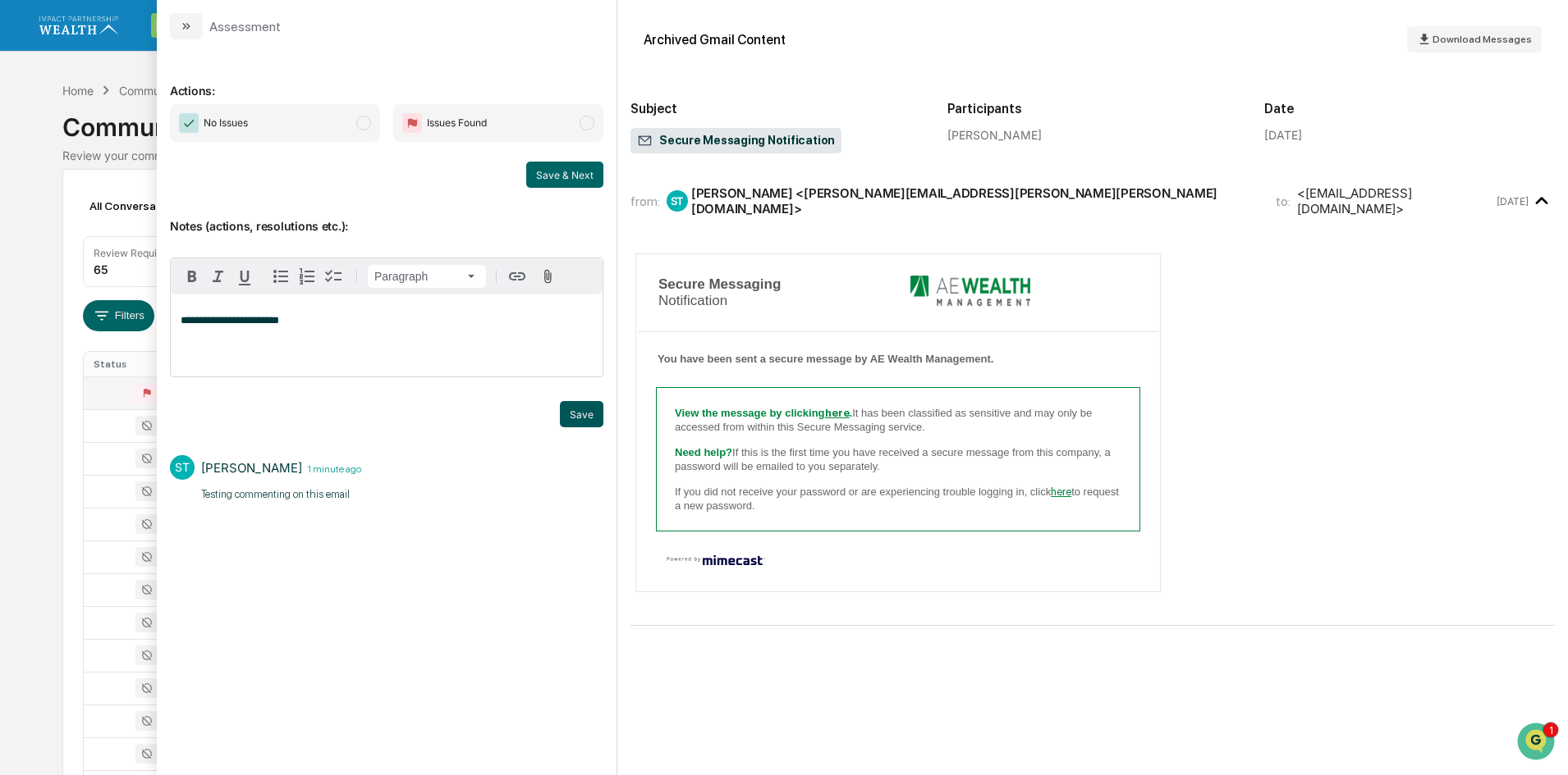
click at [575, 404] on button "Save" at bounding box center [582, 415] width 43 height 27
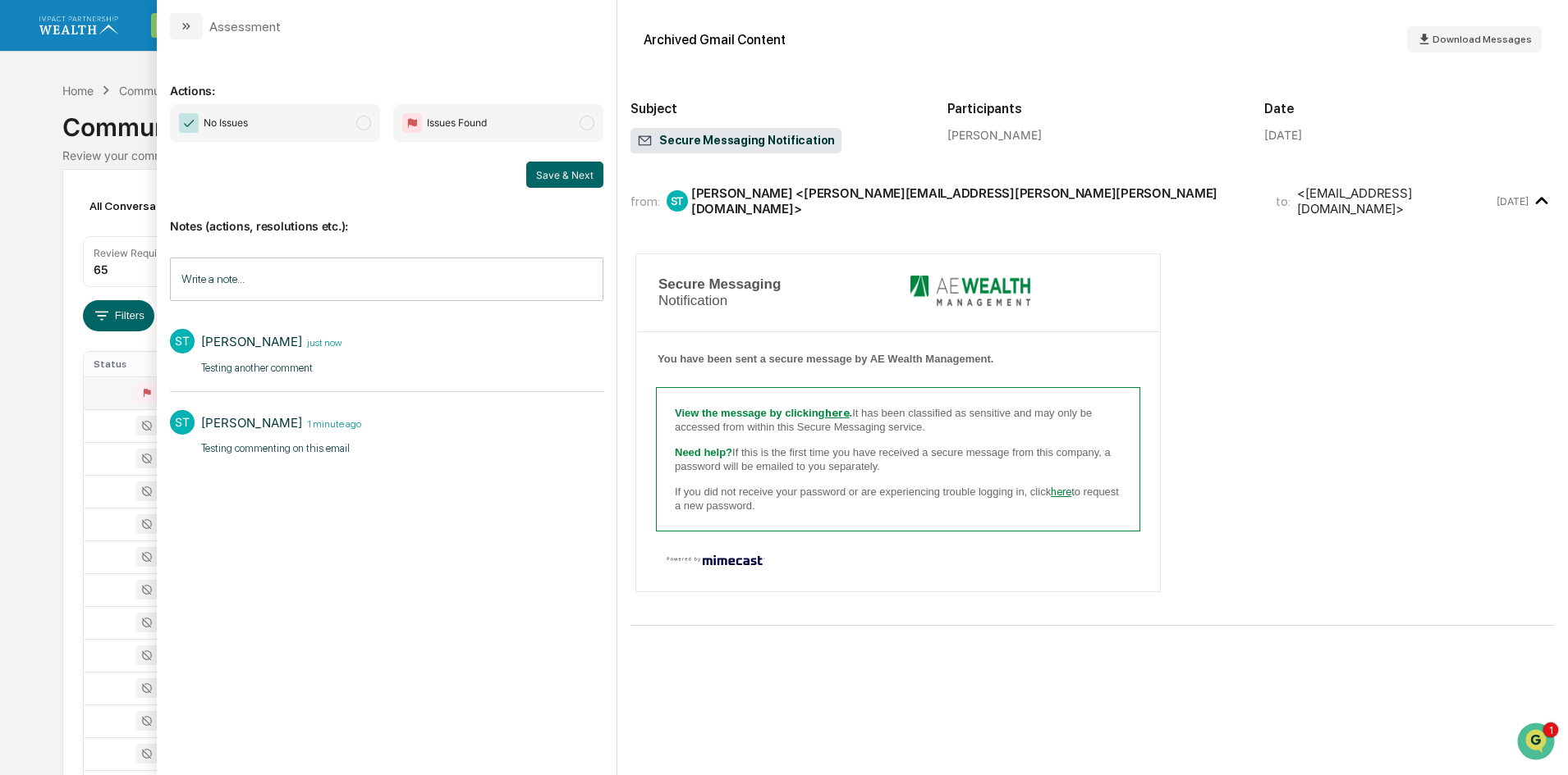
click at [305, 360] on p "Testing another comment​" at bounding box center [271, 368] width 140 height 17
click at [307, 427] on time "1 minute ago" at bounding box center [331, 423] width 59 height 14
click at [313, 445] on p "Testing commenting on this email ​" at bounding box center [281, 449] width 160 height 17
click at [288, 370] on p "Testing another comment​" at bounding box center [281, 368] width 160 height 17
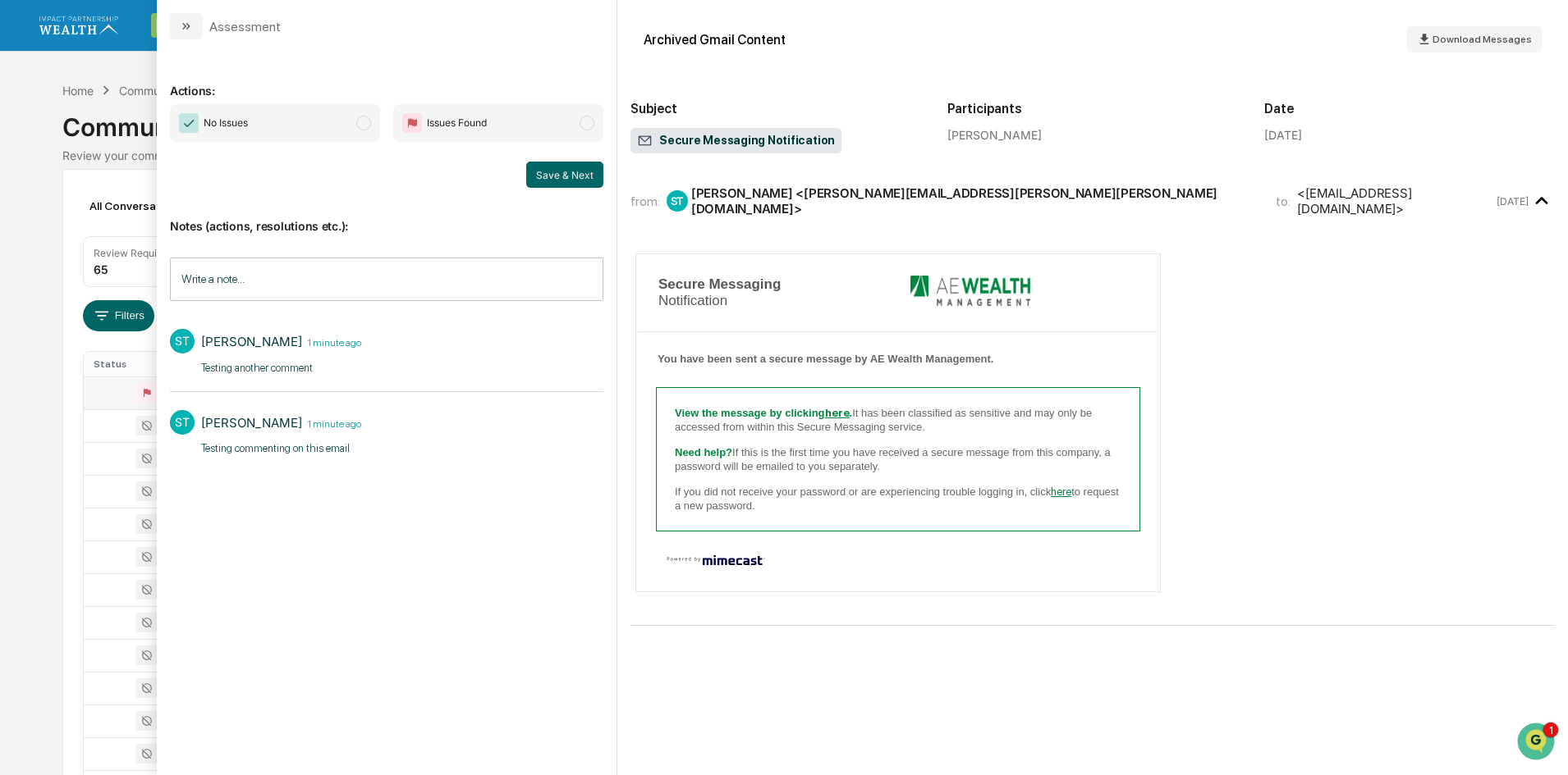
click at [248, 365] on p "Testing another comment​" at bounding box center [281, 368] width 160 height 17
click at [217, 343] on div "[PERSON_NAME]" at bounding box center [252, 342] width 101 height 16
click at [298, 414] on div "Stacy Tomlinson 1 minute ago" at bounding box center [281, 423] width 160 height 26
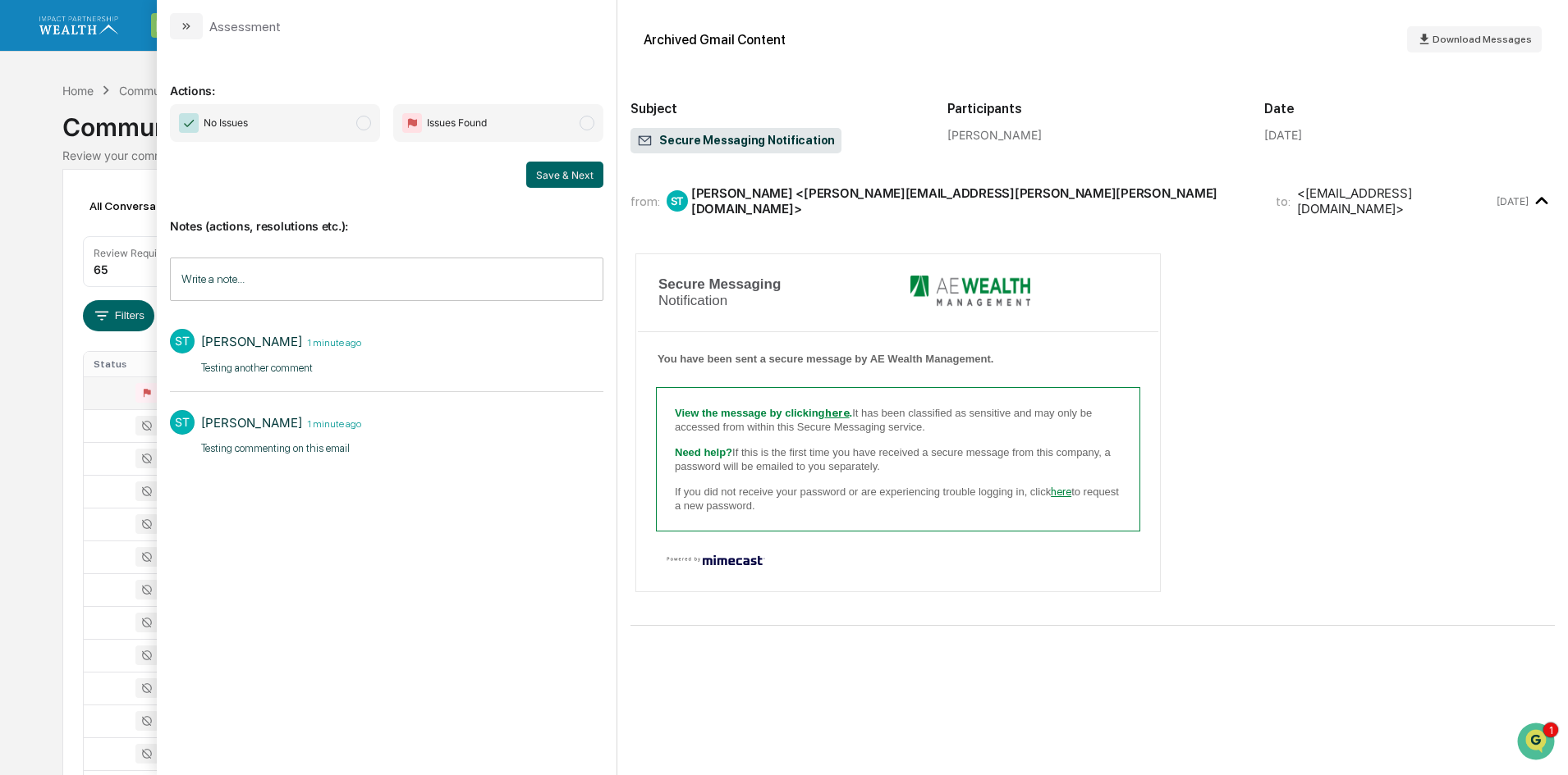
click at [308, 435] on div "Stacy Tomlinson 1 minute ago" at bounding box center [281, 423] width 160 height 26
click at [309, 437] on div "Stacy Tomlinson 1 minute ago Testing commenting on this email ​" at bounding box center [281, 436] width 160 height 52
click at [373, 466] on div "ST Stacy Tomlinson 1 minute ago Testing another comment​ ST Stacy Tomlinson 1 m…" at bounding box center [386, 392] width 433 height 191
drag, startPoint x: 421, startPoint y: 446, endPoint x: 410, endPoint y: 405, distance: 42.4
click at [421, 446] on div "ST Stacy Tomlinson 1 minute ago Testing commenting on this email ​" at bounding box center [386, 432] width 433 height 61
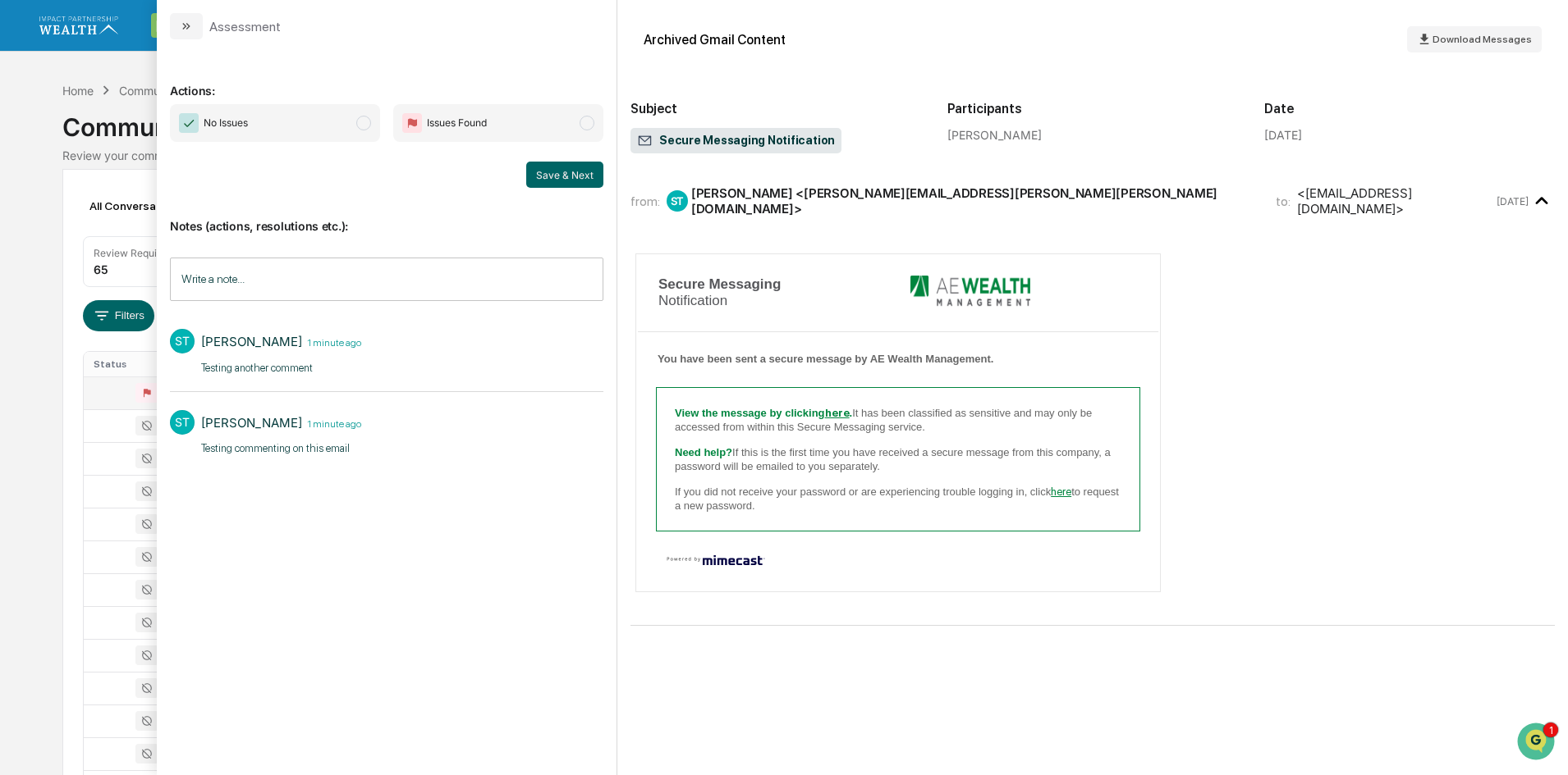
click at [392, 399] on div "ST Stacy Tomlinson 1 minute ago Testing another comment​ ST Stacy Tomlinson 1 m…" at bounding box center [386, 392] width 433 height 141
drag, startPoint x: 375, startPoint y: 402, endPoint x: 345, endPoint y: 398, distance: 30.3
click at [359, 406] on div "ST Stacy Tomlinson 1 minute ago Testing another comment​ ST Stacy Tomlinson 1 m…" at bounding box center [386, 392] width 433 height 141
click at [178, 19] on button "modal" at bounding box center [186, 26] width 32 height 27
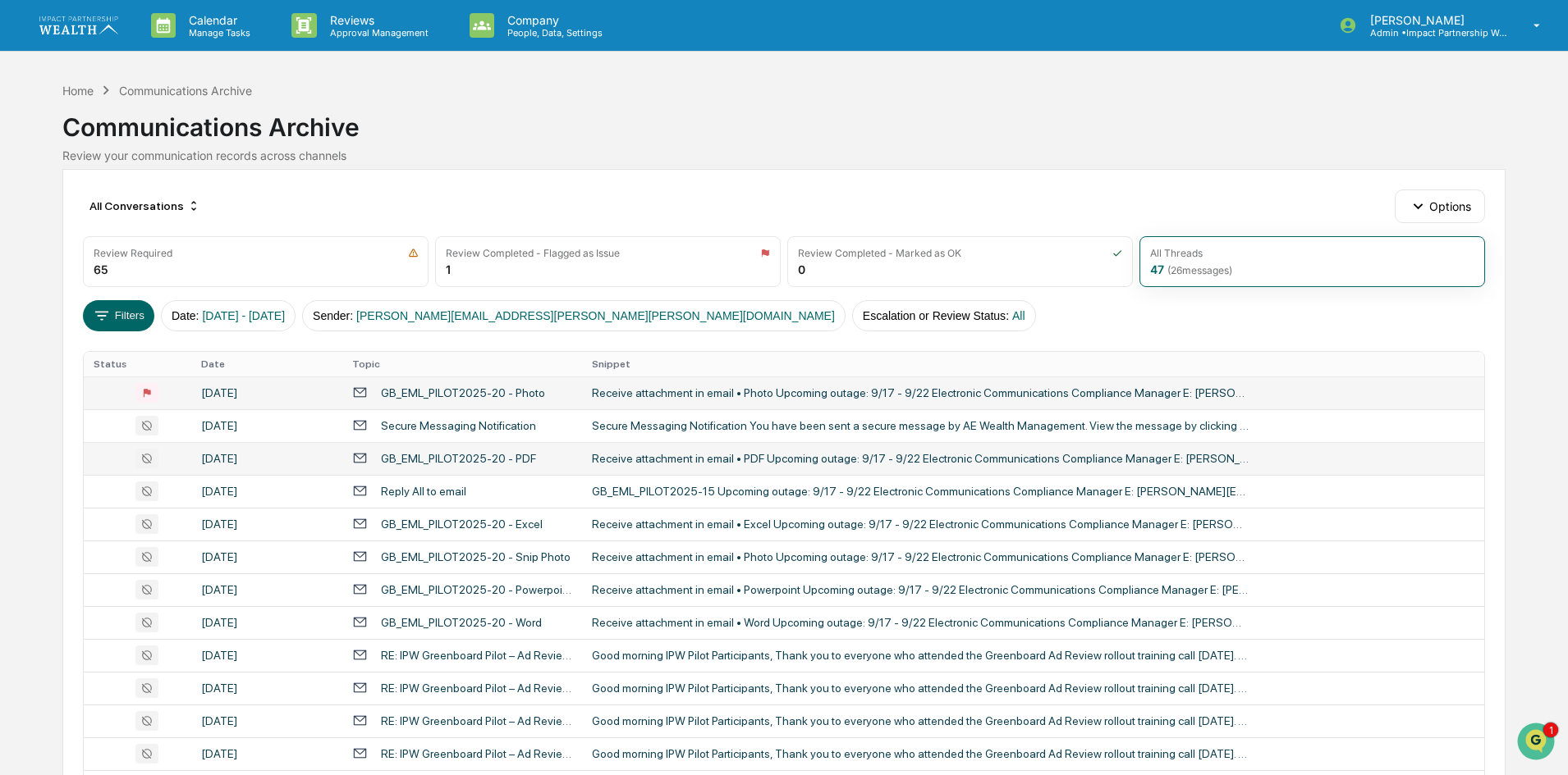
click at [229, 457] on div "September 8, 2025" at bounding box center [267, 458] width 132 height 13
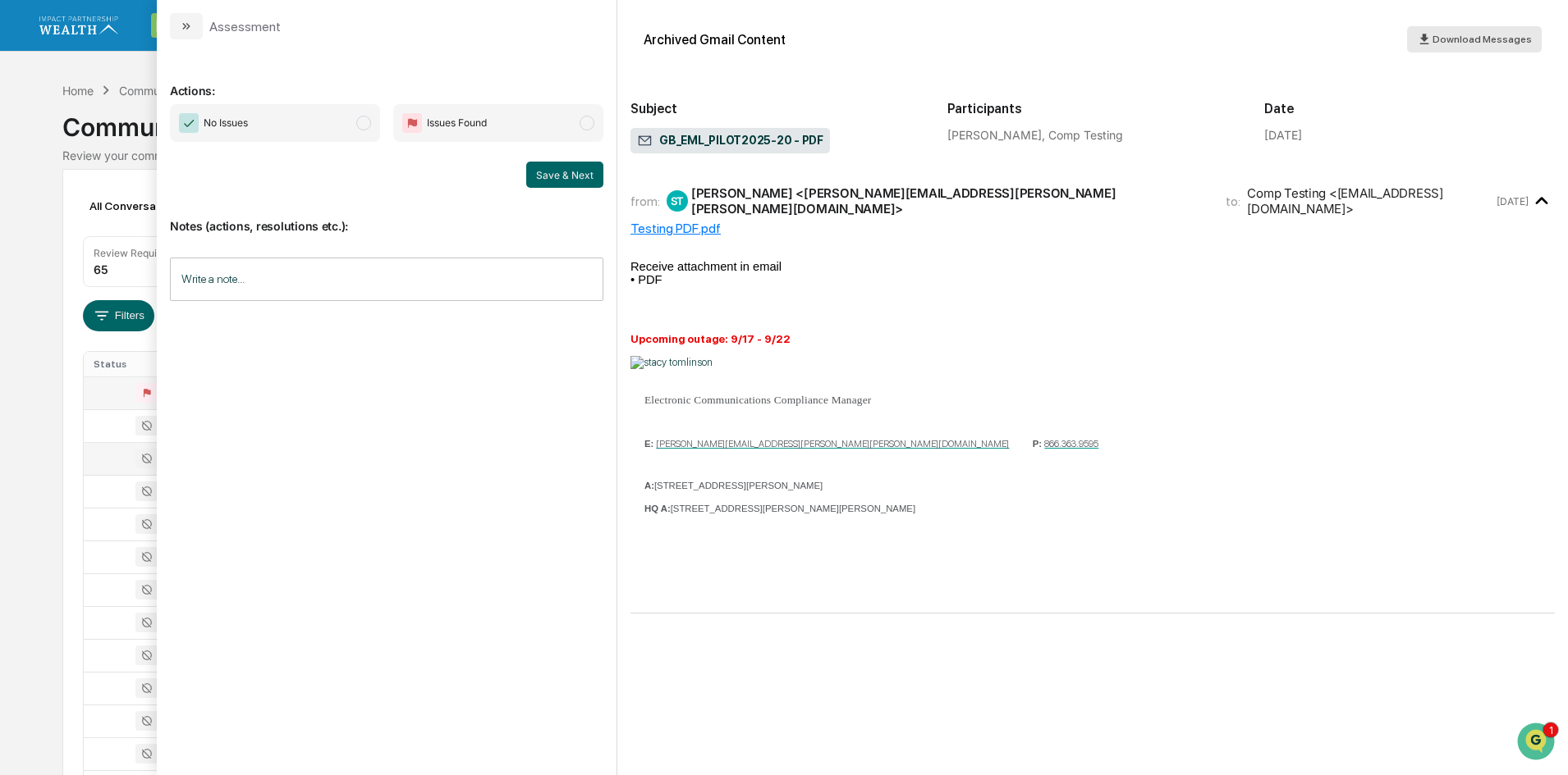
click at [1452, 38] on span "Download Messages" at bounding box center [1482, 39] width 99 height 12
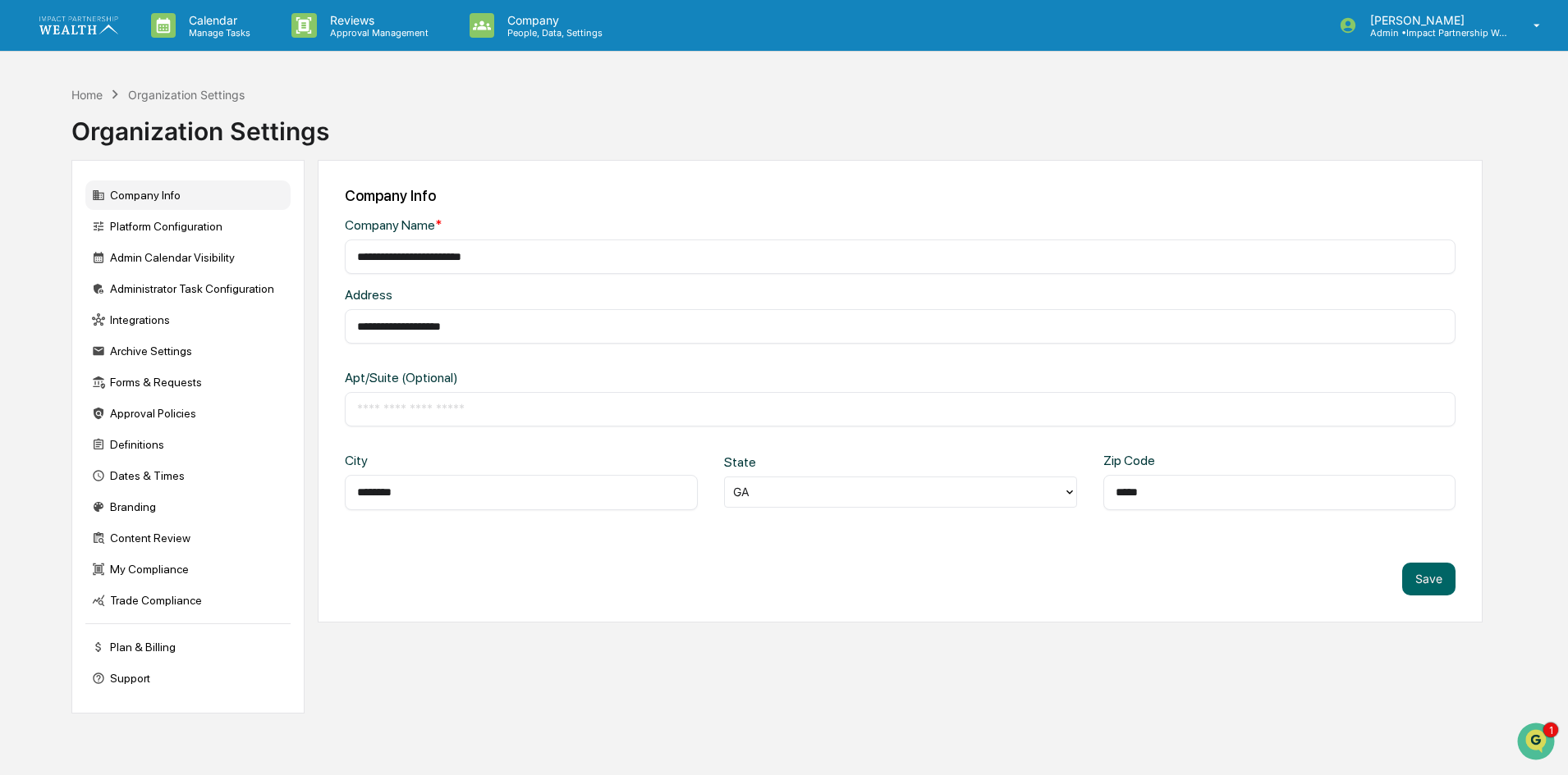
scroll to position [1407, 0]
